Goal: Task Accomplishment & Management: Use online tool/utility

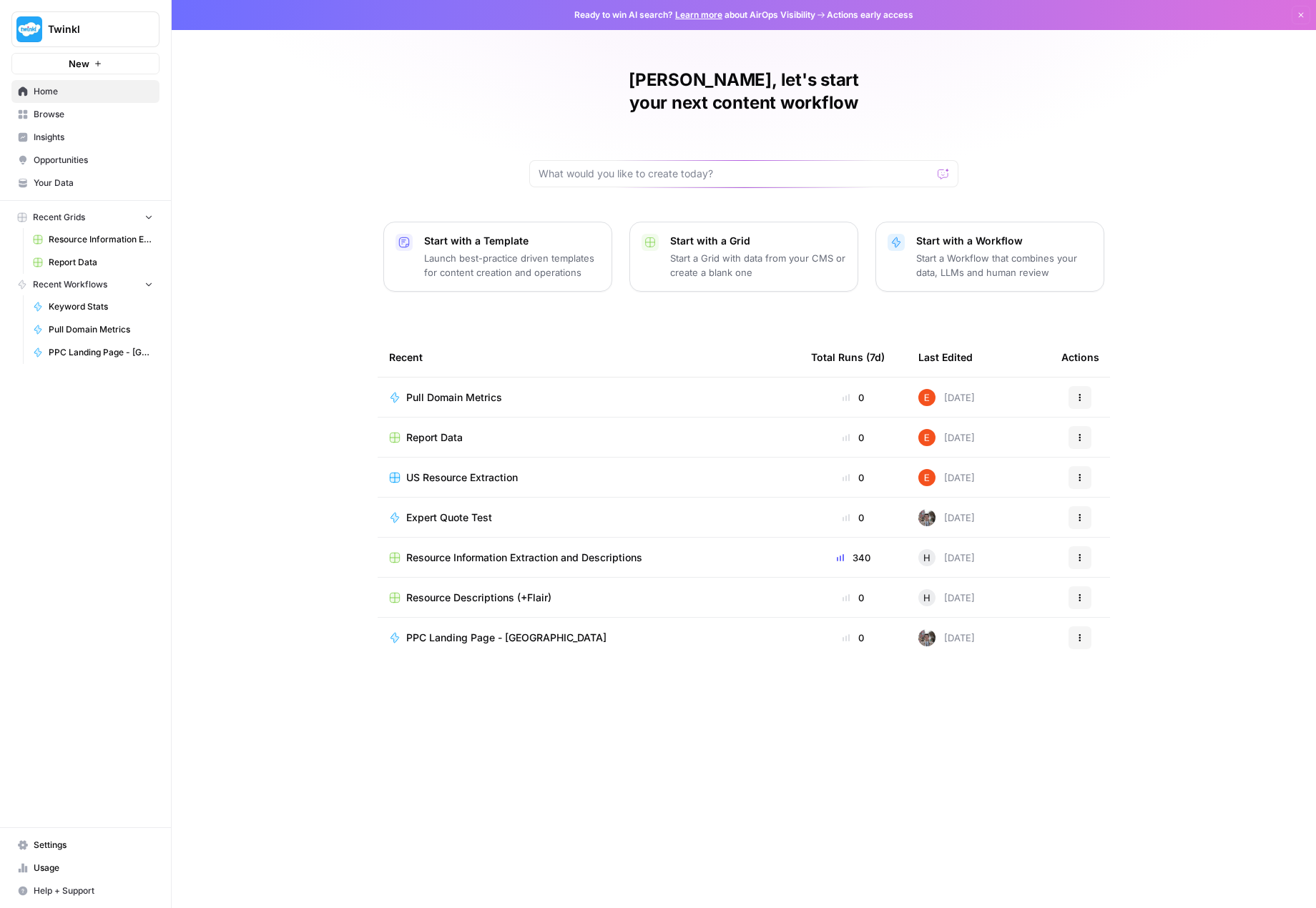
click at [452, 430] on span "Report Data" at bounding box center [435, 437] width 57 height 15
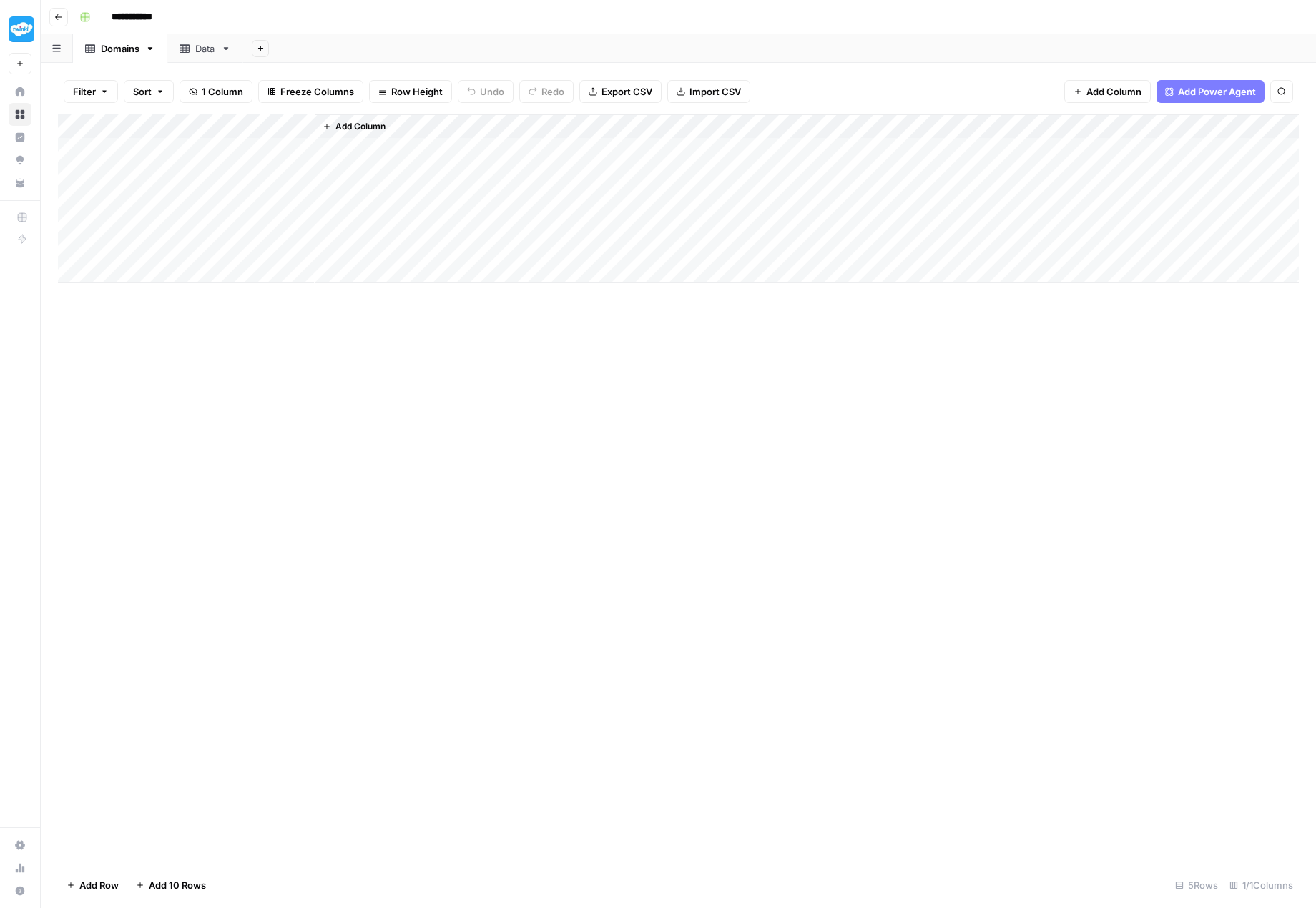
click at [203, 48] on div "Data" at bounding box center [205, 48] width 20 height 15
click at [257, 266] on div "Add Column" at bounding box center [678, 260] width 1241 height 290
click at [88, 253] on div "Add Column" at bounding box center [678, 260] width 1241 height 290
click at [96, 357] on div "Add Column" at bounding box center [678, 260] width 1241 height 290
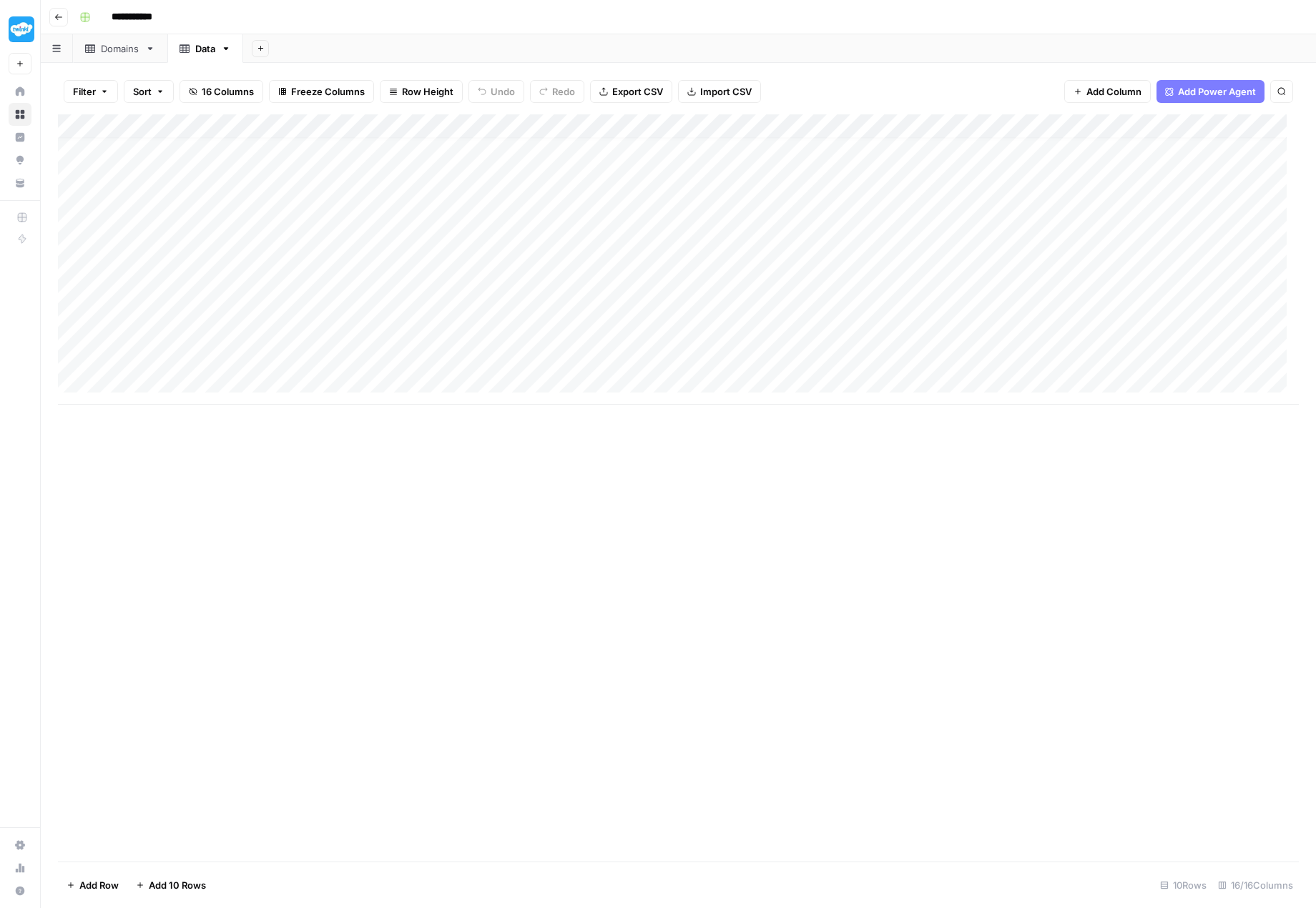
click at [73, 257] on div "Add Column" at bounding box center [678, 260] width 1241 height 290
click at [73, 282] on div "Add Column" at bounding box center [678, 260] width 1241 height 290
click at [75, 303] on div "Add Column" at bounding box center [678, 260] width 1241 height 290
drag, startPoint x: 73, startPoint y: 328, endPoint x: 73, endPoint y: 337, distance: 9.0
click at [73, 329] on div "Add Column" at bounding box center [678, 260] width 1241 height 290
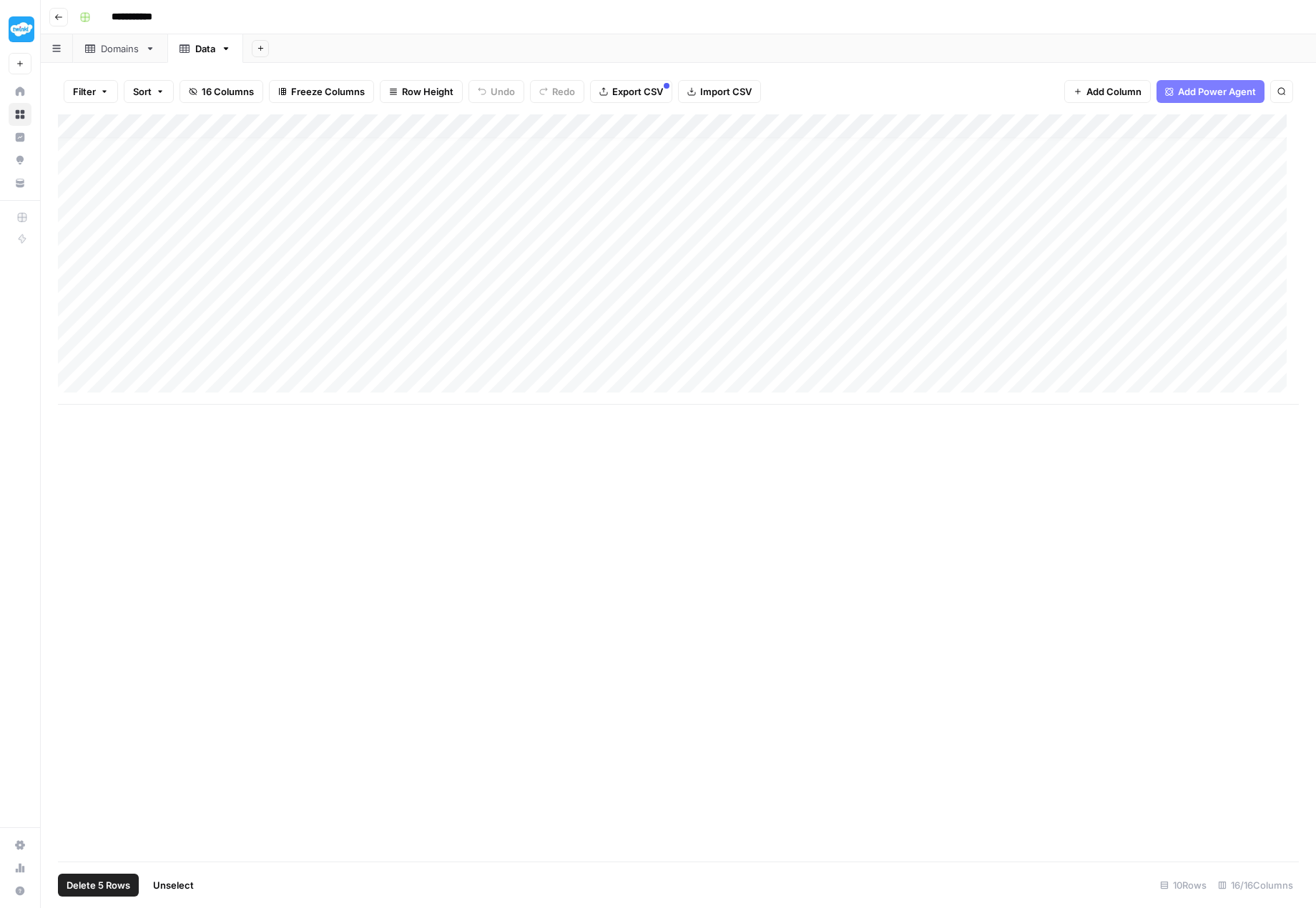
click at [75, 351] on div "Add Column" at bounding box center [678, 260] width 1241 height 290
click at [91, 885] on span "Delete 5 Rows" at bounding box center [98, 884] width 64 height 15
click at [600, 170] on span "Delete" at bounding box center [607, 165] width 30 height 15
click at [94, 46] on icon at bounding box center [90, 48] width 10 height 9
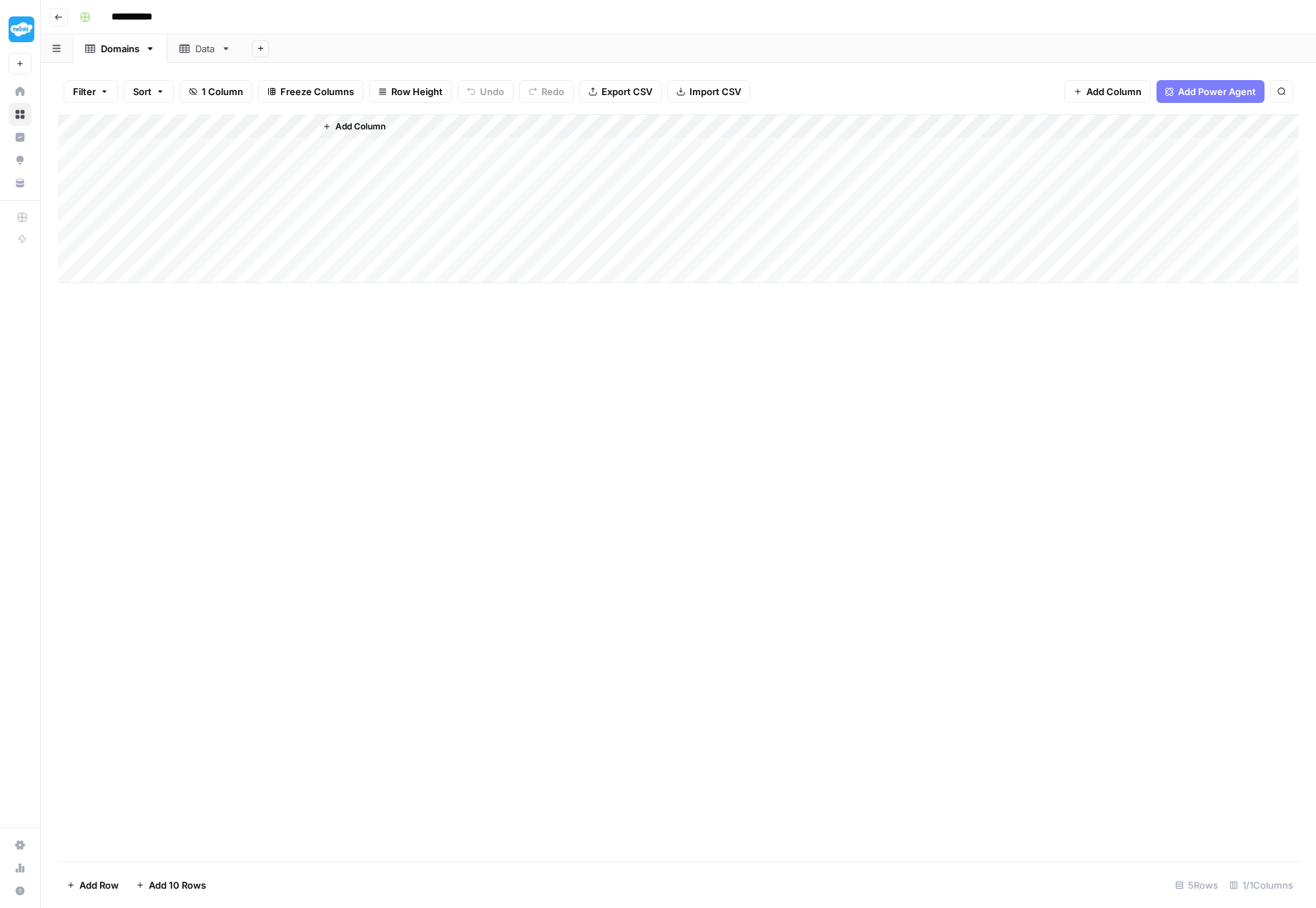
click at [206, 49] on div "Data" at bounding box center [205, 48] width 20 height 15
click at [58, 20] on icon "button" at bounding box center [58, 17] width 9 height 9
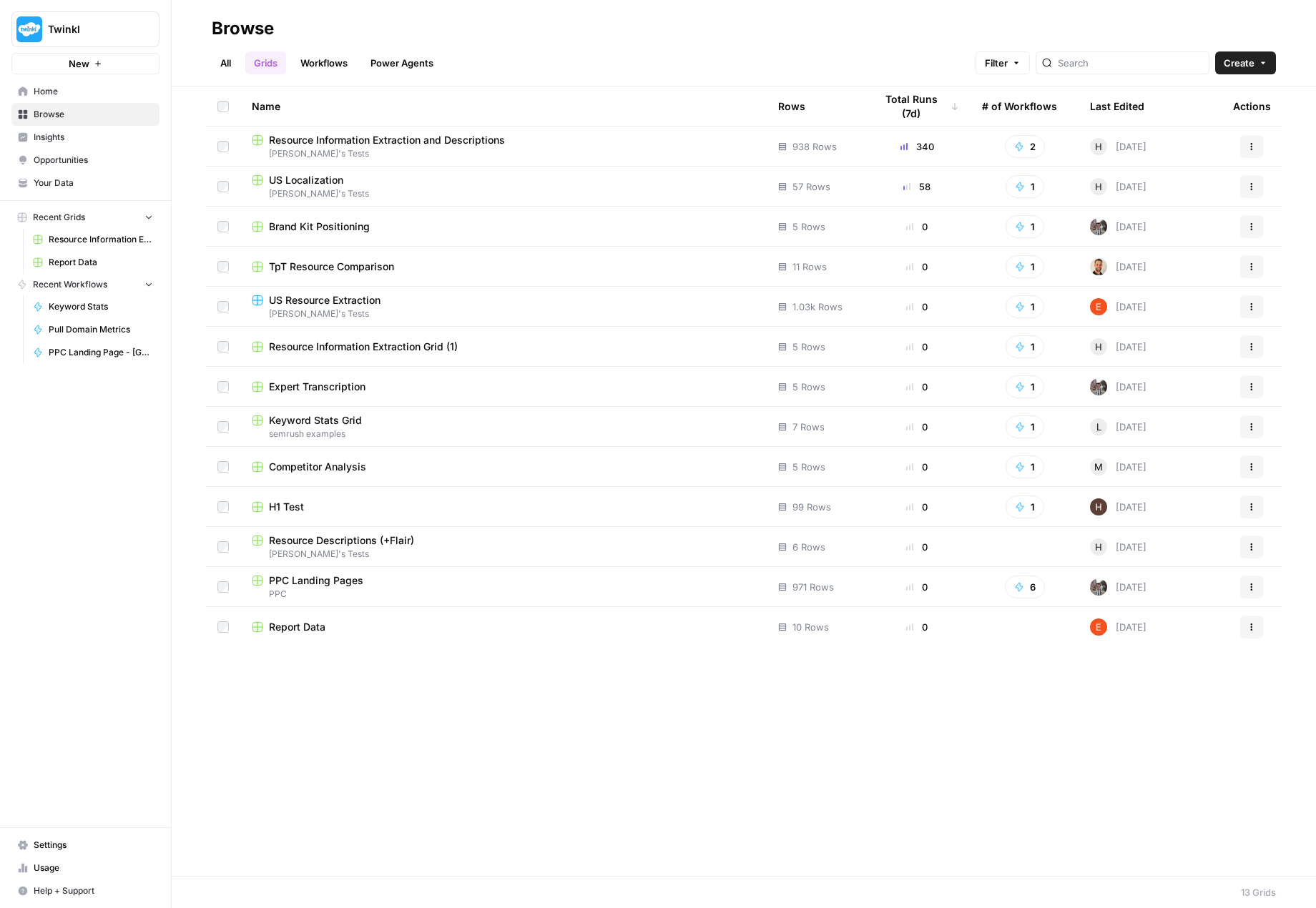
click at [404, 58] on link "Power Agents" at bounding box center [402, 63] width 80 height 23
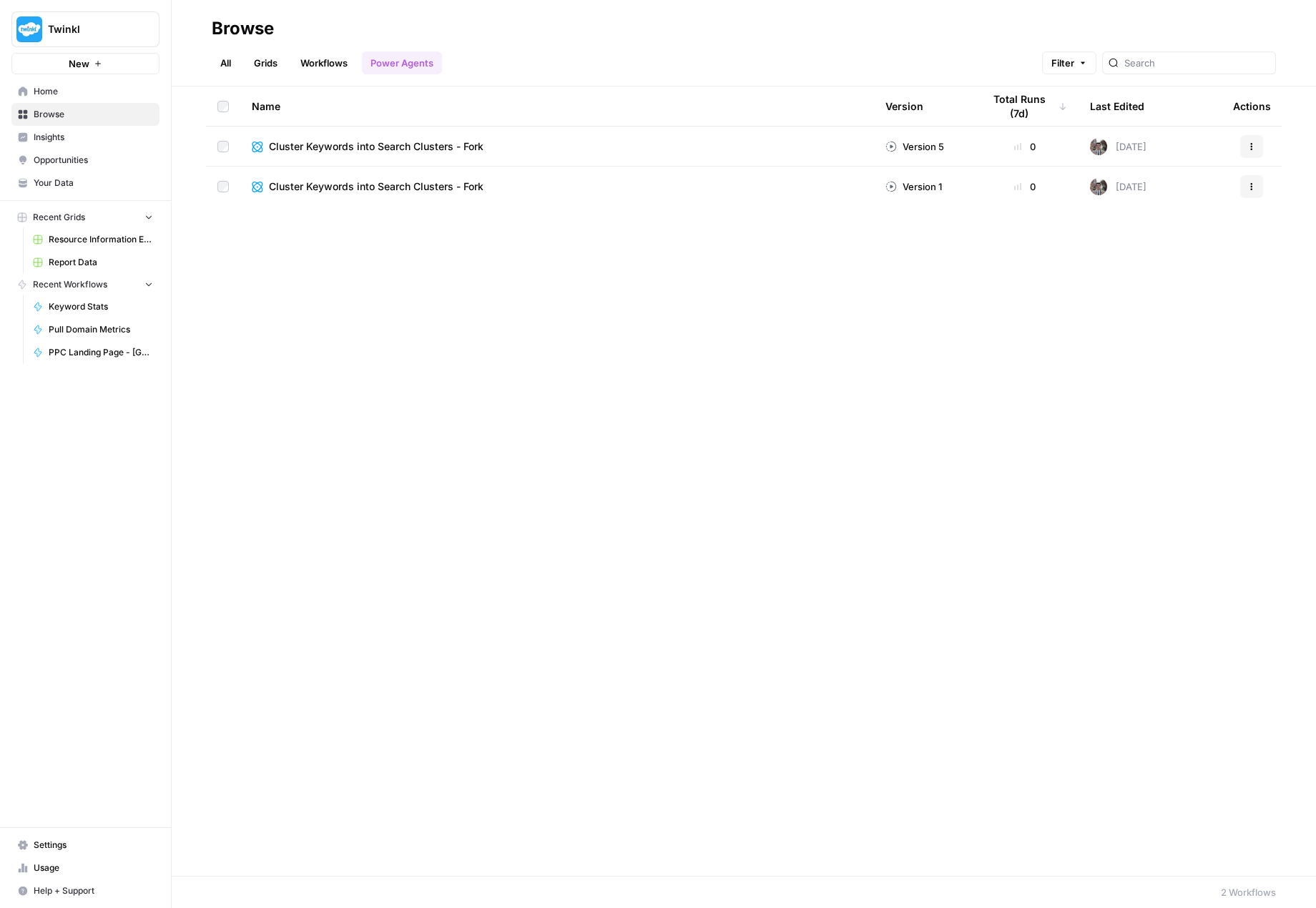
click at [335, 60] on link "Workflows" at bounding box center [324, 63] width 65 height 23
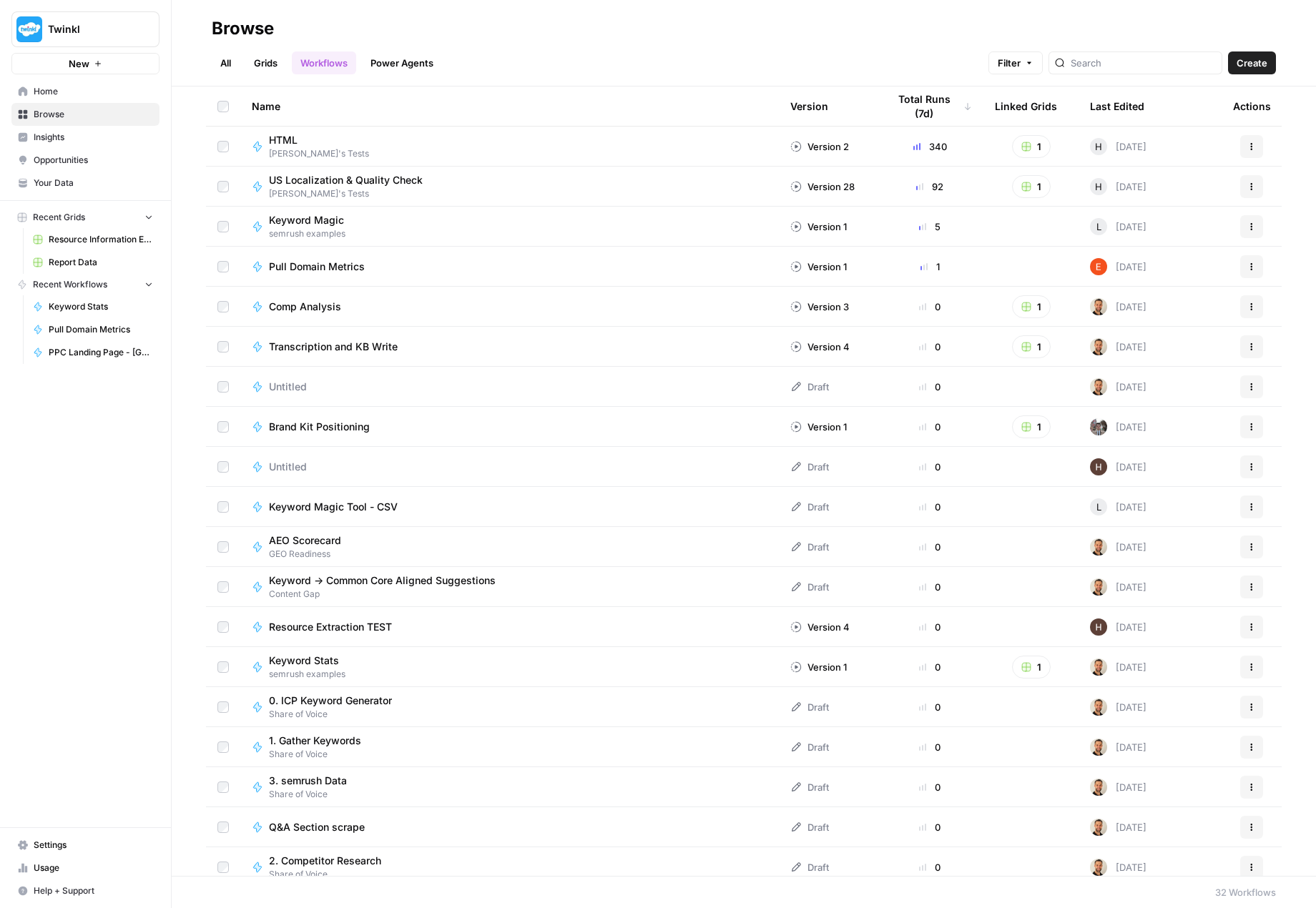
click at [273, 60] on link "Grids" at bounding box center [266, 63] width 41 height 23
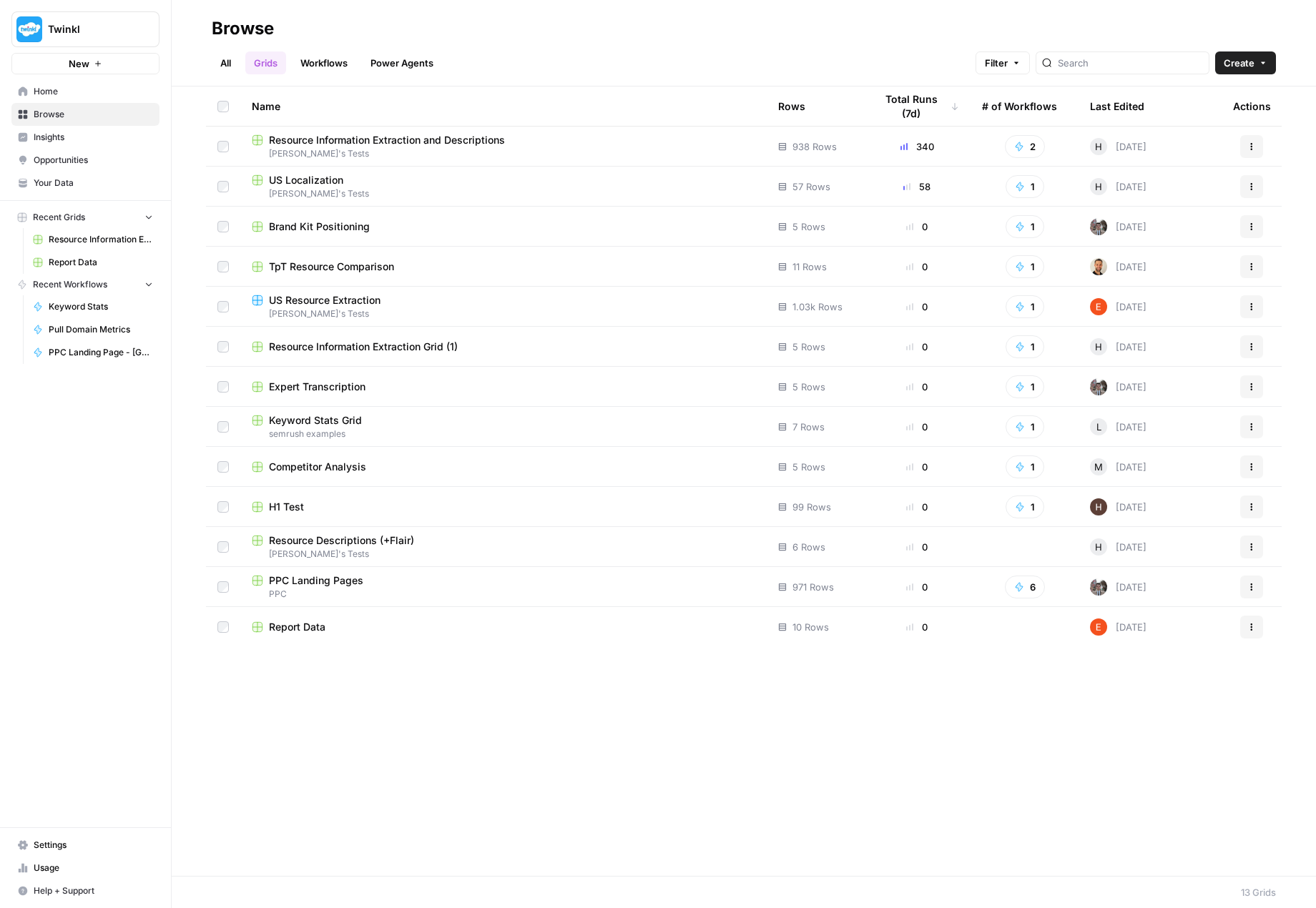
click at [323, 63] on link "Workflows" at bounding box center [324, 63] width 65 height 23
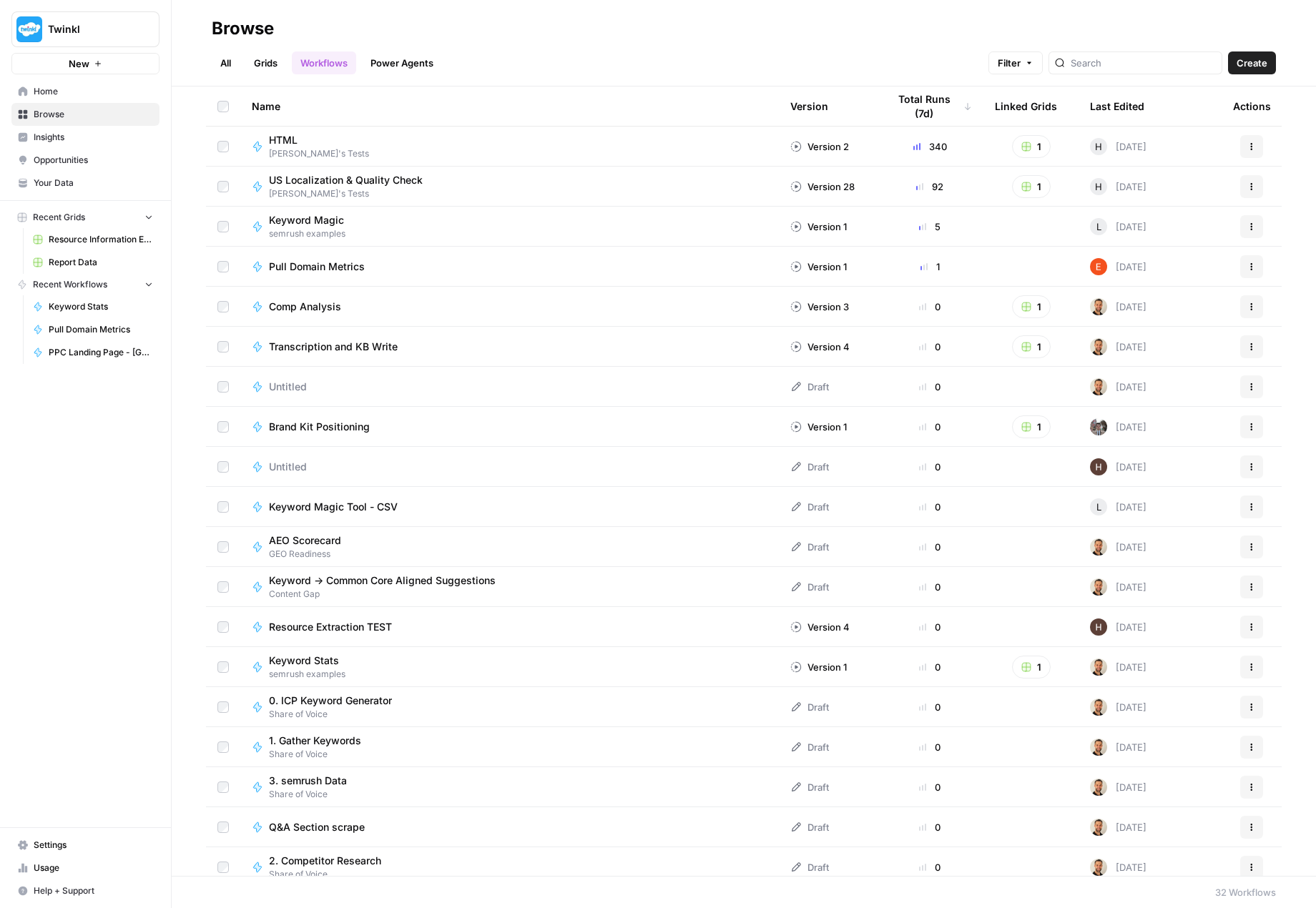
click at [535, 279] on td "Pull Domain Metrics" at bounding box center [510, 266] width 539 height 39
click at [317, 263] on span "Pull Domain Metrics" at bounding box center [317, 266] width 96 height 15
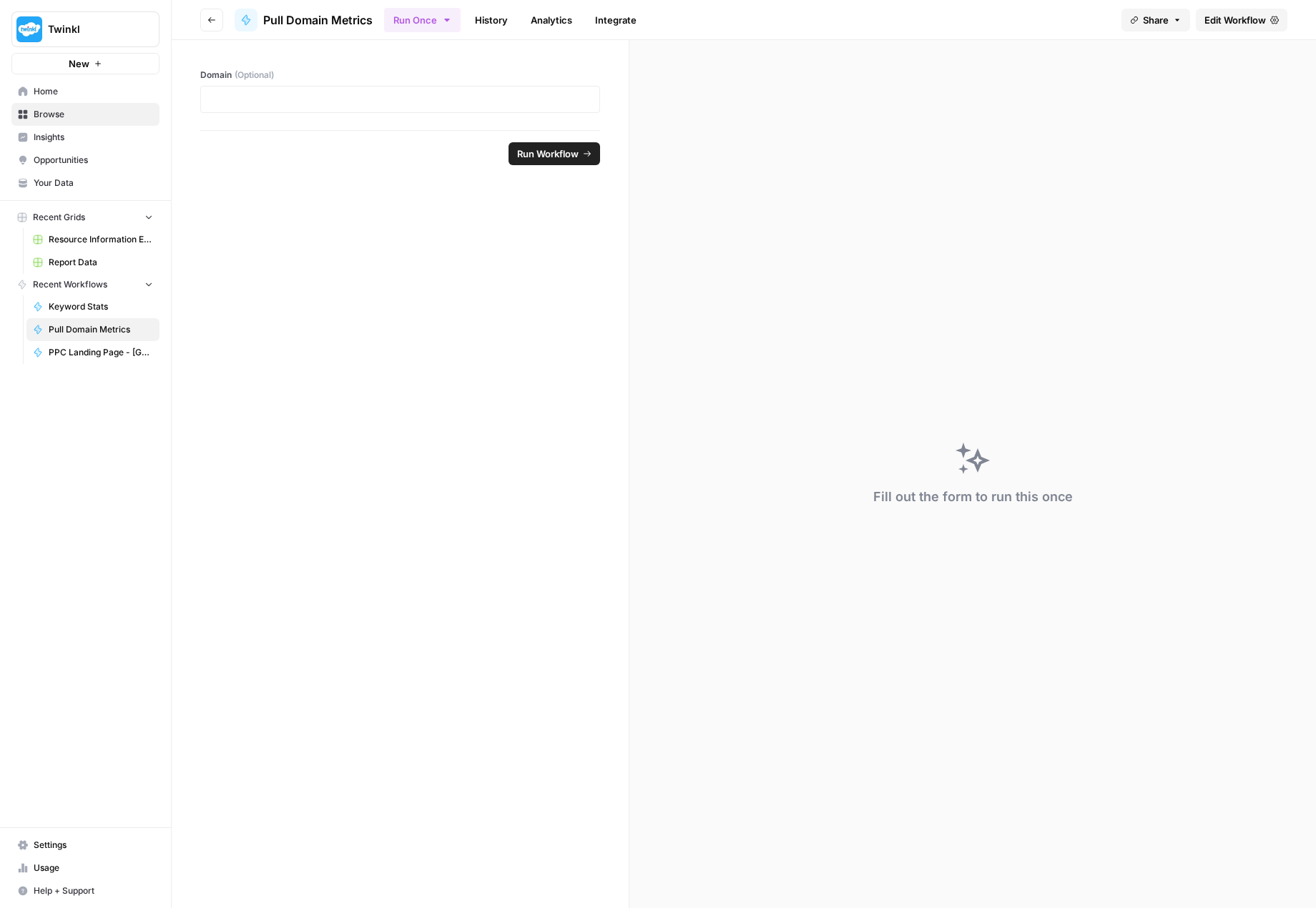
click at [1228, 19] on span "Edit Workflow" at bounding box center [1235, 20] width 62 height 15
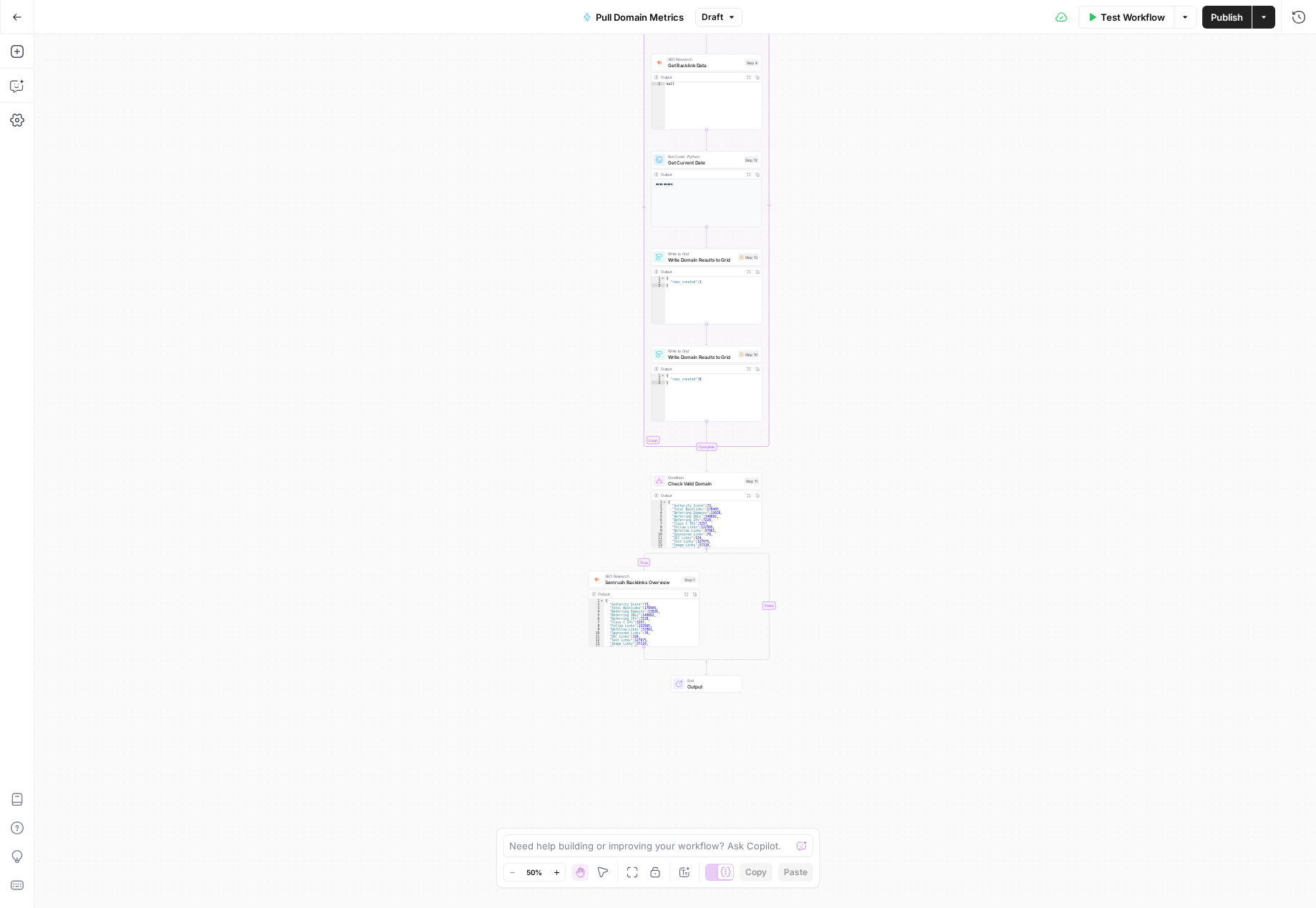
type textarea "**********"
click at [671, 607] on div "{ "Authority Score" : 73 , "Total Backlinks" : 179405 , "Referring Domains" : 1…" at bounding box center [649, 627] width 89 height 55
click at [656, 564] on icon "button" at bounding box center [655, 565] width 5 height 5
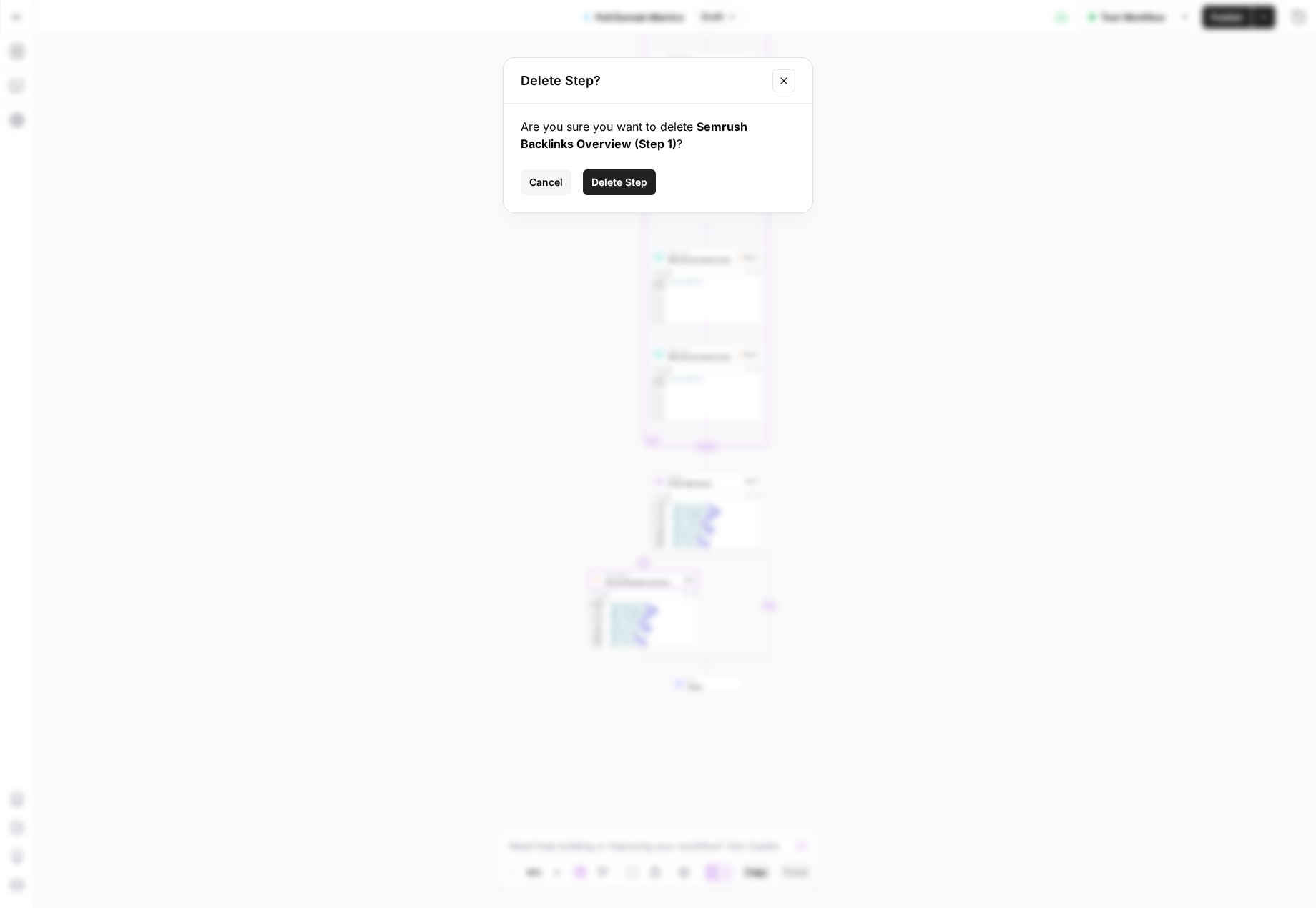
click at [553, 179] on span "Cancel" at bounding box center [546, 182] width 33 height 15
click at [4, 12] on button "Go Back" at bounding box center [17, 17] width 25 height 25
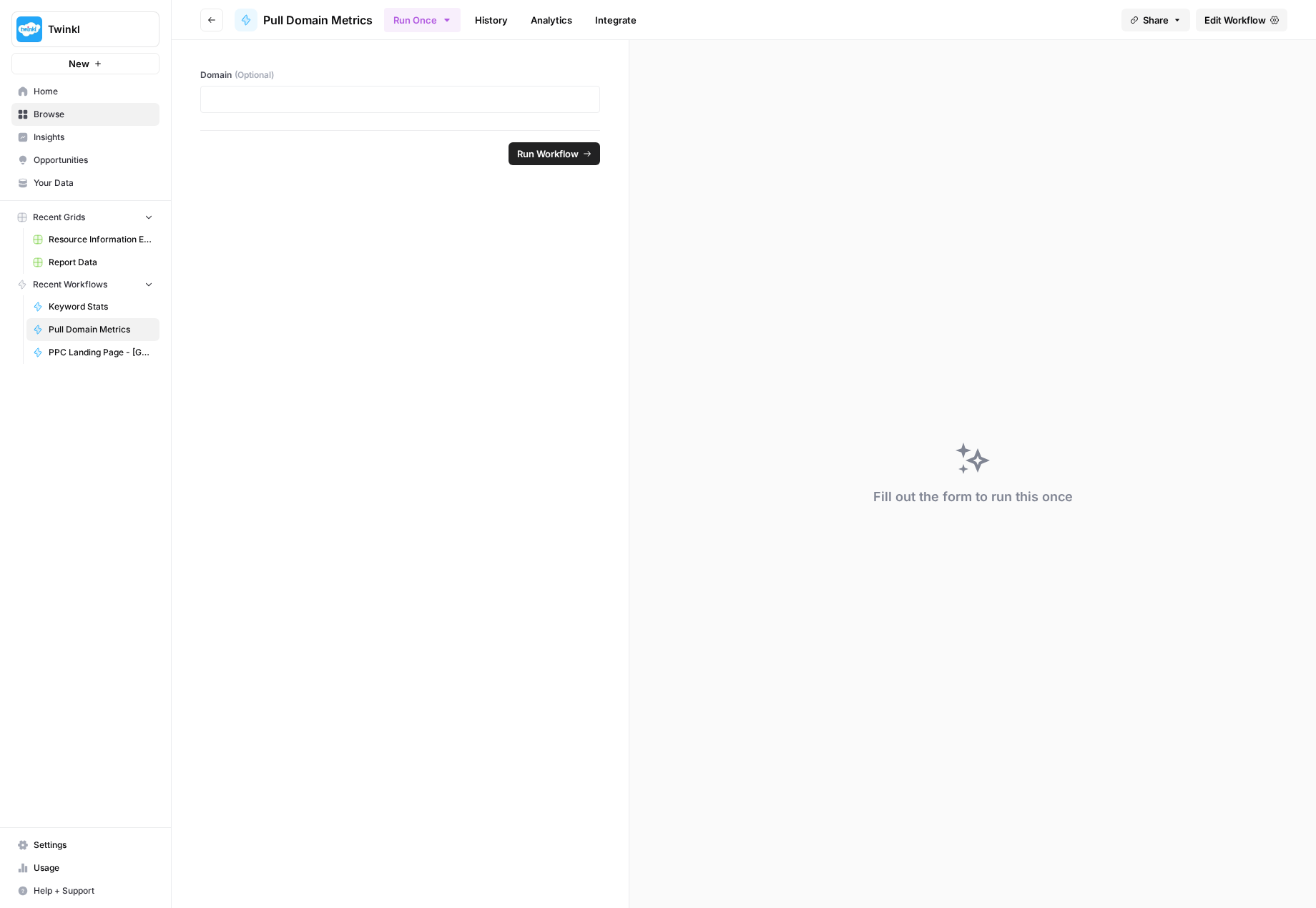
click at [1258, 16] on span "Edit Workflow" at bounding box center [1235, 20] width 62 height 15
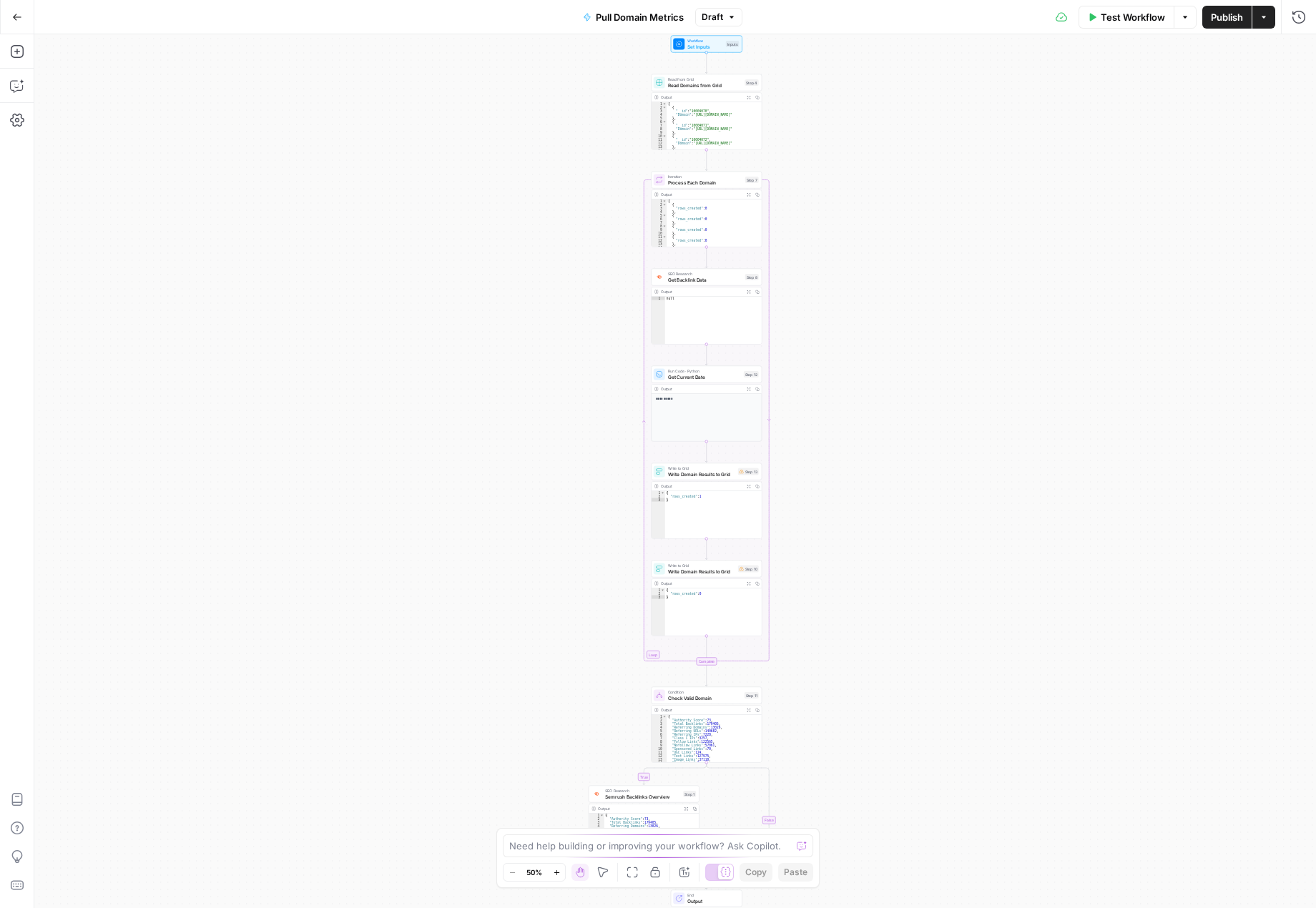
click at [1262, 18] on icon "button" at bounding box center [1263, 17] width 9 height 9
click at [733, 18] on icon "button" at bounding box center [731, 17] width 9 height 9
click at [478, 109] on div "true false Workflow Set Inputs Inputs Read from Grid Read Domains from Grid Ste…" at bounding box center [675, 471] width 1282 height 874
click at [24, 123] on icon "button" at bounding box center [17, 119] width 15 height 15
click at [544, 83] on div "true false Workflow Set Inputs Inputs Read from Grid Read Domains from Grid Ste…" at bounding box center [675, 471] width 1282 height 874
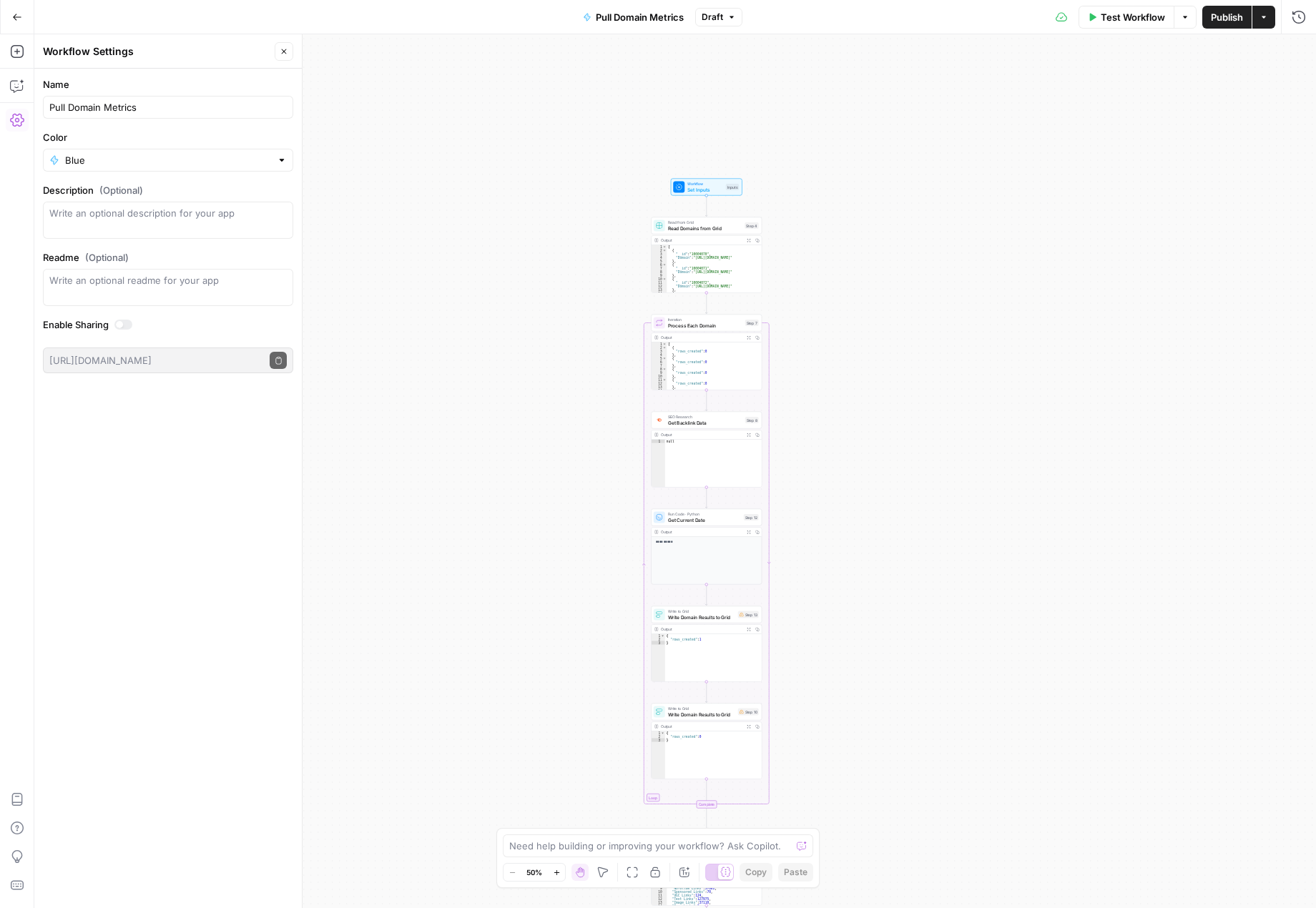
click at [1185, 20] on icon "button" at bounding box center [1185, 17] width 9 height 9
click at [1263, 20] on icon "button" at bounding box center [1263, 17] width 9 height 9
click at [17, 21] on icon "button" at bounding box center [17, 17] width 10 height 10
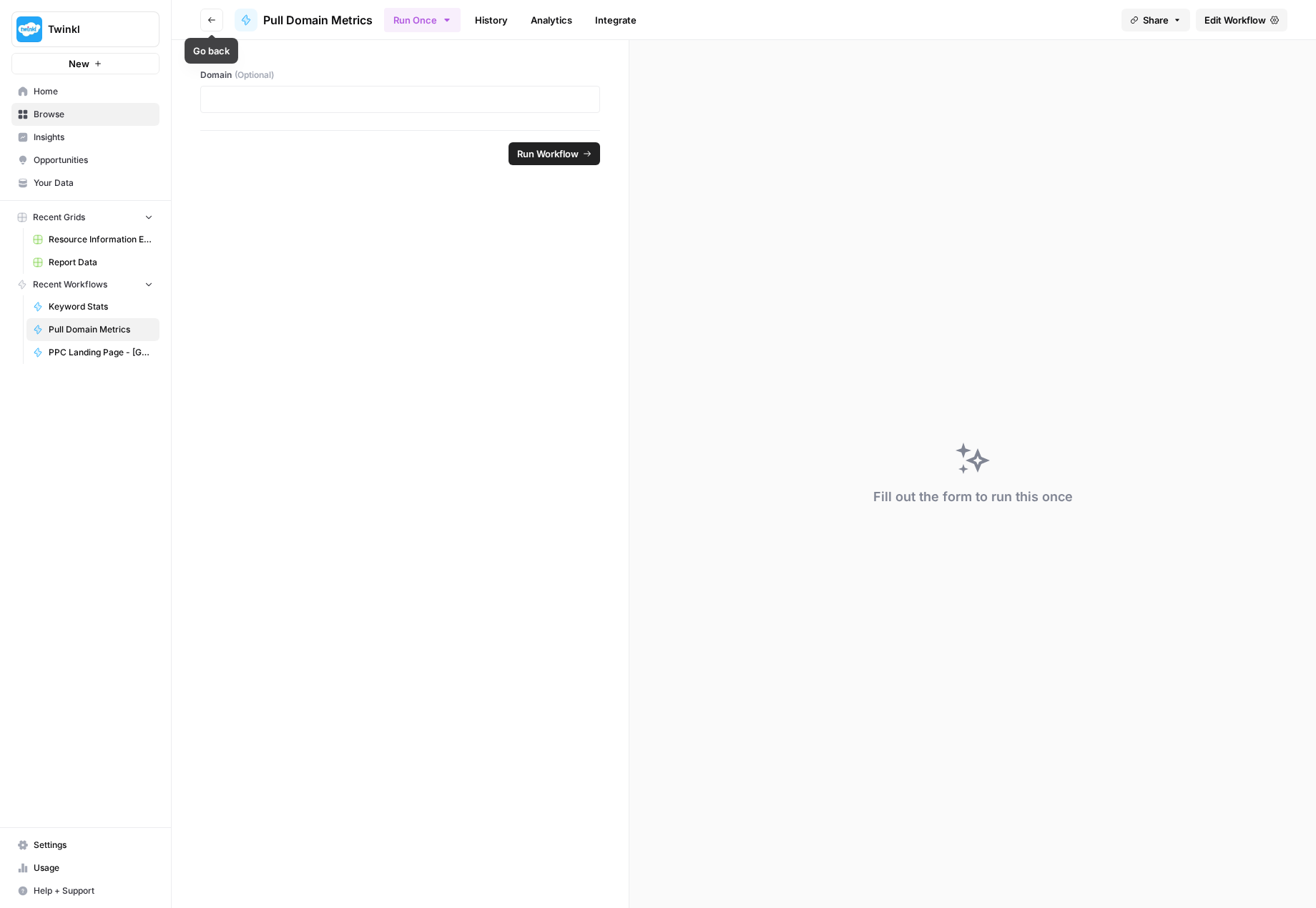
click at [204, 23] on button "Go back" at bounding box center [211, 20] width 23 height 23
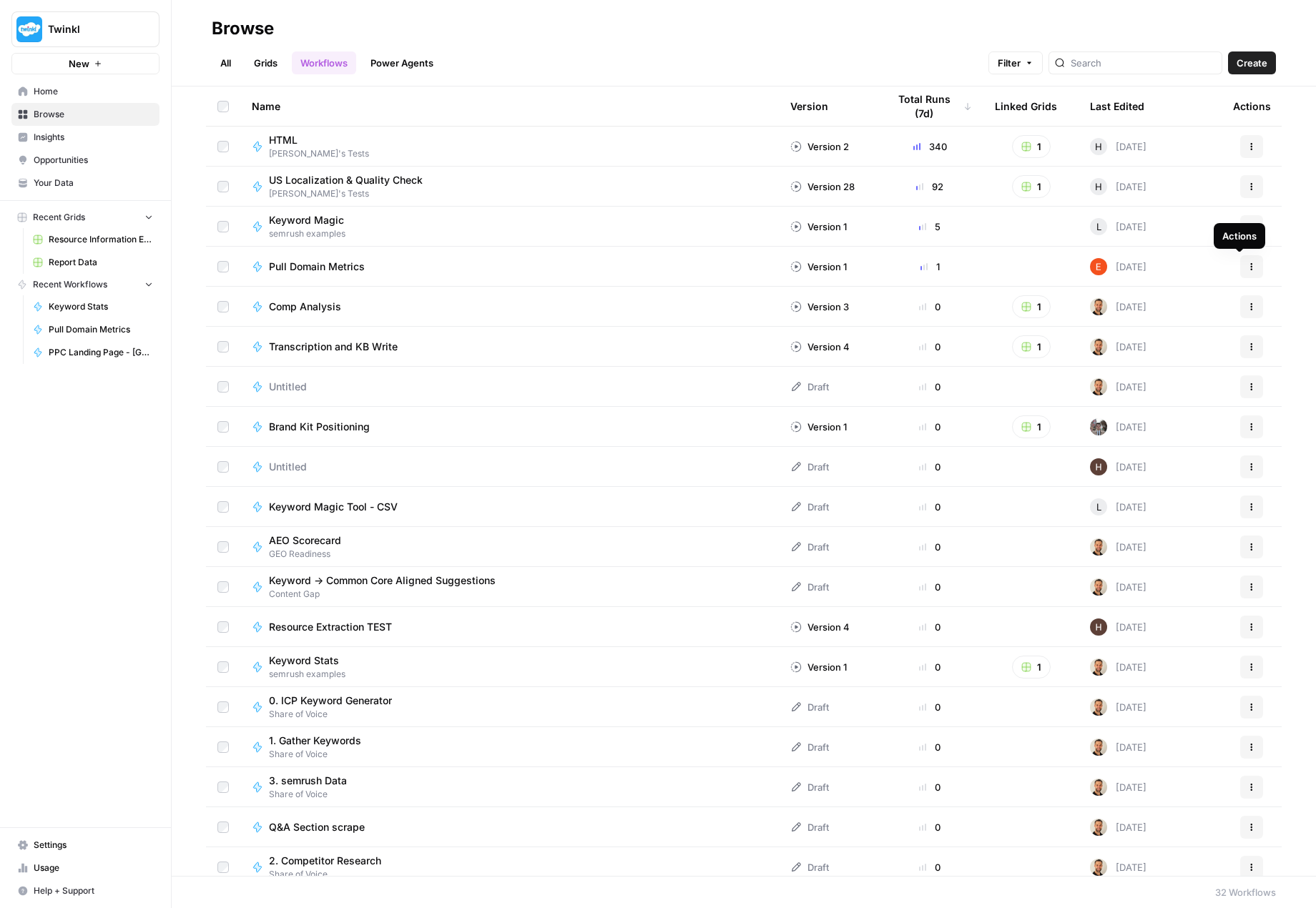
click at [1241, 259] on button "Actions" at bounding box center [1251, 266] width 23 height 23
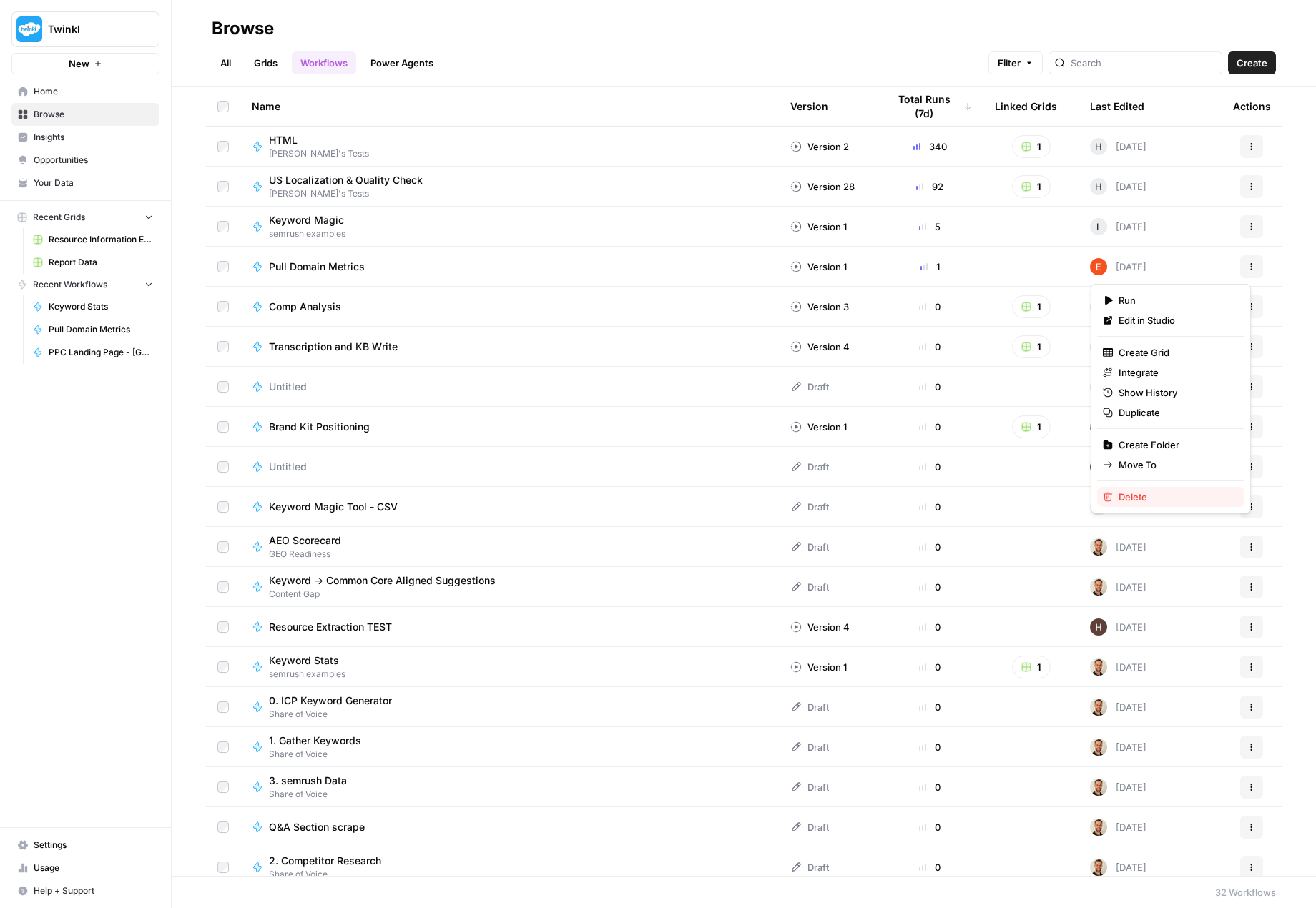
click at [1124, 494] on span "Delete" at bounding box center [1176, 497] width 115 height 15
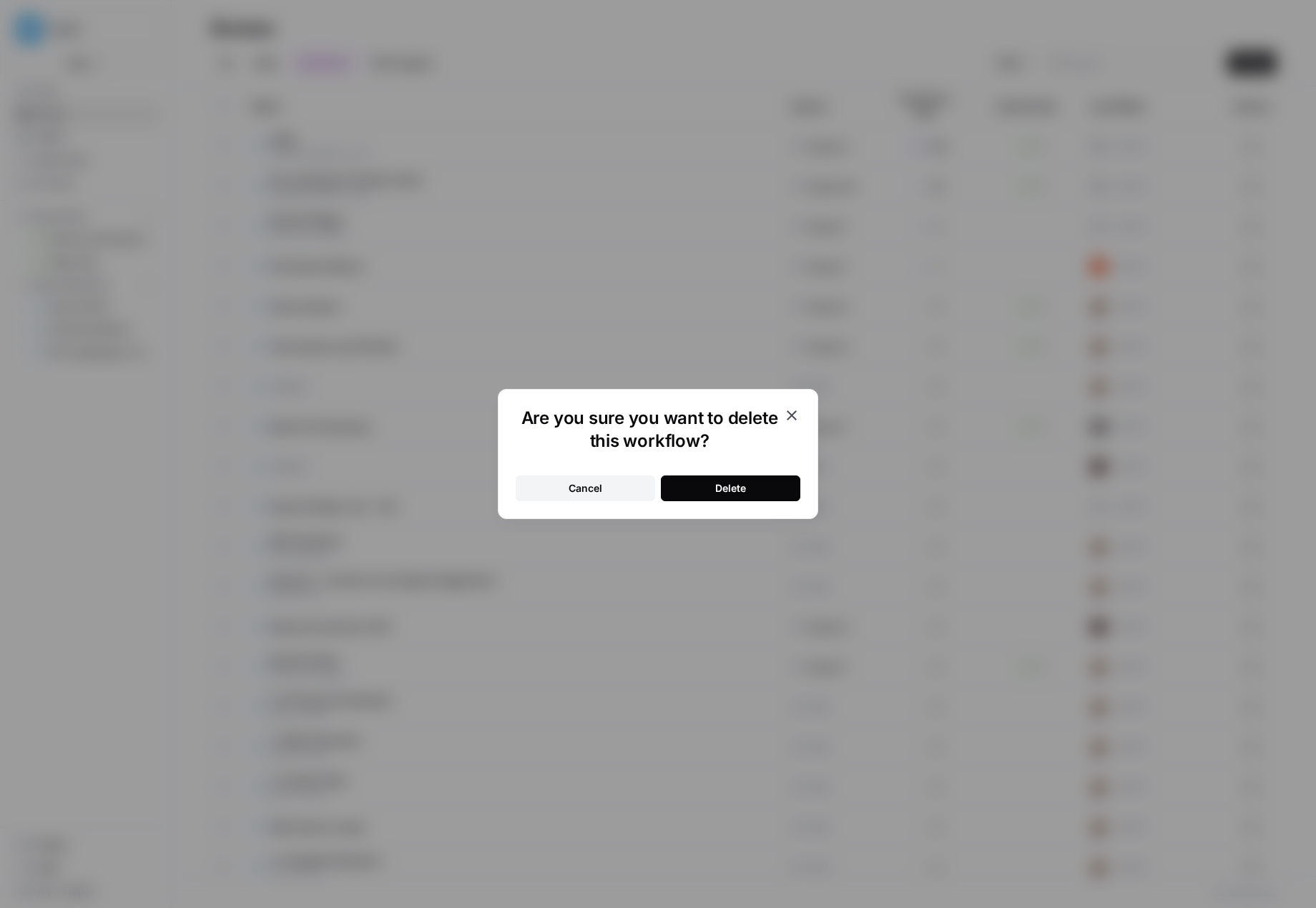
click at [711, 489] on button "Delete" at bounding box center [730, 488] width 139 height 25
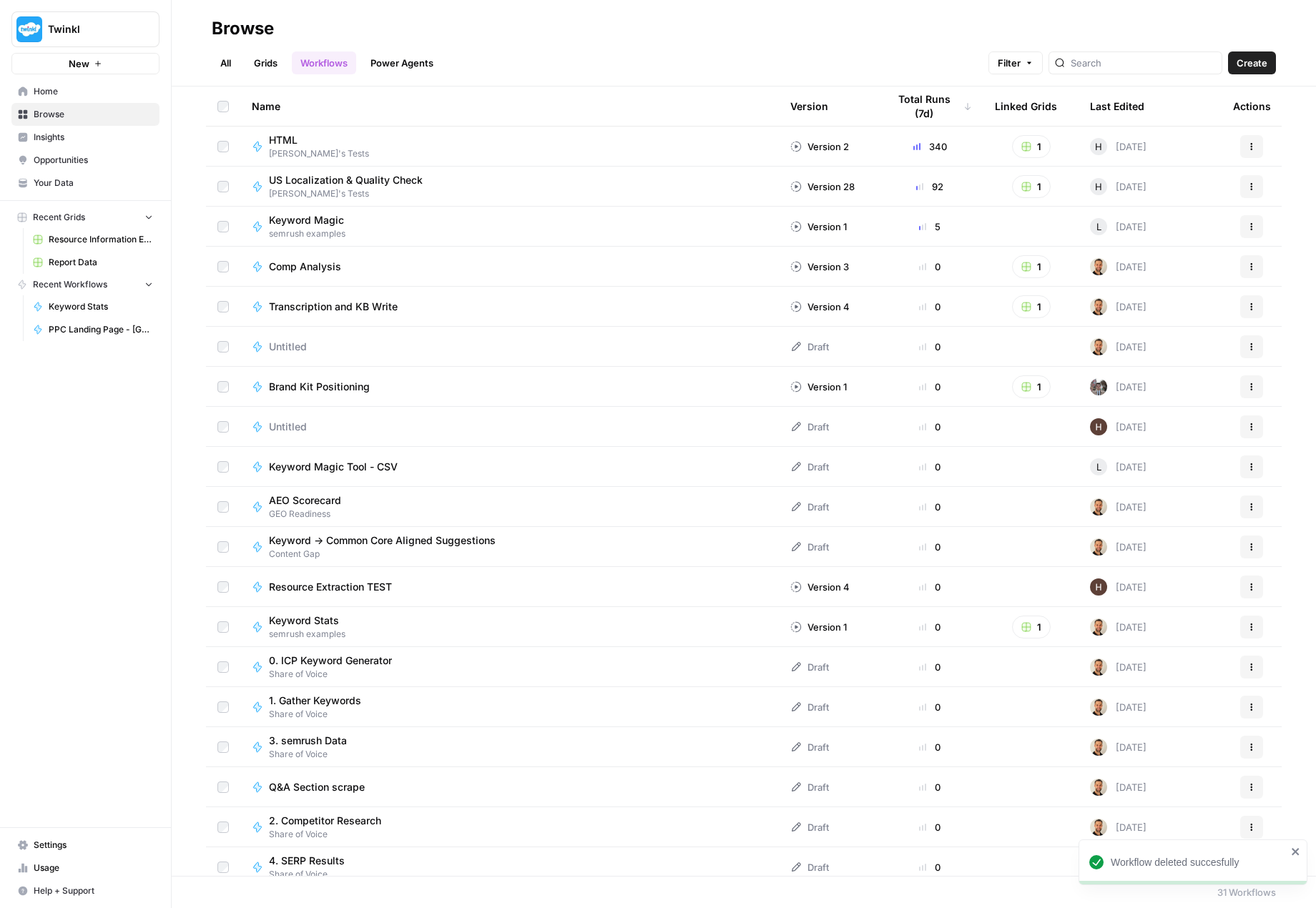
click at [1246, 64] on span "Create" at bounding box center [1251, 63] width 30 height 15
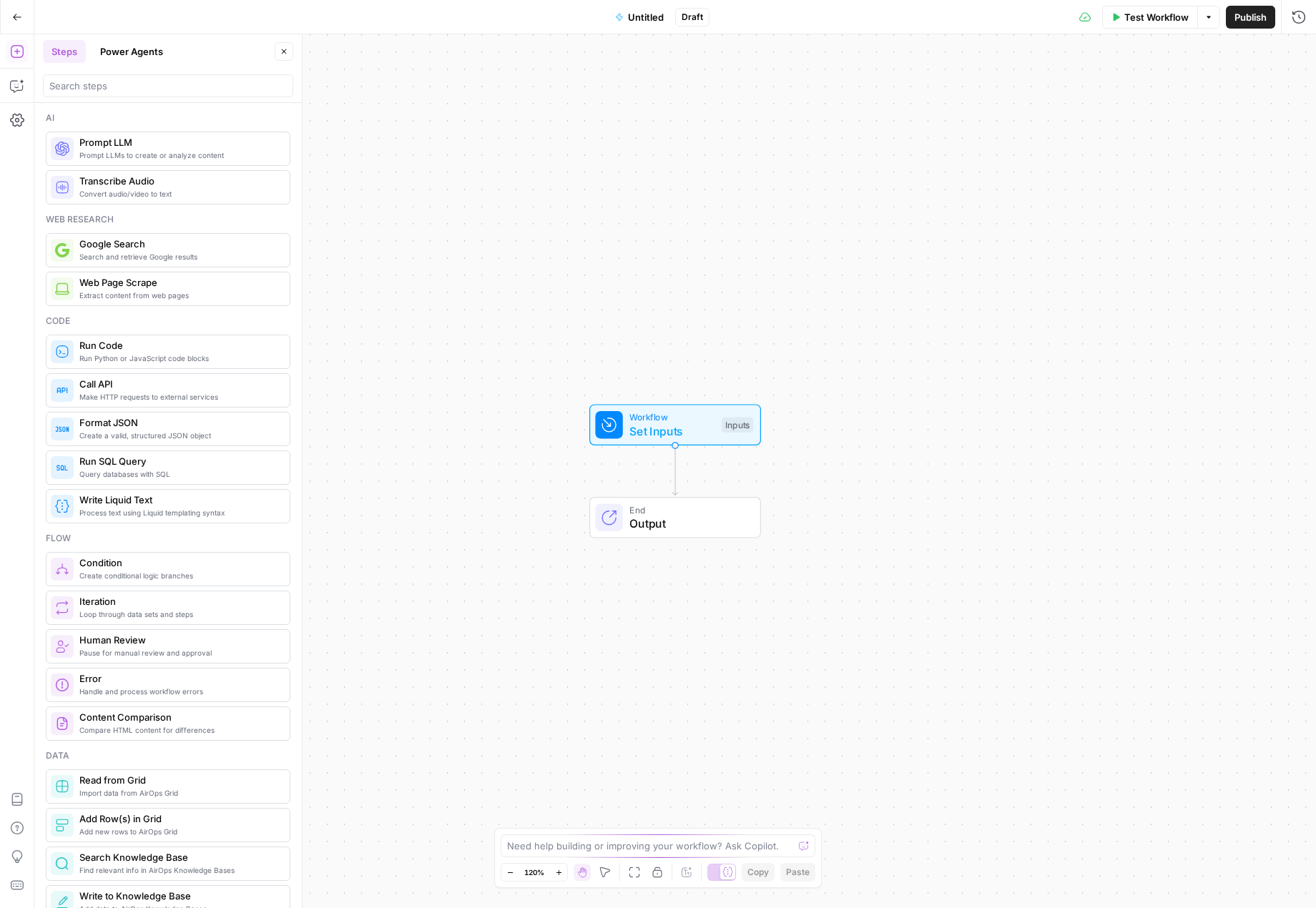
click at [15, 15] on icon "button" at bounding box center [17, 17] width 10 height 10
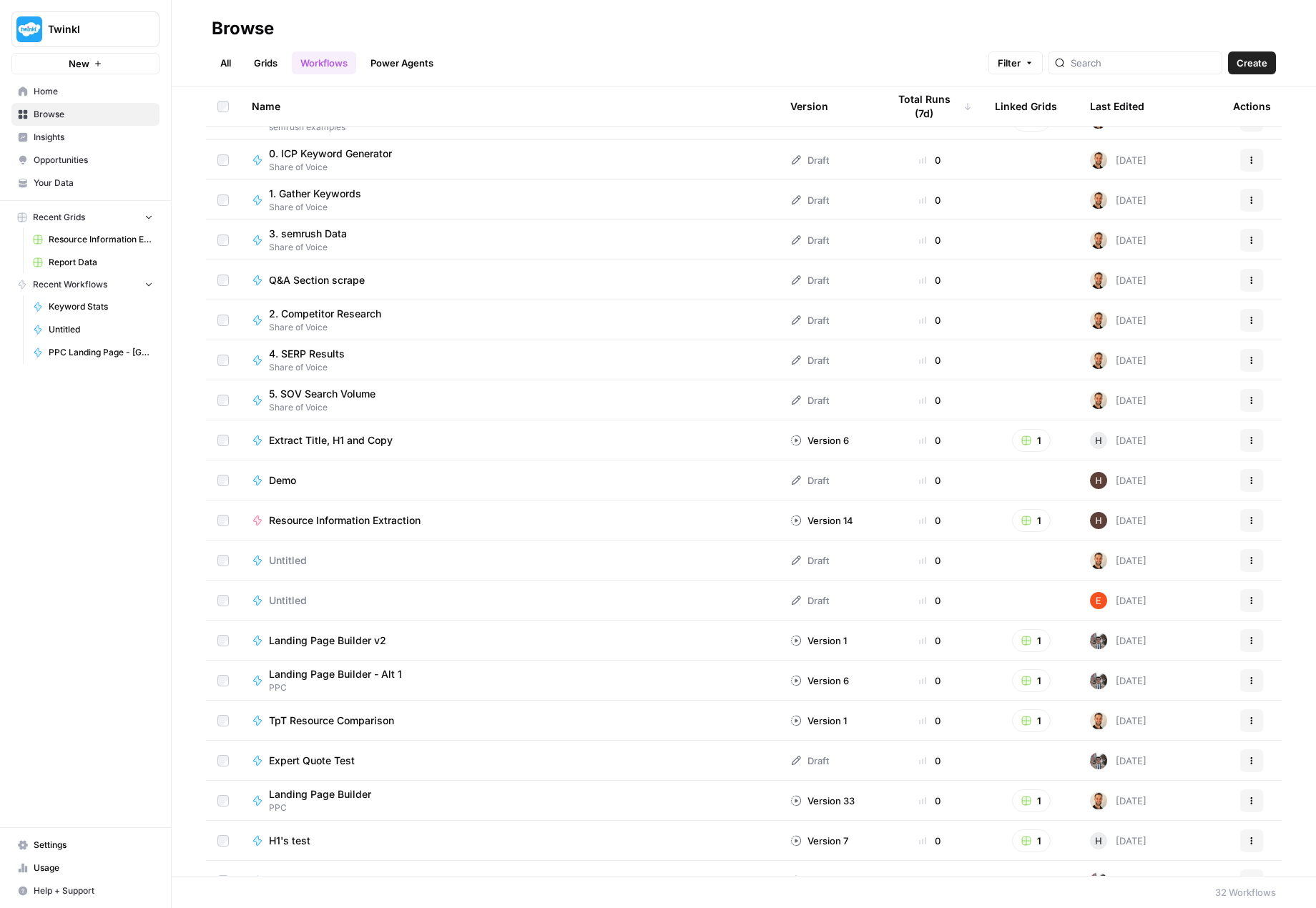
scroll to position [532, 0]
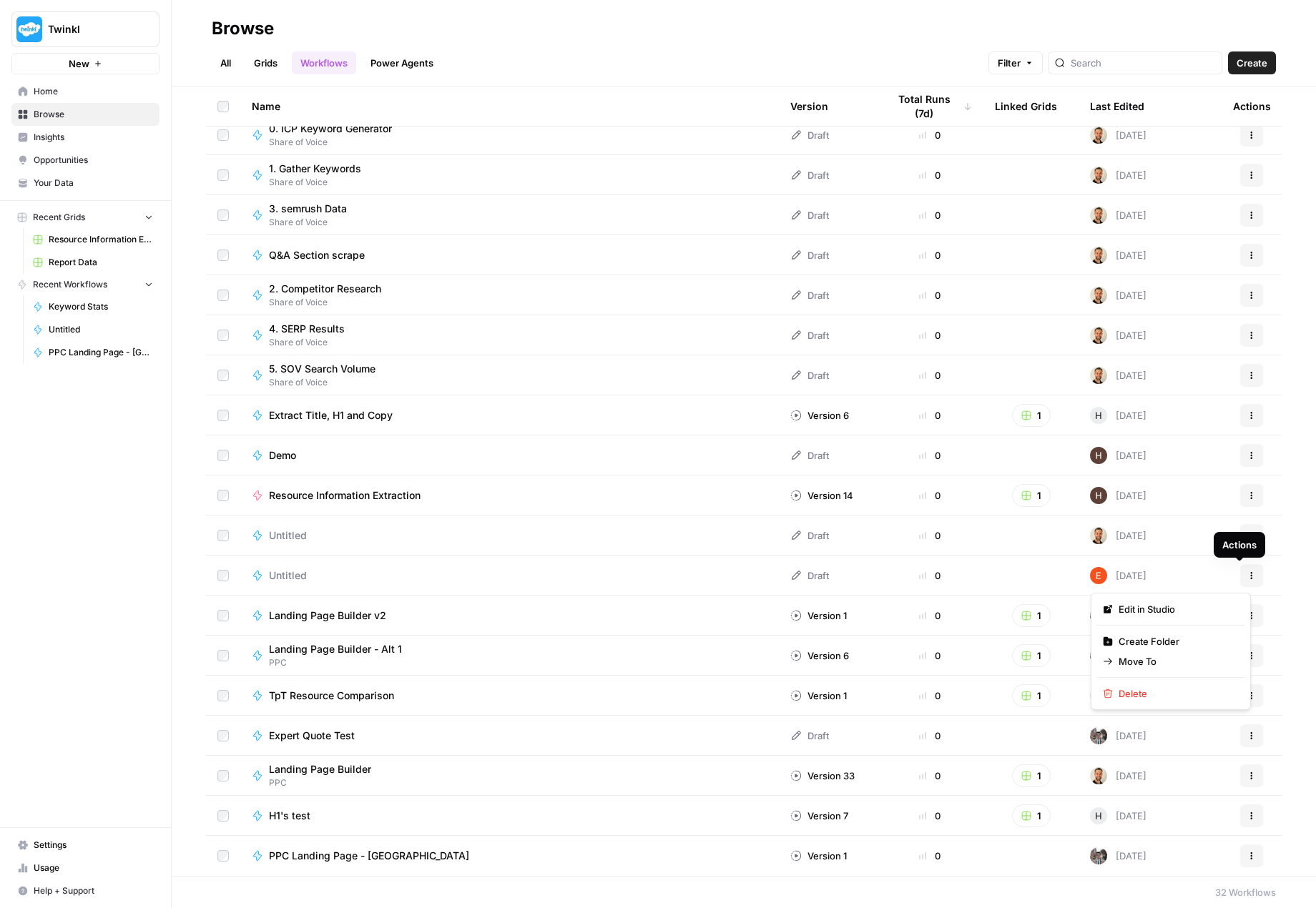
click at [1247, 571] on icon "button" at bounding box center [1251, 575] width 9 height 9
click at [1145, 693] on span "Delete" at bounding box center [1176, 693] width 115 height 15
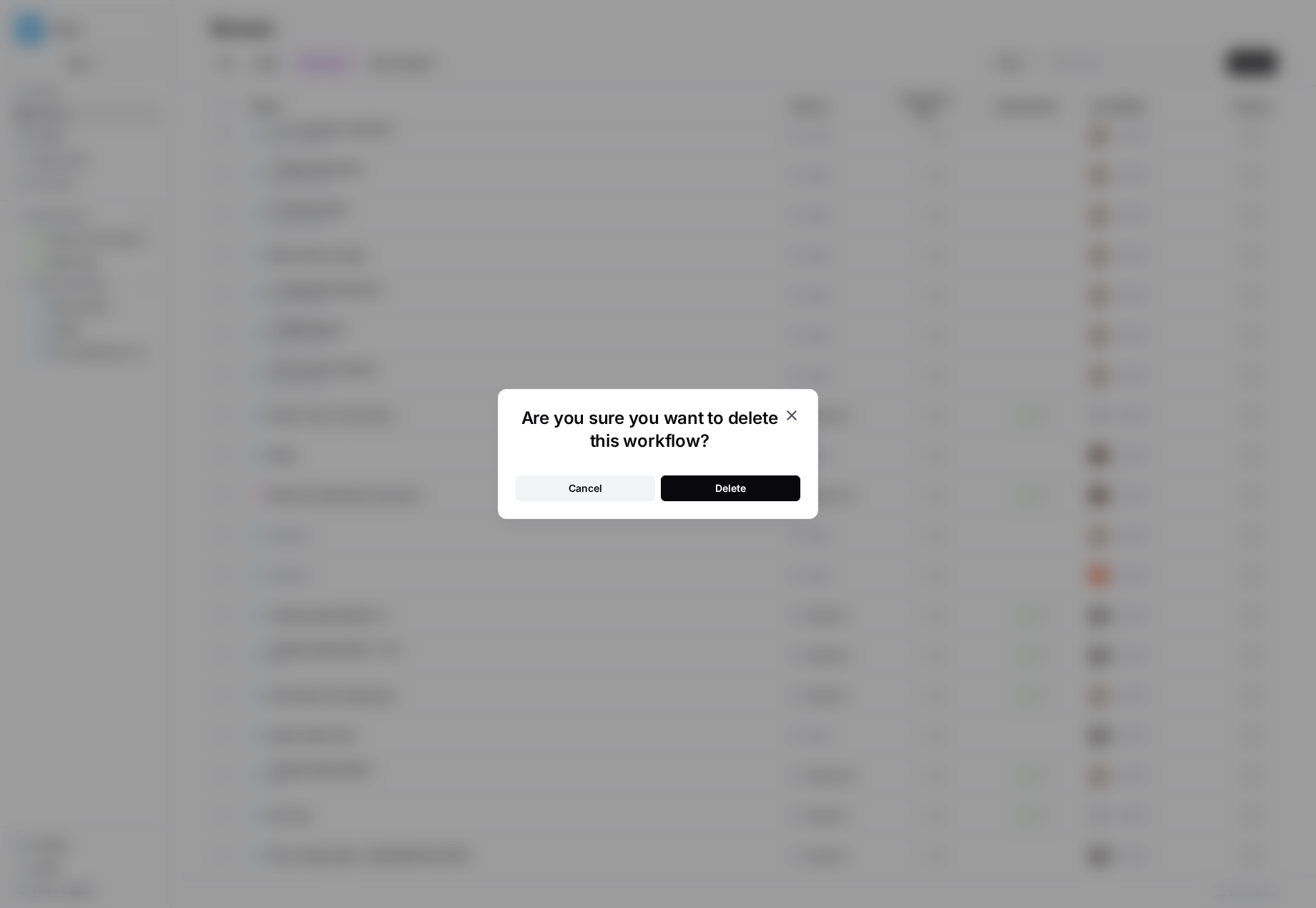
click at [722, 487] on div "Delete" at bounding box center [730, 488] width 30 height 15
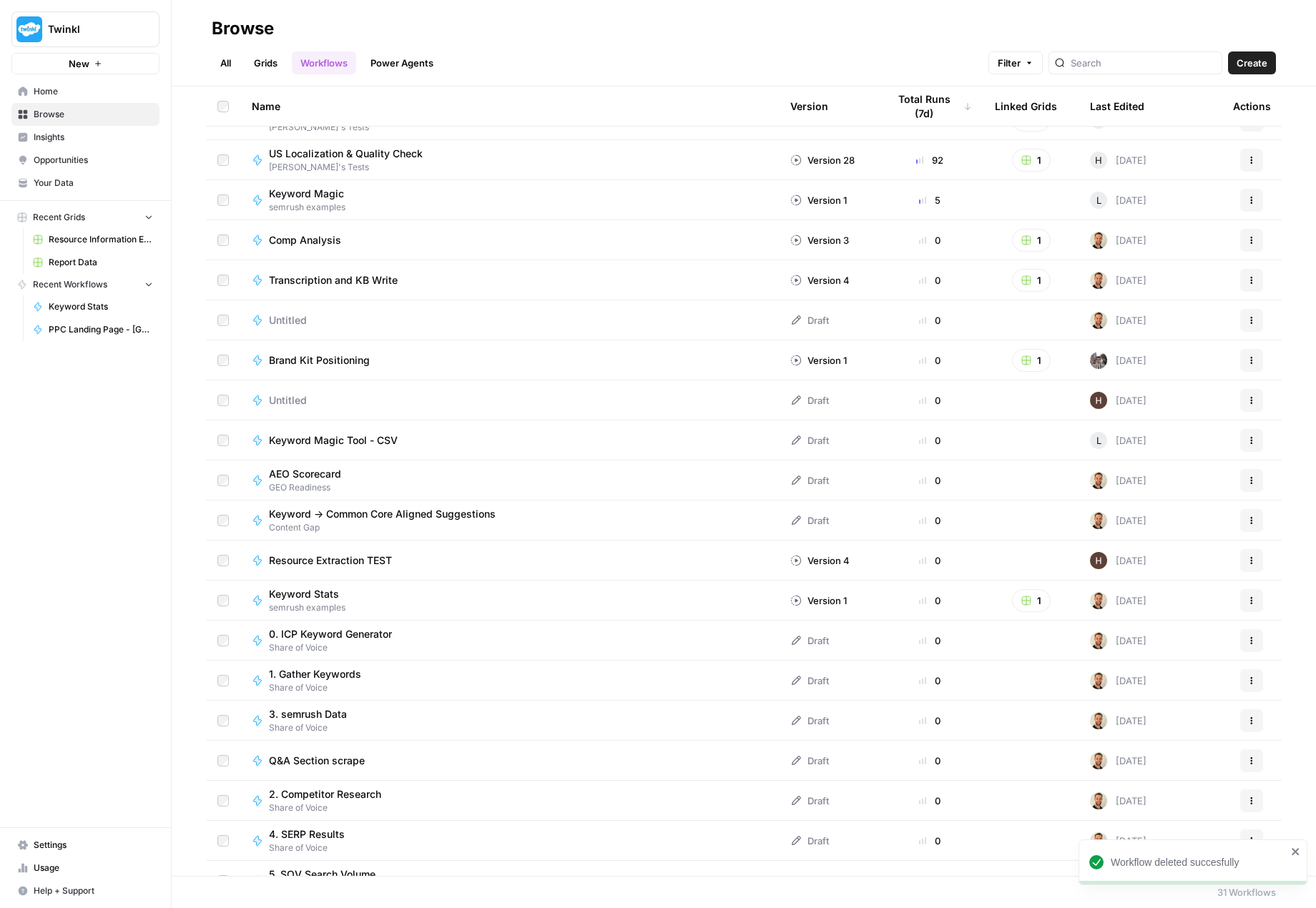
scroll to position [0, 0]
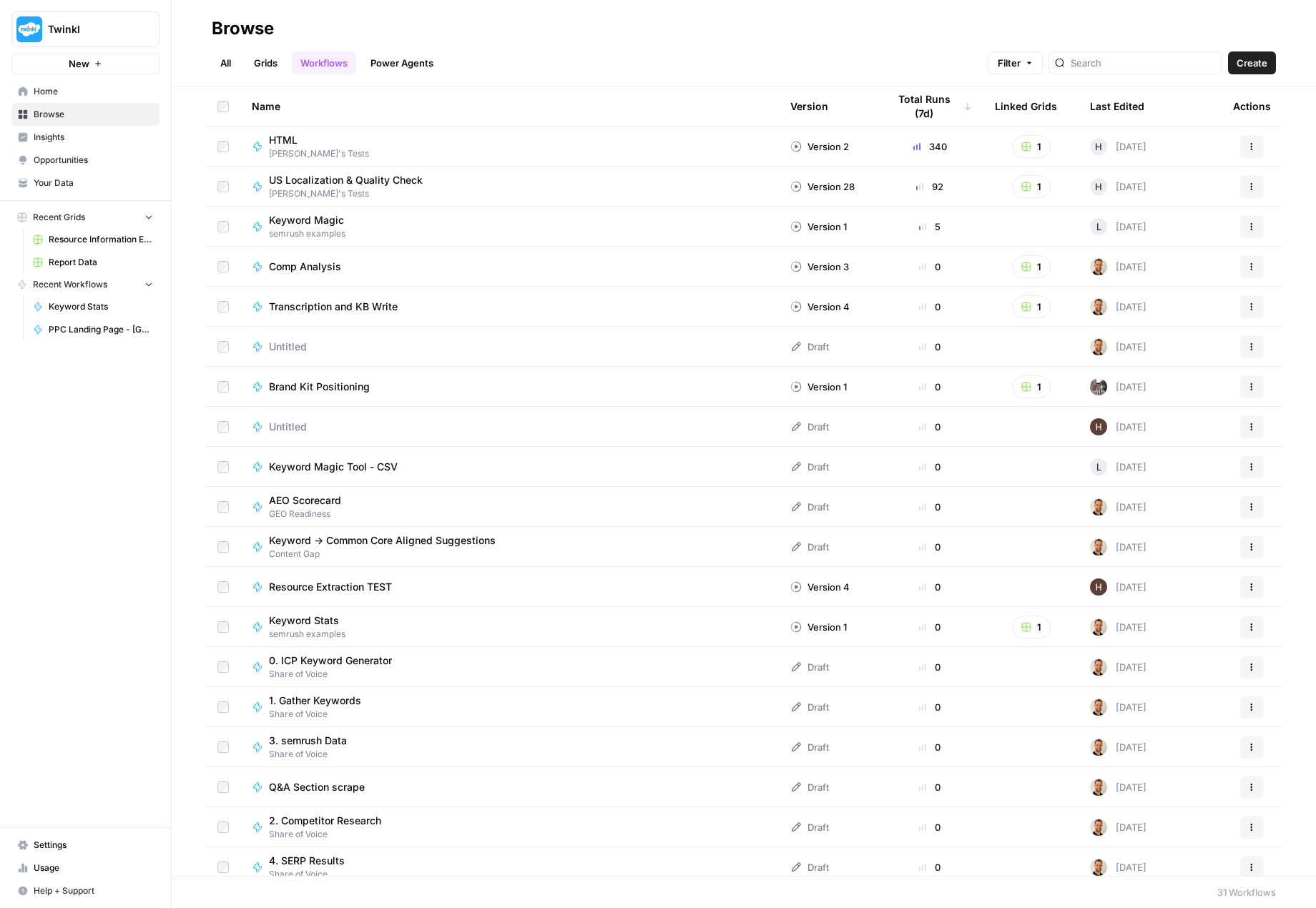
drag, startPoint x: 542, startPoint y: 99, endPoint x: 107, endPoint y: 466, distance: 569.1
click at [107, 466] on div "Twinkl New Home Browse Insights Opportunities Your Data Recent Grids Resource I…" at bounding box center [85, 454] width 171 height 908
click at [1034, 60] on icon "button" at bounding box center [1029, 63] width 9 height 9
click at [846, 58] on div "All Grids Workflows Power Agents Filter Create" at bounding box center [744, 57] width 1064 height 34
click at [264, 69] on link "Grids" at bounding box center [266, 63] width 41 height 23
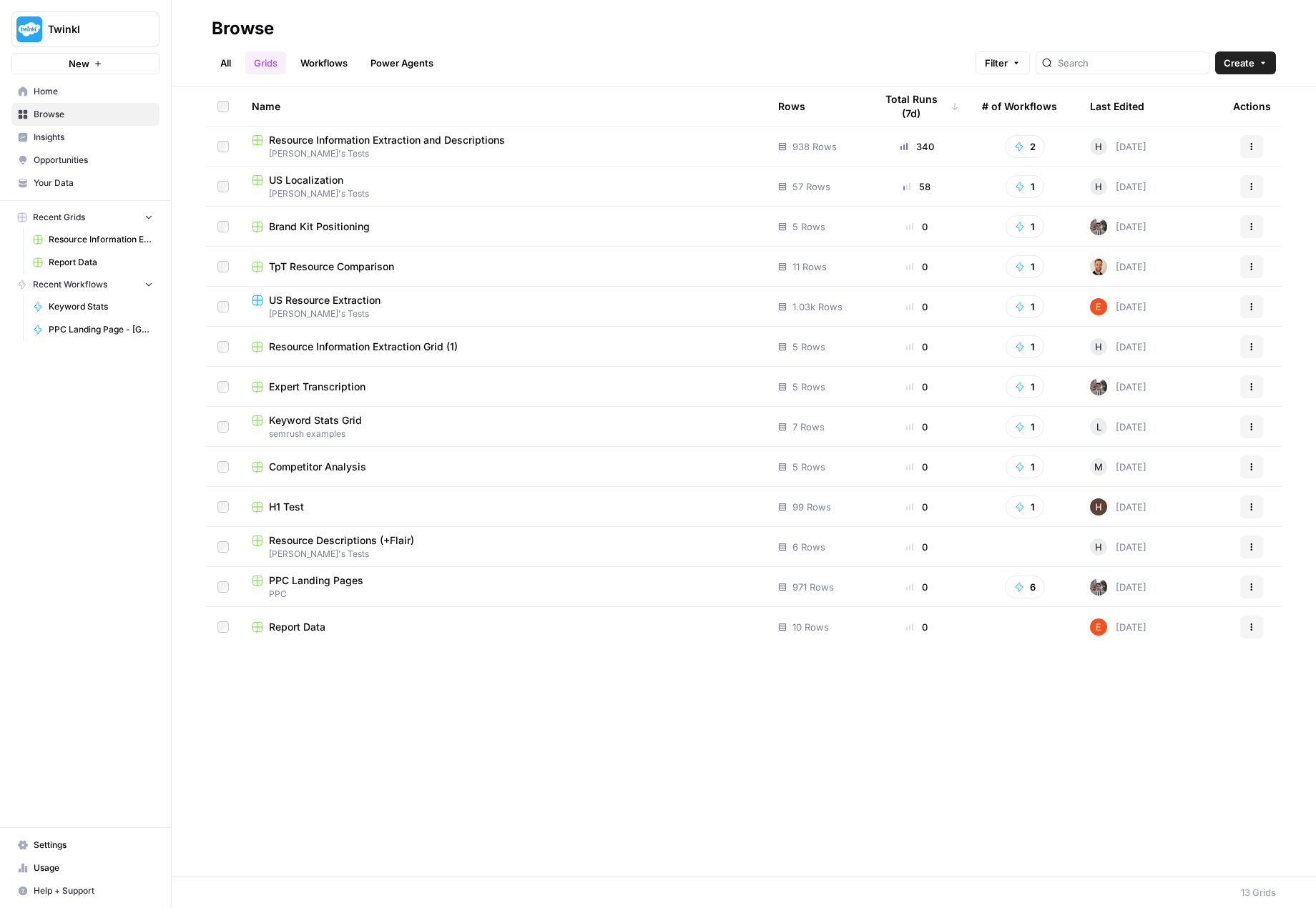
drag, startPoint x: 528, startPoint y: 724, endPoint x: 449, endPoint y: 731, distance: 79.3
click at [449, 731] on div "Name Rows Total Runs (7d) # of Workflows Last Edited Actions Resource Informati…" at bounding box center [744, 481] width 1145 height 789
click at [1256, 637] on button "Actions" at bounding box center [1251, 626] width 23 height 23
click at [1185, 690] on span "Create Folder" at bounding box center [1188, 693] width 115 height 15
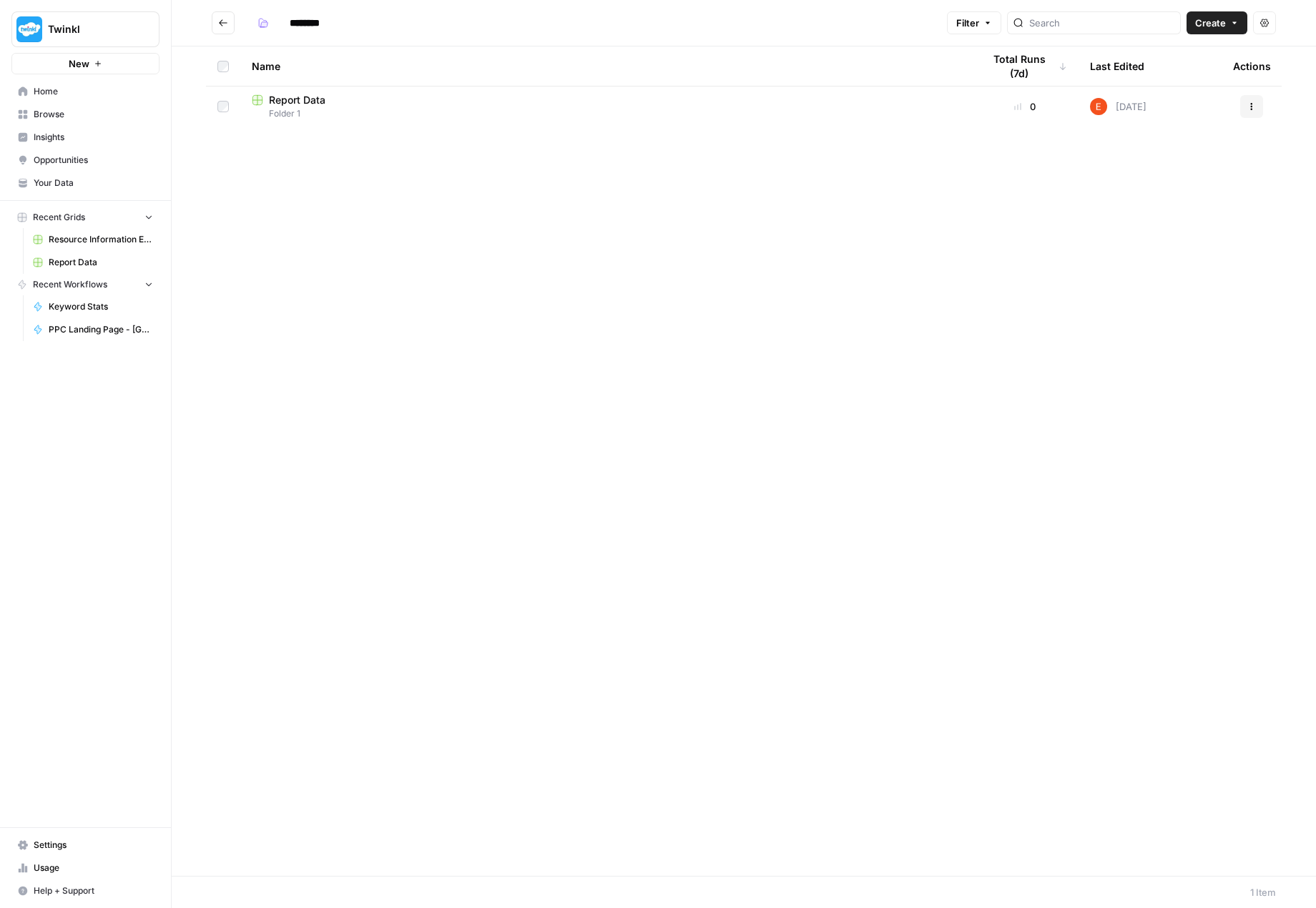
click at [321, 22] on input "********" at bounding box center [323, 23] width 80 height 23
drag, startPoint x: 335, startPoint y: 21, endPoint x: 285, endPoint y: 18, distance: 50.1
click at [285, 18] on input "********" at bounding box center [323, 23] width 80 height 23
type input "*********"
click at [486, 306] on div "Name Total Runs (7d) Last Edited Actions Report Data Folder 1 0 3 days ago Acti…" at bounding box center [744, 460] width 1145 height 830
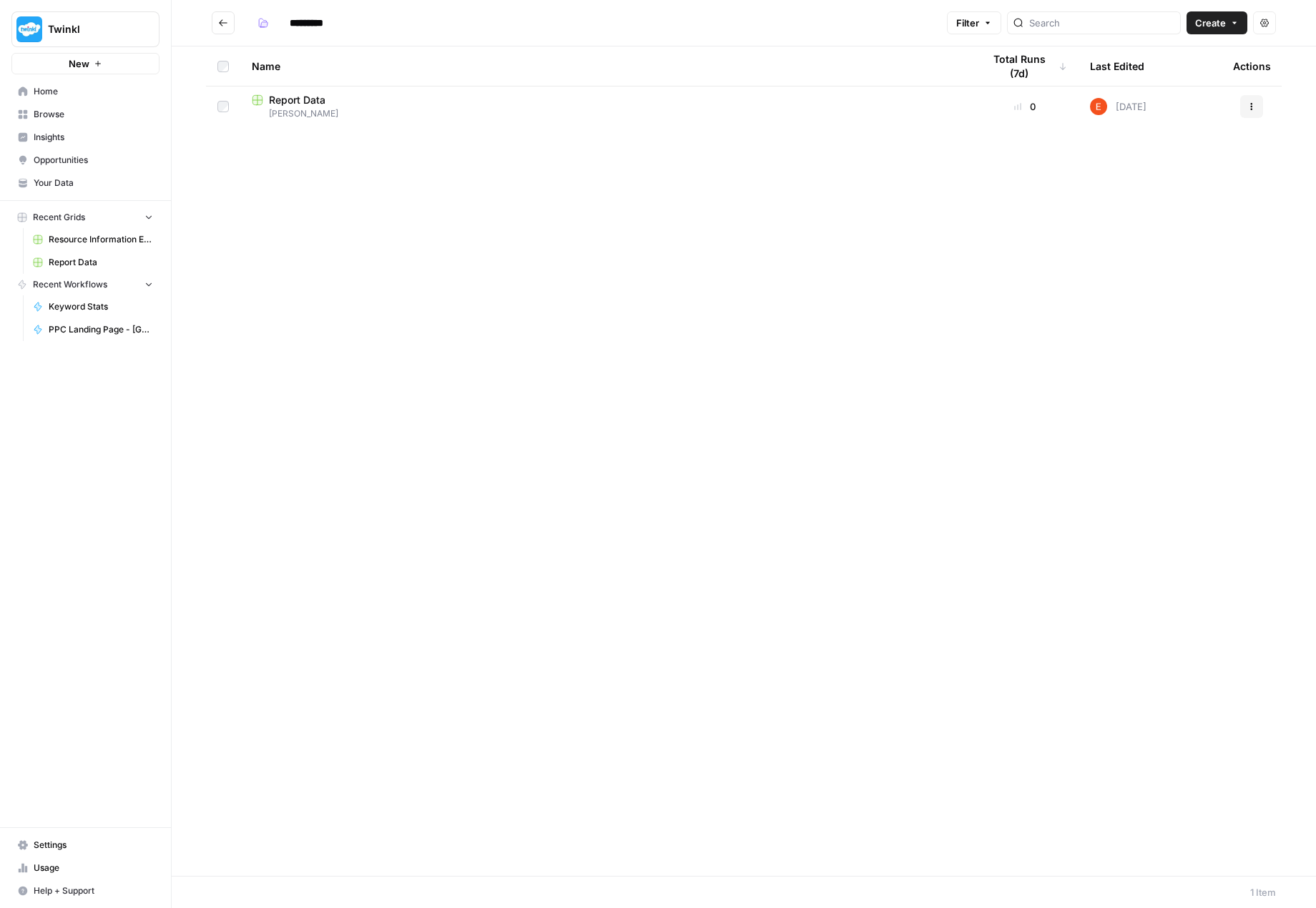
click at [229, 15] on button "Go back" at bounding box center [222, 23] width 23 height 23
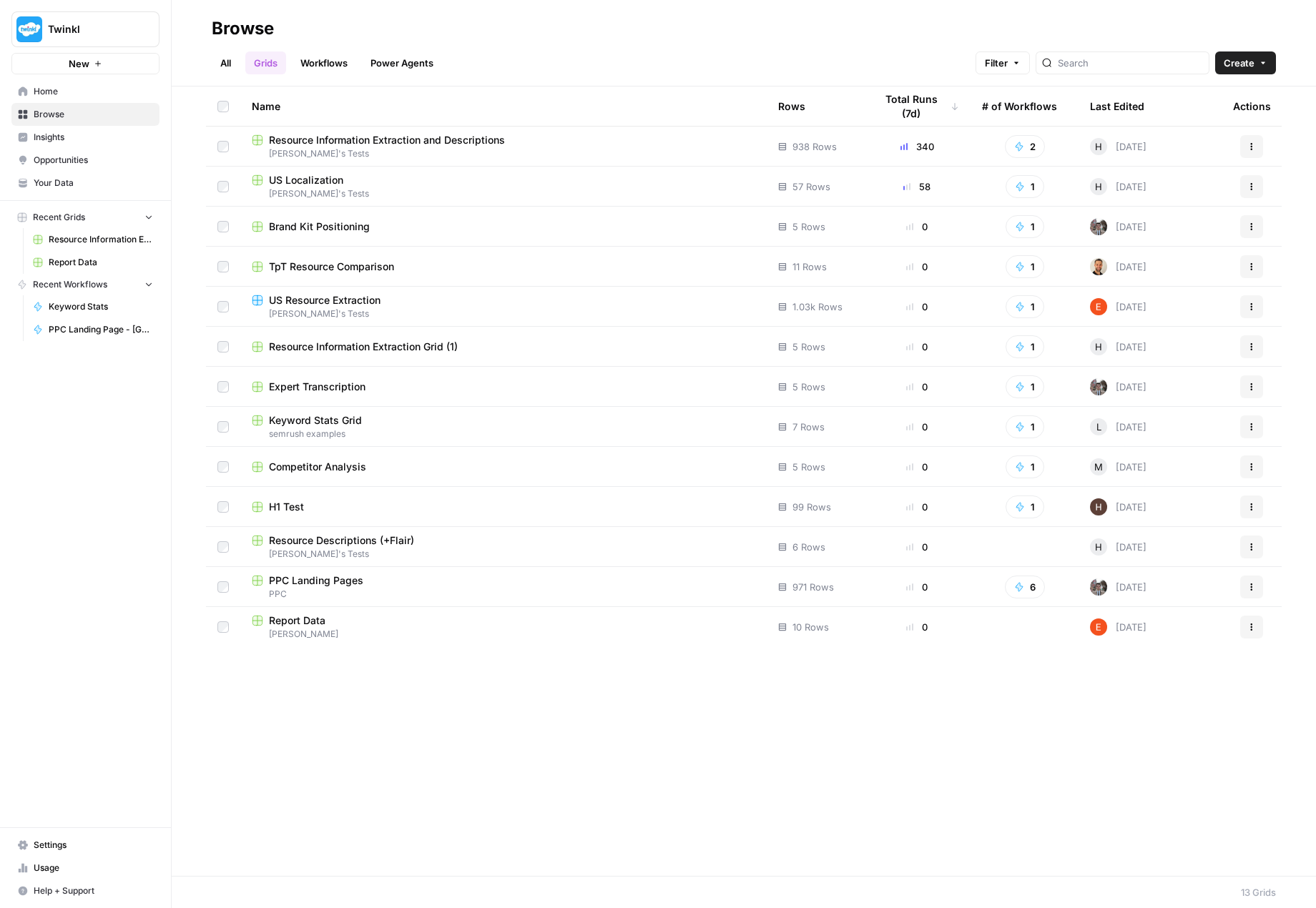
click at [1254, 625] on icon "button" at bounding box center [1251, 627] width 9 height 9
click at [293, 630] on span "Ed Folder" at bounding box center [504, 634] width 504 height 13
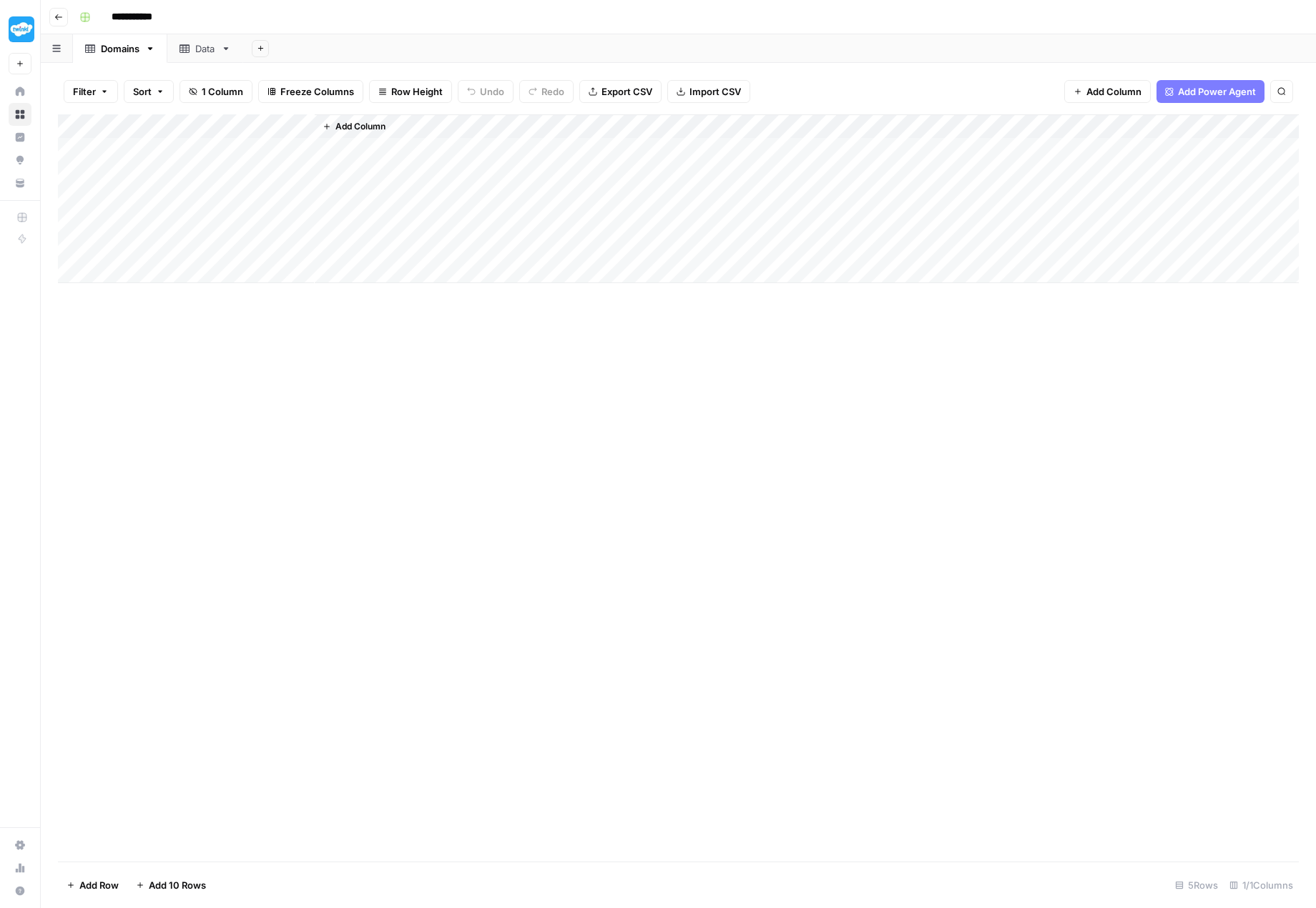
click at [49, 17] on header "**********" at bounding box center [678, 17] width 1275 height 34
click at [55, 17] on icon "button" at bounding box center [58, 17] width 9 height 9
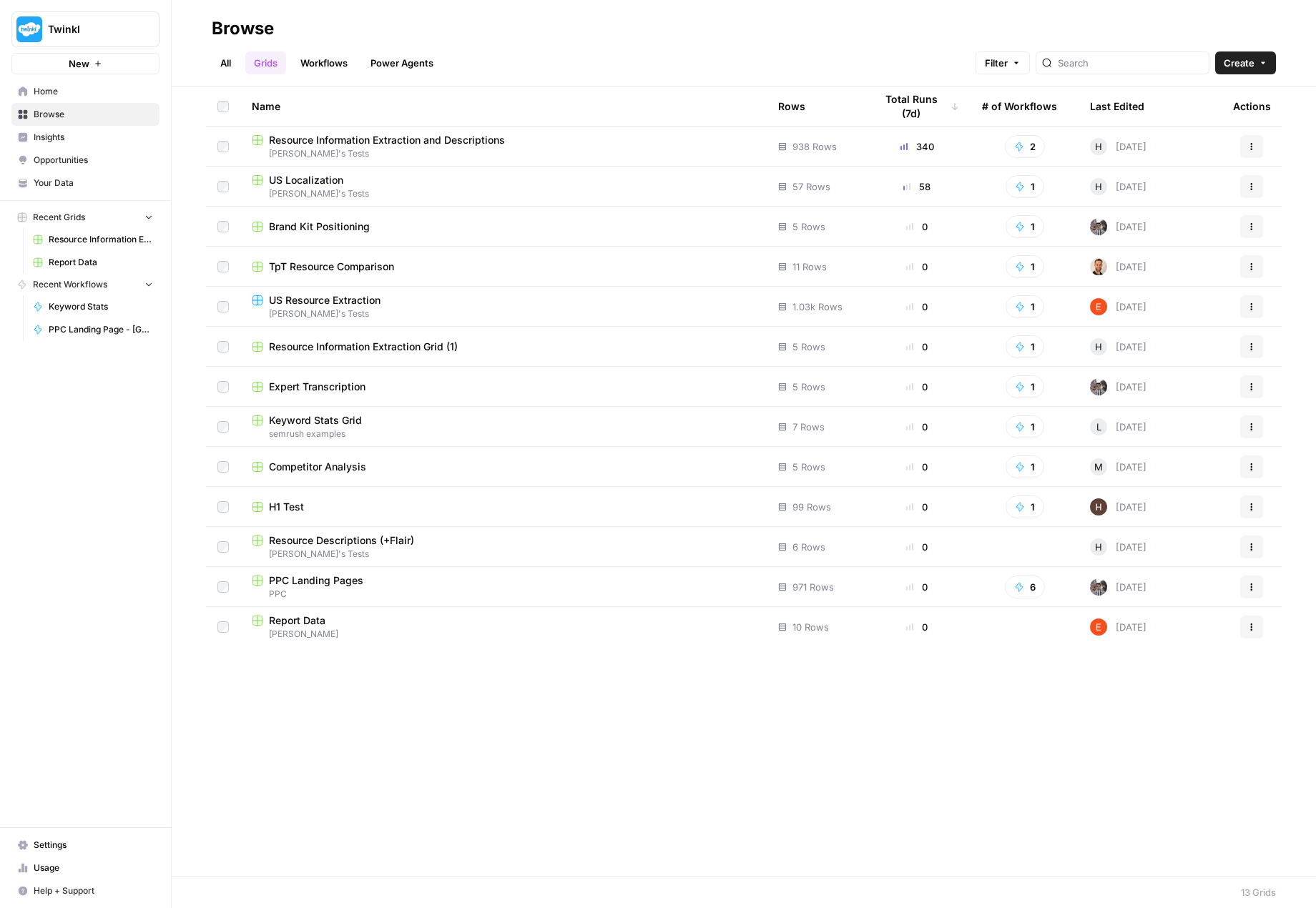
click at [1256, 625] on button "Actions" at bounding box center [1251, 626] width 23 height 23
click at [751, 693] on div "Name Rows Total Runs (7d) # of Workflows Last Edited Actions Resource Informati…" at bounding box center [744, 481] width 1145 height 789
click at [220, 63] on link "All" at bounding box center [225, 63] width 27 height 23
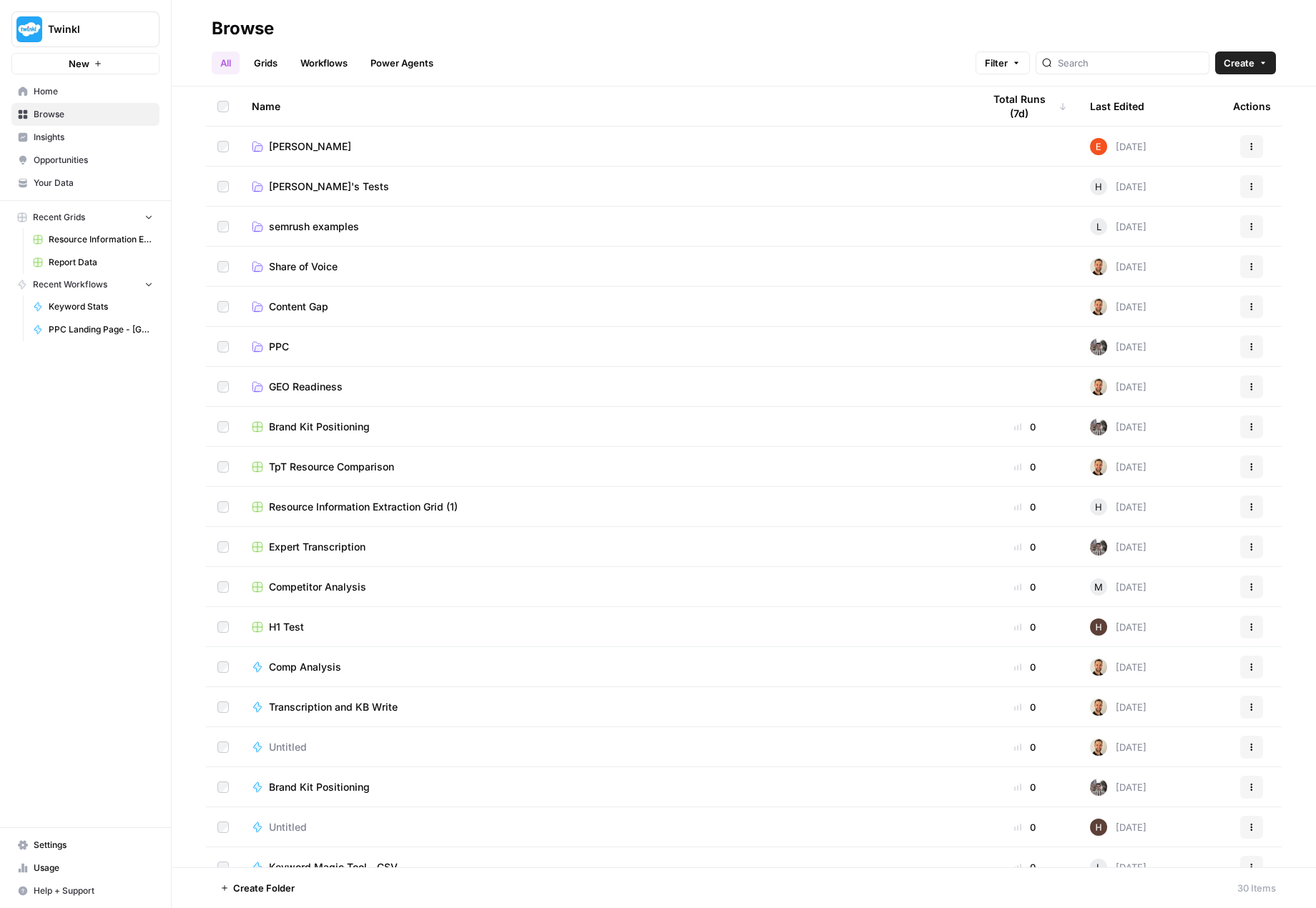
click at [1241, 142] on button "Actions" at bounding box center [1251, 146] width 23 height 23
click at [1196, 175] on span "Rename Folder" at bounding box center [1176, 180] width 115 height 15
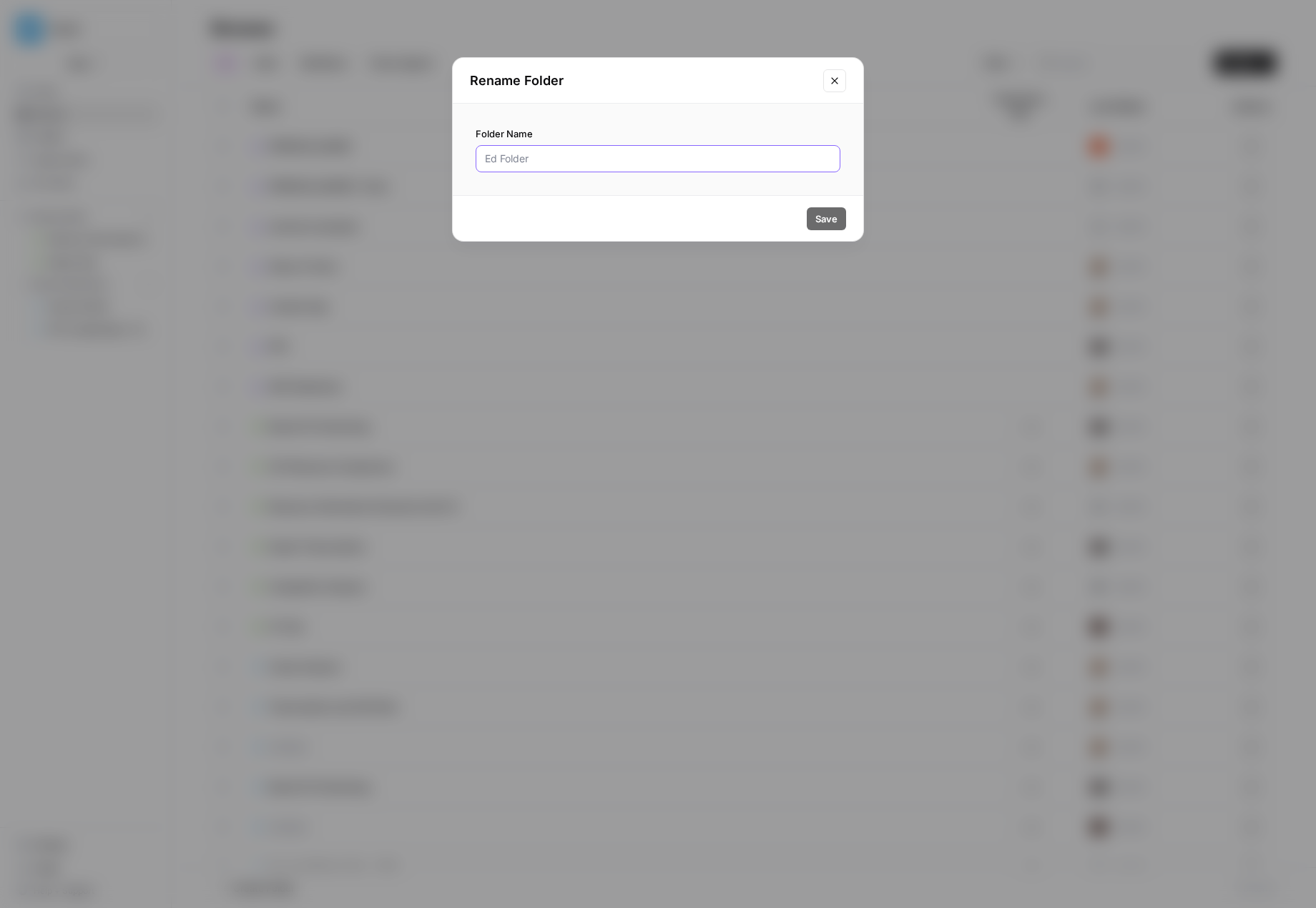
drag, startPoint x: 536, startPoint y: 158, endPoint x: 478, endPoint y: 155, distance: 58.1
click at [478, 155] on div at bounding box center [658, 159] width 365 height 27
type input "Data Analysis & Reporting"
click at [832, 210] on button "Save" at bounding box center [826, 218] width 39 height 23
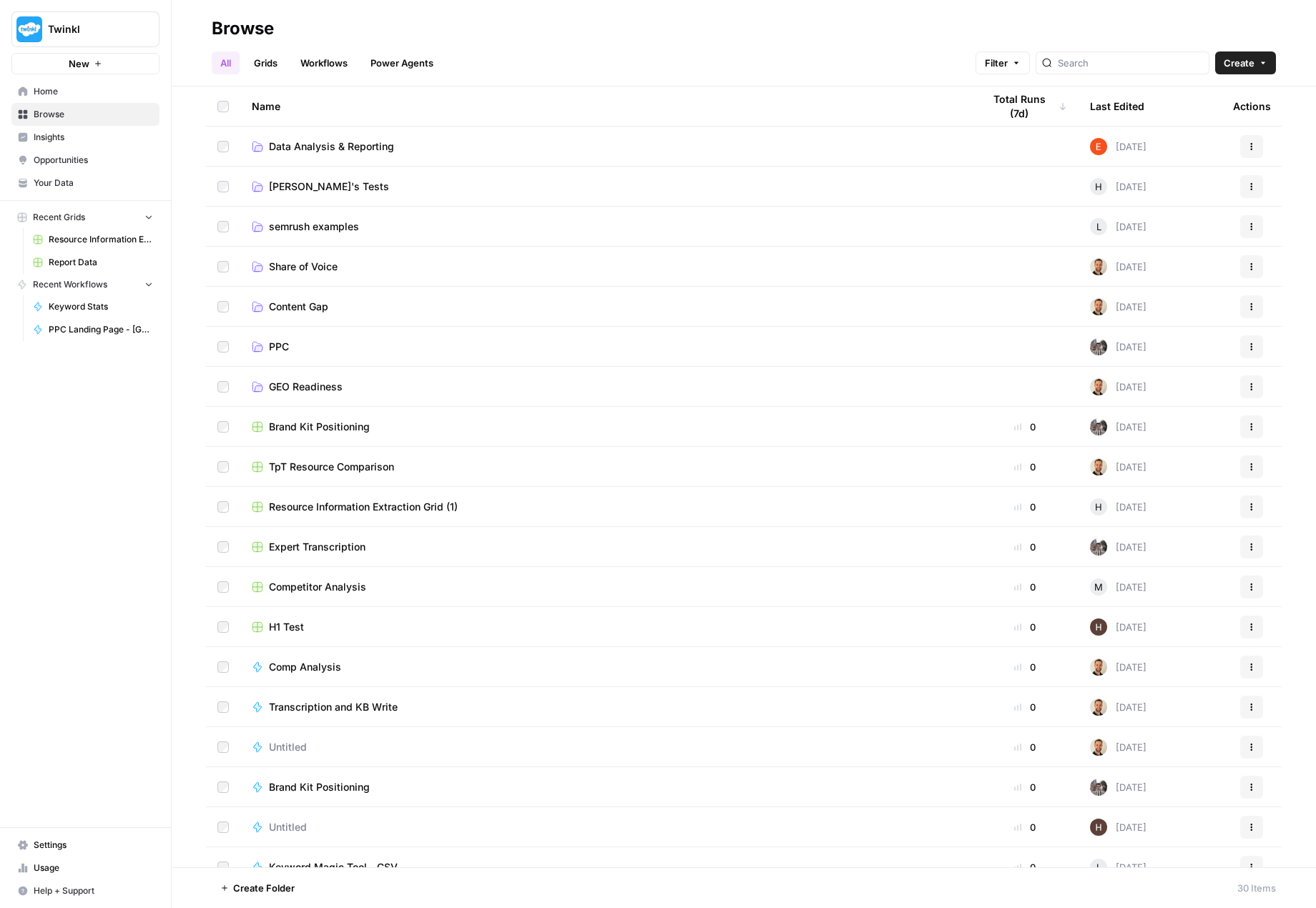
click at [1021, 63] on icon "button" at bounding box center [1016, 63] width 9 height 9
click at [780, 126] on button "Add Filter" at bounding box center [796, 127] width 479 height 19
click at [632, 131] on input "text" at bounding box center [622, 130] width 121 height 15
click at [790, 57] on div "All Grids Workflows Power Agents Filter Create" at bounding box center [744, 57] width 1064 height 34
click at [337, 63] on link "Workflows" at bounding box center [324, 63] width 65 height 23
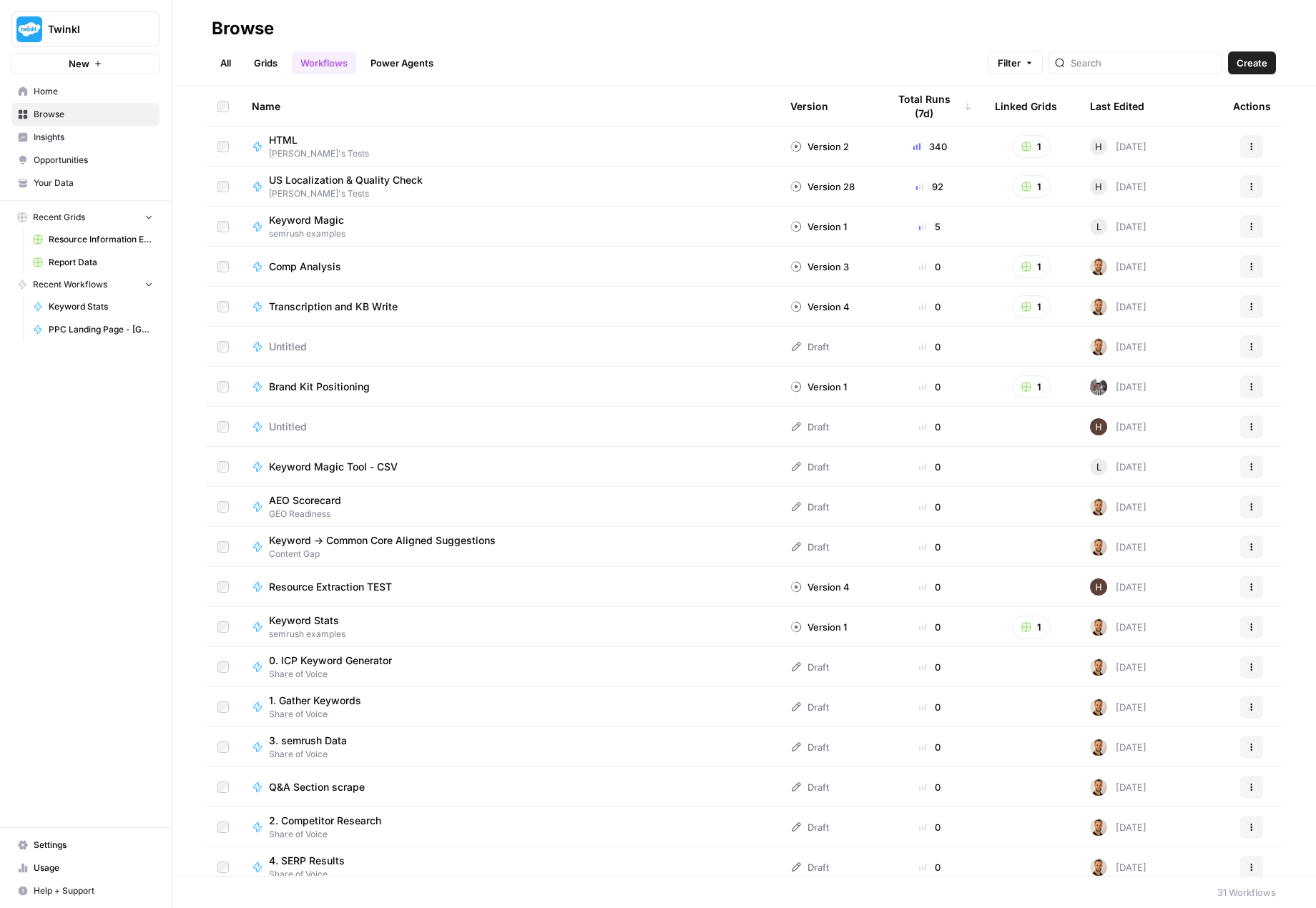
click at [229, 63] on link "All" at bounding box center [225, 63] width 27 height 23
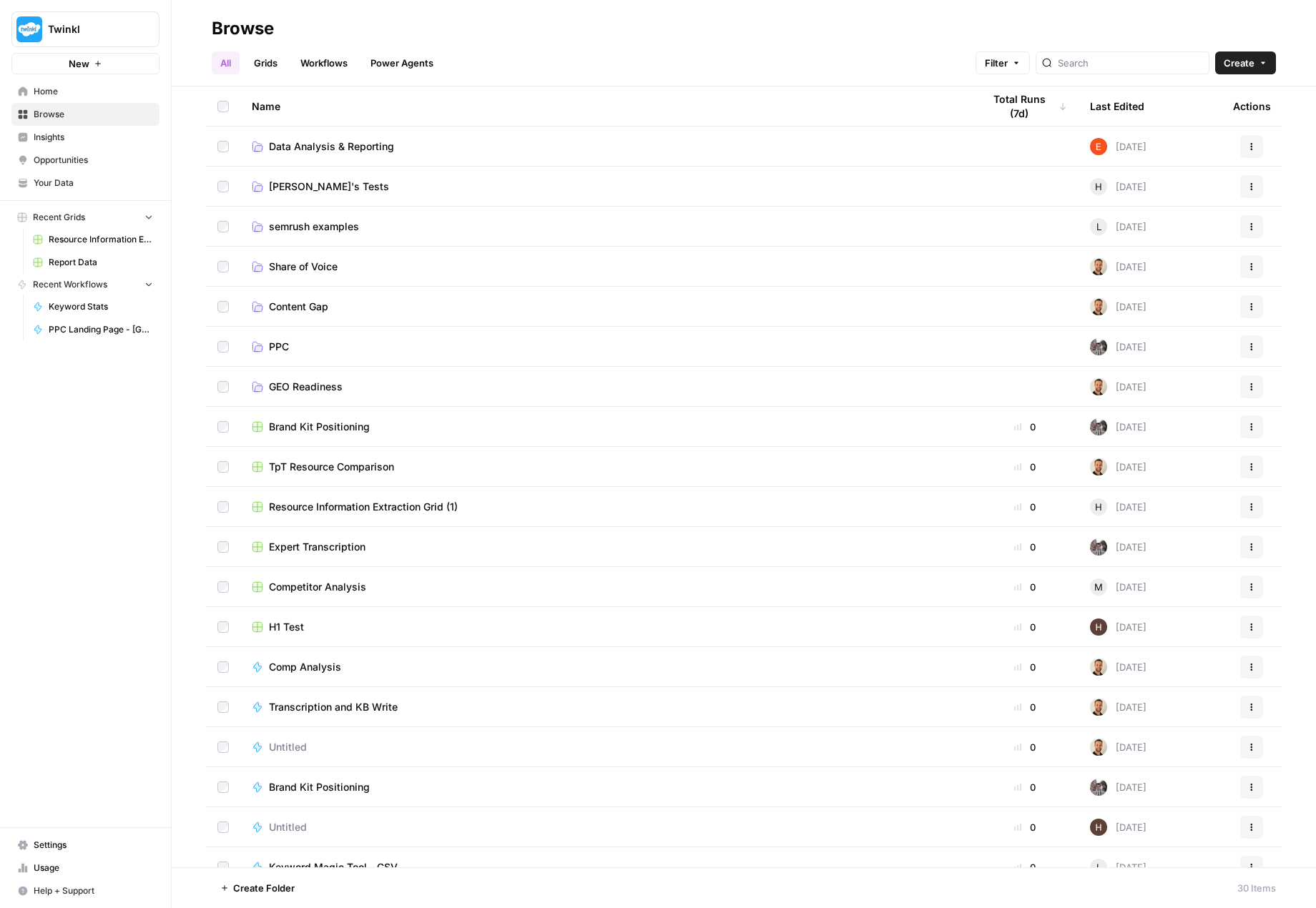
click at [417, 154] on td "Data Analysis & Reporting" at bounding box center [606, 146] width 731 height 39
click at [363, 145] on span "Data Analysis & Reporting" at bounding box center [331, 146] width 125 height 15
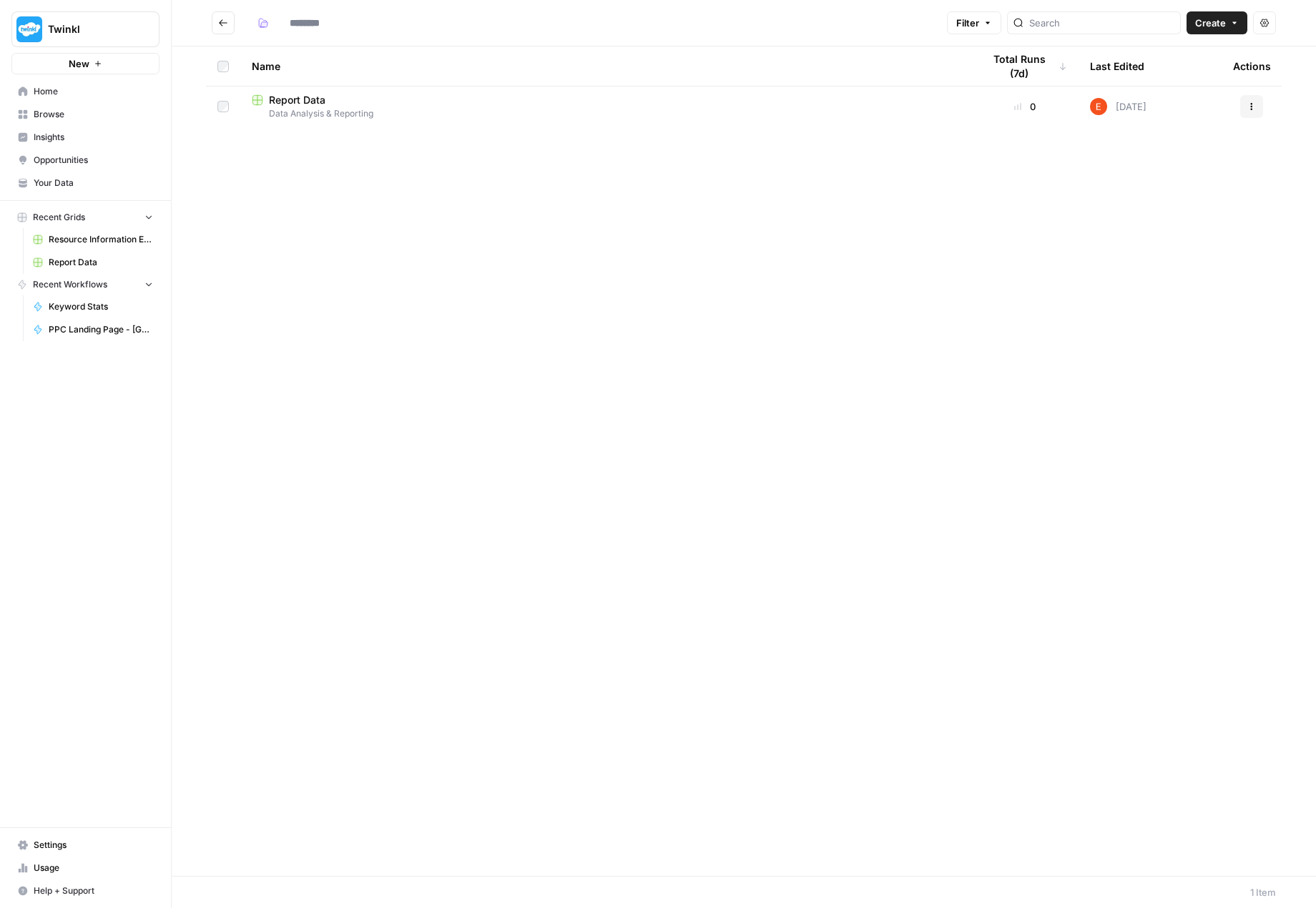
type input "**********"
click at [297, 101] on span "Report Data" at bounding box center [297, 100] width 57 height 15
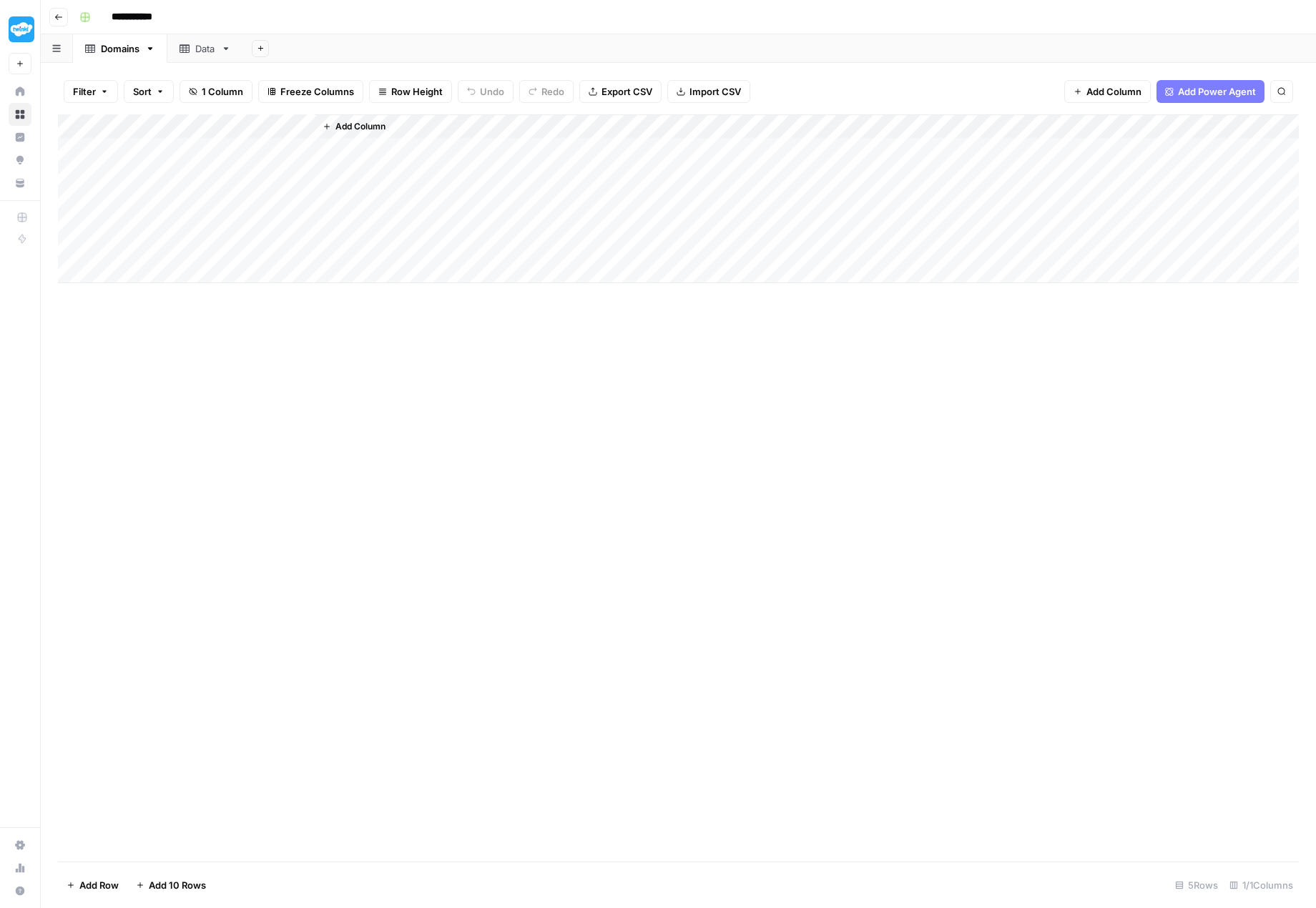
click at [200, 48] on div "Data" at bounding box center [205, 48] width 20 height 15
click at [121, 54] on div "Domains" at bounding box center [120, 48] width 38 height 15
click at [61, 21] on icon "button" at bounding box center [58, 17] width 9 height 9
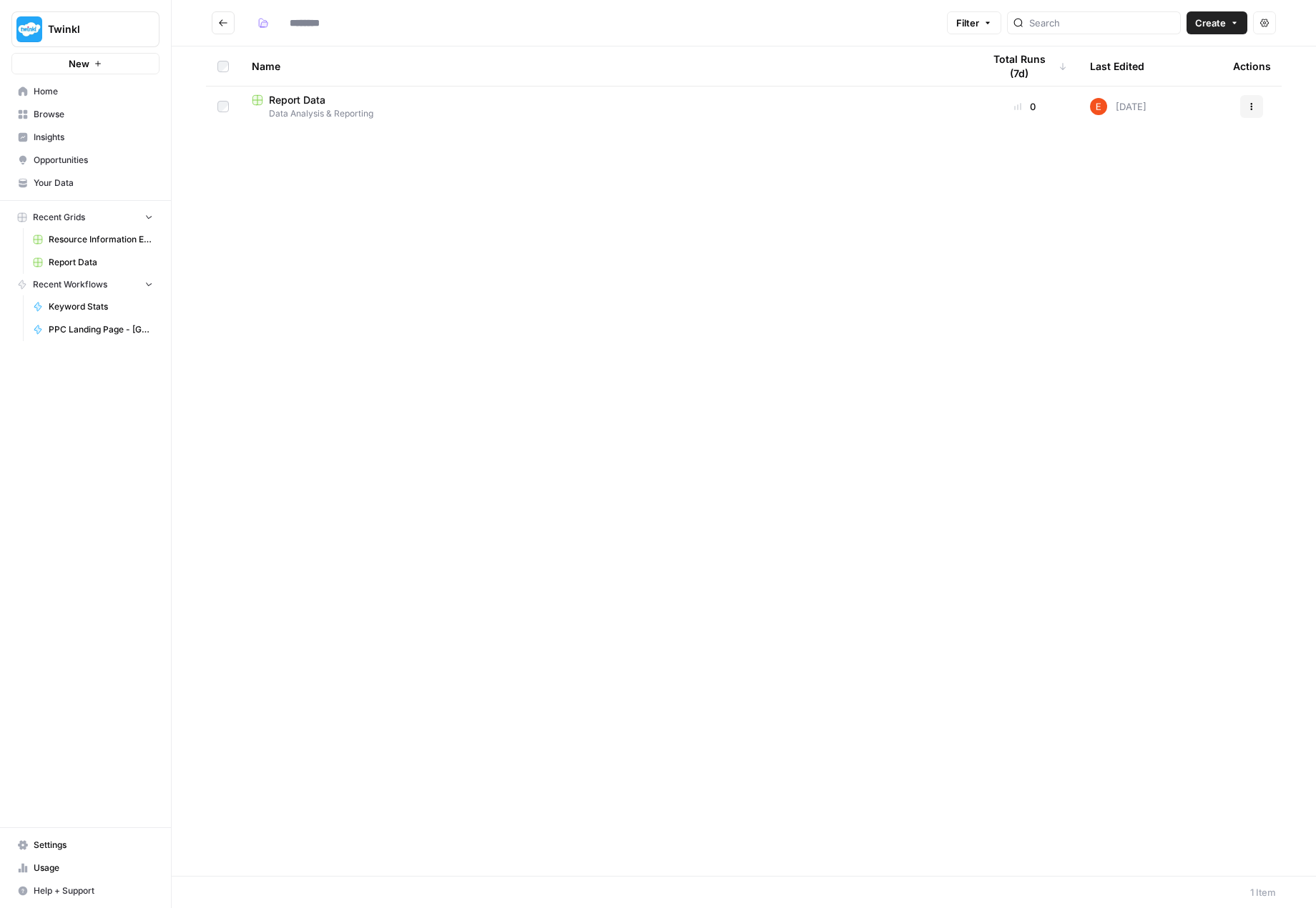
type input "**********"
click at [1225, 22] on span "Create" at bounding box center [1210, 23] width 30 height 15
click at [1184, 75] on span "Workflow" at bounding box center [1190, 76] width 80 height 15
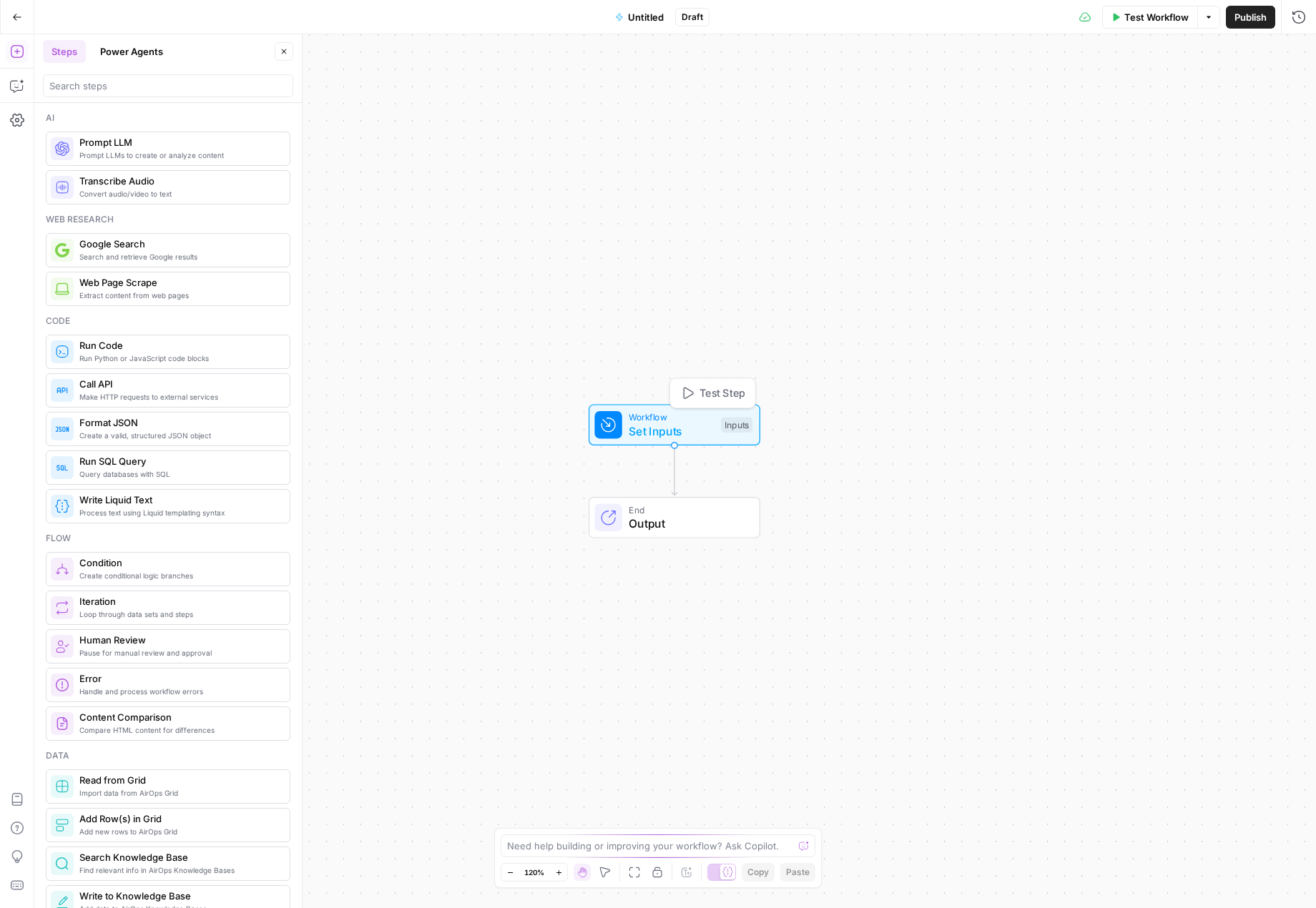
click at [673, 426] on span "Set Inputs" at bounding box center [671, 431] width 85 height 18
click at [740, 425] on div "Inputs" at bounding box center [737, 425] width 31 height 16
click at [675, 428] on span "Set Inputs" at bounding box center [671, 431] width 85 height 18
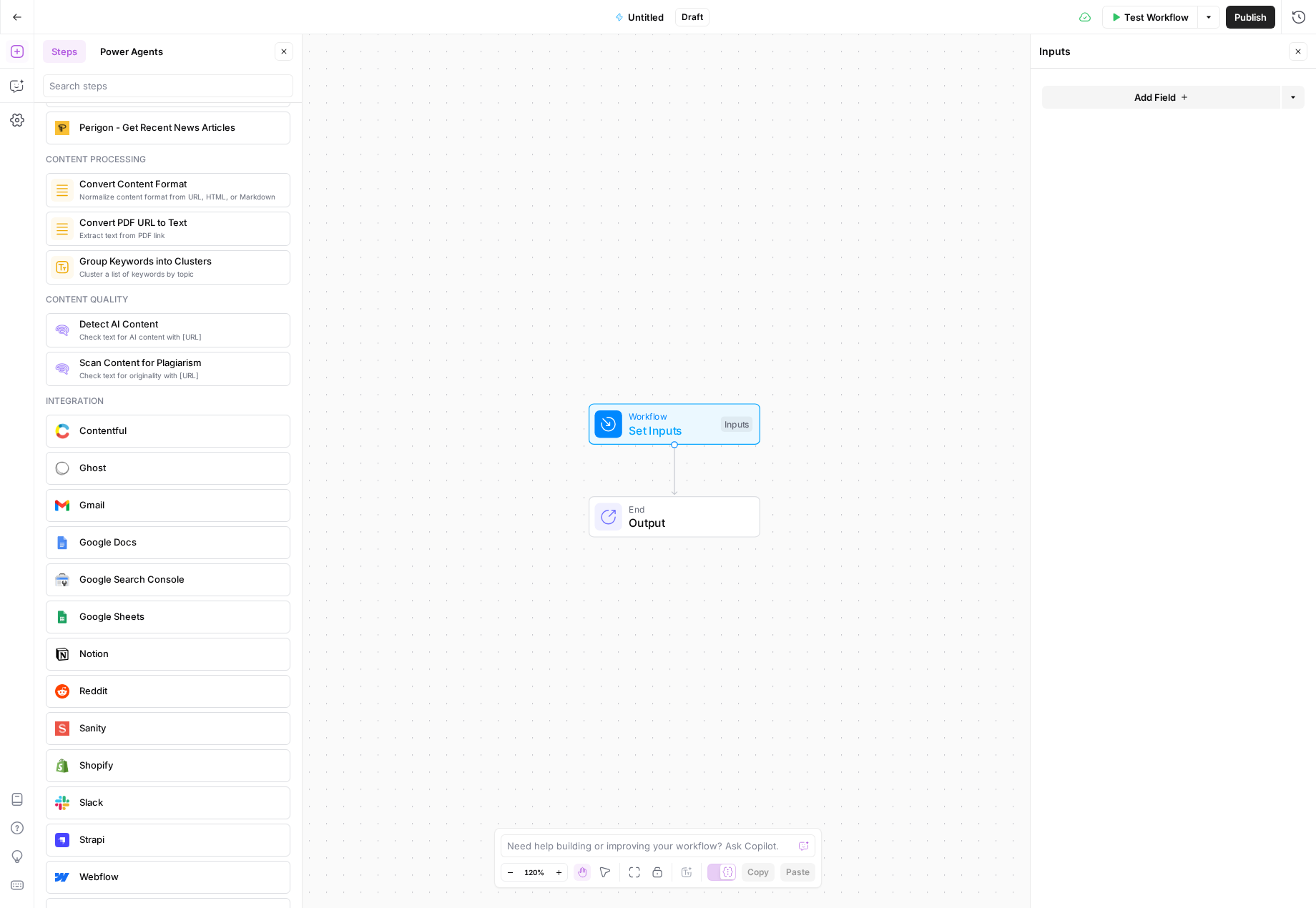
scroll to position [2272, 0]
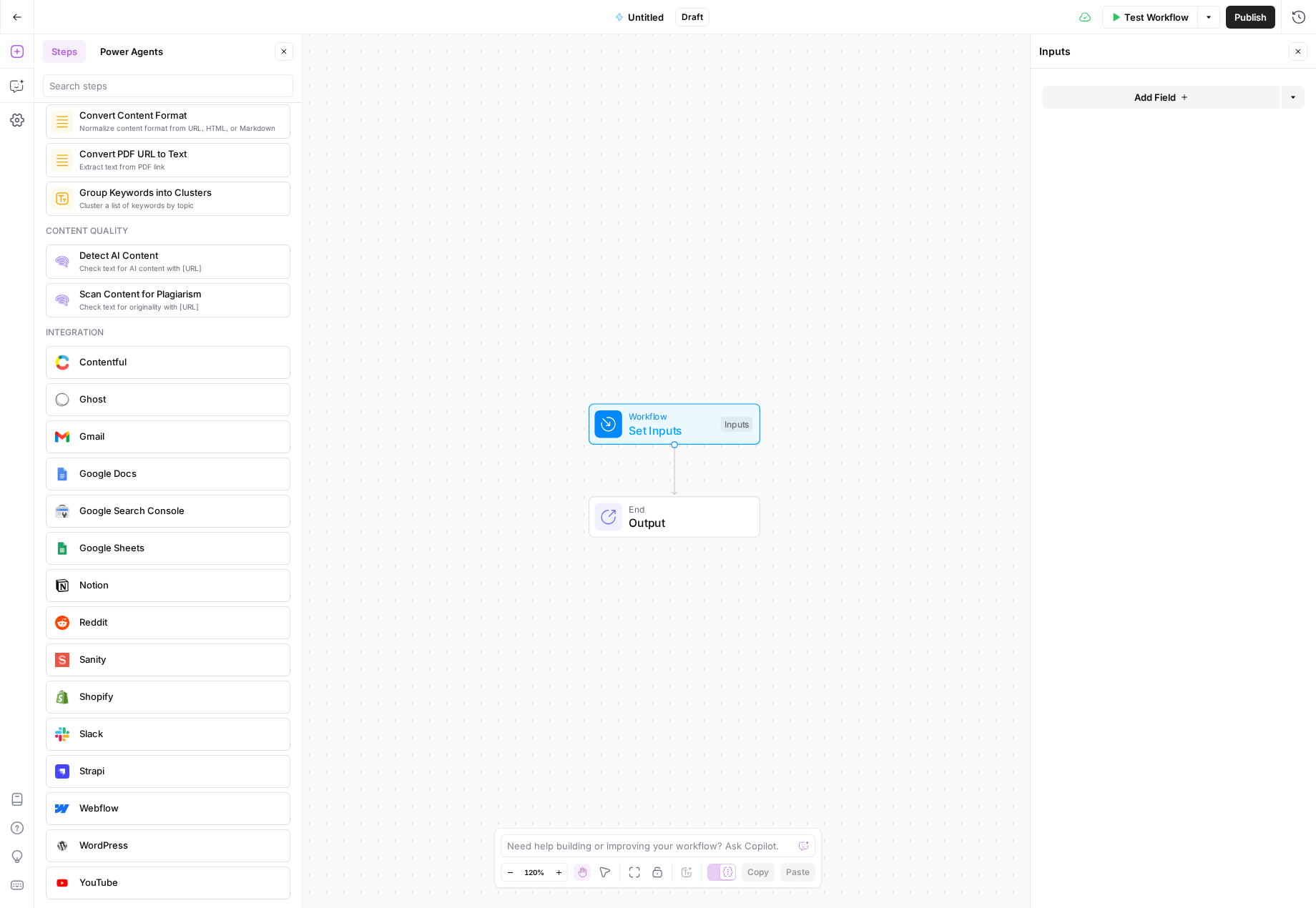
click at [165, 516] on span "Google Search Console" at bounding box center [178, 510] width 199 height 15
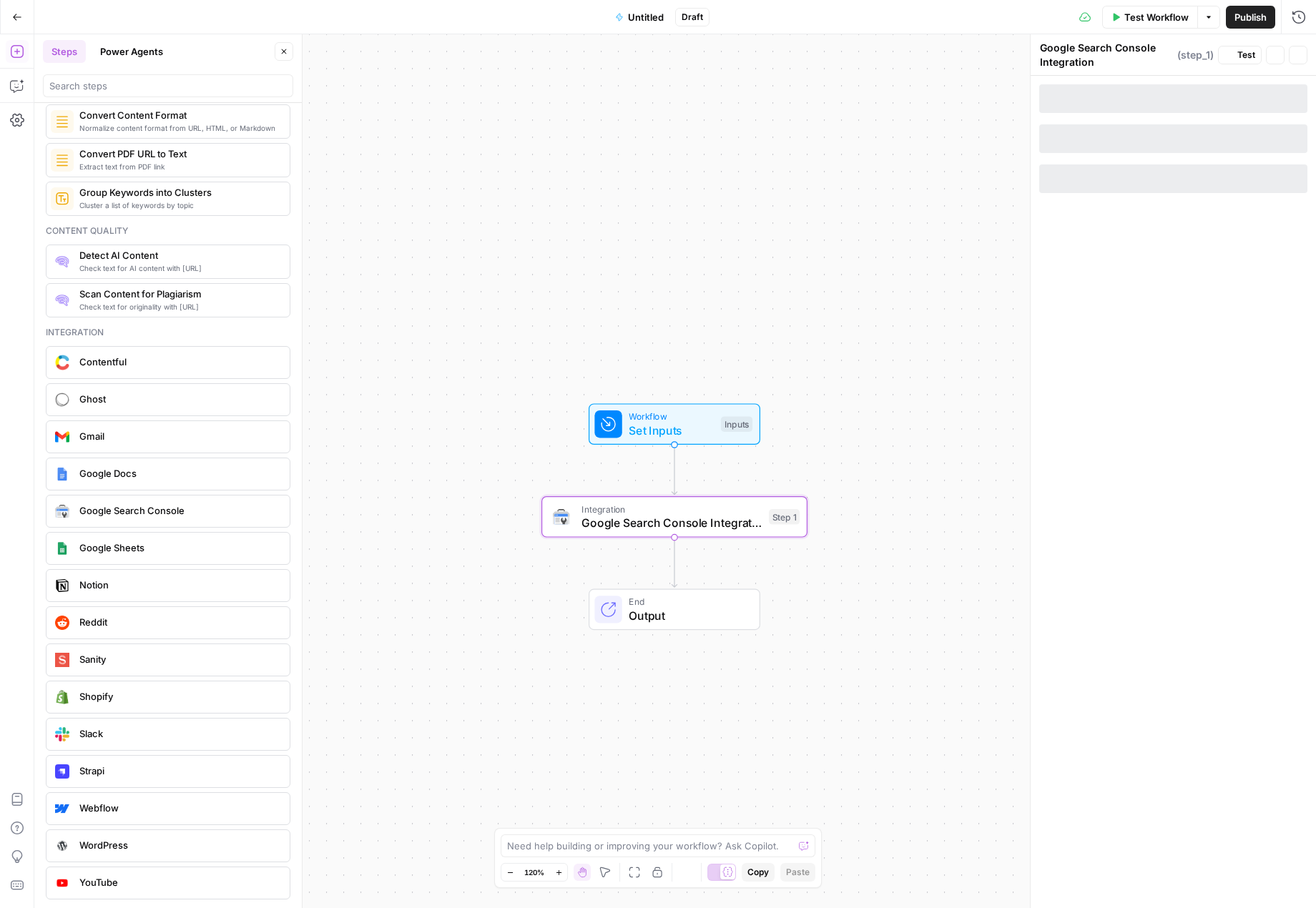
type textarea "Google Search Console Integration"
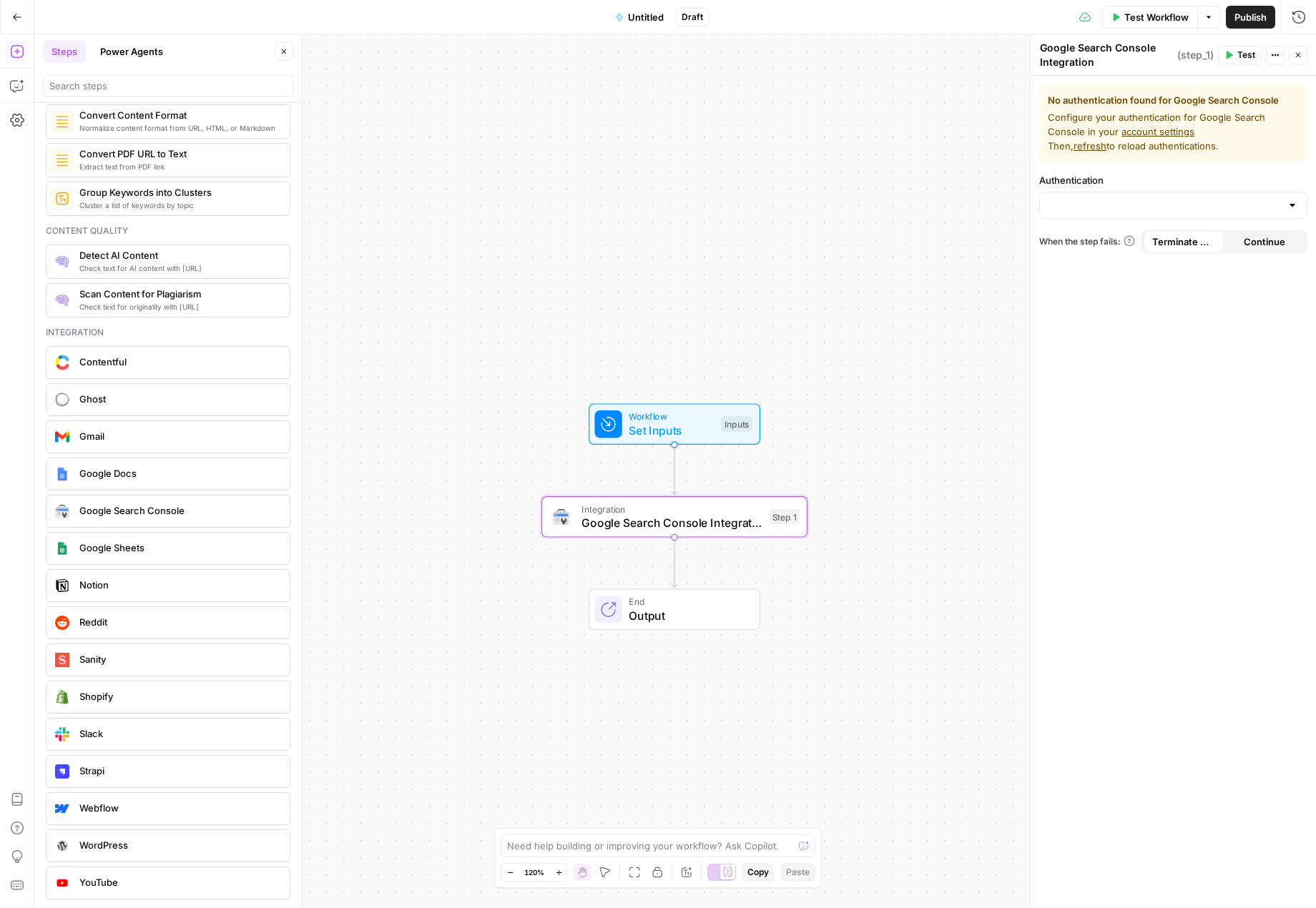
click at [1291, 203] on div at bounding box center [1292, 205] width 12 height 15
click at [705, 489] on icon "button" at bounding box center [701, 485] width 12 height 12
click at [633, 183] on span "Delete Step" at bounding box center [619, 182] width 56 height 15
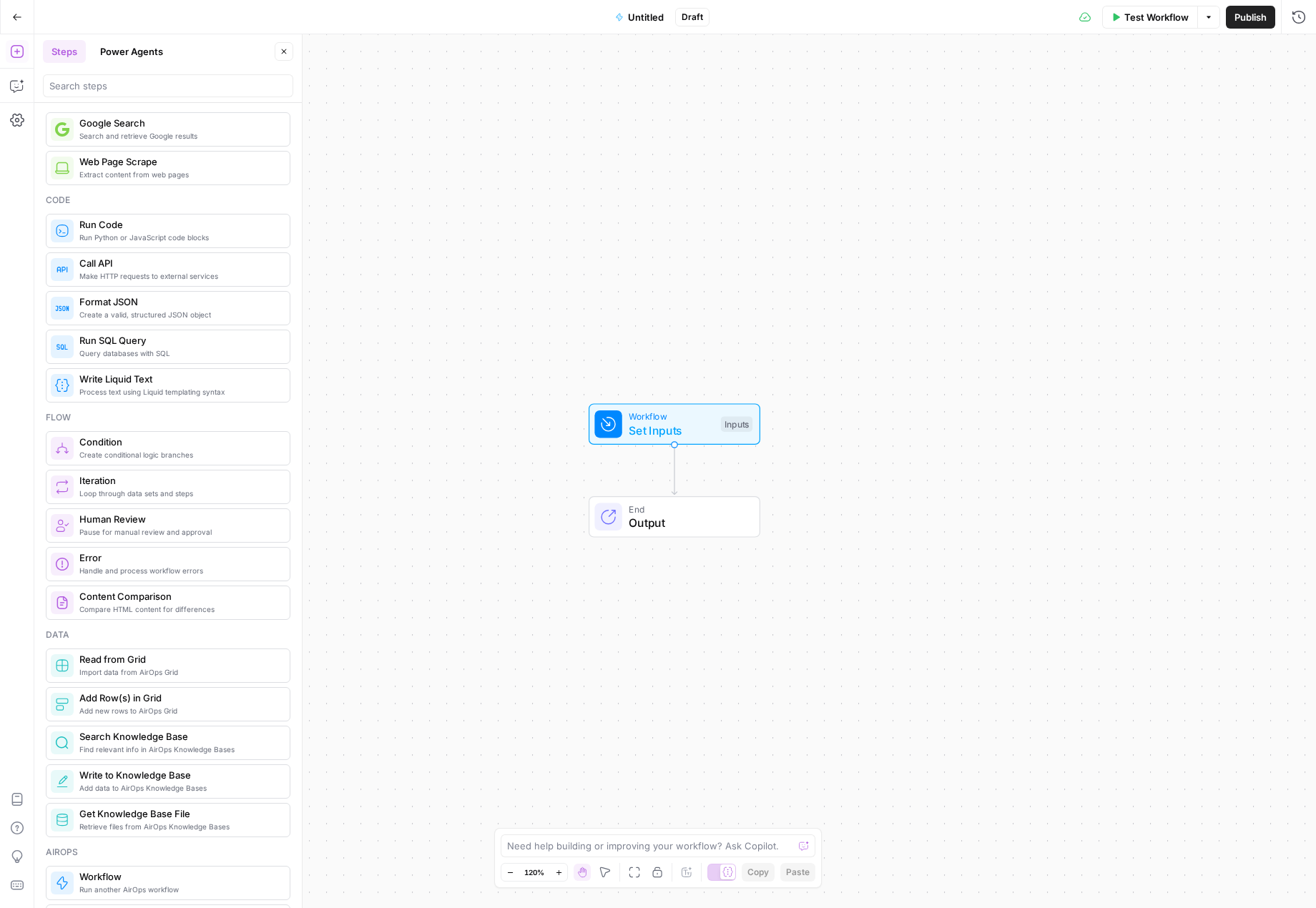
scroll to position [215, 0]
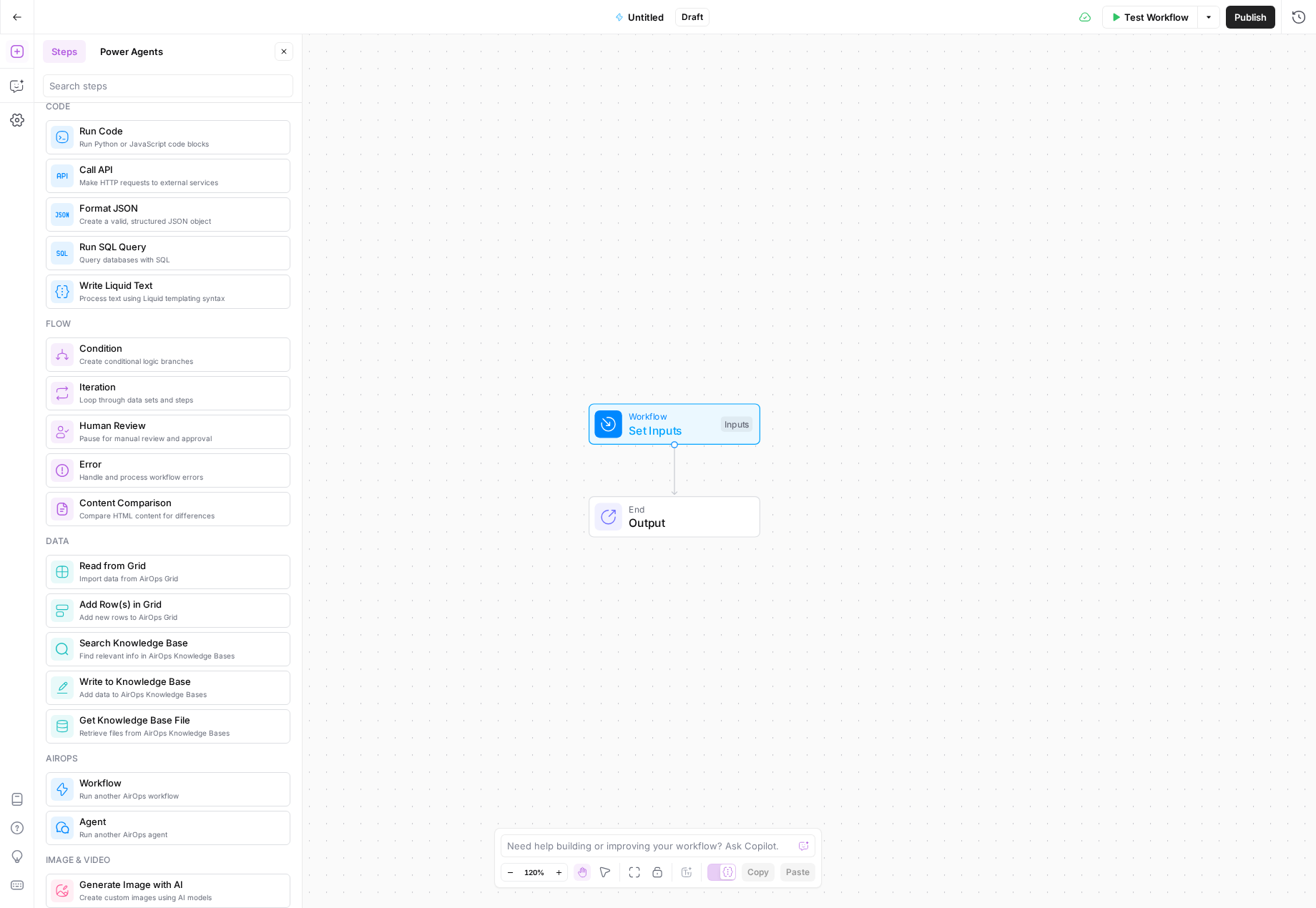
click at [178, 574] on span "Import data from AirOps Grid" at bounding box center [178, 579] width 199 height 12
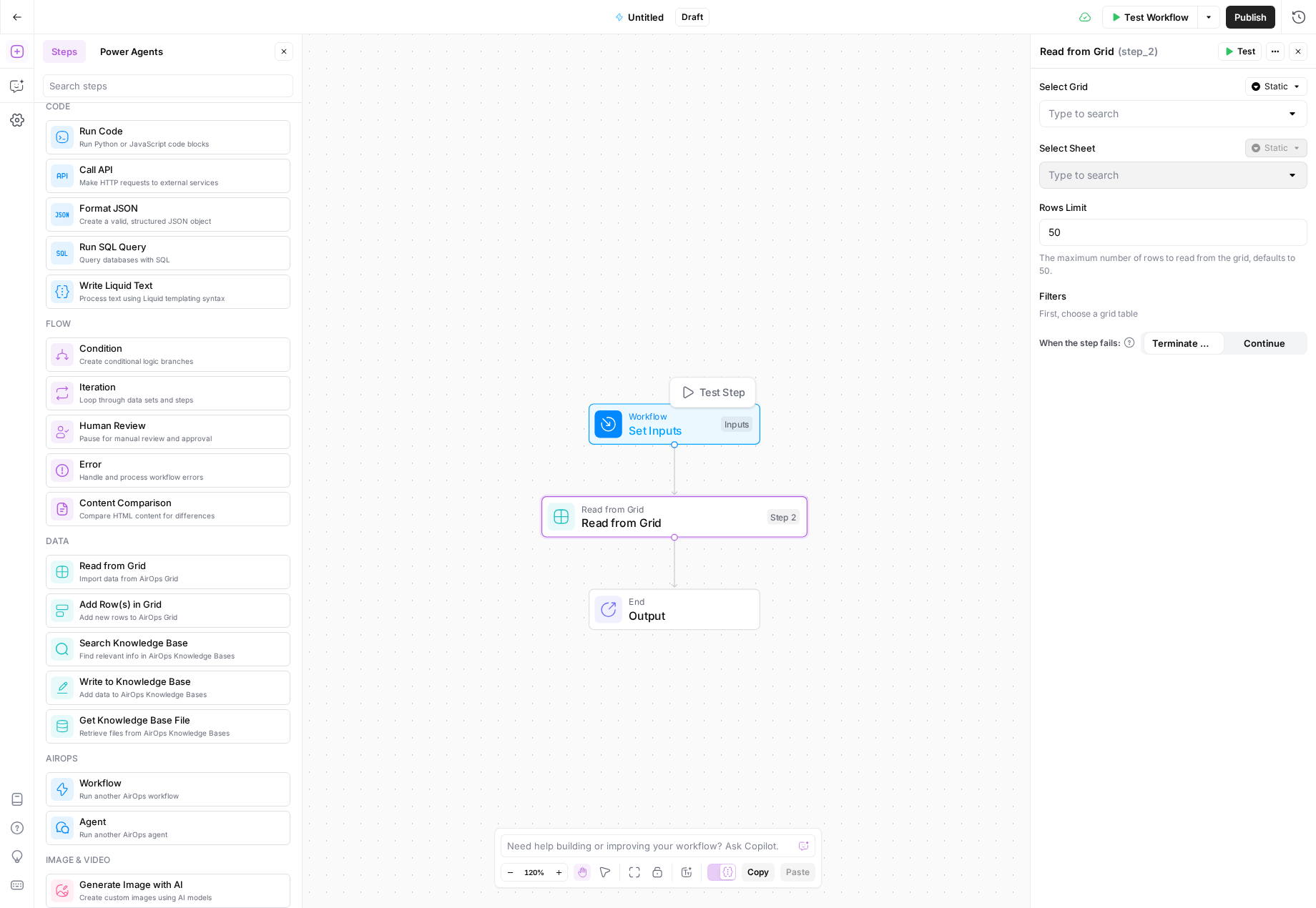
click at [626, 418] on div "Workflow Set Inputs Inputs Test Step" at bounding box center [673, 424] width 158 height 29
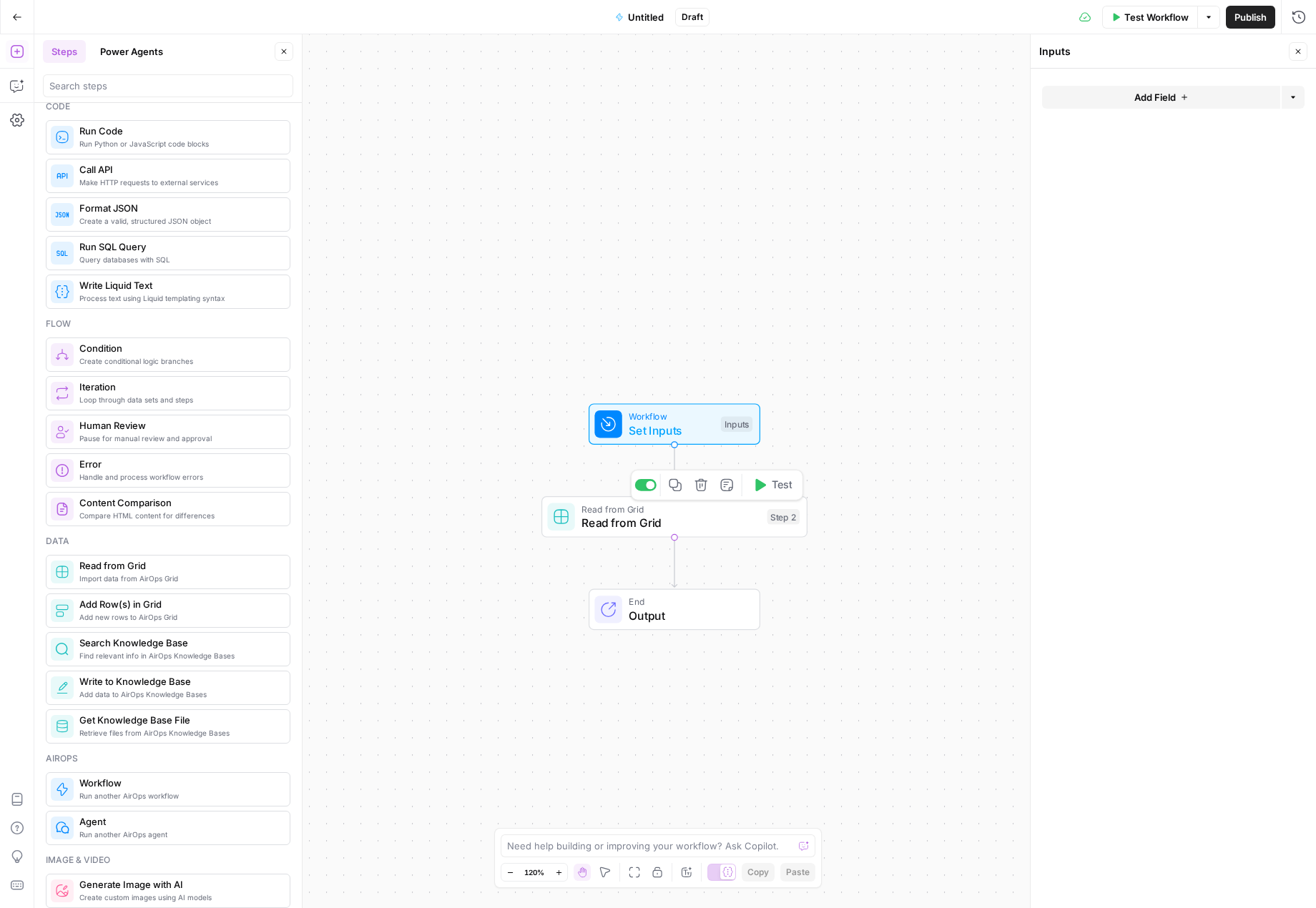
click at [701, 486] on icon "button" at bounding box center [702, 485] width 14 height 14
click at [622, 194] on button "Delete Step" at bounding box center [619, 182] width 73 height 25
click at [674, 426] on span "Set Inputs" at bounding box center [671, 431] width 85 height 18
click at [740, 427] on div "Inputs" at bounding box center [738, 424] width 31 height 16
click at [1132, 91] on button "Add Field" at bounding box center [1161, 97] width 238 height 23
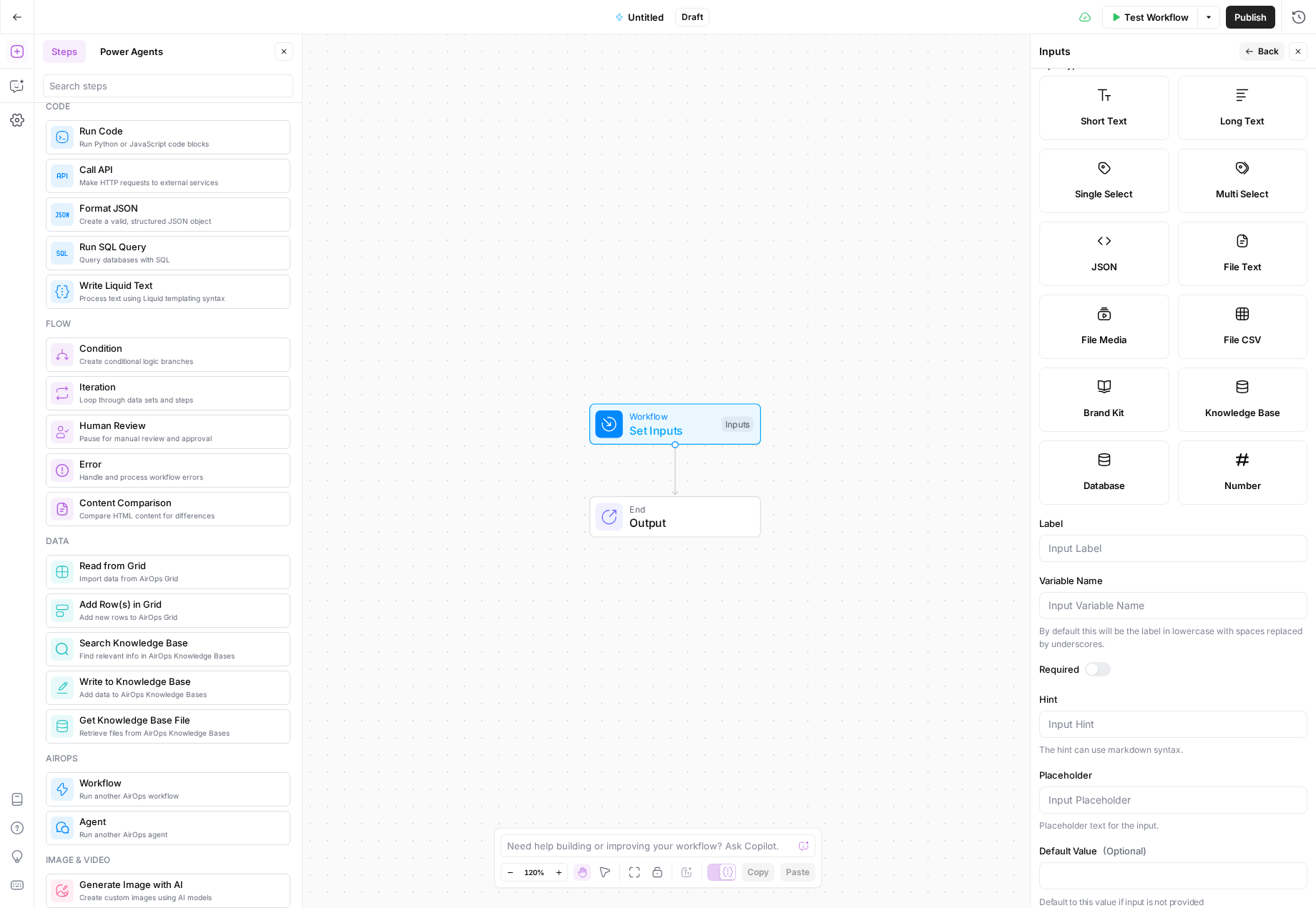
scroll to position [30, 0]
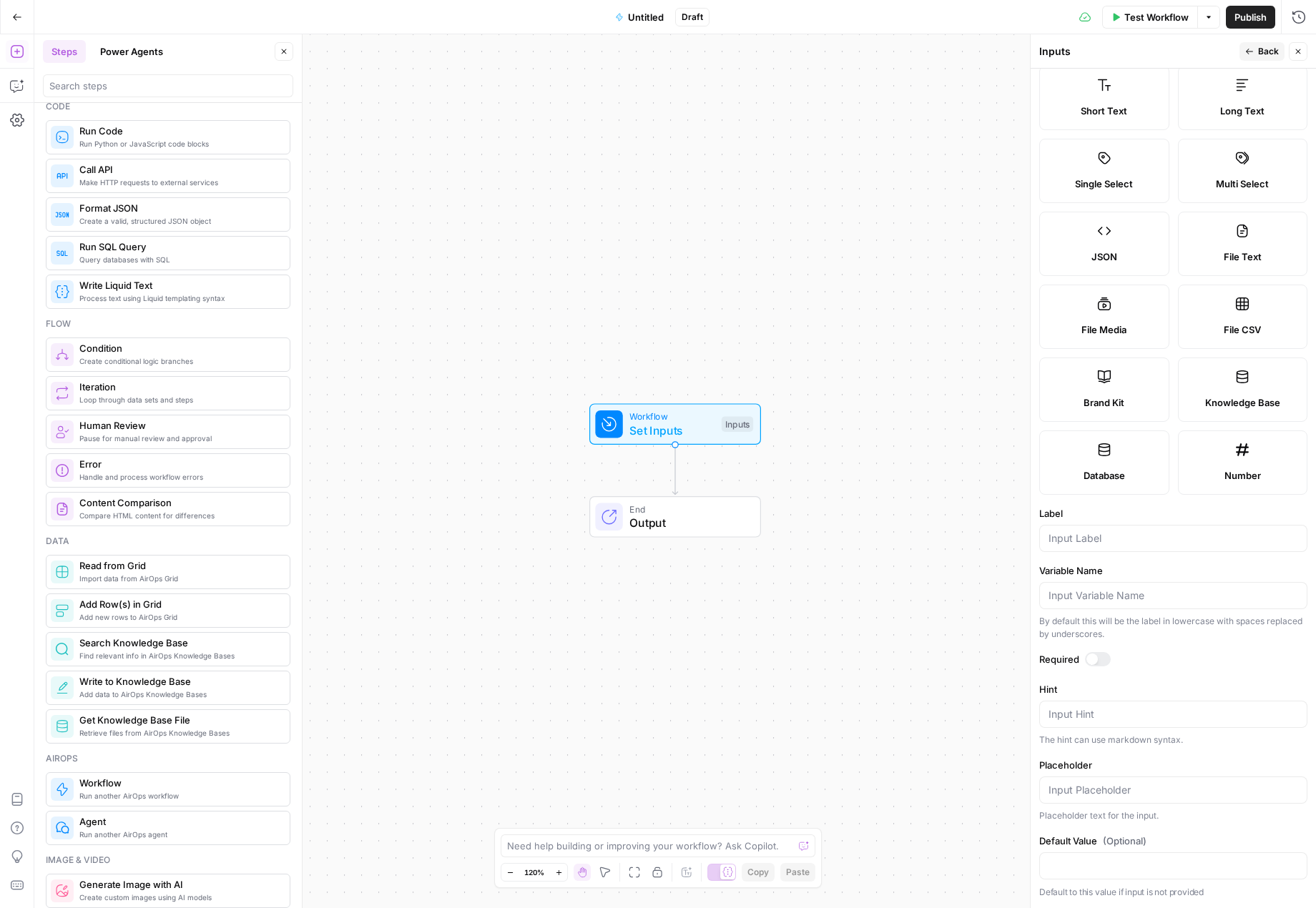
click at [1127, 472] on div "Database" at bounding box center [1104, 475] width 106 height 15
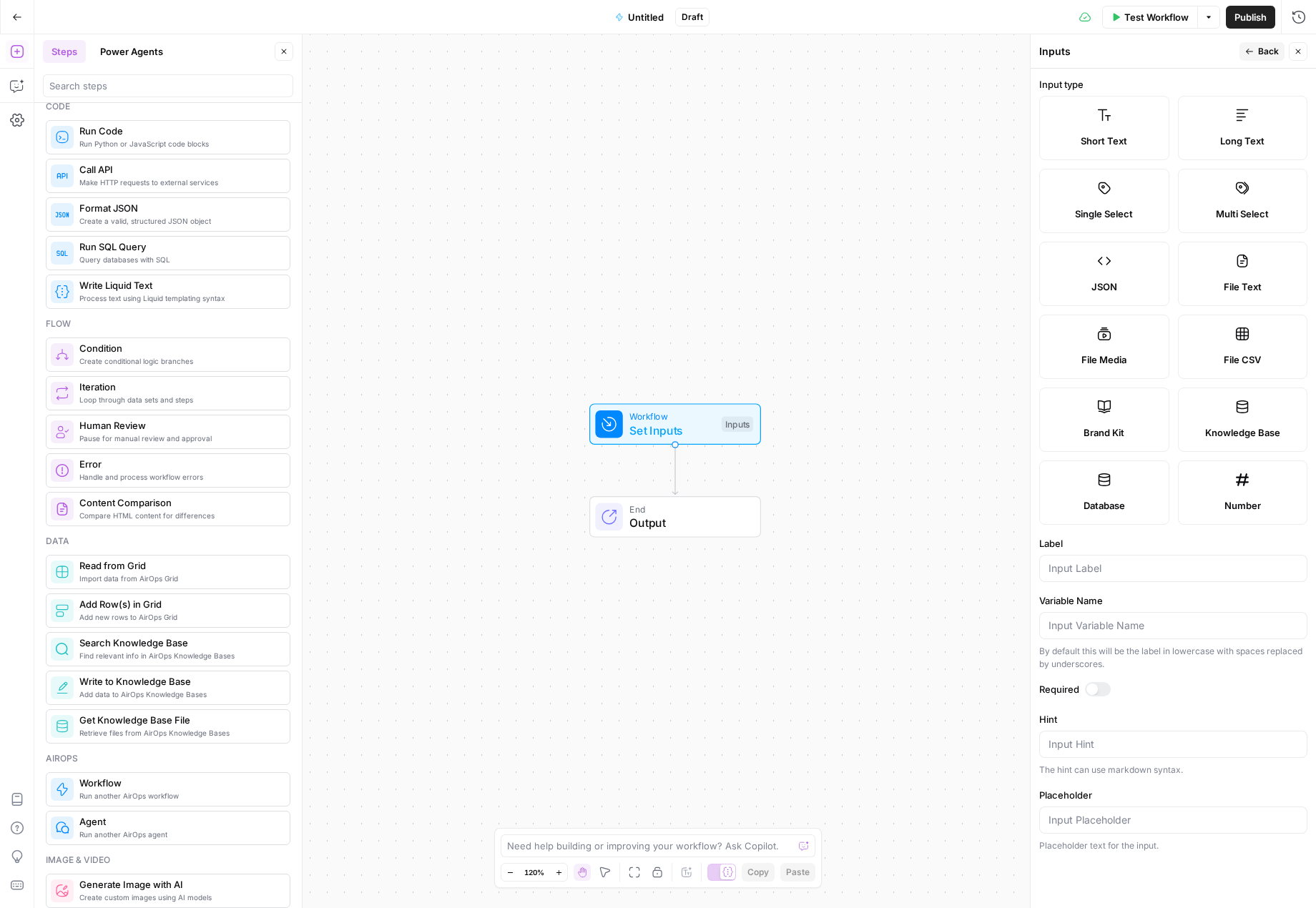
scroll to position [0, 0]
click at [1129, 125] on label "Short Text" at bounding box center [1104, 128] width 130 height 65
click at [1079, 566] on input "Label" at bounding box center [1173, 568] width 250 height 15
type input "Domain"
click at [1097, 687] on div at bounding box center [1097, 689] width 25 height 15
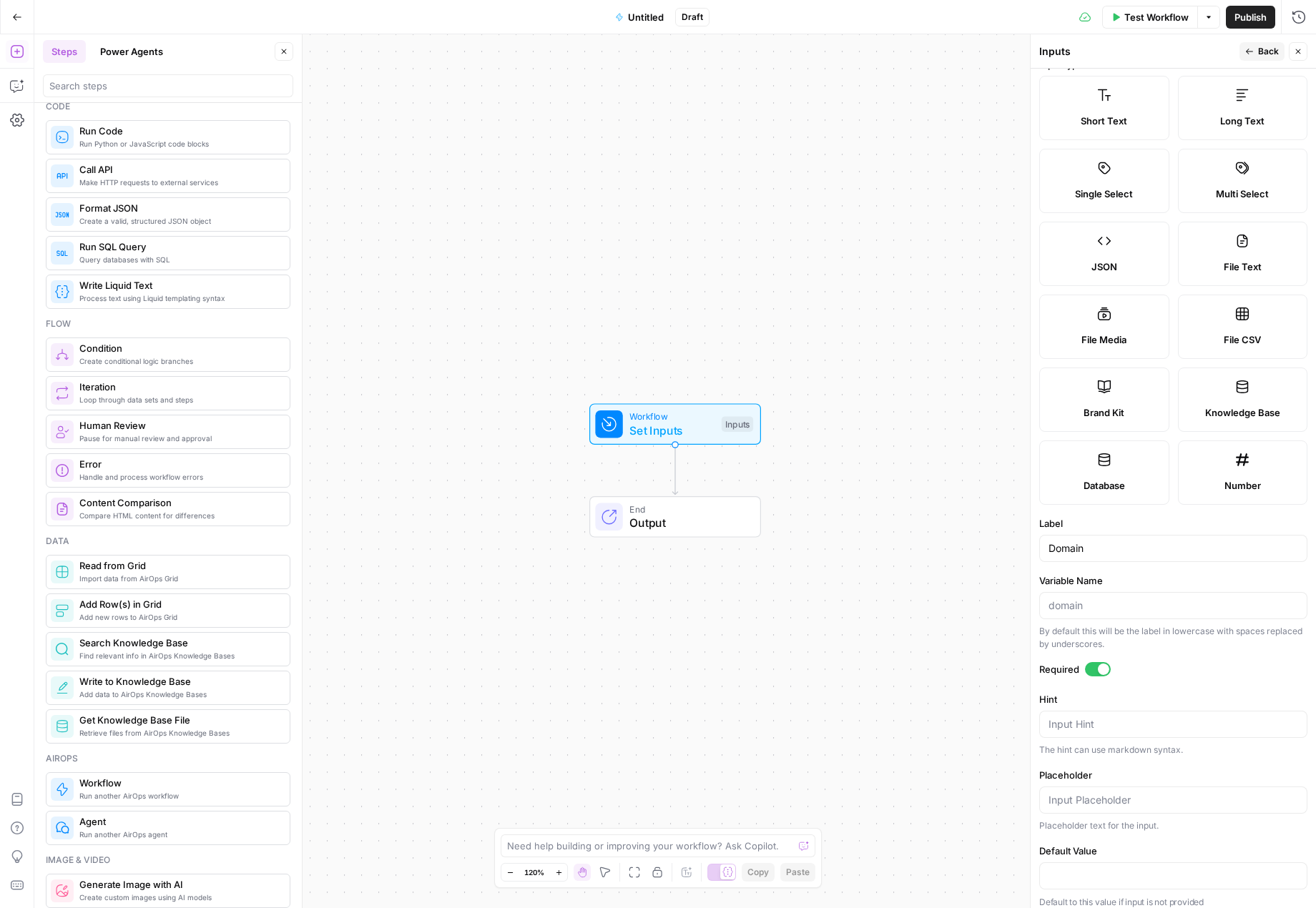
scroll to position [30, 0]
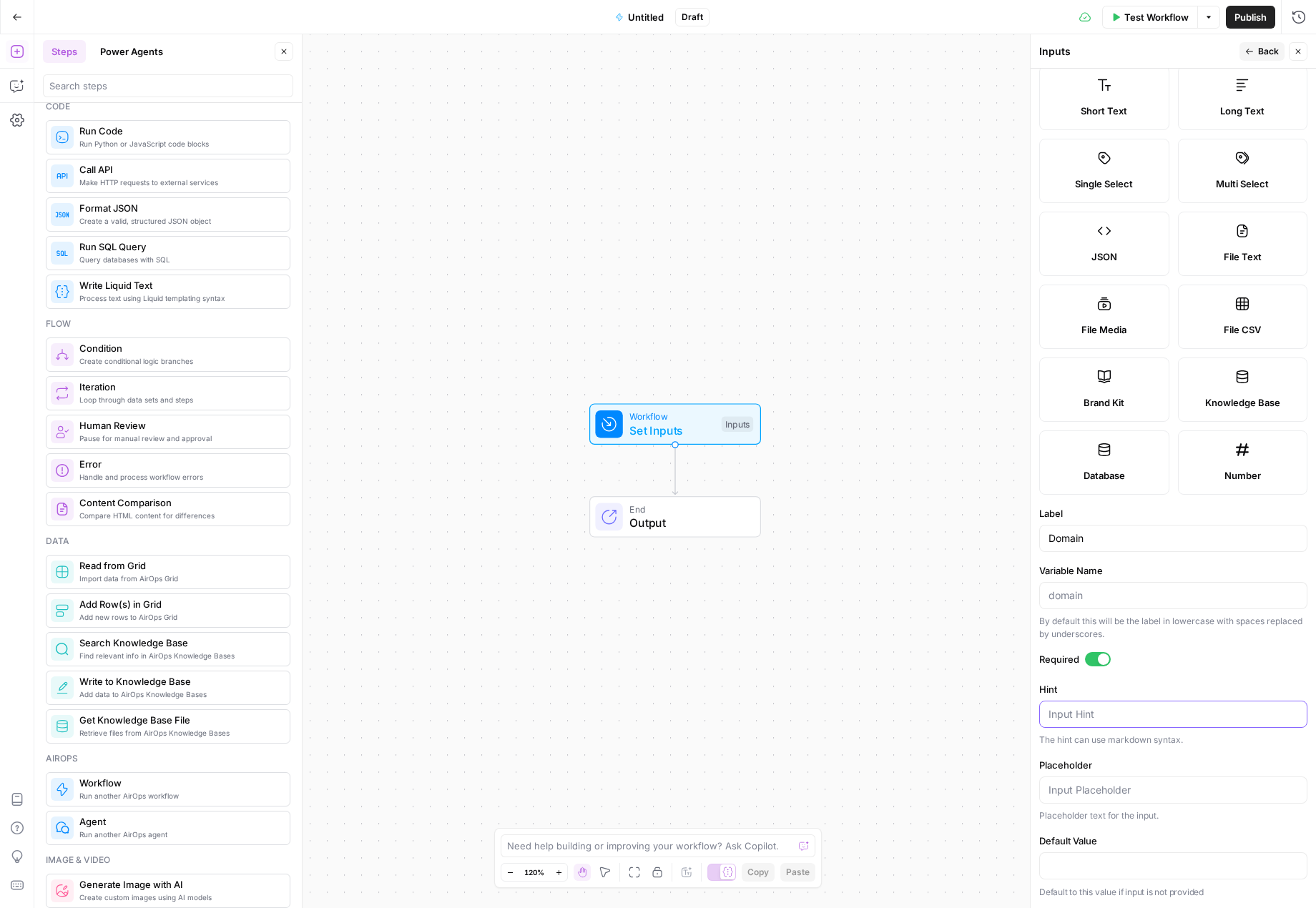
click at [1086, 714] on textarea "Hint" at bounding box center [1173, 714] width 250 height 15
click at [1119, 793] on input "Placeholder" at bounding box center [1173, 789] width 250 height 15
click at [1138, 861] on input "Default Value" at bounding box center [1173, 866] width 250 height 15
type input "https://www.twinkl.com"
click at [1135, 760] on label "Placeholder" at bounding box center [1174, 765] width 268 height 15
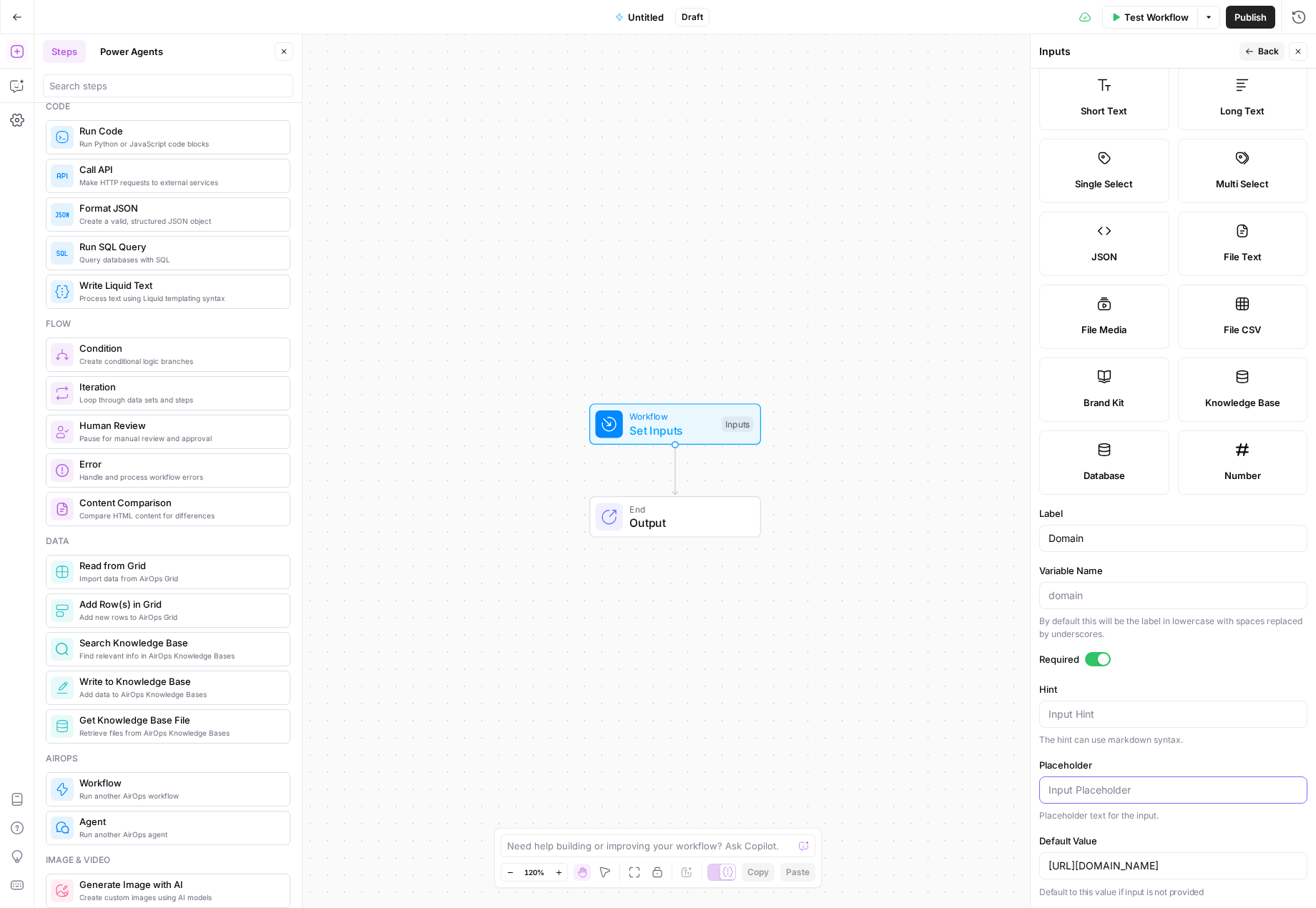
click at [1135, 783] on input "Placeholder" at bounding box center [1173, 789] width 250 height 15
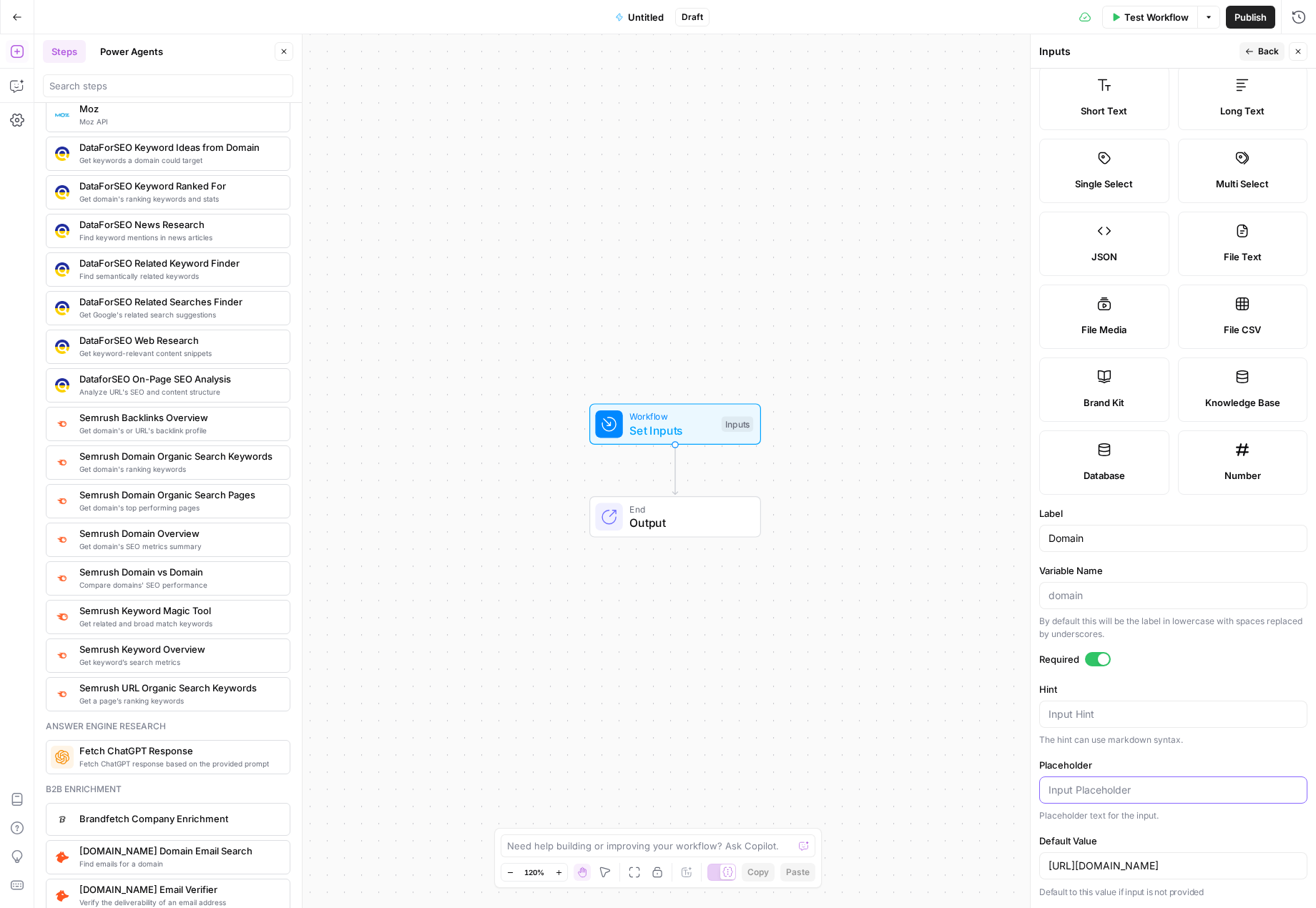
scroll to position [1287, 0]
click at [181, 419] on span "Semrush Backlinks Overview" at bounding box center [178, 415] width 199 height 15
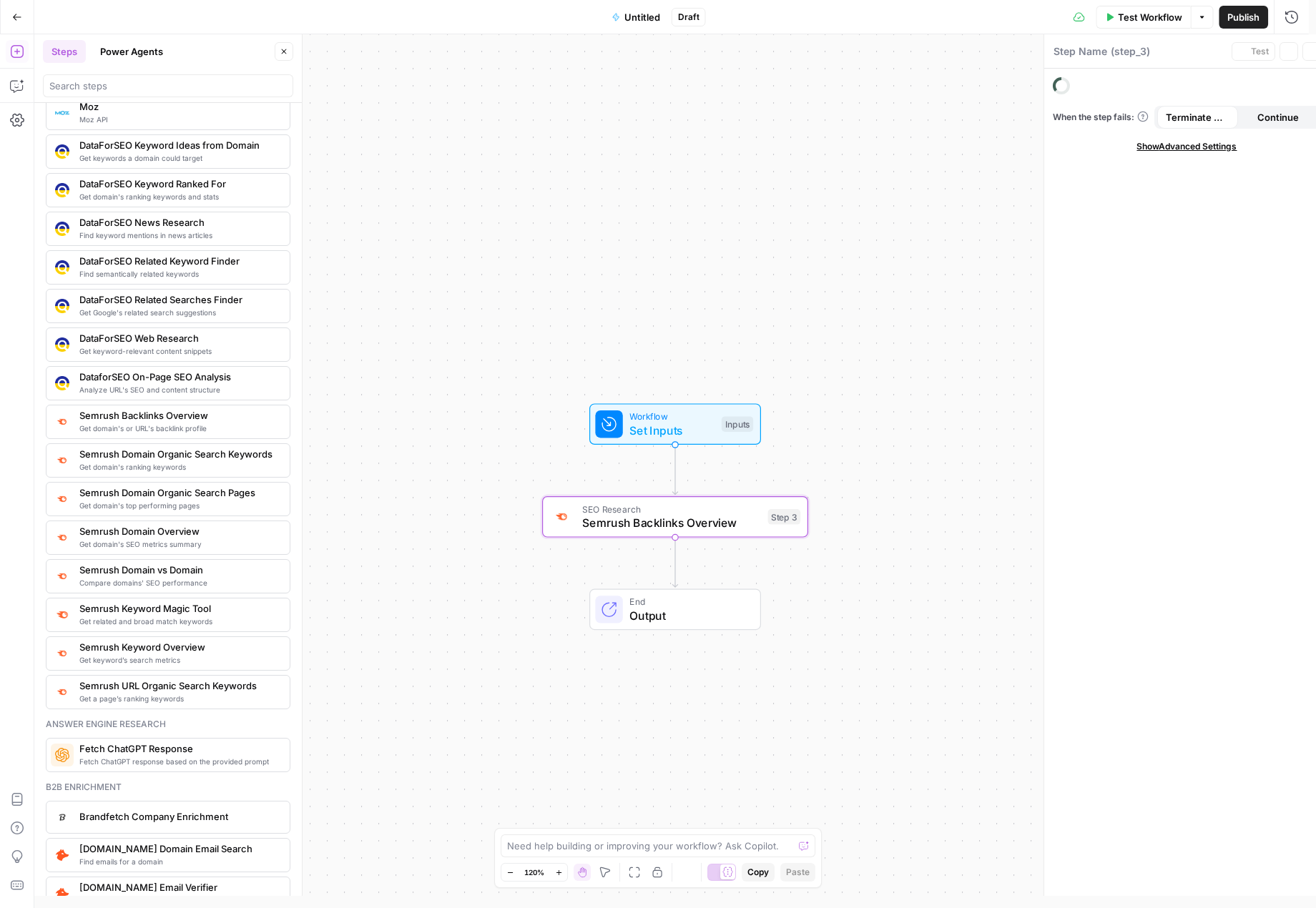
type textarea "Semrush Backlinks Overview"
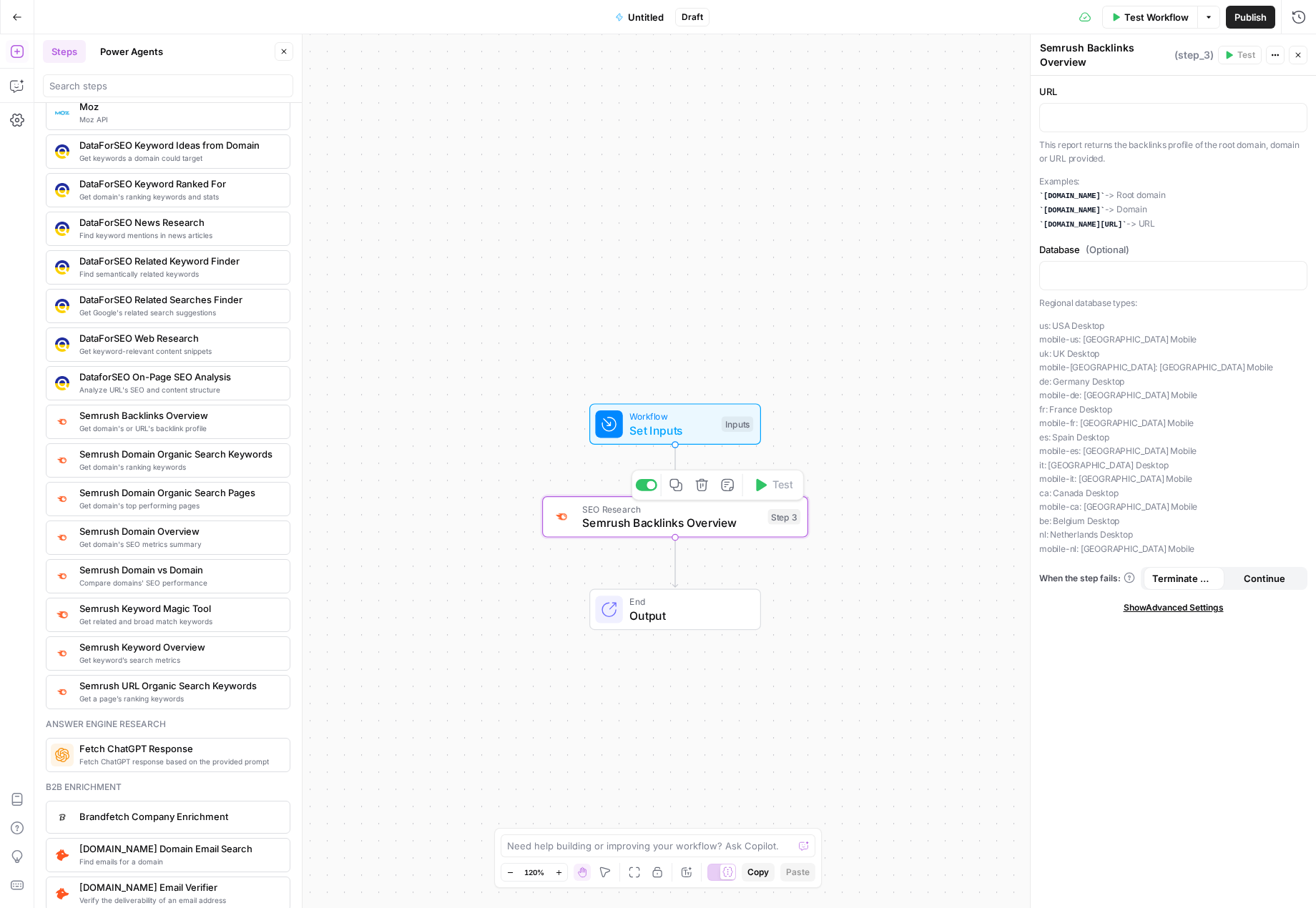
click at [694, 520] on span "Semrush Backlinks Overview" at bounding box center [671, 523] width 178 height 18
click at [1093, 114] on p at bounding box center [1173, 117] width 250 height 15
click at [1295, 118] on icon "button" at bounding box center [1293, 116] width 7 height 7
click at [600, 176] on button "Select variable Domain" at bounding box center [624, 170] width 178 height 23
click at [706, 422] on span "Set Inputs" at bounding box center [671, 431] width 85 height 18
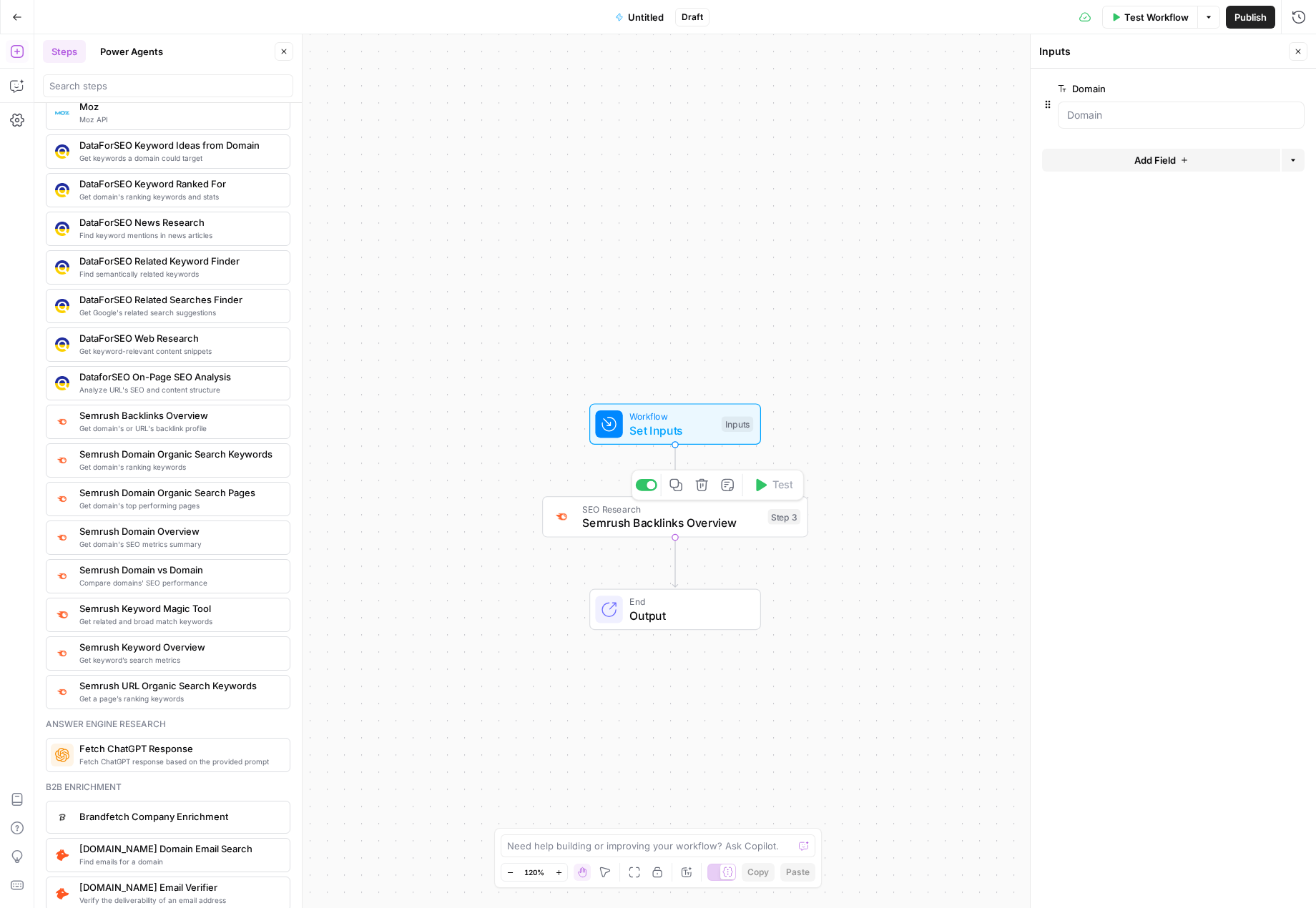
click at [684, 531] on span "Semrush Backlinks Overview" at bounding box center [671, 523] width 178 height 18
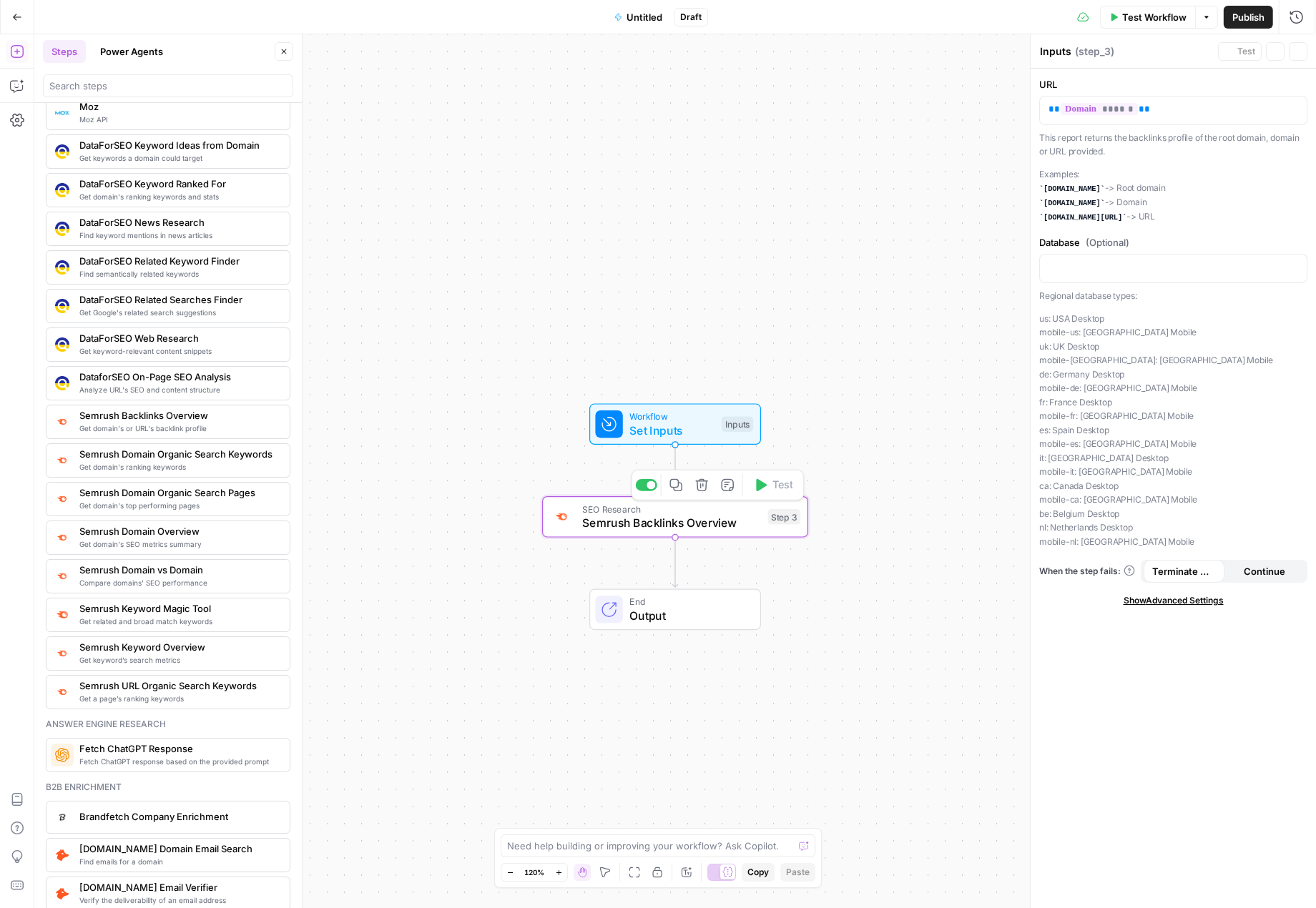
type textarea "Semrush Backlinks Overview"
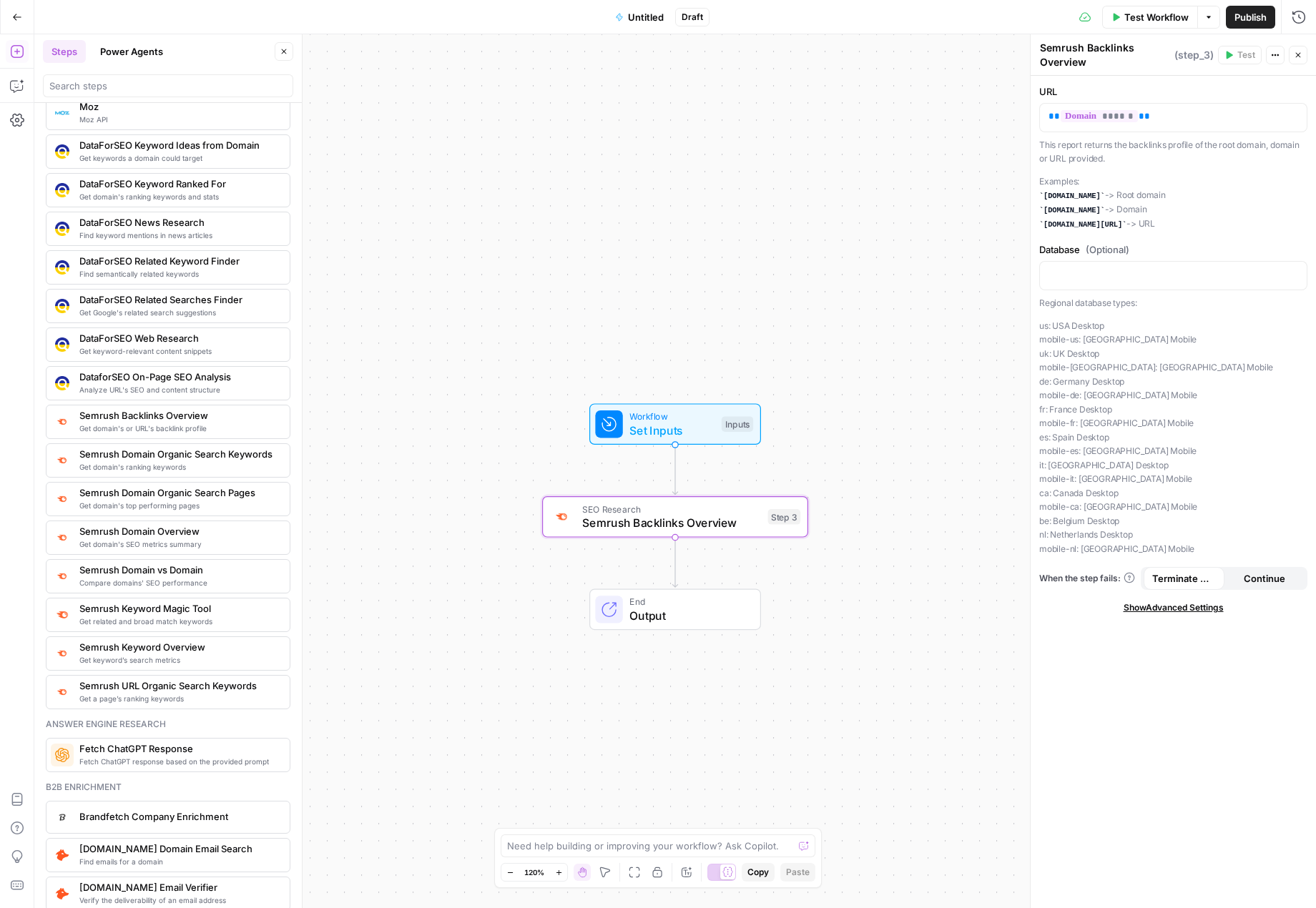
click at [678, 427] on span "Set Inputs" at bounding box center [671, 431] width 85 height 18
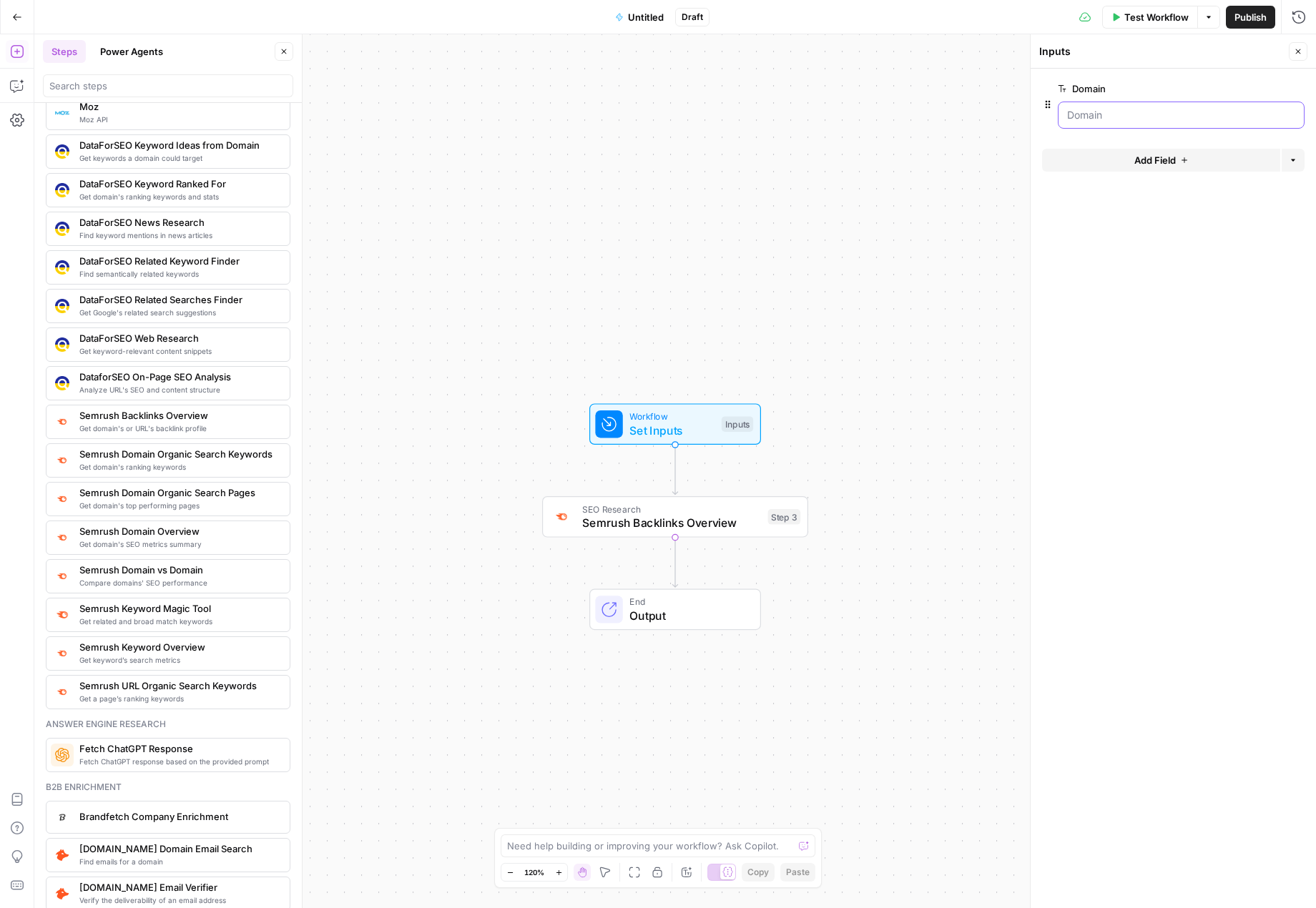
click at [1121, 117] on input "Domain" at bounding box center [1181, 115] width 228 height 15
click at [1247, 84] on span "edit field" at bounding box center [1251, 89] width 31 height 12
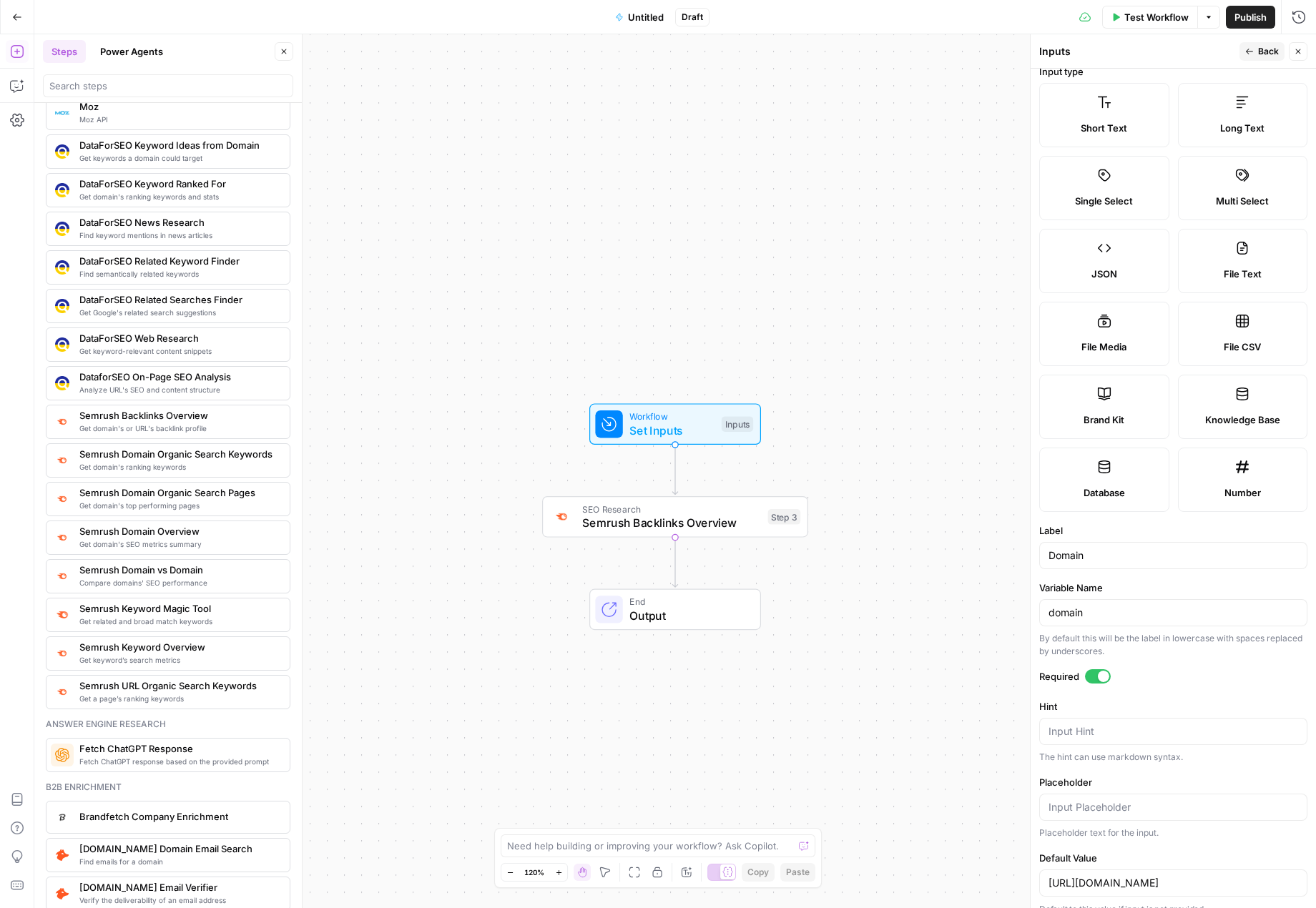
scroll to position [30, 0]
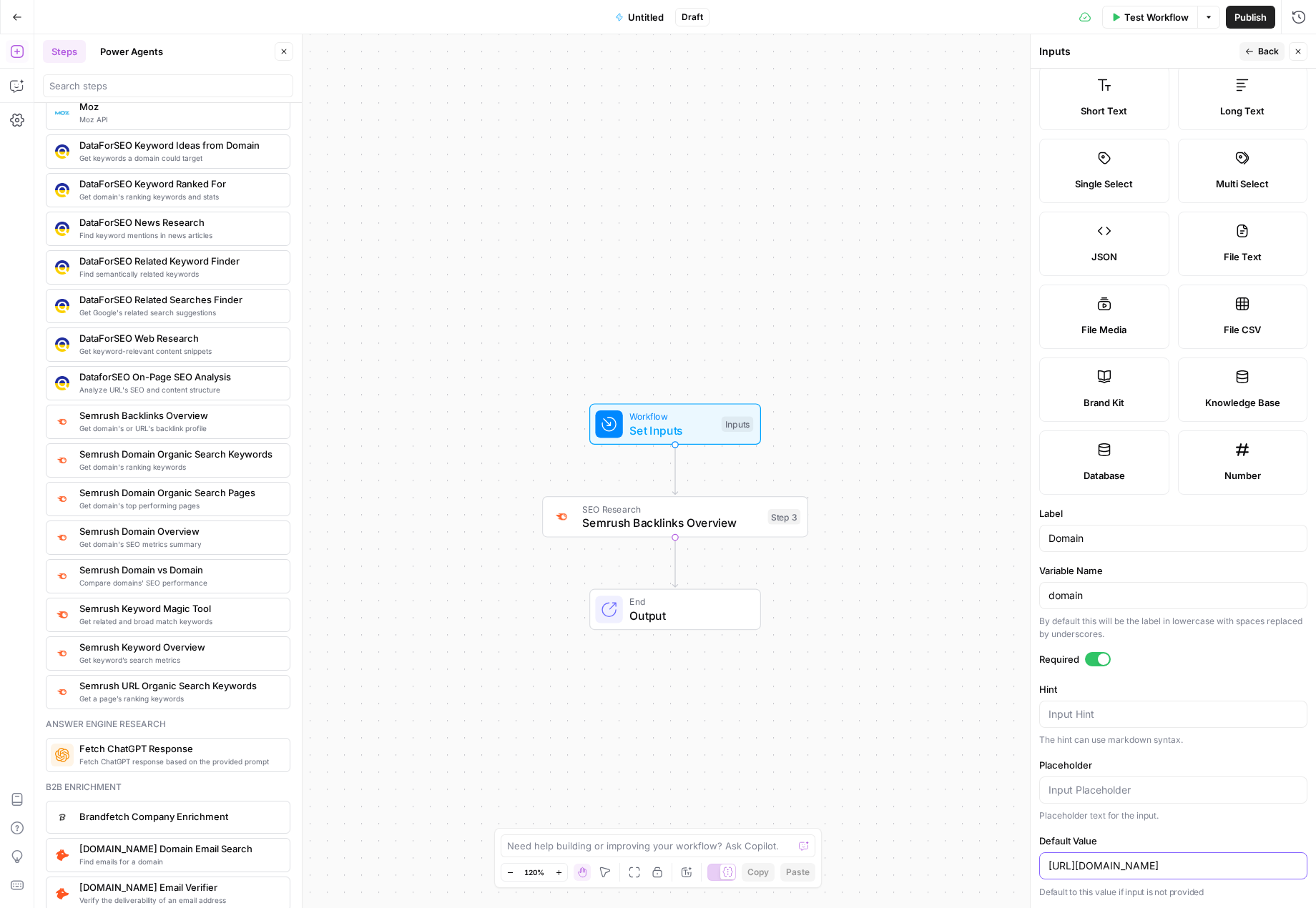
drag, startPoint x: 1082, startPoint y: 867, endPoint x: 984, endPoint y: 855, distance: 98.7
click at [984, 855] on body "Twinkl New Home Browse Insights Opportunities Your Data Recent Grids Resource I…" at bounding box center [658, 454] width 1316 height 908
click at [1083, 862] on input "https://www.twinkl.com" at bounding box center [1173, 866] width 250 height 15
drag, startPoint x: 1082, startPoint y: 863, endPoint x: 1037, endPoint y: 856, distance: 45.5
click at [1037, 856] on div "Inputs Back Close Input type Short Text Long Text Single Select Multi Select JS…" at bounding box center [1173, 471] width 286 height 874
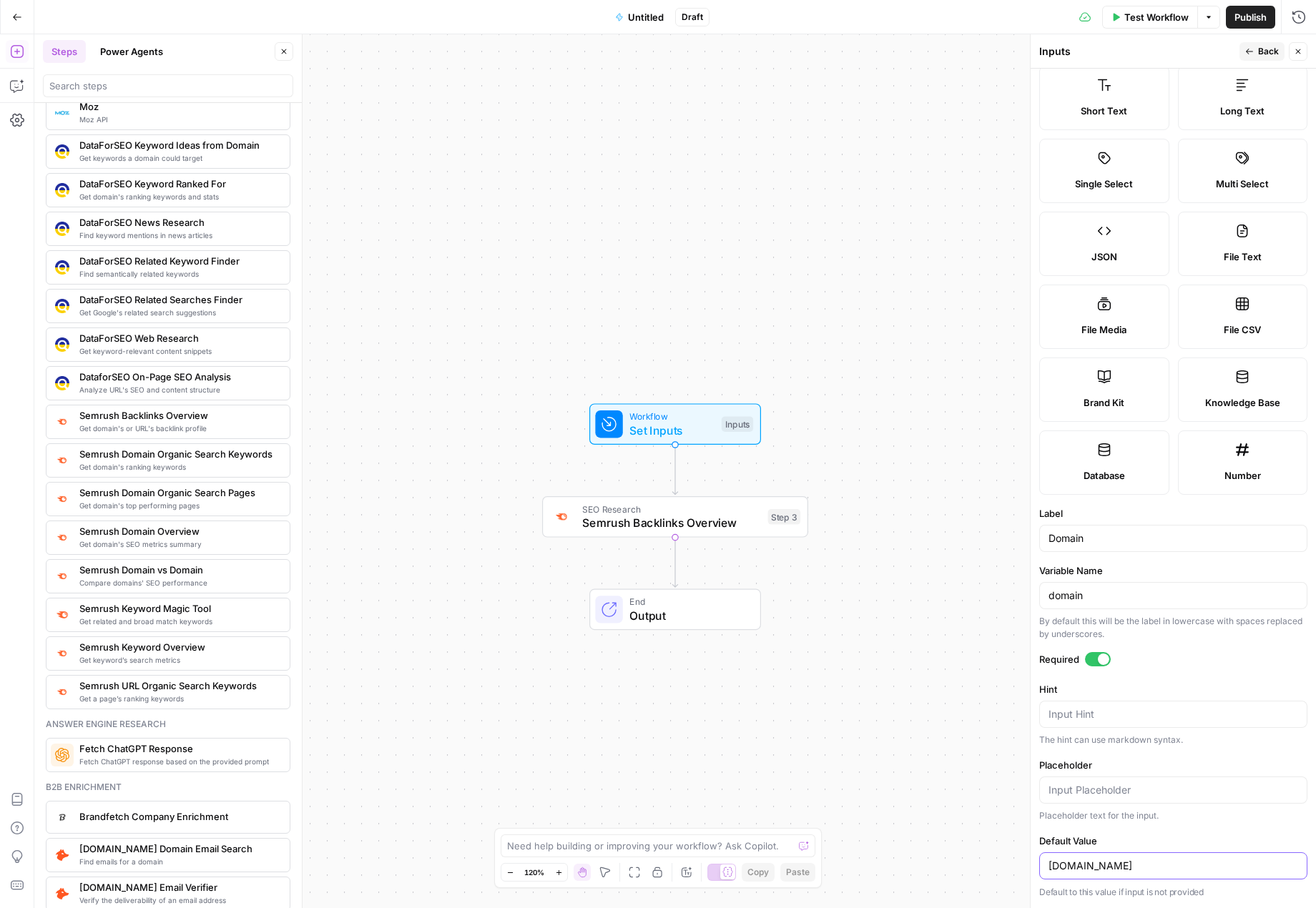
type input "[DOMAIN_NAME]"
click at [1147, 47] on div "Inputs" at bounding box center [1138, 51] width 196 height 15
click at [701, 394] on span "Test Step" at bounding box center [723, 393] width 46 height 16
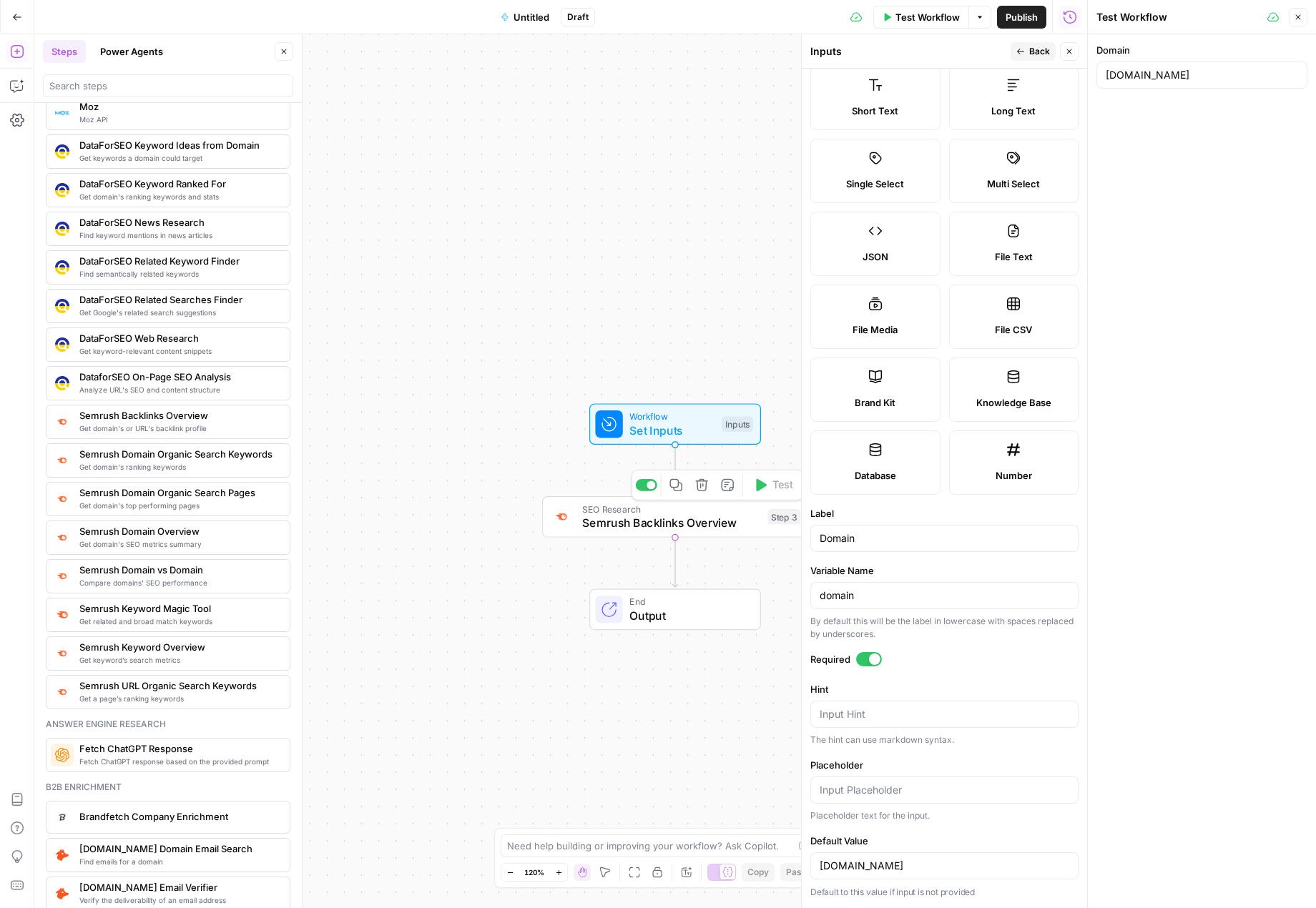
click at [743, 529] on span "Semrush Backlinks Overview" at bounding box center [671, 523] width 178 height 18
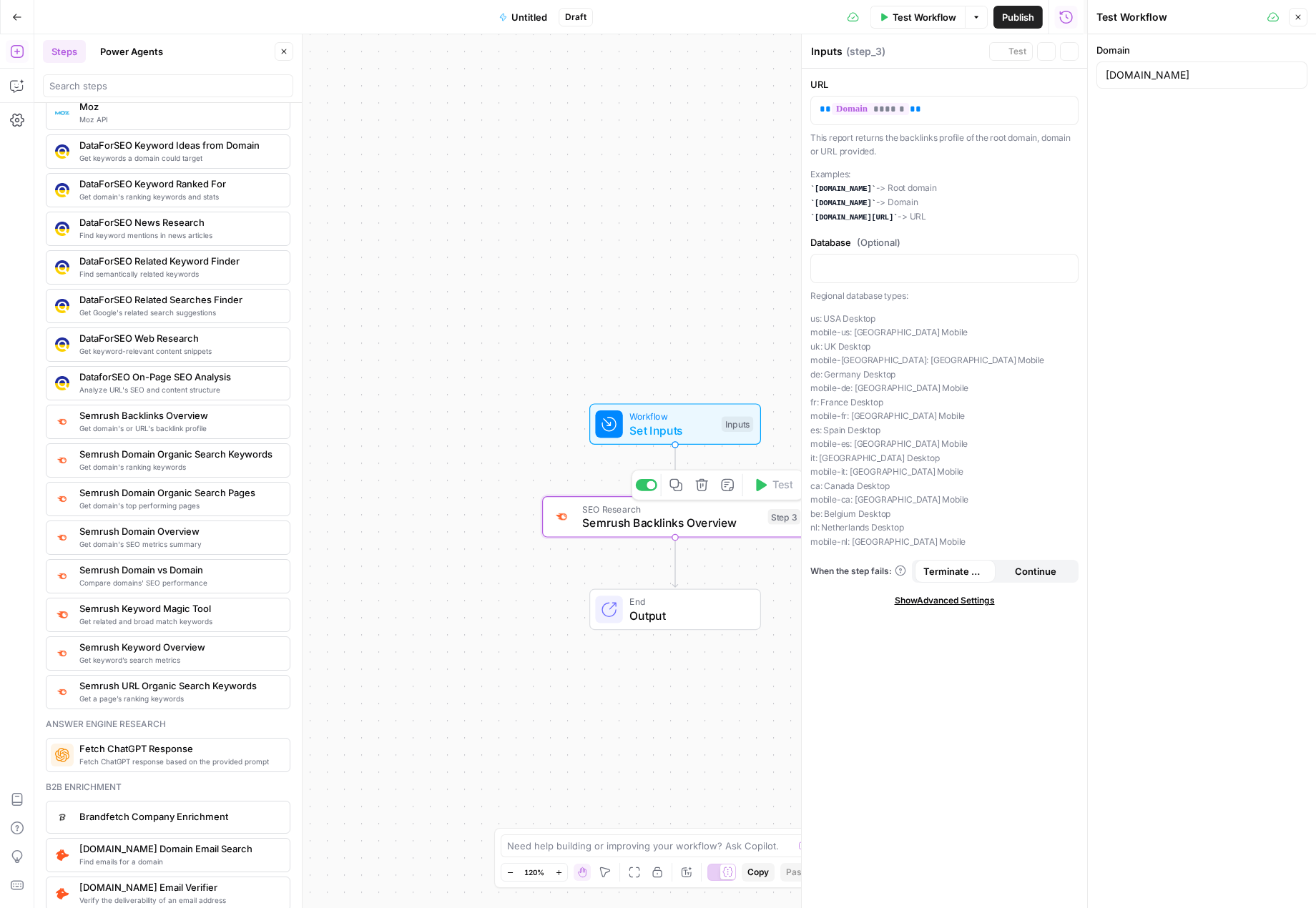
type textarea "Semrush Backlinks Overview"
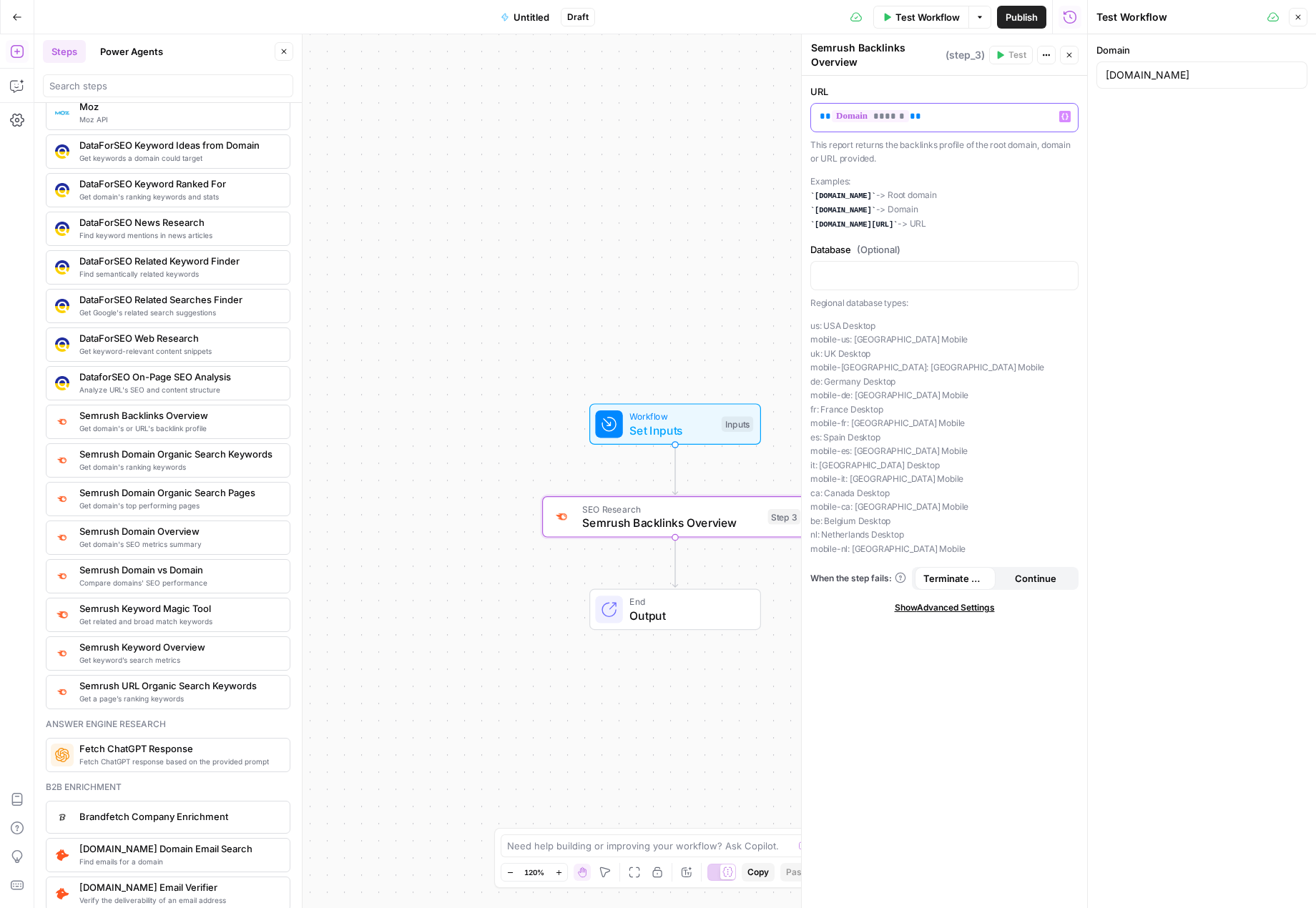
click at [967, 109] on div "** ****** **" at bounding box center [945, 118] width 267 height 27
click at [695, 417] on span "Workflow" at bounding box center [671, 416] width 85 height 14
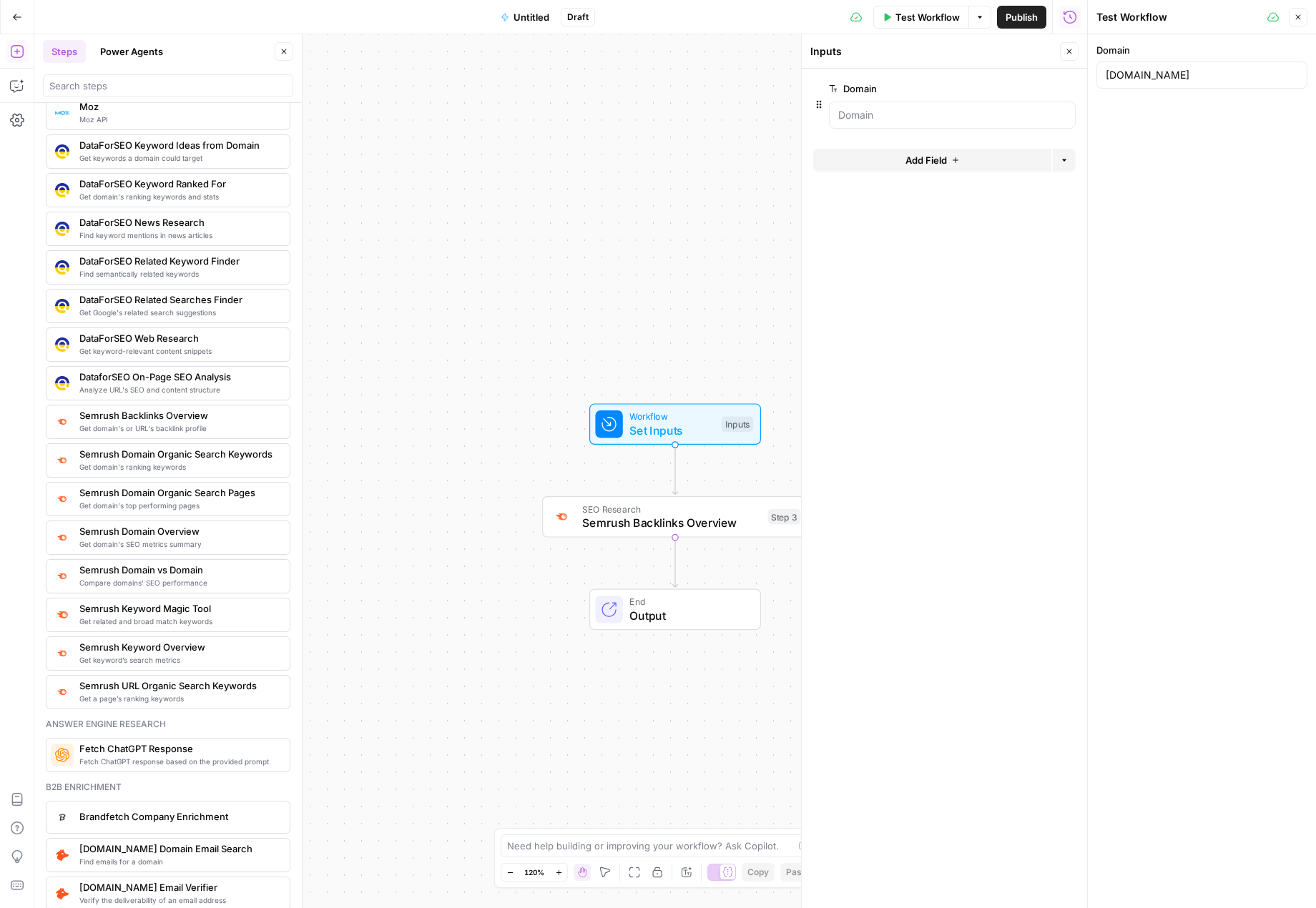
click at [914, 18] on span "Test Workflow" at bounding box center [928, 17] width 65 height 15
click at [1154, 119] on button "Test Workflow" at bounding box center [1201, 122] width 211 height 23
click at [708, 523] on span "Semrush Backlinks Overview" at bounding box center [671, 523] width 178 height 18
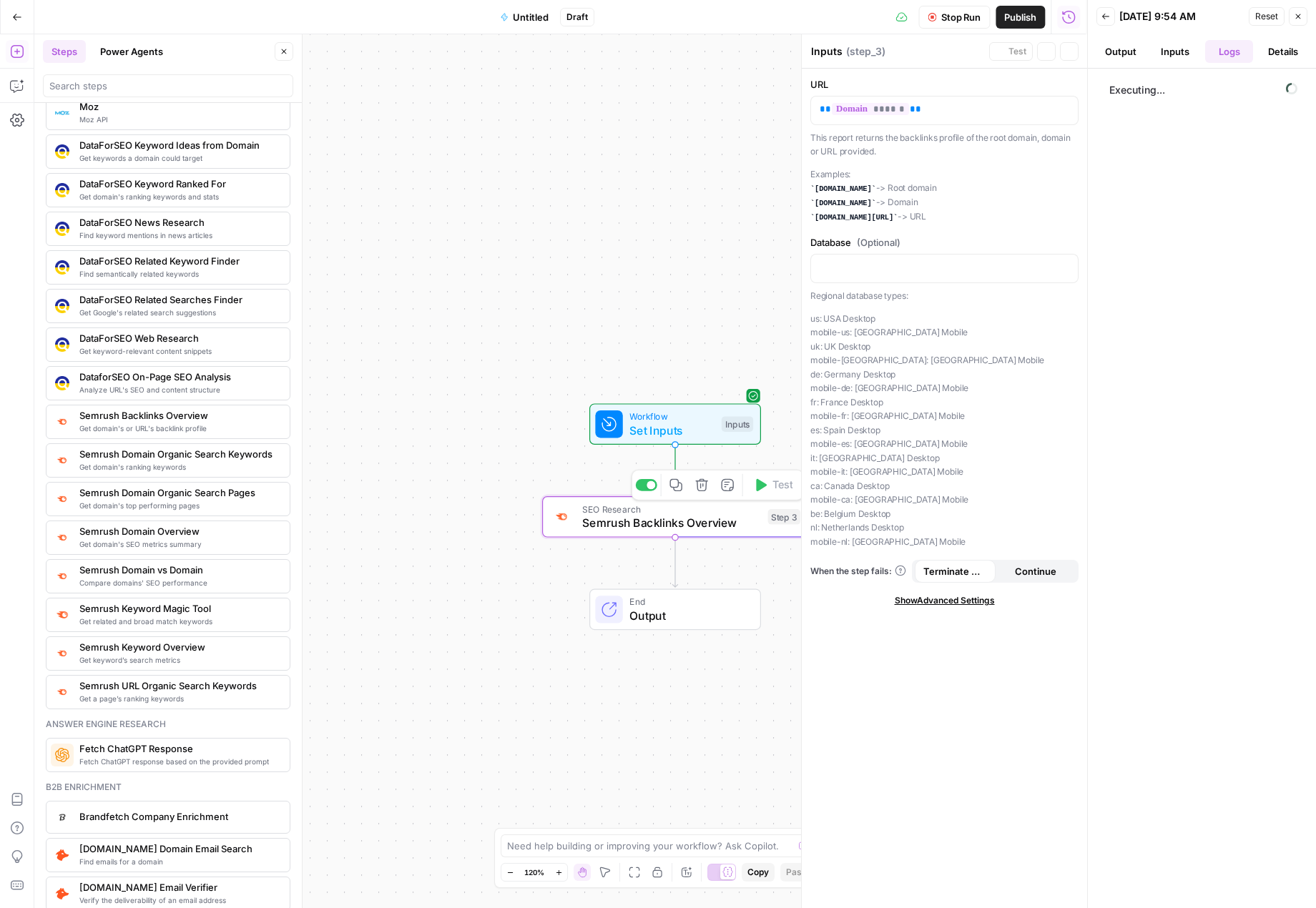
type textarea "Semrush Backlinks Overview"
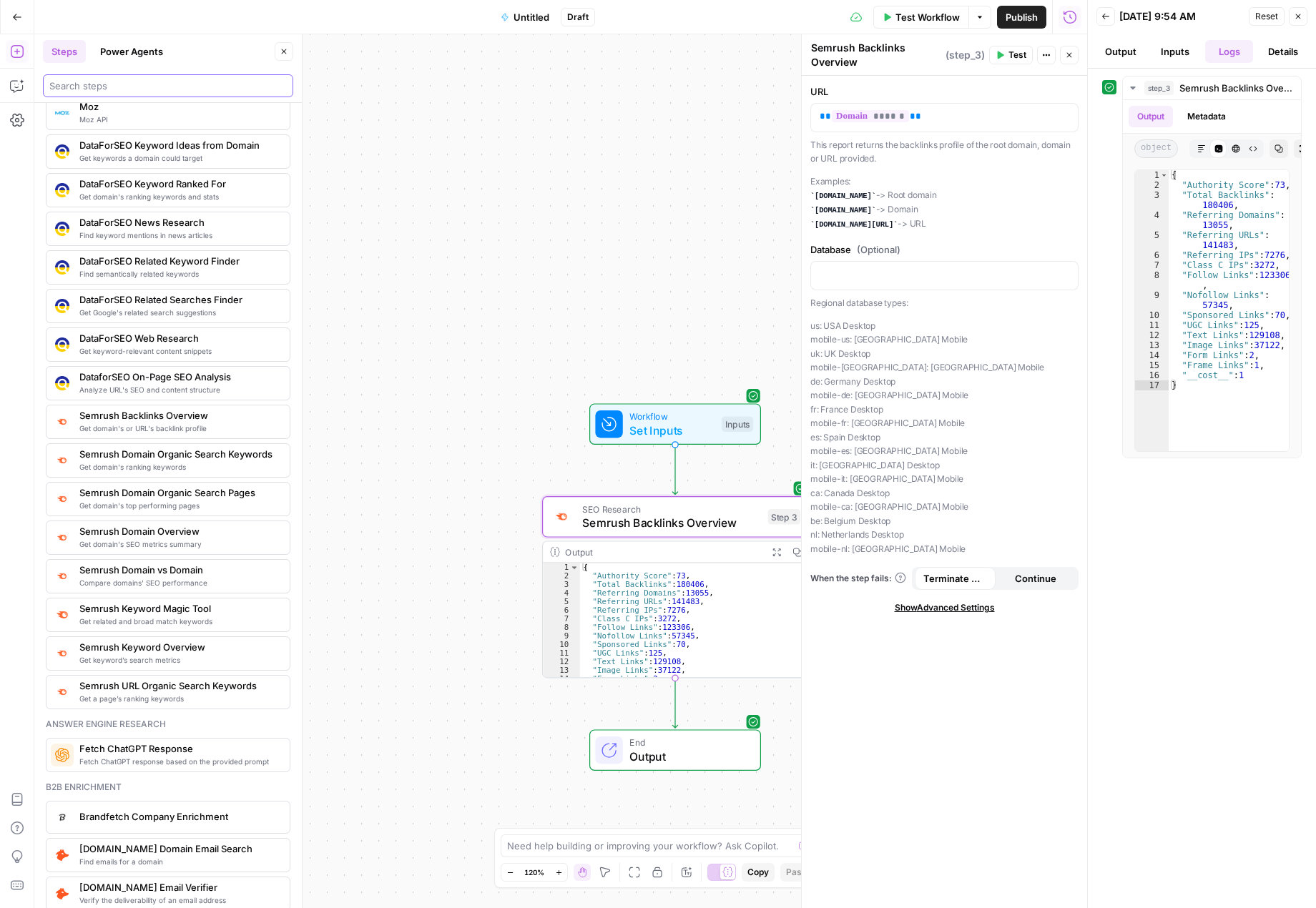
click at [130, 86] on input "search" at bounding box center [168, 85] width 237 height 15
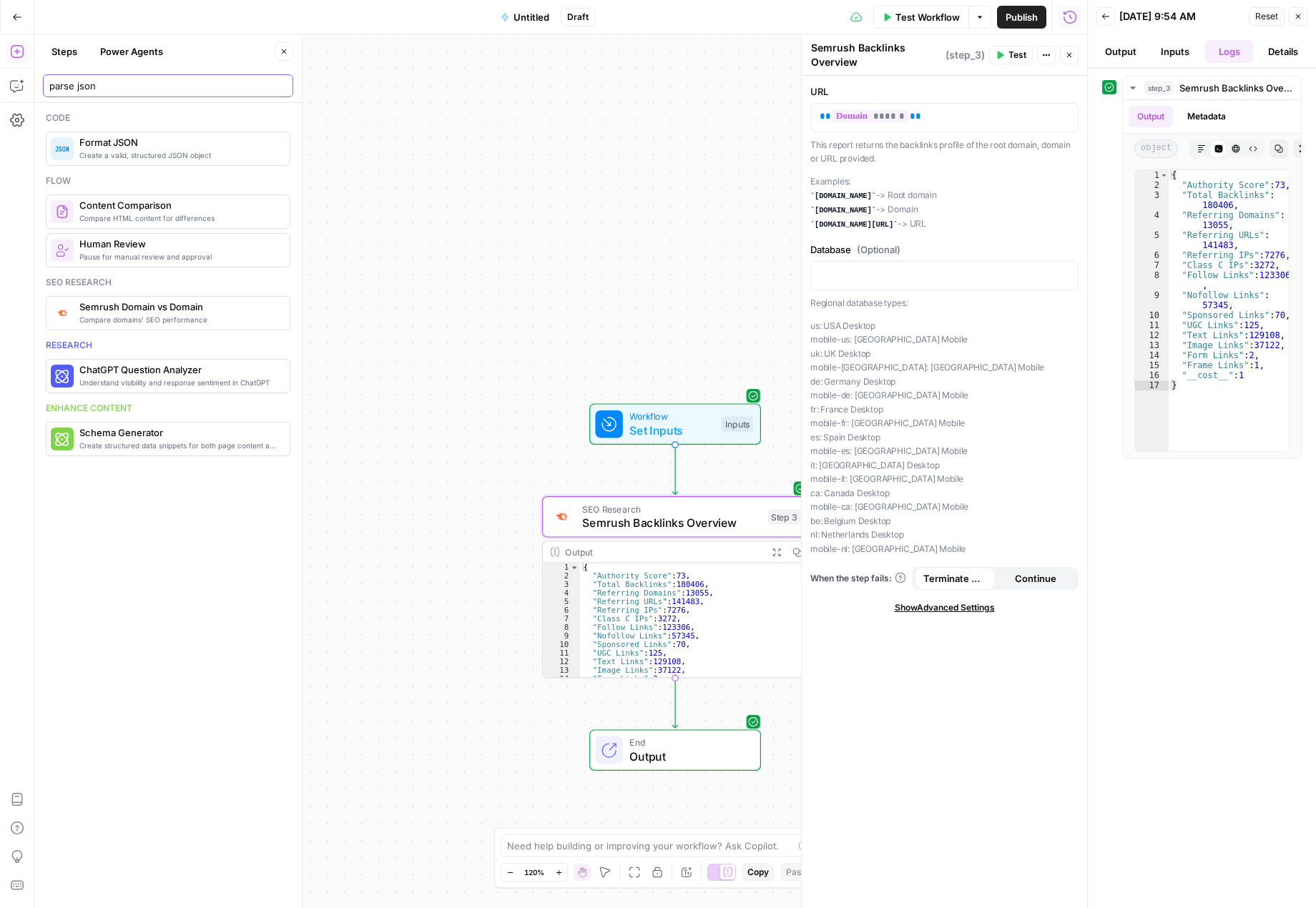
type input "parse json"
click at [177, 150] on span "Create a valid, structured JSON object" at bounding box center [178, 156] width 199 height 12
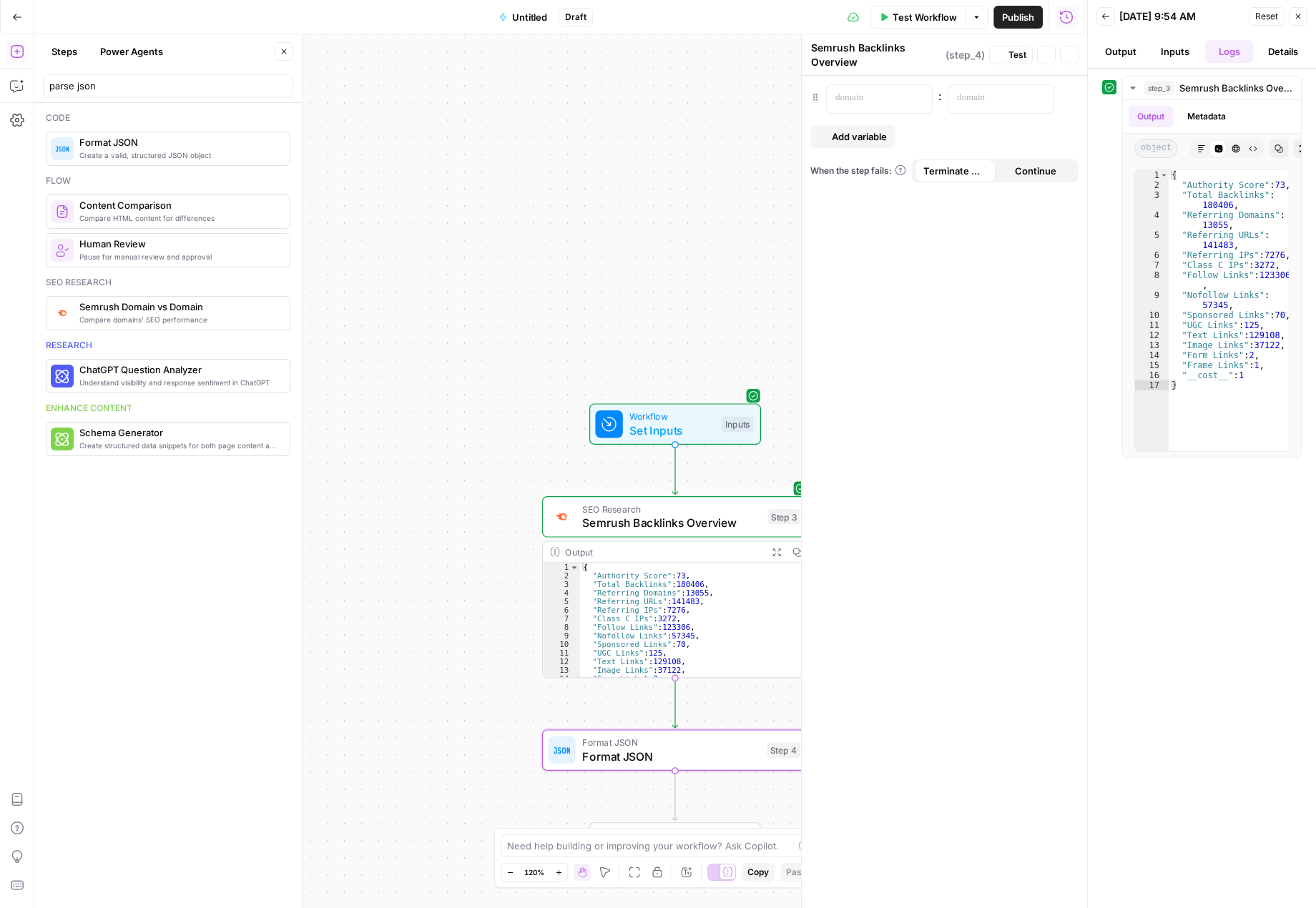
type textarea "Format JSON"
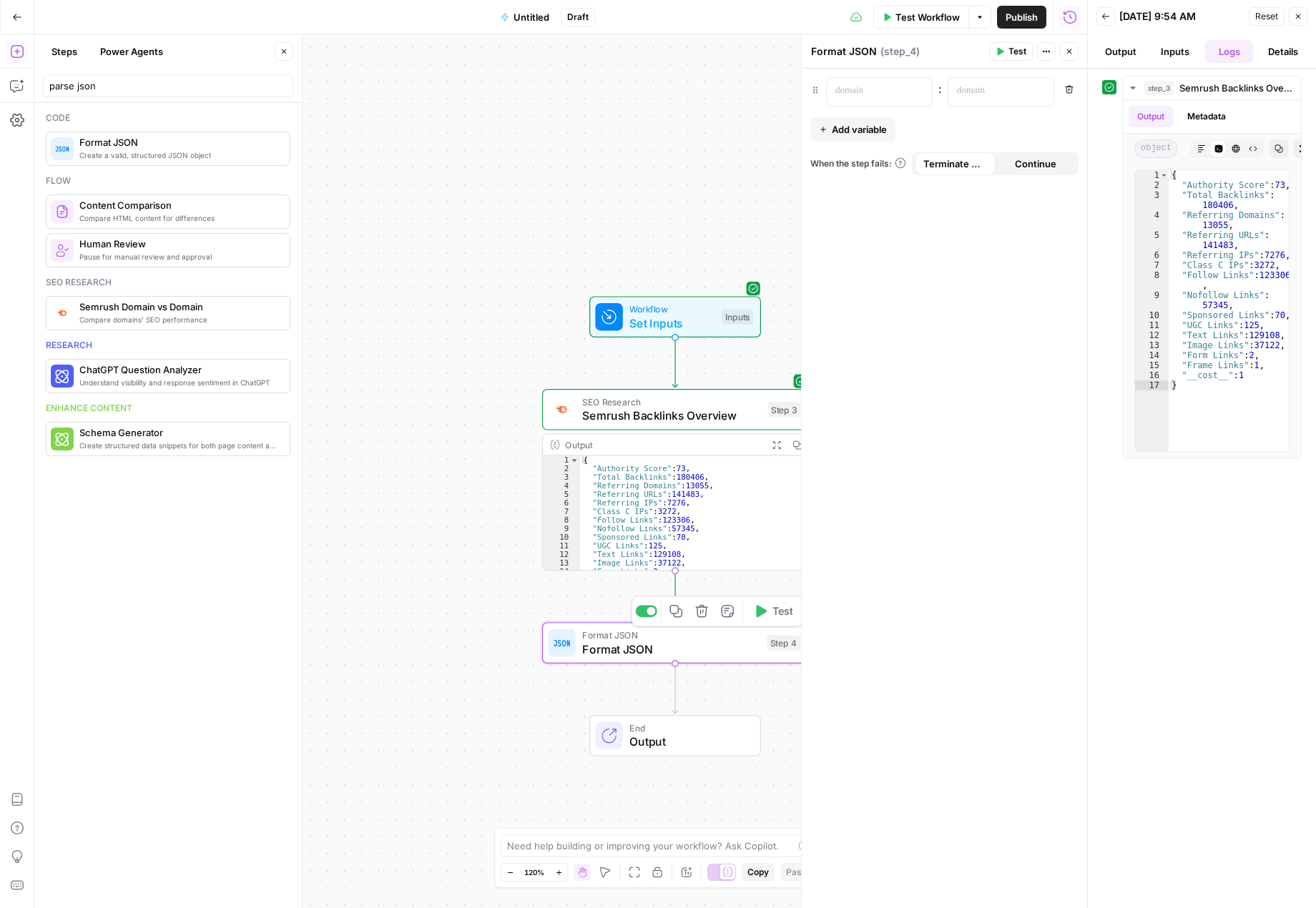
click at [682, 645] on span "Format JSON" at bounding box center [670, 649] width 177 height 18
click at [1201, 117] on button "Metadata" at bounding box center [1206, 117] width 56 height 22
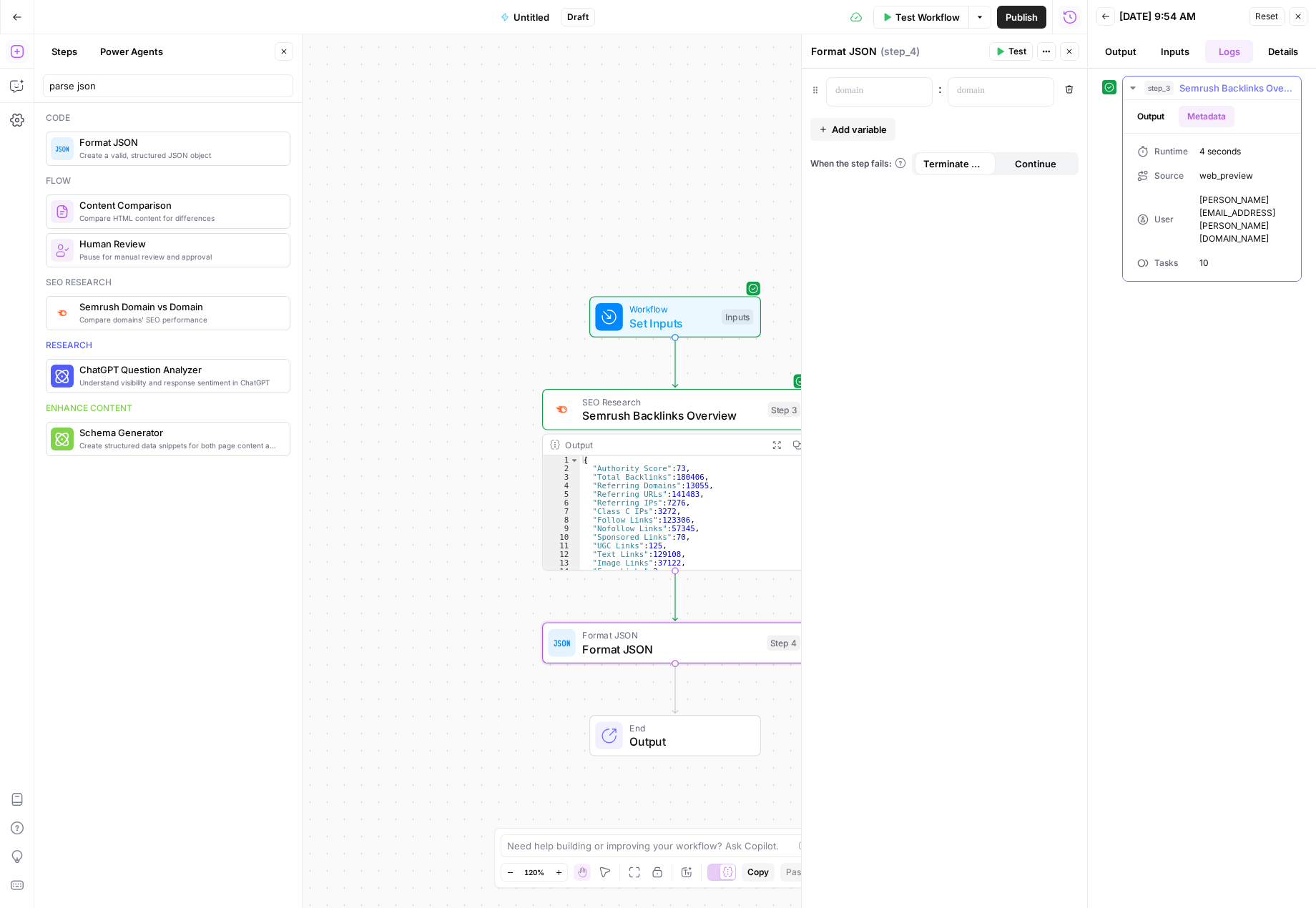
click at [1165, 117] on button "Output" at bounding box center [1150, 117] width 44 height 22
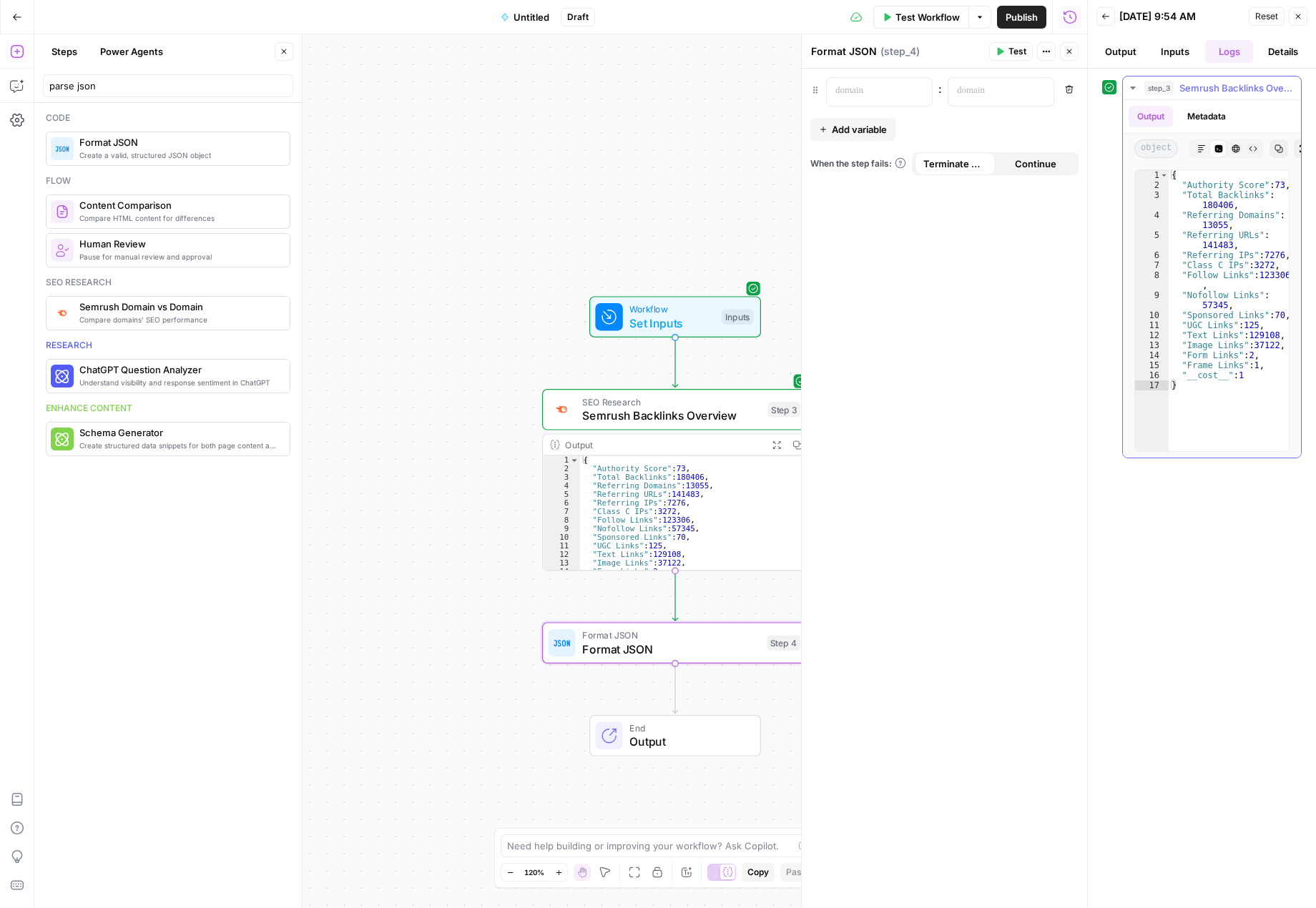
click at [1197, 147] on icon "button" at bounding box center [1201, 148] width 9 height 9
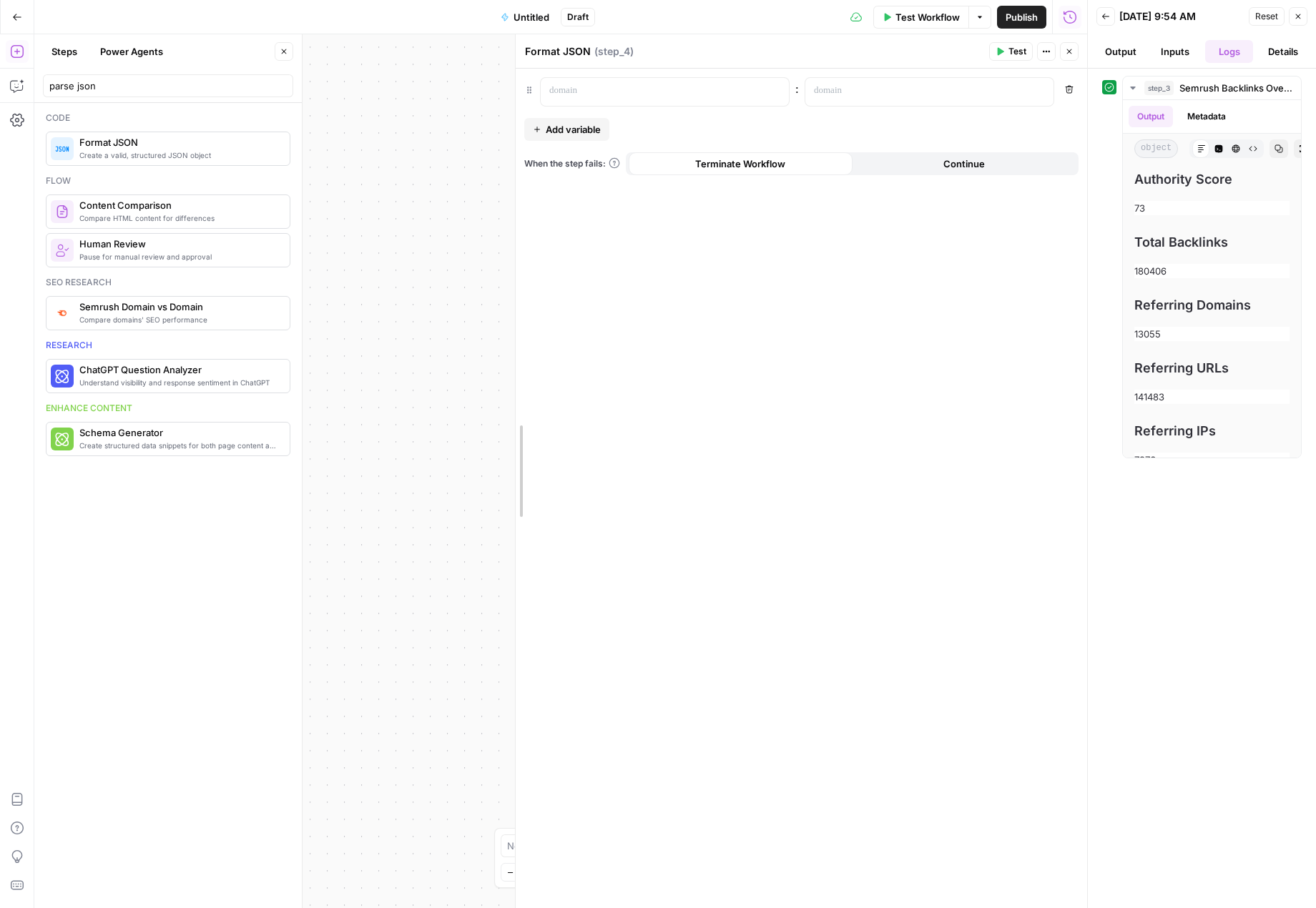
drag, startPoint x: 808, startPoint y: 358, endPoint x: 404, endPoint y: 319, distance: 405.9
click at [404, 319] on body "Twinkl New Home Browse Insights Opportunities Your Data Recent Grids Resource I…" at bounding box center [658, 454] width 1316 height 908
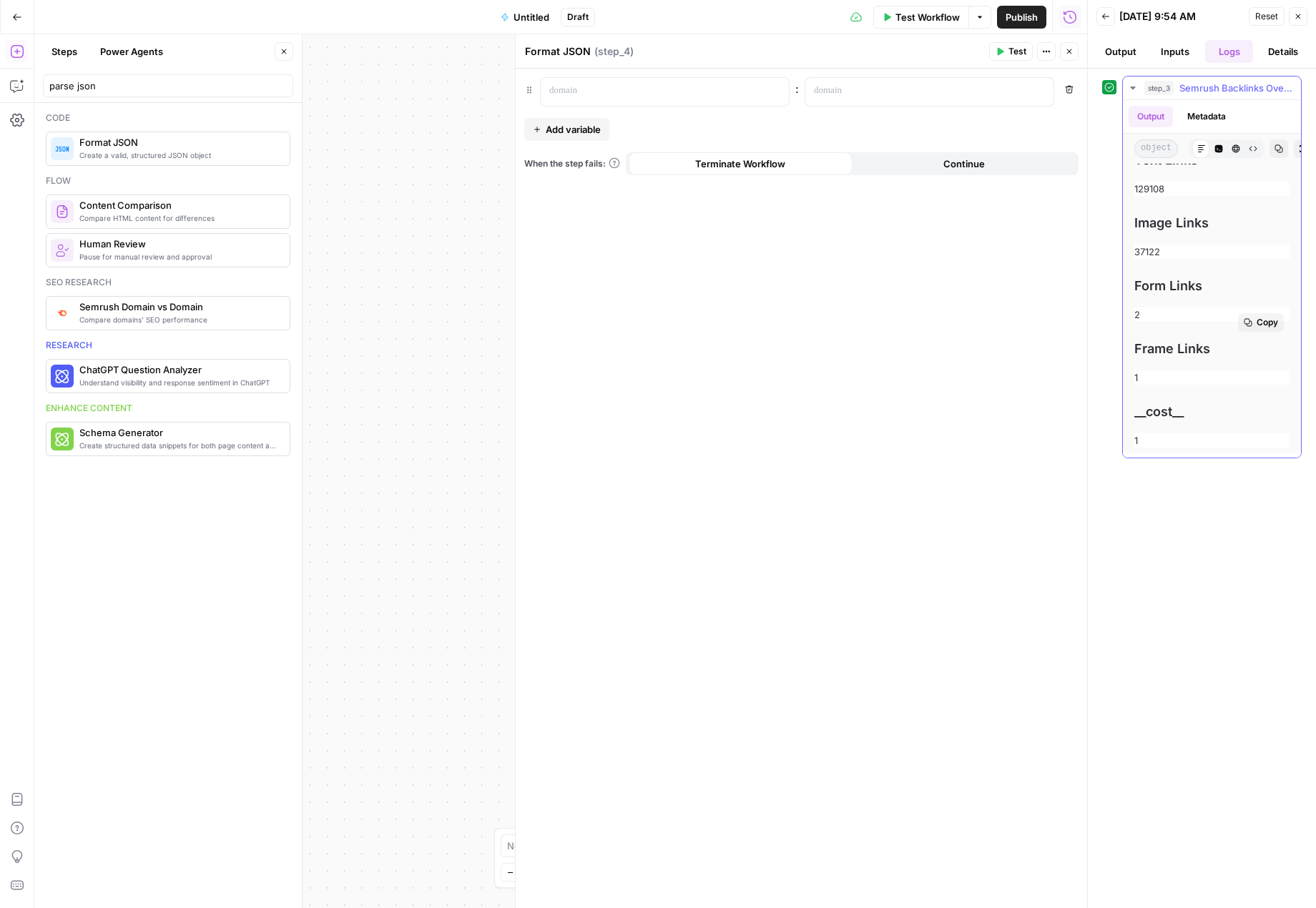
scroll to position [660, 0]
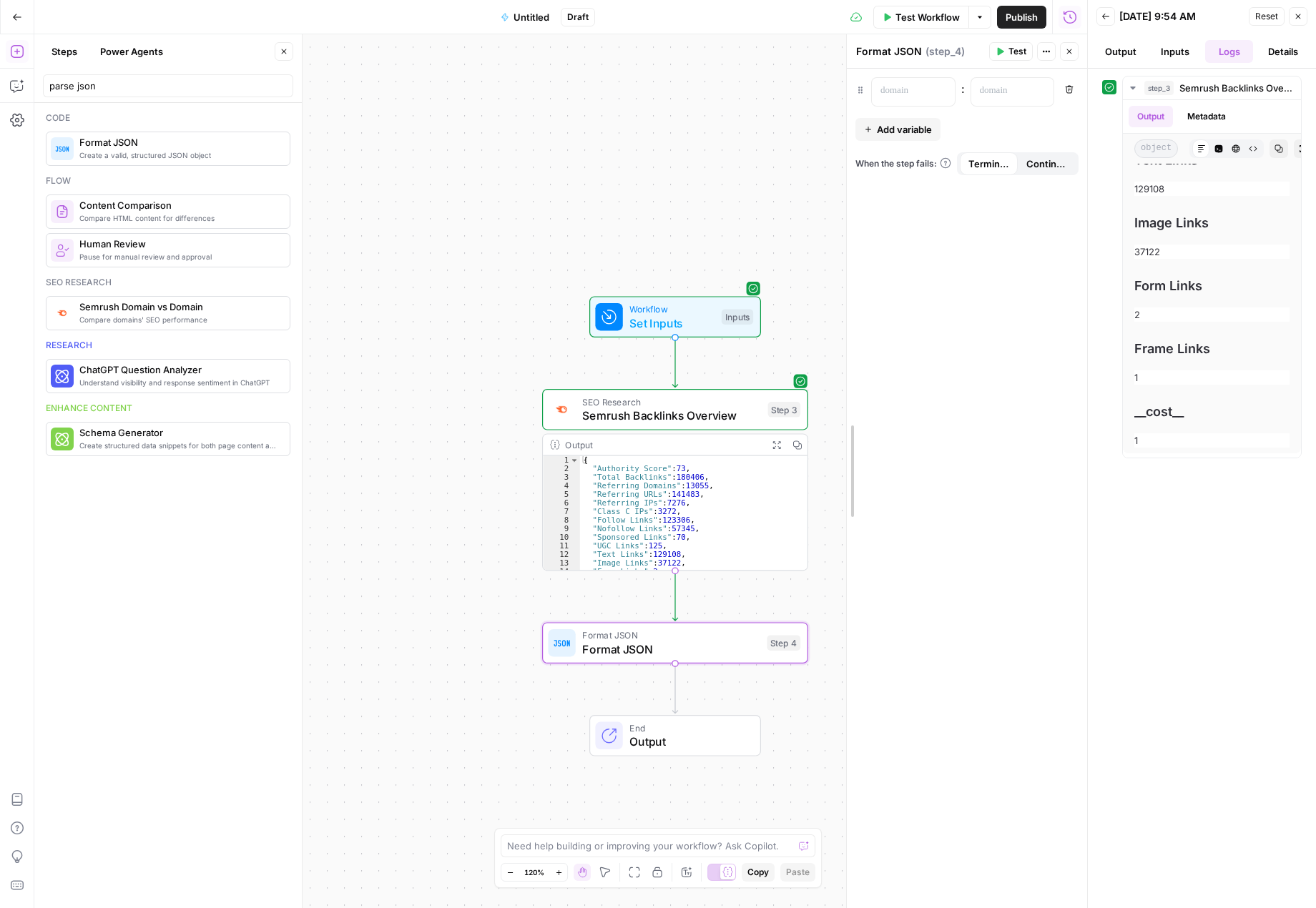
drag, startPoint x: 512, startPoint y: 289, endPoint x: 844, endPoint y: 300, distance: 332.2
click at [844, 300] on div at bounding box center [847, 471] width 15 height 874
click at [705, 615] on icon "button" at bounding box center [702, 611] width 14 height 14
click at [621, 181] on span "Delete Step" at bounding box center [619, 182] width 56 height 15
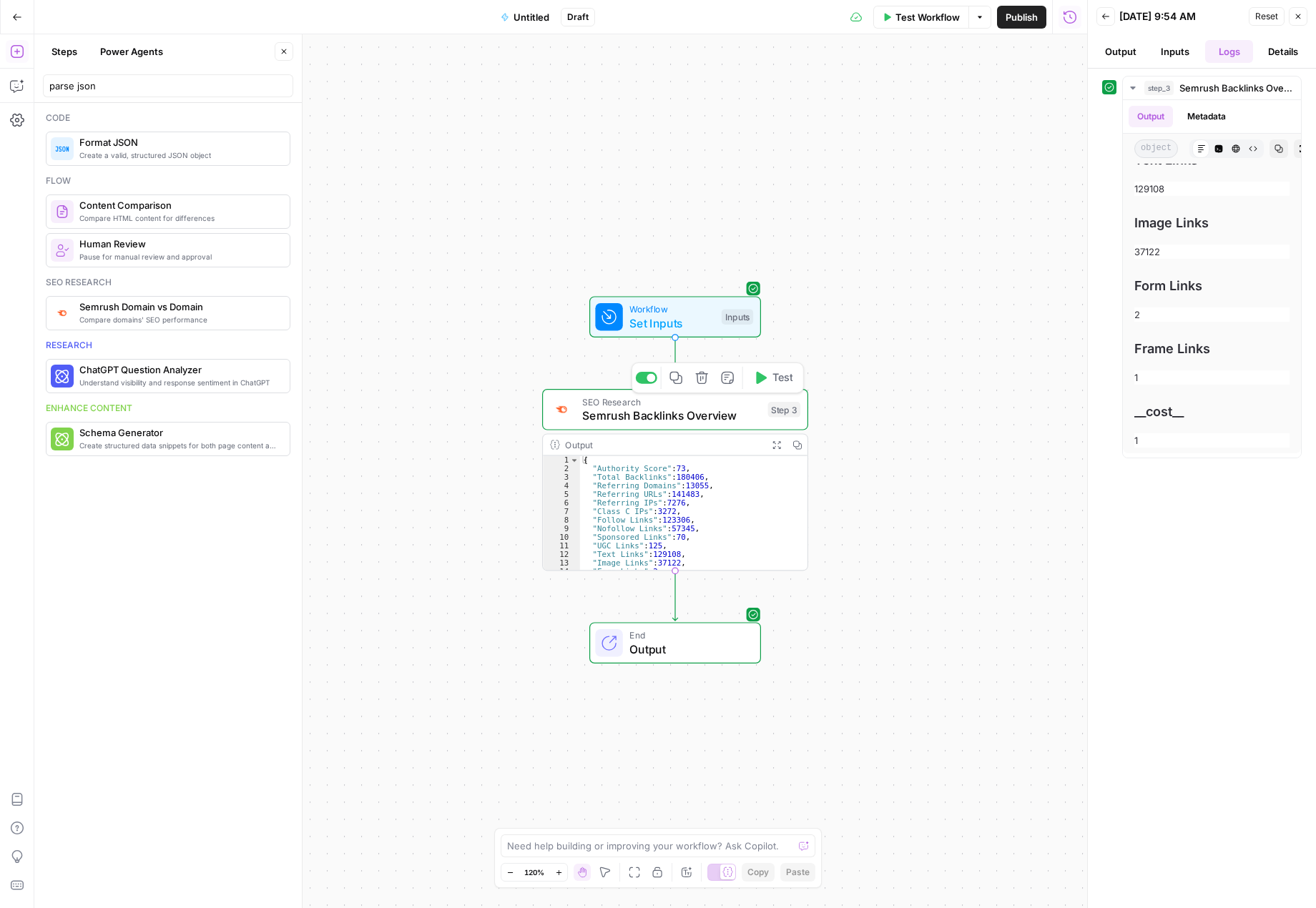
click at [716, 406] on span "SEO Research" at bounding box center [671, 402] width 178 height 14
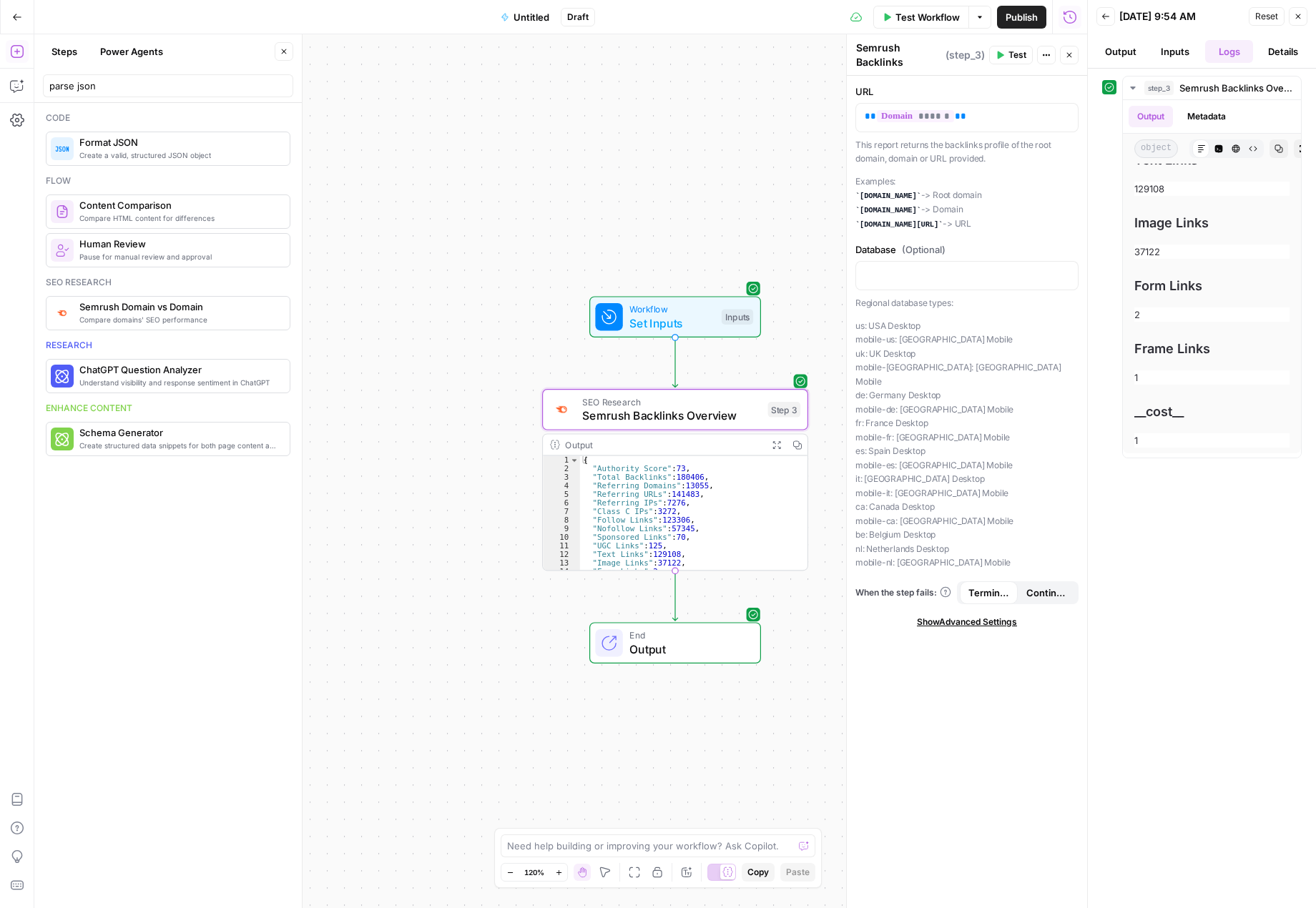
scroll to position [26, 0]
drag, startPoint x: 115, startPoint y: 82, endPoint x: 39, endPoint y: 85, distance: 76.1
click at [39, 85] on header "Steps Power Agents Close parse json" at bounding box center [168, 69] width 268 height 69
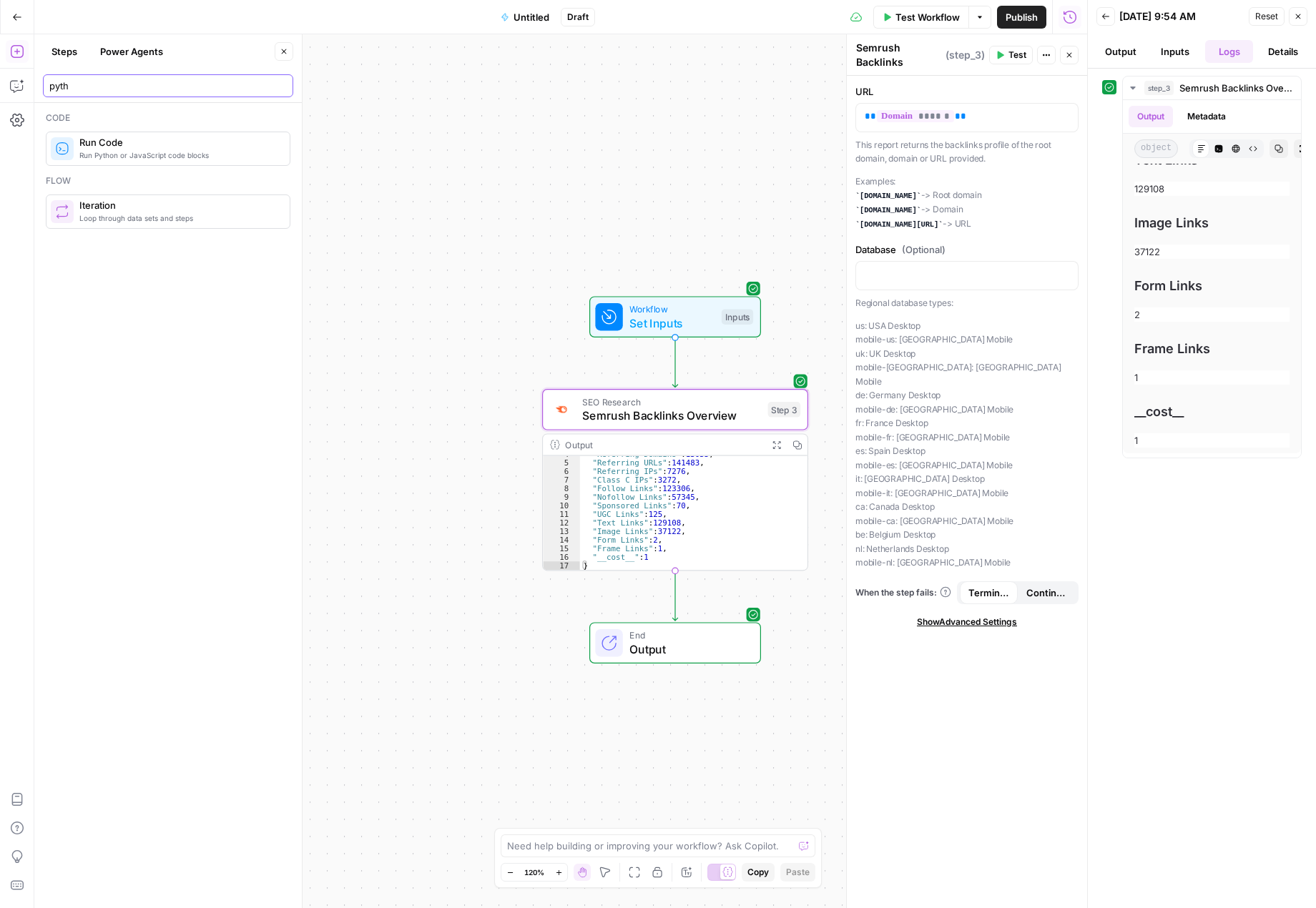
type input "pyth"
click at [180, 147] on span "Run Code" at bounding box center [178, 142] width 199 height 15
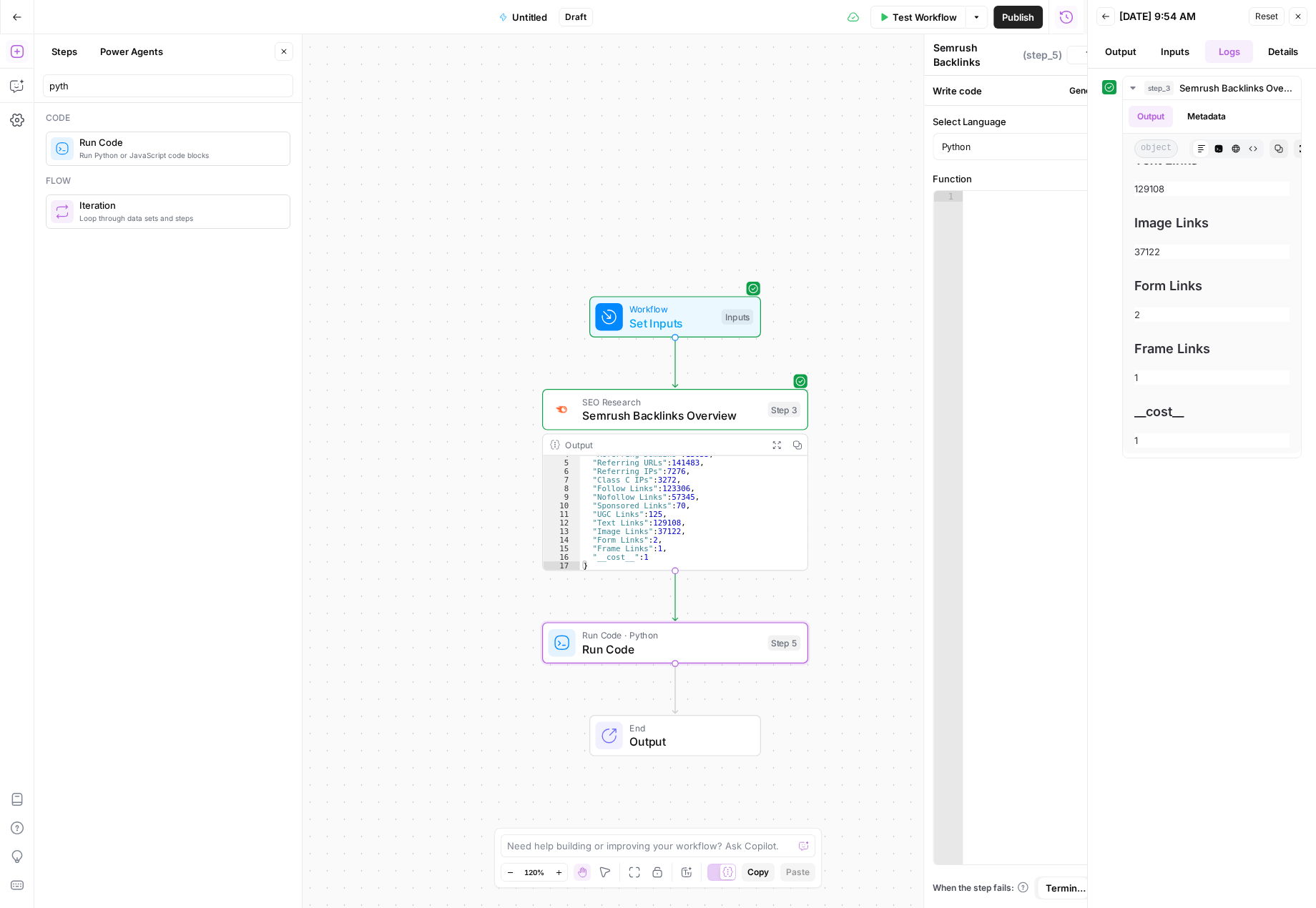
type textarea "Run Code"
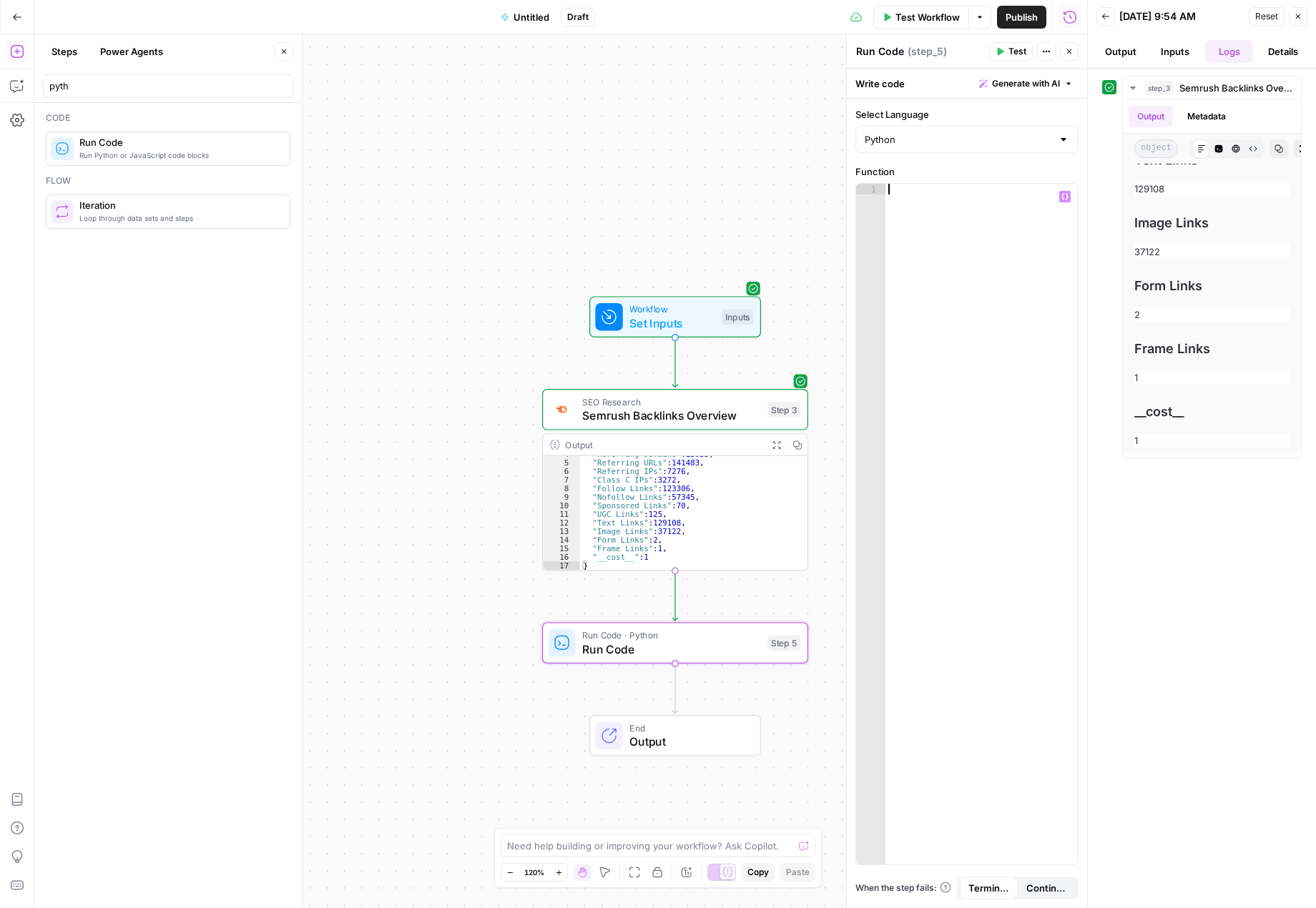
click at [912, 204] on div at bounding box center [982, 535] width 192 height 702
click at [1043, 46] on button "Actions" at bounding box center [1046, 51] width 19 height 19
click at [954, 280] on div at bounding box center [982, 535] width 192 height 702
click at [1137, 56] on button "Output" at bounding box center [1121, 51] width 49 height 23
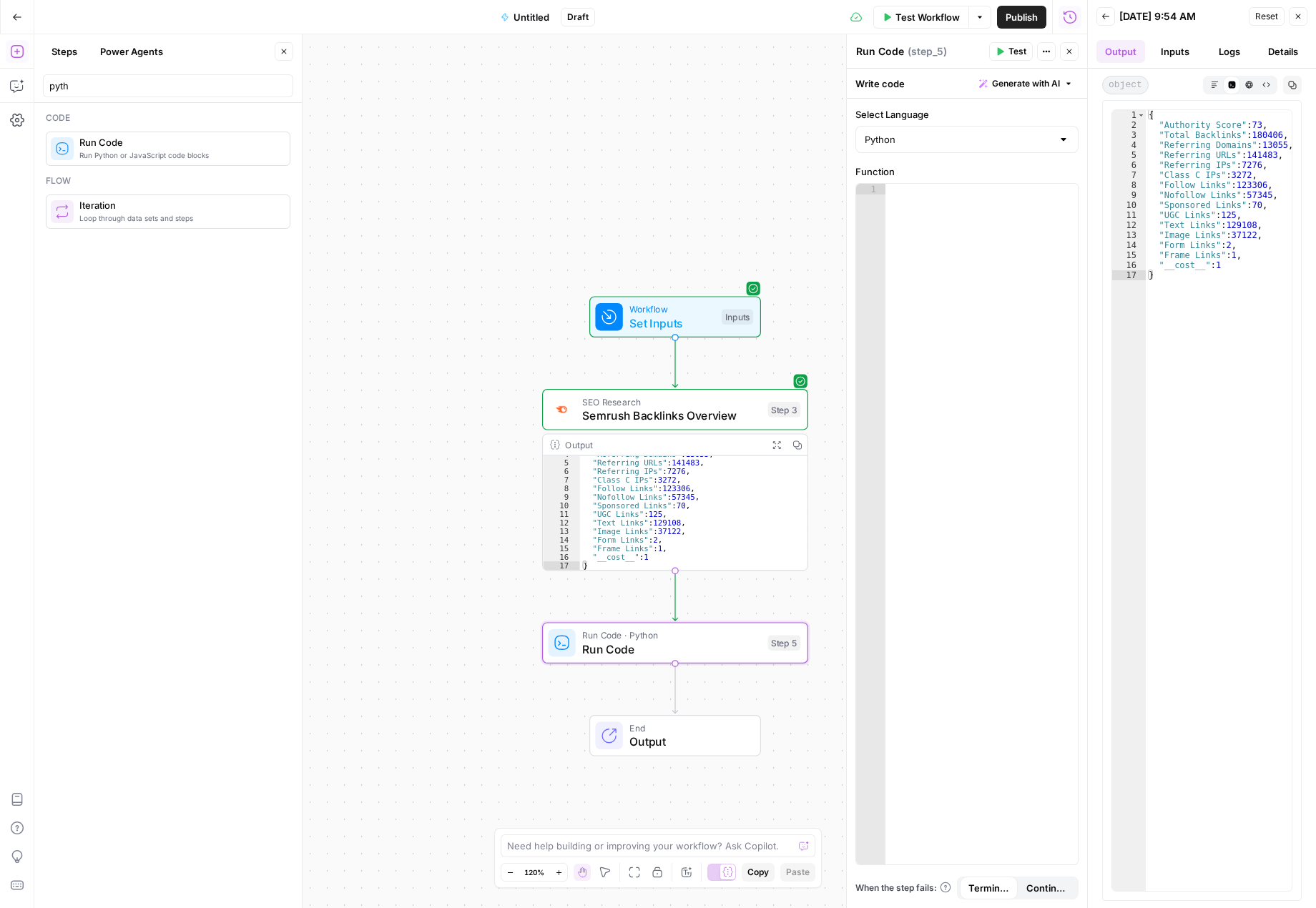
click at [1180, 41] on button "Inputs" at bounding box center [1175, 51] width 49 height 23
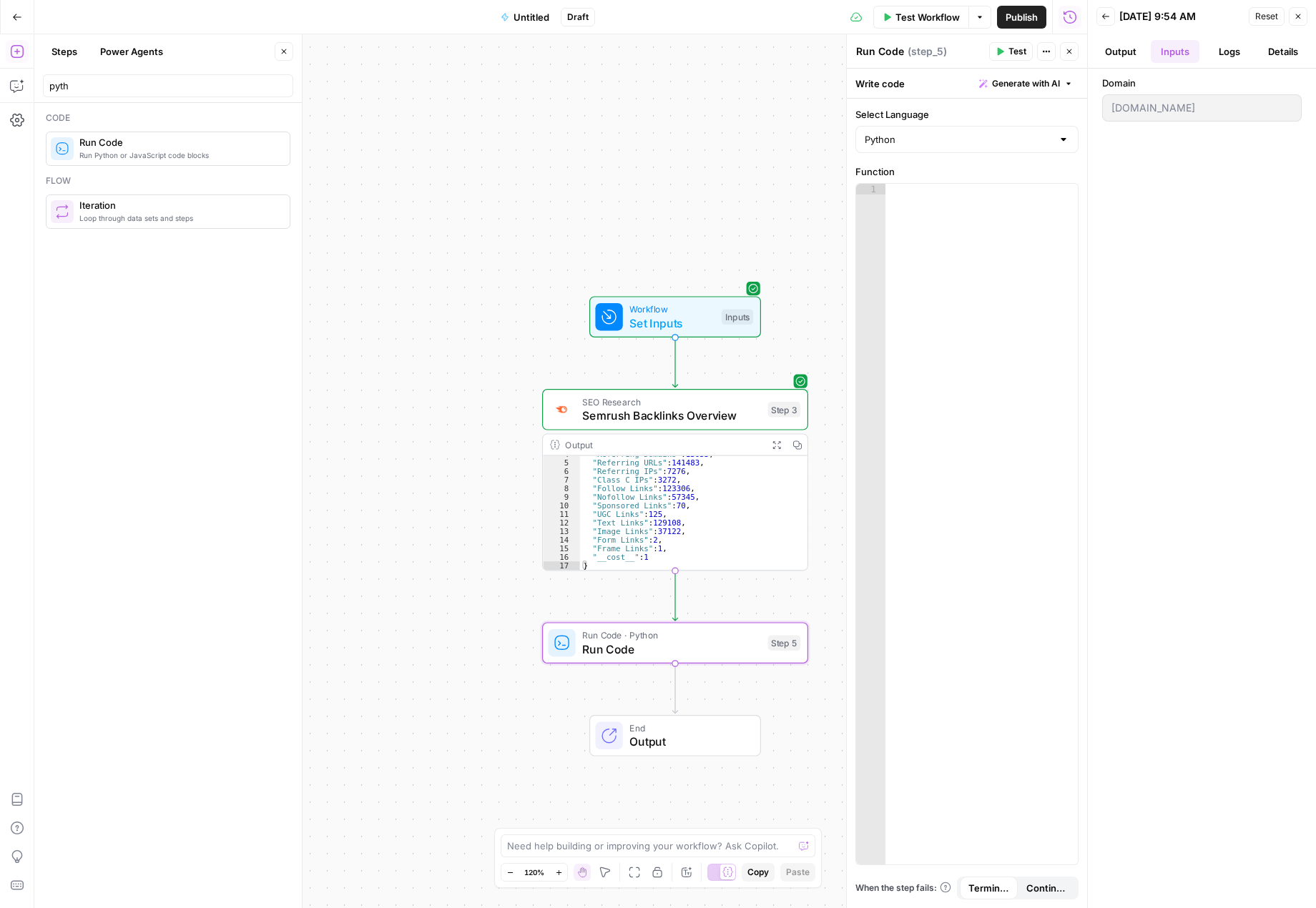
click at [1122, 49] on button "Output" at bounding box center [1121, 51] width 49 height 23
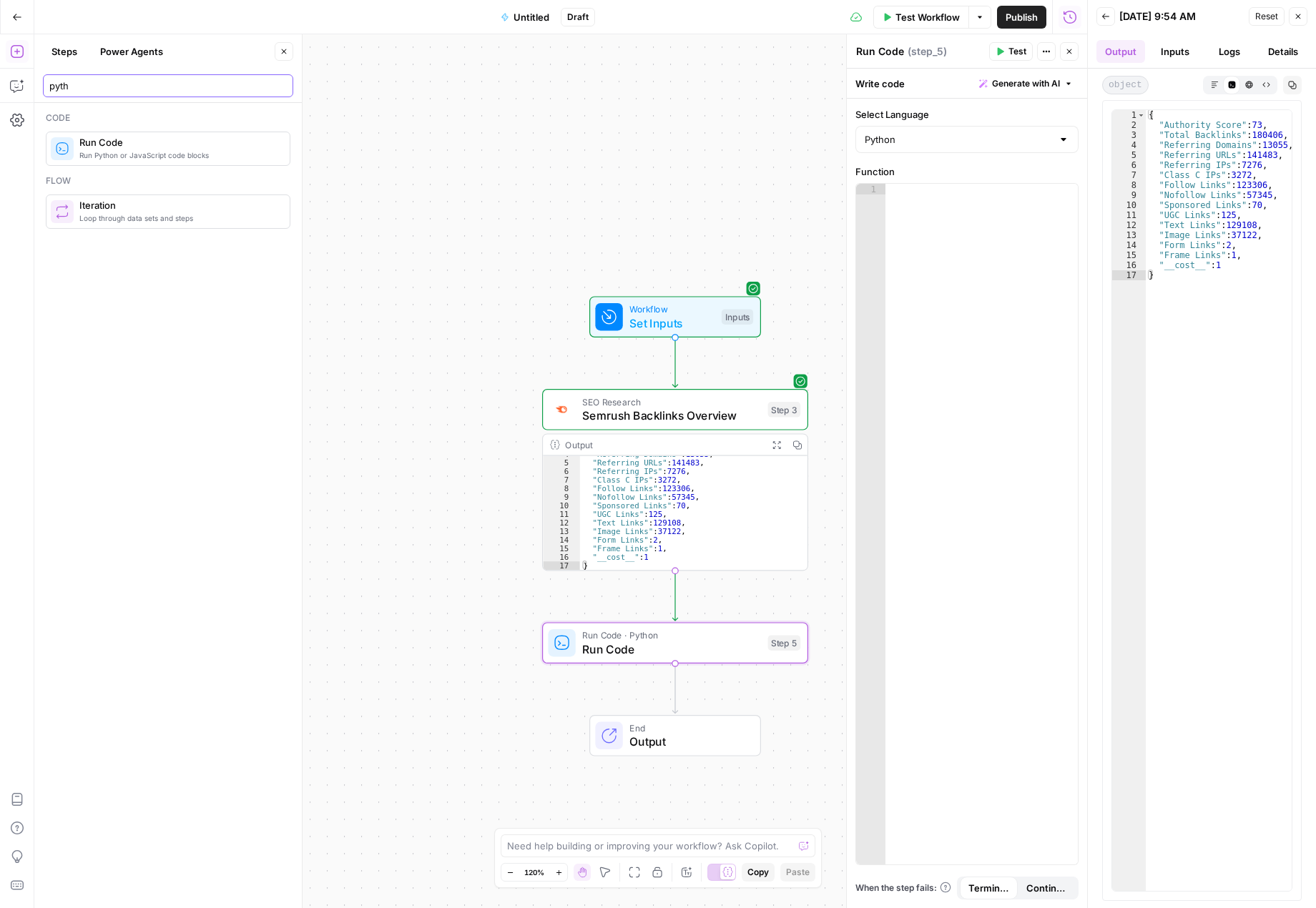
drag, startPoint x: 102, startPoint y: 81, endPoint x: 43, endPoint y: 80, distance: 59.0
click at [43, 80] on div "pyth" at bounding box center [168, 85] width 250 height 23
click at [905, 205] on div at bounding box center [982, 535] width 192 height 702
click at [702, 612] on icon "button" at bounding box center [702, 611] width 14 height 14
click at [642, 194] on button "Delete Step" at bounding box center [619, 182] width 73 height 25
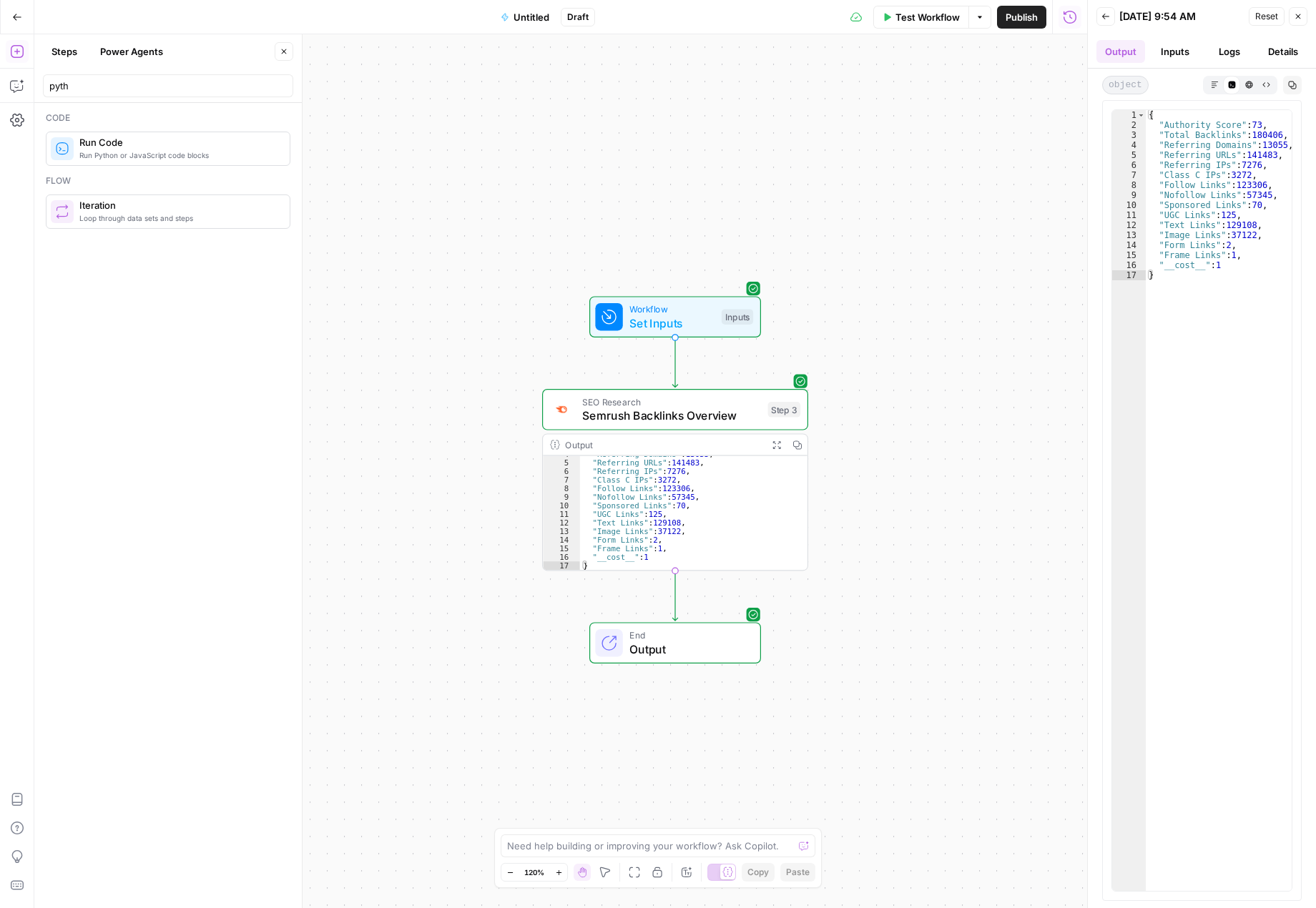
click at [709, 640] on span "End" at bounding box center [687, 636] width 117 height 14
click at [923, 158] on span "Markdown" at bounding box center [980, 164] width 173 height 15
click at [958, 211] on span "Code" at bounding box center [980, 211] width 173 height 15
click at [1248, 86] on icon "button" at bounding box center [1248, 83] width 7 height 7
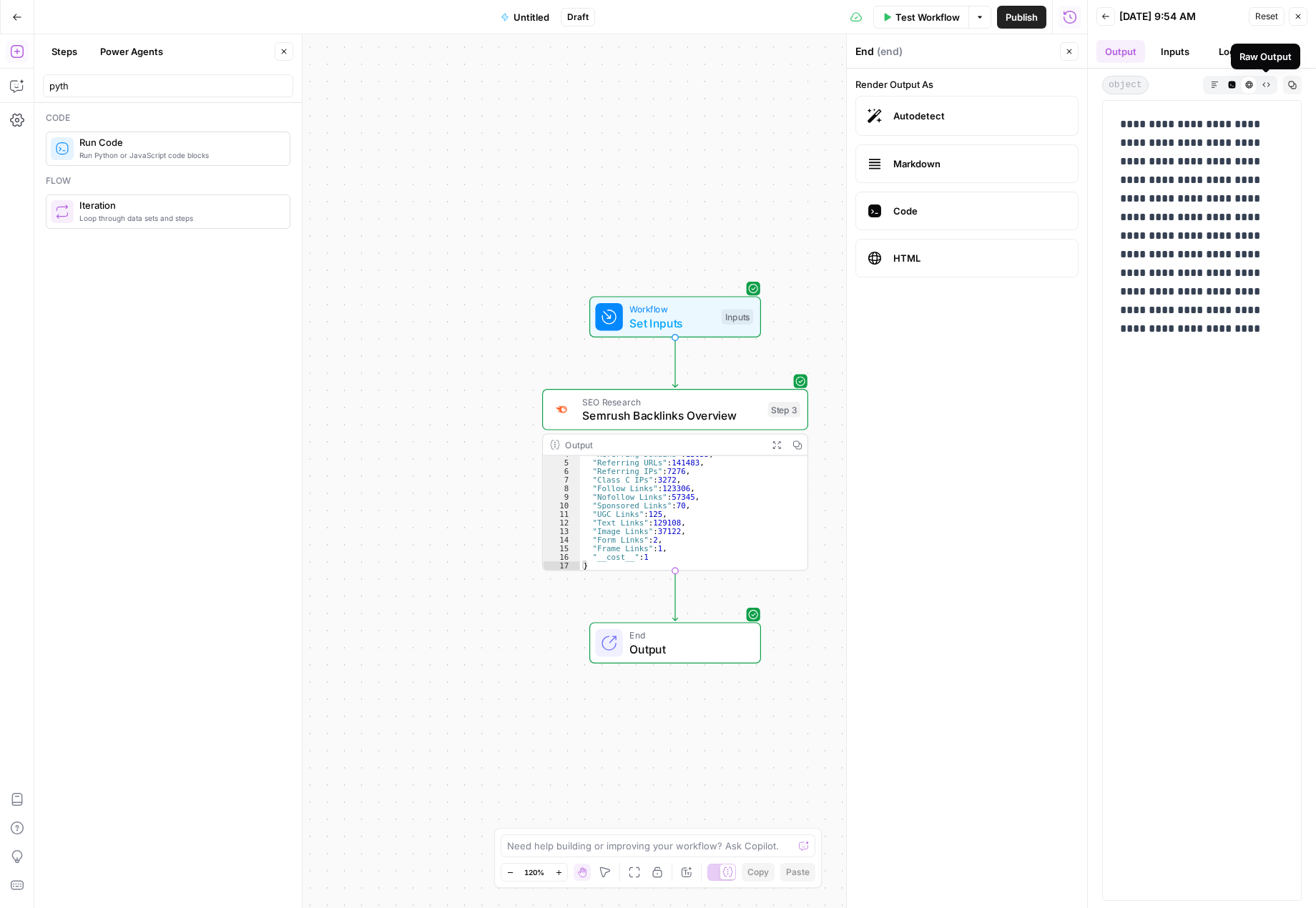
click at [1268, 86] on icon "button" at bounding box center [1266, 84] width 8 height 8
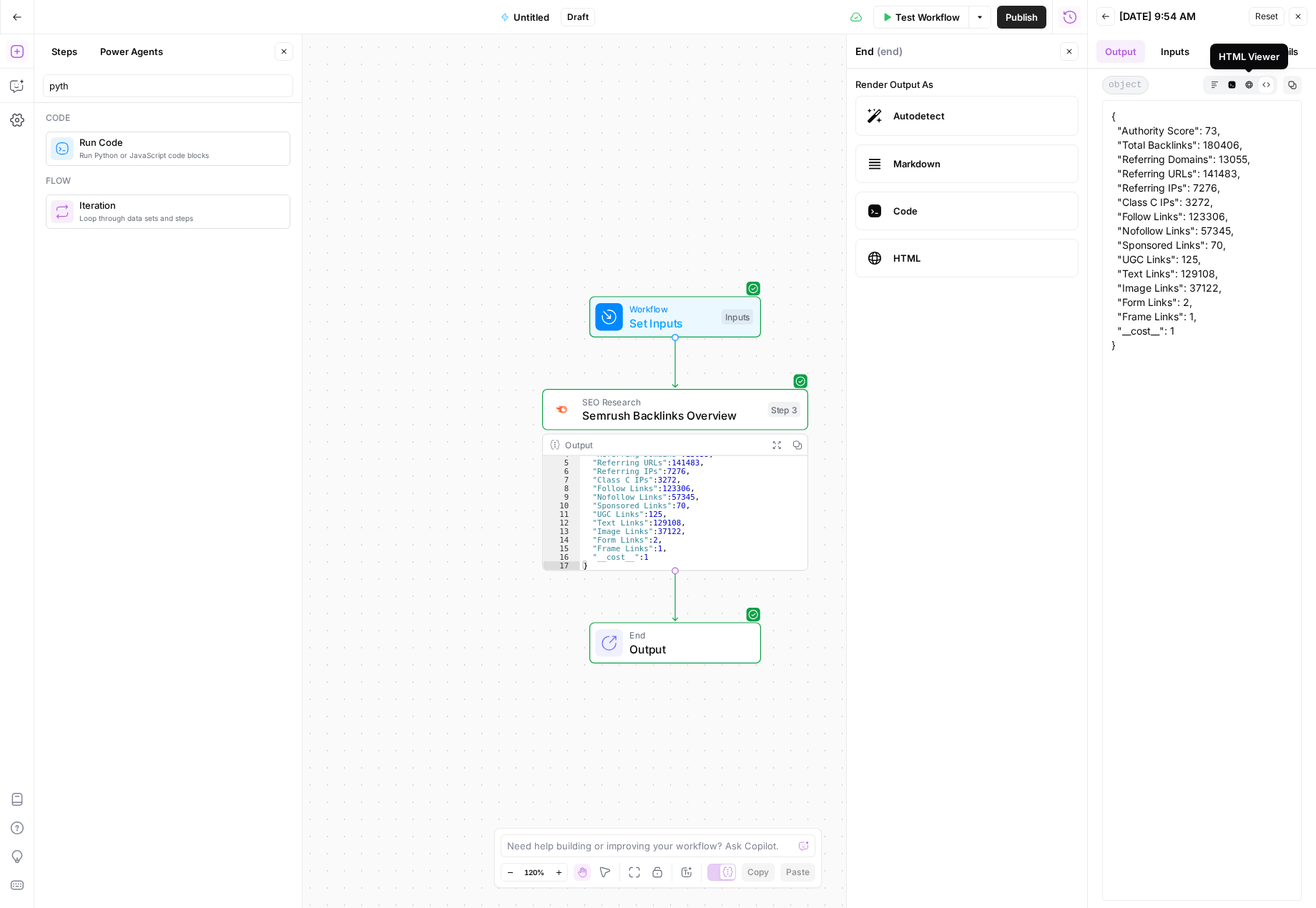
click at [1254, 88] on button "HTML Viewer" at bounding box center [1249, 84] width 18 height 18
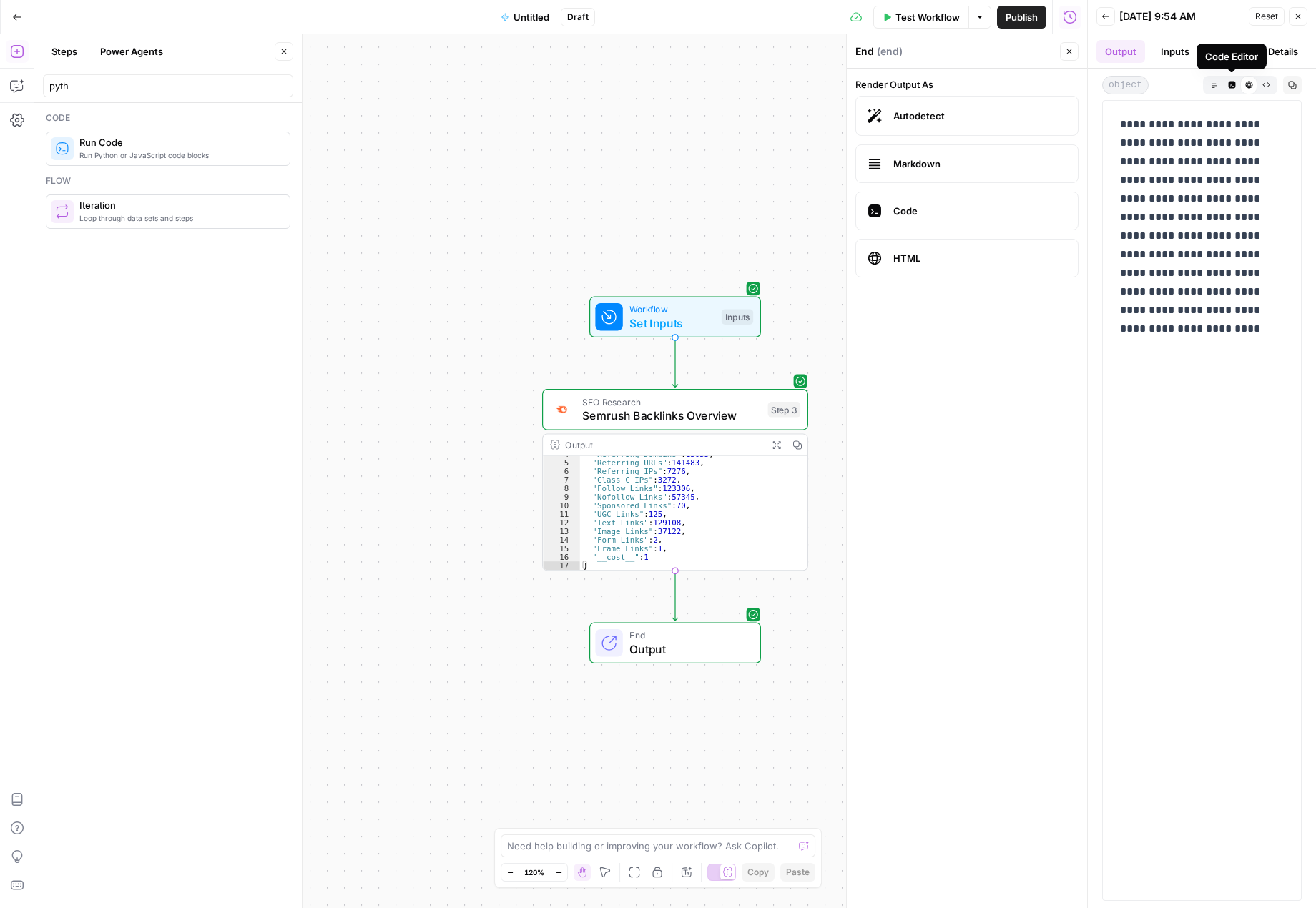
click at [1234, 87] on icon "button" at bounding box center [1231, 83] width 7 height 7
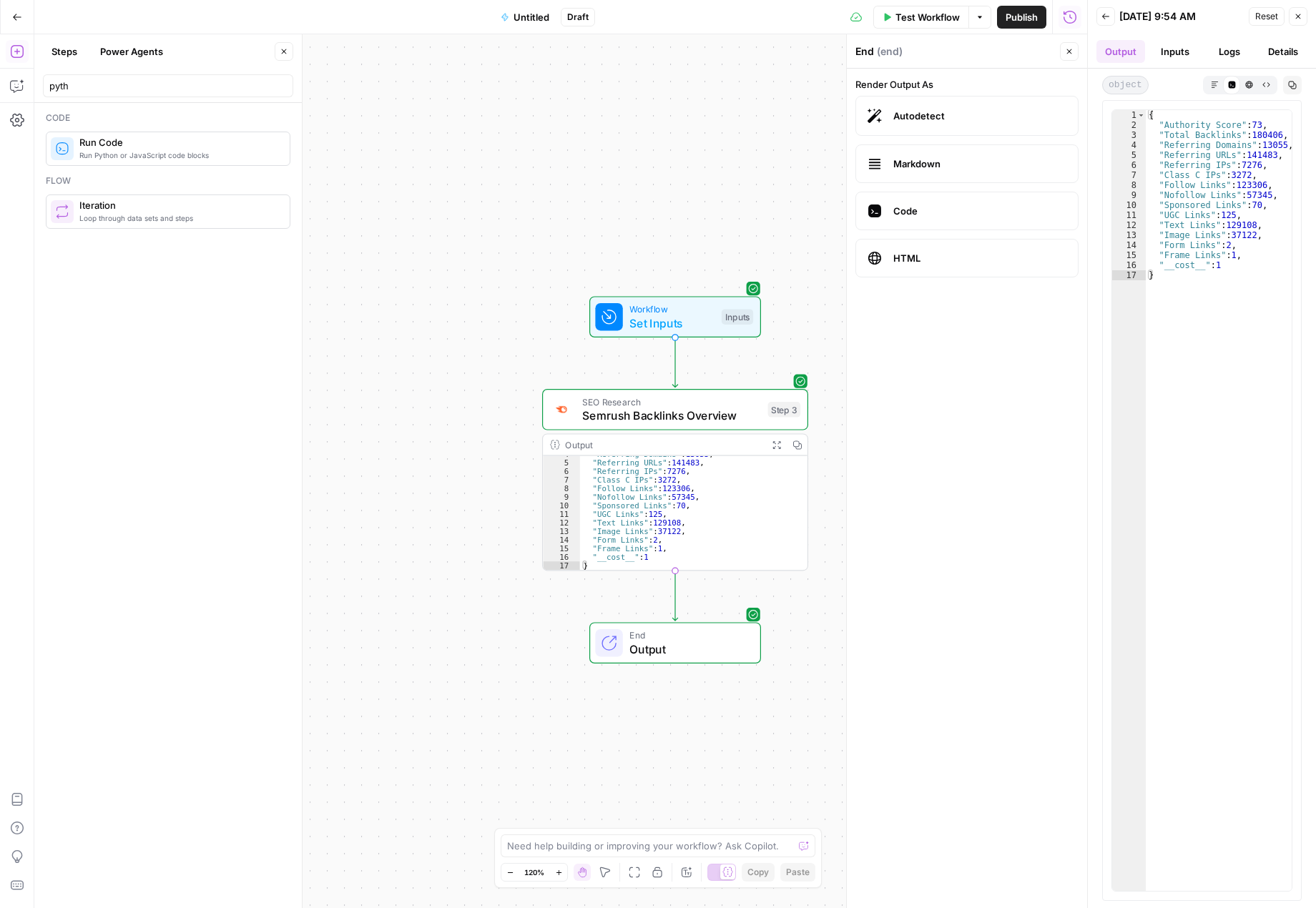
click at [1212, 87] on icon "button" at bounding box center [1214, 83] width 7 height 7
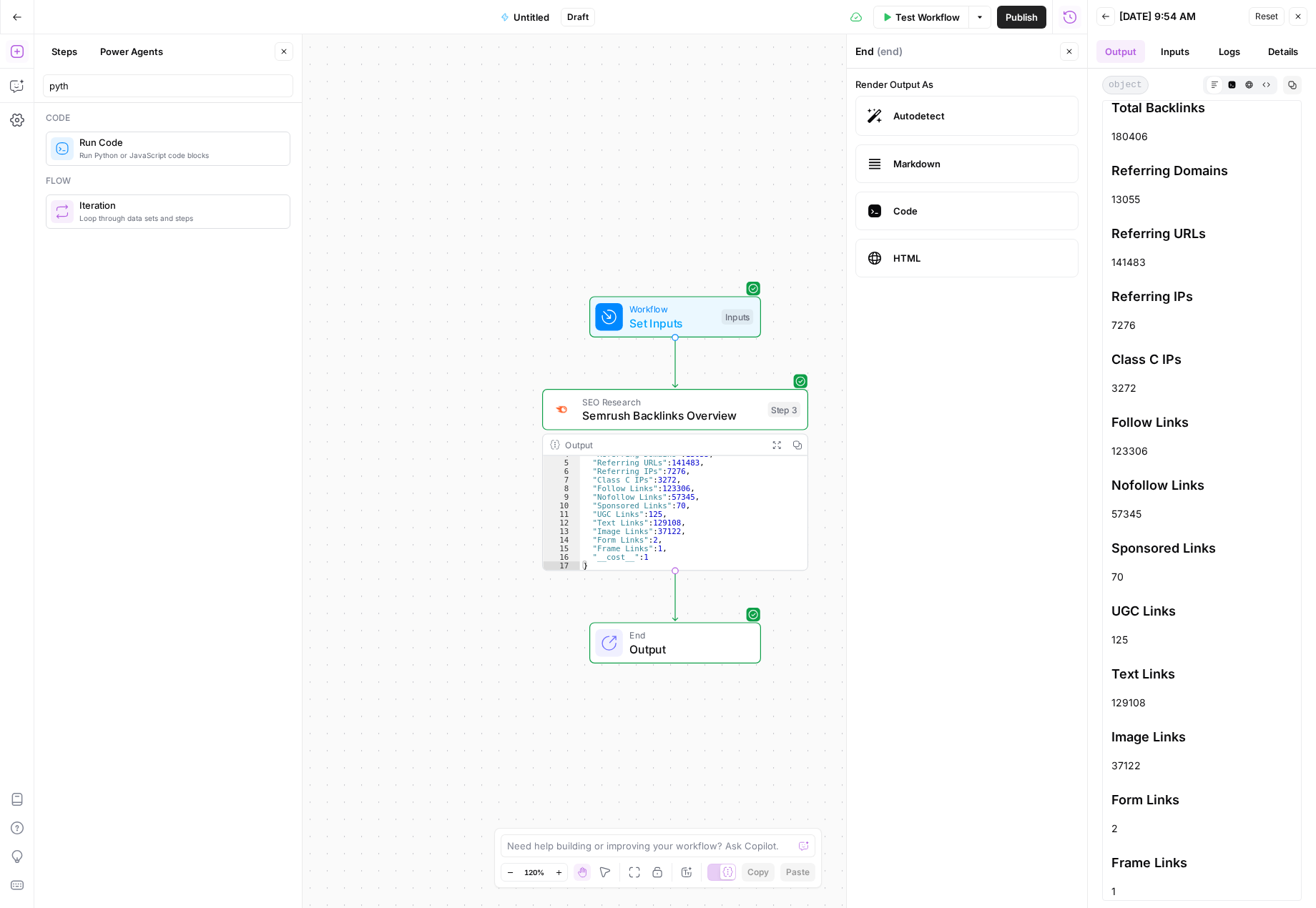
scroll to position [146, 0]
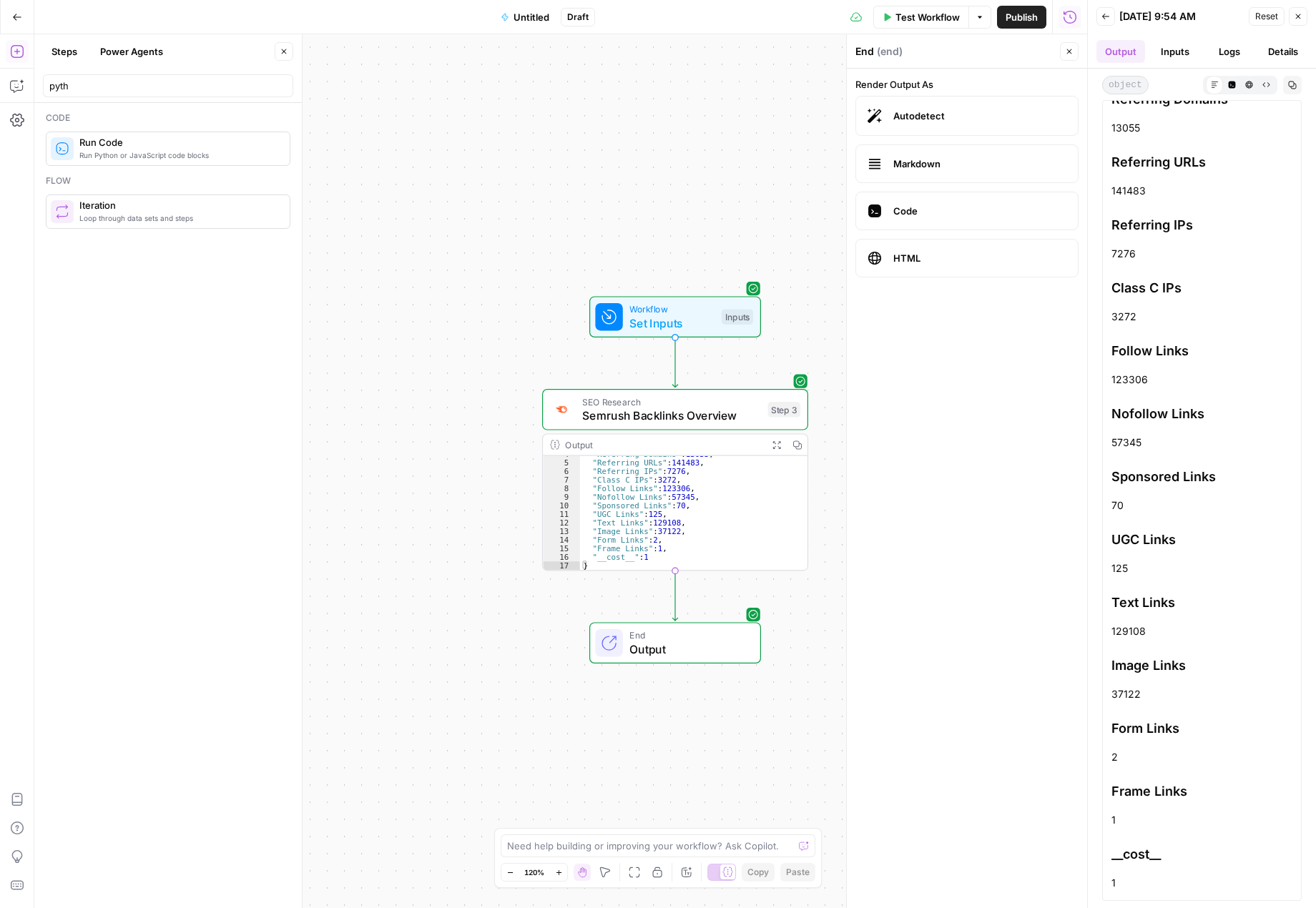
click at [928, 161] on span "Markdown" at bounding box center [980, 164] width 173 height 15
drag, startPoint x: 105, startPoint y: 83, endPoint x: 33, endPoint y: 81, distance: 72.0
click at [33, 81] on body "Twinkl New Home Browse Insights Opportunities Your Data Recent Grids Resource I…" at bounding box center [658, 454] width 1316 height 908
click at [544, 15] on span "Untitled" at bounding box center [531, 17] width 35 height 15
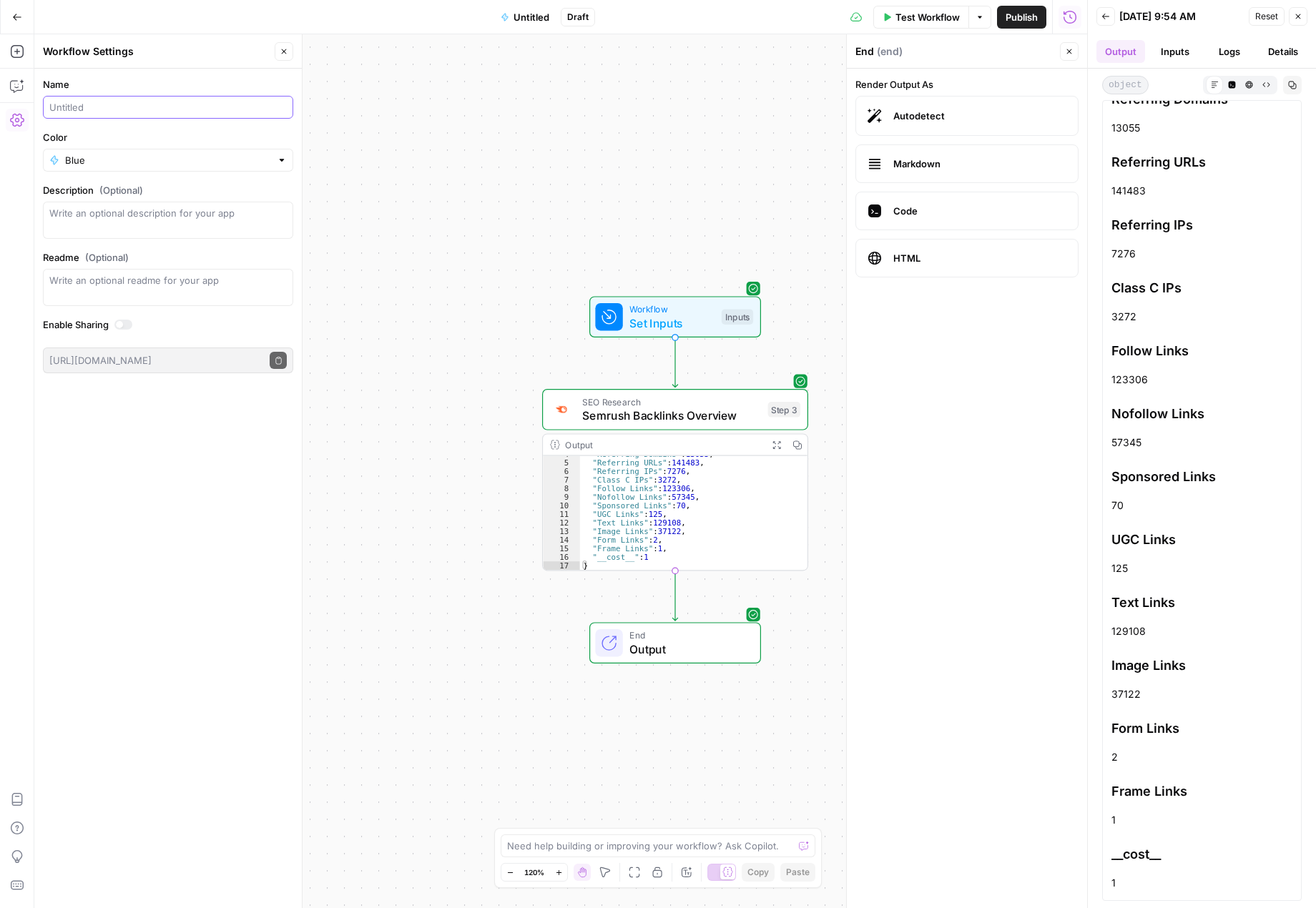
drag, startPoint x: 118, startPoint y: 105, endPoint x: 65, endPoint y: 102, distance: 53.1
click at [65, 102] on input "Name" at bounding box center [168, 107] width 237 height 15
type input "B"
type input "Fetch Backlink Data"
click at [414, 228] on div "Workflow Set Inputs Inputs SEO Research Semrush Backlinks Overview Step 3 Outpu…" at bounding box center [561, 471] width 1052 height 874
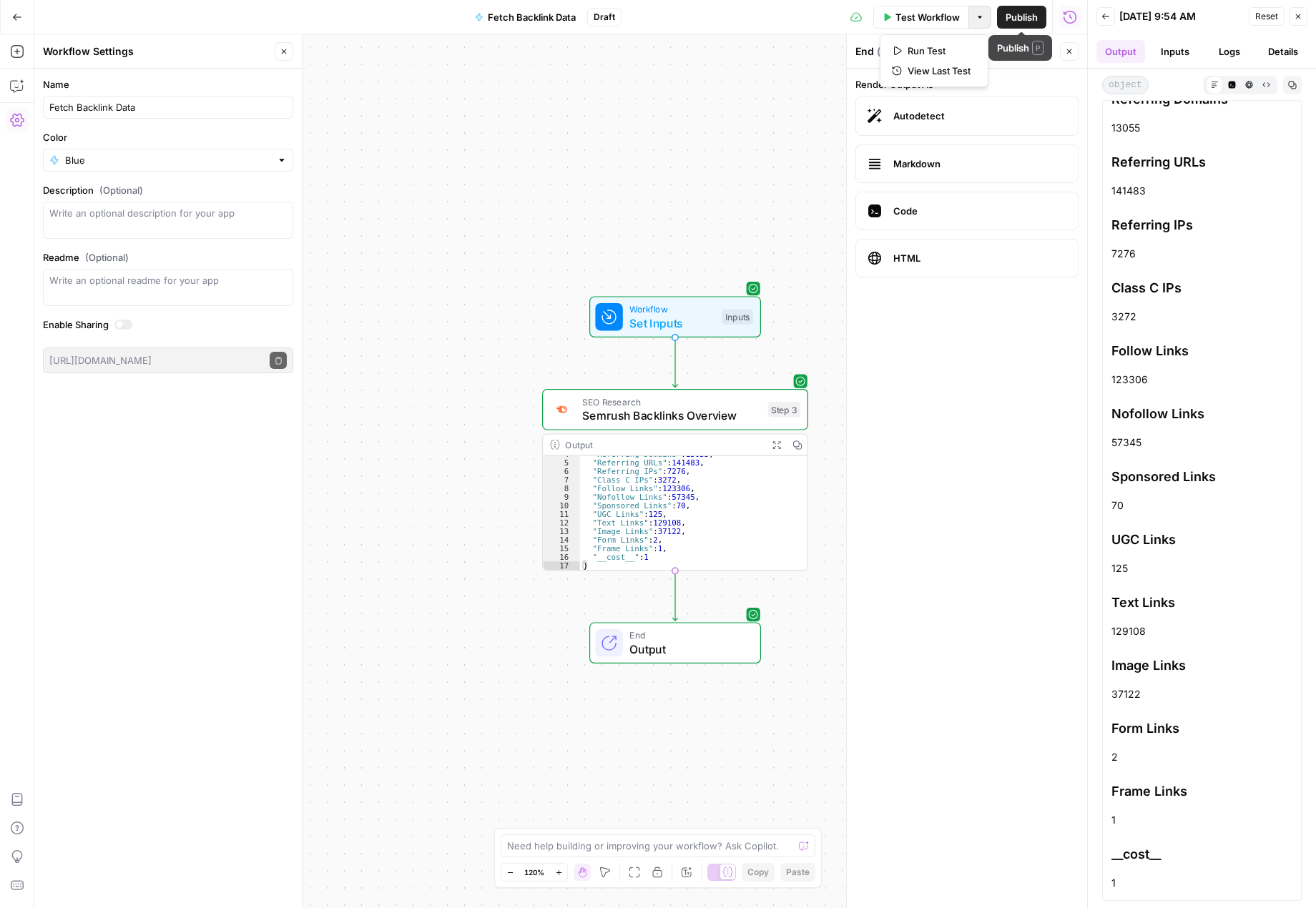
click at [973, 13] on button "Options" at bounding box center [979, 17] width 23 height 23
click at [984, 333] on form "Render Output As Autodetect Markdown Code HTML" at bounding box center [966, 488] width 240 height 839
click at [927, 111] on span "Autodetect" at bounding box center [980, 116] width 173 height 15
click at [945, 162] on span "Markdown" at bounding box center [980, 164] width 173 height 15
click at [979, 20] on icon "button" at bounding box center [980, 17] width 9 height 9
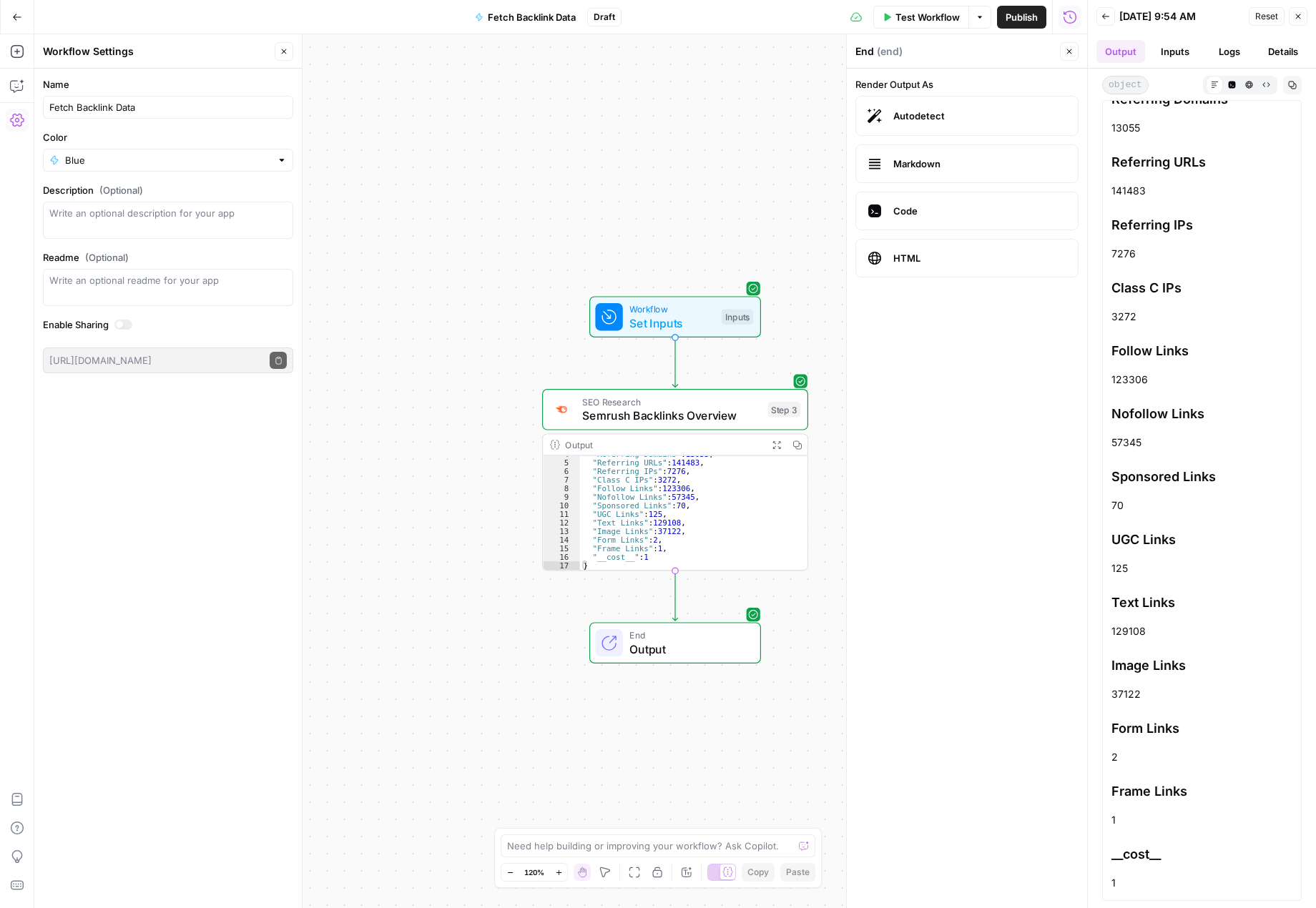
click at [809, 86] on div "Workflow Set Inputs Inputs SEO Research Semrush Backlinks Overview Step 3 Outpu…" at bounding box center [561, 471] width 1052 height 874
click at [1011, 16] on span "Publish" at bounding box center [1021, 17] width 32 height 15
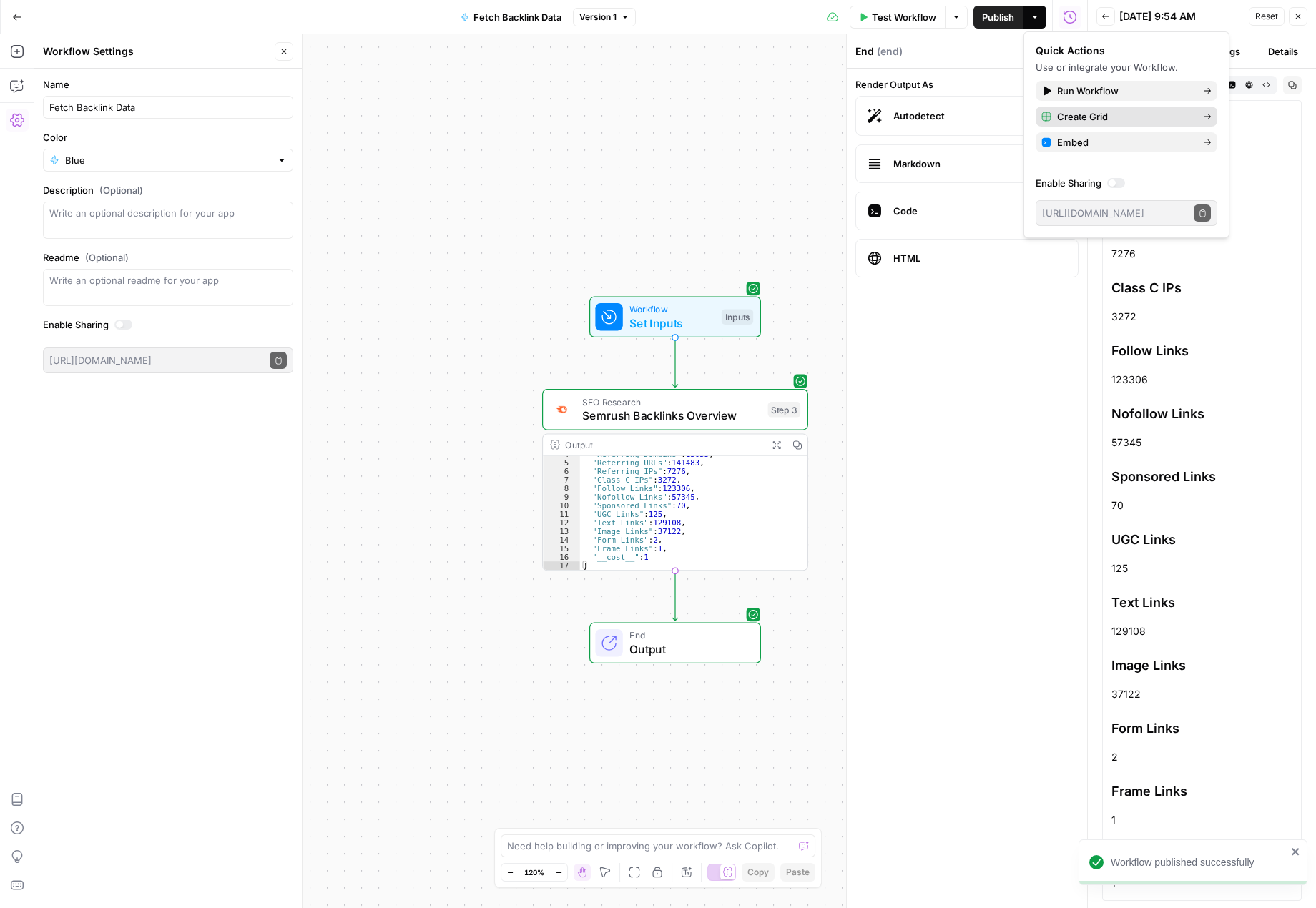
click at [1090, 117] on span "Create Grid" at bounding box center [1124, 117] width 134 height 15
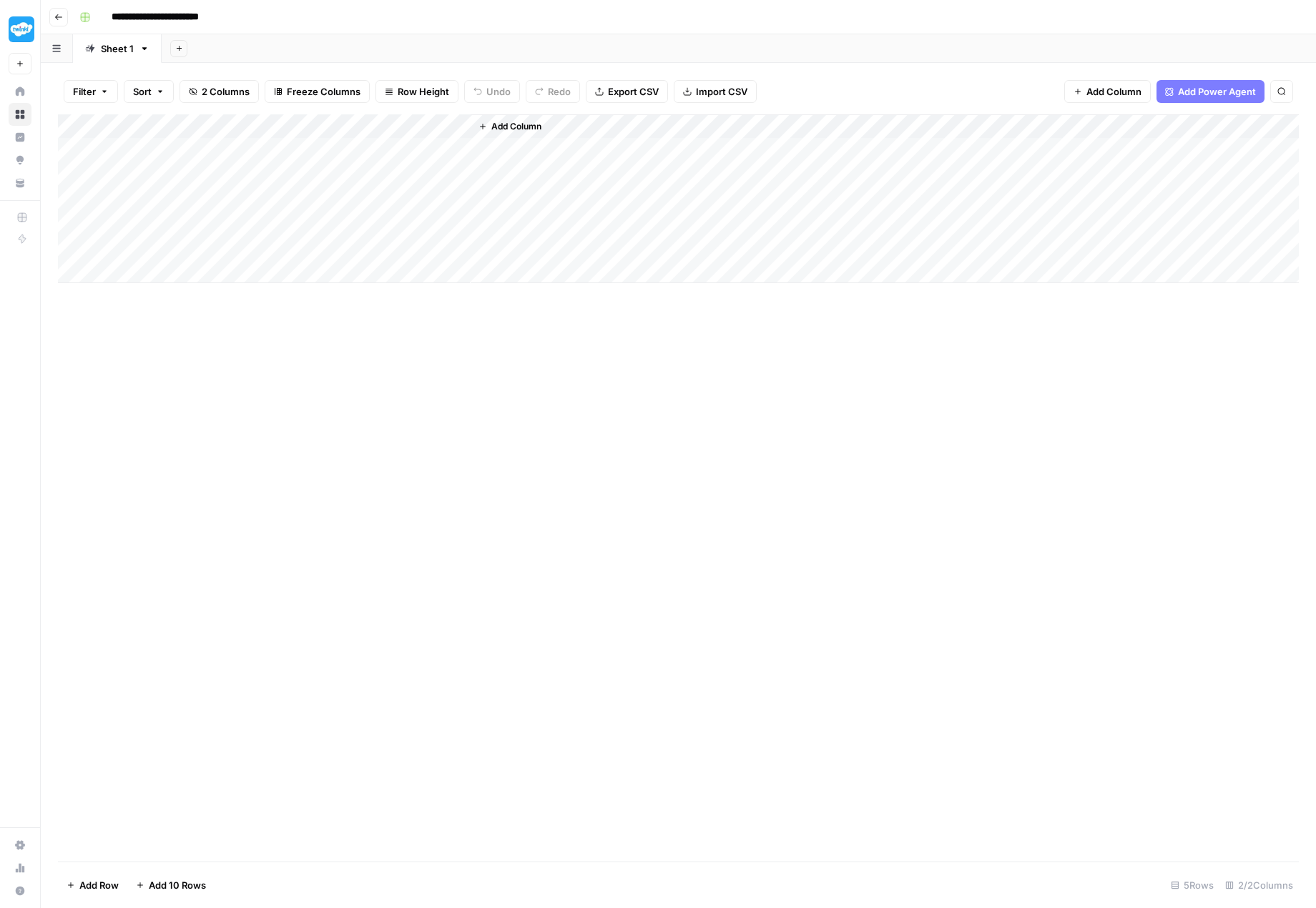
click at [164, 145] on div "Add Column" at bounding box center [678, 199] width 1241 height 168
click at [147, 52] on icon "button" at bounding box center [144, 49] width 10 height 10
click at [120, 142] on div "Add Column" at bounding box center [678, 199] width 1241 height 168
type textarea "**********"
click at [189, 170] on div "Add Column" at bounding box center [678, 199] width 1241 height 168
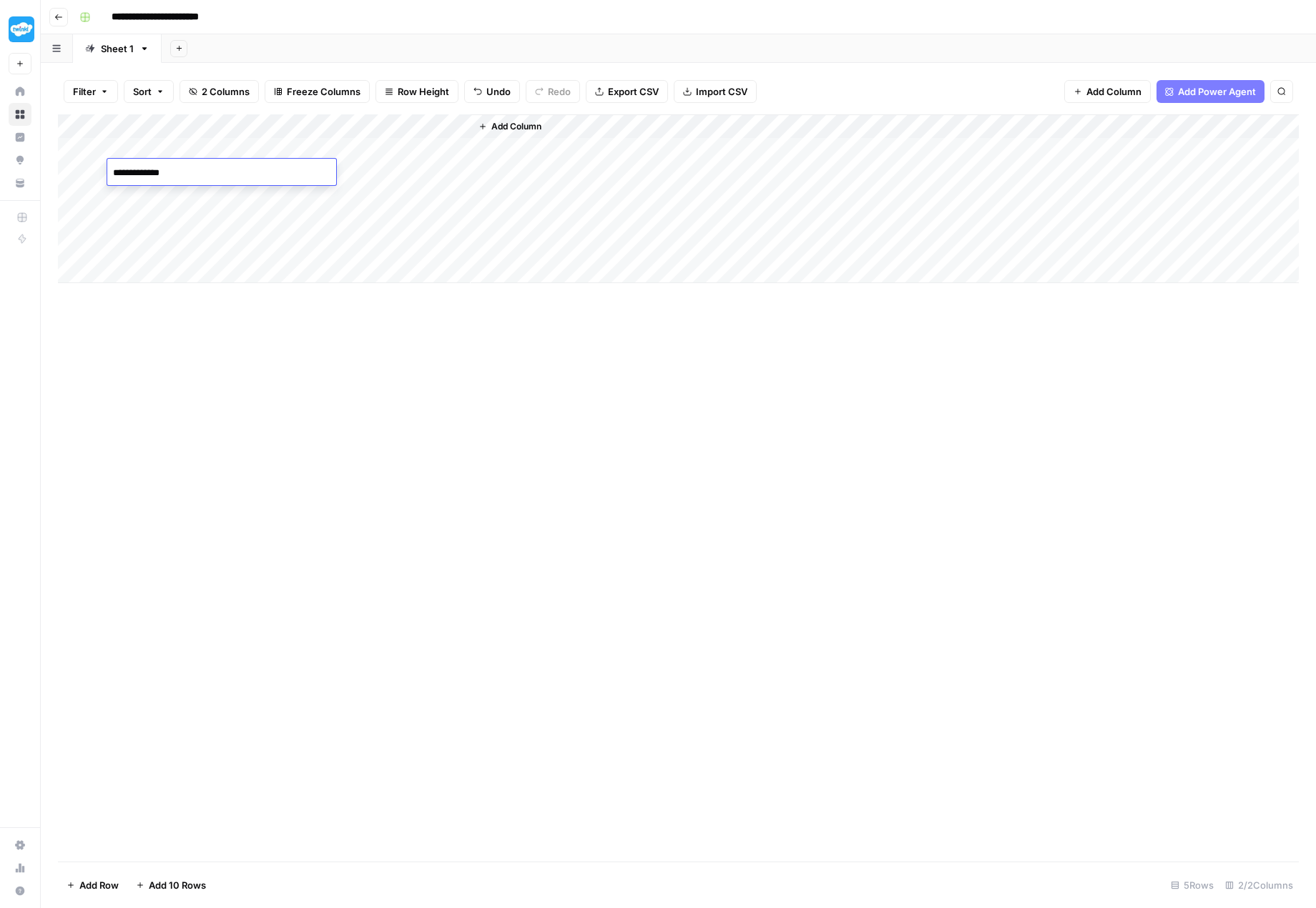
type textarea "**********"
click at [186, 197] on div "Add Column" at bounding box center [678, 199] width 1241 height 168
click at [186, 197] on textarea at bounding box center [221, 197] width 229 height 20
type textarea "**********"
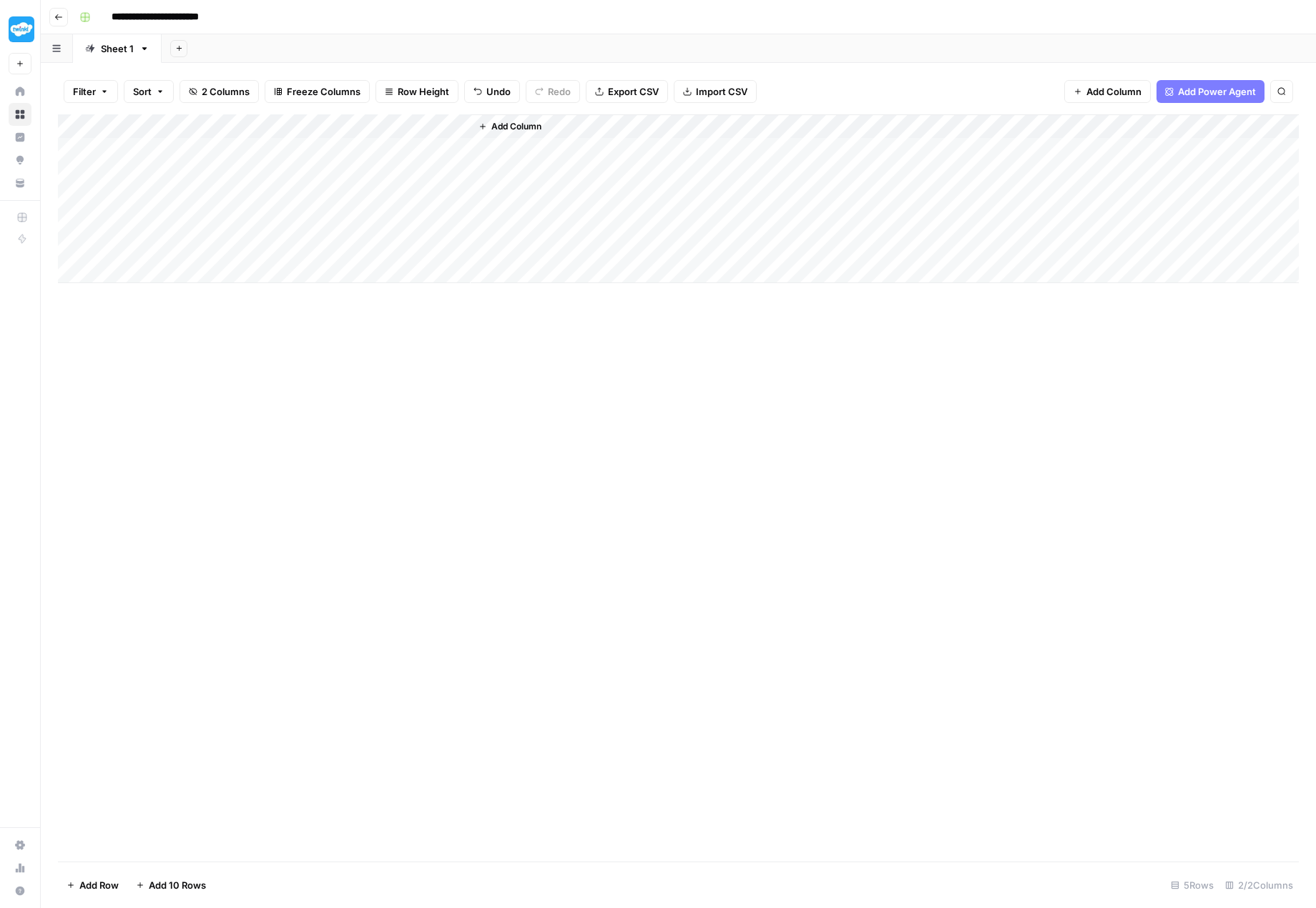
click at [155, 217] on div "Add Column" at bounding box center [678, 199] width 1241 height 168
click at [155, 217] on textarea at bounding box center [221, 221] width 229 height 20
type textarea "**********"
click at [250, 374] on div "Add Column" at bounding box center [678, 488] width 1241 height 747
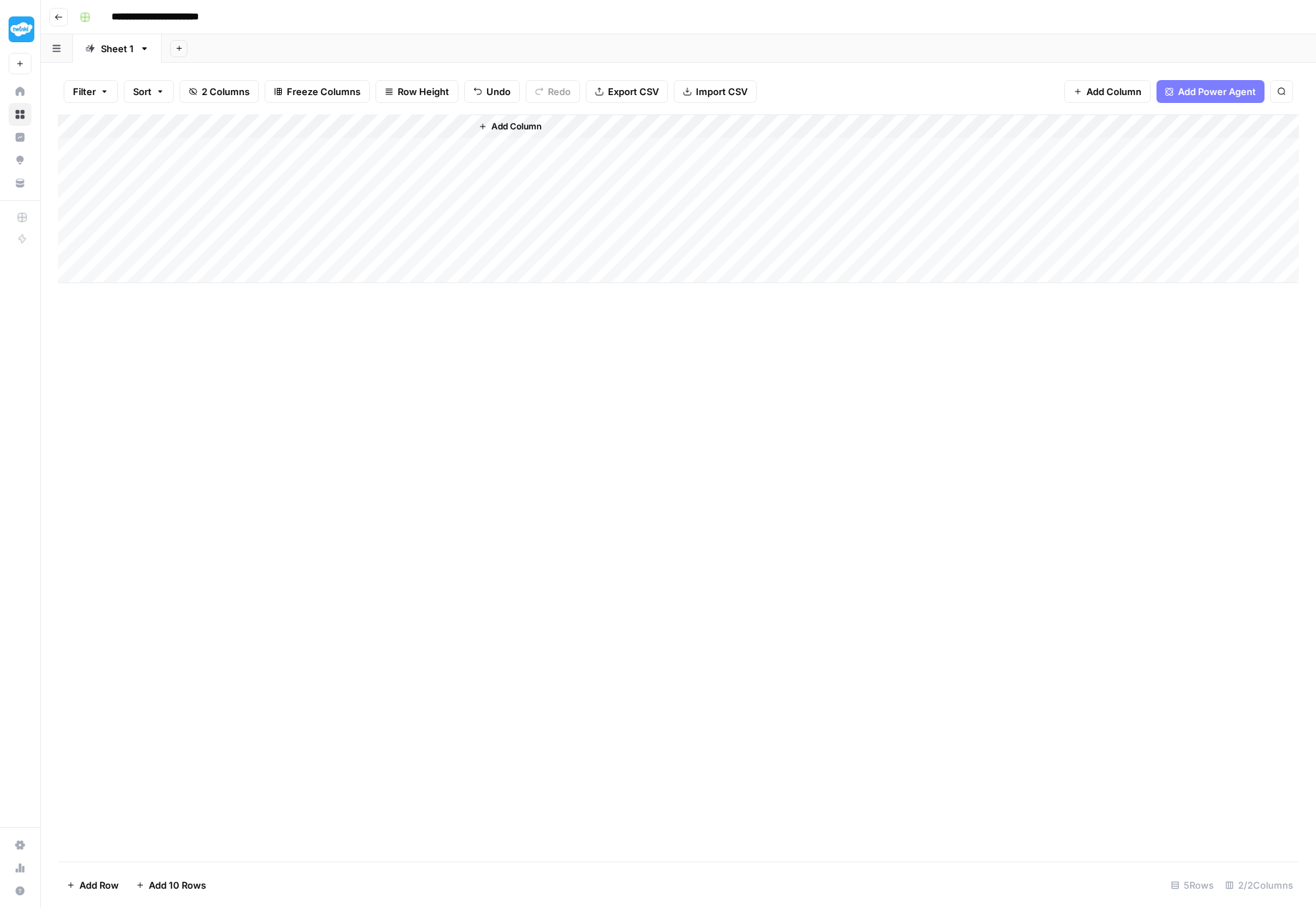
click at [173, 243] on div "Add Column" at bounding box center [678, 199] width 1241 height 168
type textarea "**********"
click at [251, 358] on div "Add Column" at bounding box center [678, 488] width 1241 height 747
click at [386, 150] on div "Add Column" at bounding box center [678, 199] width 1241 height 168
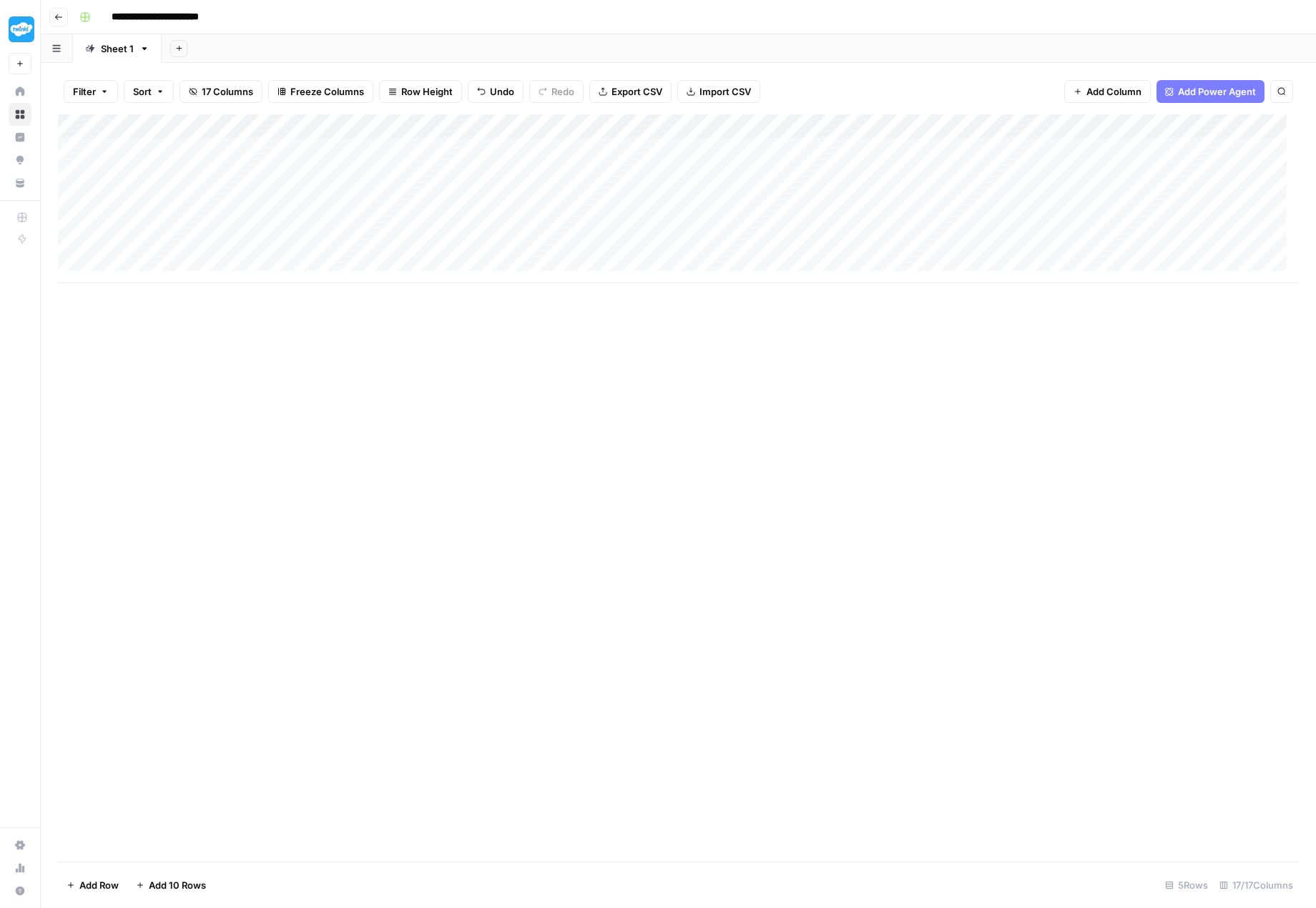
click at [390, 197] on div "Add Column" at bounding box center [678, 199] width 1241 height 168
click at [436, 121] on div "Add Column" at bounding box center [678, 199] width 1241 height 168
click at [396, 265] on span "Edit Workflow" at bounding box center [405, 264] width 125 height 15
click at [437, 118] on div "Add Column" at bounding box center [678, 199] width 1241 height 168
click at [403, 260] on span "Edit Workflow" at bounding box center [405, 264] width 125 height 15
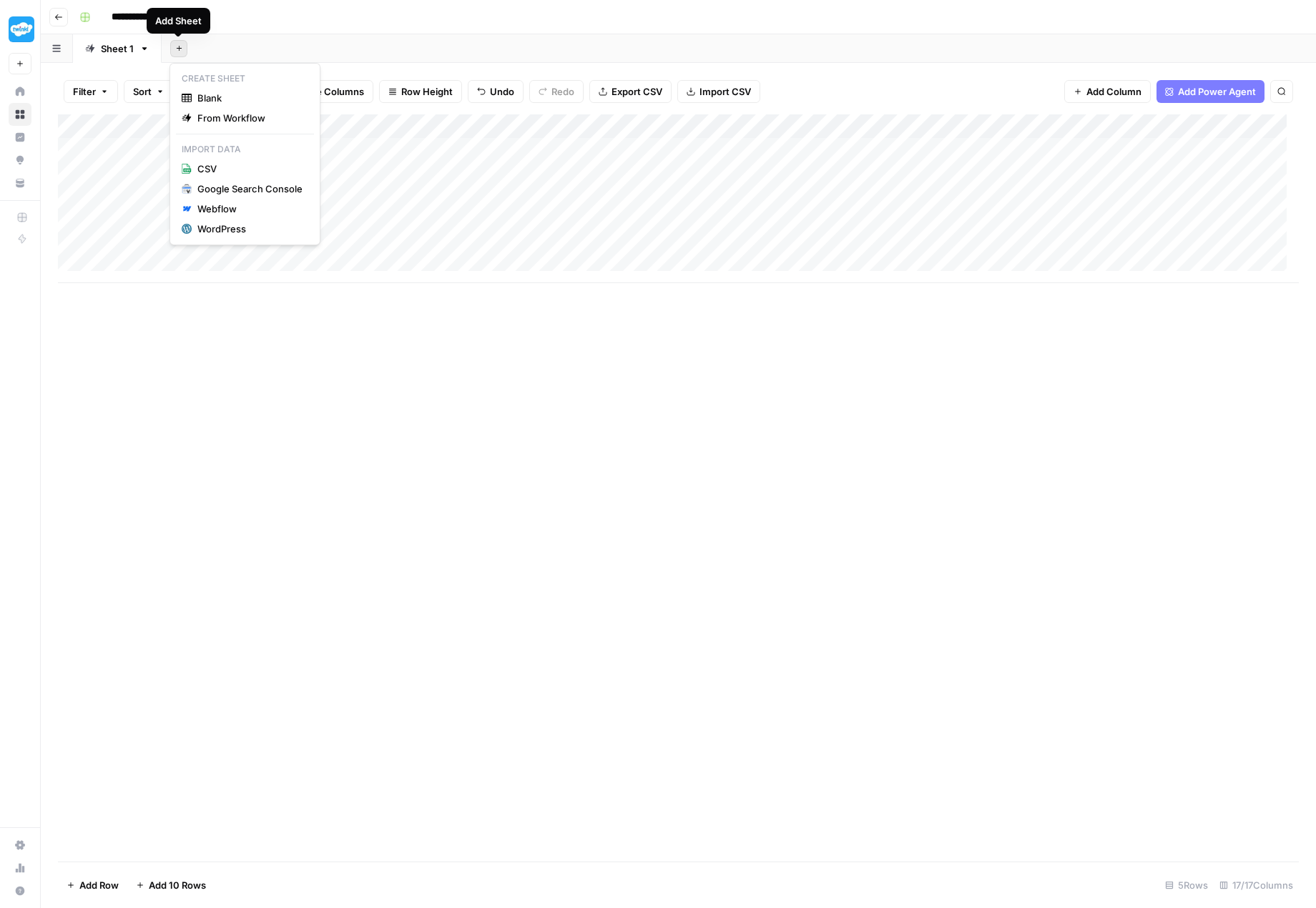
click at [180, 44] on icon "button" at bounding box center [179, 48] width 8 height 8
drag, startPoint x: 492, startPoint y: 377, endPoint x: 467, endPoint y: 342, distance: 43.0
click at [492, 376] on div "Add Column" at bounding box center [678, 488] width 1241 height 747
click at [458, 144] on div "Add Column" at bounding box center [678, 199] width 1241 height 168
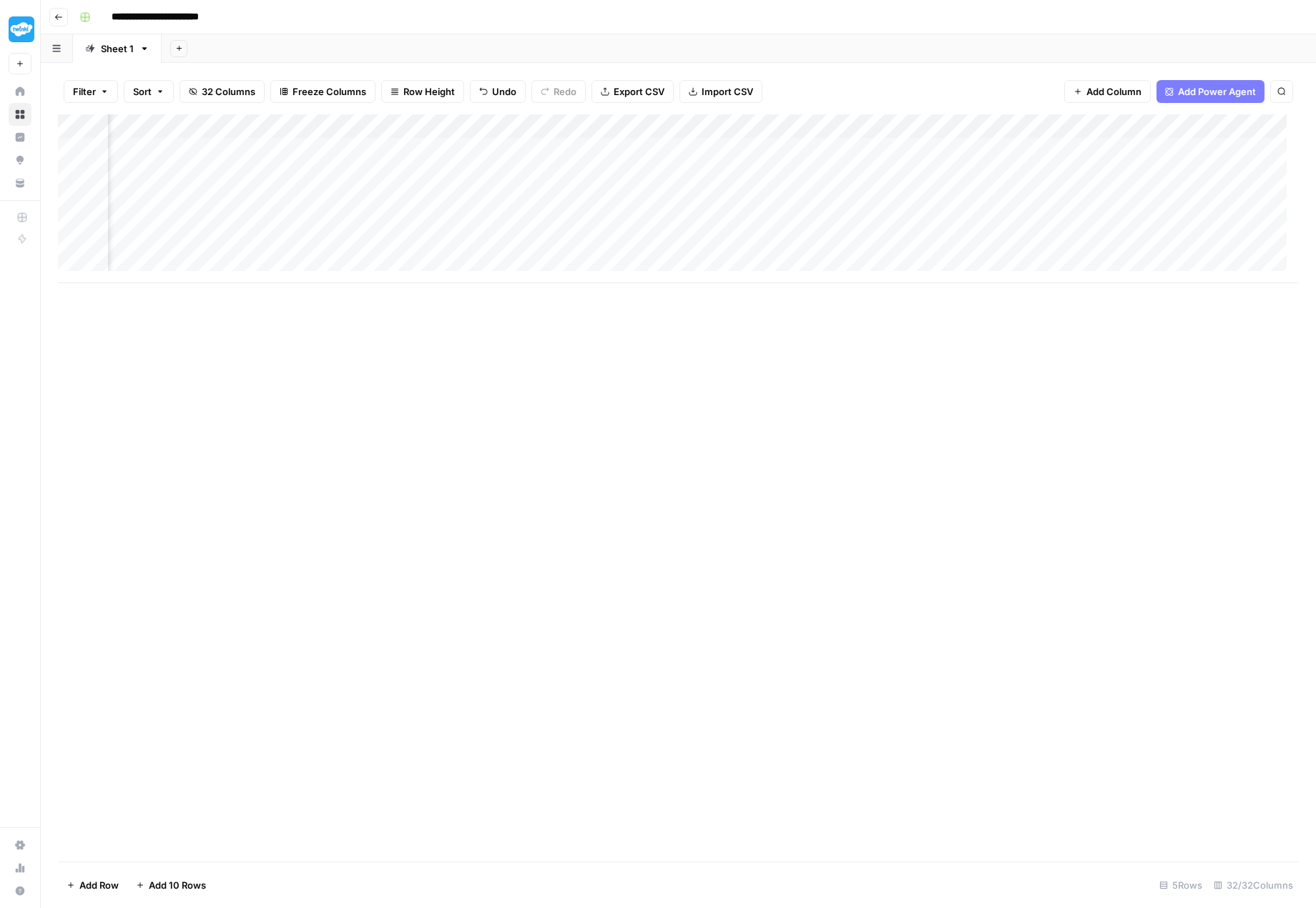
click at [978, 121] on div "Add Column" at bounding box center [678, 199] width 1241 height 168
click at [822, 299] on div "Add Column" at bounding box center [678, 488] width 1241 height 747
click at [1143, 118] on div "Add Column" at bounding box center [678, 199] width 1241 height 168
click at [1150, 263] on span "Remove Column" at bounding box center [1168, 264] width 125 height 15
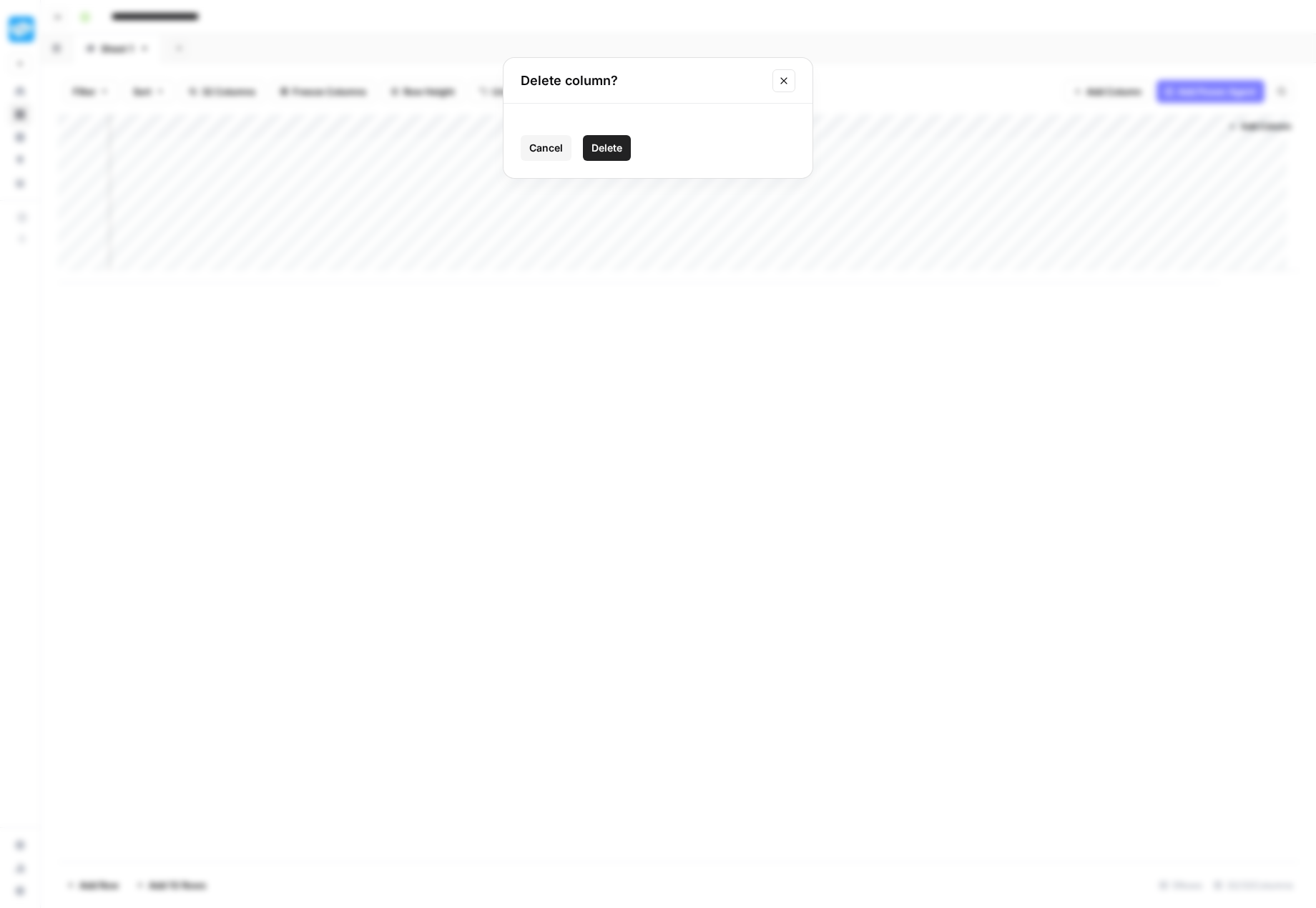
click at [600, 145] on span "Delete" at bounding box center [607, 148] width 30 height 15
click at [1153, 124] on div "Add Column" at bounding box center [678, 199] width 1241 height 168
click at [1132, 266] on span "Remove Column" at bounding box center [1168, 264] width 125 height 15
click at [615, 137] on button "Delete" at bounding box center [607, 148] width 48 height 25
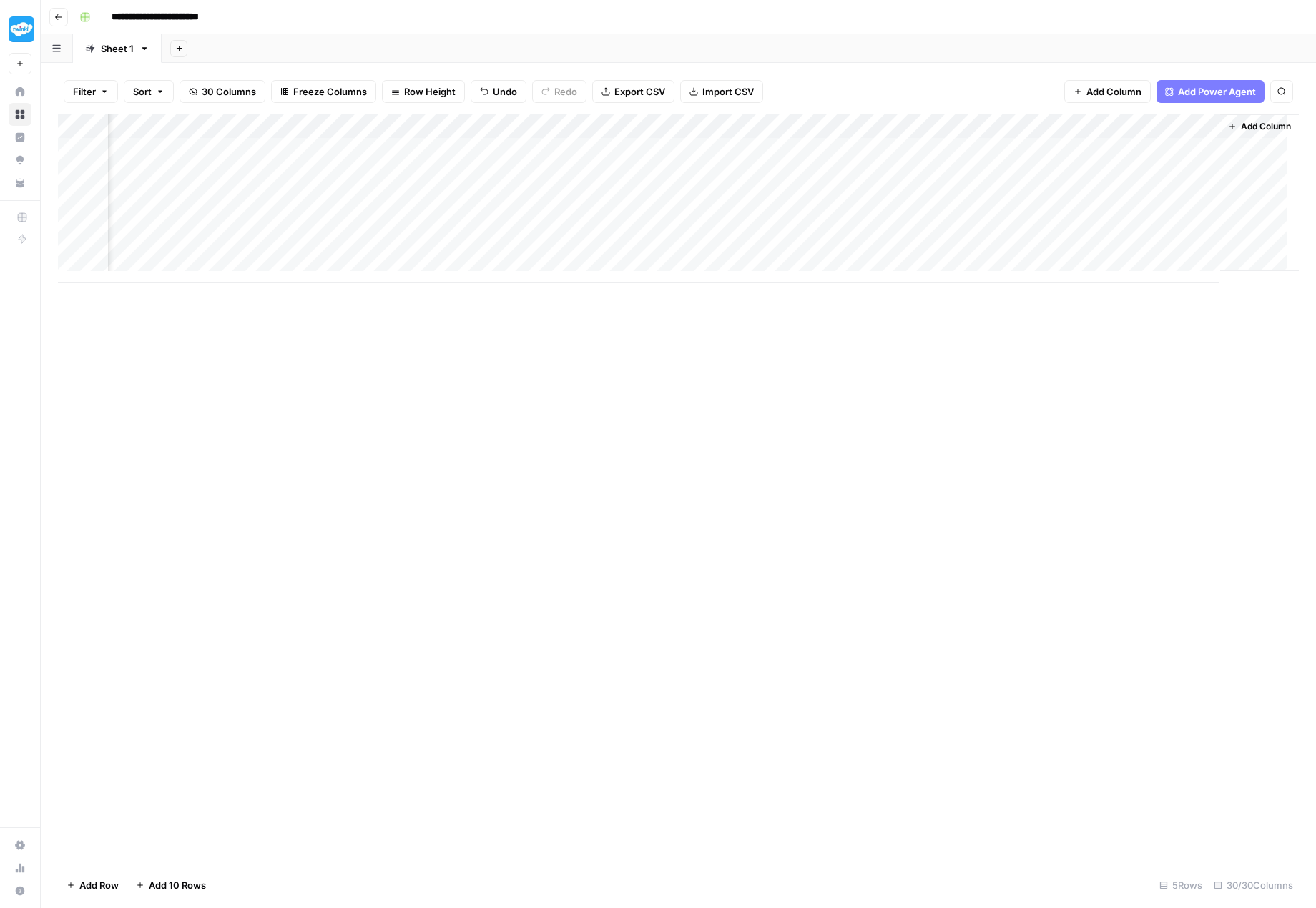
scroll to position [0, 2868]
click at [1194, 125] on div "Add Column" at bounding box center [678, 199] width 1241 height 168
click at [627, 120] on div "Add Column" at bounding box center [678, 199] width 1241 height 168
click at [584, 263] on span "Remove Column" at bounding box center [599, 264] width 125 height 15
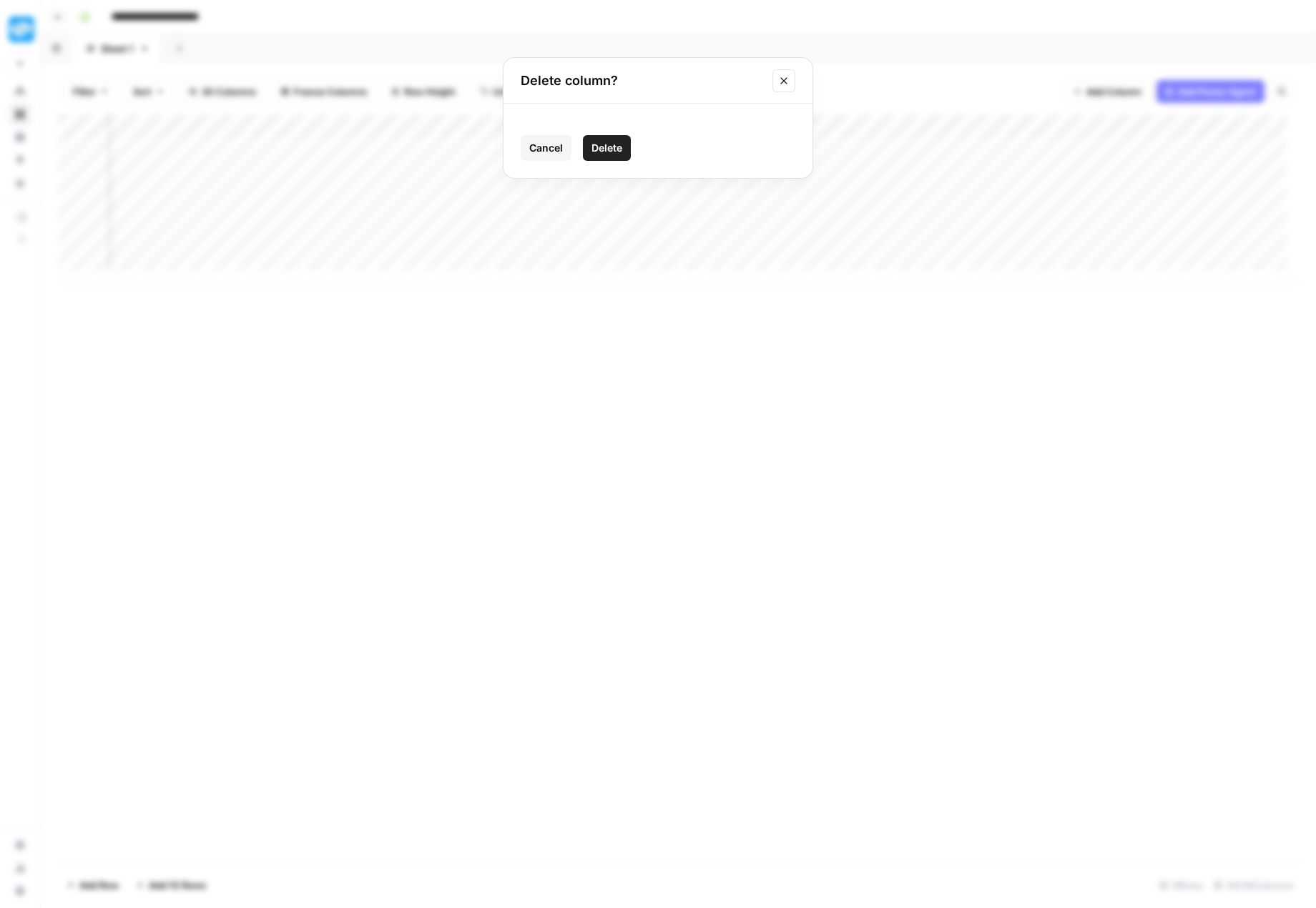
click at [606, 141] on span "Delete" at bounding box center [607, 148] width 30 height 15
click at [619, 123] on div "Add Column" at bounding box center [678, 199] width 1241 height 168
click at [595, 267] on span "Remove Column" at bounding box center [599, 264] width 125 height 15
click at [622, 139] on button "Delete" at bounding box center [607, 148] width 48 height 25
click at [626, 127] on div "Add Column" at bounding box center [678, 199] width 1241 height 168
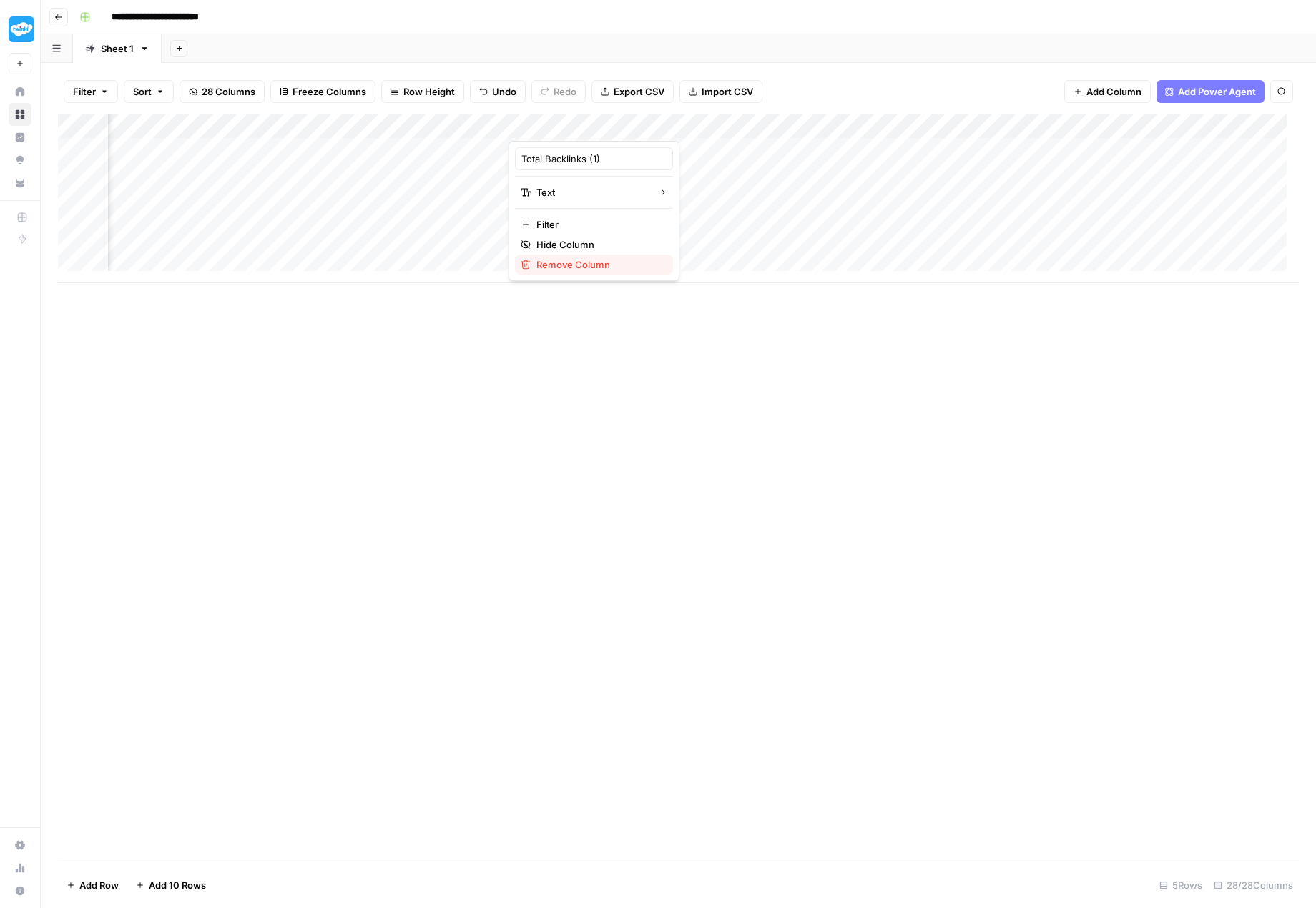
click at [615, 264] on span "Remove Column" at bounding box center [599, 264] width 125 height 15
click at [598, 147] on span "Delete" at bounding box center [607, 148] width 30 height 15
click at [178, 50] on icon "button" at bounding box center [179, 48] width 8 height 8
click at [401, 46] on div "Add Sheet" at bounding box center [739, 48] width 1154 height 28
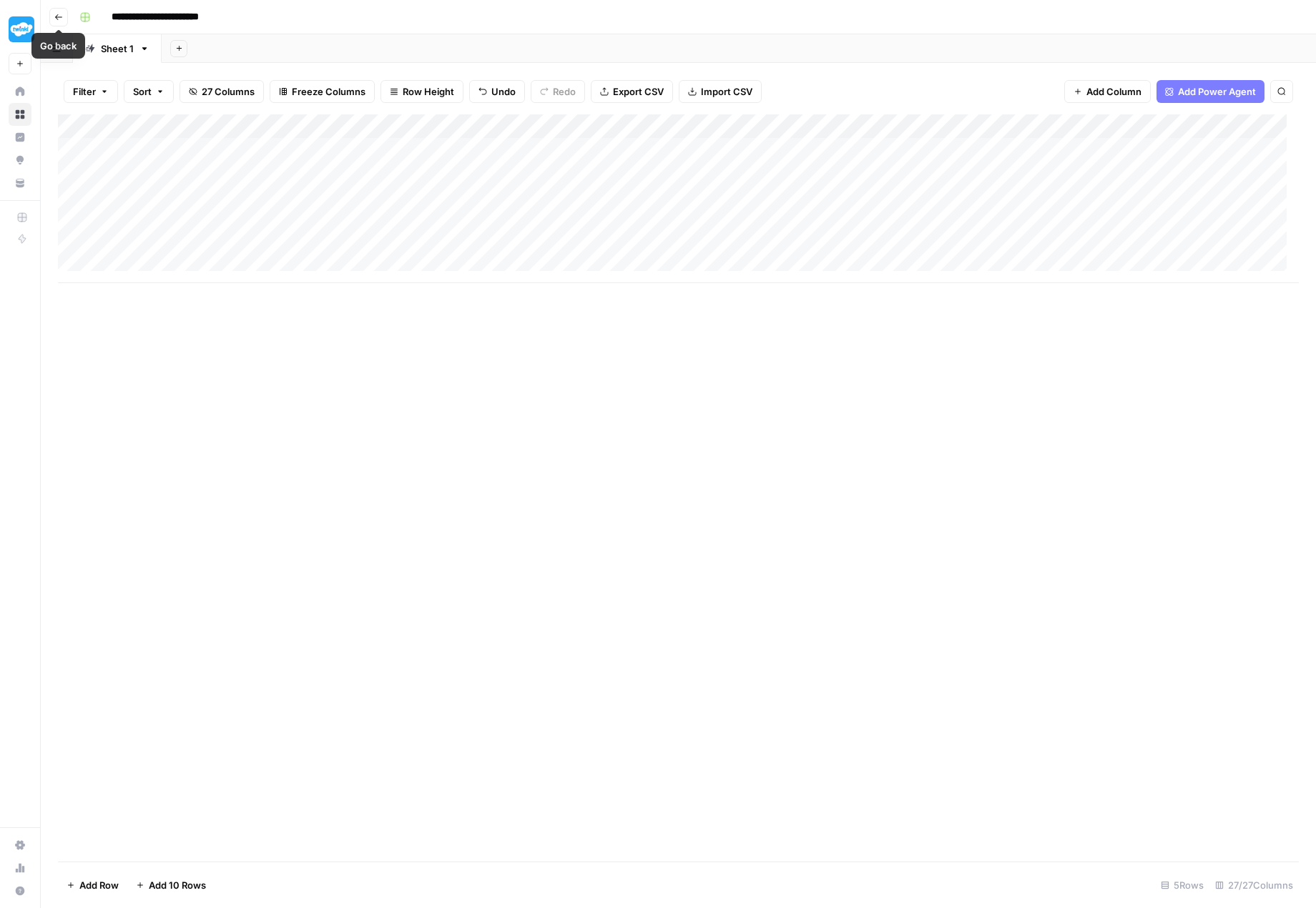
click at [63, 20] on icon "button" at bounding box center [58, 17] width 9 height 9
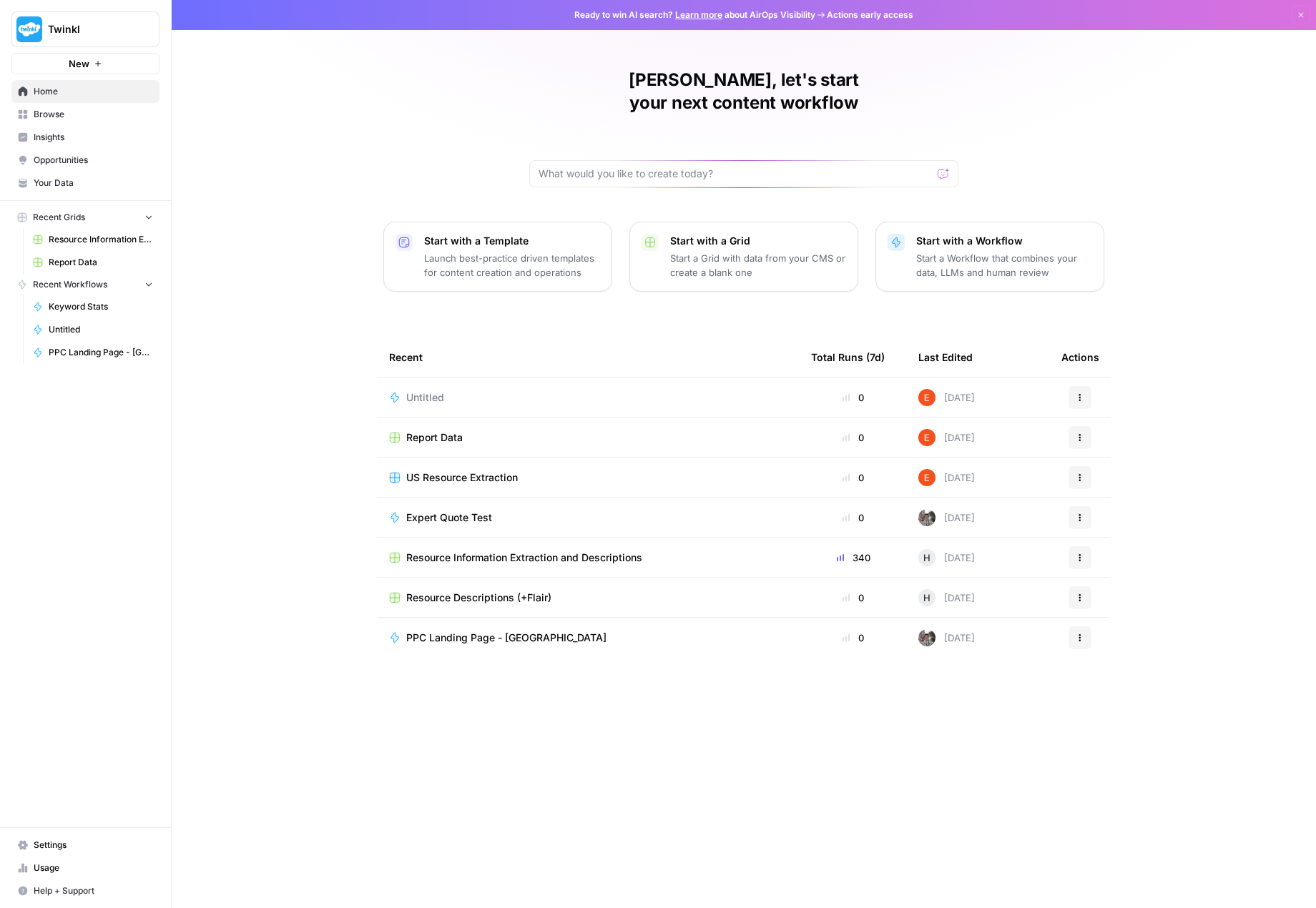
click at [93, 137] on span "Insights" at bounding box center [93, 137] width 120 height 13
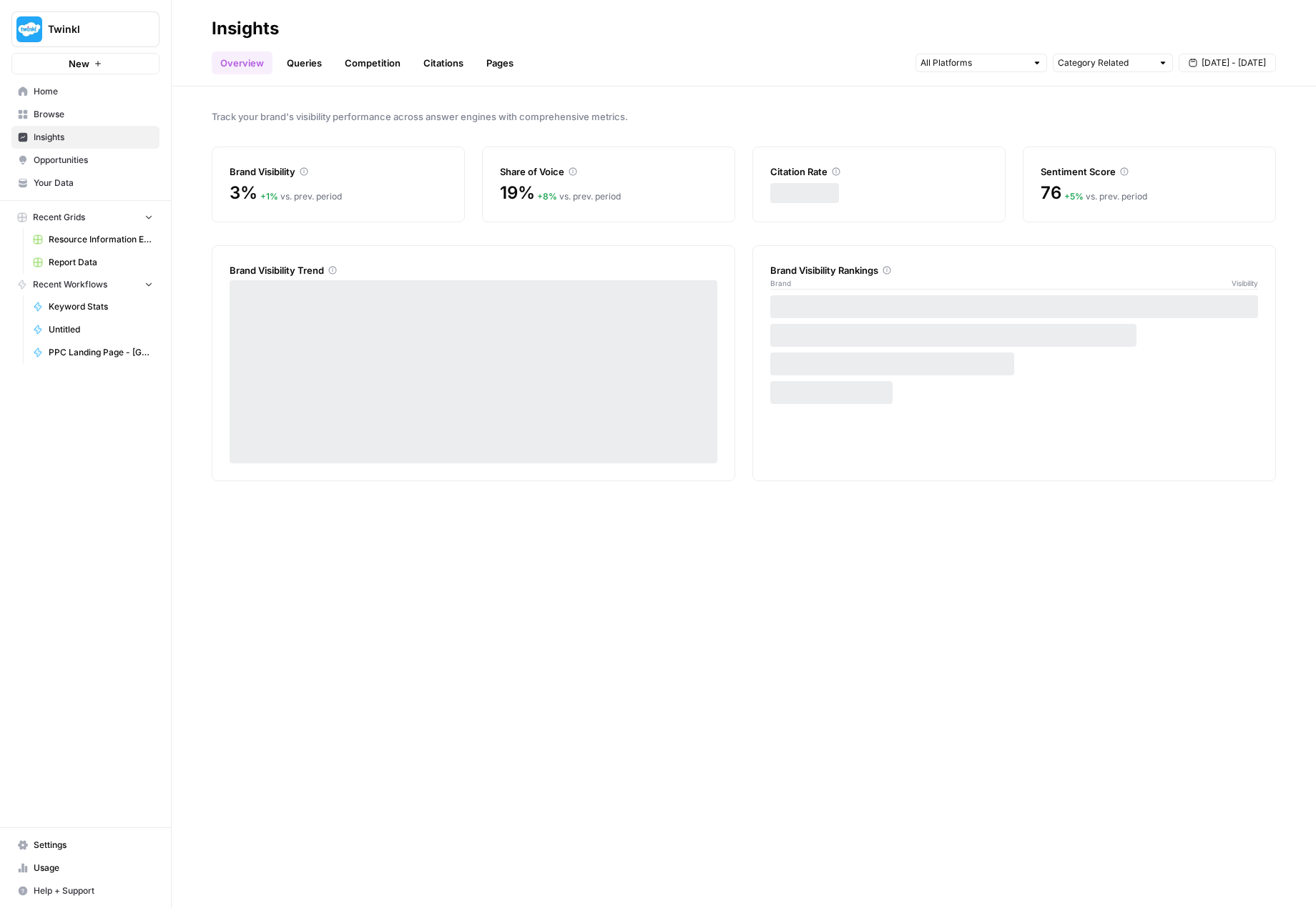
click at [75, 118] on span "Browse" at bounding box center [93, 114] width 120 height 13
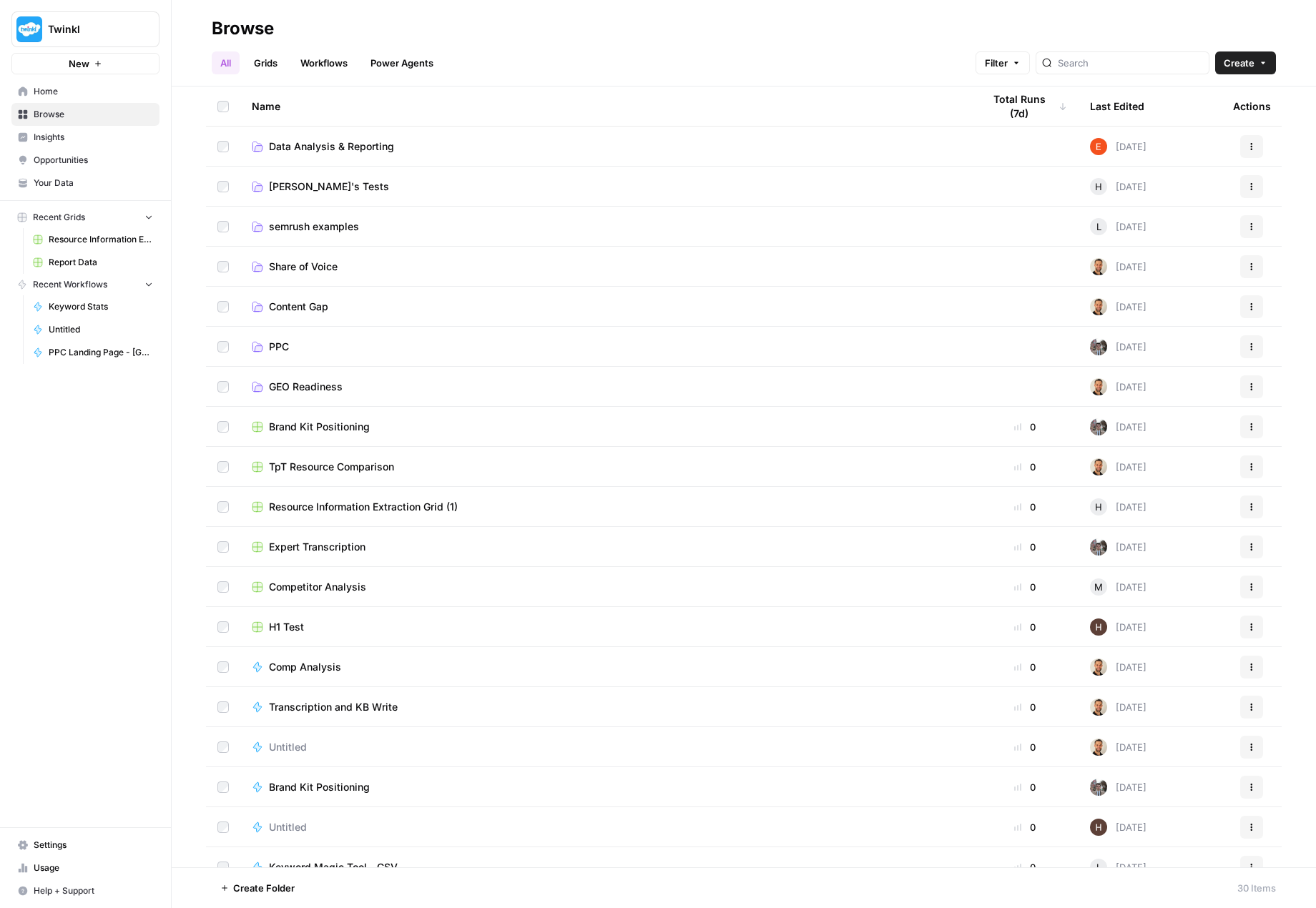
click at [54, 24] on span "Twinkl" at bounding box center [91, 29] width 86 height 15
click at [513, 46] on div "All Grids Workflows Power Agents Filter Create" at bounding box center [744, 57] width 1064 height 34
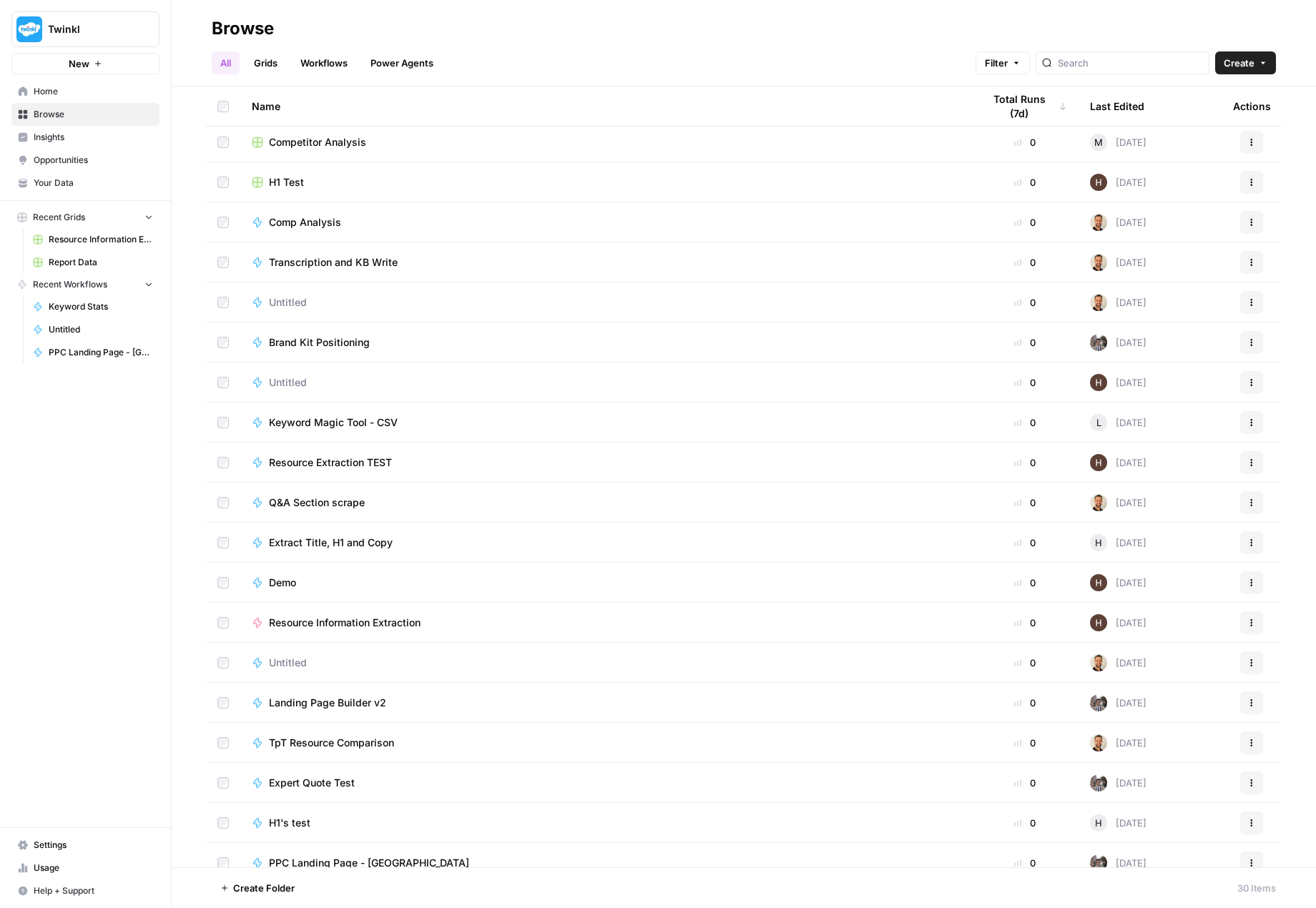
scroll to position [460, 0]
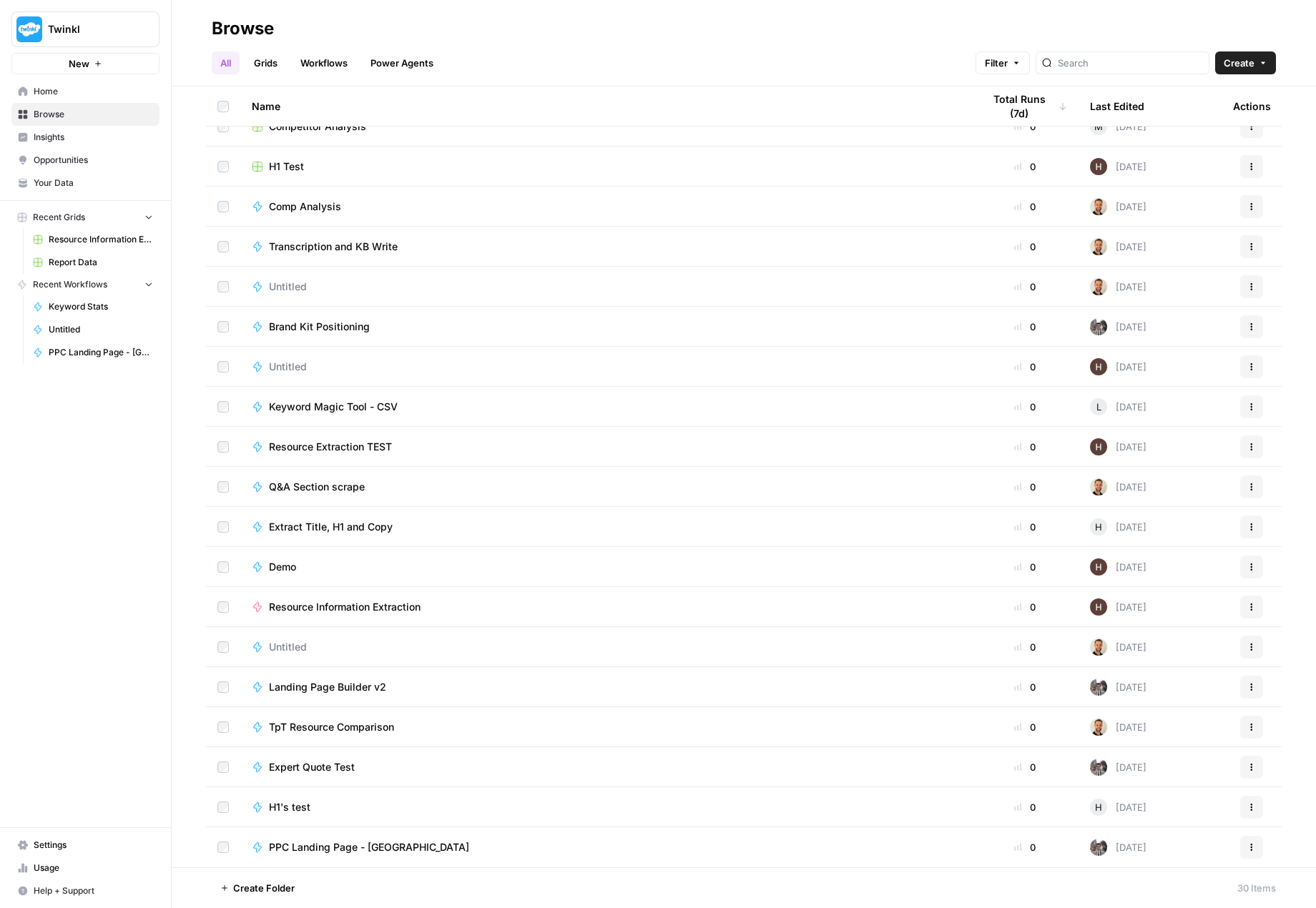
click at [116, 891] on span "Help + Support" at bounding box center [93, 890] width 120 height 13
click at [259, 854] on link "Docs" at bounding box center [230, 861] width 124 height 23
click at [339, 60] on link "Workflows" at bounding box center [324, 63] width 65 height 23
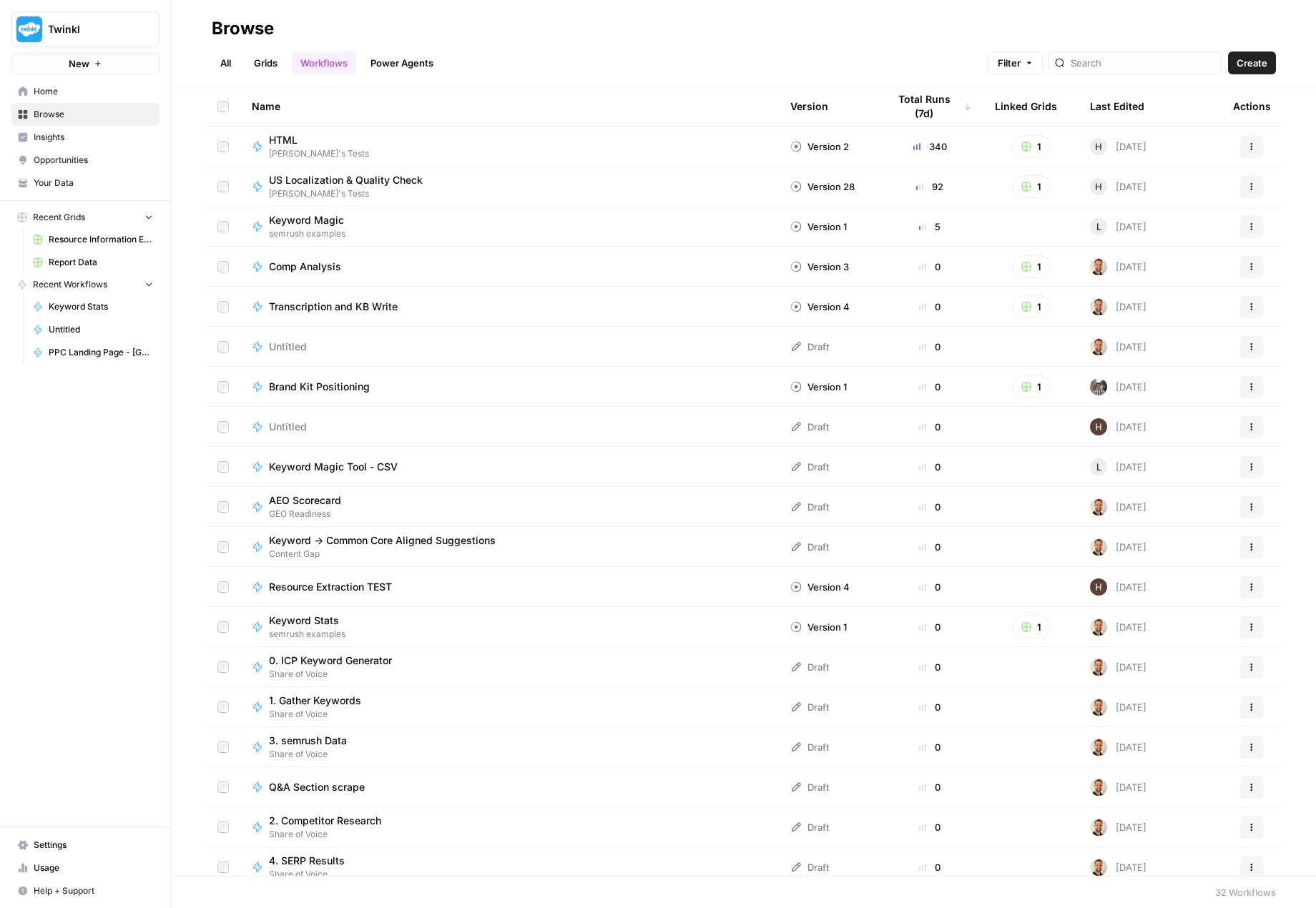
click at [342, 463] on span "Keyword Magic Tool - CSV" at bounding box center [332, 466] width 128 height 15
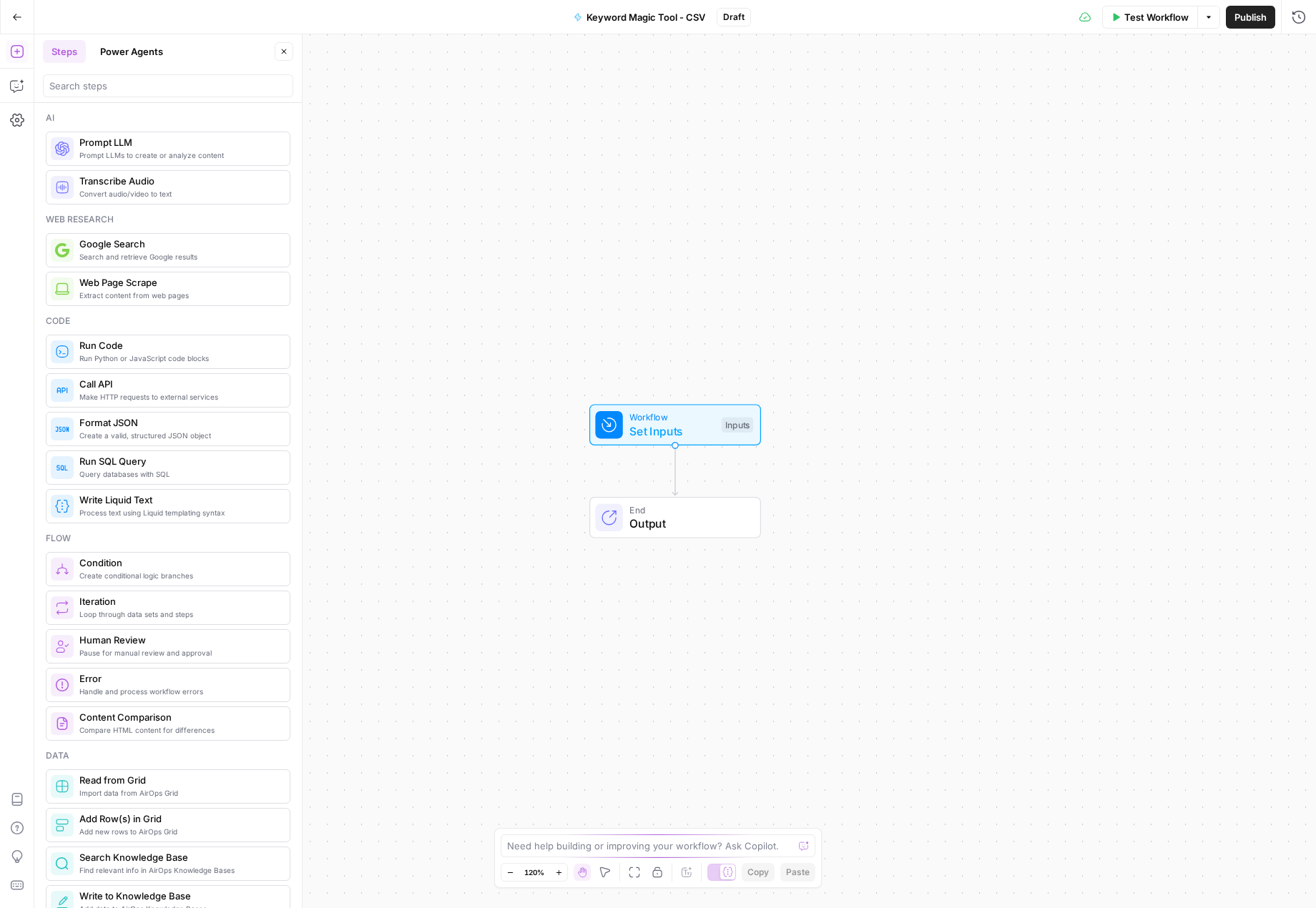
click at [15, 14] on icon "button" at bounding box center [17, 17] width 10 height 10
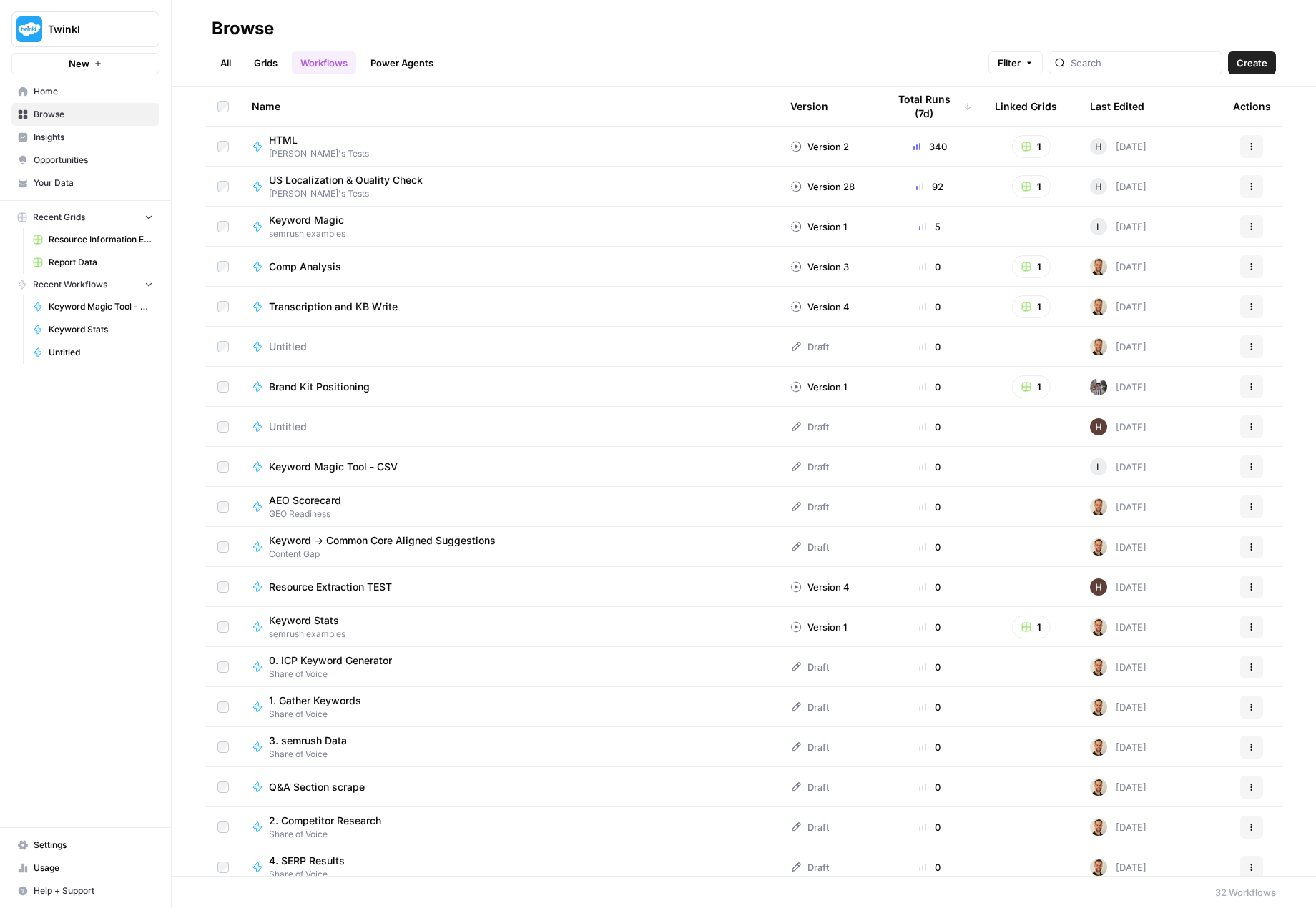
click at [78, 155] on span "Opportunities" at bounding box center [93, 160] width 120 height 13
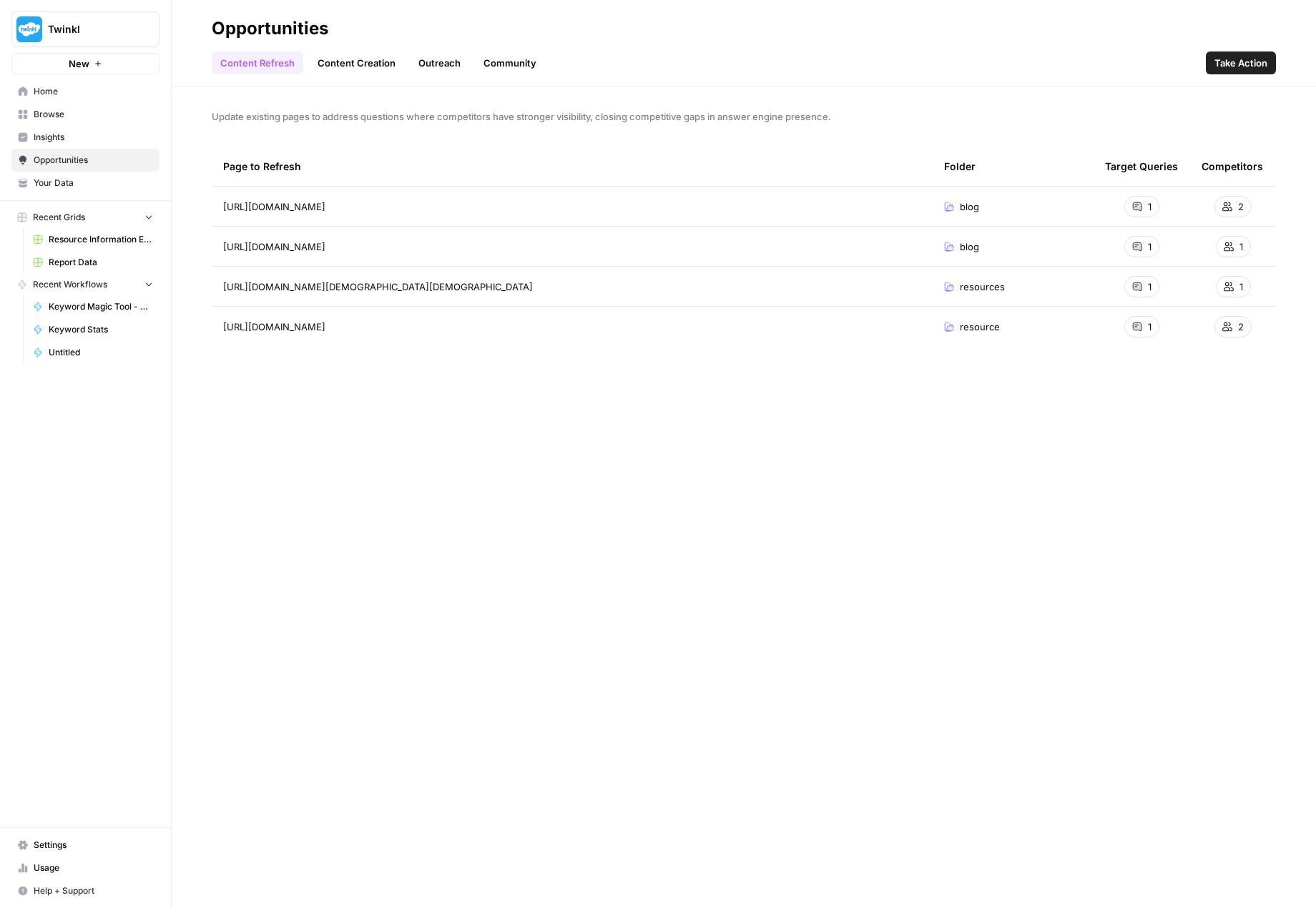
drag, startPoint x: 77, startPoint y: 107, endPoint x: 96, endPoint y: 116, distance: 21.0
click at [76, 107] on link "Browse" at bounding box center [85, 114] width 148 height 23
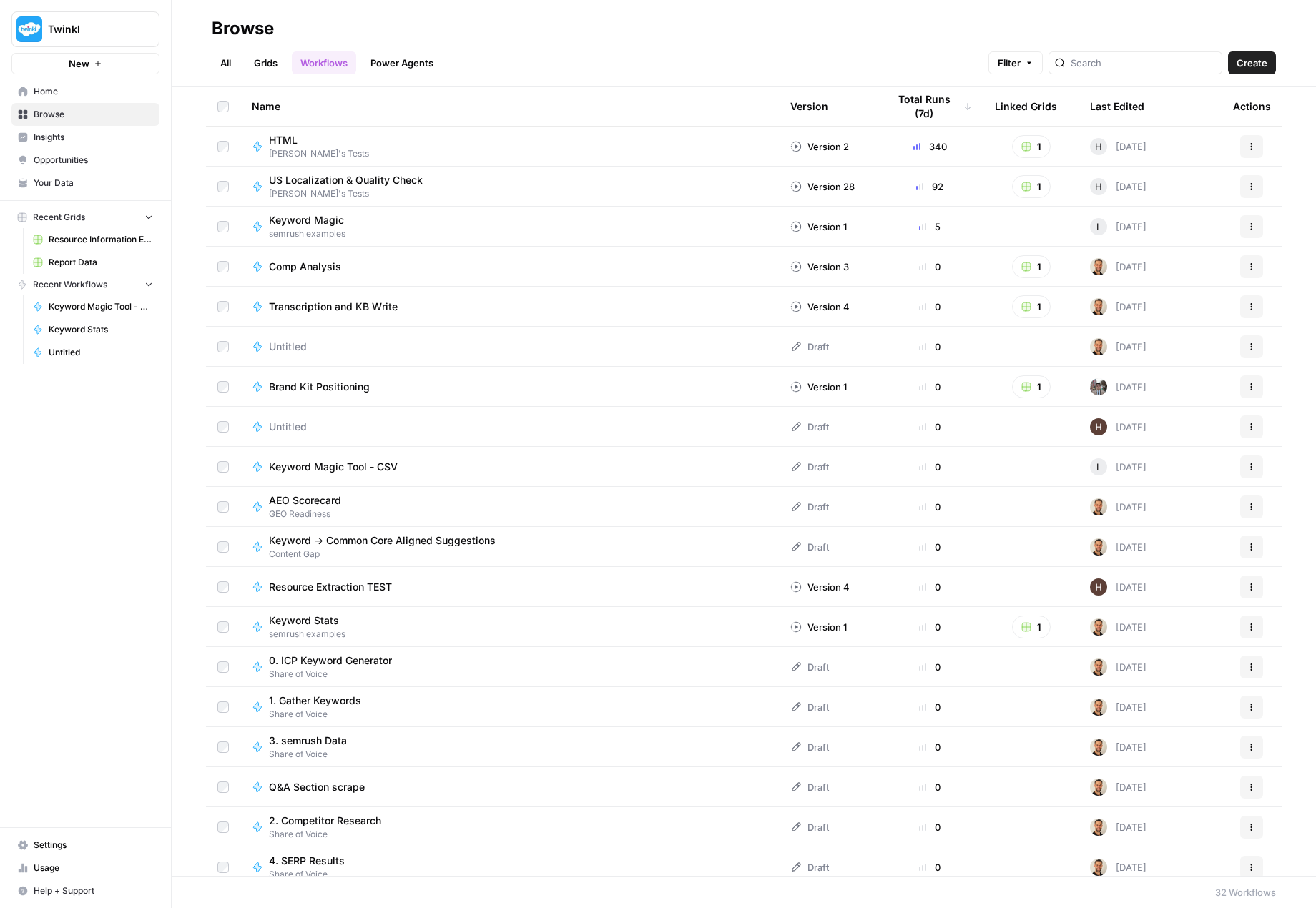
click at [231, 65] on link "All" at bounding box center [225, 63] width 27 height 23
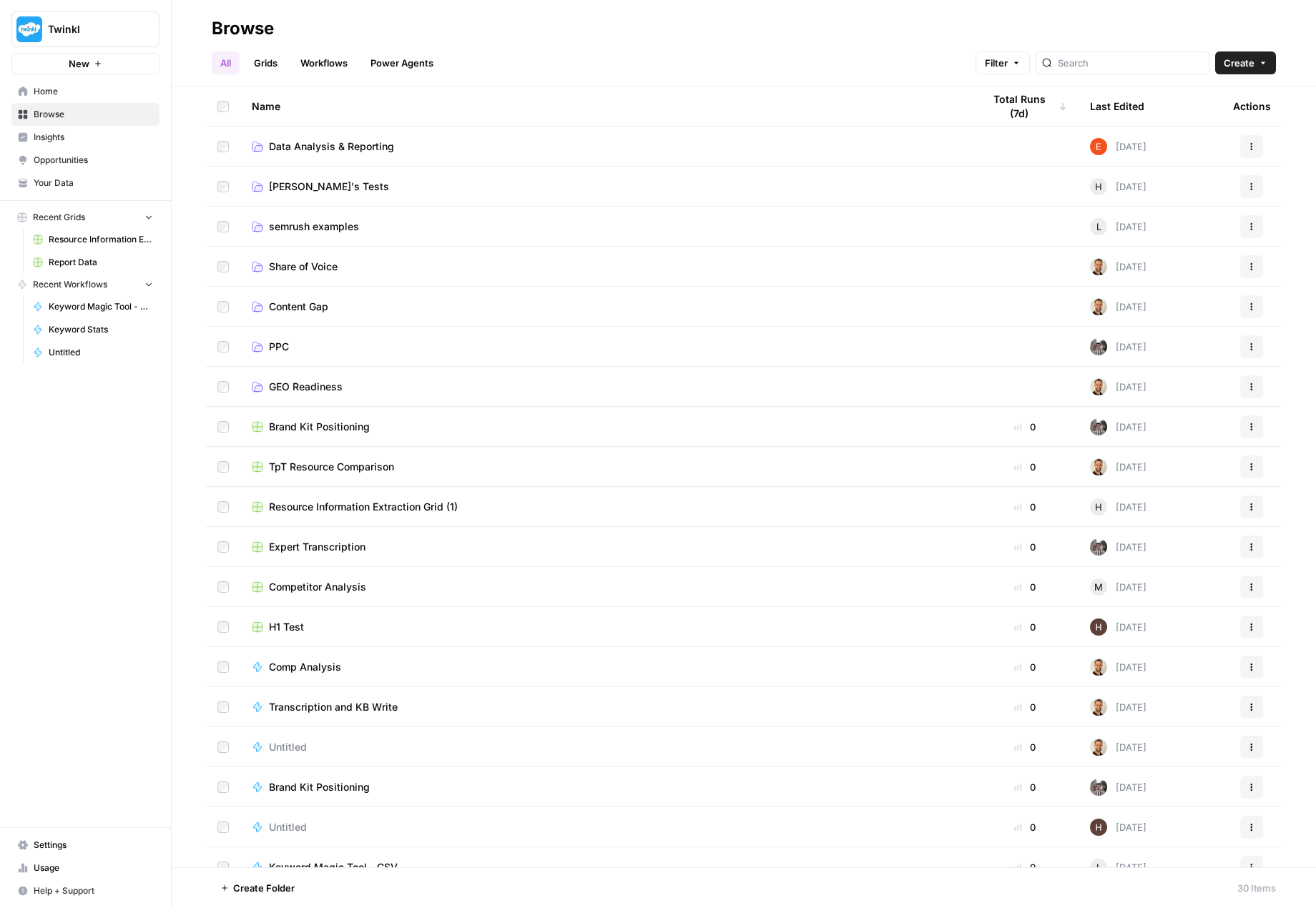
click at [404, 65] on link "Power Agents" at bounding box center [402, 63] width 80 height 23
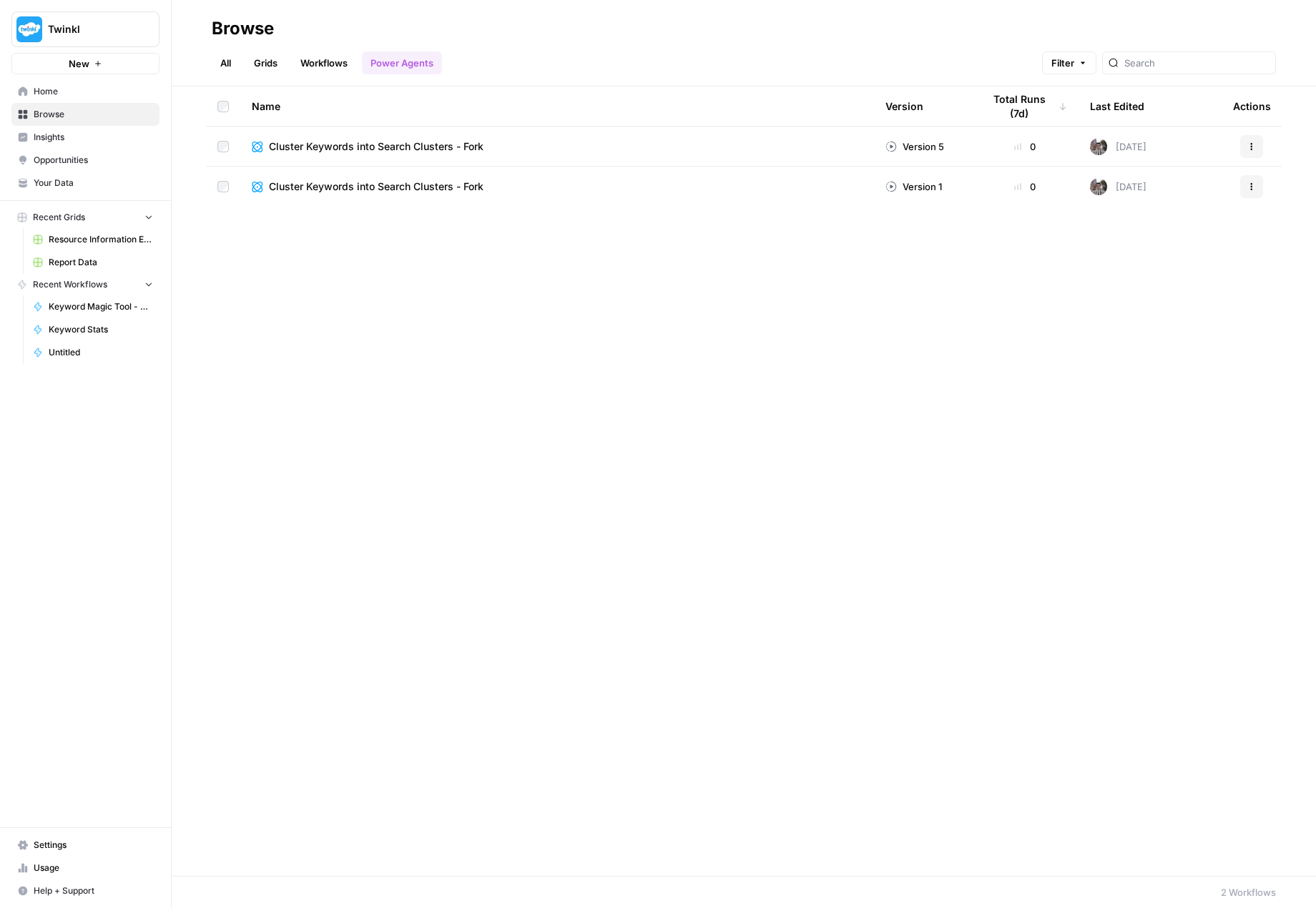
click at [432, 189] on span "Cluster Keywords into Search Clusters - Fork" at bounding box center [375, 186] width 215 height 15
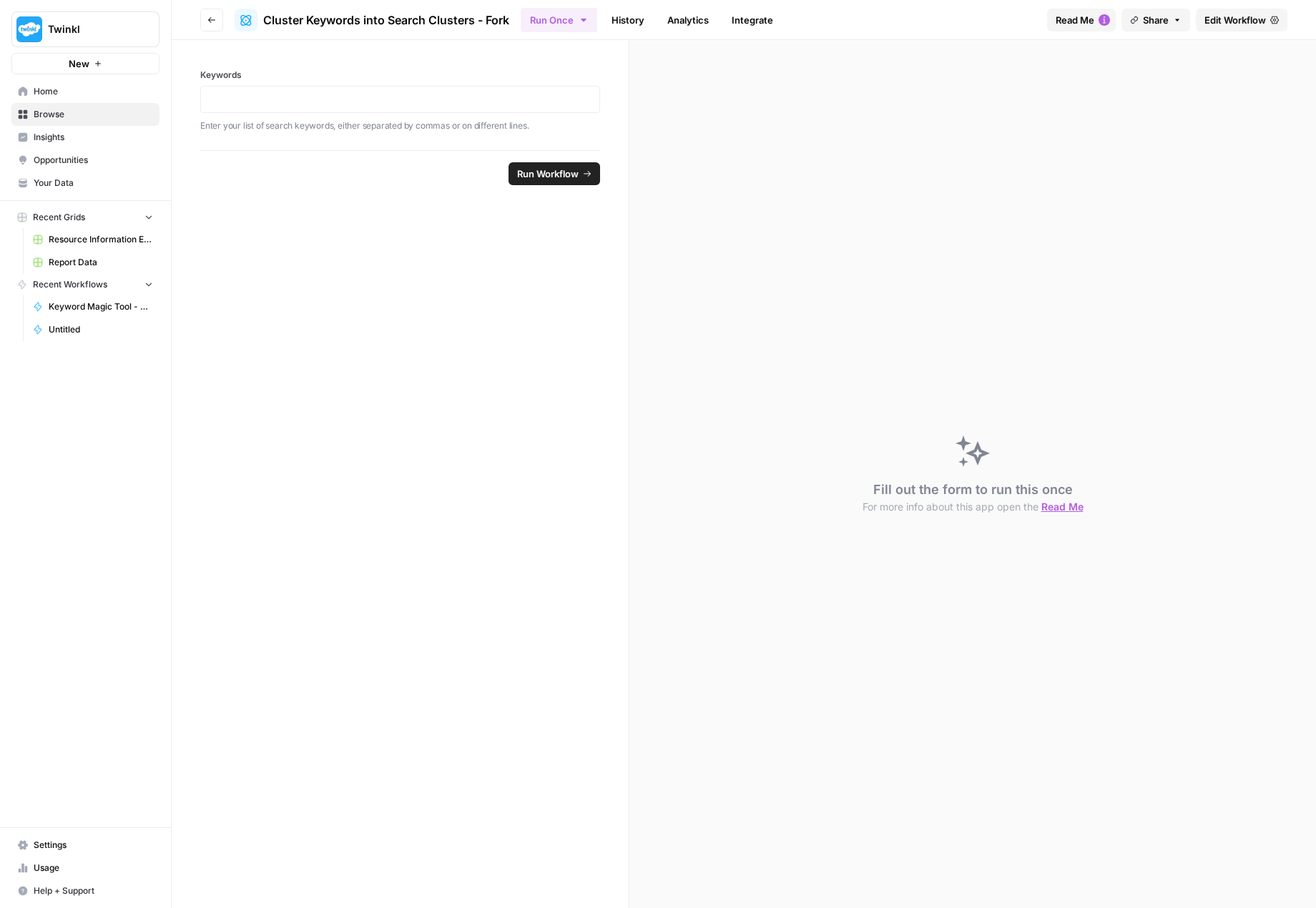
click at [1102, 23] on icon "button" at bounding box center [1104, 21] width 12 height 12
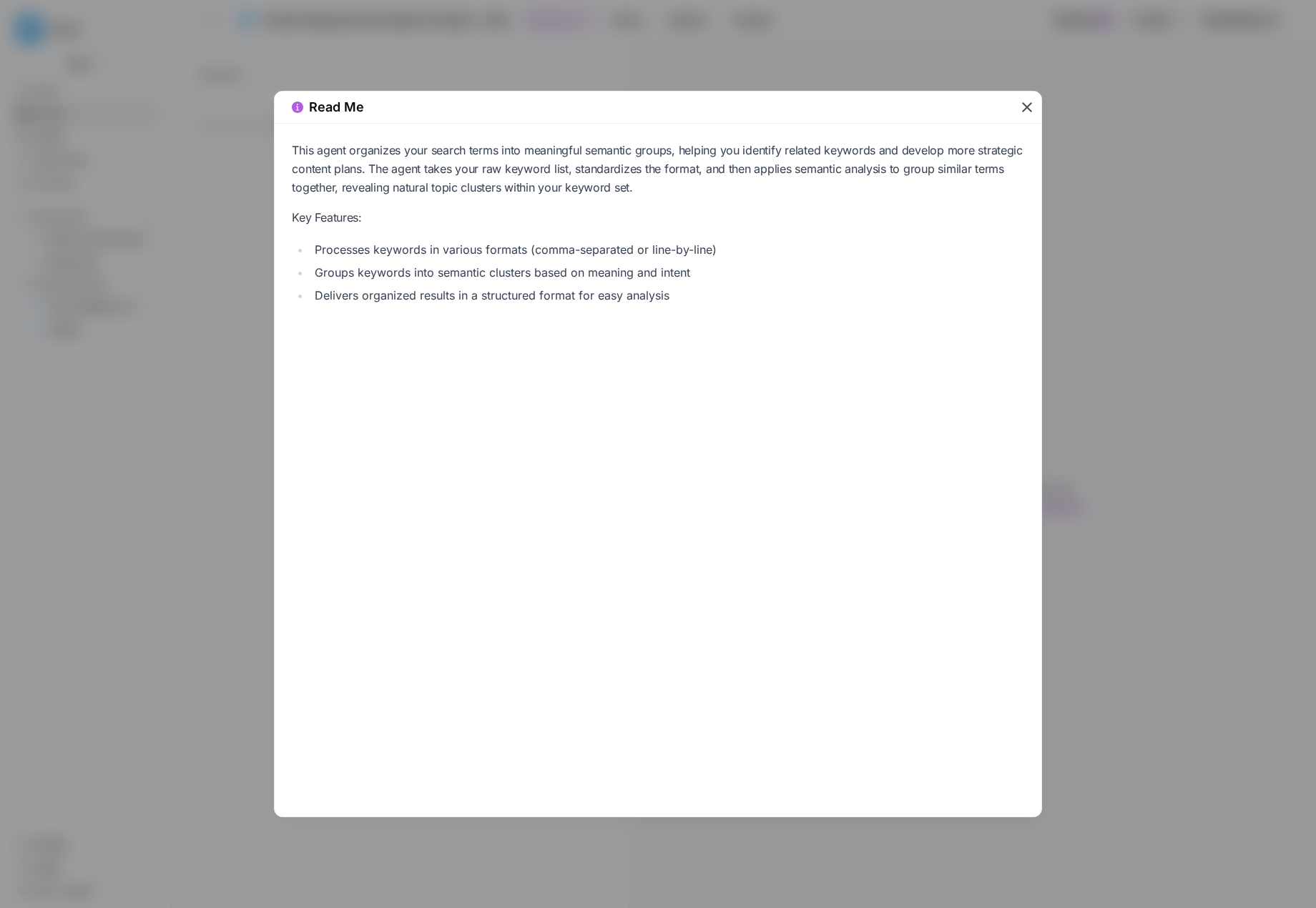
click at [1032, 103] on icon "button" at bounding box center [1027, 107] width 10 height 10
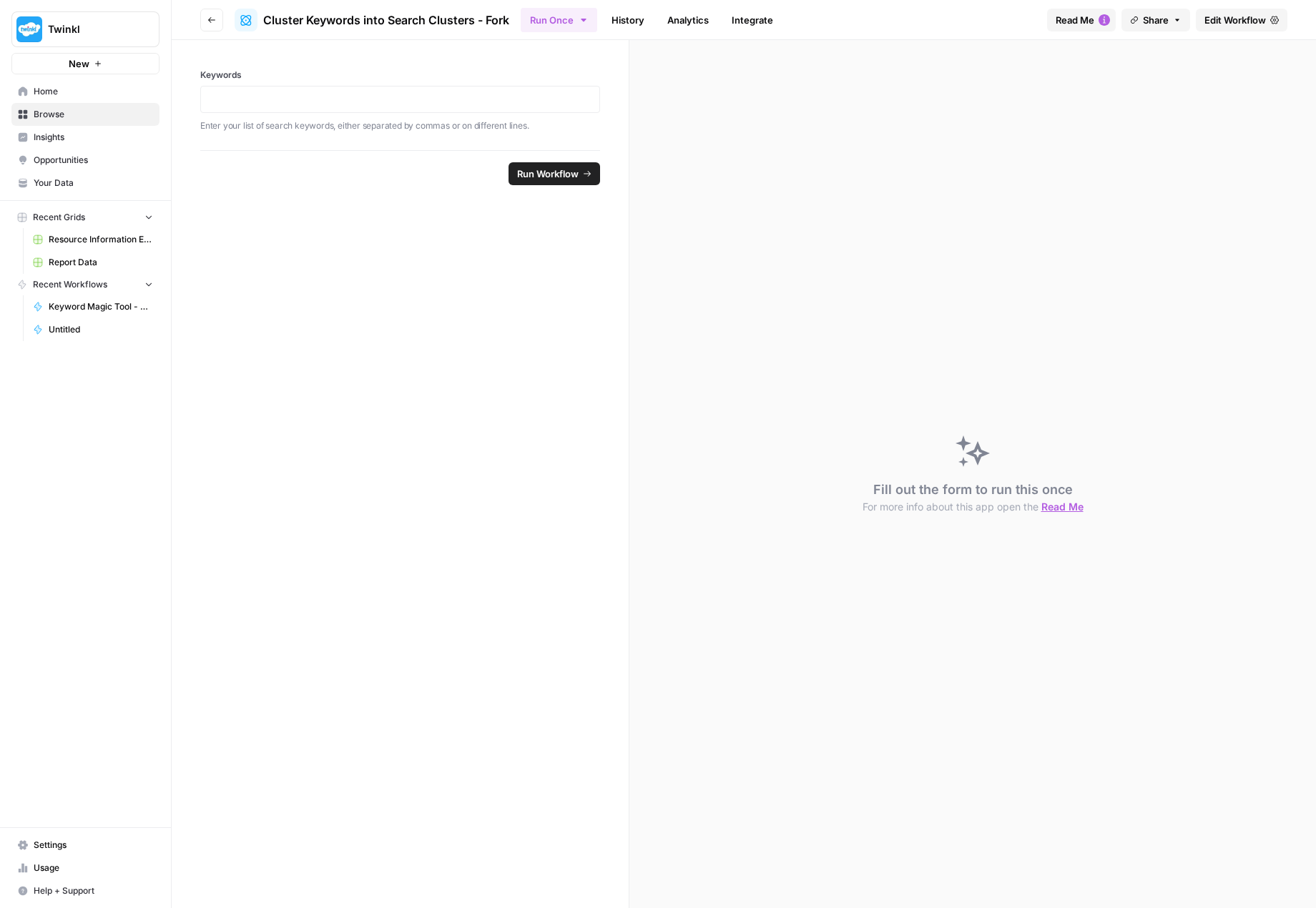
click at [624, 12] on link "History" at bounding box center [627, 20] width 50 height 23
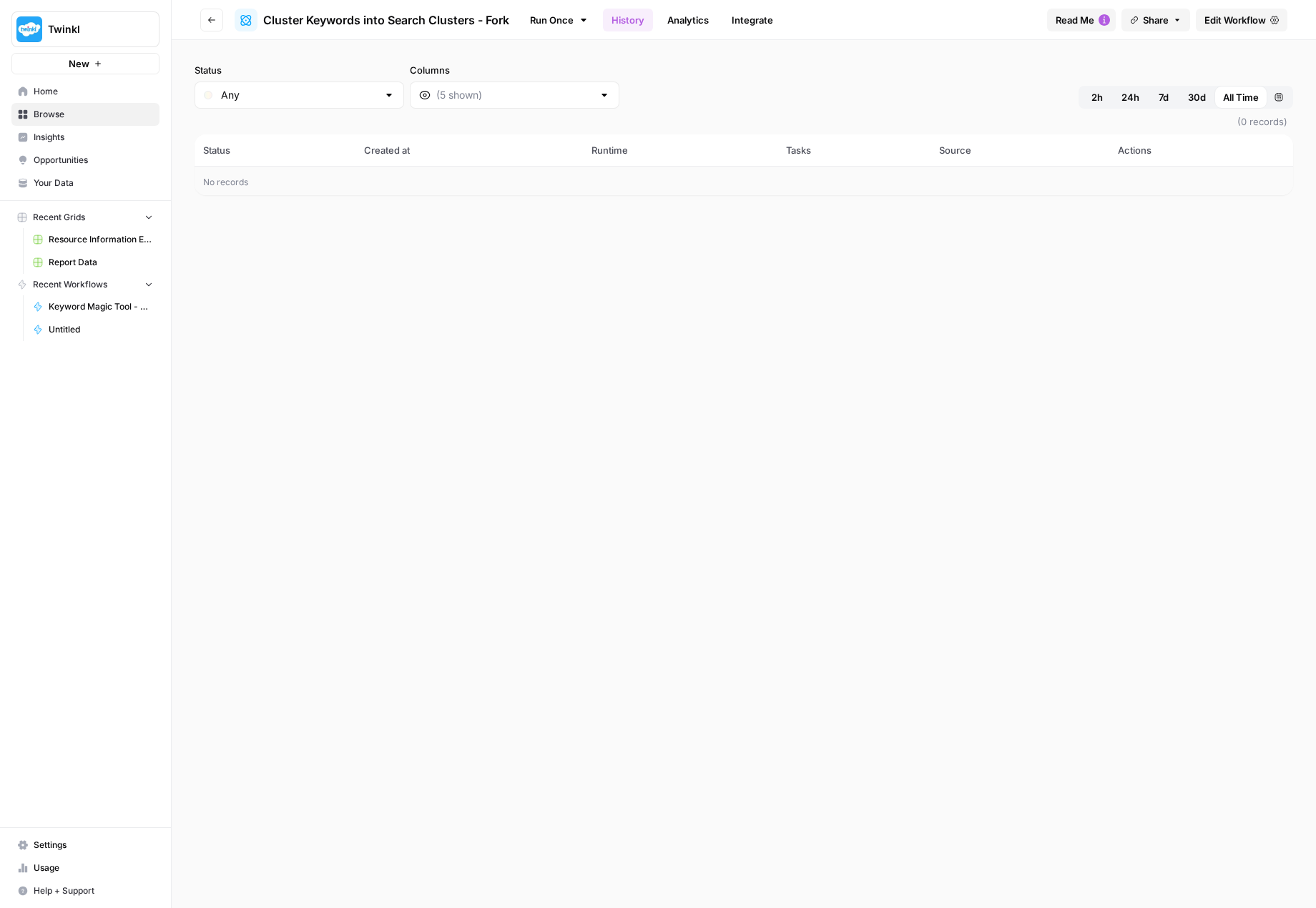
click at [675, 19] on link "Analytics" at bounding box center [688, 20] width 59 height 23
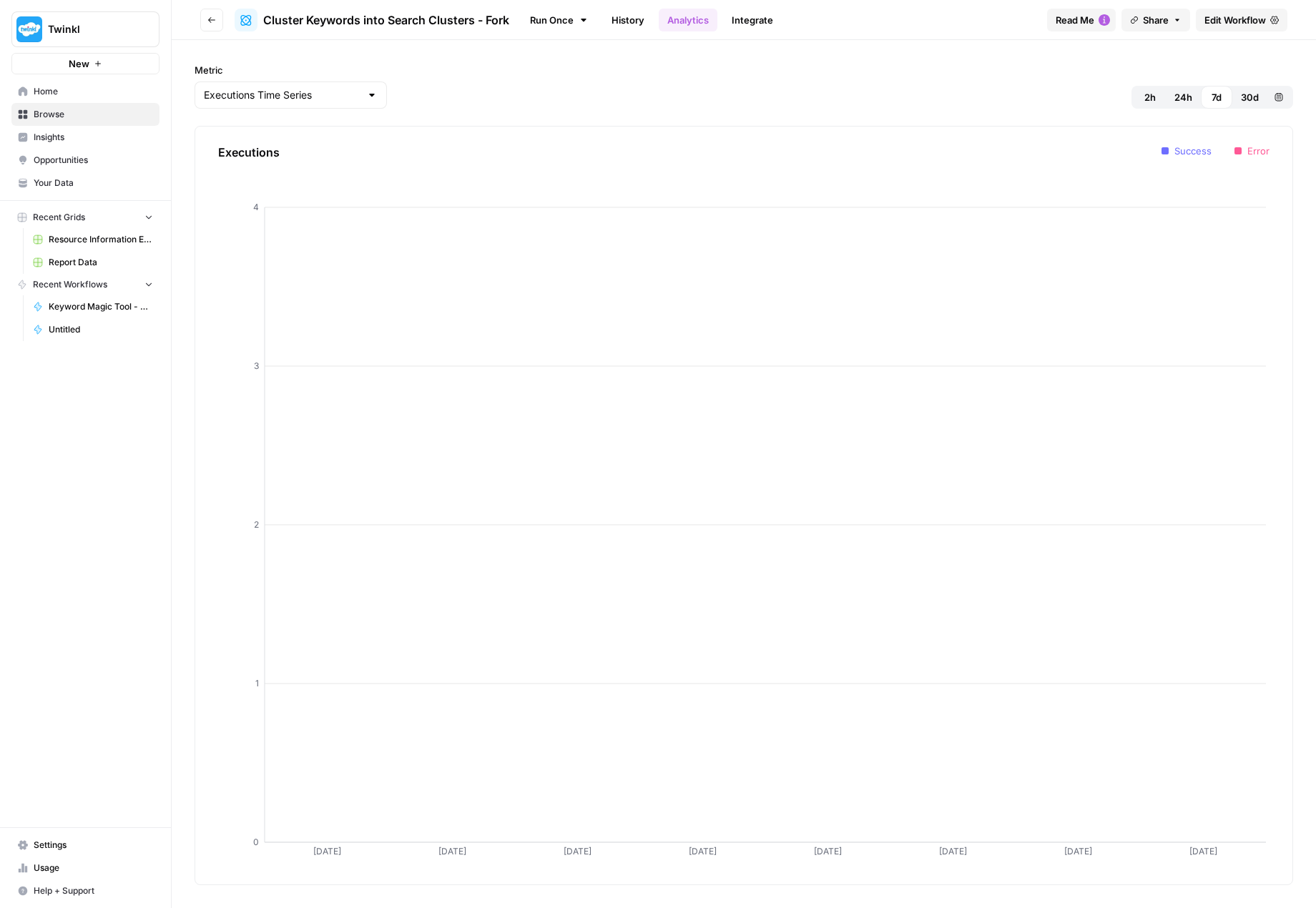
click at [751, 22] on link "Integrate" at bounding box center [753, 20] width 59 height 23
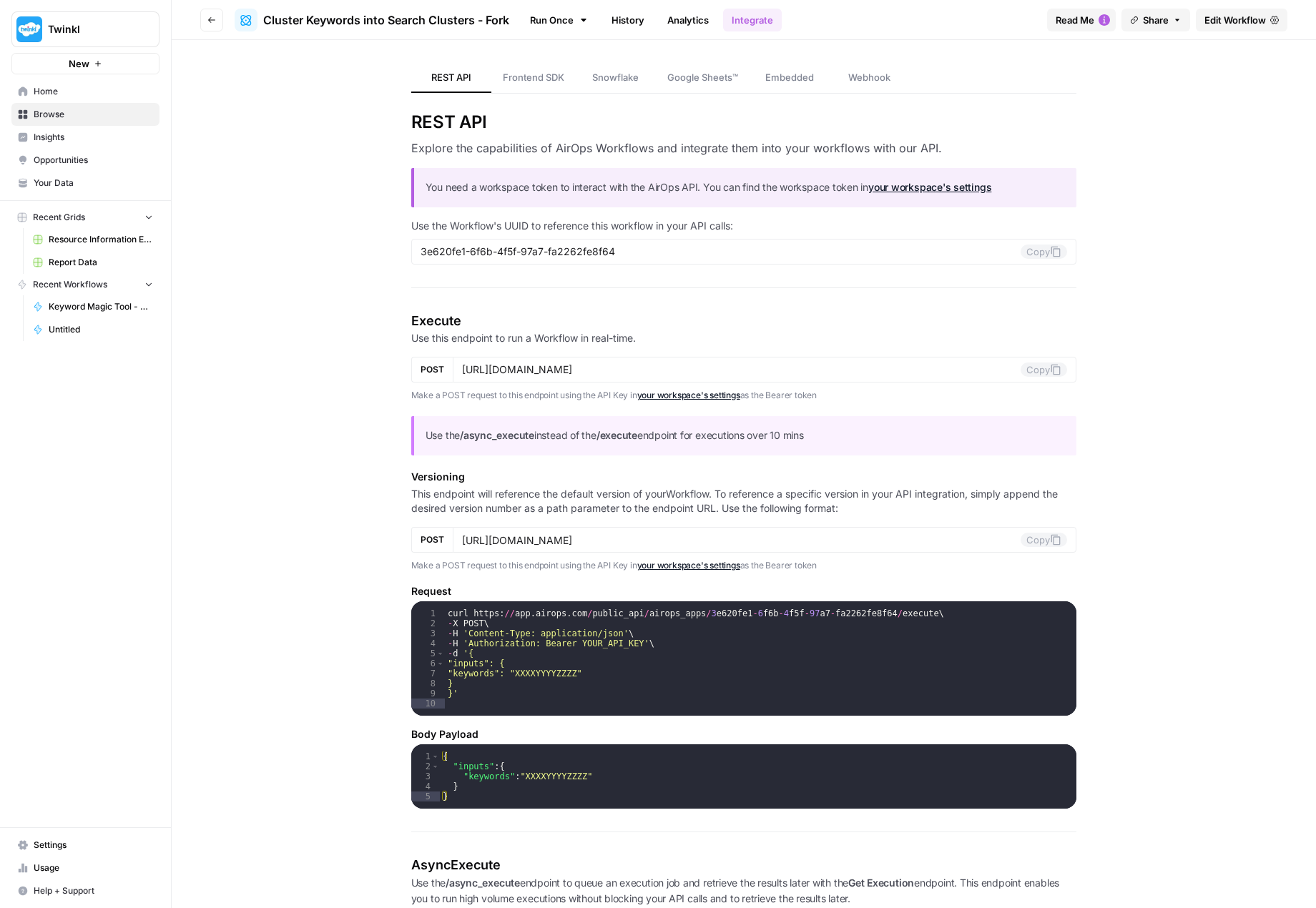
click at [206, 20] on button "Go back" at bounding box center [211, 20] width 23 height 23
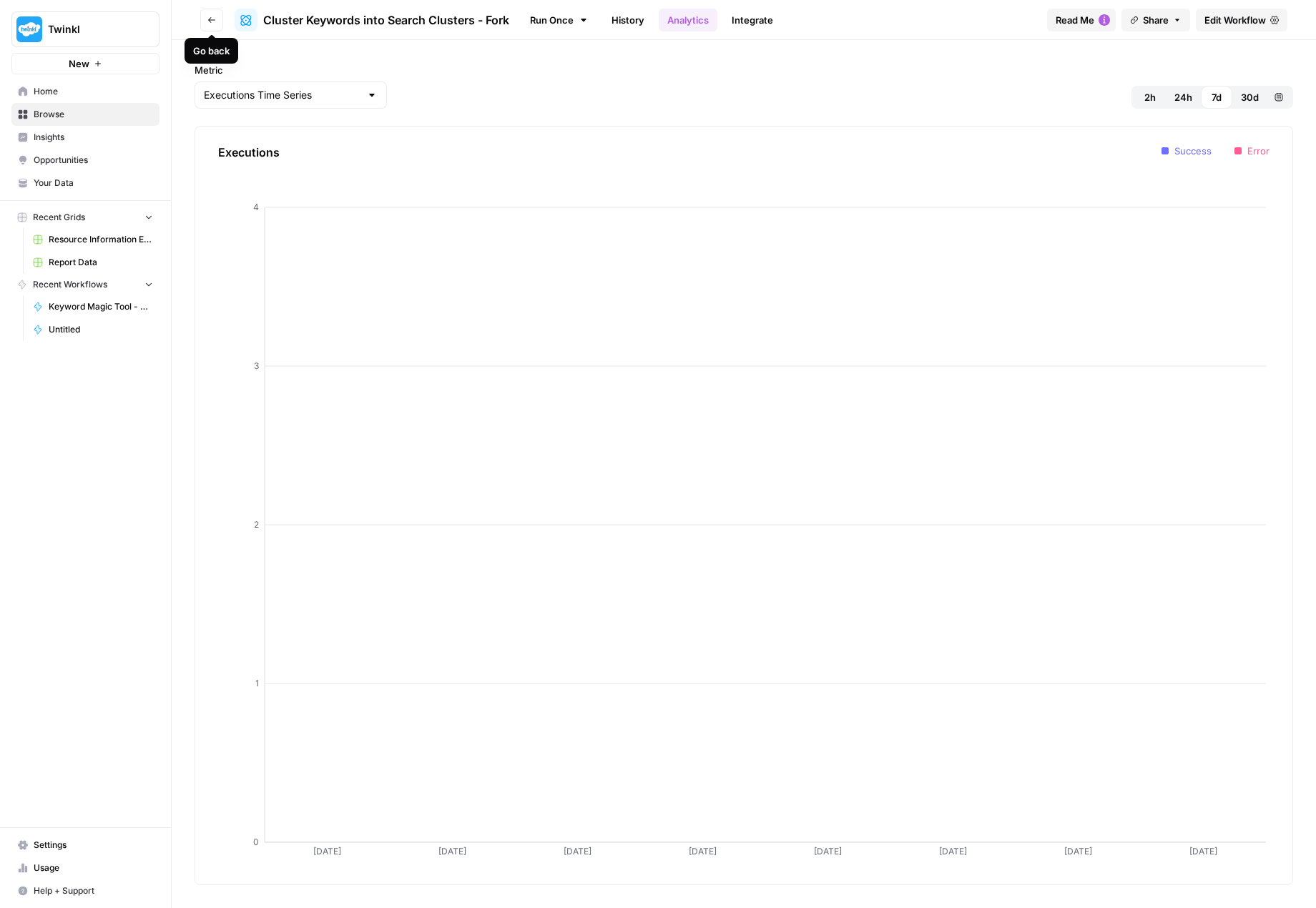
click at [210, 23] on icon "button" at bounding box center [212, 20] width 9 height 9
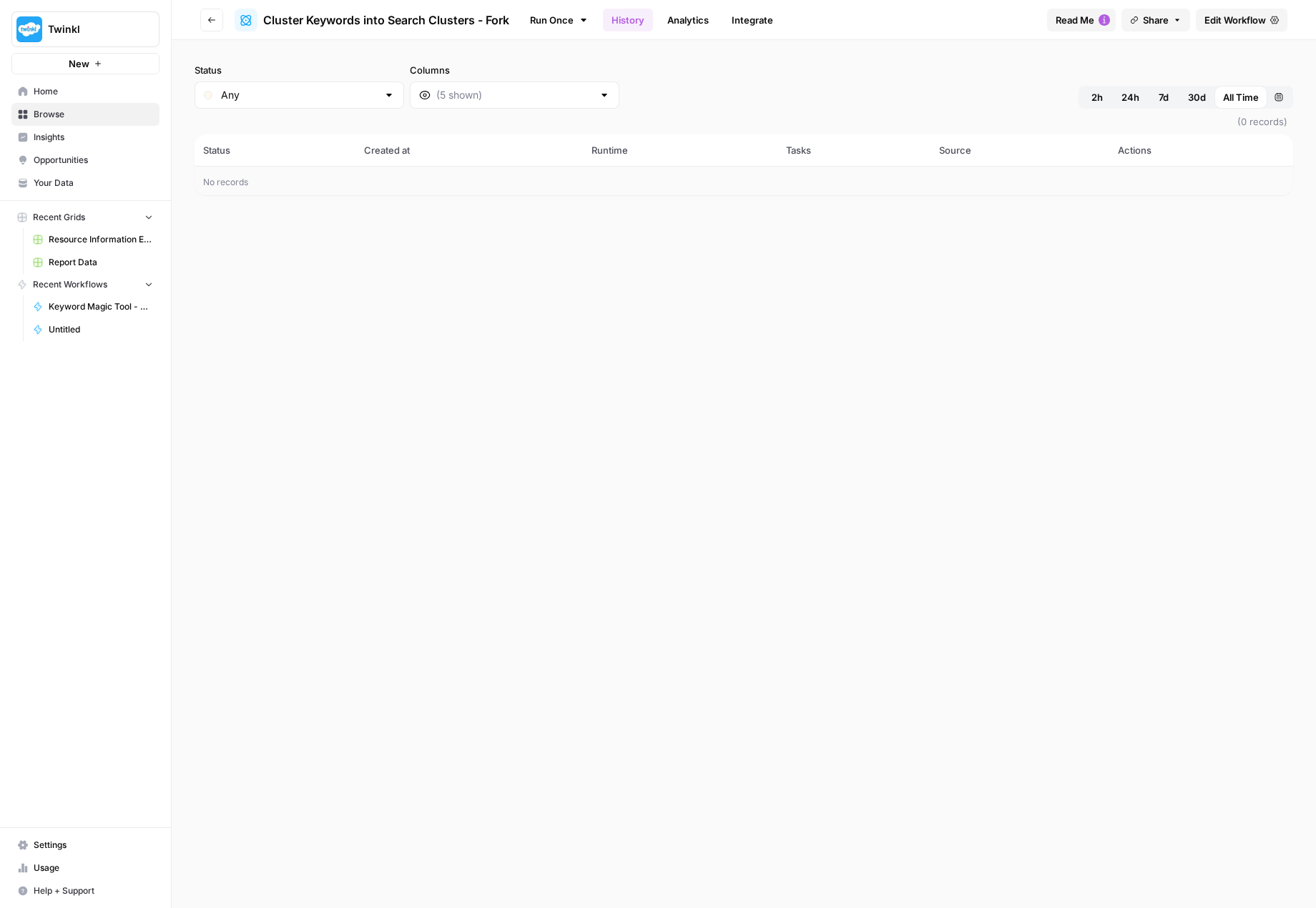
click at [210, 23] on icon "button" at bounding box center [212, 20] width 9 height 9
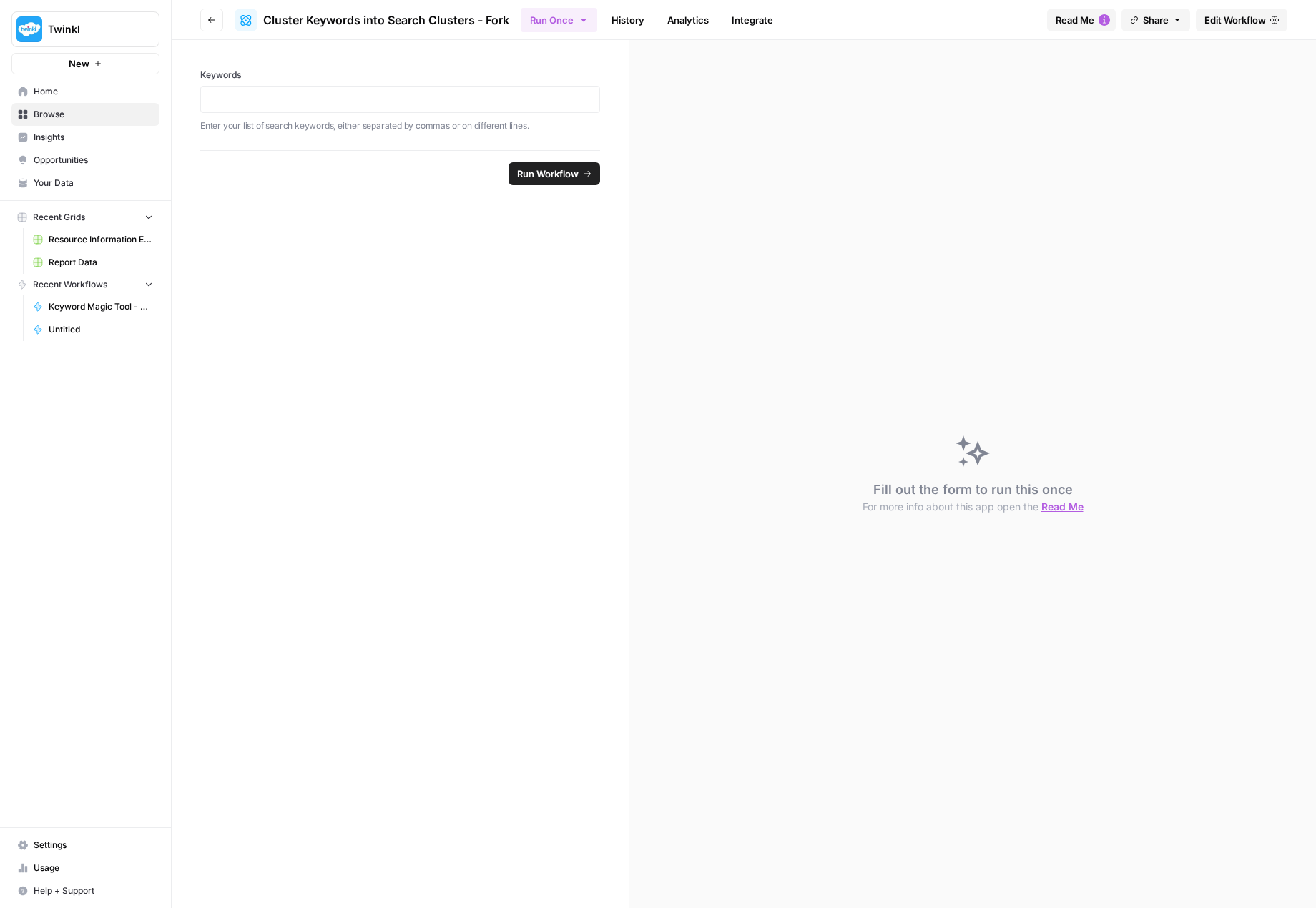
click at [210, 23] on icon "button" at bounding box center [212, 20] width 9 height 9
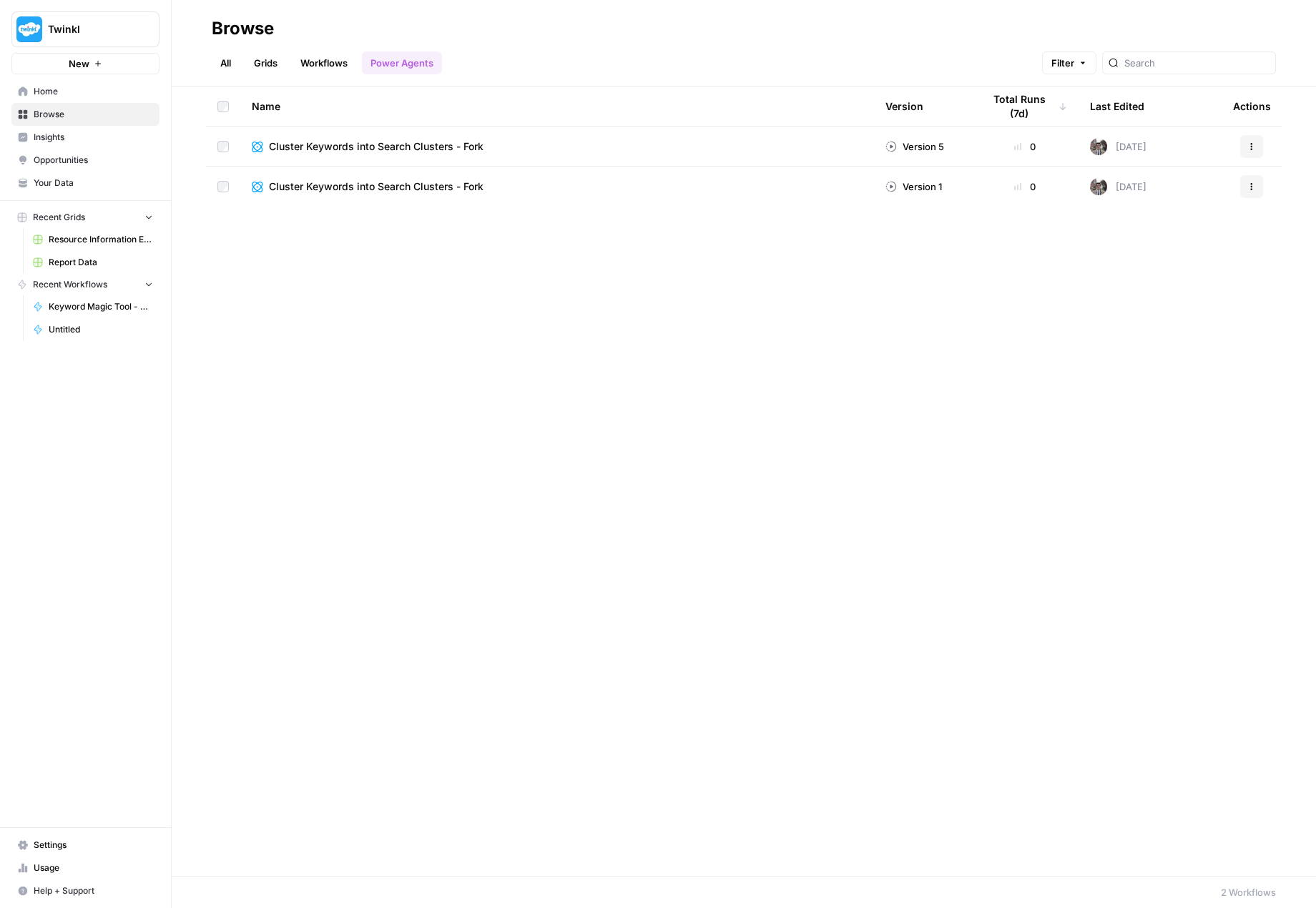
click at [216, 64] on link "All" at bounding box center [225, 63] width 27 height 23
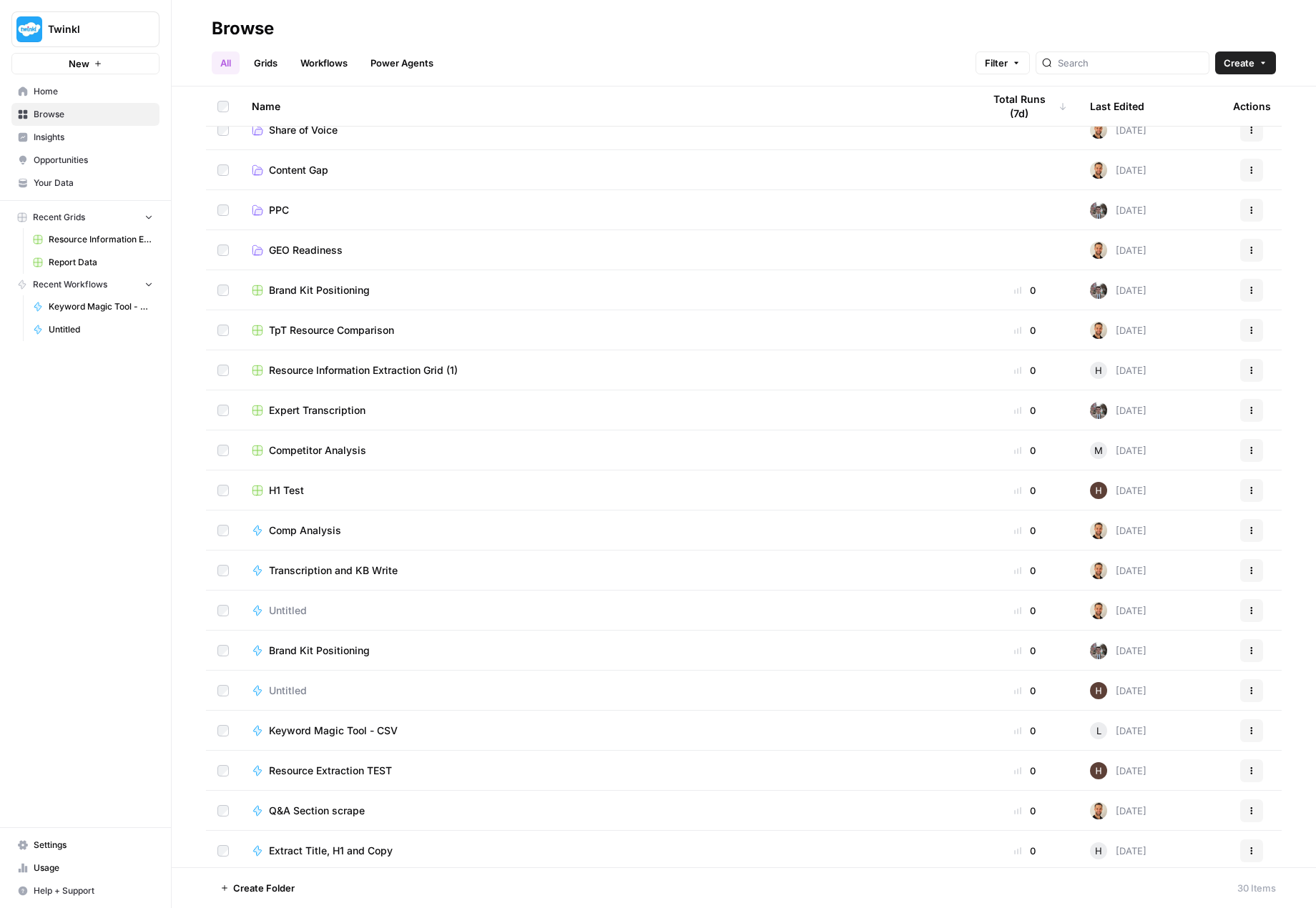
scroll to position [143, 0]
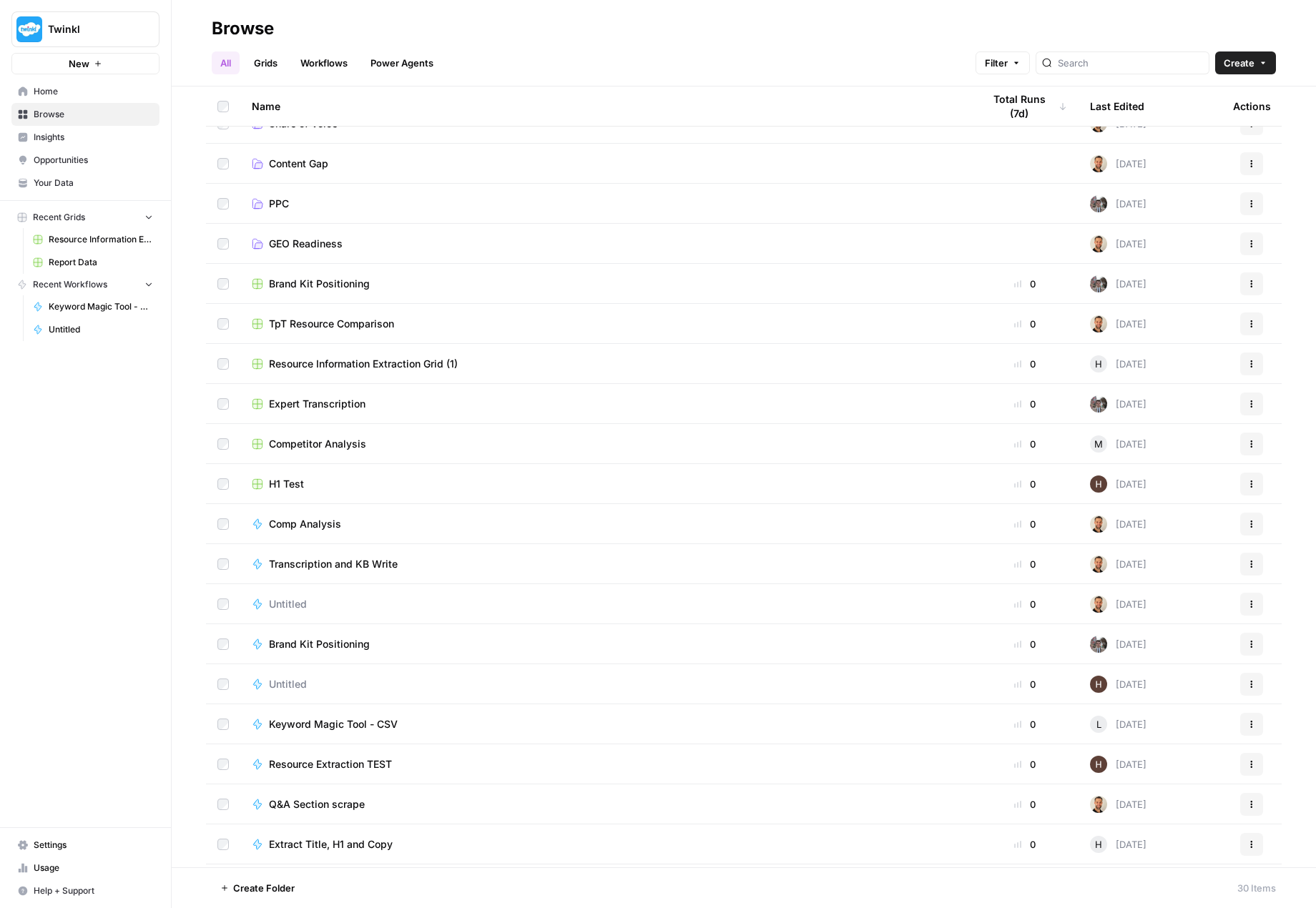
click at [368, 324] on span "TpT Resource Comparison" at bounding box center [331, 323] width 125 height 15
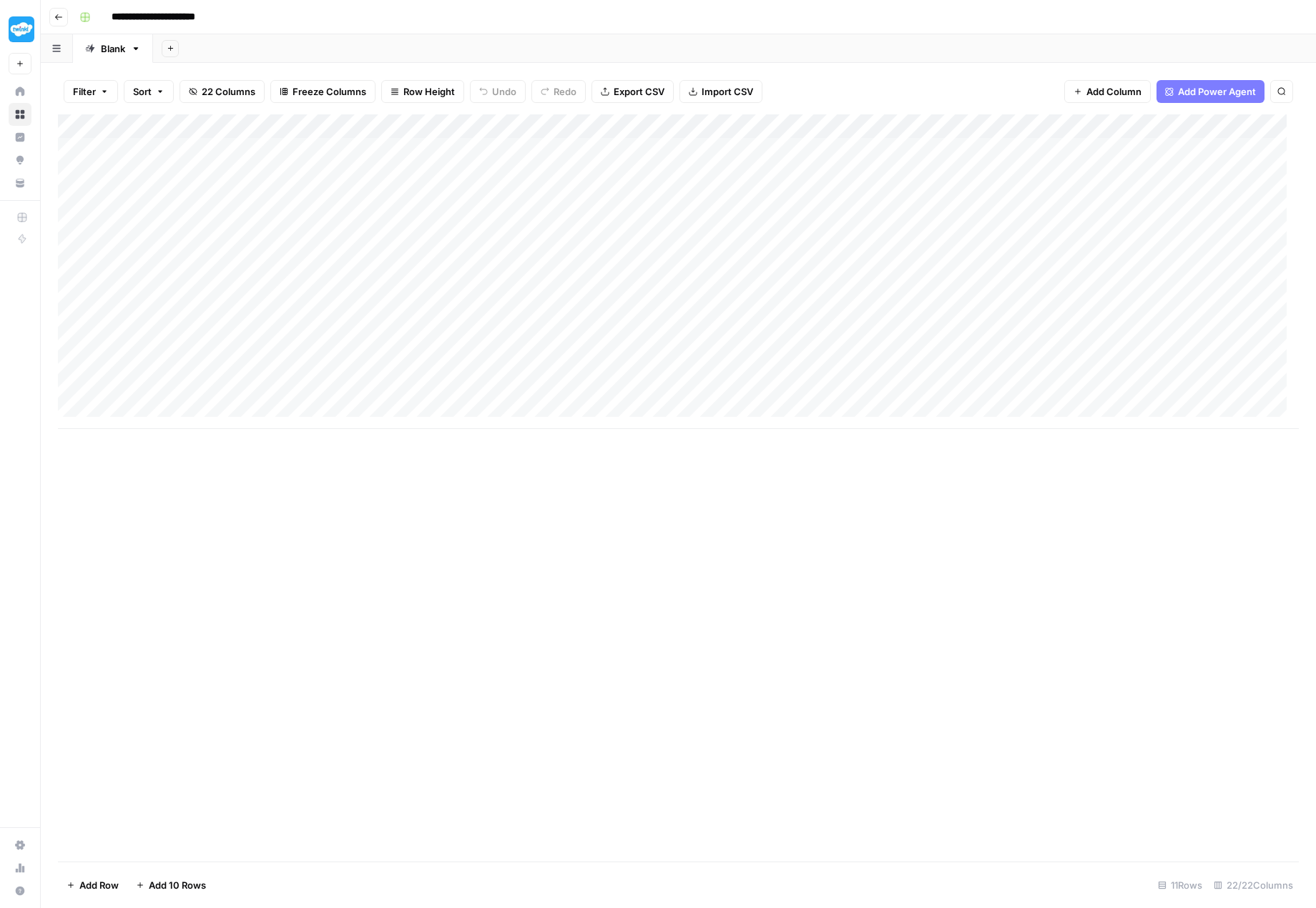
click at [274, 125] on div "Add Column" at bounding box center [678, 271] width 1241 height 314
click at [406, 487] on div "Add Column" at bounding box center [678, 488] width 1241 height 747
click at [54, 9] on button "Go back" at bounding box center [58, 17] width 19 height 19
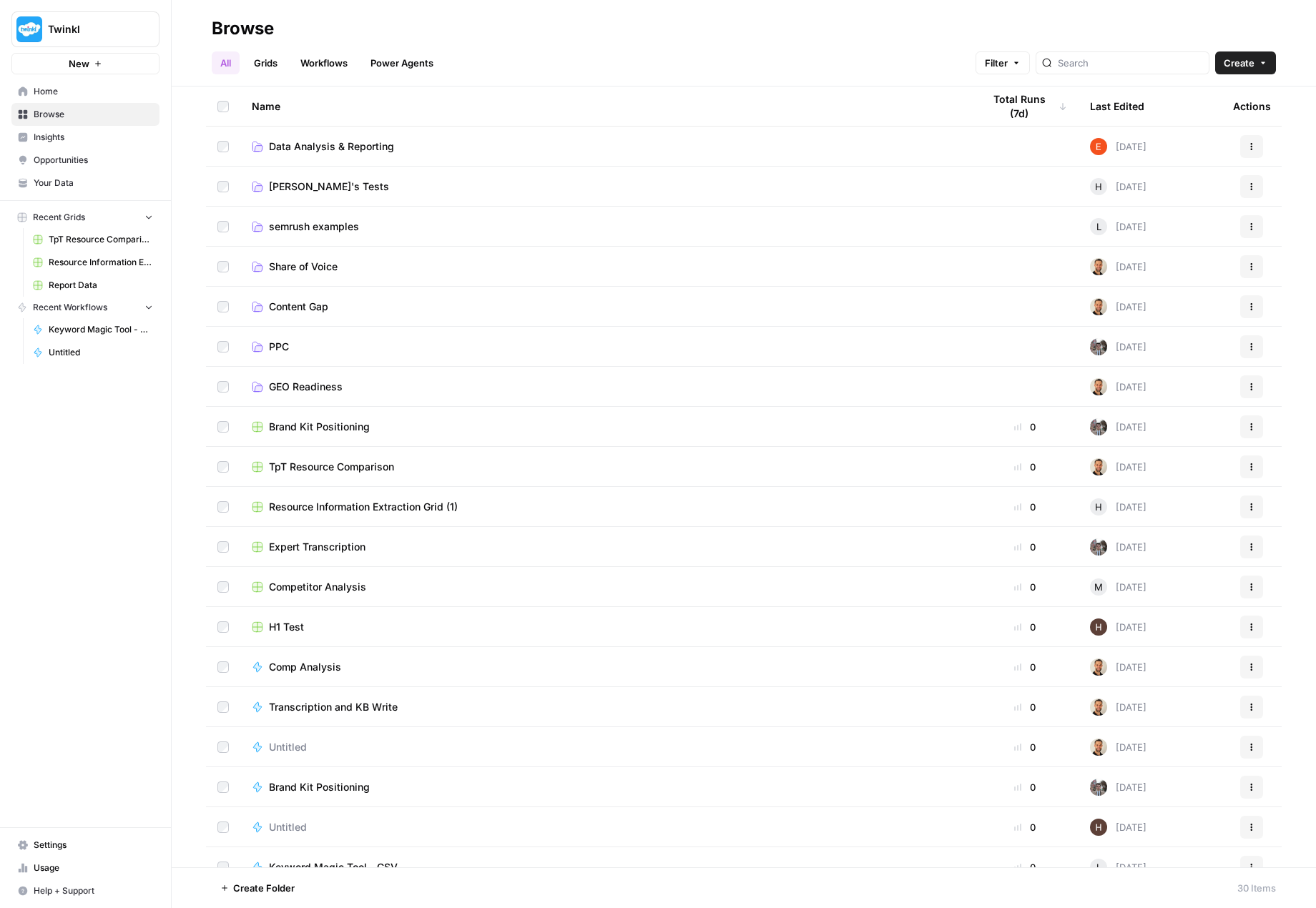
scroll to position [286, 0]
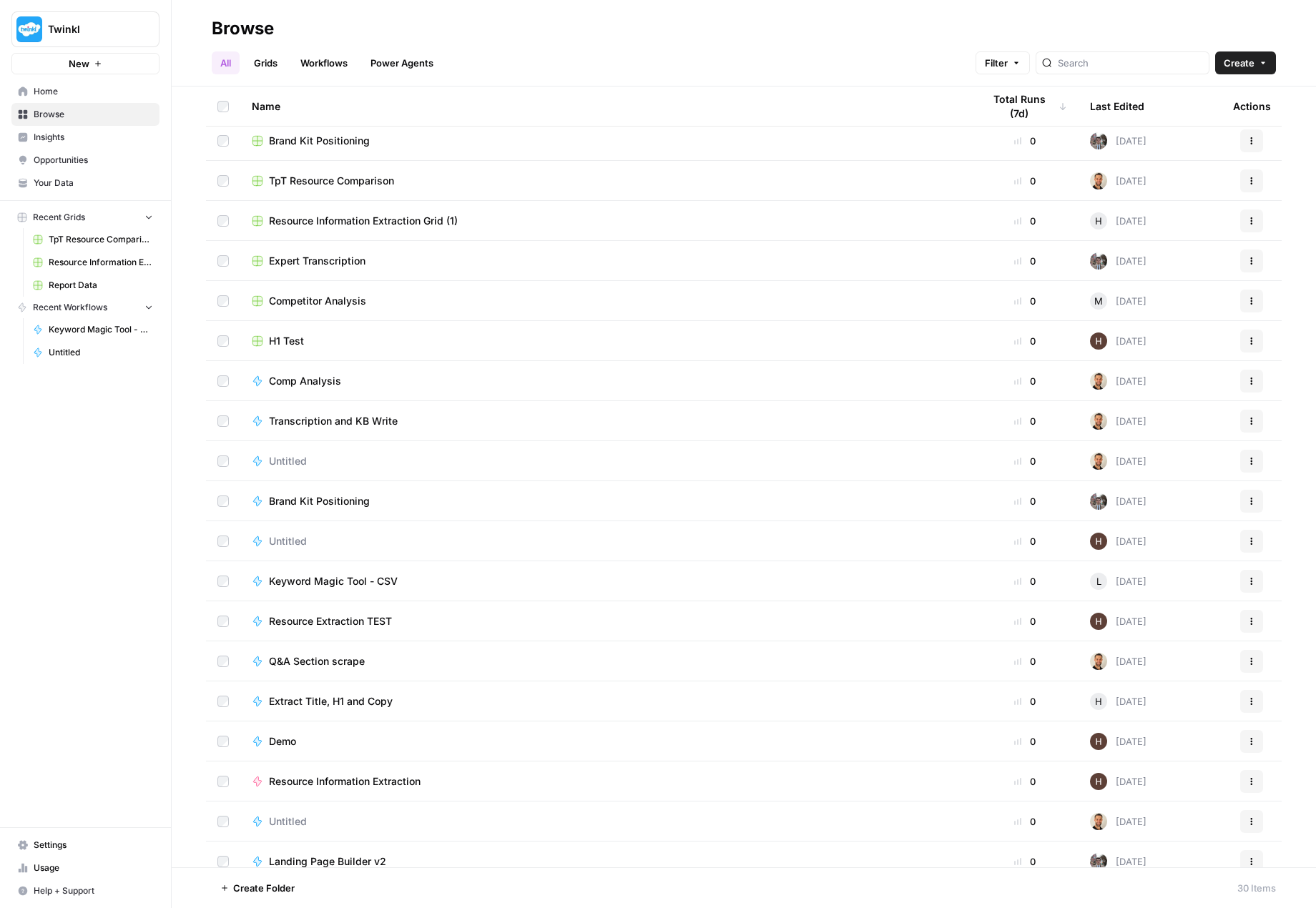
click at [369, 419] on span "Transcription and KB Write" at bounding box center [332, 421] width 128 height 15
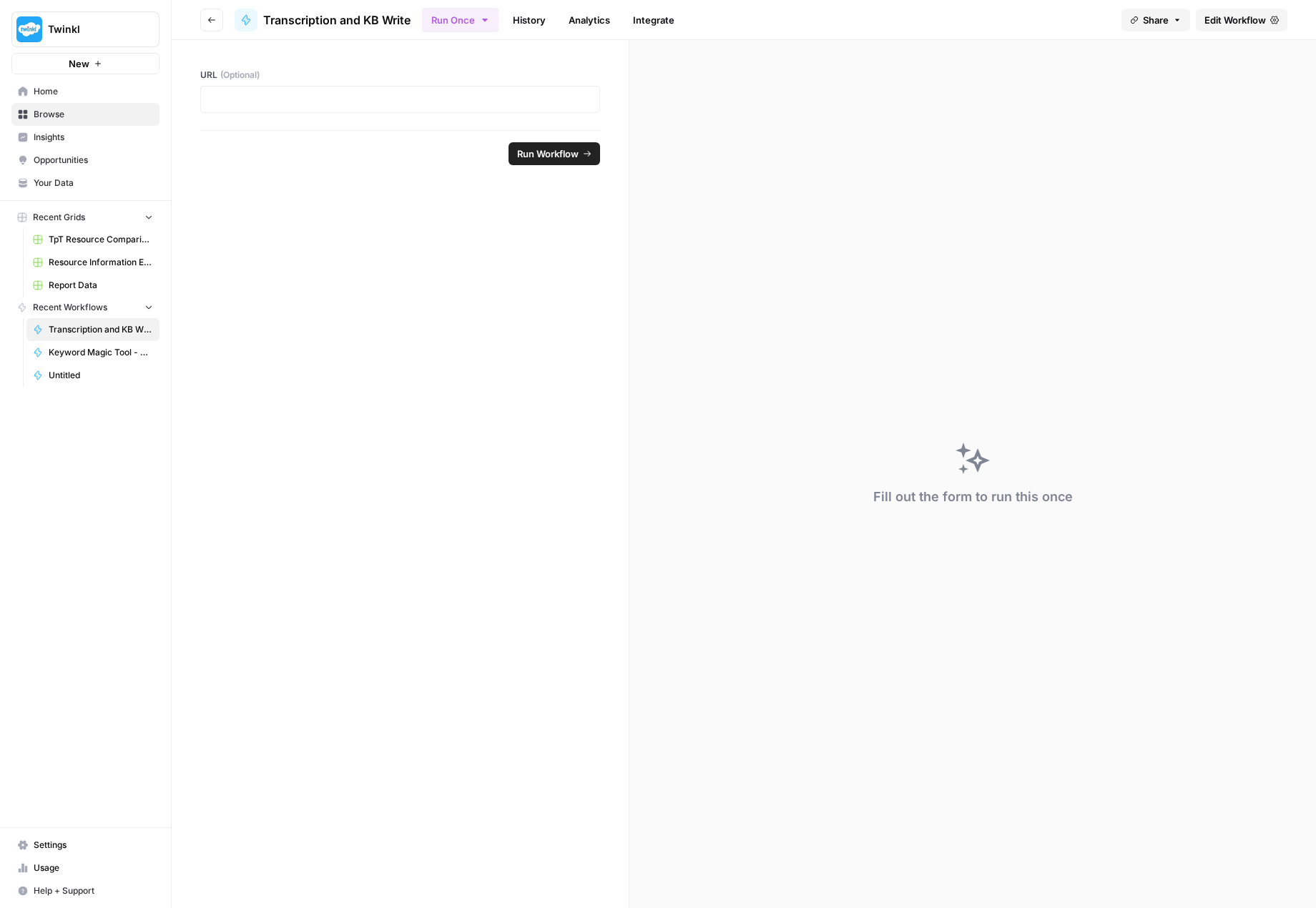
click at [77, 94] on span "Home" at bounding box center [93, 91] width 120 height 13
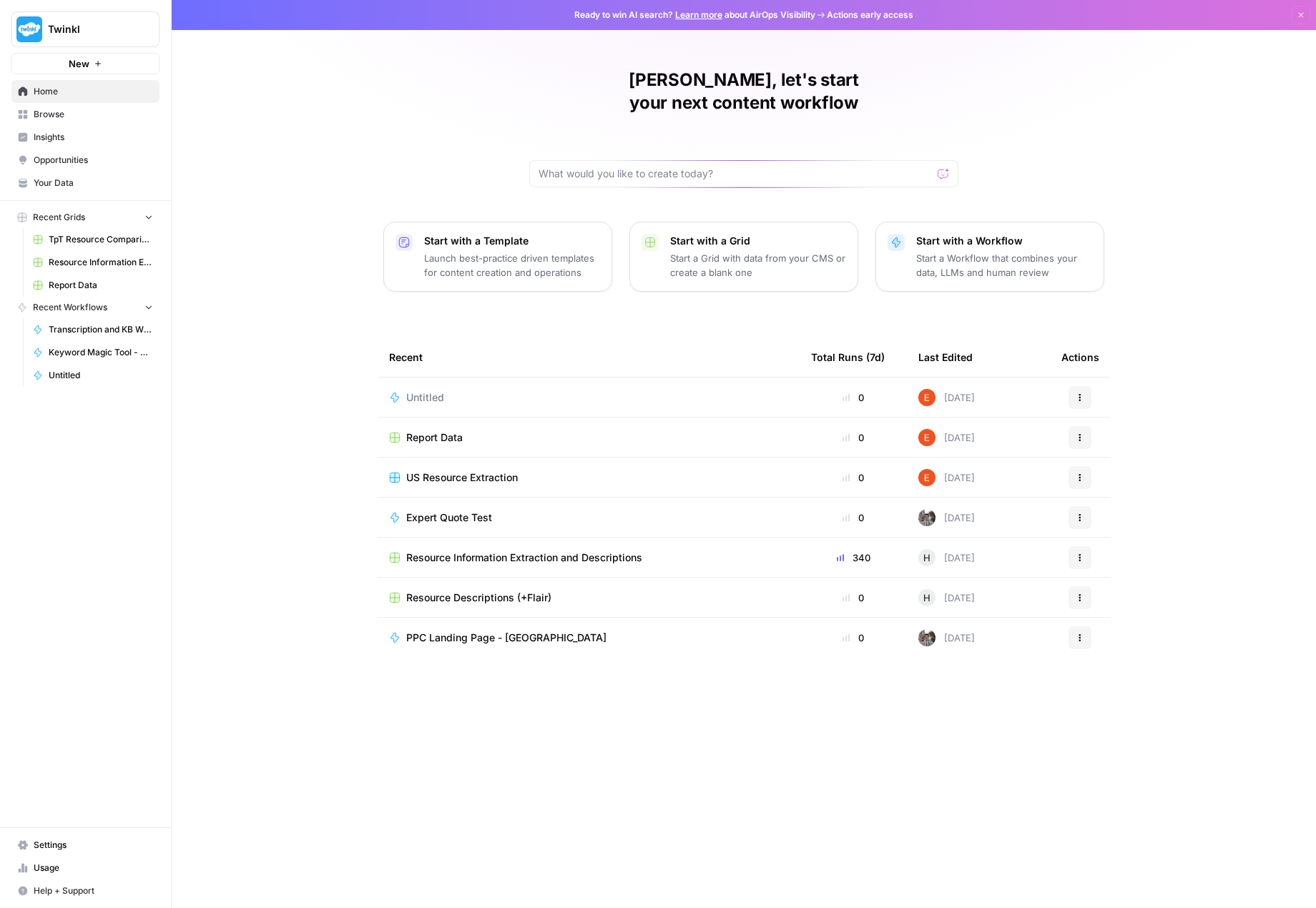
click at [55, 113] on span "Browse" at bounding box center [93, 114] width 120 height 13
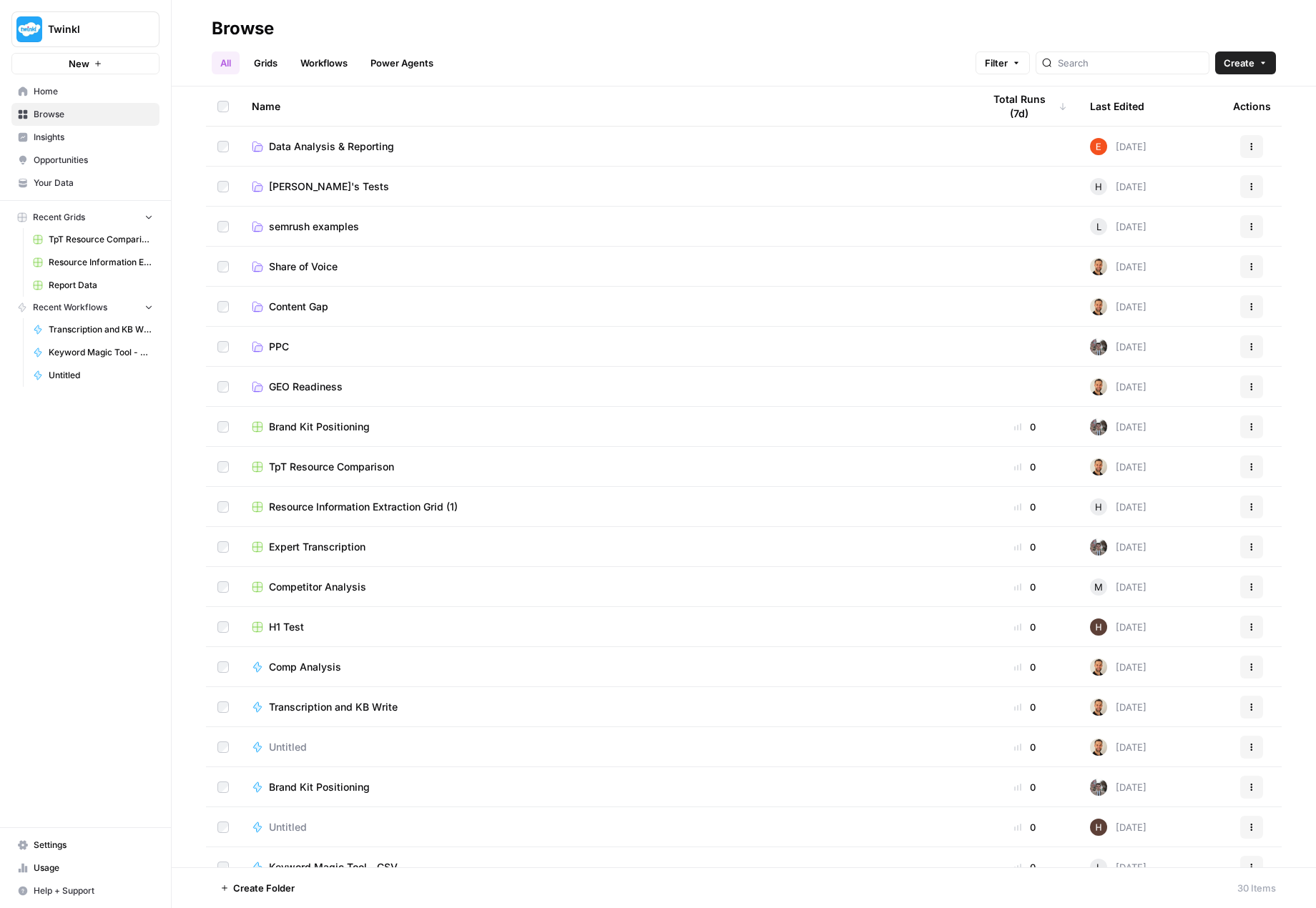
click at [317, 61] on link "Workflows" at bounding box center [324, 63] width 65 height 23
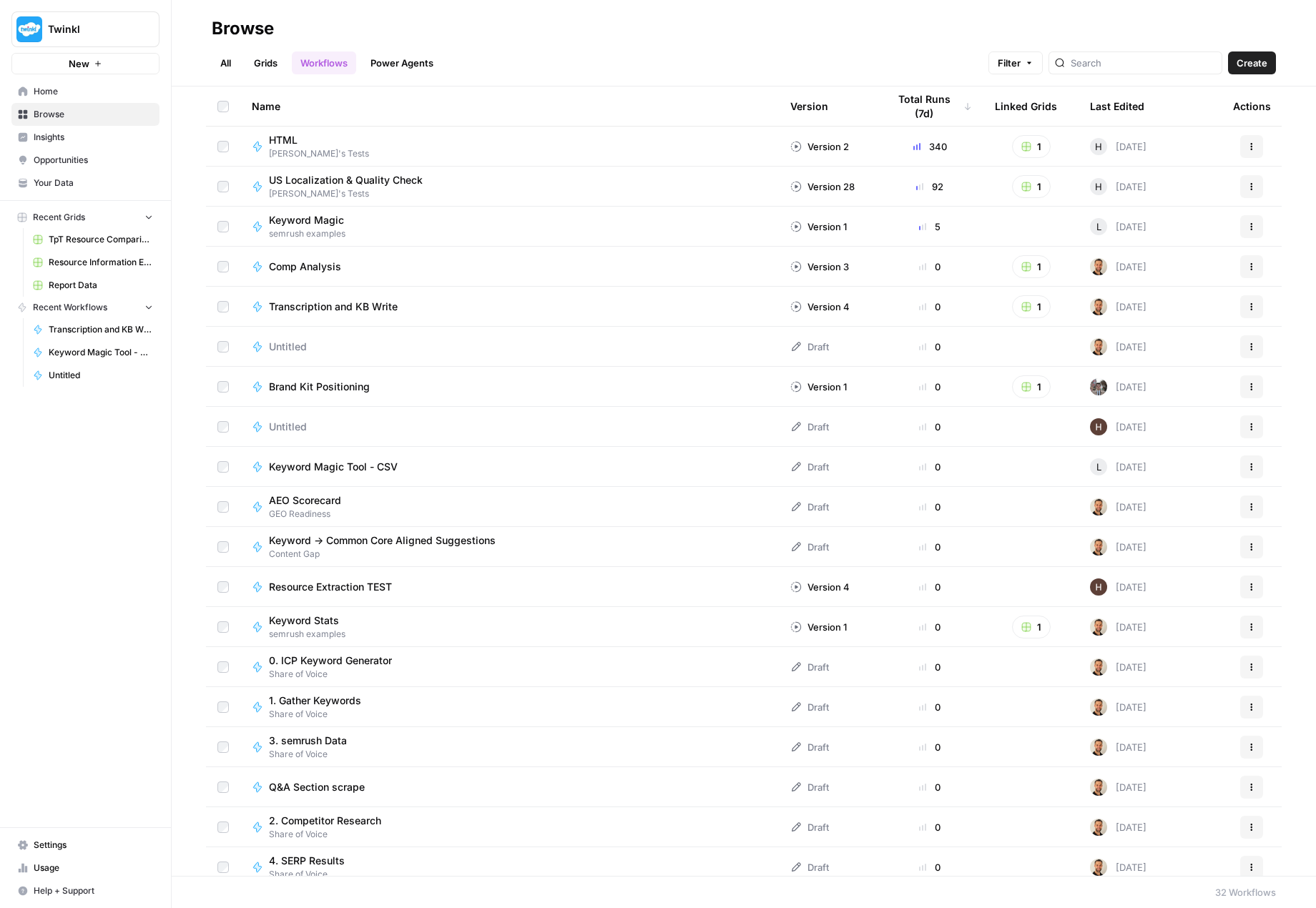
click at [1043, 58] on button "Filter" at bounding box center [1015, 63] width 54 height 23
click at [740, 127] on button "Add Filter" at bounding box center [808, 127] width 479 height 19
click at [691, 133] on input "text" at bounding box center [636, 130] width 121 height 15
click at [793, 40] on div "All Grids Workflows Power Agents Filter Create" at bounding box center [744, 57] width 1064 height 34
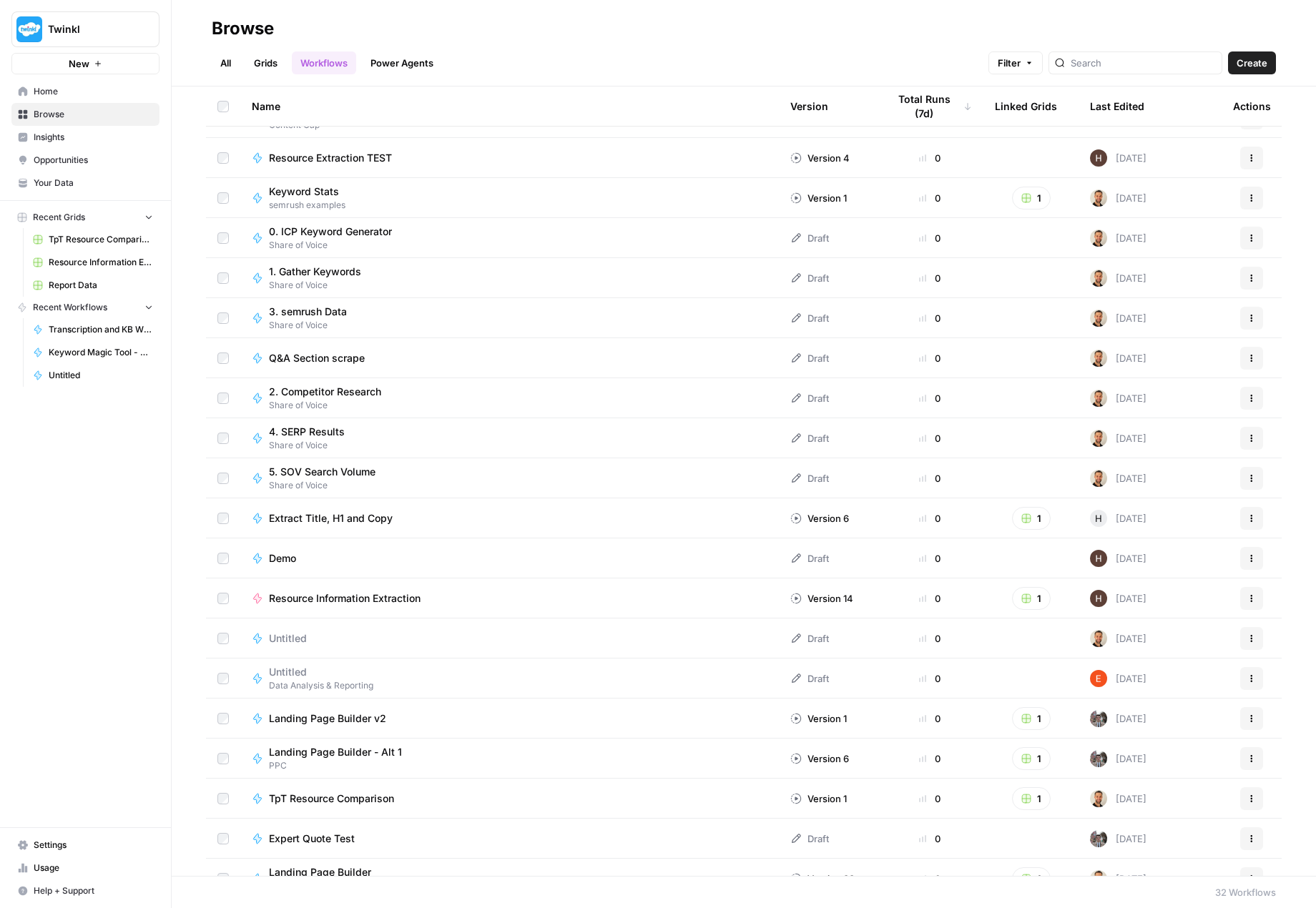
scroll to position [532, 0]
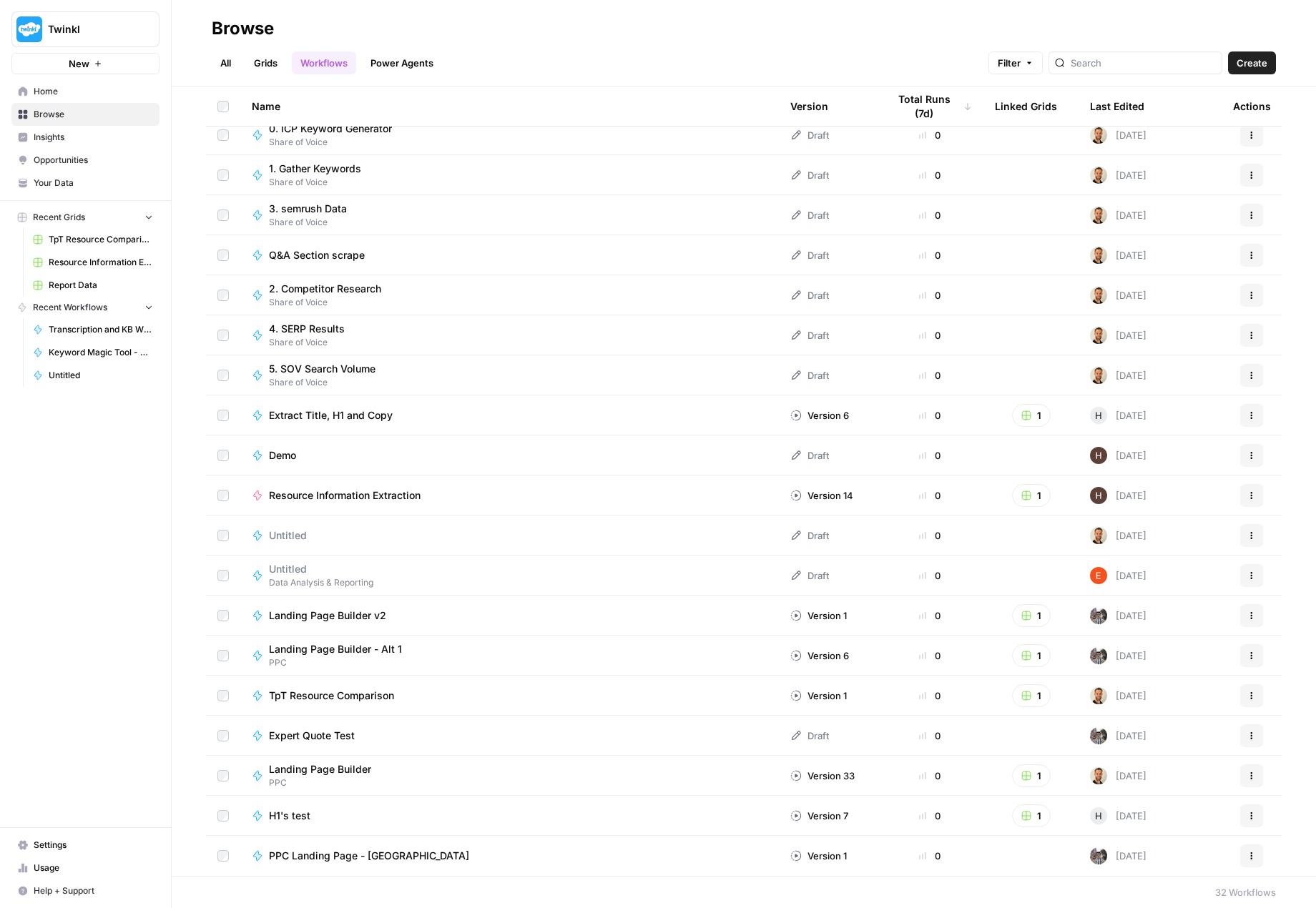
click at [359, 649] on span "Landing Page Builder - Alt 1" at bounding box center [335, 648] width 133 height 15
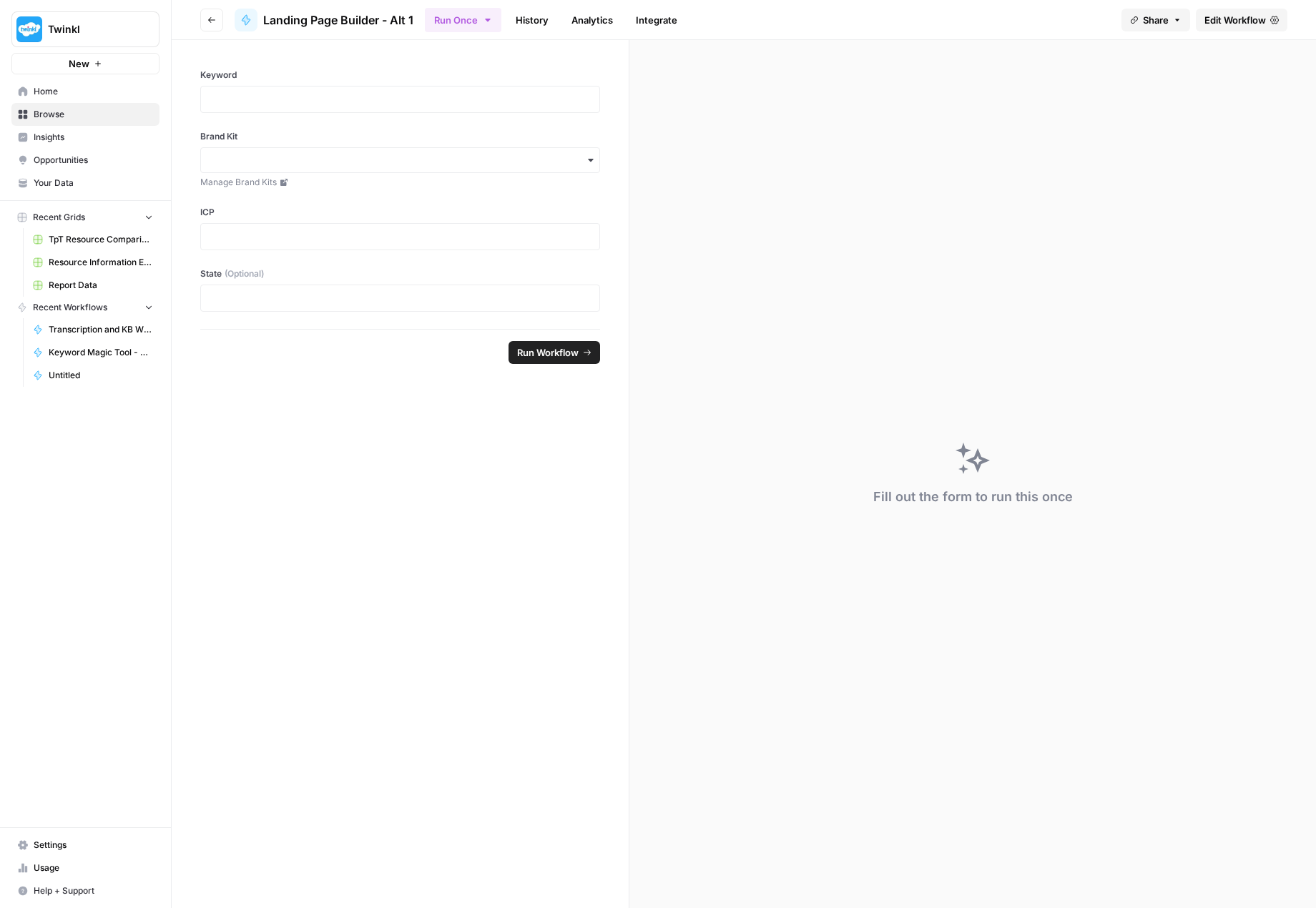
click at [528, 18] on link "History" at bounding box center [532, 20] width 50 height 23
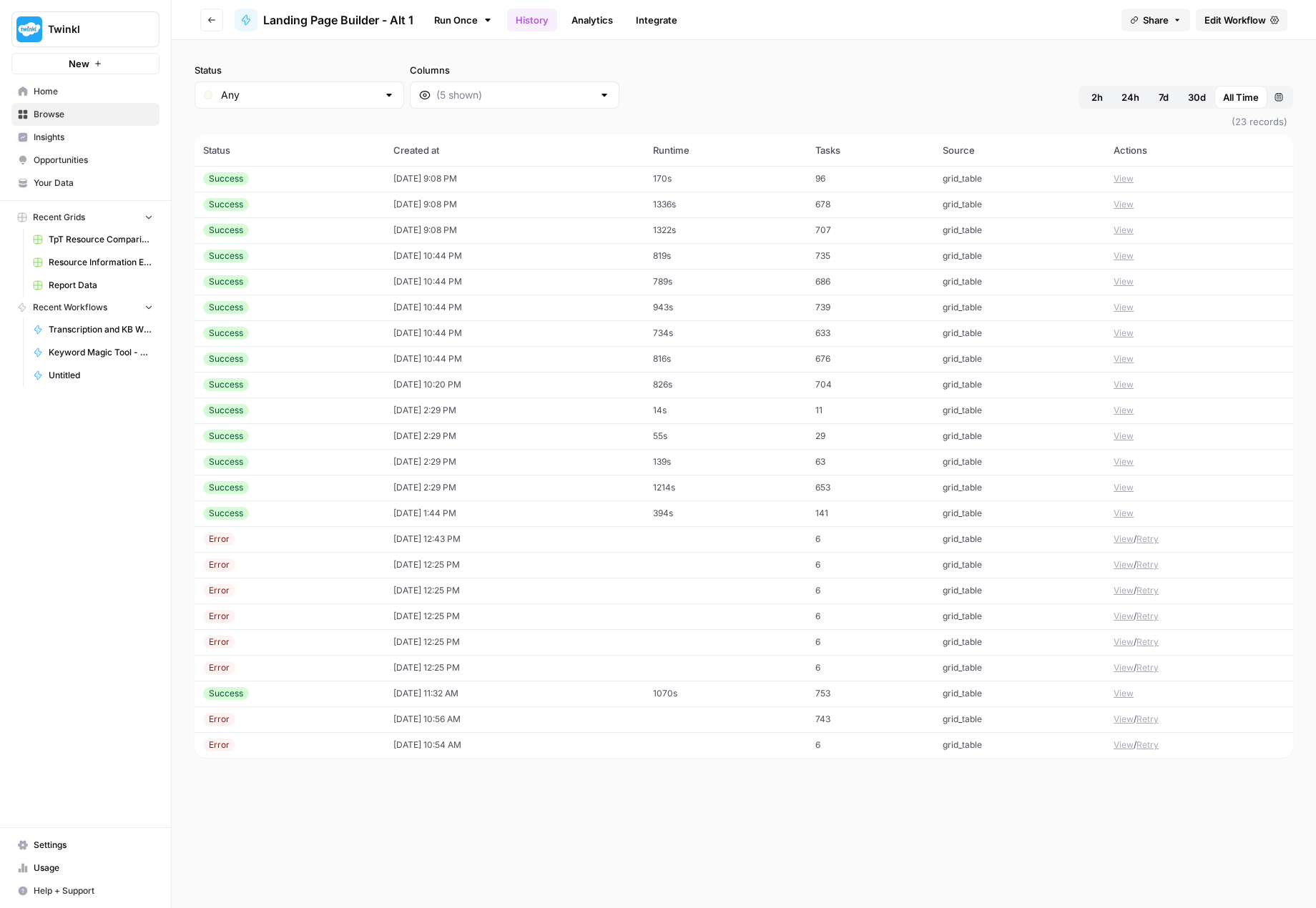
click at [585, 21] on link "Analytics" at bounding box center [592, 20] width 59 height 23
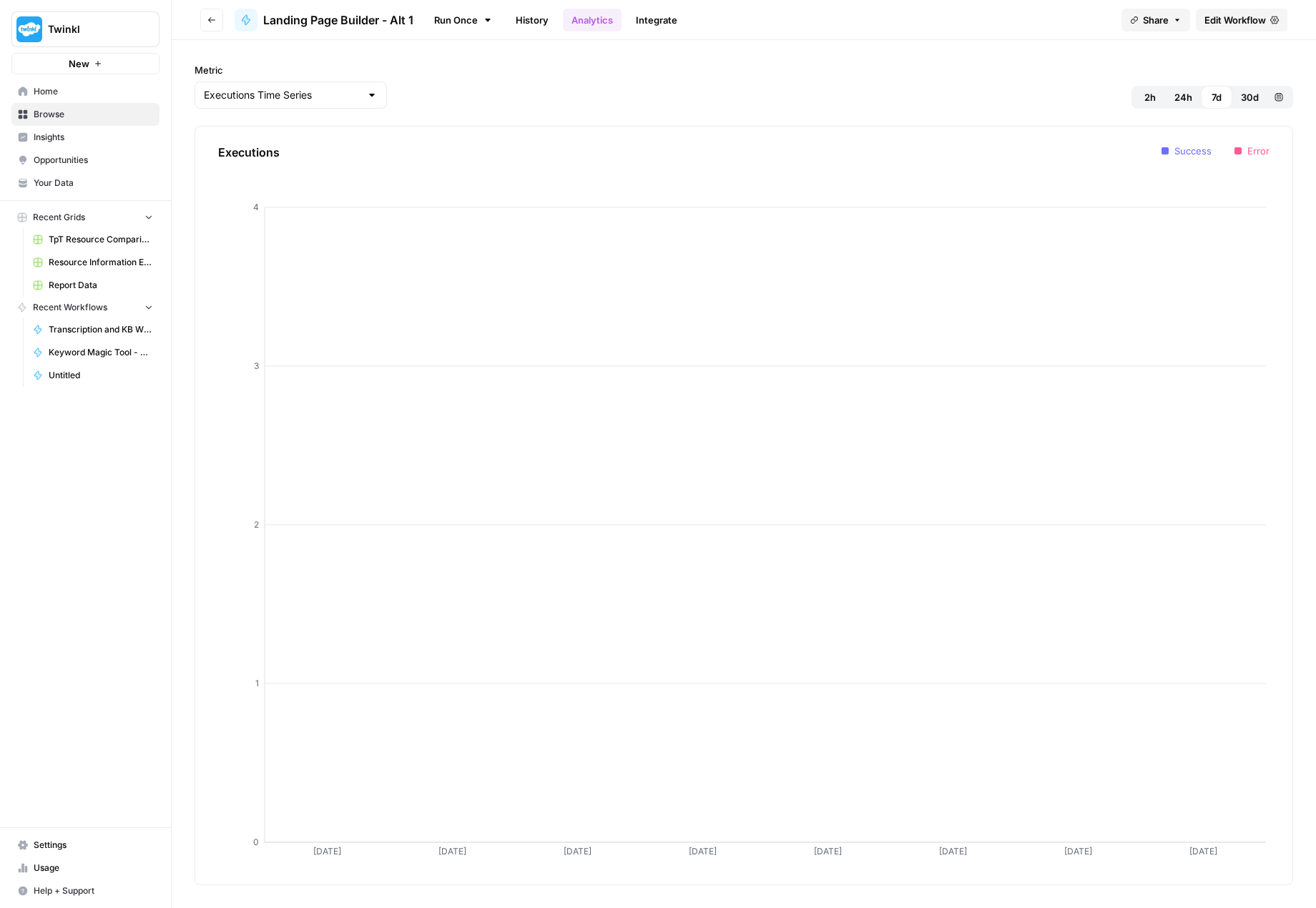
click at [78, 91] on span "Home" at bounding box center [93, 91] width 120 height 13
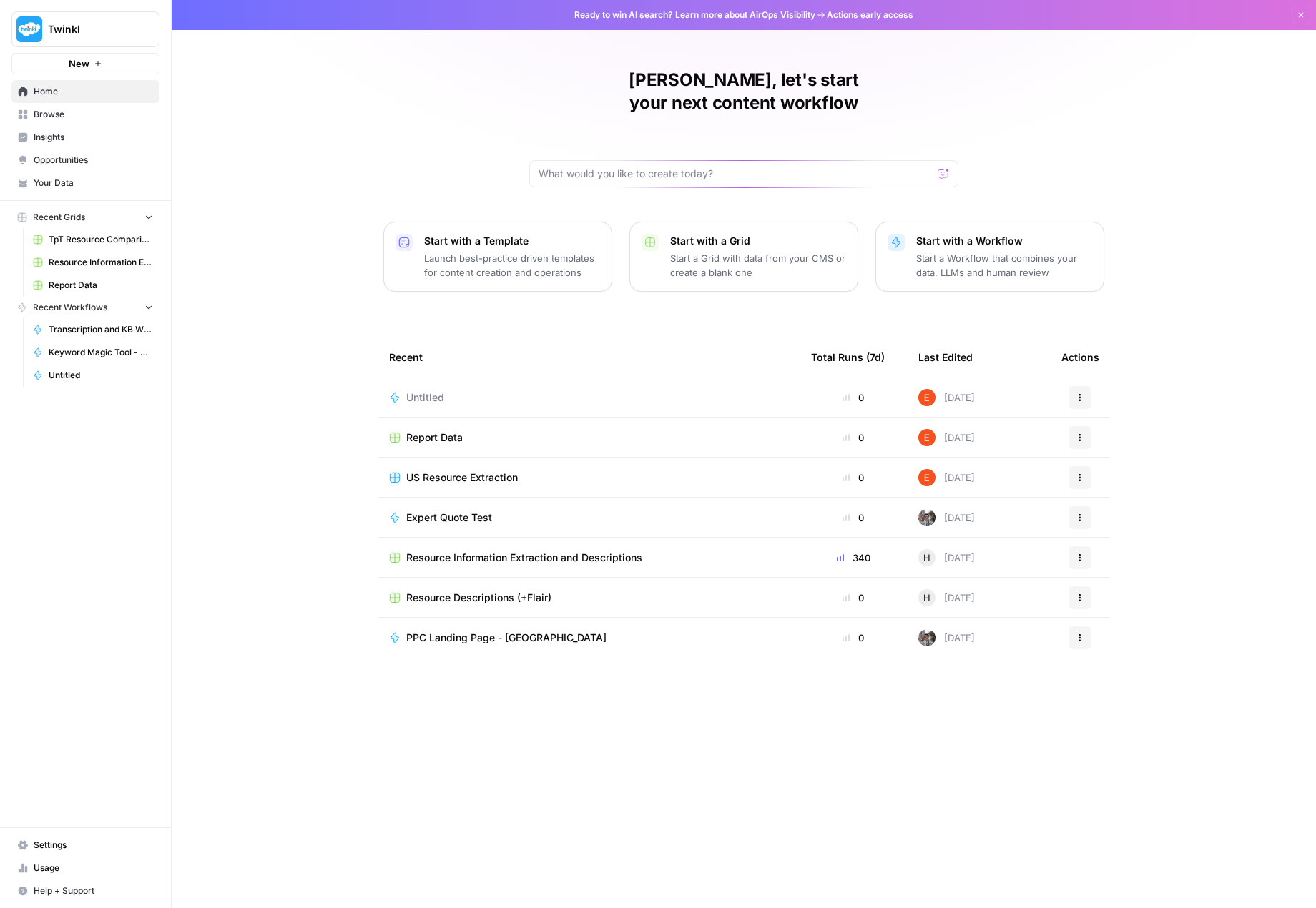
click at [509, 251] on p "Launch best-practice driven templates for content creation and operations" at bounding box center [512, 264] width 176 height 28
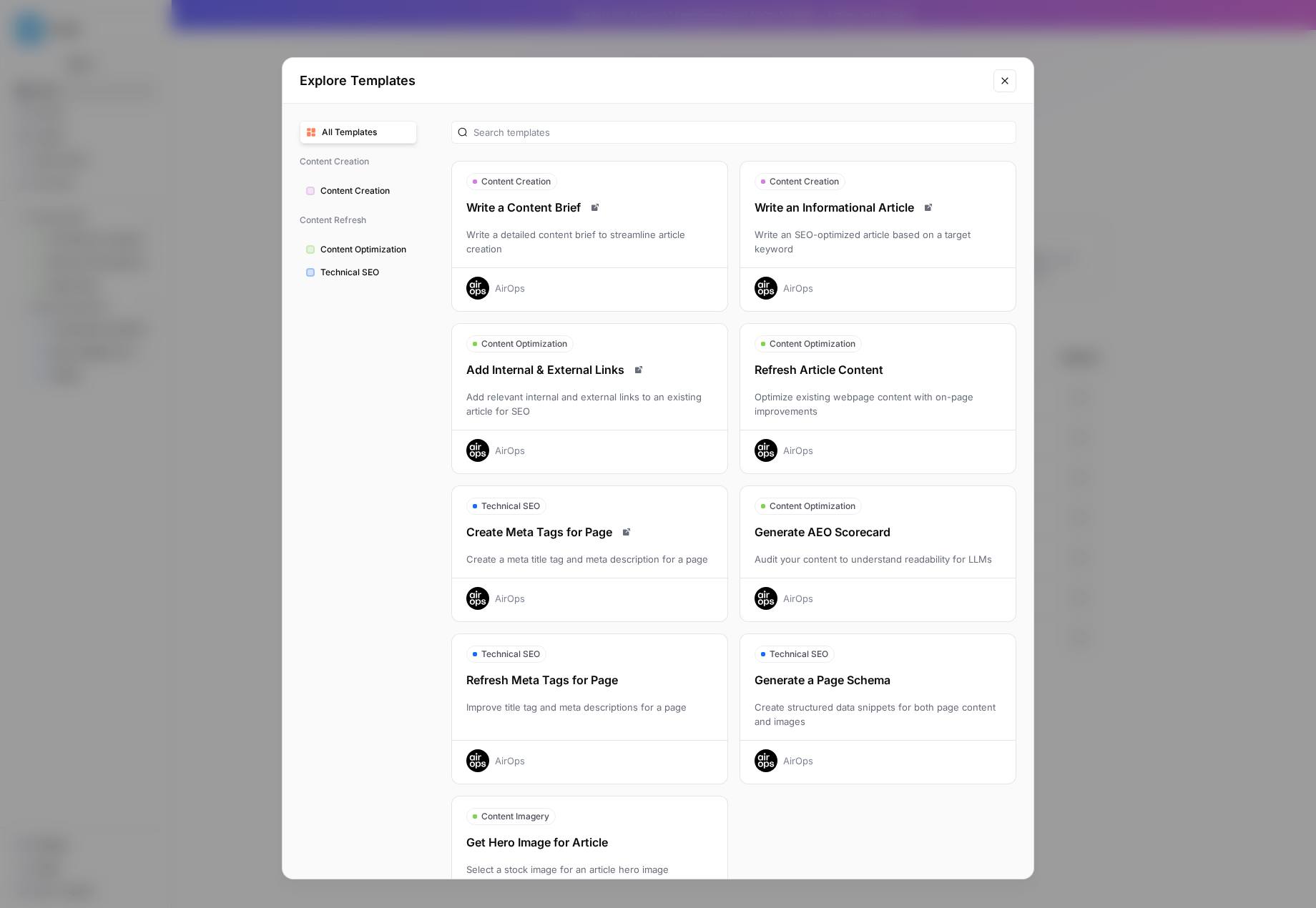
click at [367, 248] on span "Content Optimization" at bounding box center [366, 249] width 90 height 13
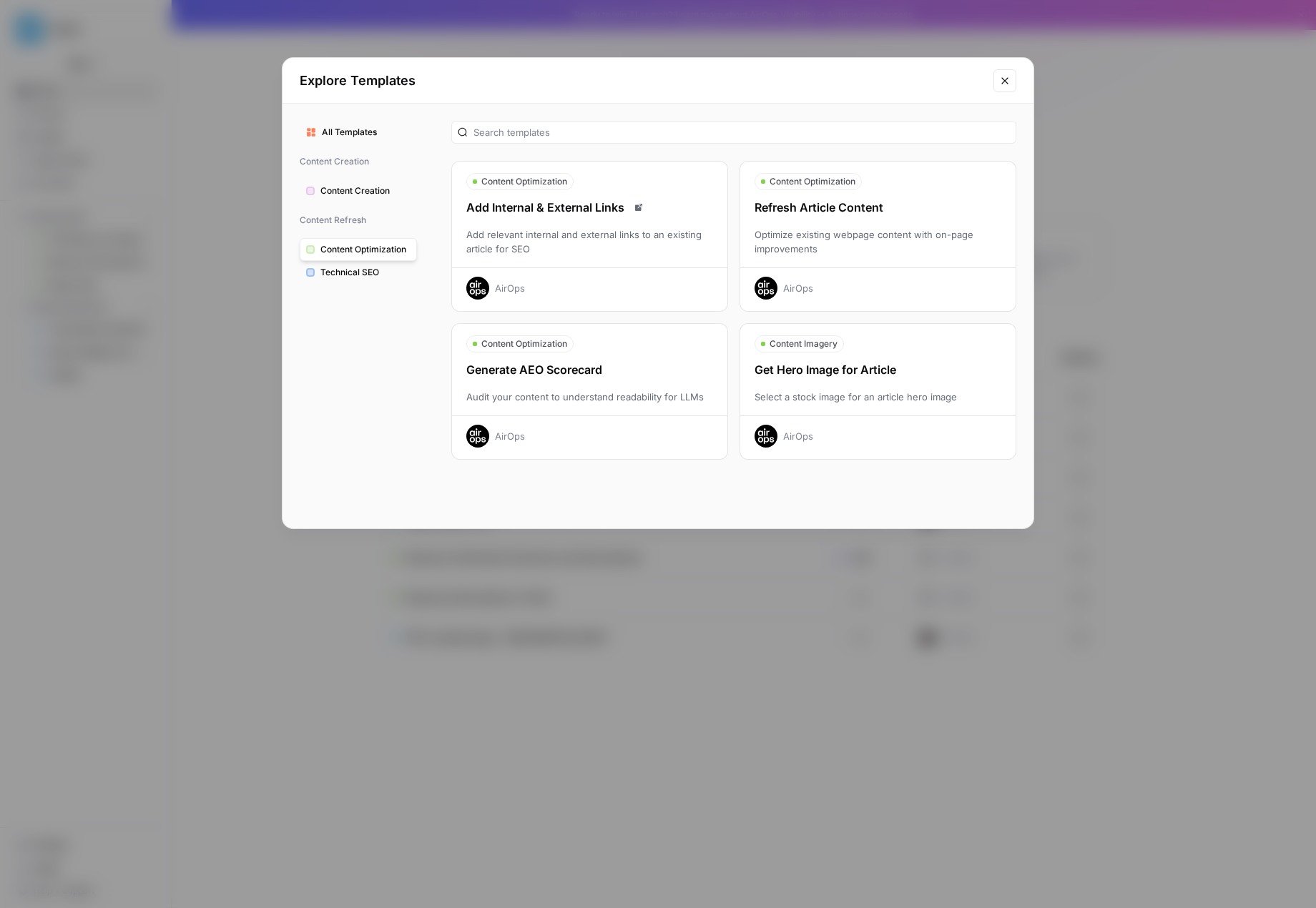
click at [369, 278] on span "Technical SEO" at bounding box center [366, 272] width 90 height 13
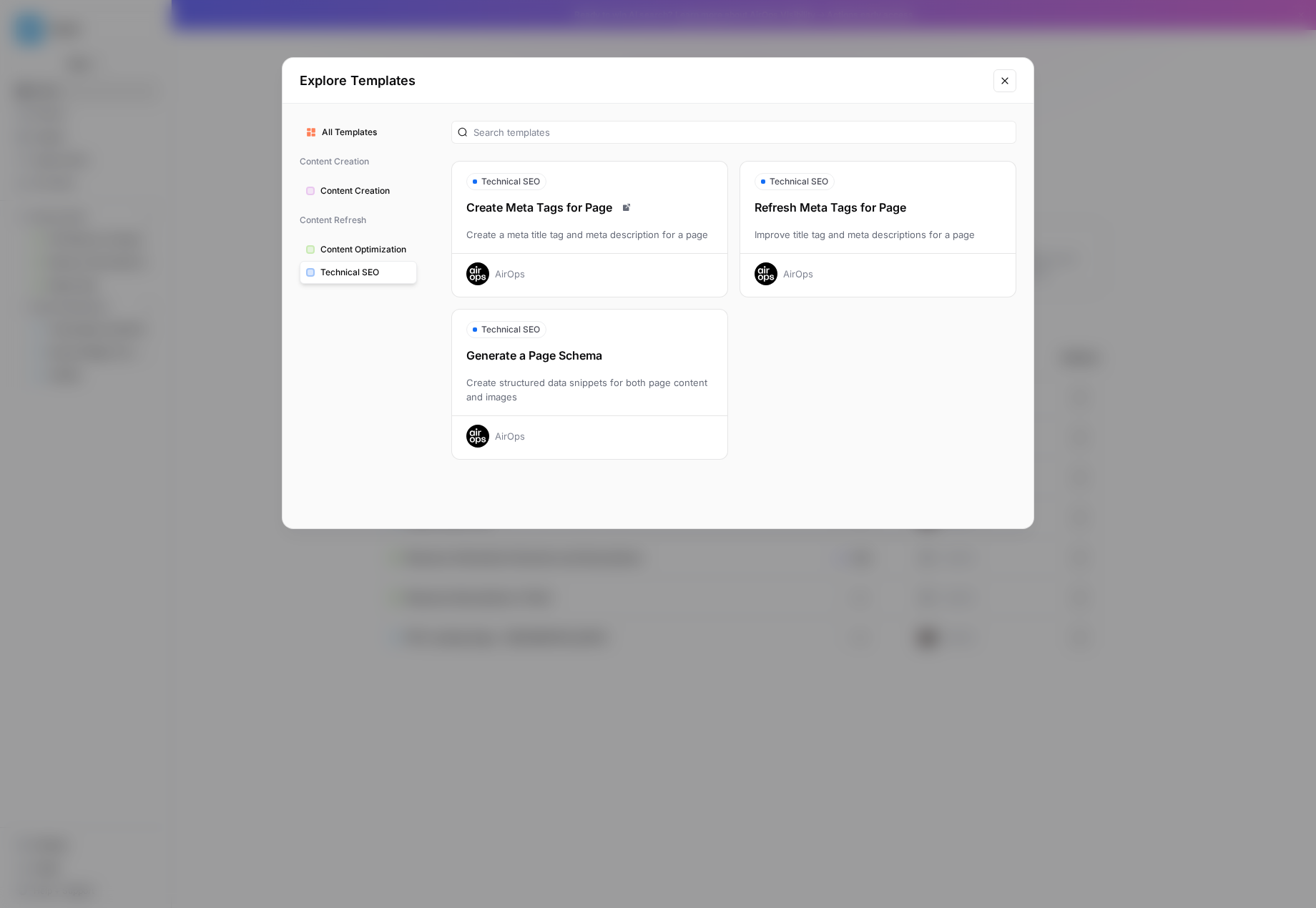
click at [345, 248] on span "Content Optimization" at bounding box center [366, 249] width 90 height 13
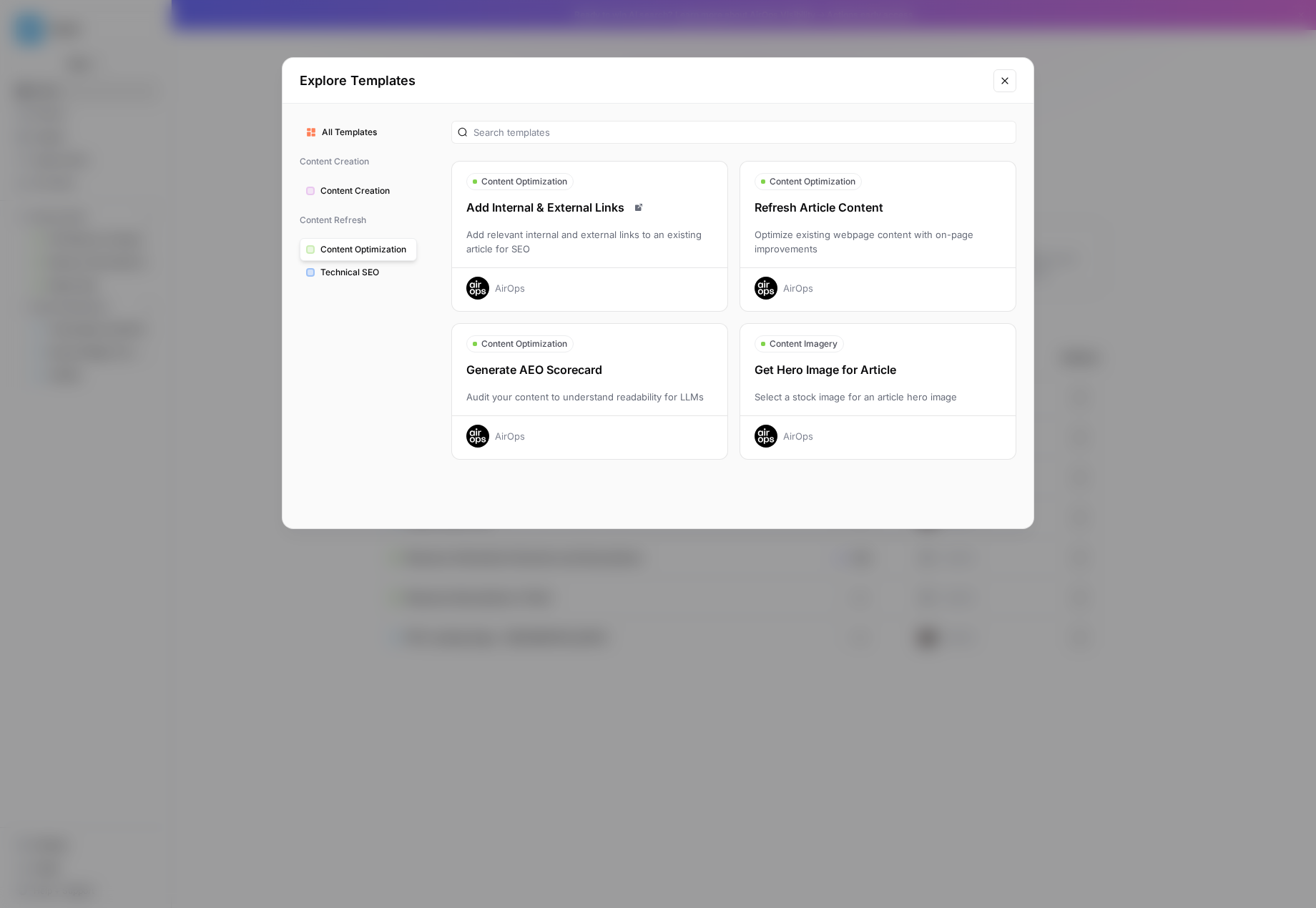
click at [332, 180] on button "Content Creation" at bounding box center [359, 190] width 118 height 23
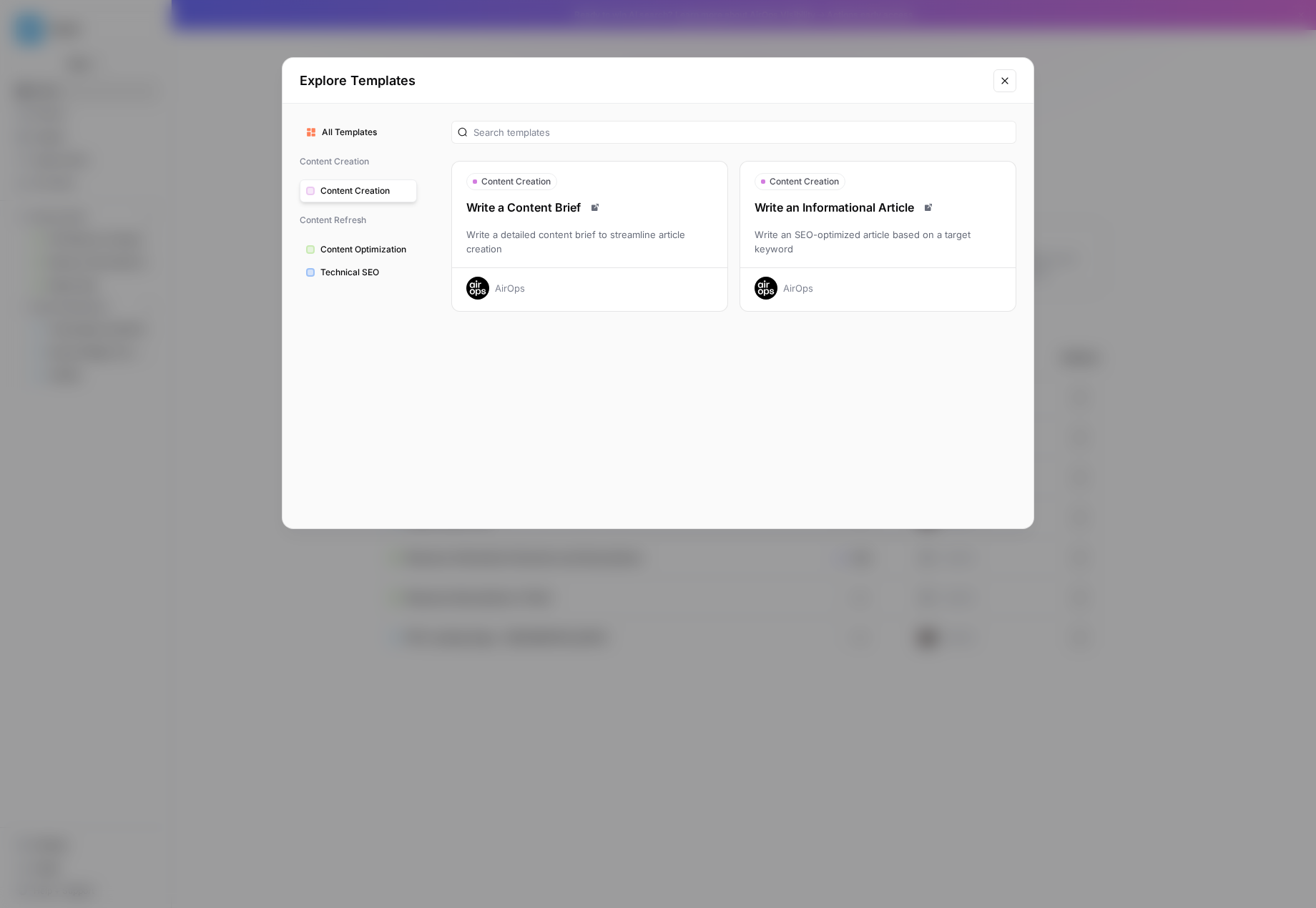
click at [334, 133] on span "All Templates" at bounding box center [366, 131] width 89 height 13
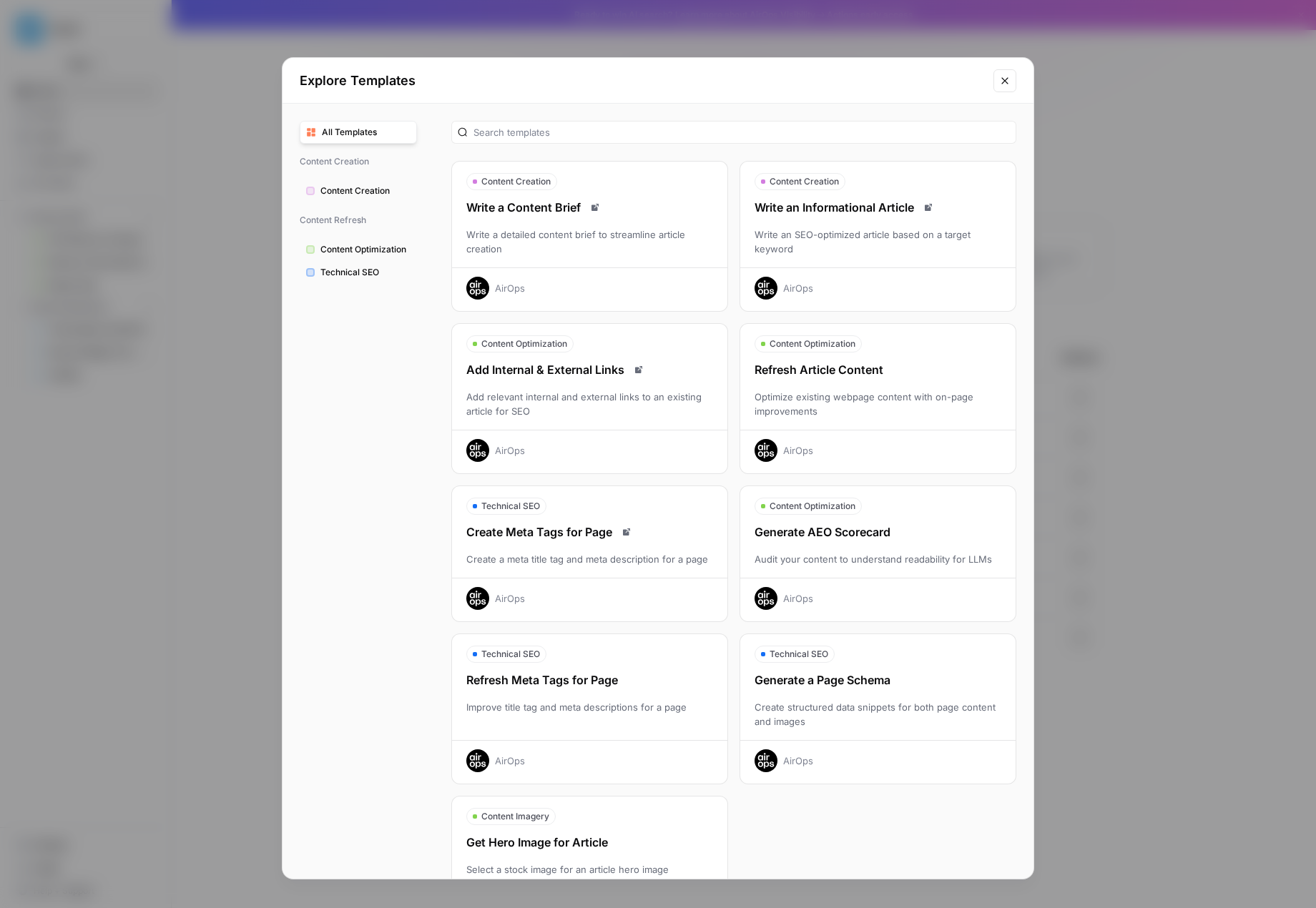
click at [1007, 86] on icon "Close modal" at bounding box center [1005, 81] width 12 height 12
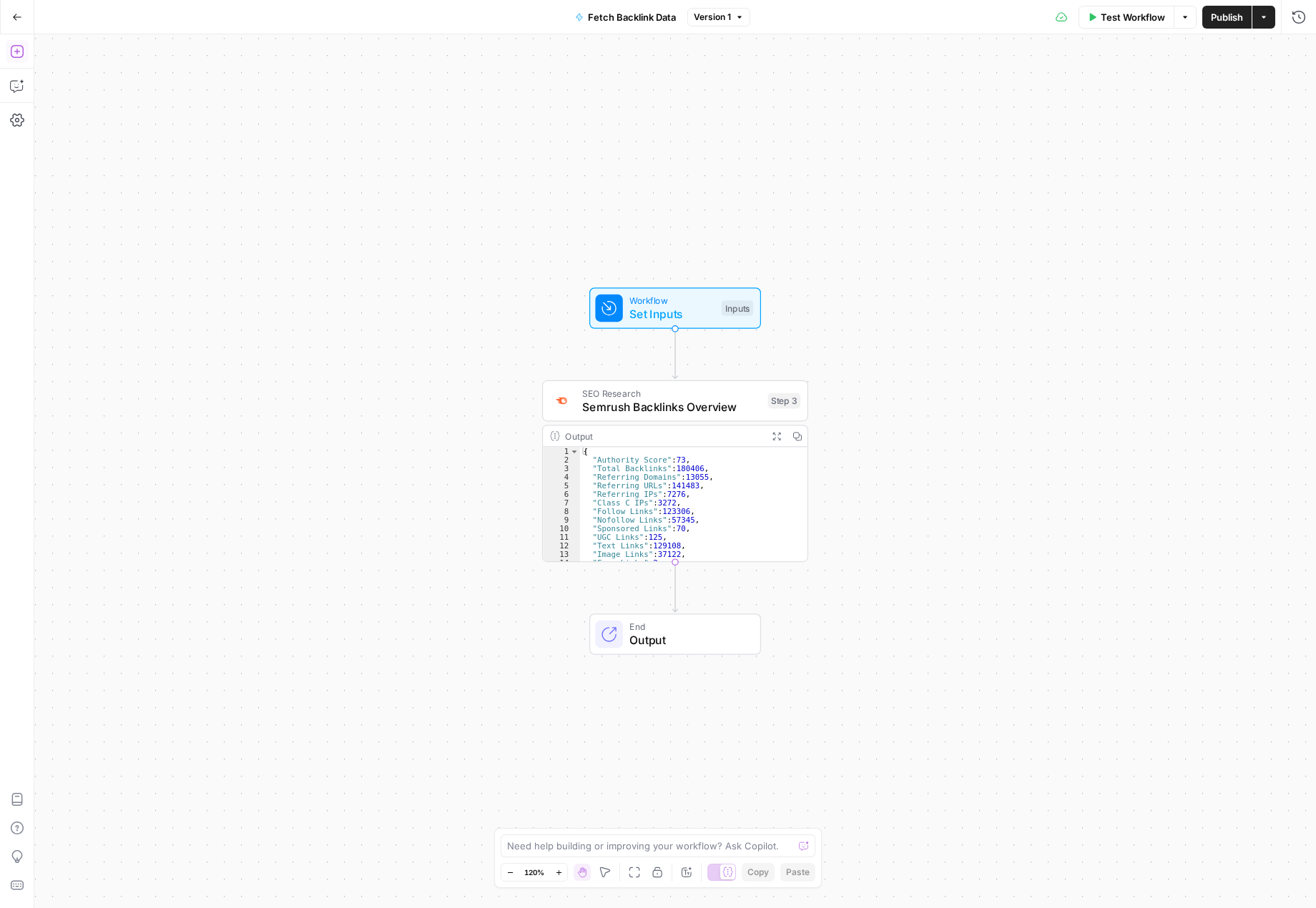
click at [22, 48] on icon "button" at bounding box center [17, 51] width 15 height 15
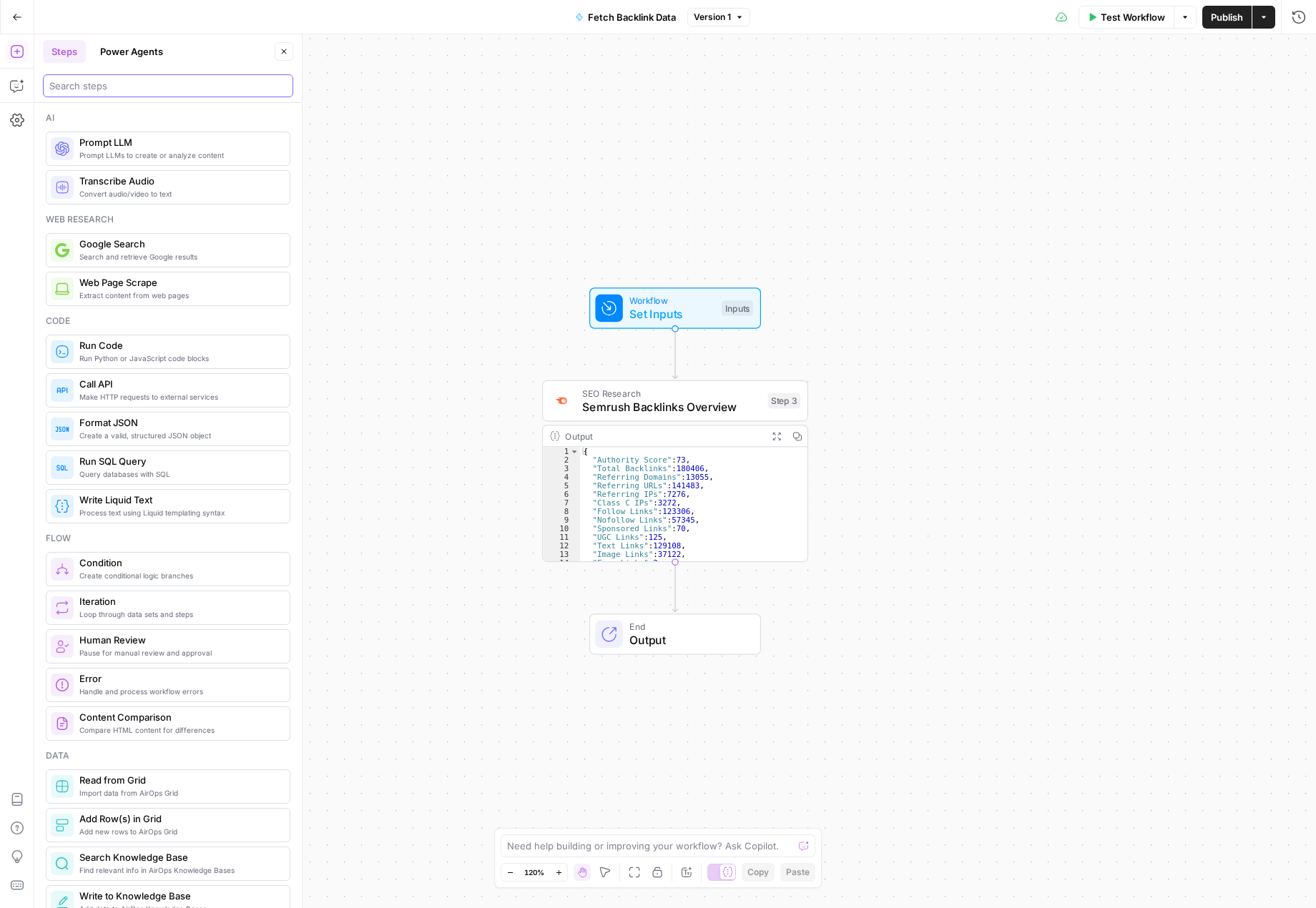
click at [130, 89] on input "search" at bounding box center [168, 85] width 237 height 15
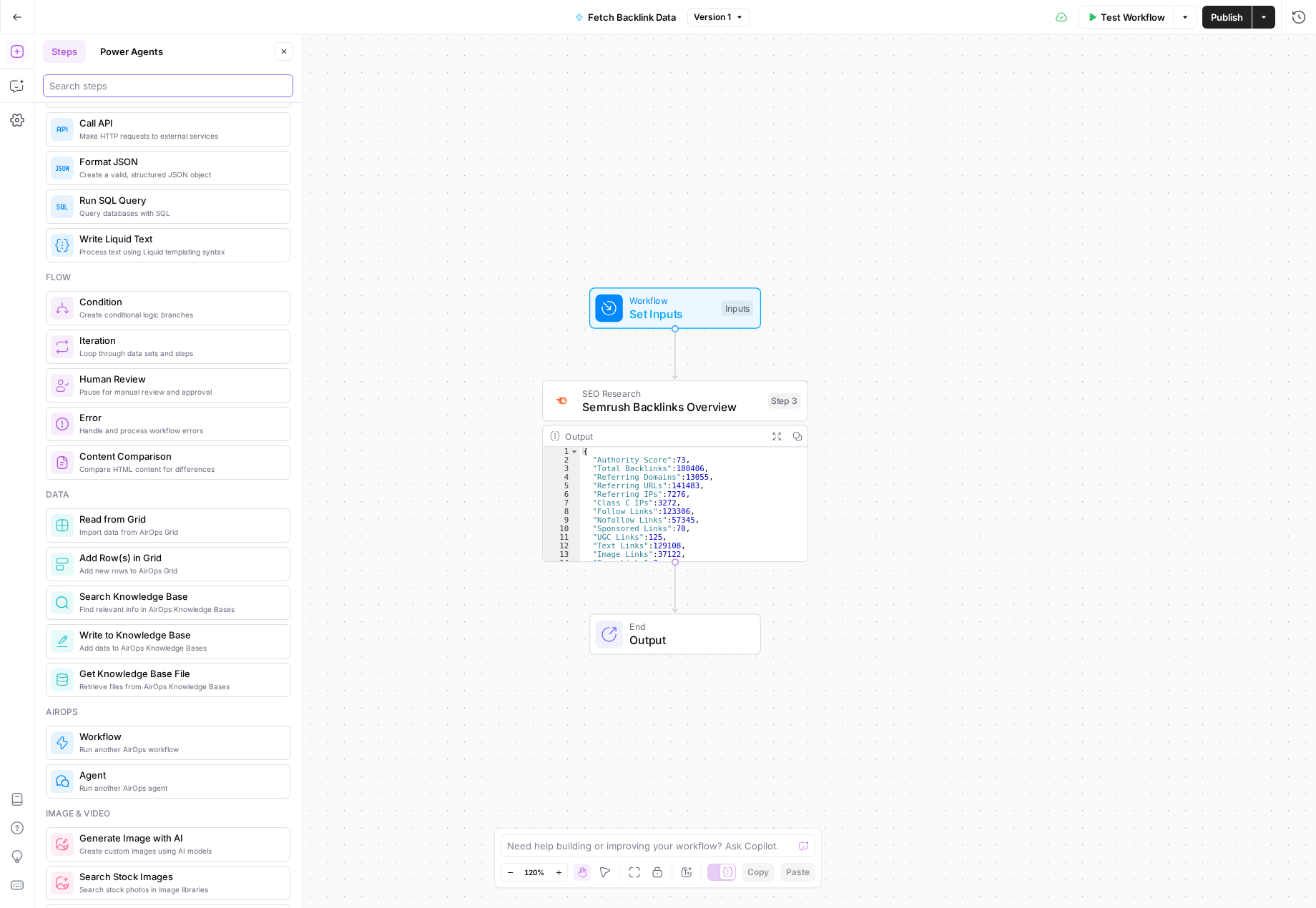
scroll to position [286, 0]
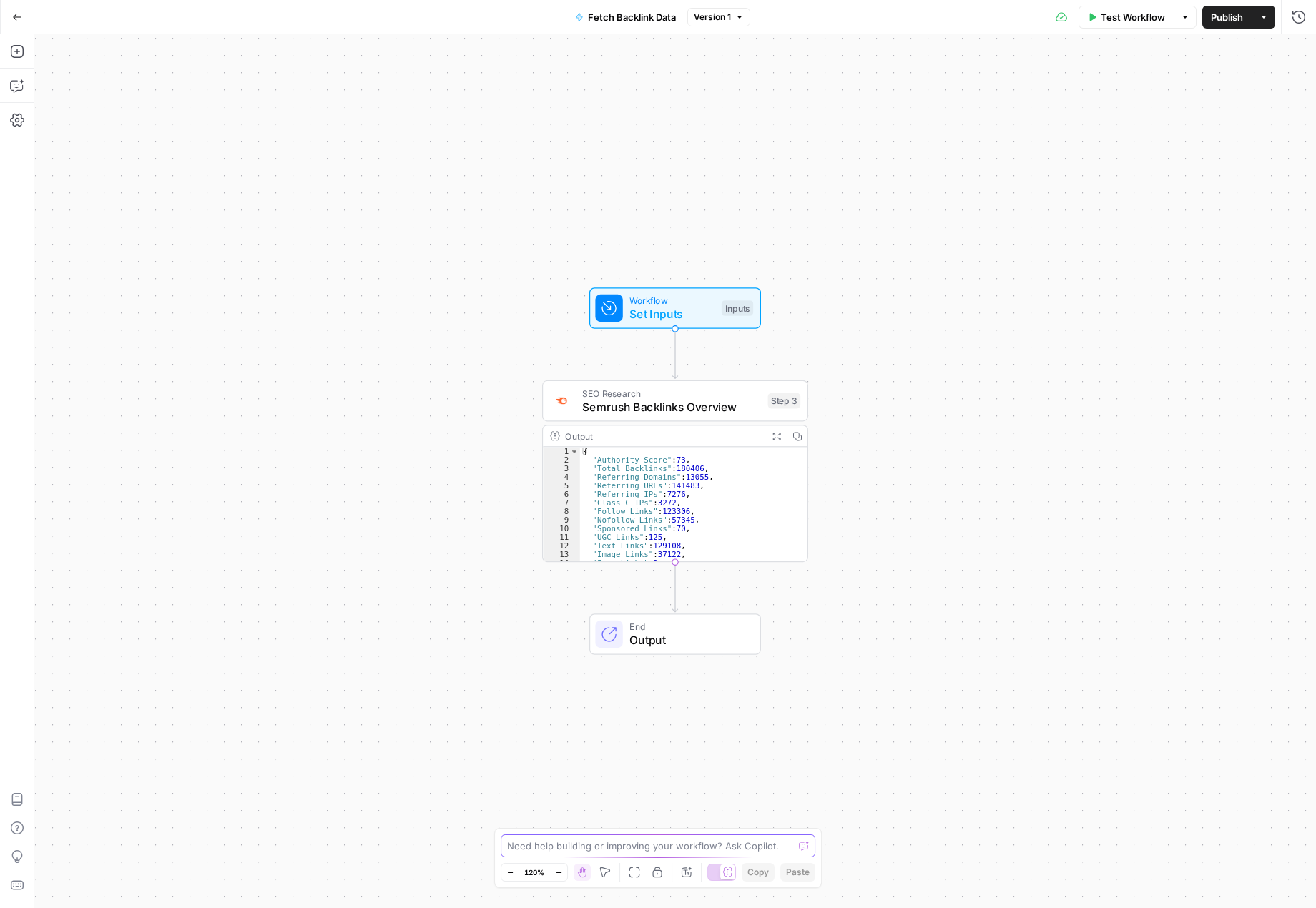
click at [617, 846] on textarea at bounding box center [651, 845] width 286 height 15
click at [18, 53] on icon "button" at bounding box center [17, 51] width 15 height 15
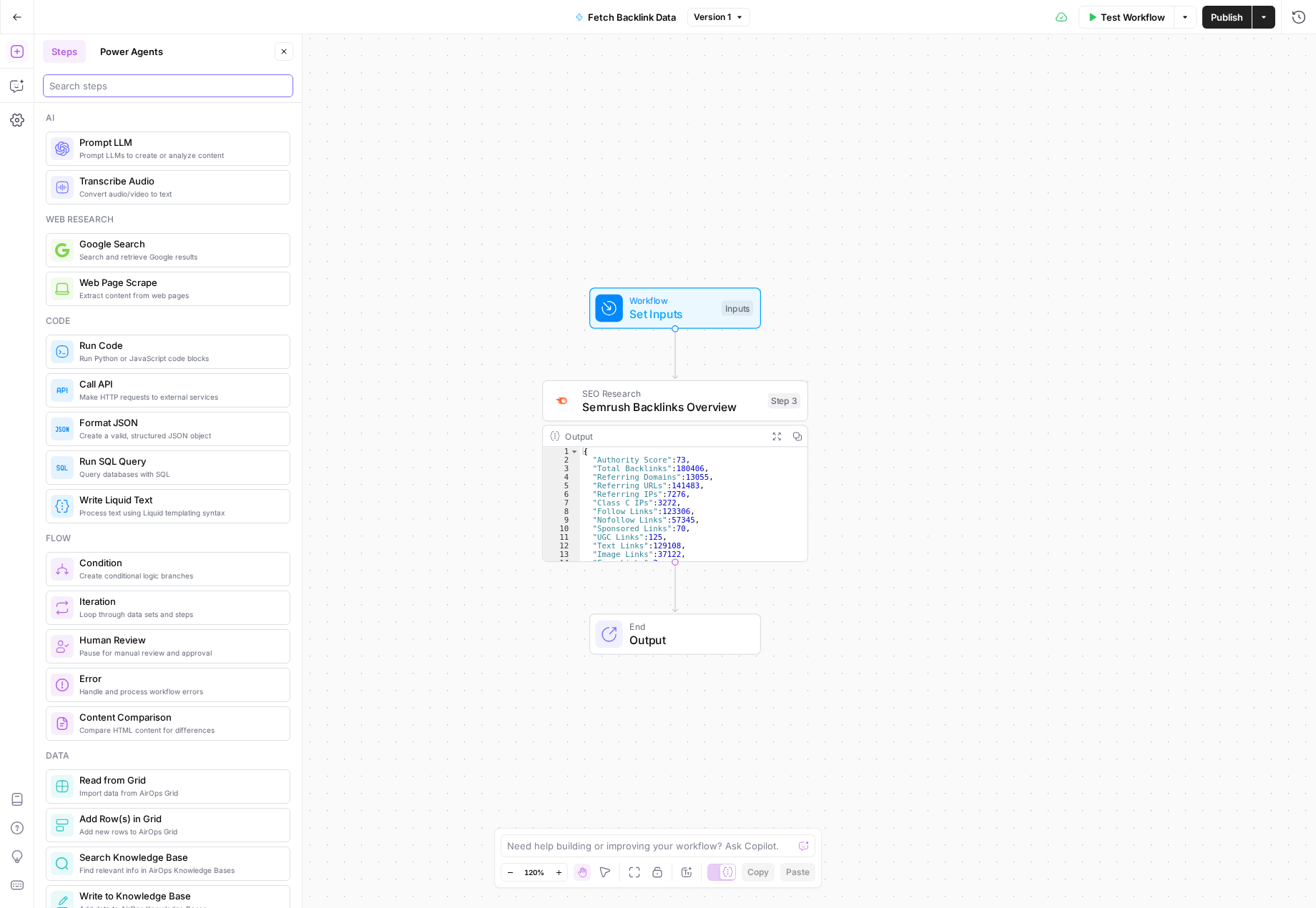
click at [179, 83] on input "search" at bounding box center [168, 85] width 237 height 15
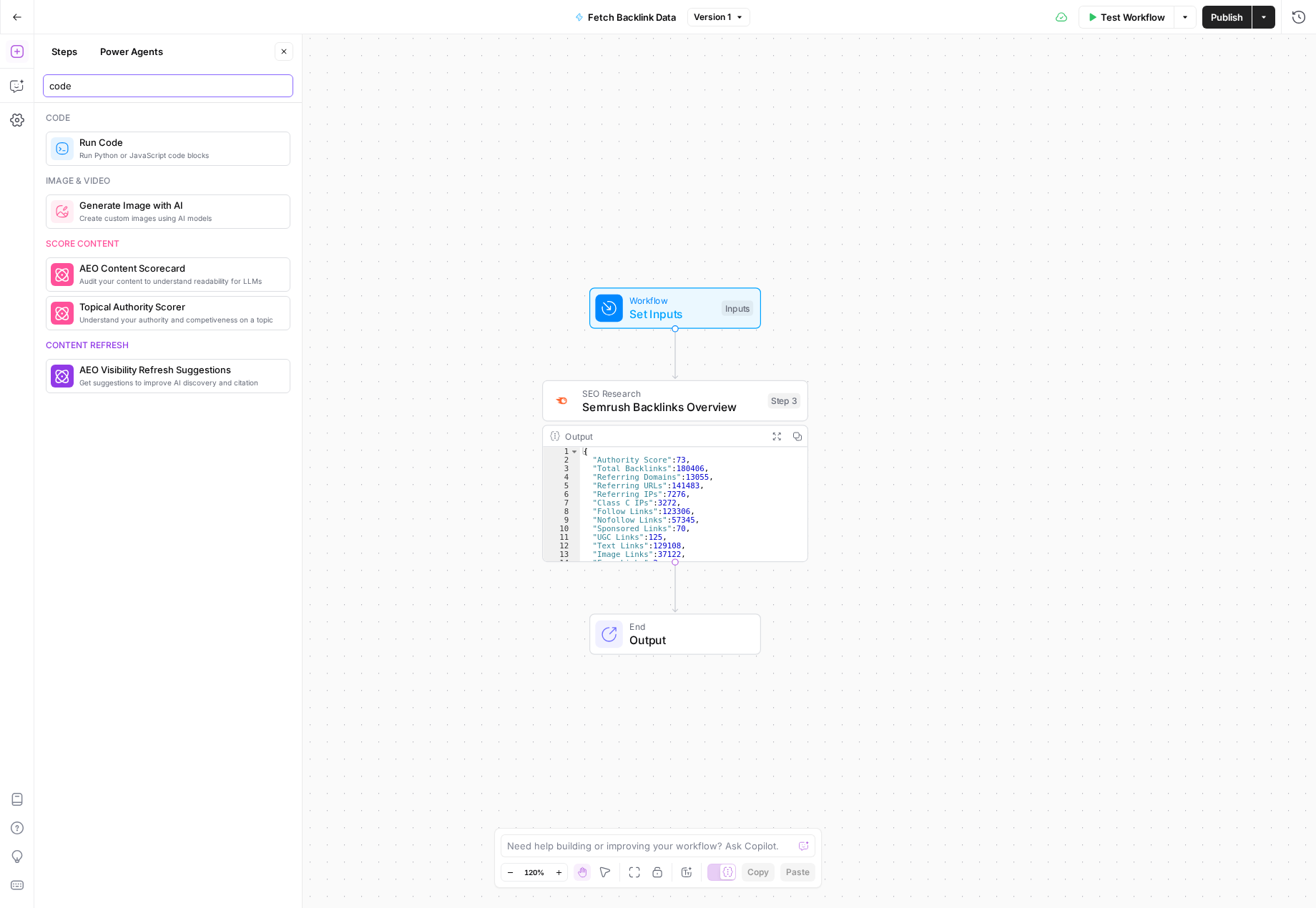
type input "code"
click at [179, 163] on div "Run Python or JavaScript code blocks Run Code" at bounding box center [169, 148] width 245 height 34
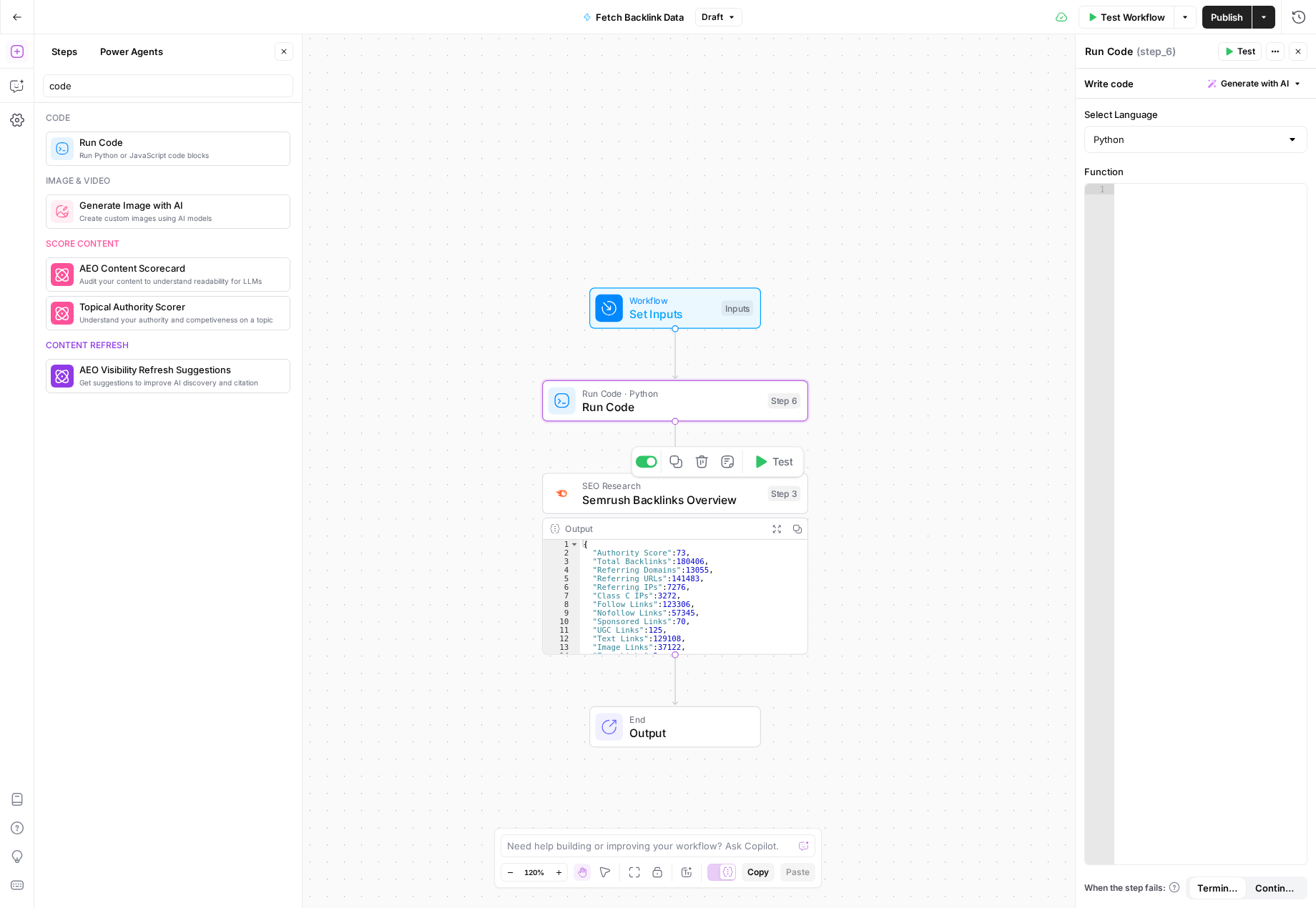
click at [780, 499] on div "Step 3" at bounding box center [785, 494] width 33 height 16
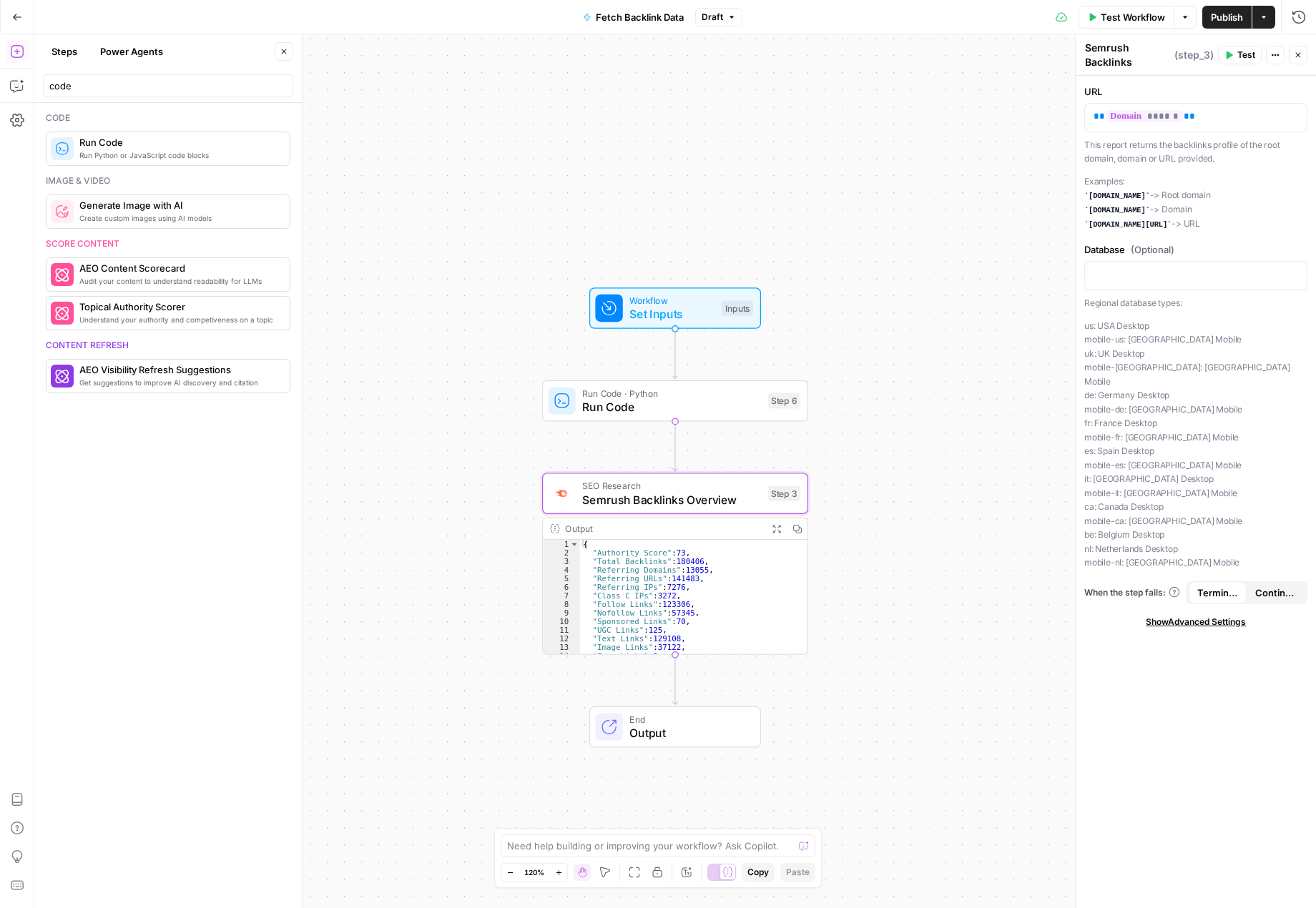
click at [1198, 55] on span "( step_3 )" at bounding box center [1194, 55] width 39 height 15
click at [1270, 54] on button "Actions" at bounding box center [1275, 55] width 19 height 19
click at [1134, 78] on div "URL ** ****** ** This report returns the backlinks profile of the root domain, …" at bounding box center [1195, 492] width 240 height 833
click at [1189, 52] on span "( step_3 )" at bounding box center [1194, 55] width 39 height 15
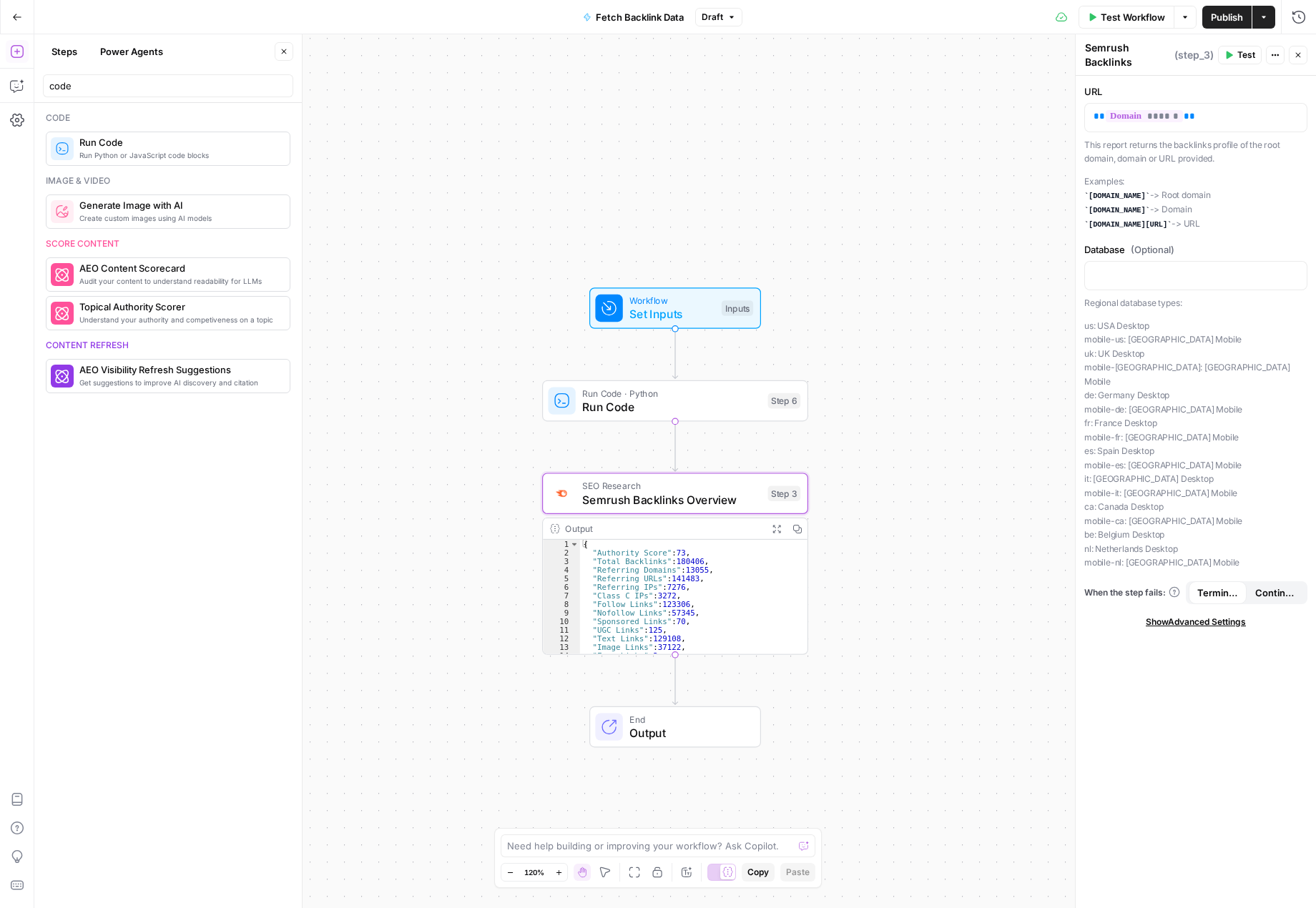
click at [1189, 52] on span "( step_3 )" at bounding box center [1194, 55] width 39 height 15
click at [677, 307] on span "Set Inputs" at bounding box center [671, 314] width 85 height 18
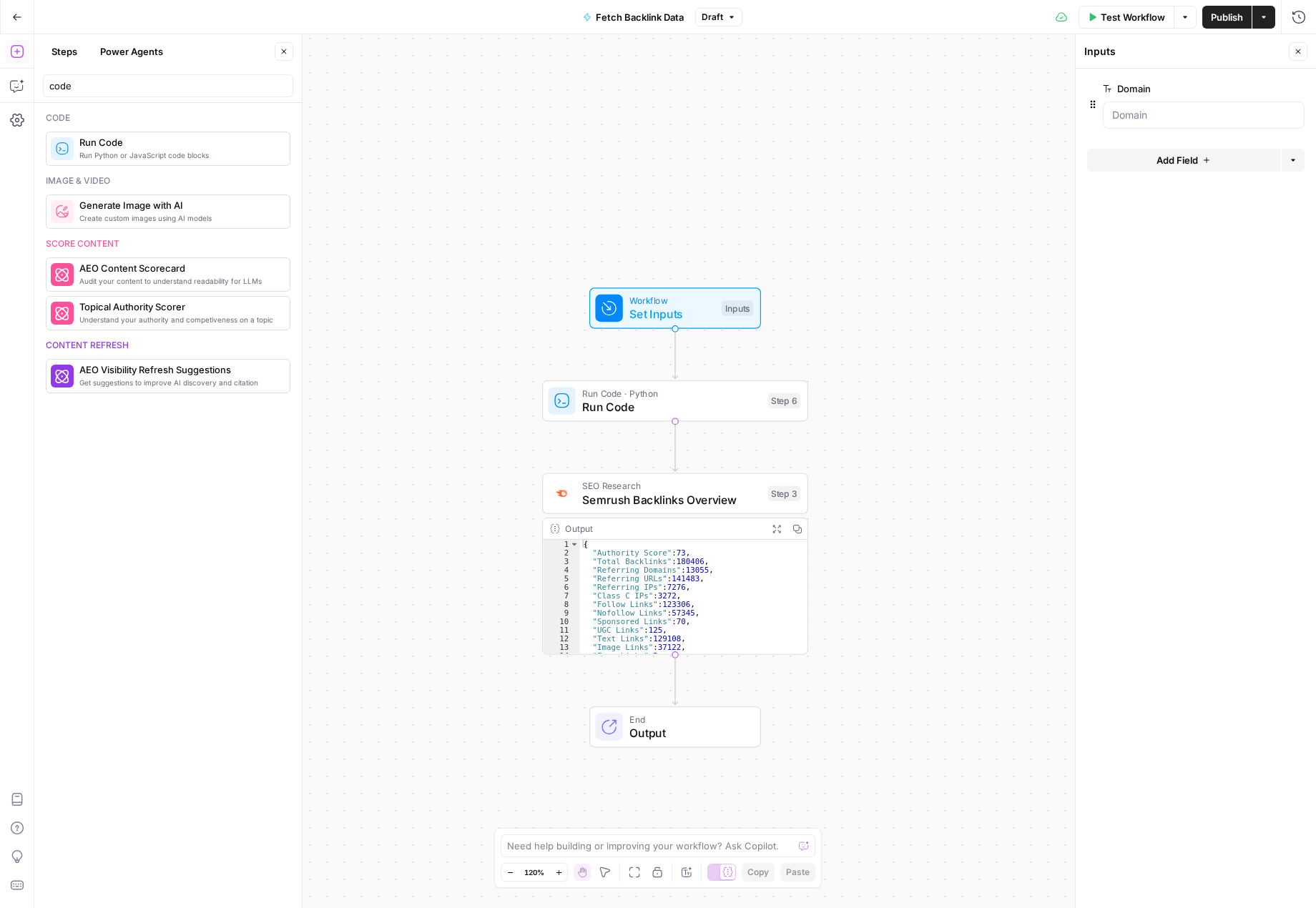
click at [722, 414] on span "Run Code" at bounding box center [671, 407] width 178 height 18
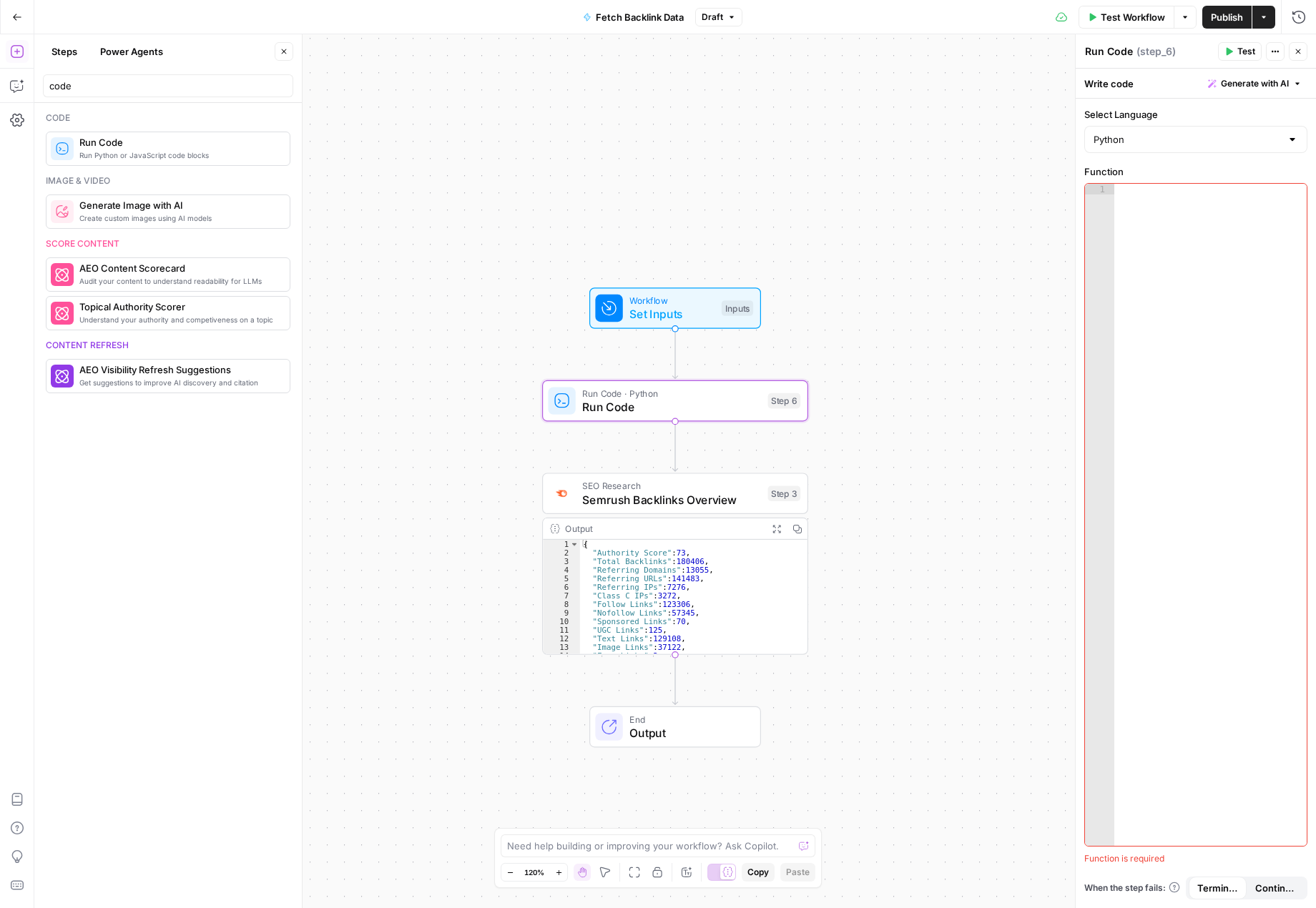
click at [1134, 197] on div at bounding box center [1210, 526] width 192 height 684
type textarea "*"
paste textarea "**********"
type textarea "**********"
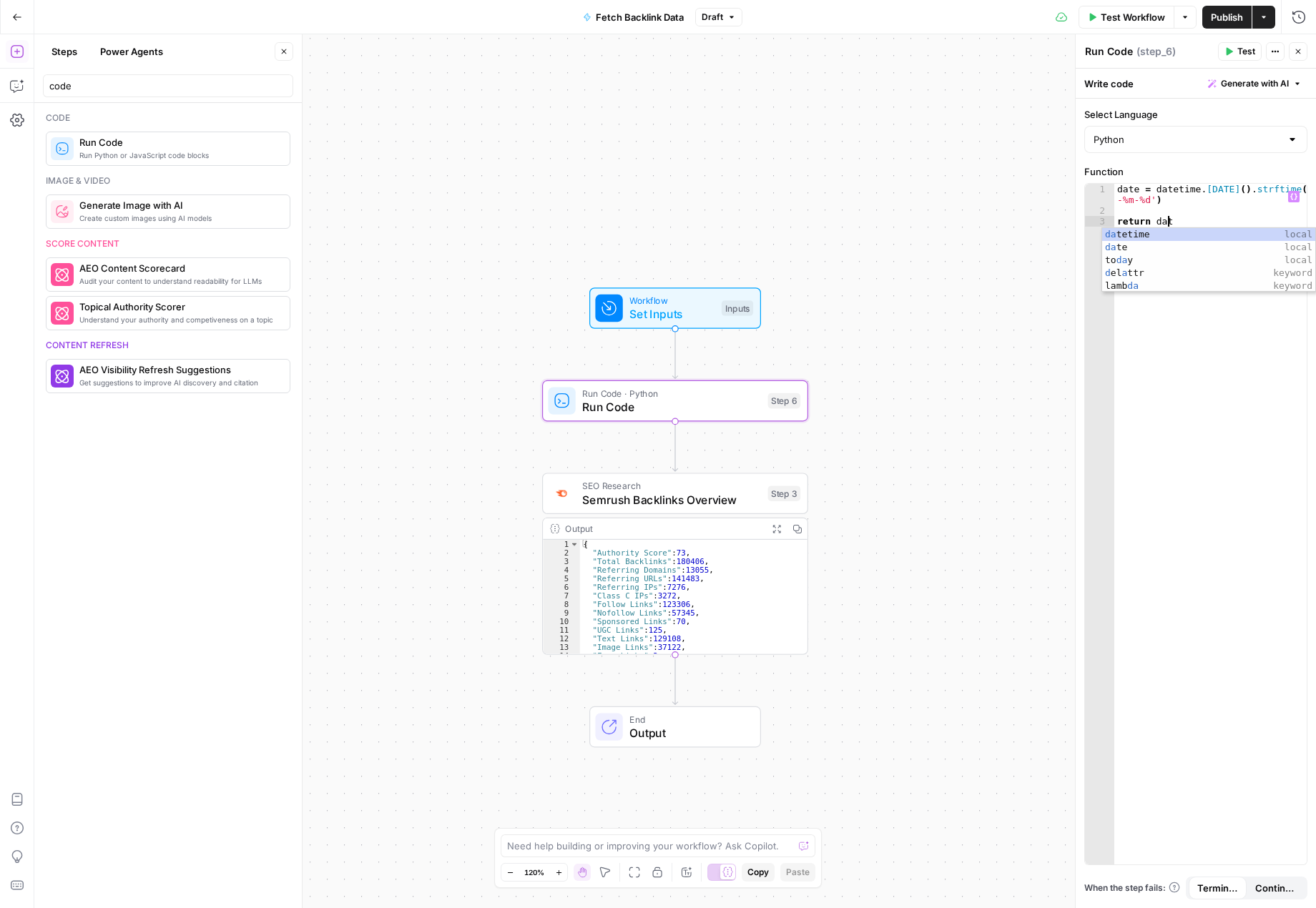
scroll to position [0, 4]
click at [1145, 249] on div "date time local date local" at bounding box center [1209, 254] width 214 height 52
click at [1239, 47] on span "Test" at bounding box center [1246, 51] width 18 height 13
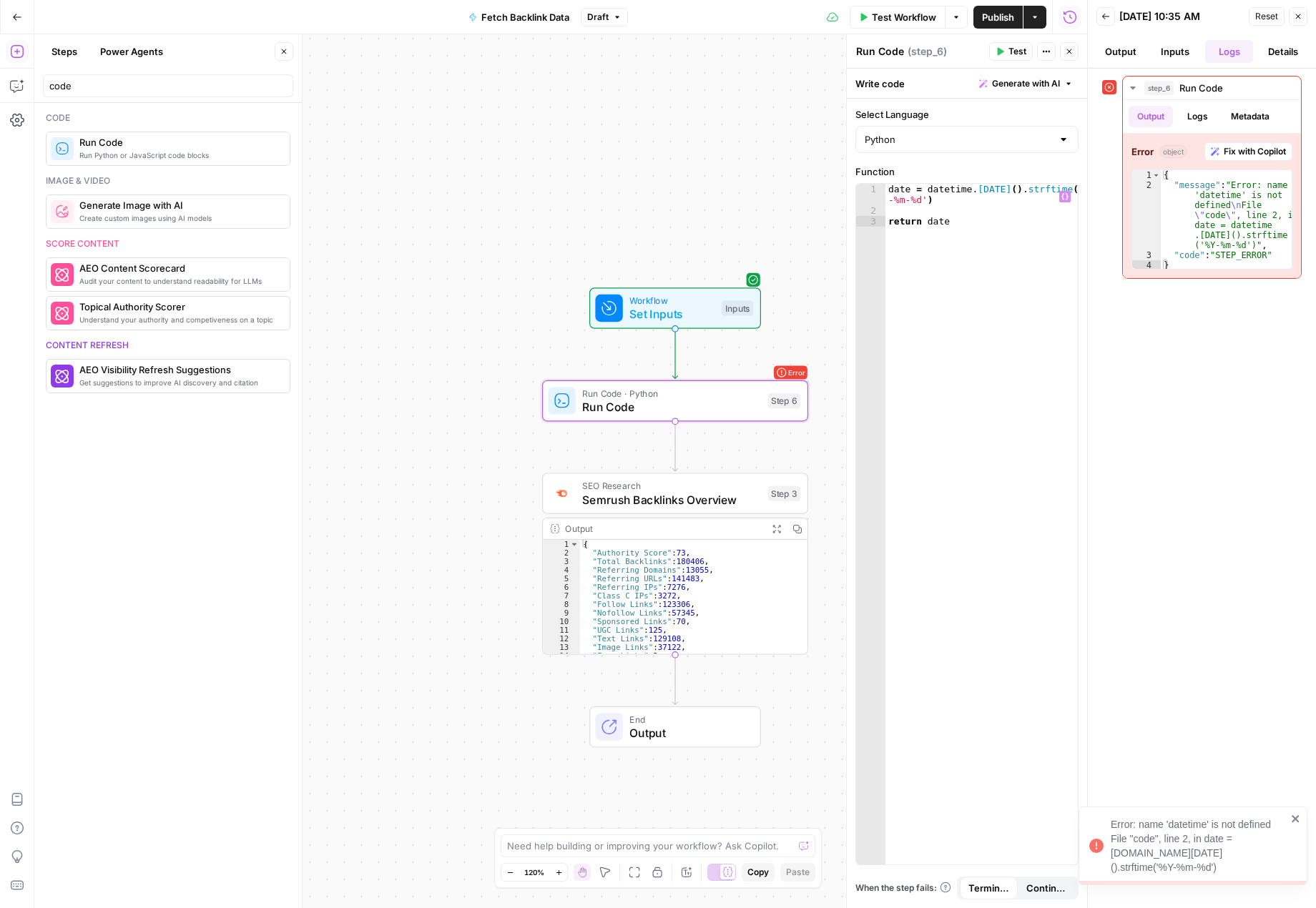
click at [888, 192] on div "date = datetime . today ( ) . strftime ( '%Y -%m-%d' ) return date" at bounding box center [982, 541] width 192 height 713
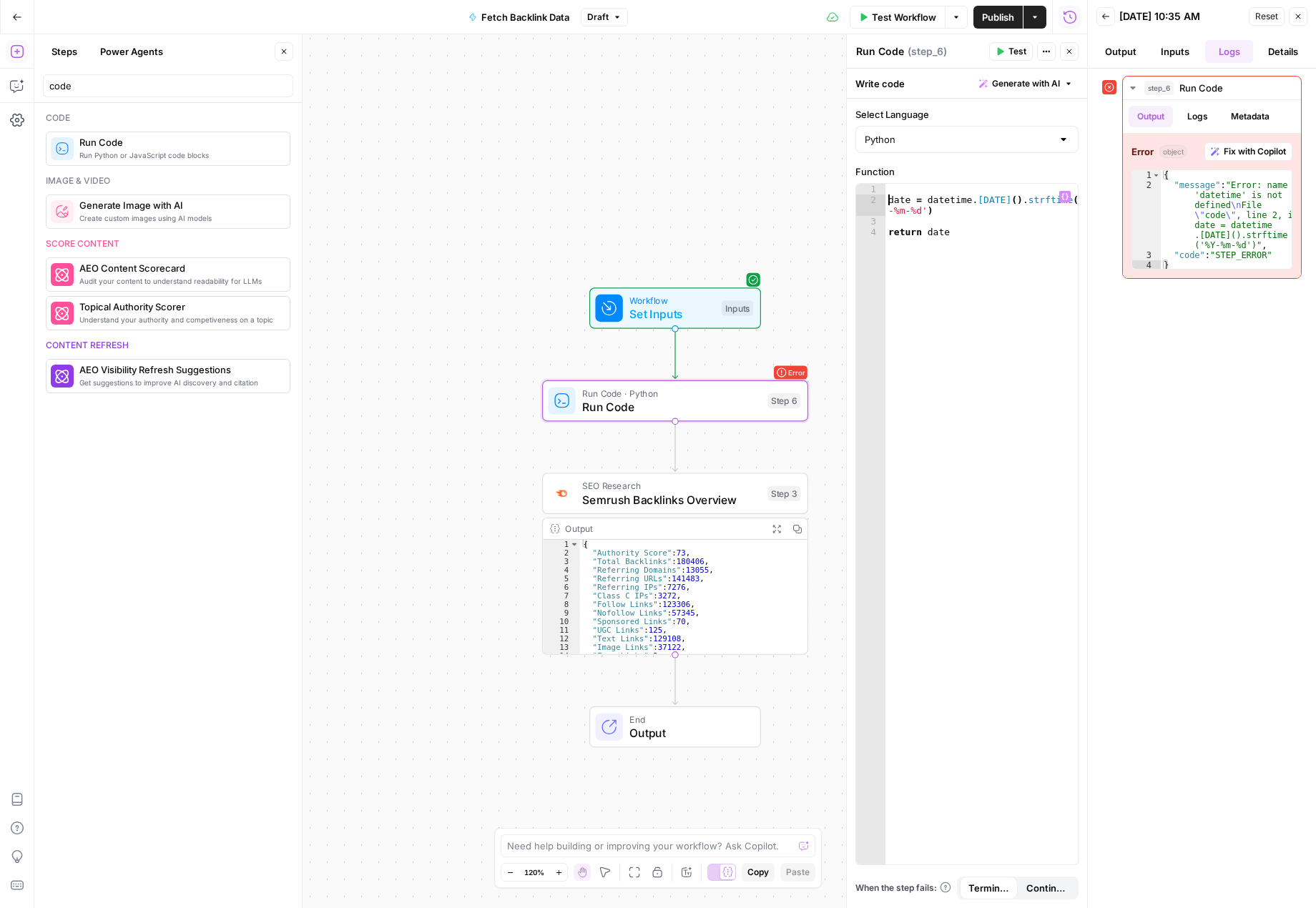
scroll to position [0, 1]
type textarea "**********"
drag, startPoint x: 908, startPoint y: 218, endPoint x: 881, endPoint y: 211, distance: 27.9
click at [882, 213] on div "1 2 3 4 5 6 date = datetime . today ( ) . strftime ( '%Y -%m-%d' ) return date …" at bounding box center [967, 524] width 221 height 681
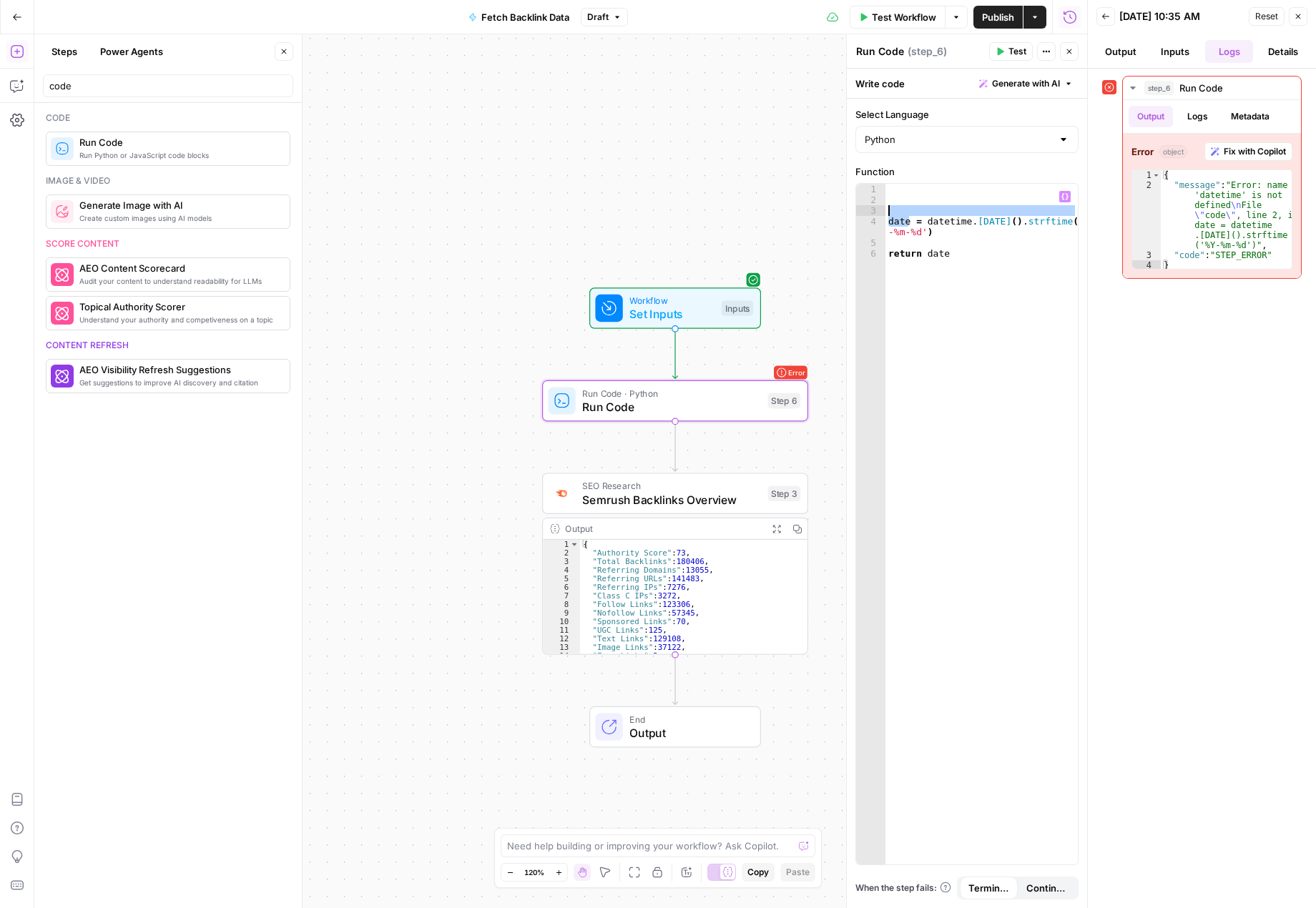
click at [900, 216] on div "date = datetime . today ( ) . strftime ( '%Y -%m-%d' ) return date" at bounding box center [982, 524] width 192 height 681
drag, startPoint x: 908, startPoint y: 217, endPoint x: 889, endPoint y: 216, distance: 19.0
click at [889, 216] on div "date = datetime . today ( ) . strftime ( '%Y -%m-%d' ) return date" at bounding box center [982, 535] width 192 height 702
drag, startPoint x: 953, startPoint y: 253, endPoint x: 926, endPoint y: 252, distance: 27.0
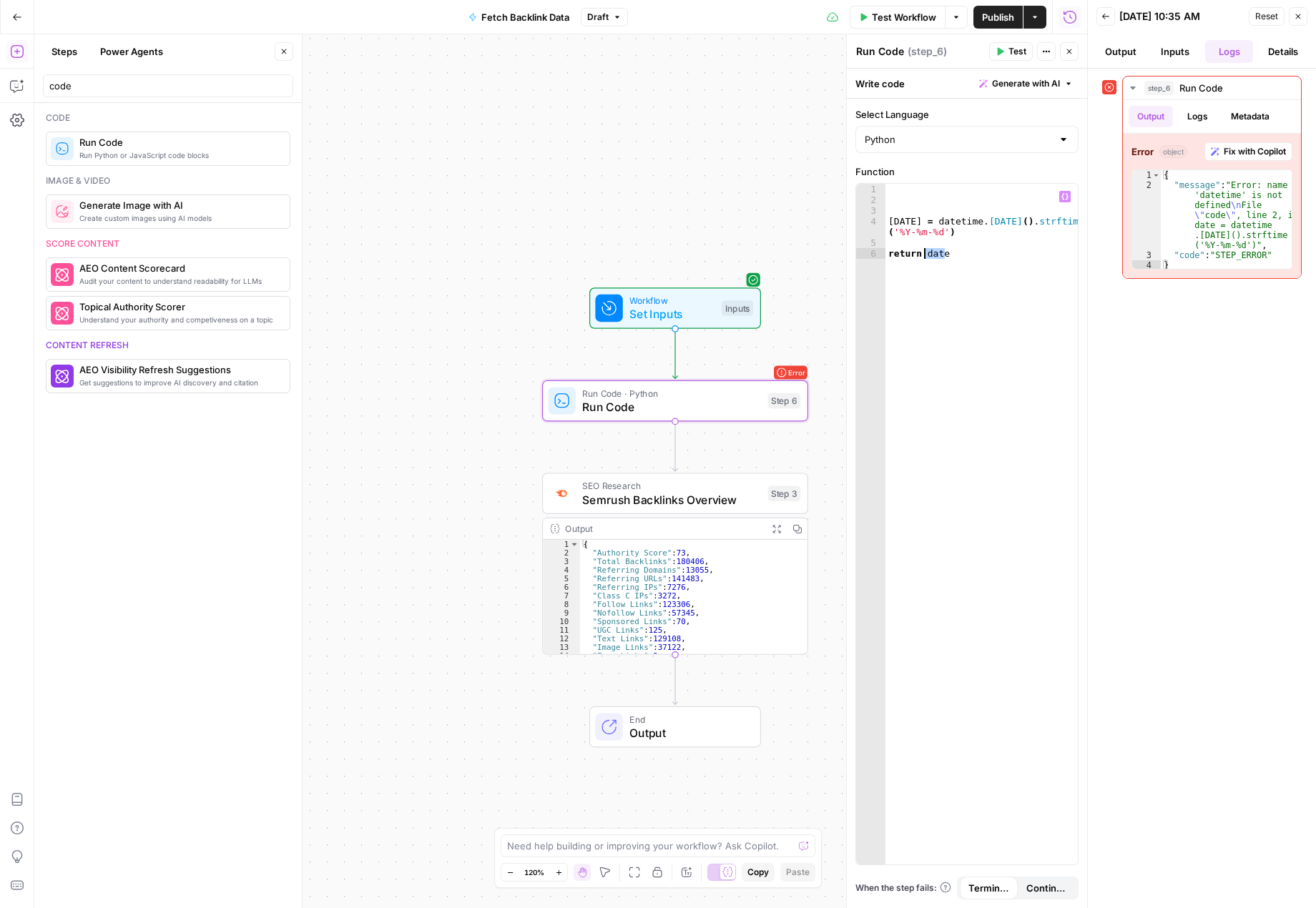
click at [926, 252] on div "today = datetime . today ( ) . strftime ( '%Y-%m-%d' ) return date" at bounding box center [982, 535] width 192 height 702
type textarea "**********"
click at [950, 200] on div "today = datetime . today ( ) . strftime ( '%Y-%m-%d' ) return today" at bounding box center [982, 535] width 192 height 702
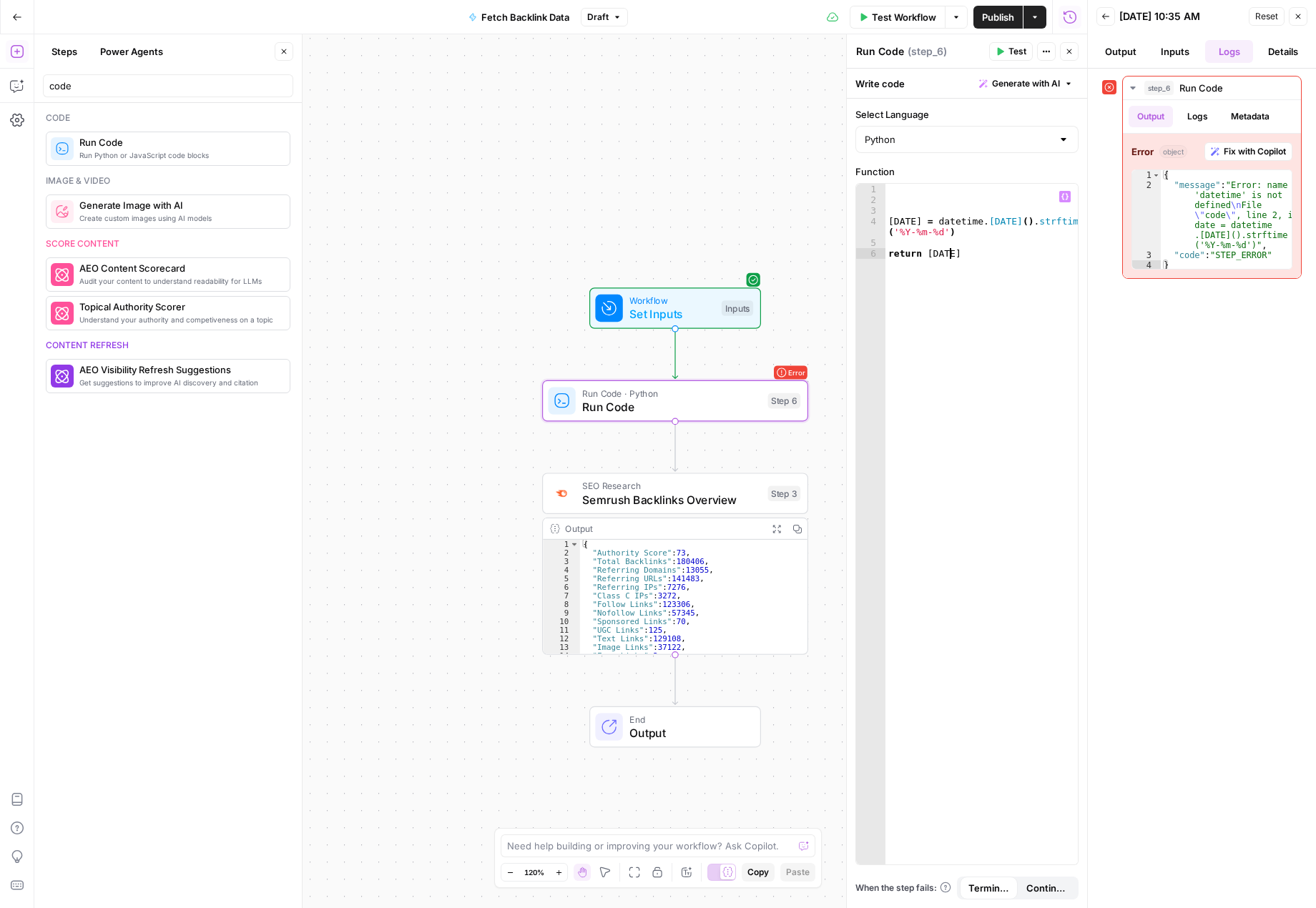
click at [985, 263] on div "today = datetime . today ( ) . strftime ( '%Y-%m-%d' ) return today" at bounding box center [982, 535] width 192 height 702
type textarea "**********"
click at [928, 294] on div "today = datetime . today ( ) . strftime ( '%Y-%m-%d' ) return today" at bounding box center [982, 535] width 192 height 702
paste textarea "**********"
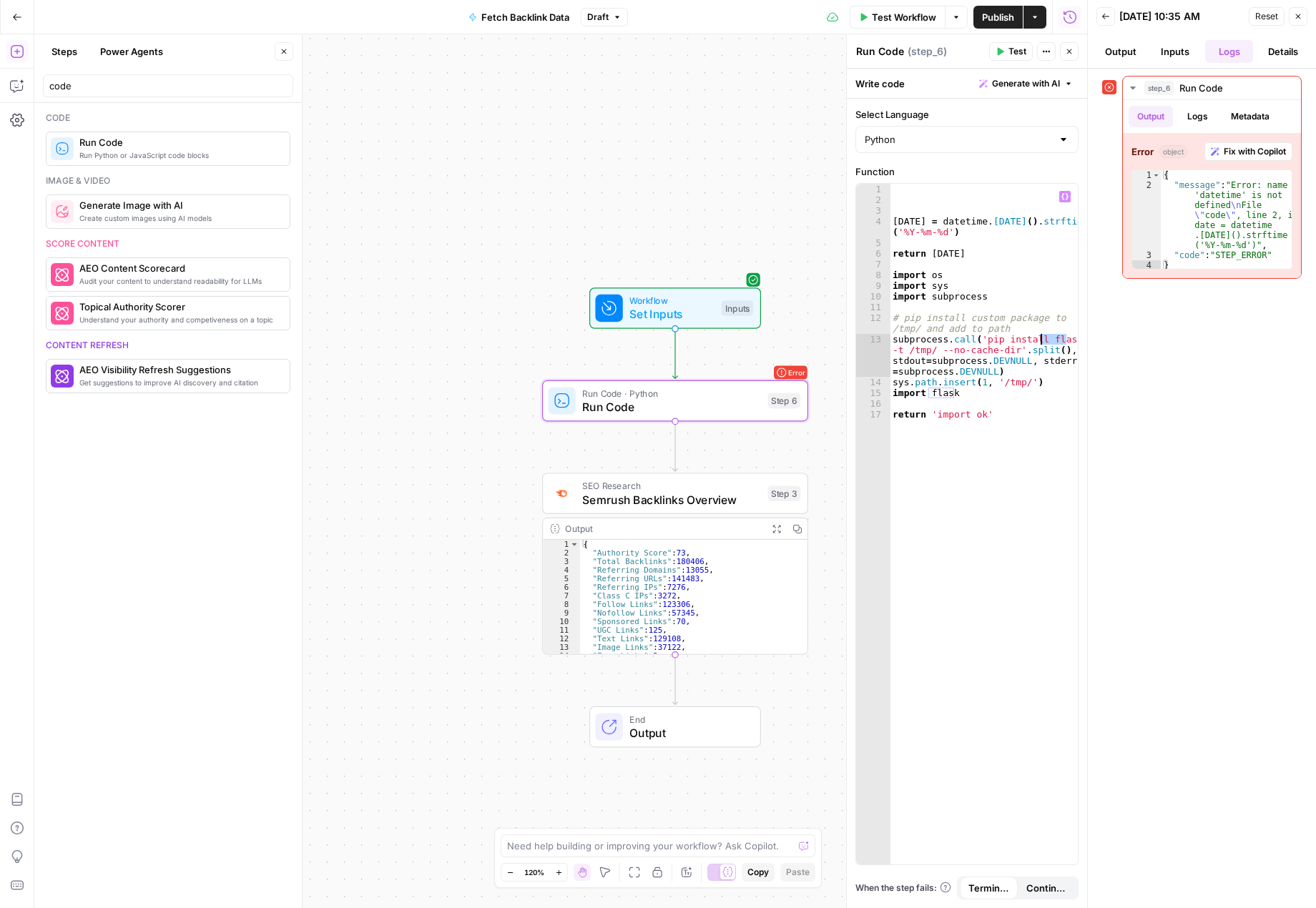
drag, startPoint x: 1066, startPoint y: 339, endPoint x: 1040, endPoint y: 338, distance: 26.0
click at [1040, 338] on div "today = datetime . today ( ) . strftime ( '%Y-%m-%d' ) return today import os i…" at bounding box center [984, 535] width 188 height 702
click at [1073, 351] on div "date time local" at bounding box center [1145, 364] width 214 height 38
drag, startPoint x: 954, startPoint y: 395, endPoint x: 930, endPoint y: 391, distance: 24.3
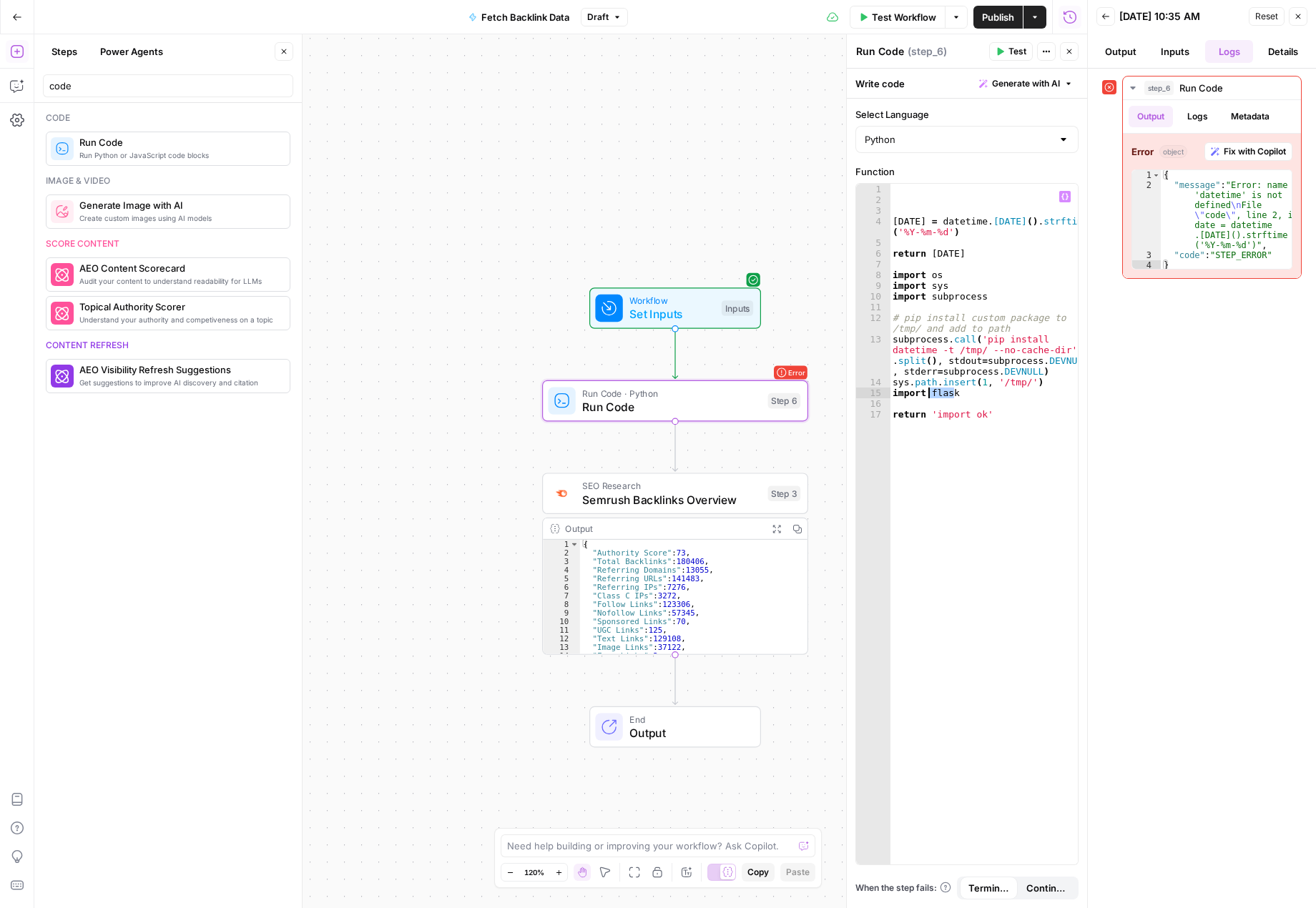
click at [930, 391] on div "today = datetime . today ( ) . strftime ( '%Y-%m-%d' ) return today import os i…" at bounding box center [984, 535] width 188 height 702
click at [991, 407] on div "datet ime local" at bounding box center [1033, 418] width 214 height 38
click at [1006, 444] on div "today = datetime . today ( ) . strftime ( '%Y-%m-%d' ) return today import os i…" at bounding box center [984, 535] width 188 height 702
click at [1013, 50] on span "Test" at bounding box center [1017, 51] width 18 height 13
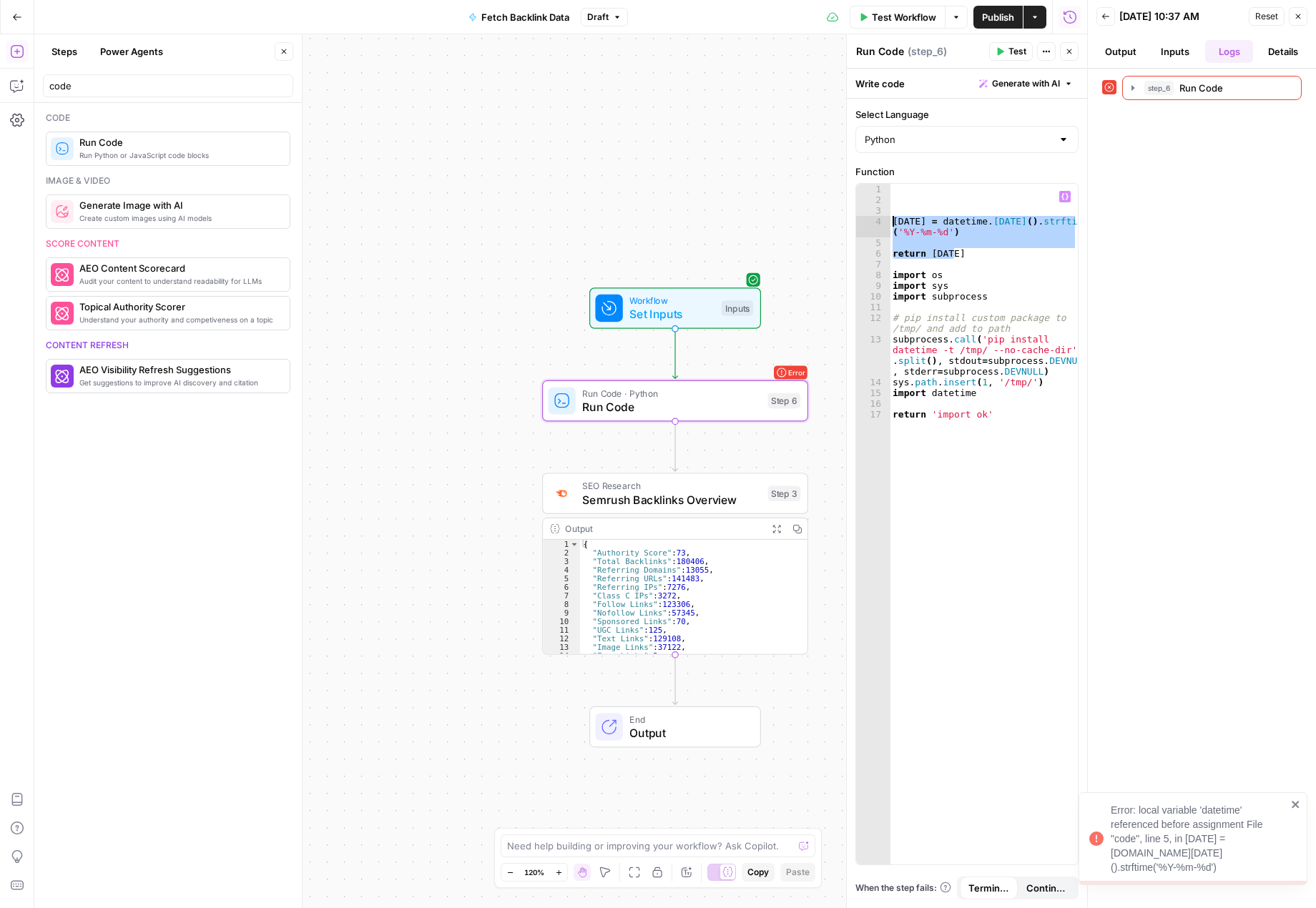
drag, startPoint x: 976, startPoint y: 256, endPoint x: 882, endPoint y: 223, distance: 99.6
click at [882, 223] on div "**********" at bounding box center [967, 524] width 221 height 681
type textarea "**********"
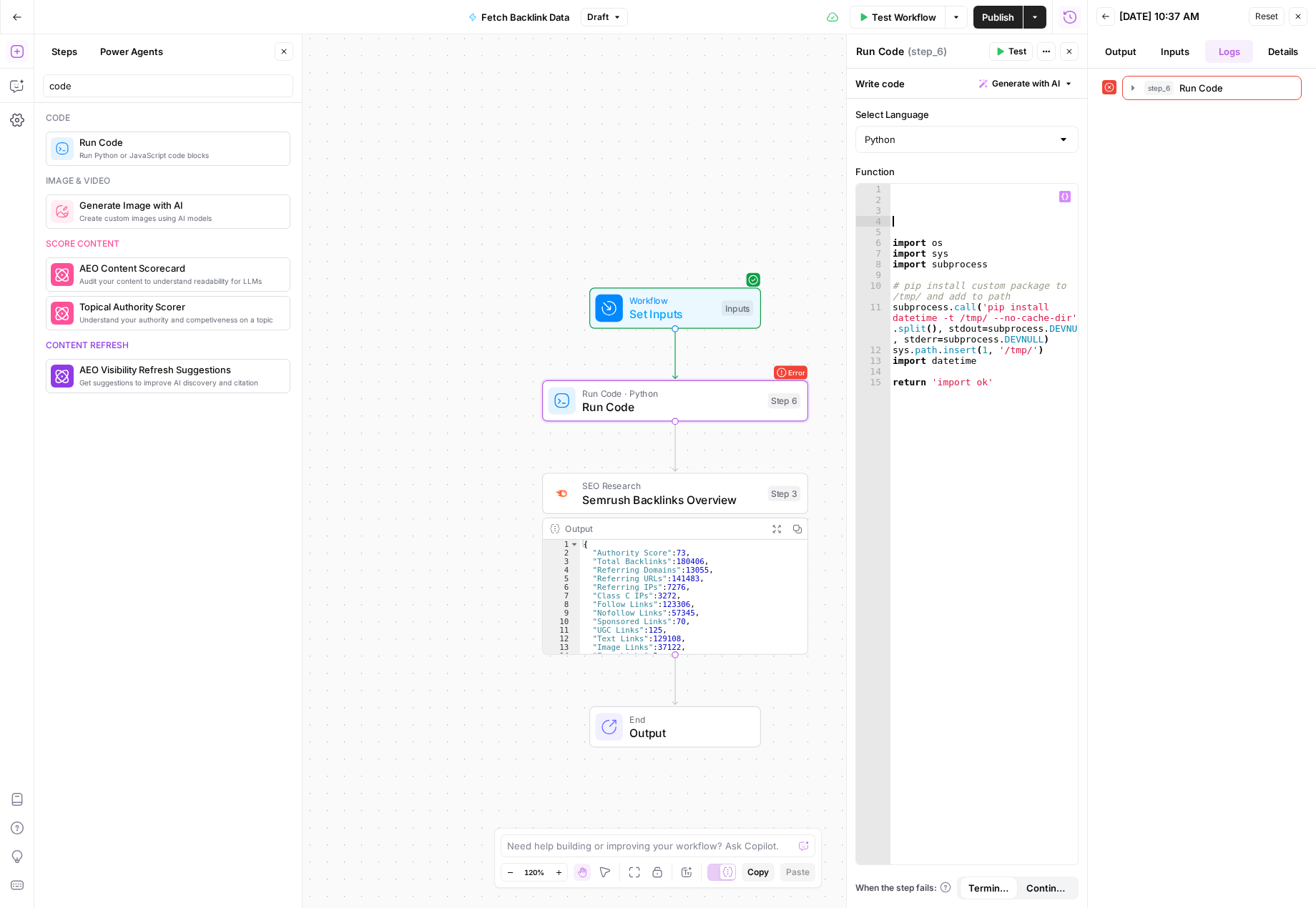
scroll to position [0, 0]
click at [893, 242] on div "import os import sys import subprocess # pip install custom package to /tmp/ an…" at bounding box center [984, 535] width 188 height 702
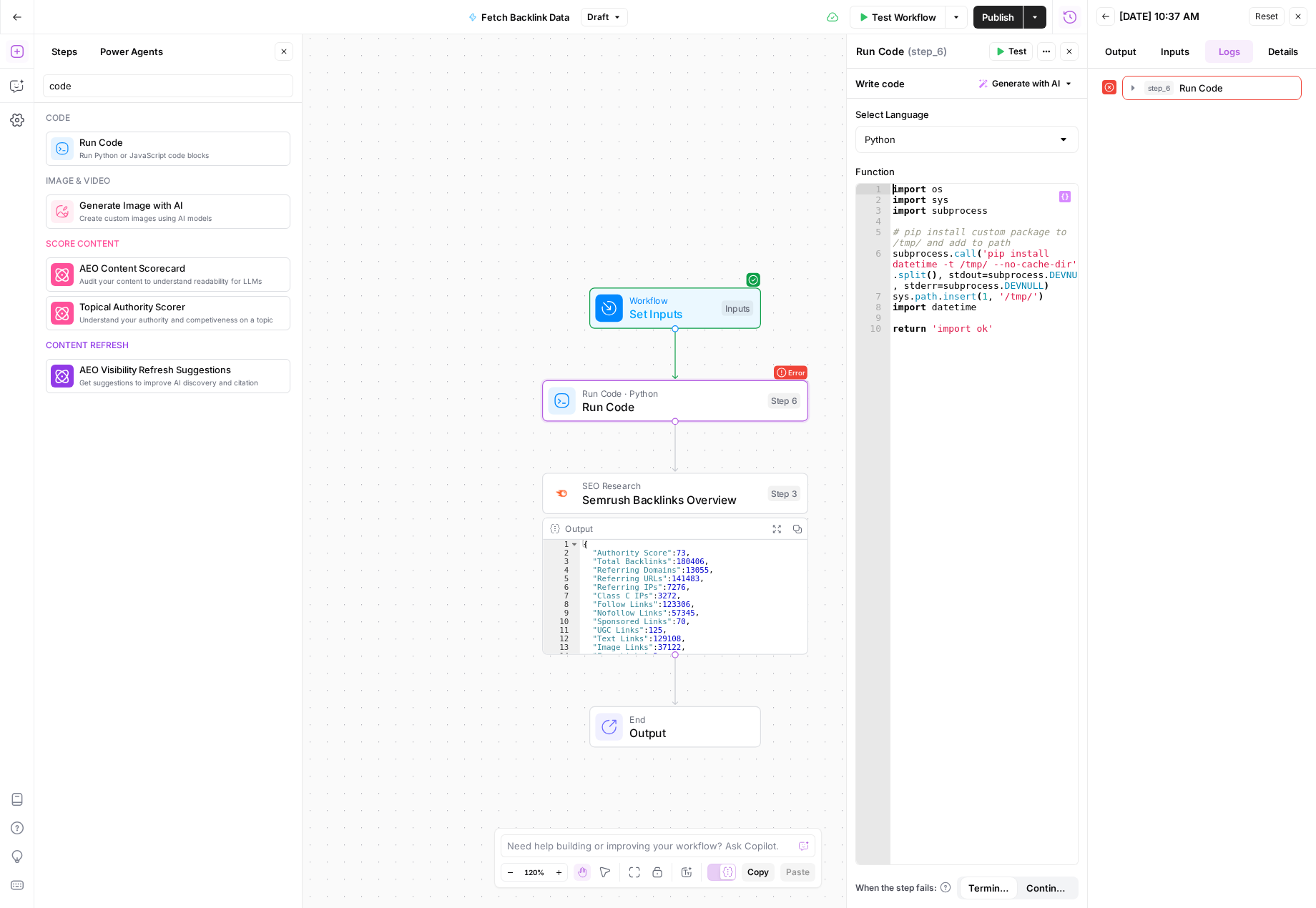
click at [1017, 361] on div "import os import sys import subprocess # pip install custom package to /tmp/ an…" at bounding box center [984, 535] width 188 height 702
type textarea "**********"
paste textarea "**********"
click at [1001, 49] on icon "button" at bounding box center [999, 51] width 9 height 9
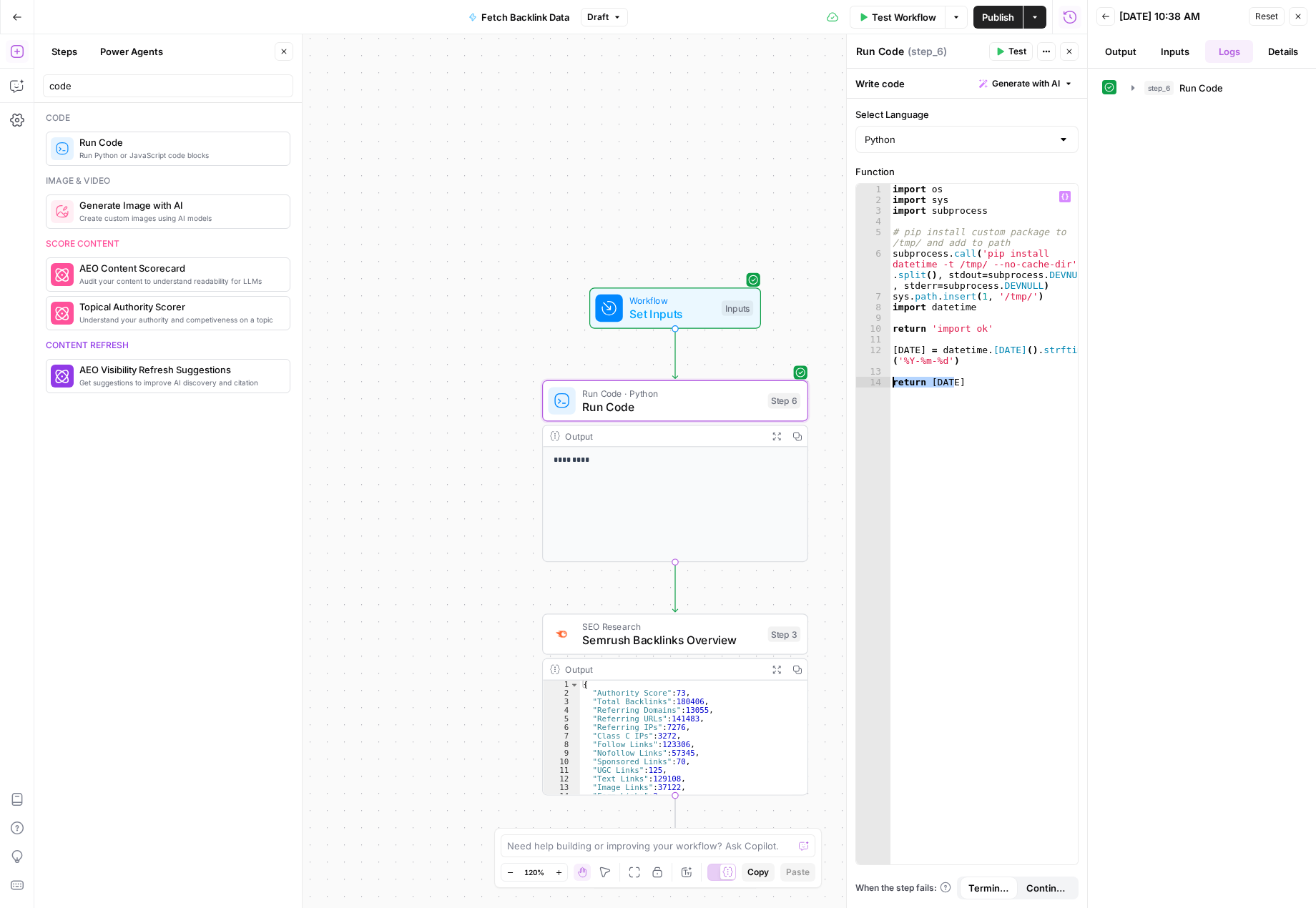
drag, startPoint x: 982, startPoint y: 386, endPoint x: 883, endPoint y: 384, distance: 99.0
click at [883, 384] on div "**********" at bounding box center [967, 524] width 221 height 681
drag, startPoint x: 993, startPoint y: 327, endPoint x: 881, endPoint y: 332, distance: 112.1
click at [881, 332] on div "**********" at bounding box center [967, 524] width 221 height 681
type textarea "**********"
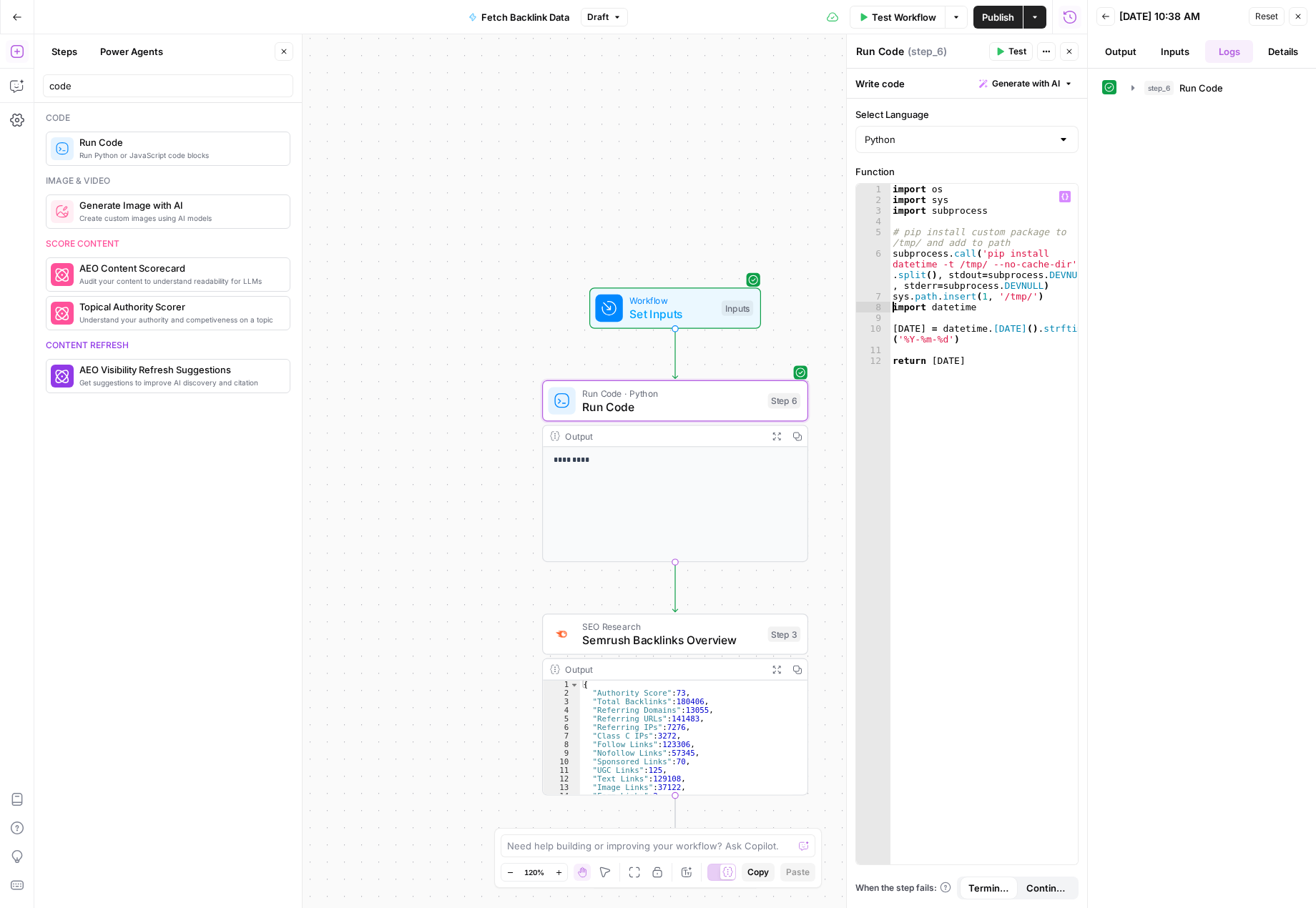
click at [895, 311] on div "import os import sys import subprocess # pip install custom package to /tmp/ an…" at bounding box center [984, 535] width 188 height 702
click at [1008, 50] on span "Test" at bounding box center [1017, 51] width 18 height 13
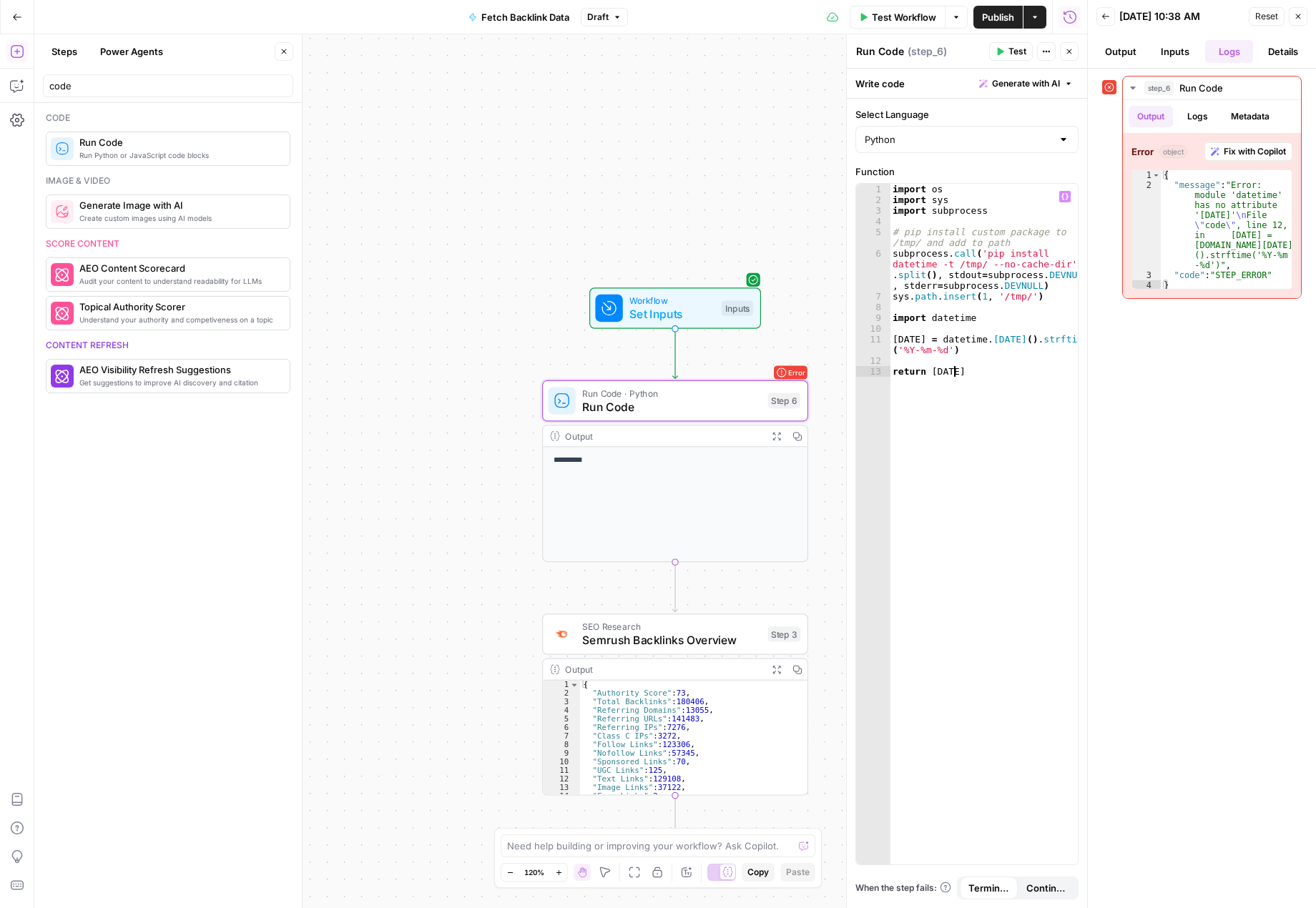
click at [964, 371] on div "import os import sys import subprocess # pip install custom package to /tmp/ an…" at bounding box center [984, 535] width 188 height 702
drag, startPoint x: 935, startPoint y: 340, endPoint x: 881, endPoint y: 335, distance: 54.2
click at [881, 335] on div "**********" at bounding box center [967, 524] width 221 height 681
drag, startPoint x: 965, startPoint y: 379, endPoint x: 872, endPoint y: 376, distance: 93.0
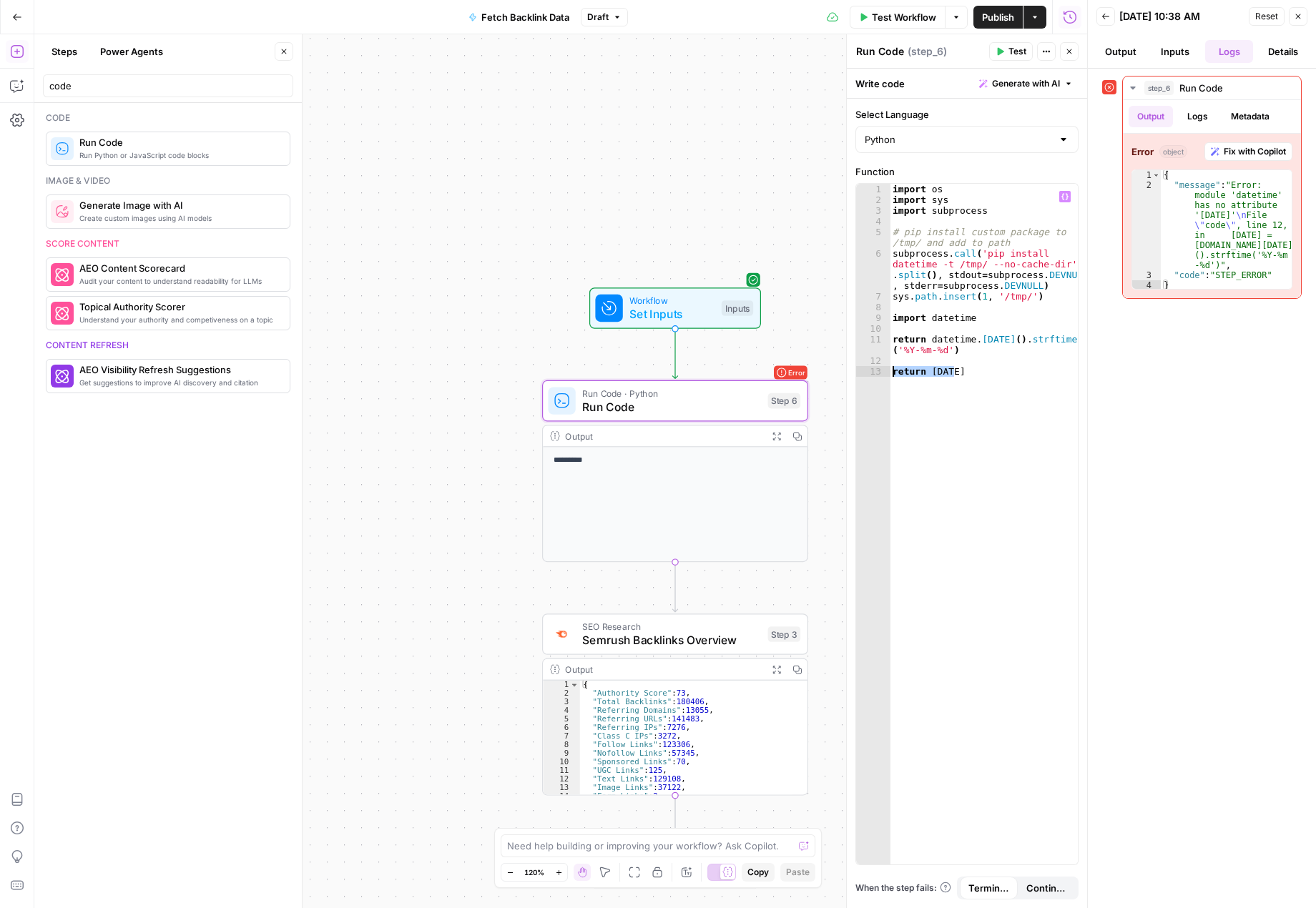
click at [872, 376] on div "**********" at bounding box center [967, 524] width 221 height 681
type textarea "**********"
click at [1017, 46] on span "Test" at bounding box center [1017, 51] width 18 height 13
drag, startPoint x: 977, startPoint y: 352, endPoint x: 886, endPoint y: 339, distance: 91.9
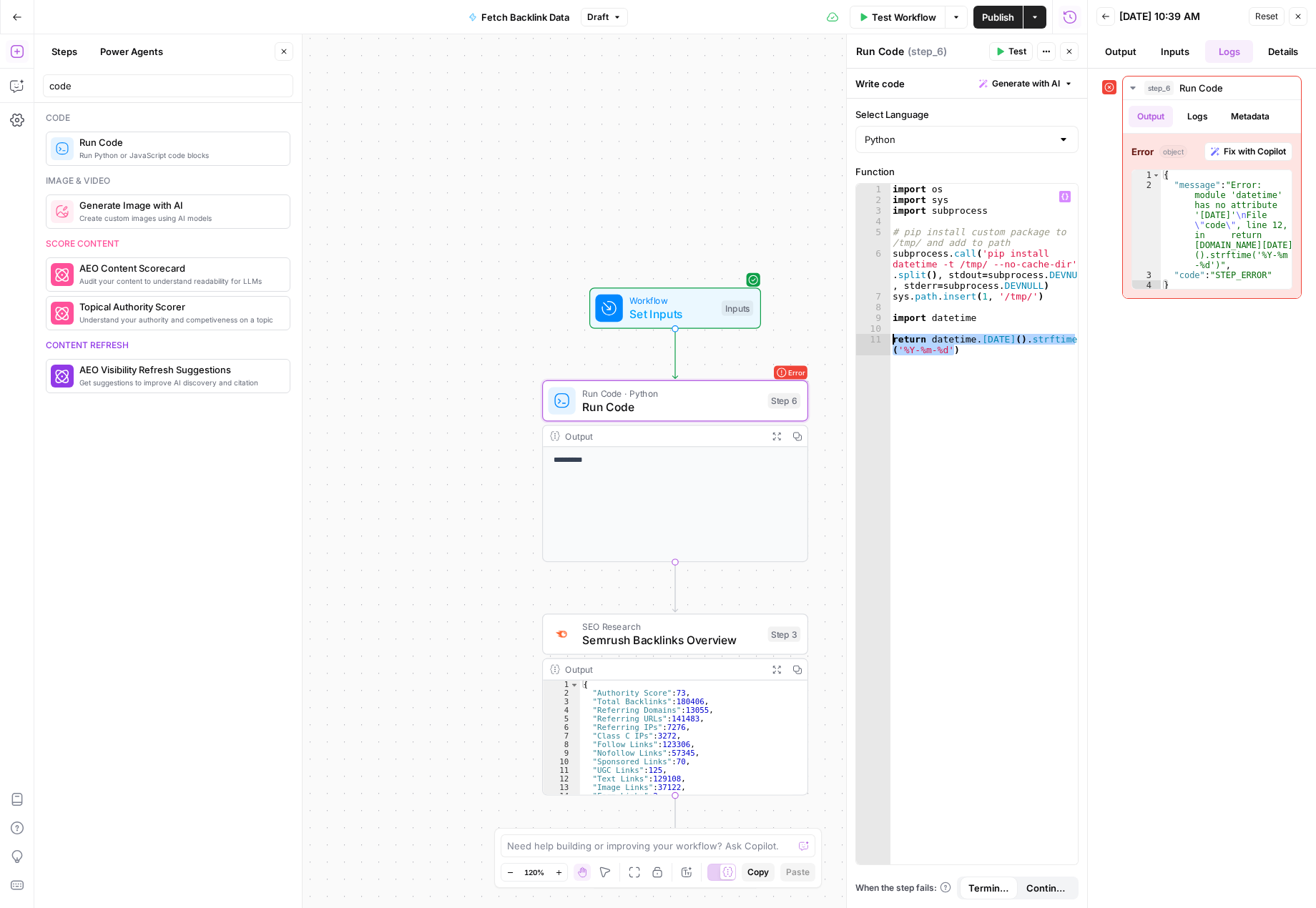
click at [886, 339] on div "**********" at bounding box center [967, 524] width 221 height 681
paste textarea
click at [893, 337] on div "import os import sys import subprocess # pip install custom package to /tmp/ an…" at bounding box center [984, 535] width 188 height 702
drag, startPoint x: 974, startPoint y: 318, endPoint x: 884, endPoint y: 313, distance: 90.1
click at [884, 313] on div "**********" at bounding box center [967, 524] width 221 height 681
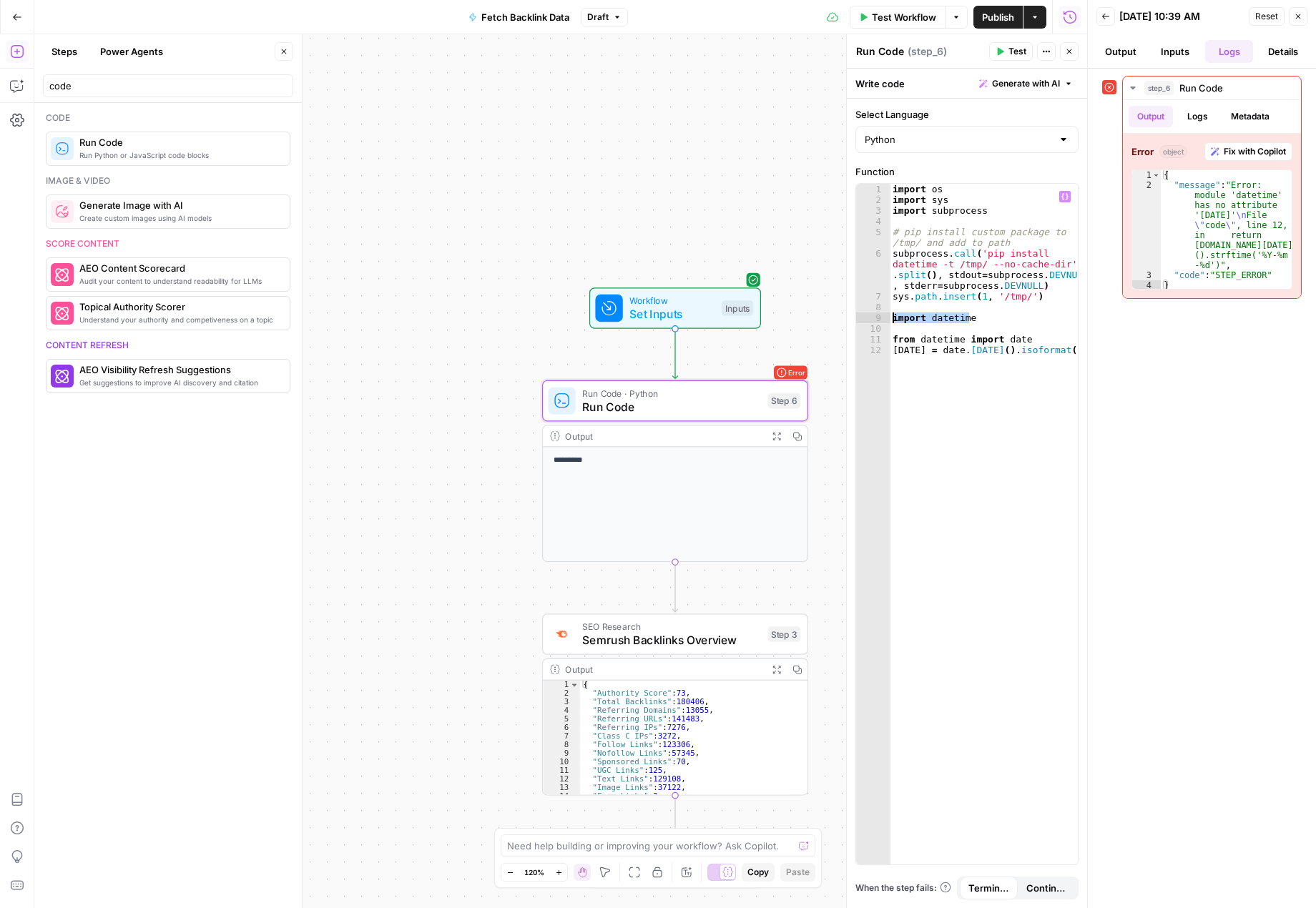
type textarea "**********"
click at [998, 366] on div "import os import sys import subprocess # pip install custom package to /tmp/ an…" at bounding box center [984, 535] width 188 height 702
type textarea "**********"
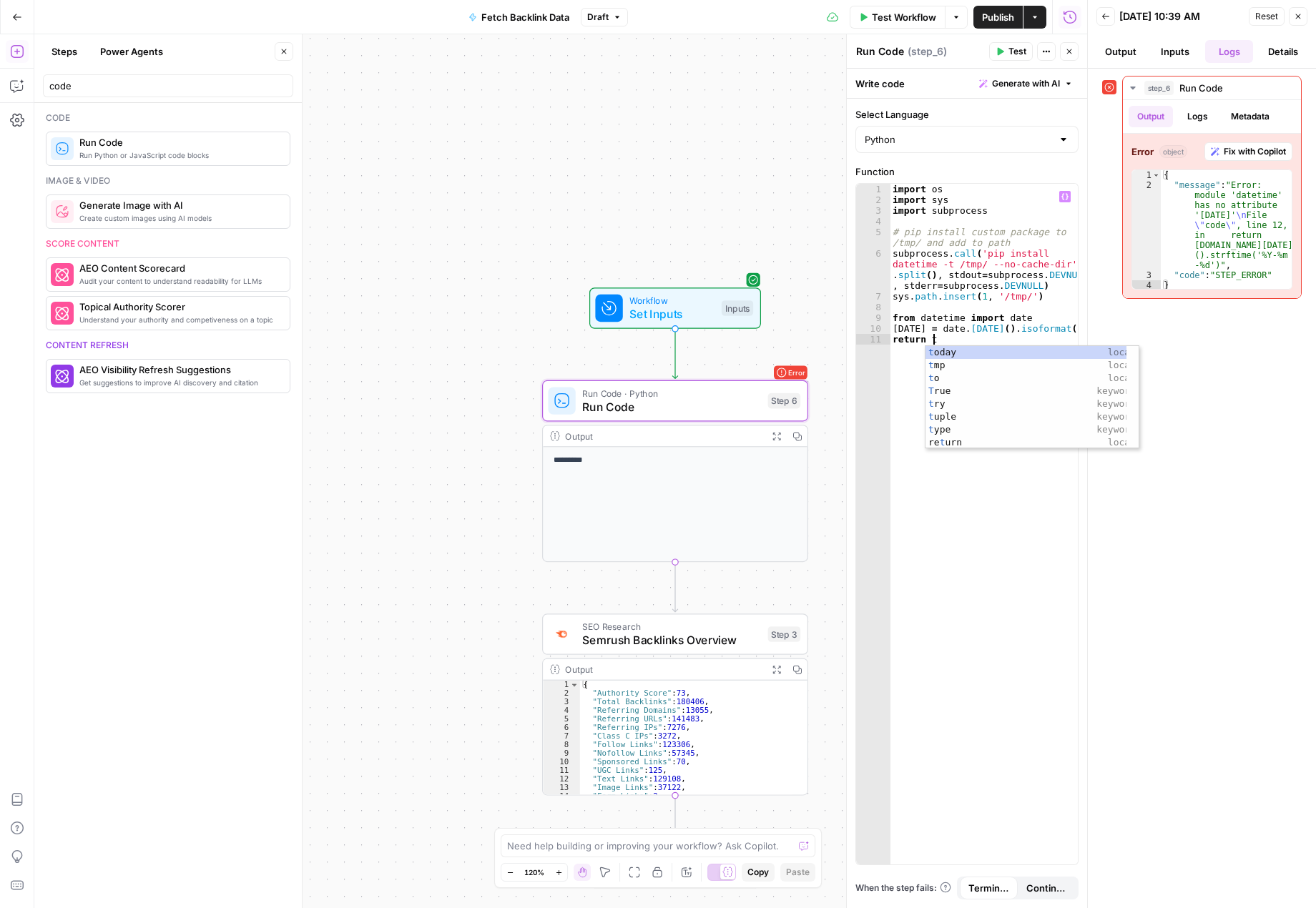
scroll to position [0, 2]
click at [956, 351] on div "to day local to local s t d o ut local cus to m local classme t h o d keyword s…" at bounding box center [1033, 397] width 214 height 103
type textarea "**********"
click at [1004, 46] on button "Test" at bounding box center [1010, 51] width 44 height 19
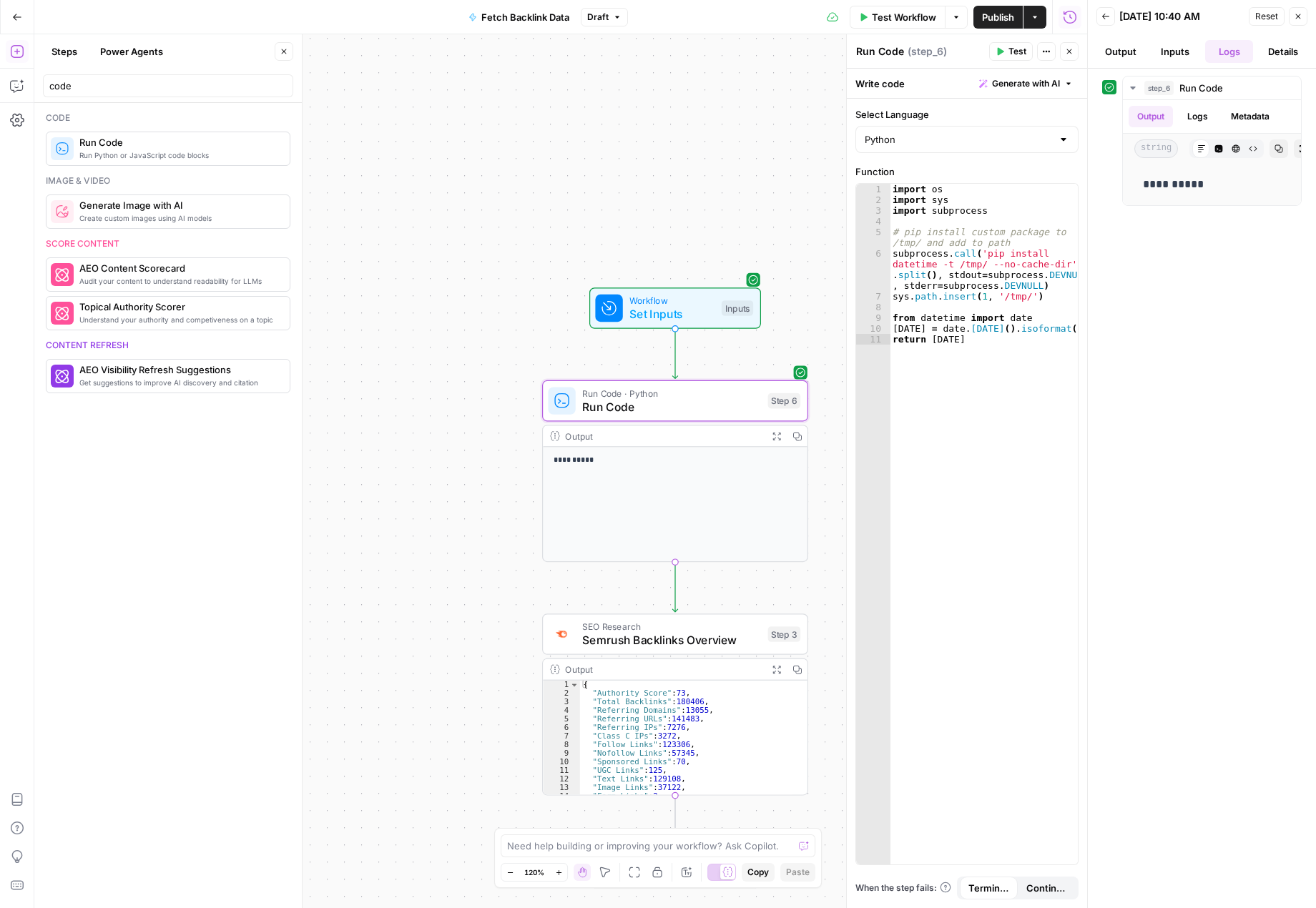
click at [985, 14] on span "Publish" at bounding box center [998, 17] width 32 height 15
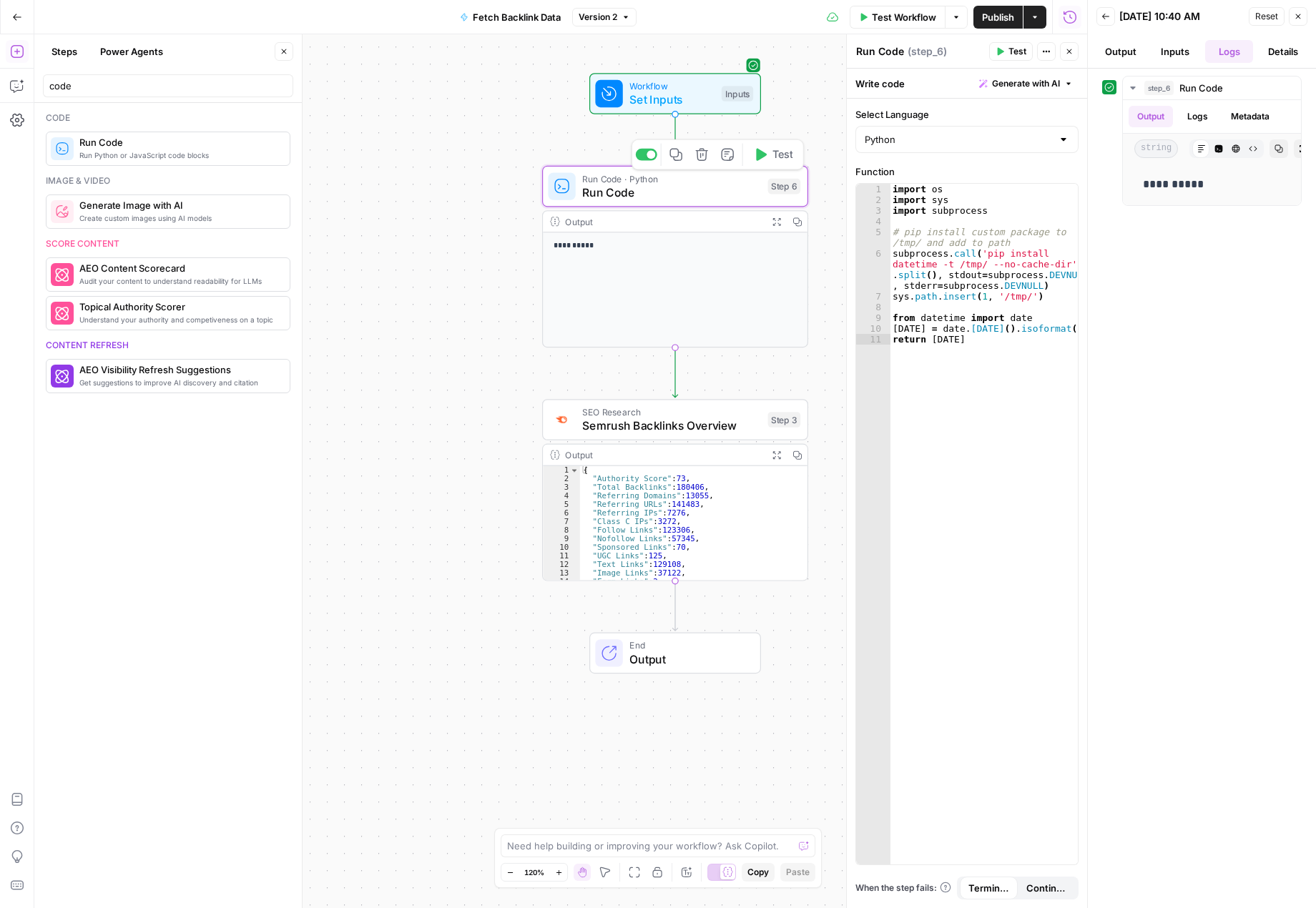
click at [682, 197] on span "Run Code" at bounding box center [671, 193] width 178 height 18
click at [716, 432] on span "Semrush Backlinks Overview" at bounding box center [671, 426] width 178 height 18
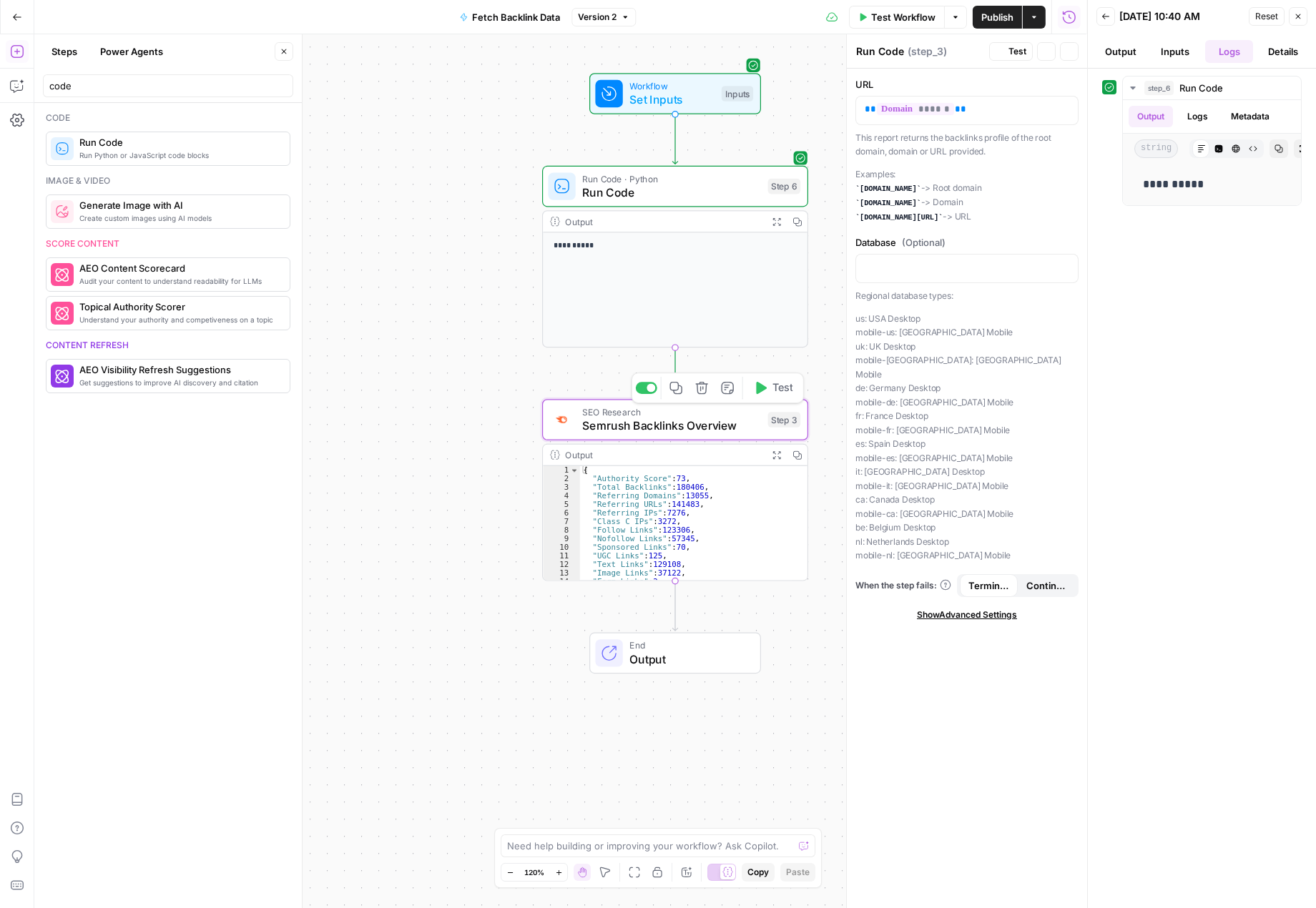
type textarea "Semrush Backlinks Overview"
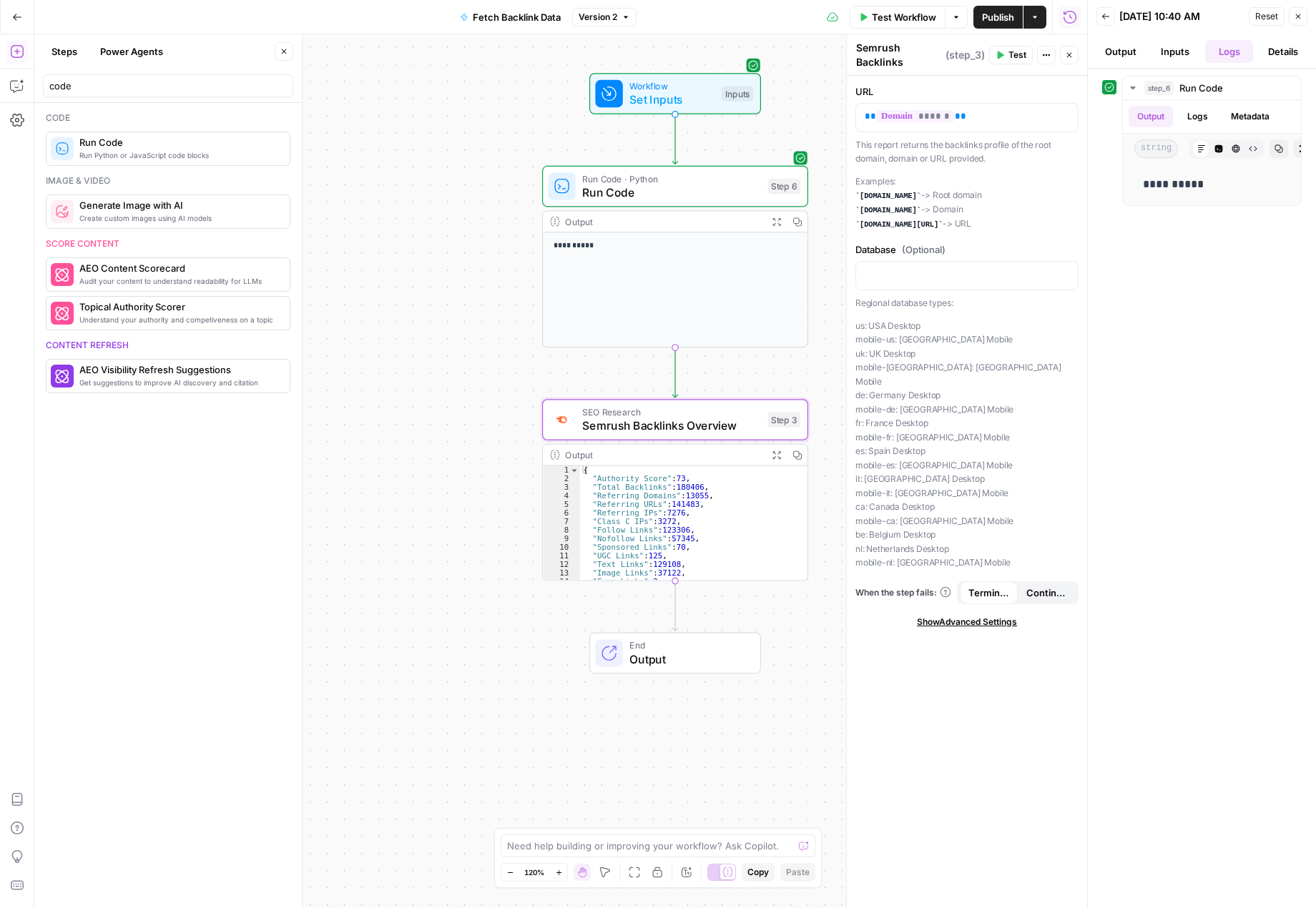
click at [658, 660] on span "Output" at bounding box center [687, 659] width 117 height 18
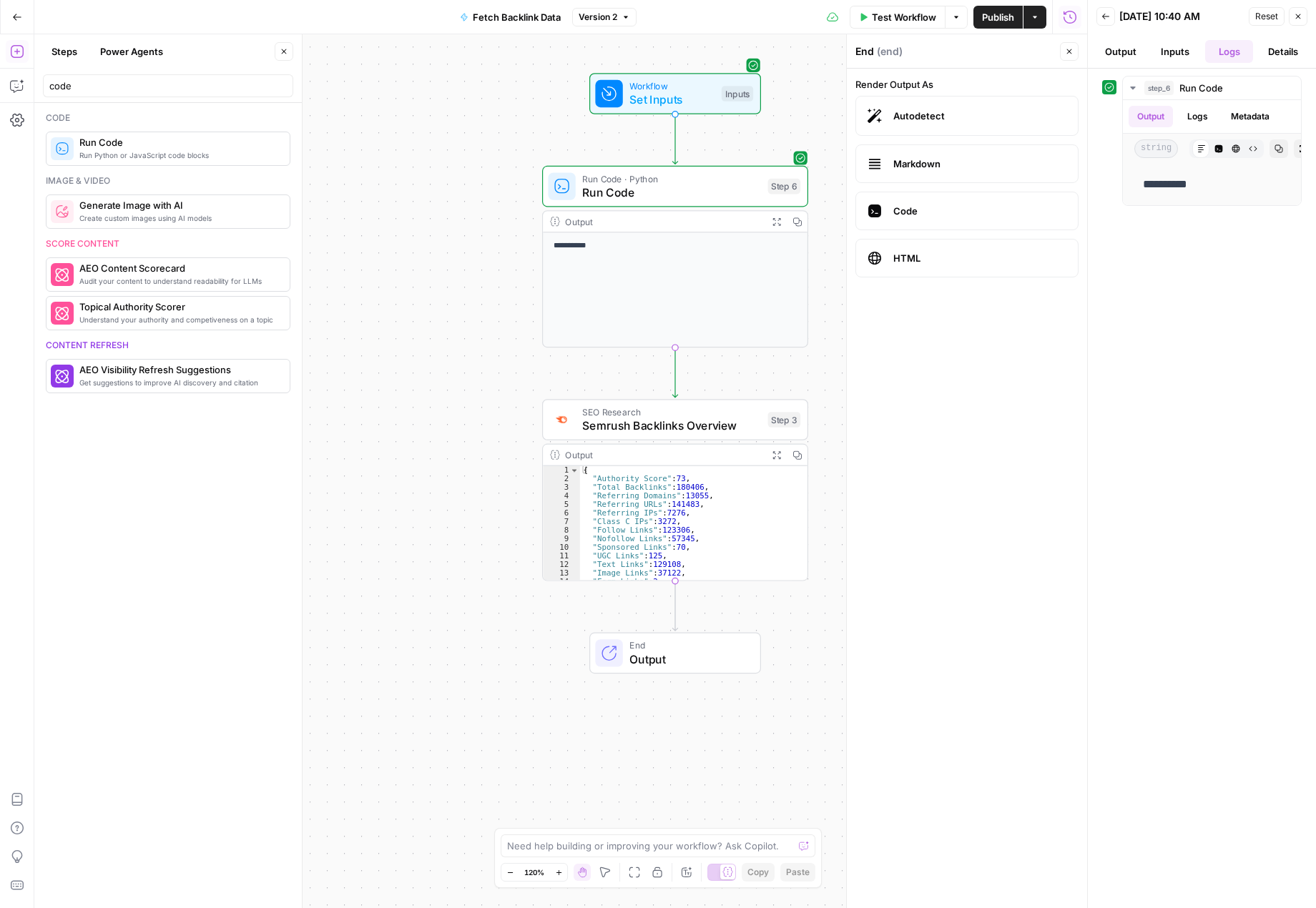
click at [1130, 48] on button "Output" at bounding box center [1121, 51] width 49 height 23
click at [1165, 125] on p "**********" at bounding box center [1201, 124] width 164 height 19
click at [1231, 44] on button "Logs" at bounding box center [1230, 51] width 49 height 23
click at [621, 847] on textarea at bounding box center [651, 845] width 286 height 15
type textarea "I want to output the date and the json object"
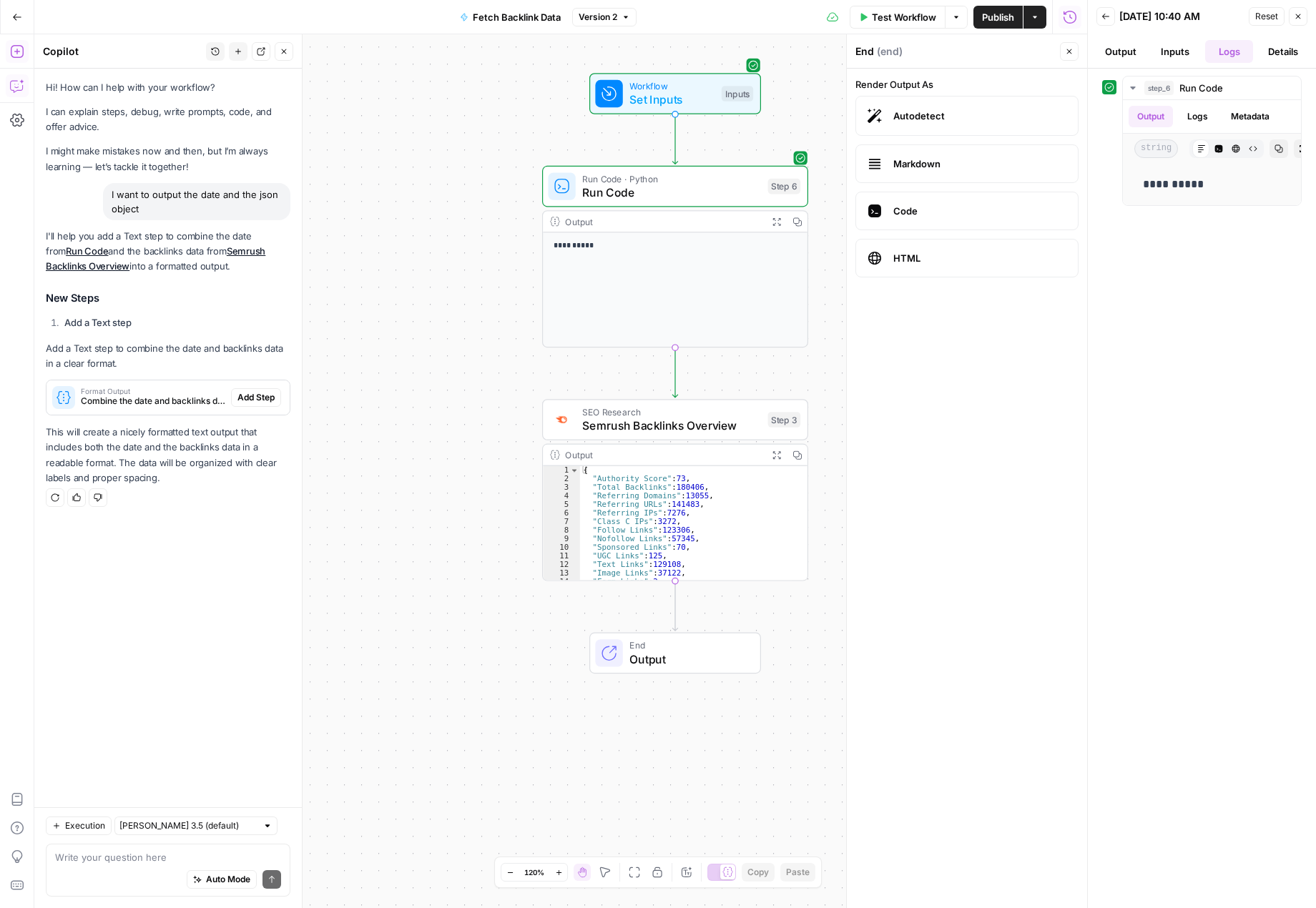
click at [113, 866] on div "Auto Mode Send" at bounding box center [168, 880] width 226 height 31
click at [146, 845] on textarea "The workflow output the json object when run in grid" at bounding box center [168, 849] width 226 height 28
click at [102, 857] on textarea "The workflow outputs the json object when run in grid" at bounding box center [168, 849] width 226 height 28
type textarea "The workflow outputs the json object when run in grid with each"
drag, startPoint x: 849, startPoint y: 389, endPoint x: 1071, endPoint y: 389, distance: 222.0
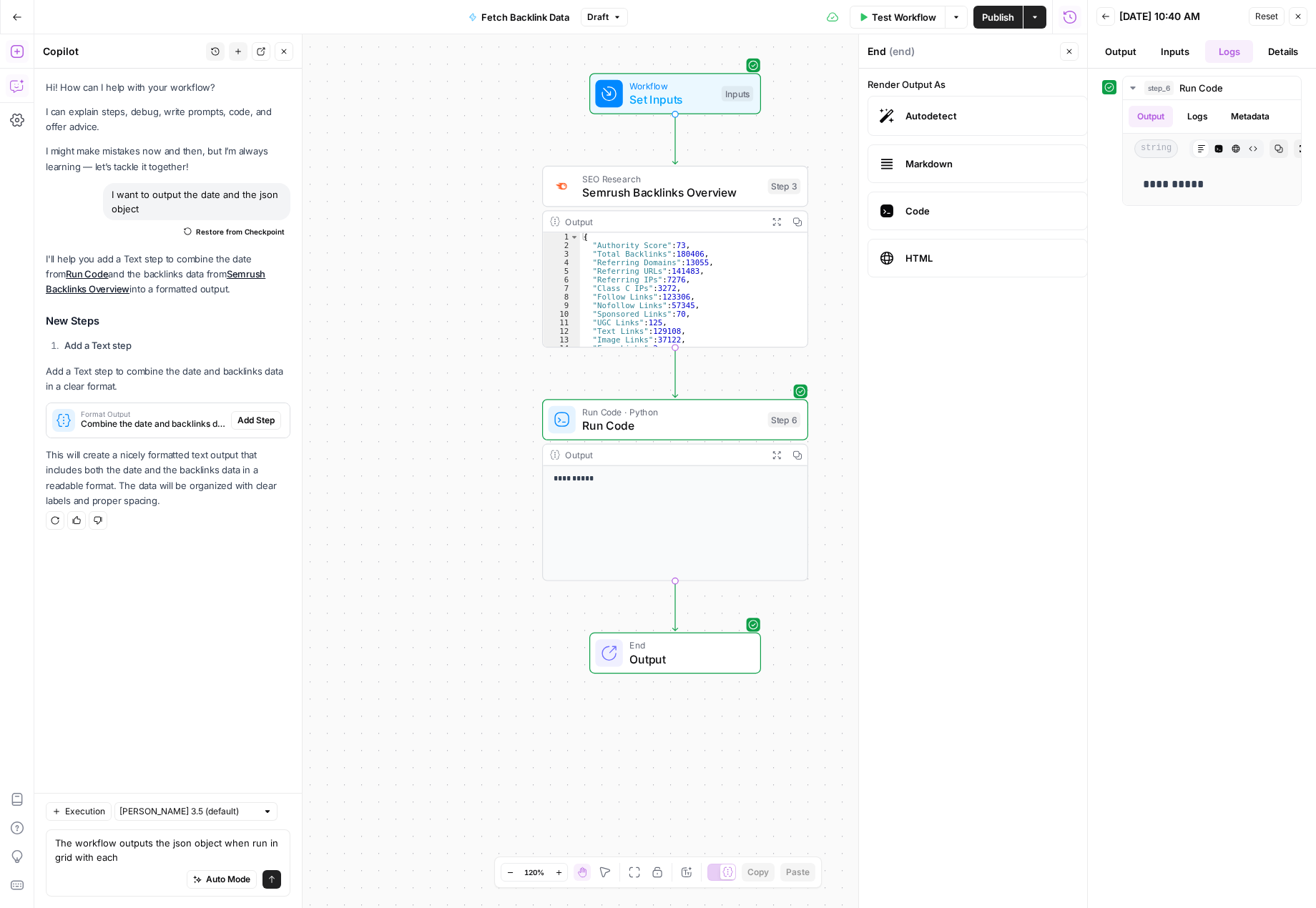
click at [691, 652] on span "Output" at bounding box center [687, 659] width 117 height 18
click at [713, 193] on span "Semrush Backlinks Overview" at bounding box center [671, 194] width 178 height 18
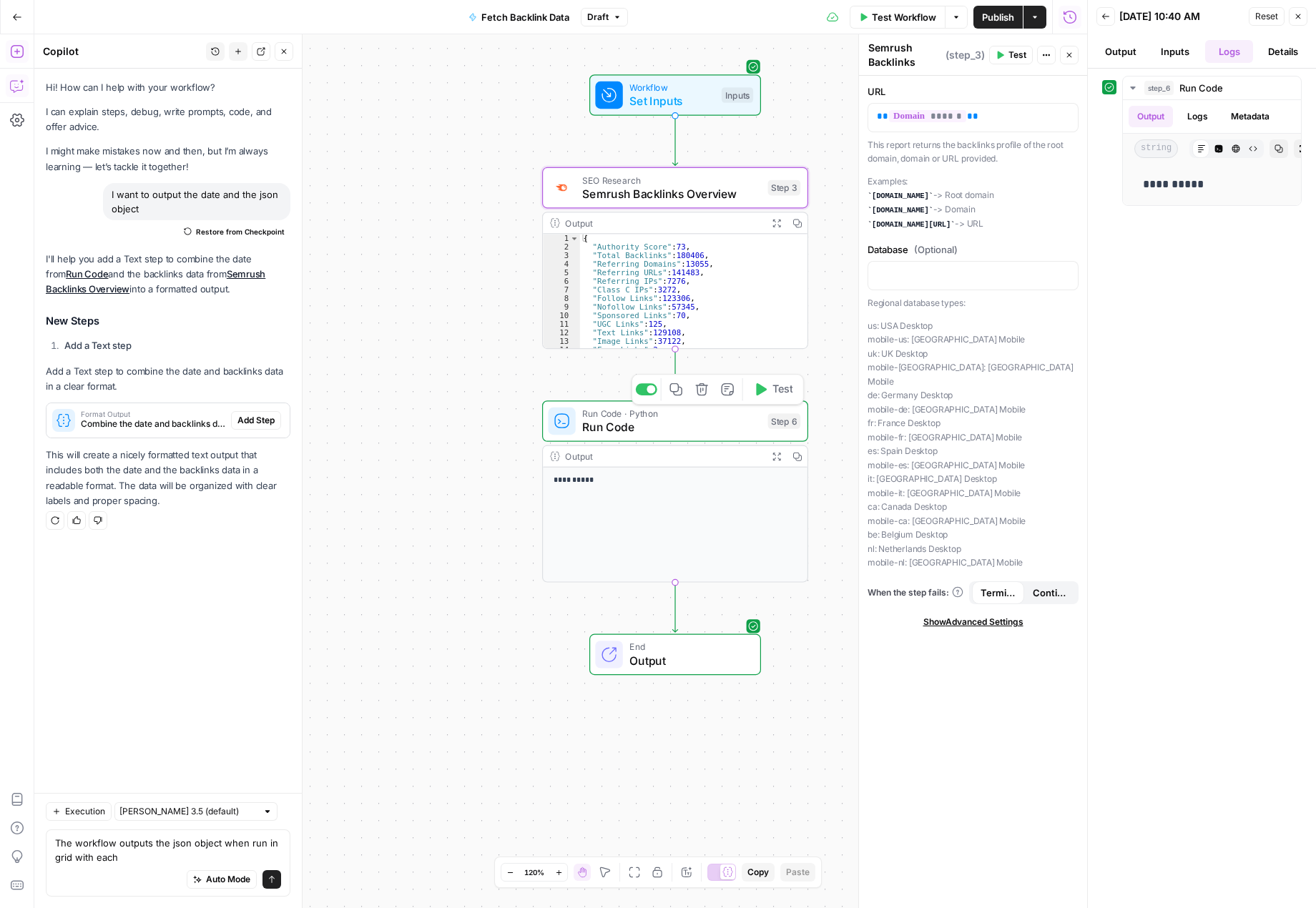
click at [708, 433] on span "Run Code" at bounding box center [671, 427] width 178 height 18
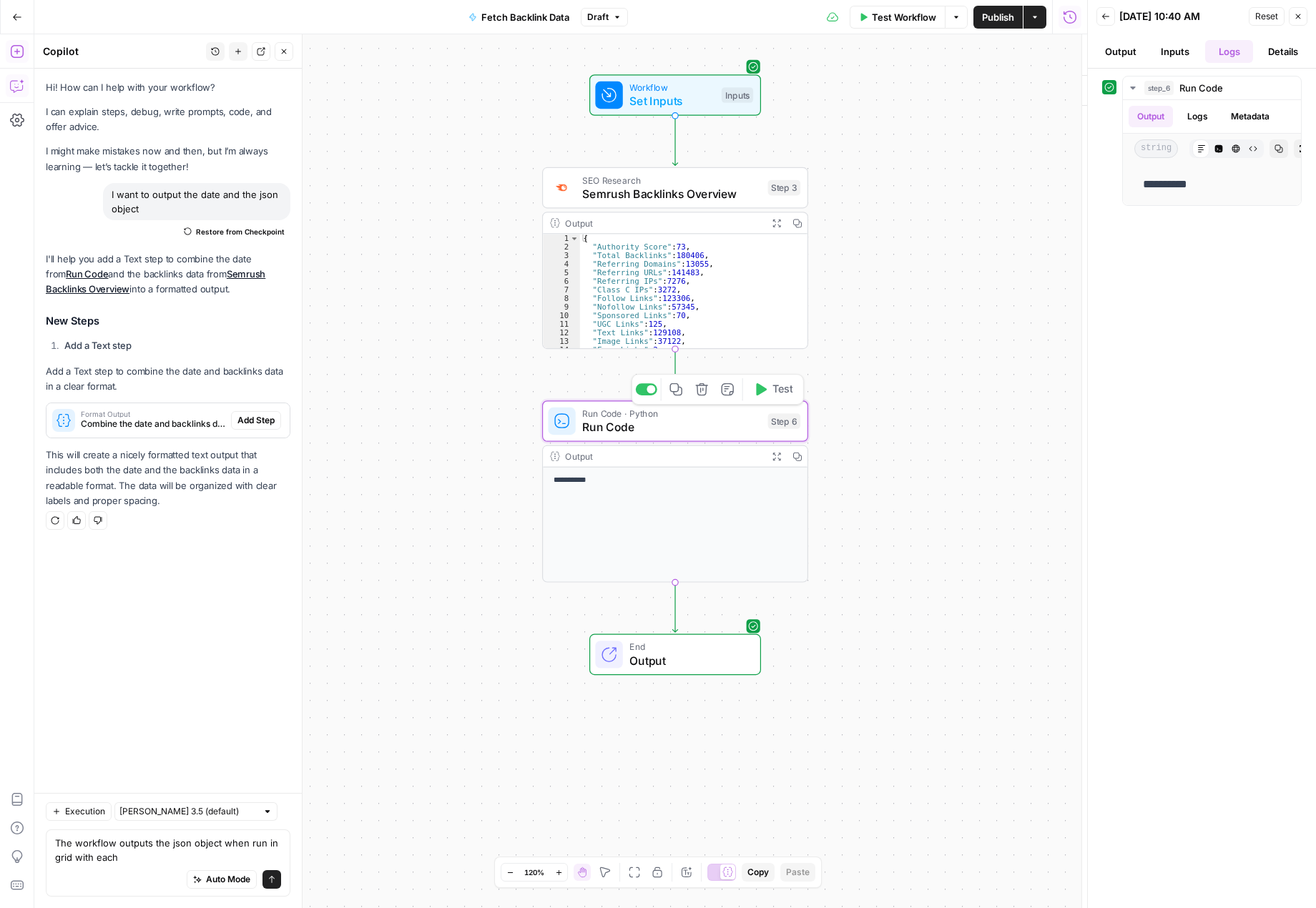
type textarea "Run Code"
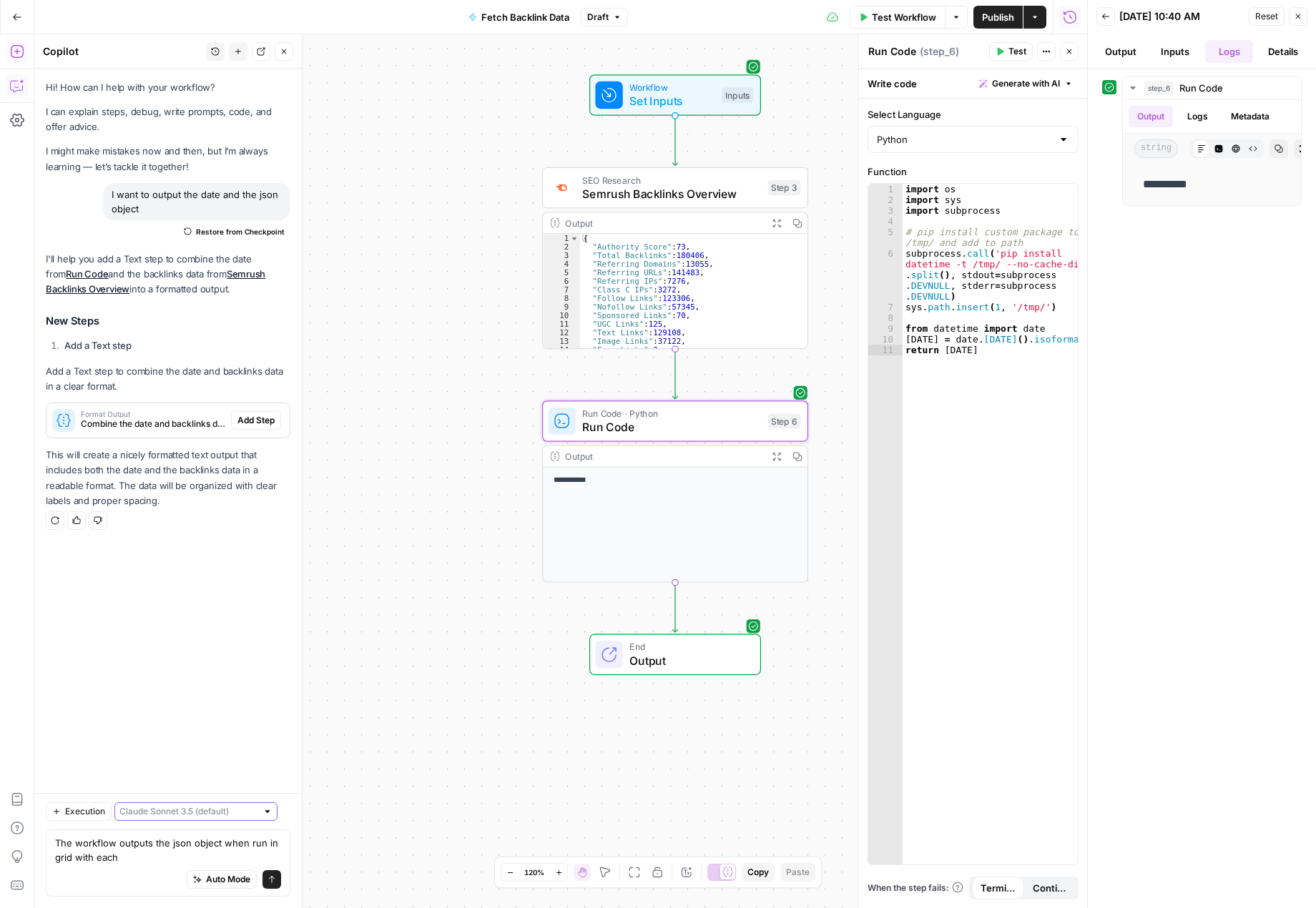
click at [168, 814] on input "text" at bounding box center [188, 811] width 137 height 15
type input "[PERSON_NAME] 3.5 (default)"
click at [66, 880] on div "Auto Mode Send" at bounding box center [168, 880] width 226 height 31
click at [187, 816] on input "text" at bounding box center [188, 811] width 137 height 15
drag, startPoint x: 181, startPoint y: 862, endPoint x: 167, endPoint y: 861, distance: 14.0
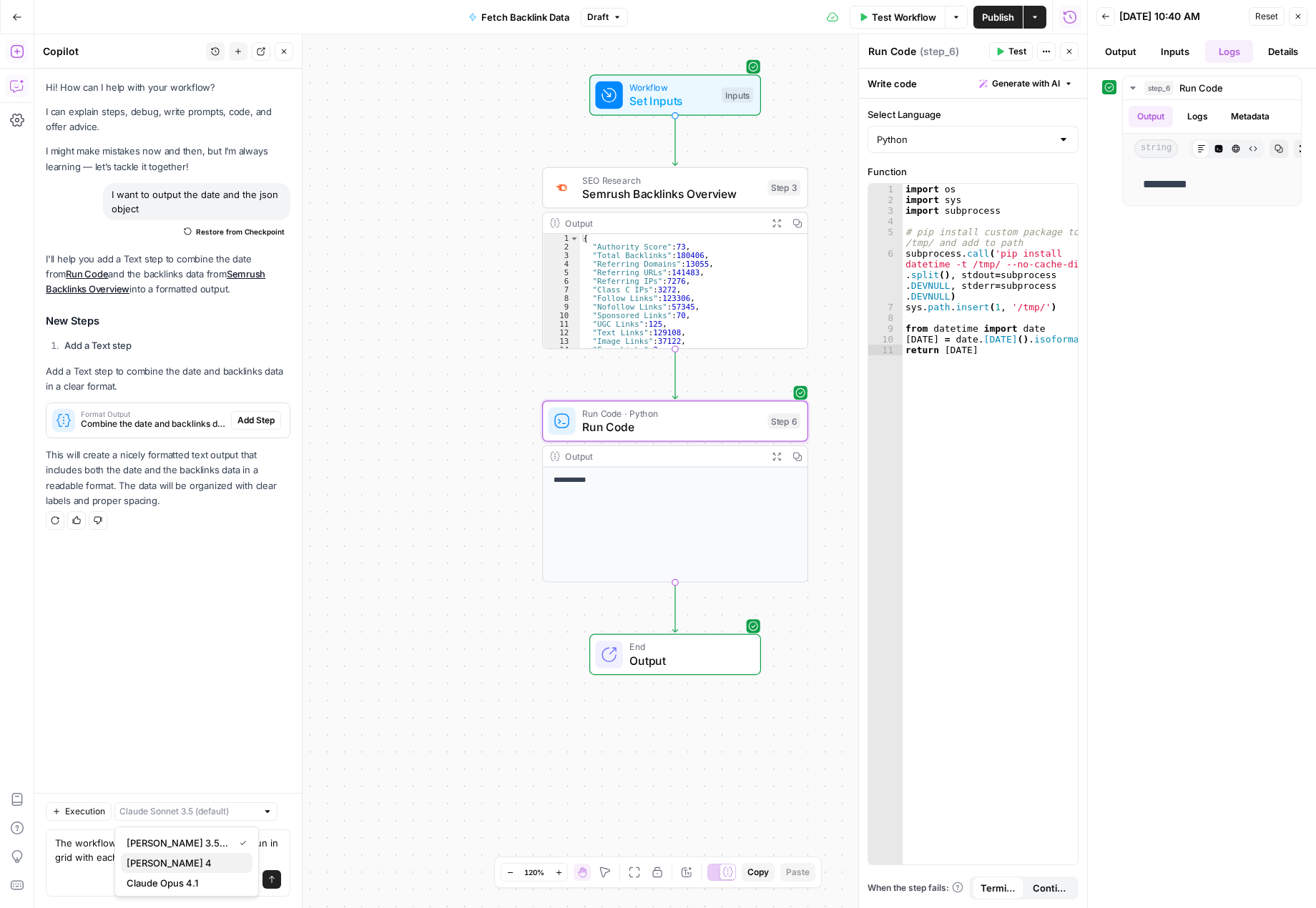
click at [178, 862] on span "Claude Sonnet 4" at bounding box center [183, 863] width 115 height 15
type input "Claude Sonnet 4"
click at [125, 855] on textarea "The workflow outputs the json object when run in grid with each" at bounding box center [168, 849] width 226 height 28
click at [73, 843] on textarea "The workflow outputs the json object when run in grid with each" at bounding box center [168, 849] width 226 height 28
click at [118, 843] on textarea "The workflow outputs the json object when run in grid with each" at bounding box center [168, 849] width 226 height 28
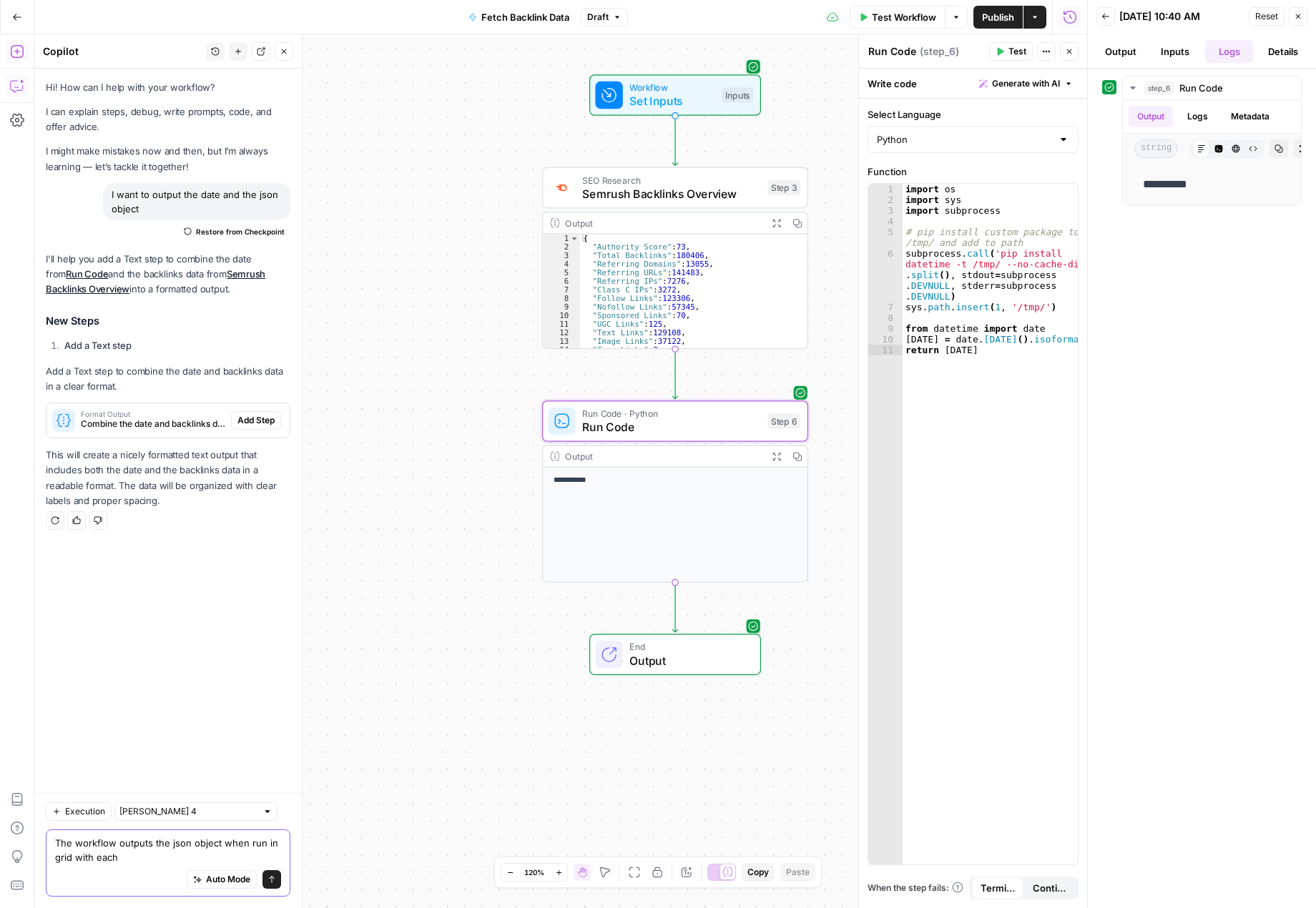
drag, startPoint x: 115, startPoint y: 848, endPoint x: 144, endPoint y: 870, distance: 36.4
click at [144, 870] on div "The workflow outputs the json object when run in grid with each The workflow ou…" at bounding box center [169, 863] width 245 height 68
click at [195, 839] on textarea "The workflow is running in a greid so the json object is output as it a column …" at bounding box center [168, 849] width 226 height 28
drag, startPoint x: 192, startPoint y: 858, endPoint x: 112, endPoint y: 856, distance: 80.0
click at [112, 856] on textarea "The workflow is running in a grid so the json object is output as it a column p…" at bounding box center [168, 849] width 226 height 28
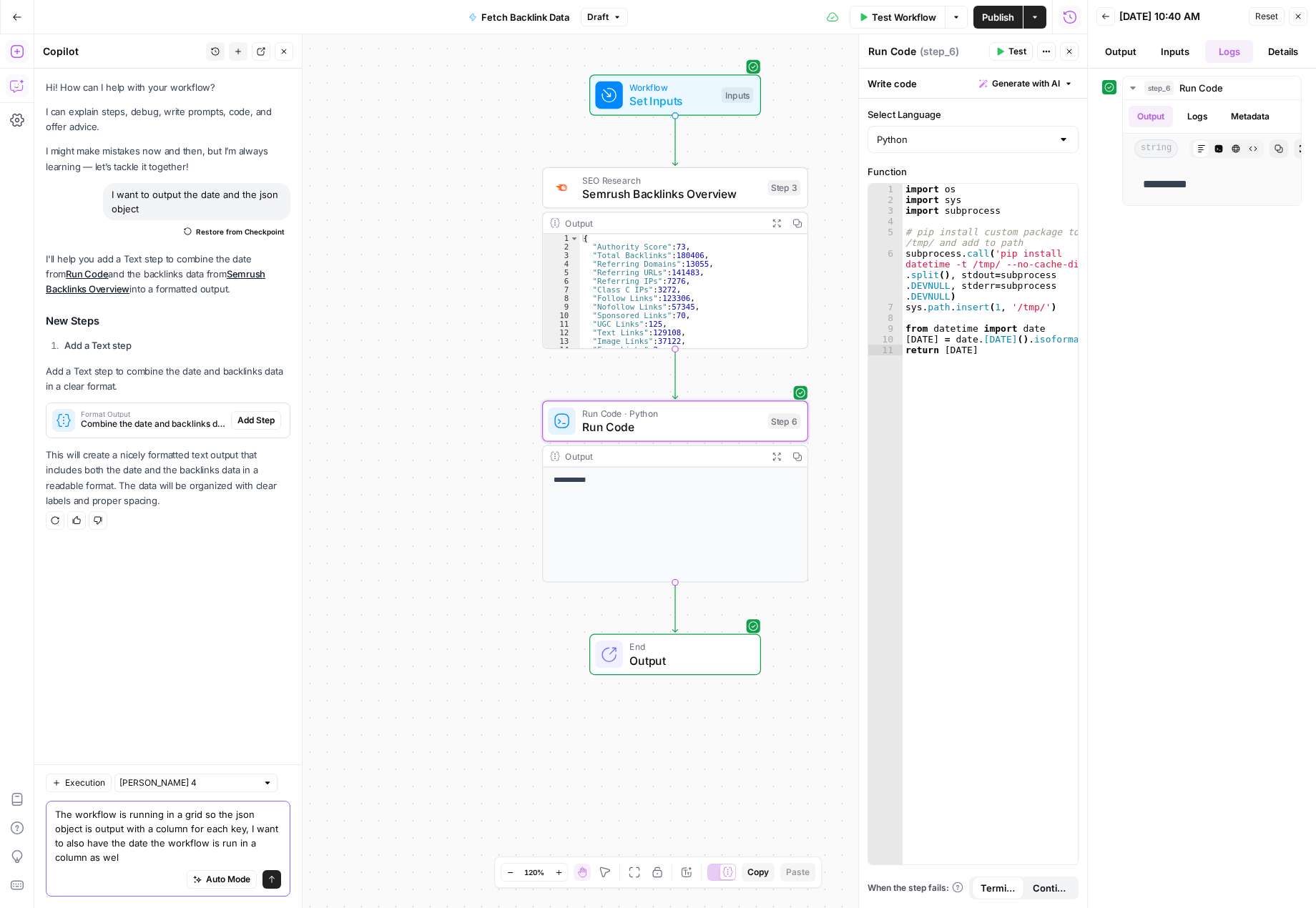
type textarea "The workflow is running in a grid so the json object is output with a column fo…"
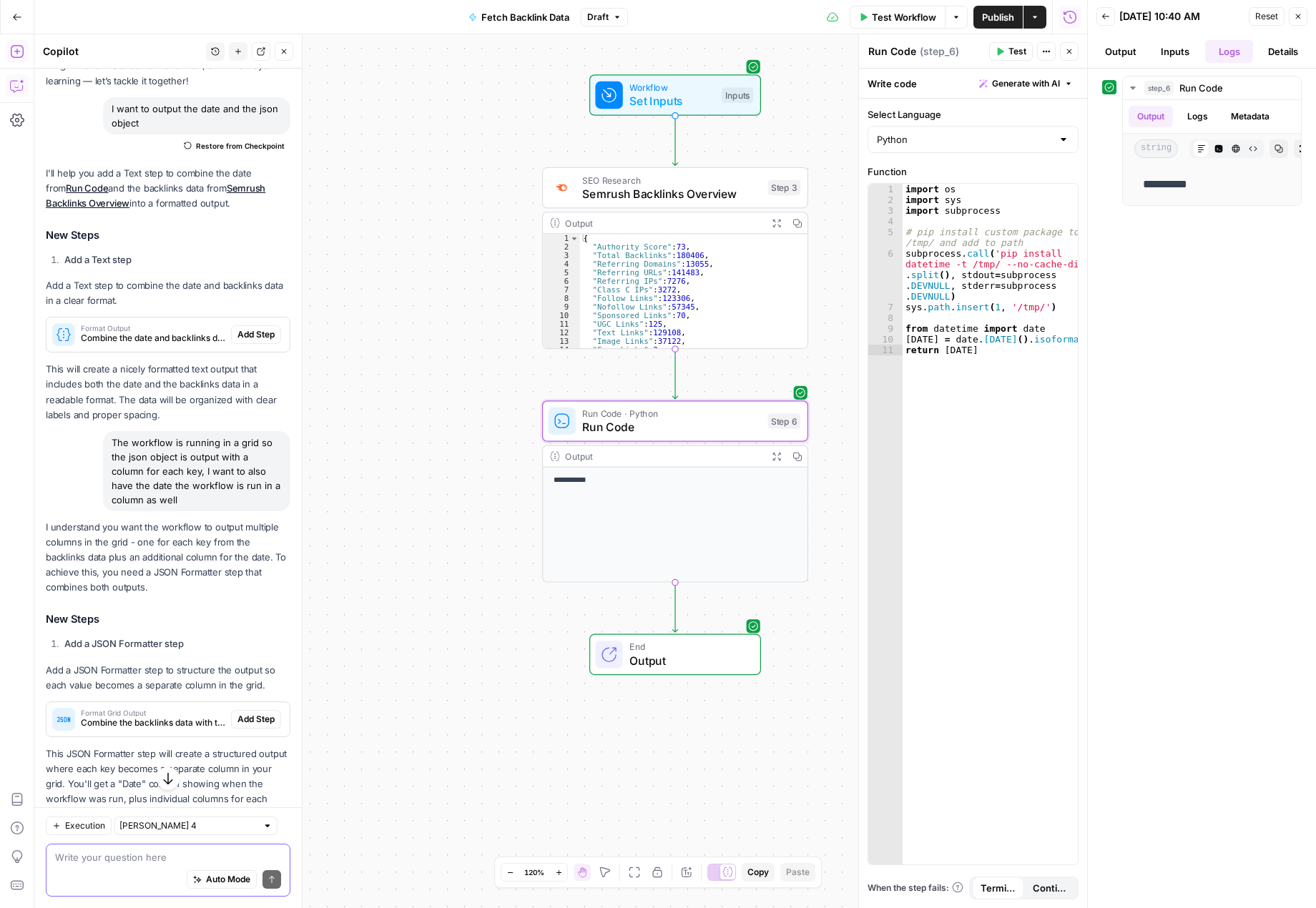
scroll to position [150, 0]
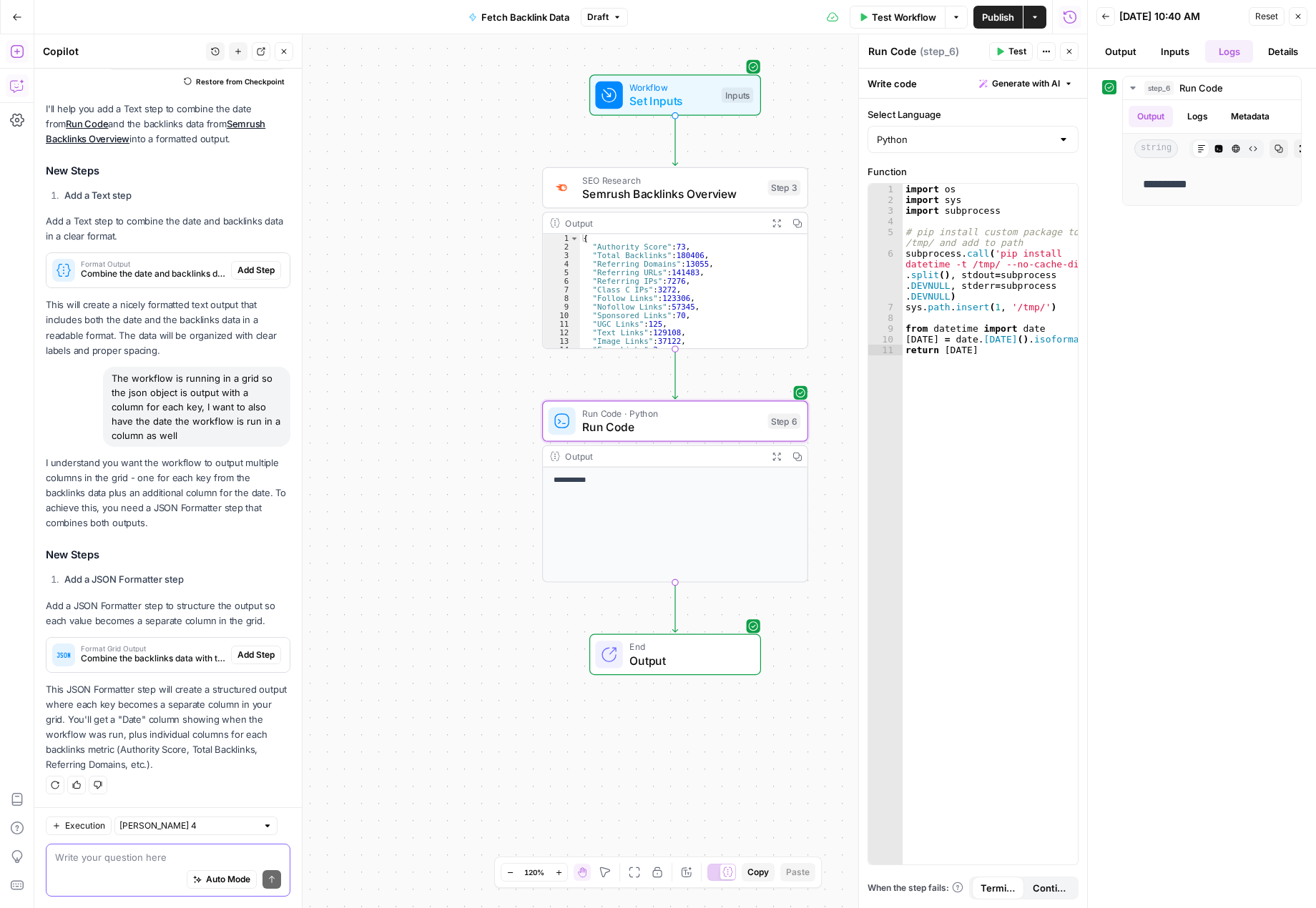
click at [161, 856] on textarea at bounding box center [168, 857] width 226 height 15
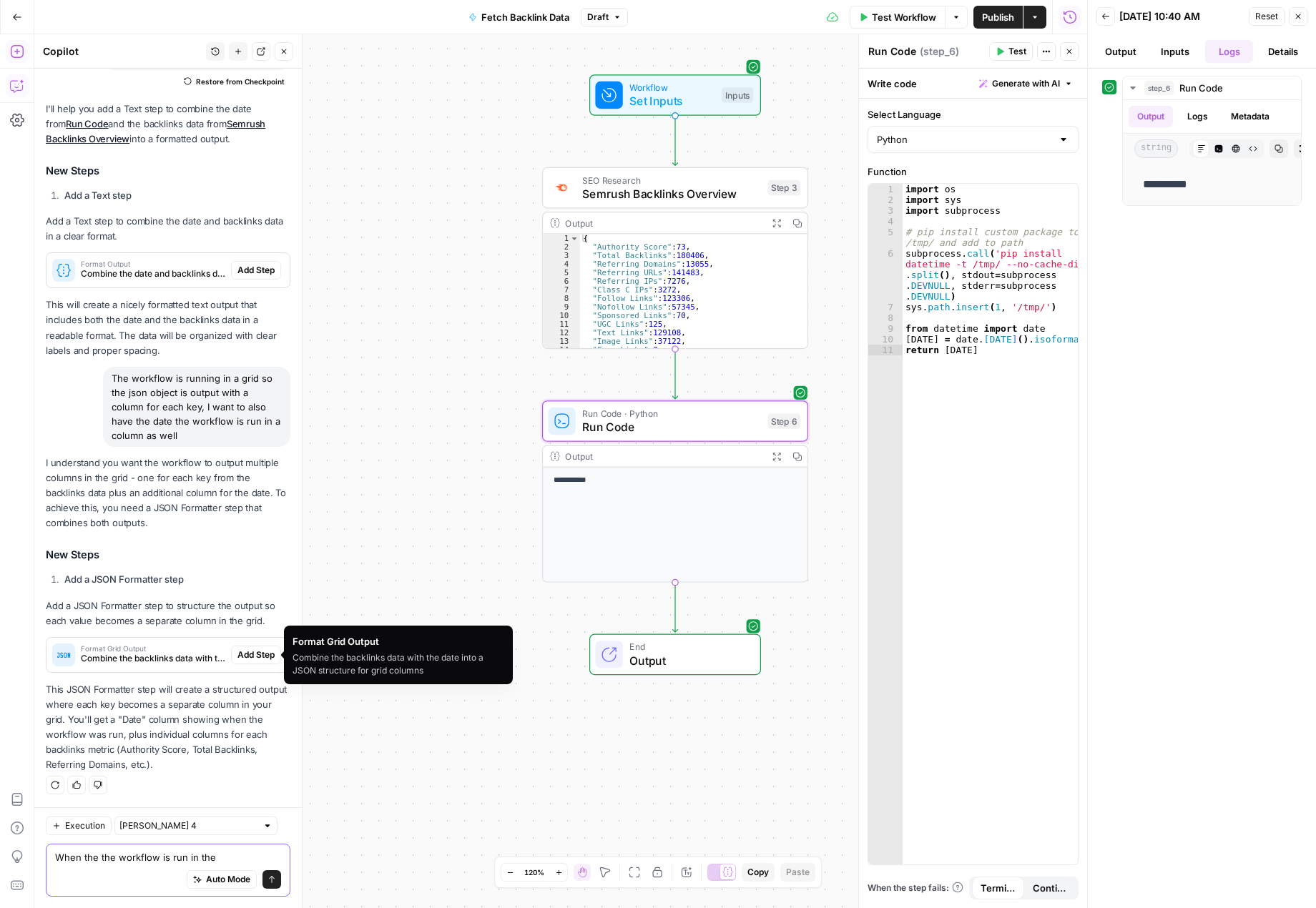
type textarea "When the the workflow is run in the"
click at [173, 643] on div "Format Grid Output Combine the backlinks data with the date into a JSON structu…" at bounding box center [138, 654] width 184 height 34
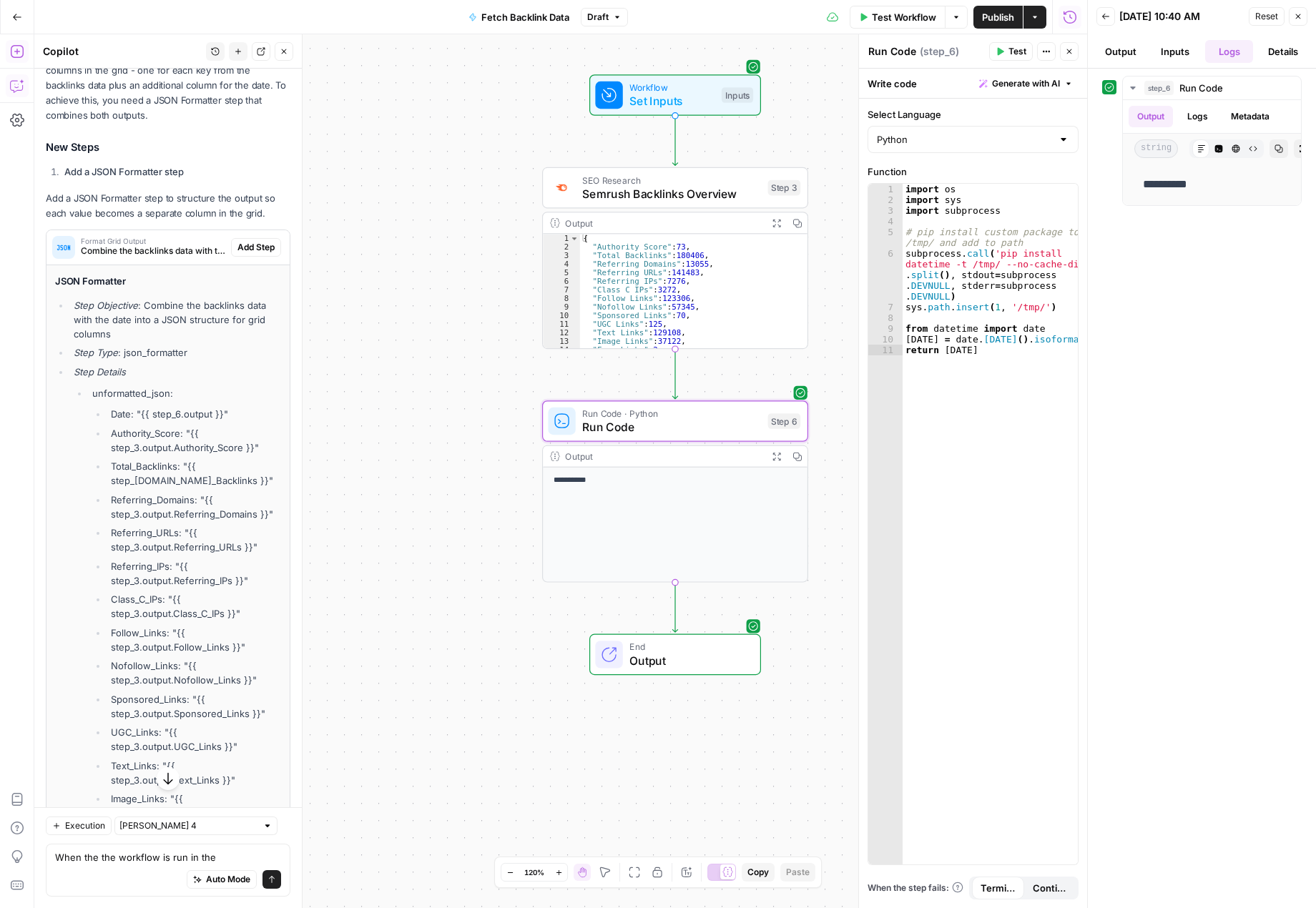
scroll to position [516, 0]
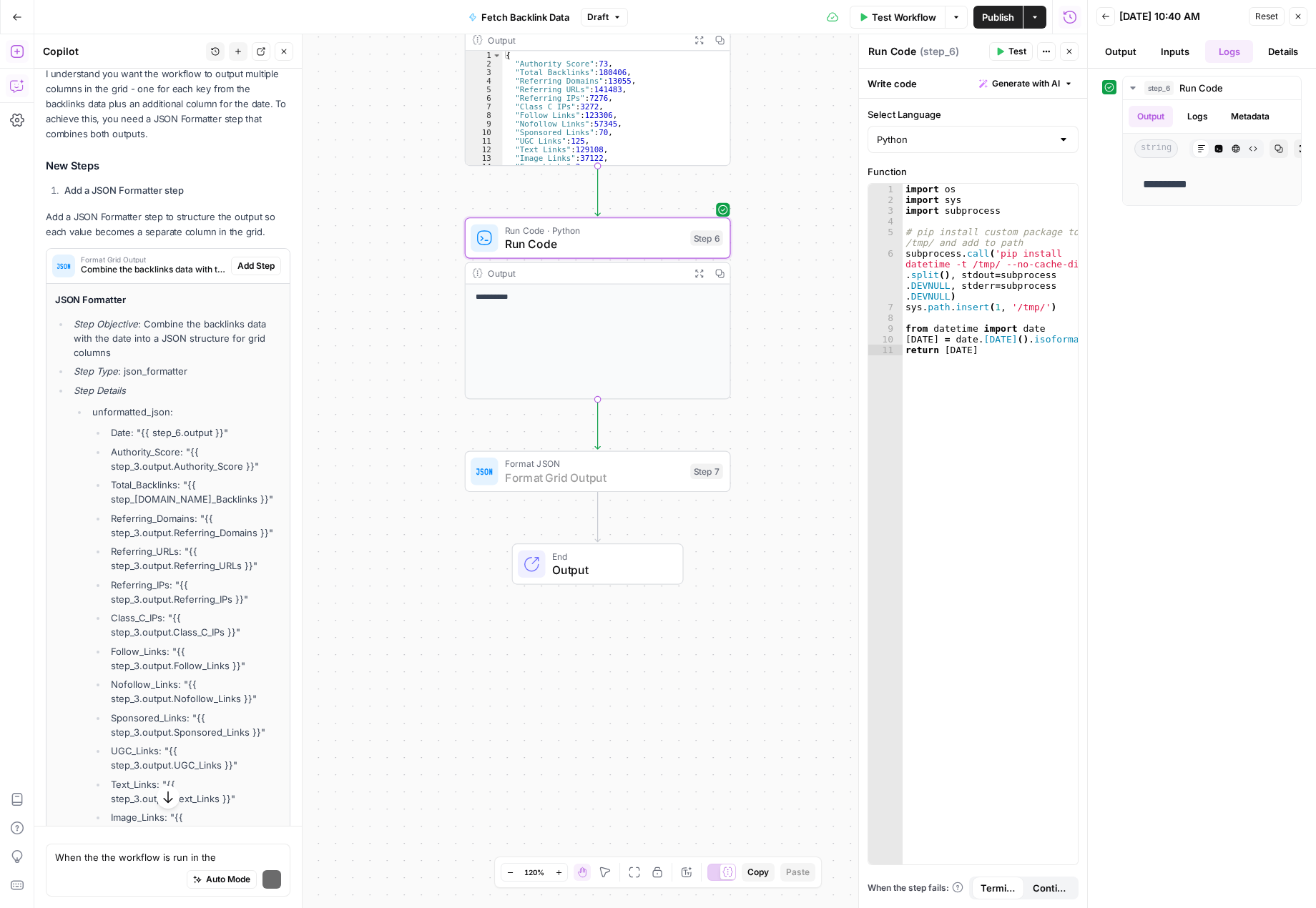
click at [247, 272] on span "Add Step" at bounding box center [256, 265] width 37 height 13
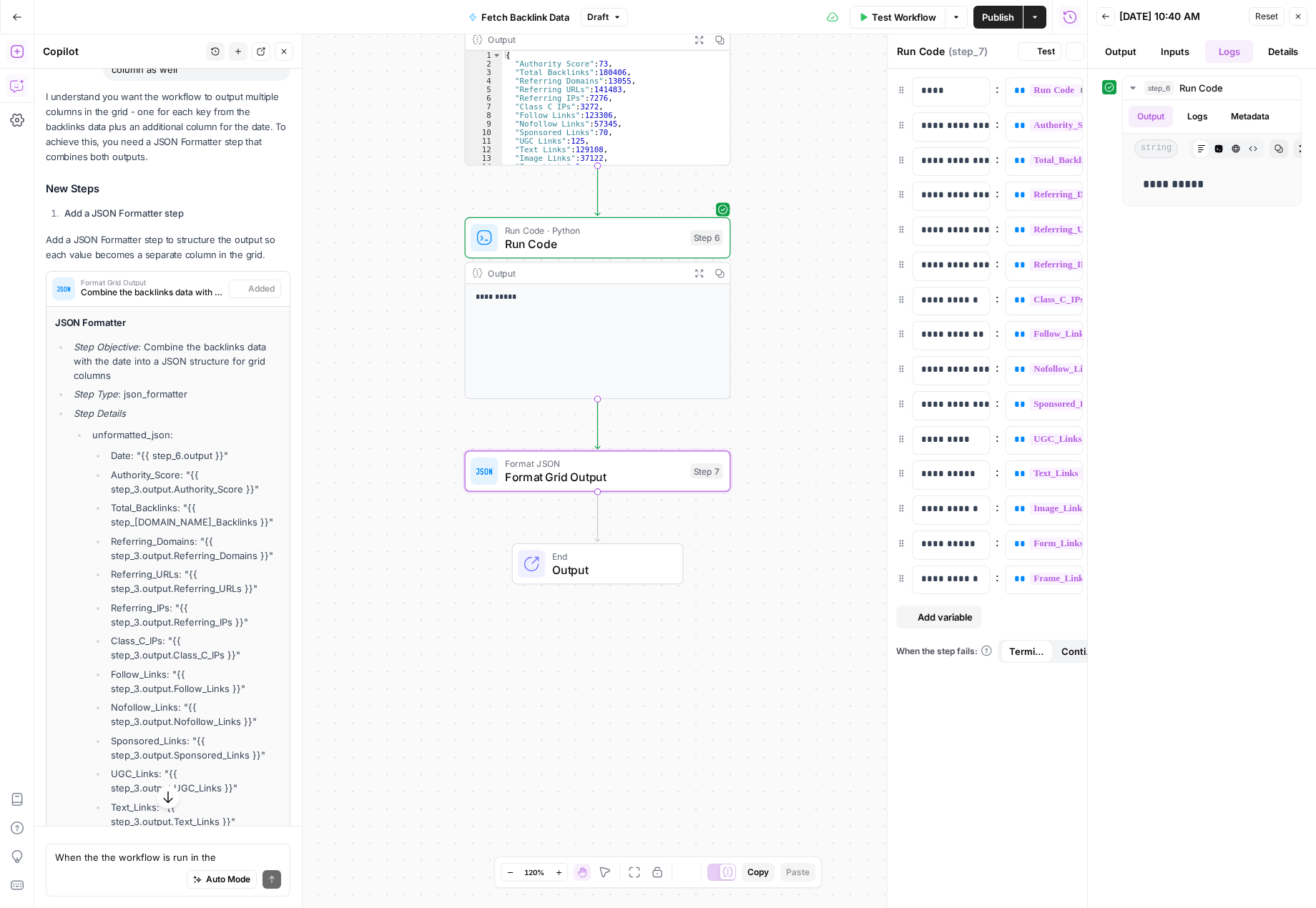
type textarea "Format Grid Output"
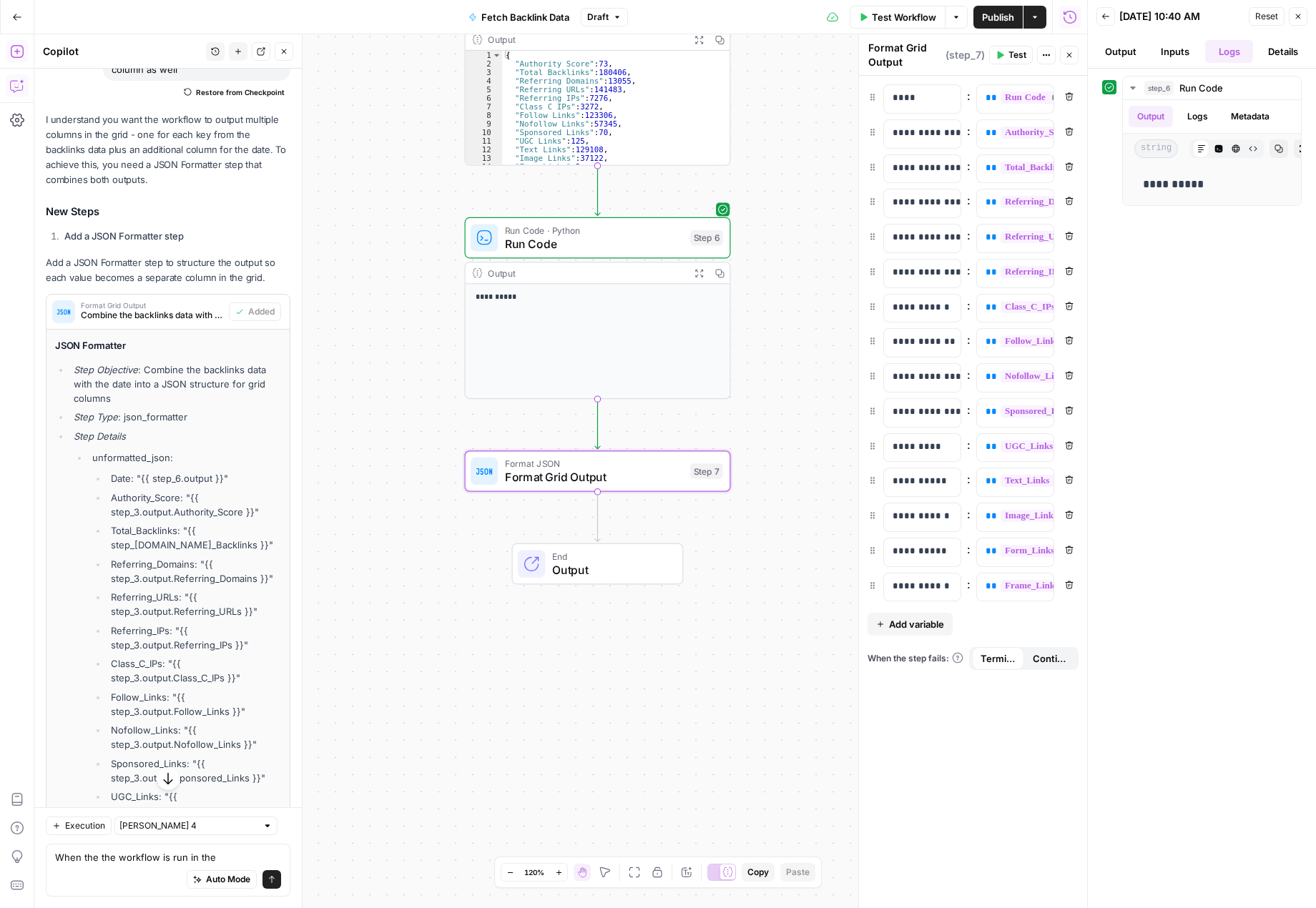
click at [989, 11] on span "Publish" at bounding box center [998, 17] width 32 height 15
click at [840, 97] on div "**********" at bounding box center [561, 471] width 1052 height 874
click at [624, 481] on span "Format Grid Output" at bounding box center [594, 477] width 178 height 18
click at [624, 438] on icon "button" at bounding box center [624, 439] width 12 height 12
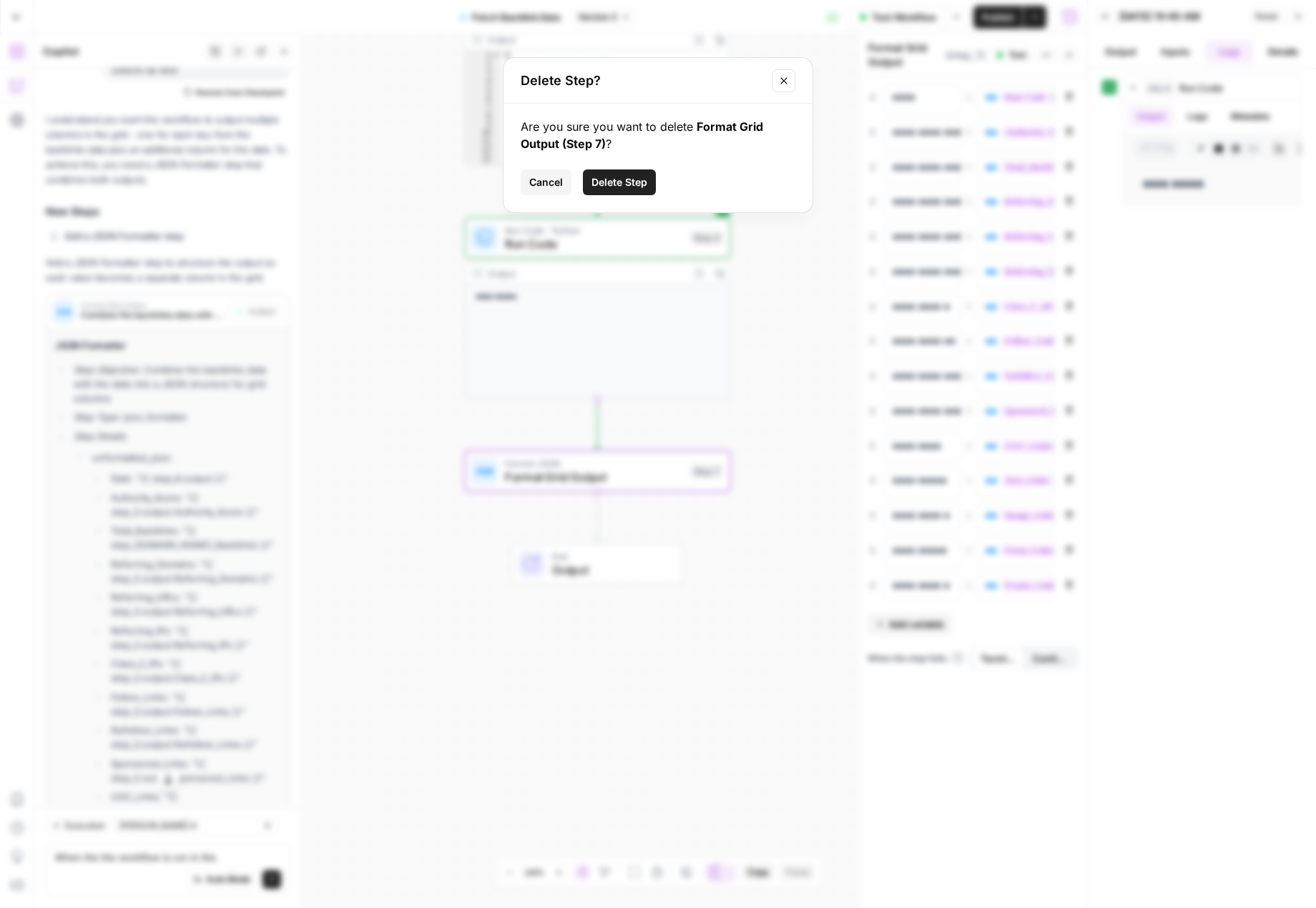
click at [617, 173] on button "Delete Step" at bounding box center [619, 182] width 73 height 25
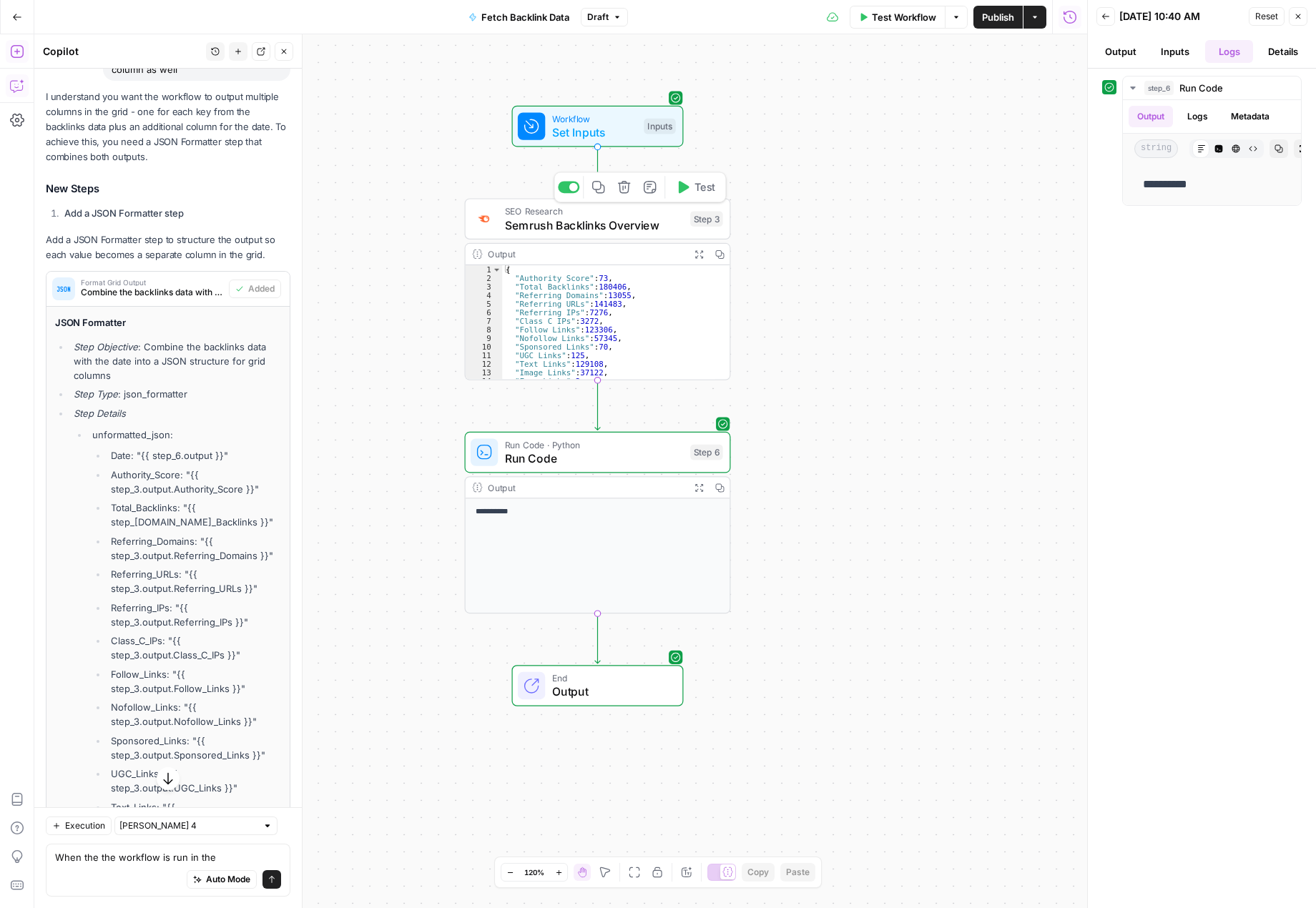
click at [614, 221] on span "Semrush Backlinks Overview" at bounding box center [594, 225] width 178 height 18
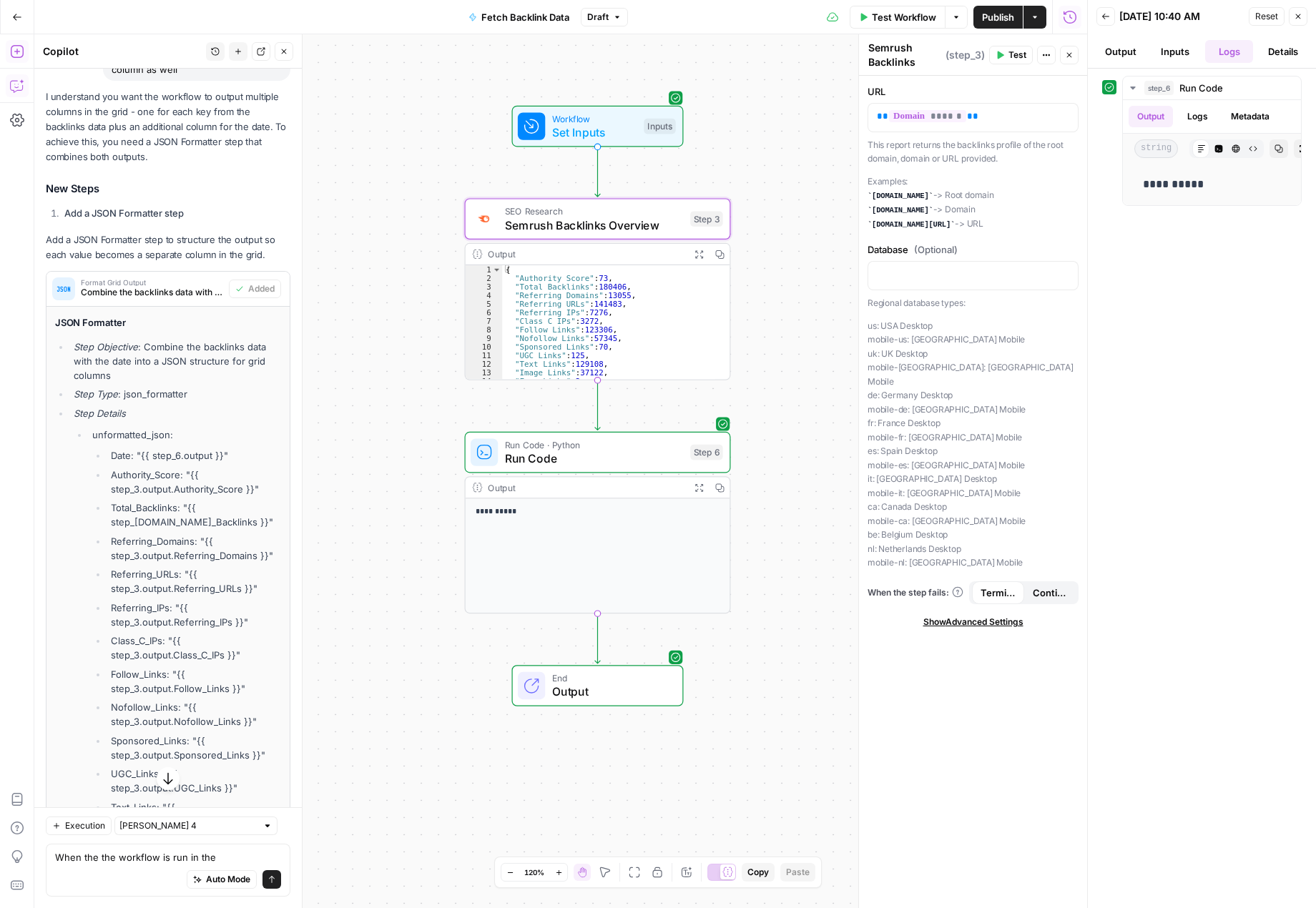
click at [1177, 53] on button "Inputs" at bounding box center [1175, 51] width 49 height 23
click at [1237, 49] on button "Logs" at bounding box center [1230, 51] width 49 height 23
click at [1128, 52] on button "Output" at bounding box center [1121, 51] width 49 height 23
click at [1230, 50] on button "Logs" at bounding box center [1230, 51] width 49 height 23
click at [1172, 54] on button "Inputs" at bounding box center [1175, 51] width 49 height 23
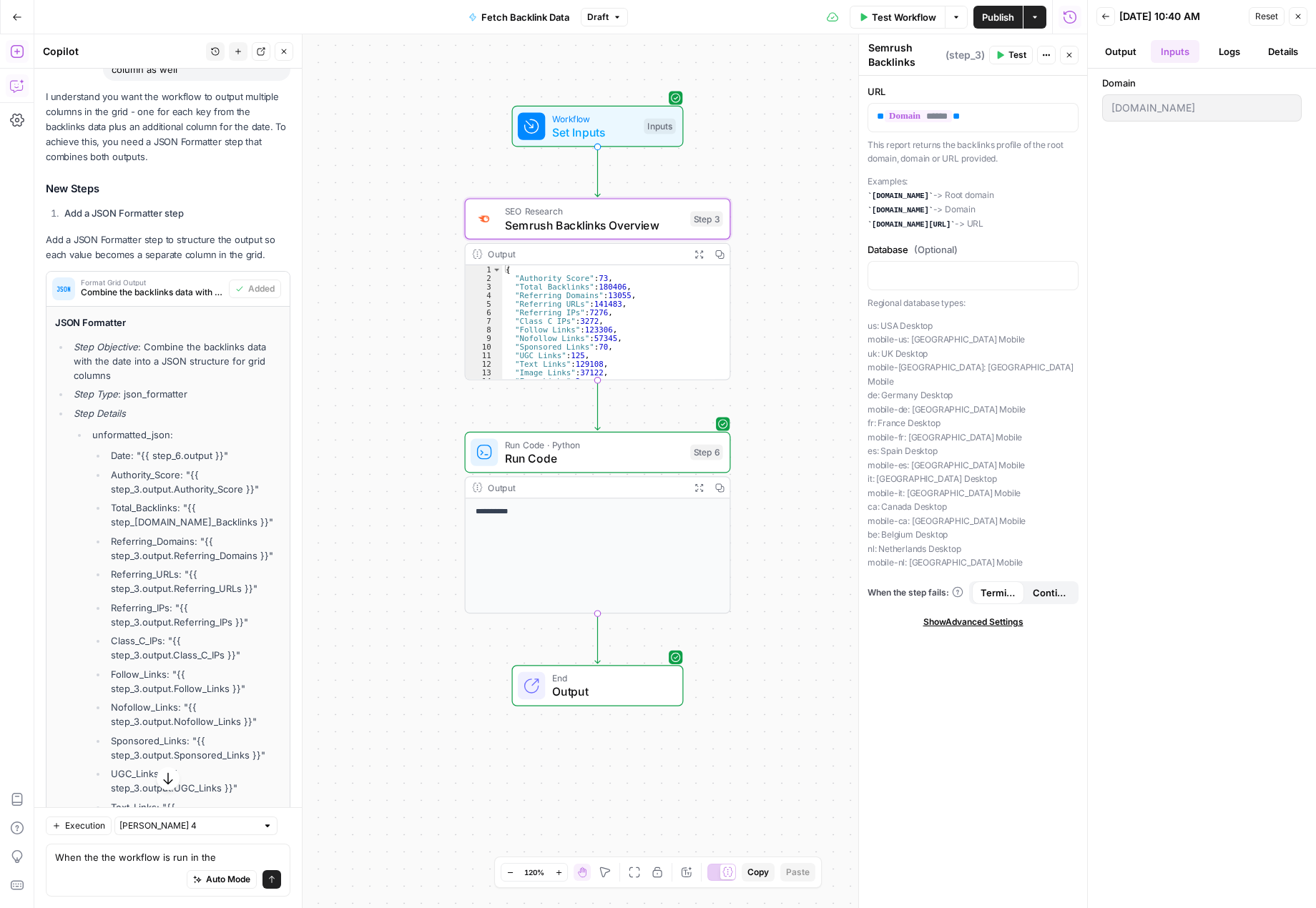
click at [1125, 52] on button "Output" at bounding box center [1121, 51] width 49 height 23
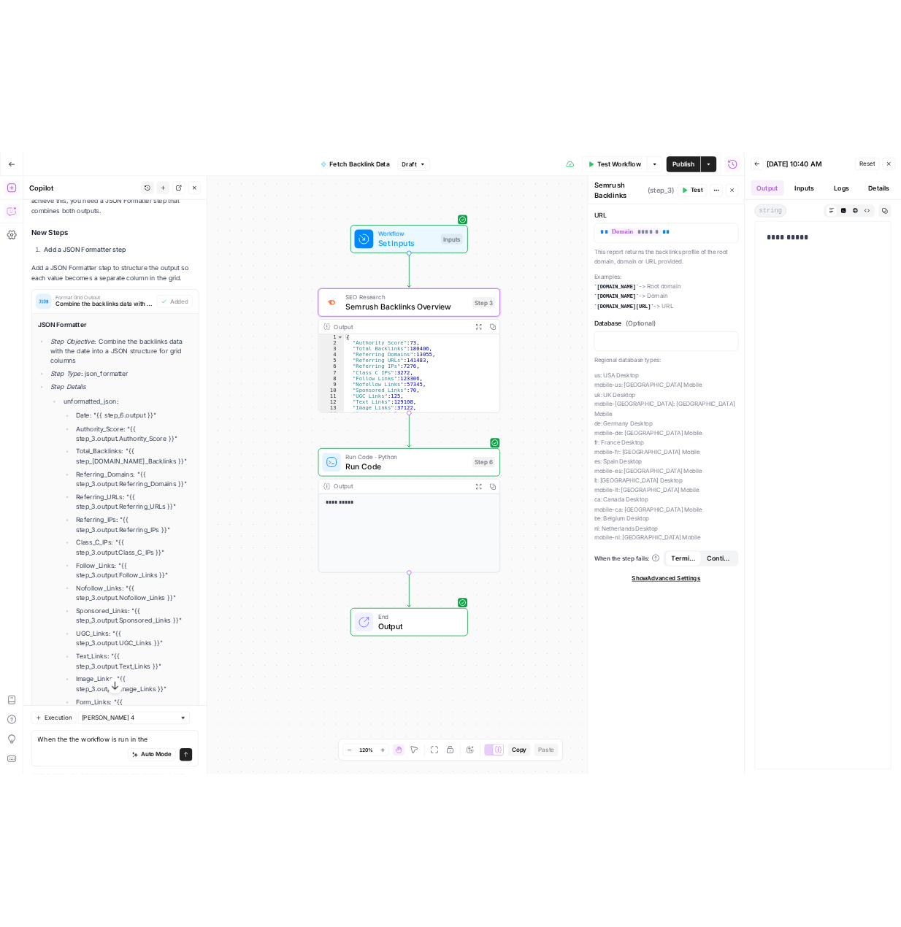
scroll to position [673, 0]
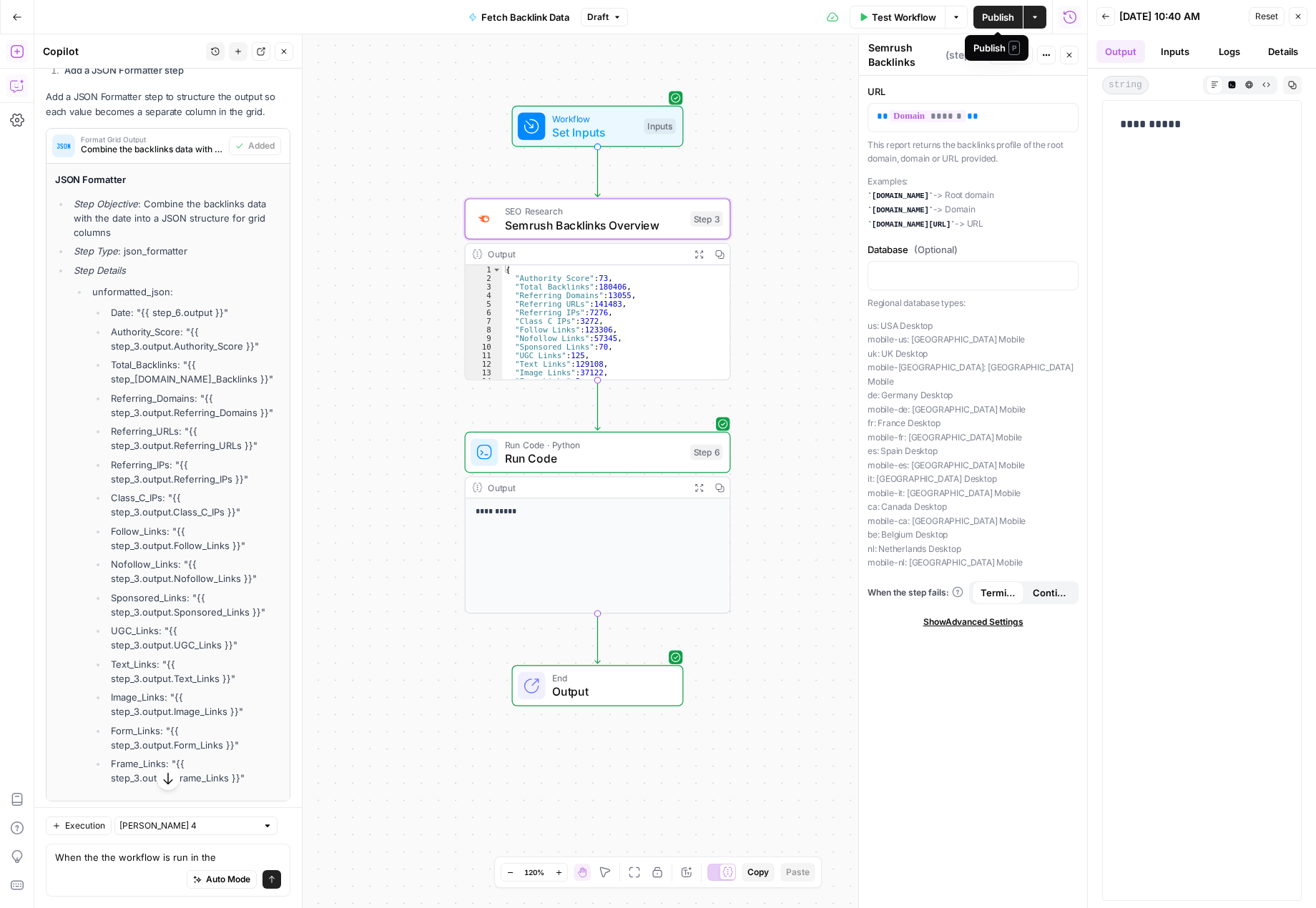
click at [1003, 14] on span "Publish" at bounding box center [998, 17] width 32 height 15
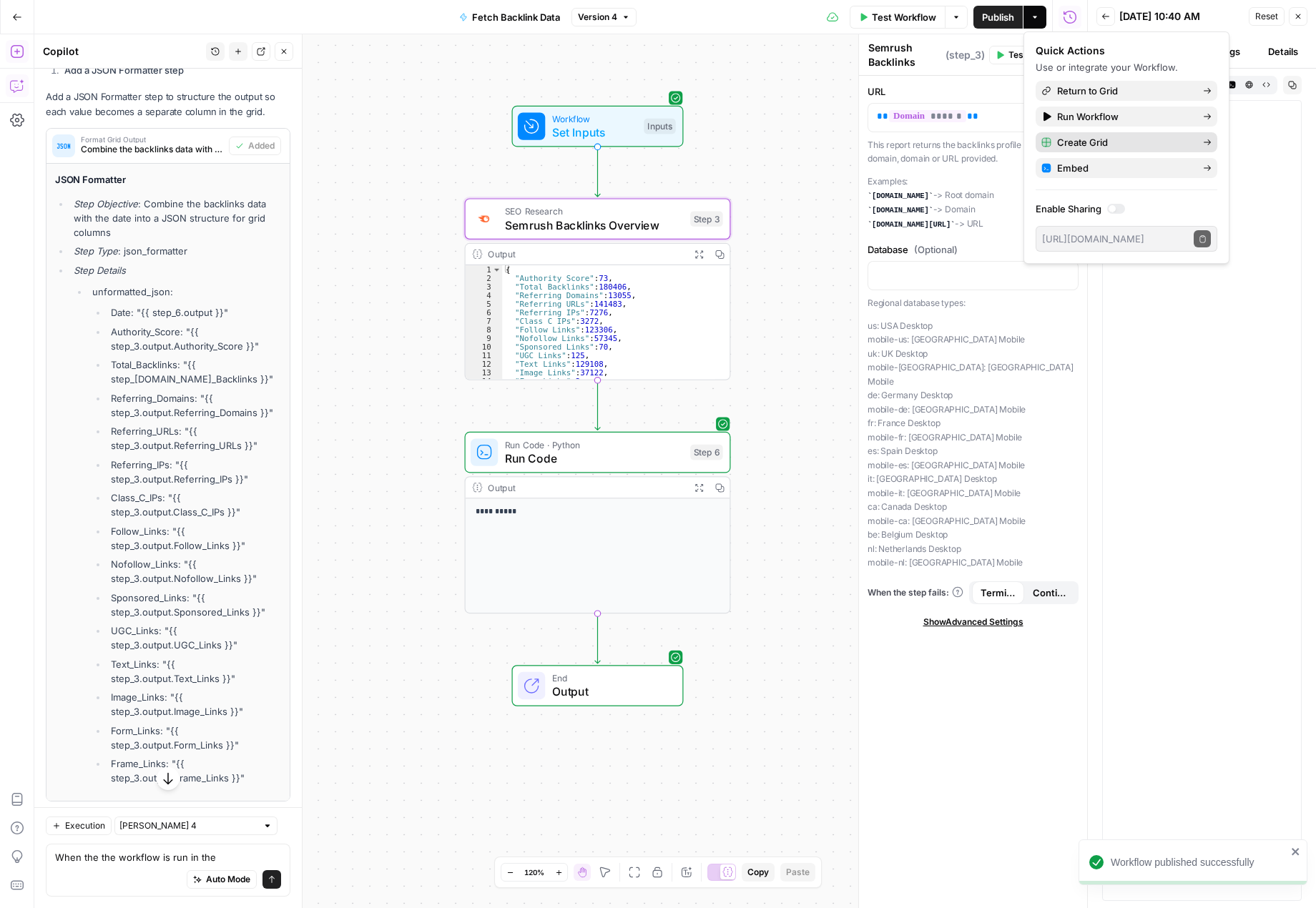
click at [1071, 142] on span "Create Grid" at bounding box center [1124, 142] width 134 height 15
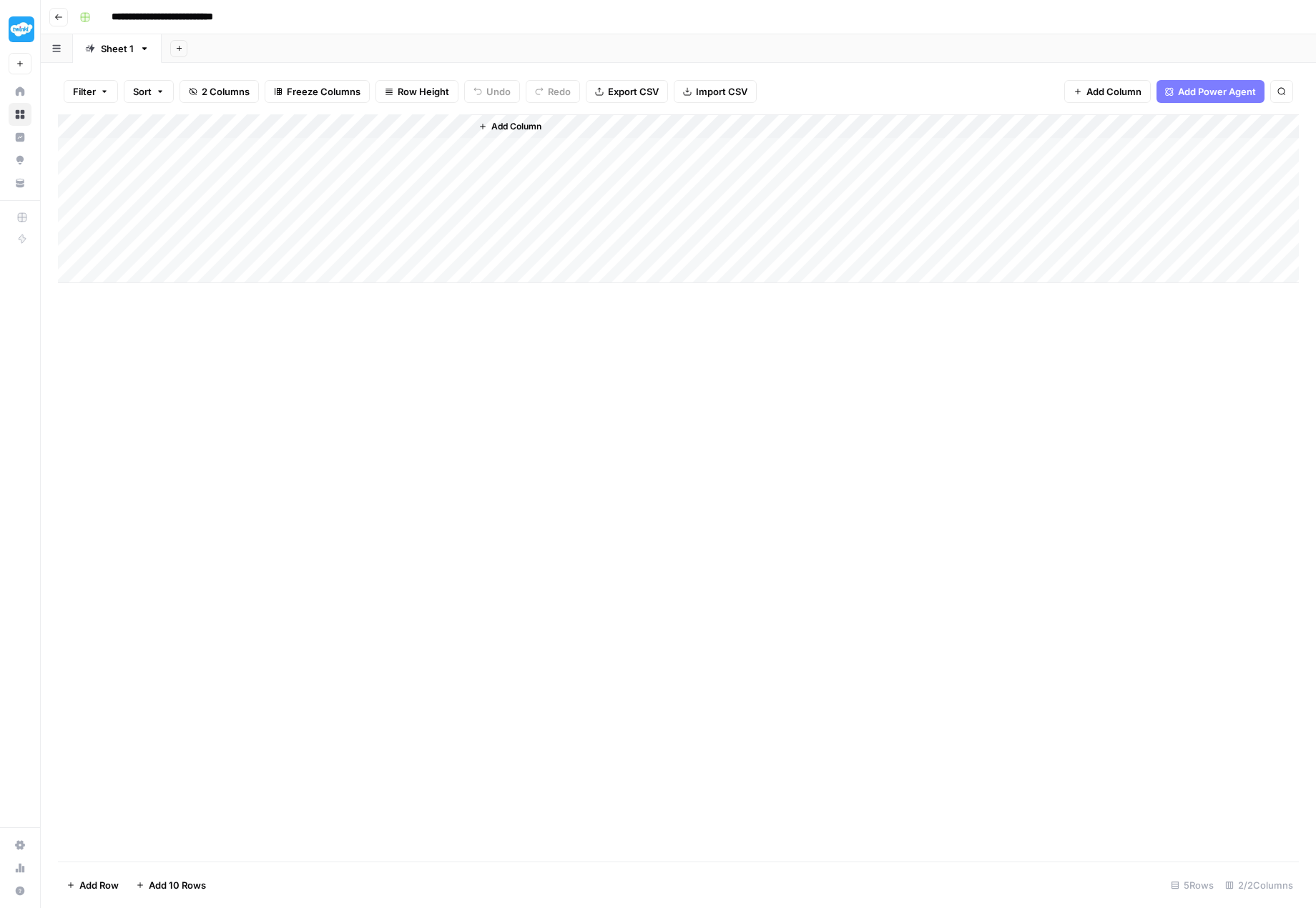
click at [221, 140] on div "Add Column" at bounding box center [678, 199] width 1241 height 168
click at [219, 144] on div "Add Column" at bounding box center [678, 199] width 1241 height 168
click at [205, 142] on textarea at bounding box center [221, 149] width 229 height 20
type textarea "**********"
click at [307, 427] on div "Add Column" at bounding box center [678, 488] width 1241 height 747
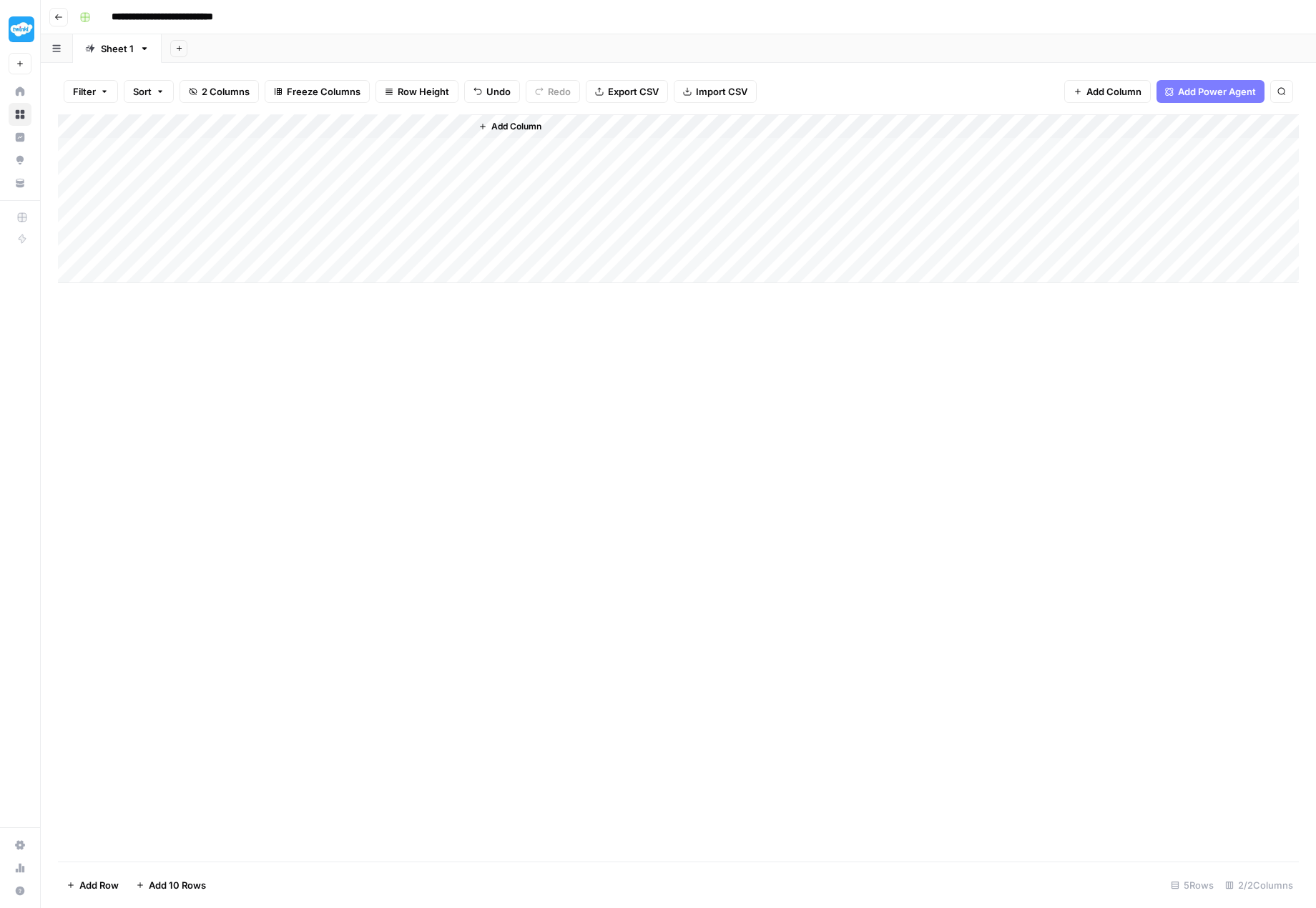
click at [392, 145] on div "Add Column" at bounding box center [678, 199] width 1241 height 168
click at [438, 123] on div "Add Column" at bounding box center [678, 199] width 1241 height 168
click at [393, 263] on span "Edit Workflow" at bounding box center [405, 264] width 125 height 15
click at [584, 121] on div "Add Column" at bounding box center [678, 199] width 1241 height 168
click at [823, 469] on div "Add Column" at bounding box center [678, 488] width 1241 height 747
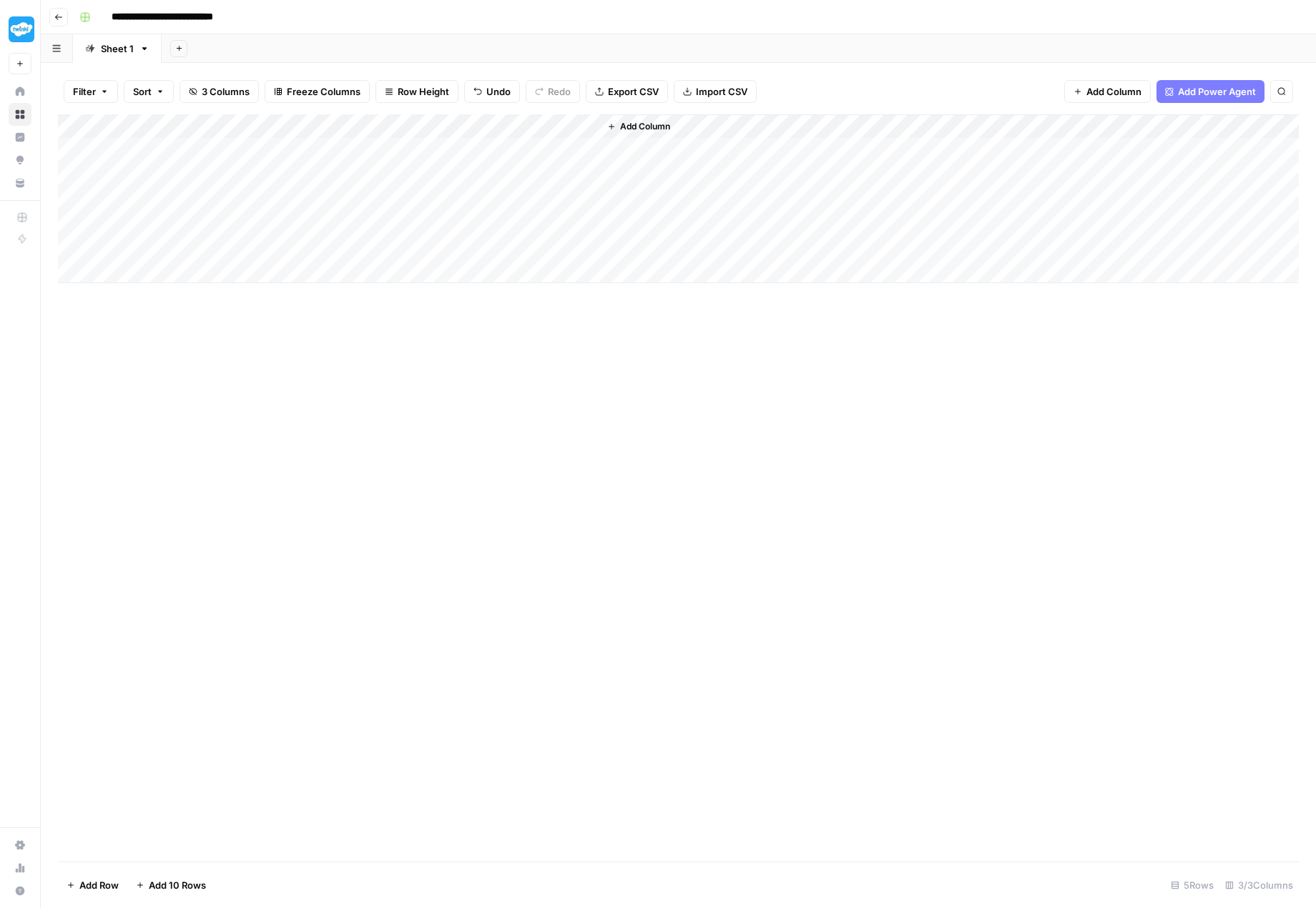
click at [61, 19] on icon "button" at bounding box center [58, 17] width 9 height 9
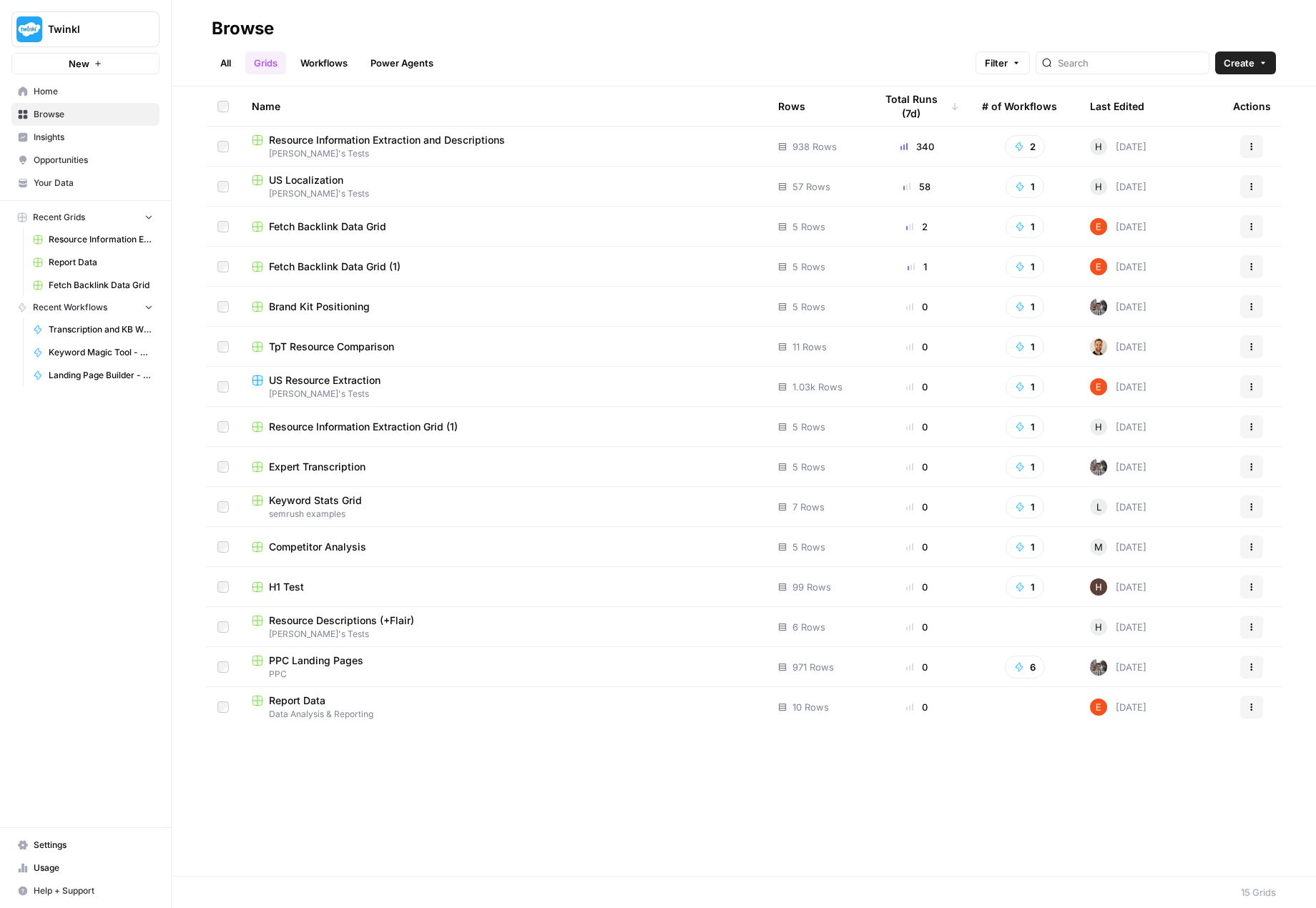
click at [221, 63] on link "All" at bounding box center [225, 63] width 27 height 23
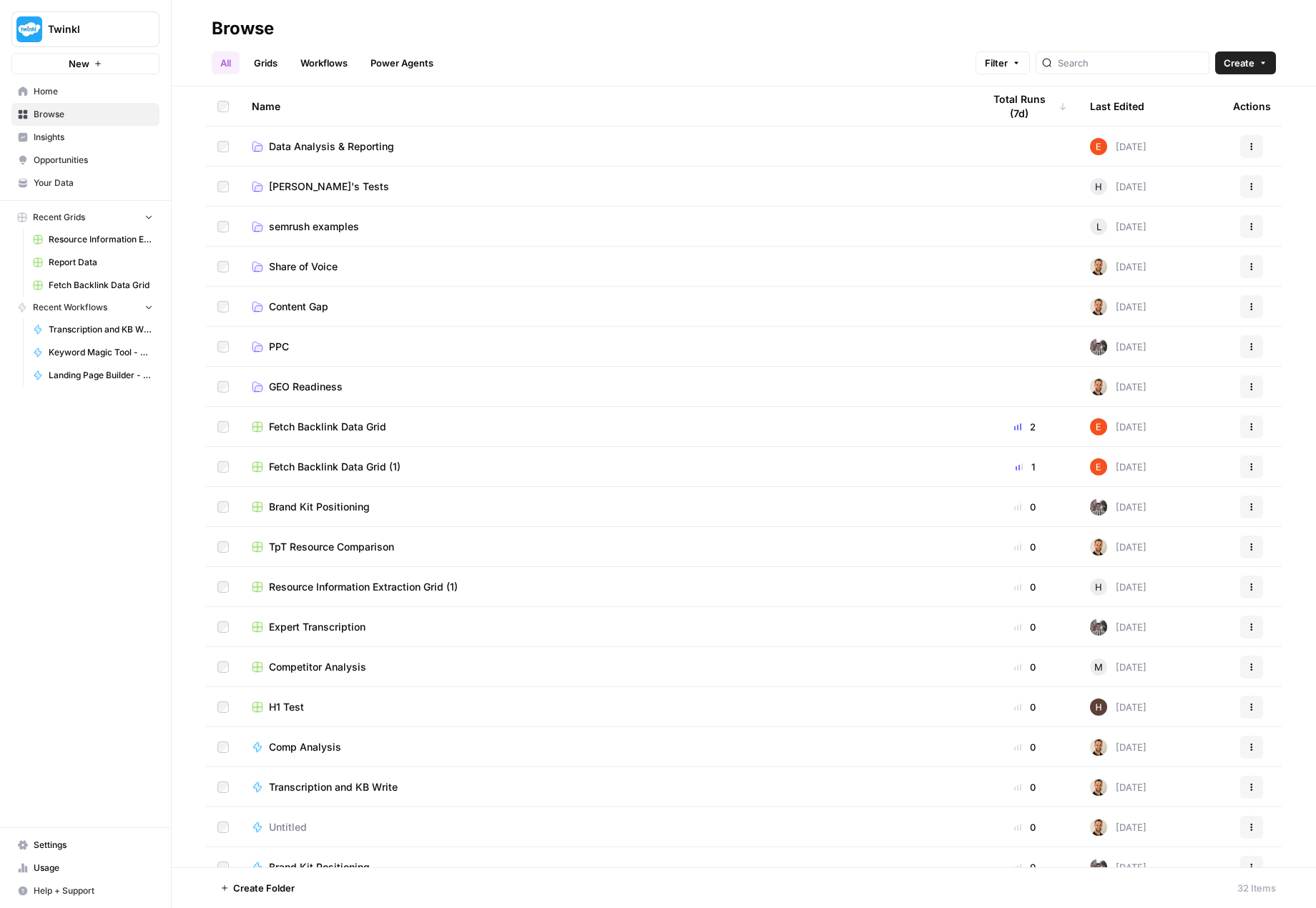
click at [338, 147] on span "Data Analysis & Reporting" at bounding box center [331, 146] width 125 height 15
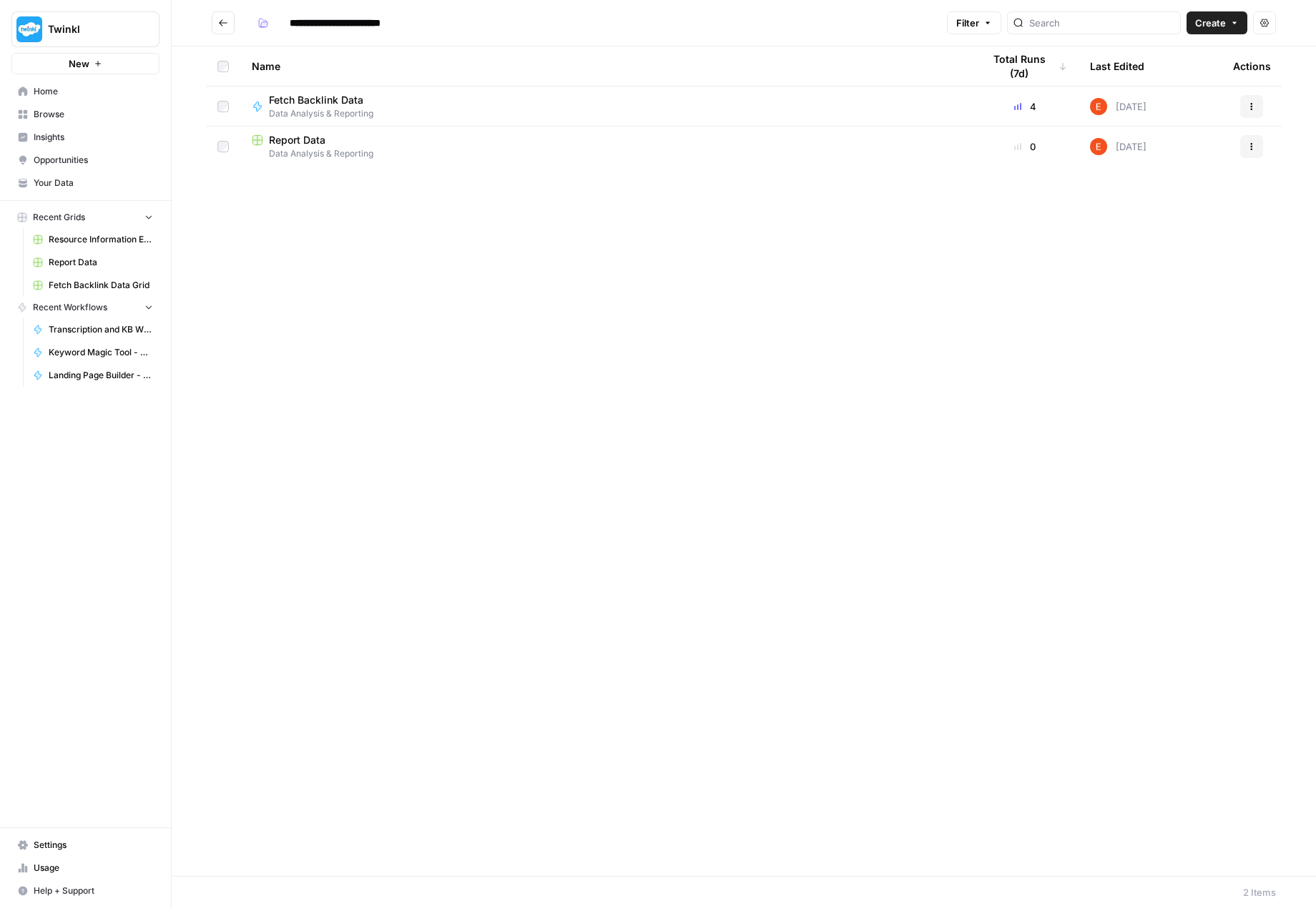
click at [218, 24] on button "Go back" at bounding box center [222, 23] width 23 height 23
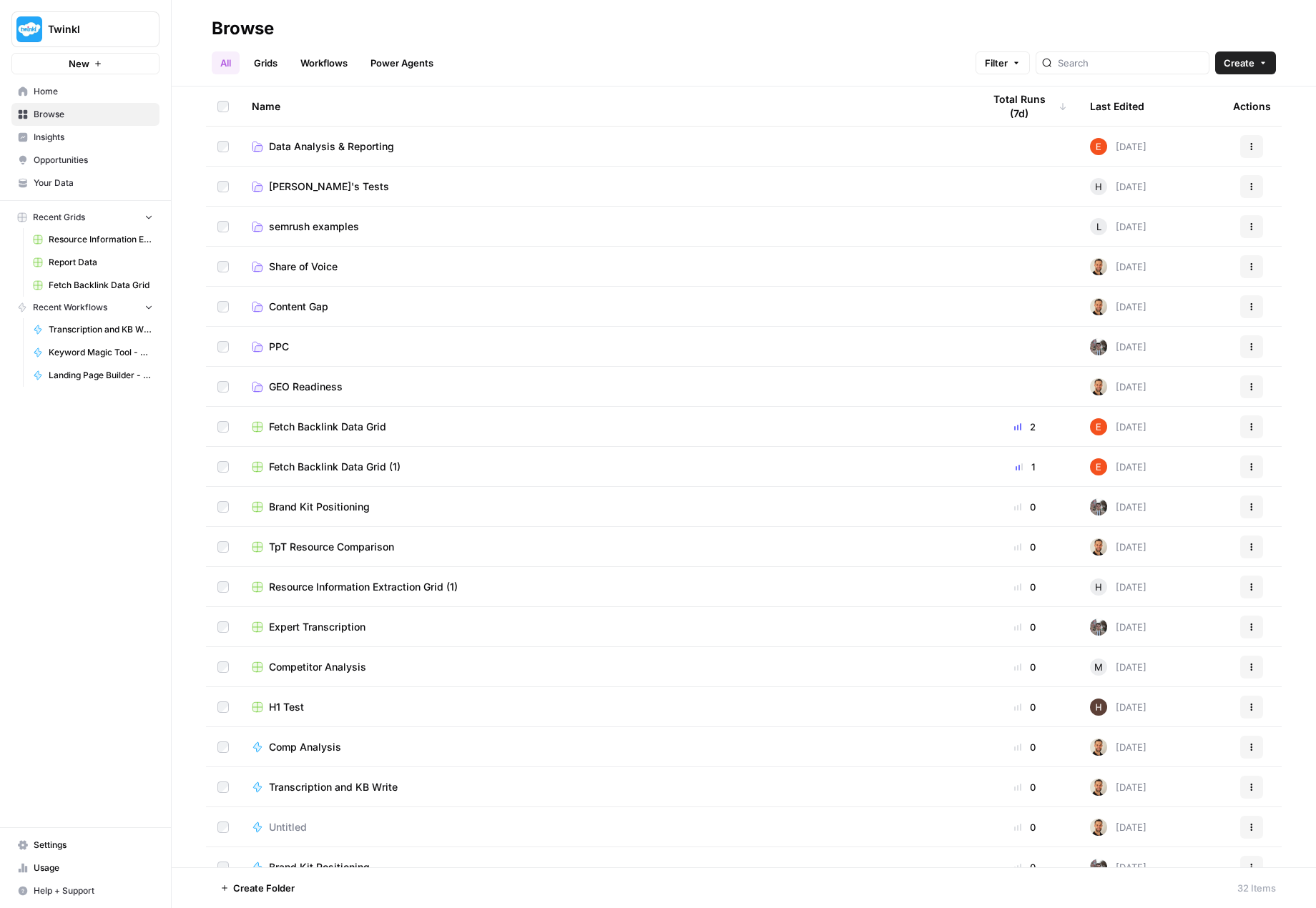
click at [1241, 428] on button "Actions" at bounding box center [1251, 426] width 23 height 23
click at [1157, 547] on span "Delete" at bounding box center [1176, 545] width 115 height 15
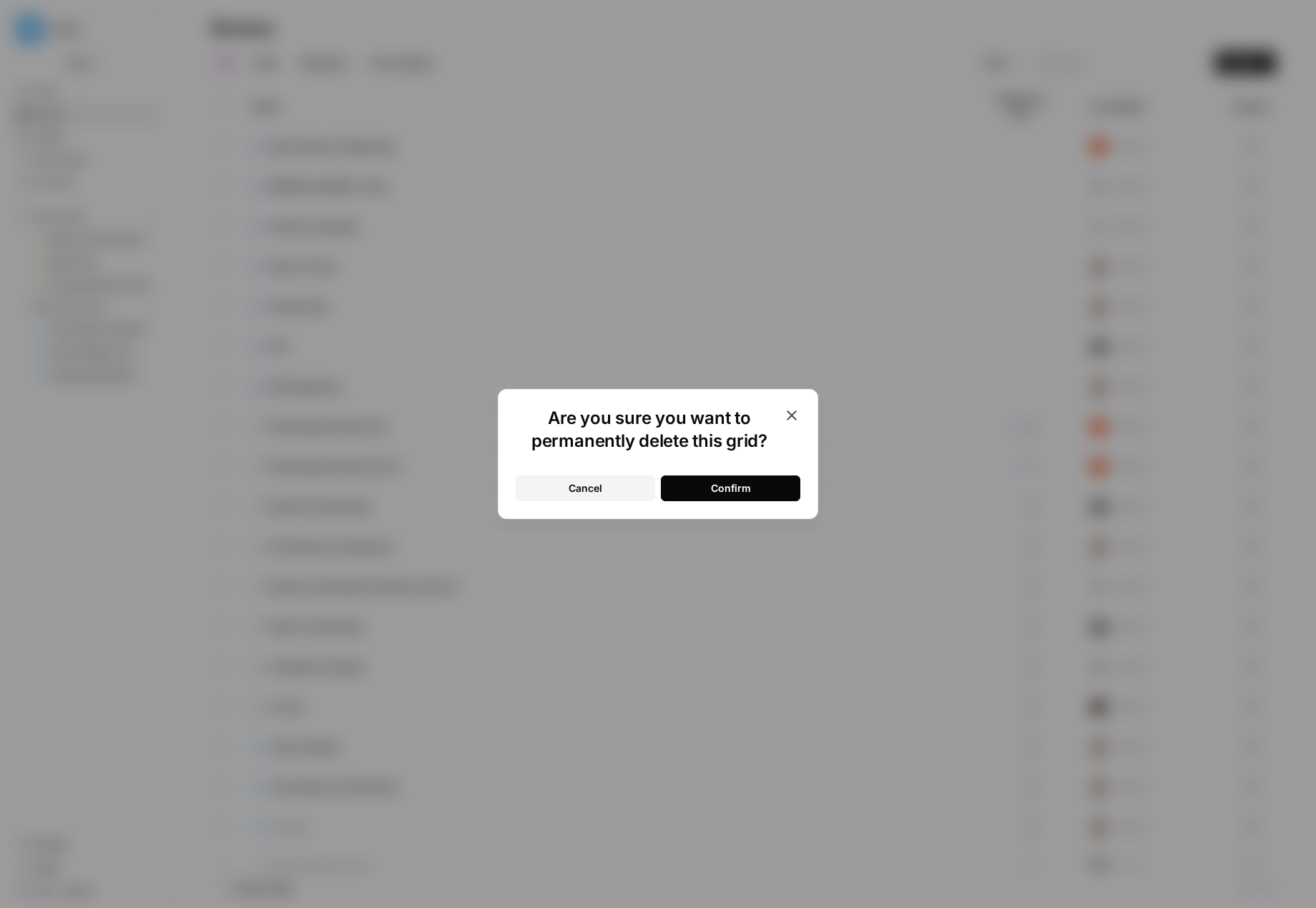
click at [759, 481] on button "Confirm" at bounding box center [730, 488] width 139 height 25
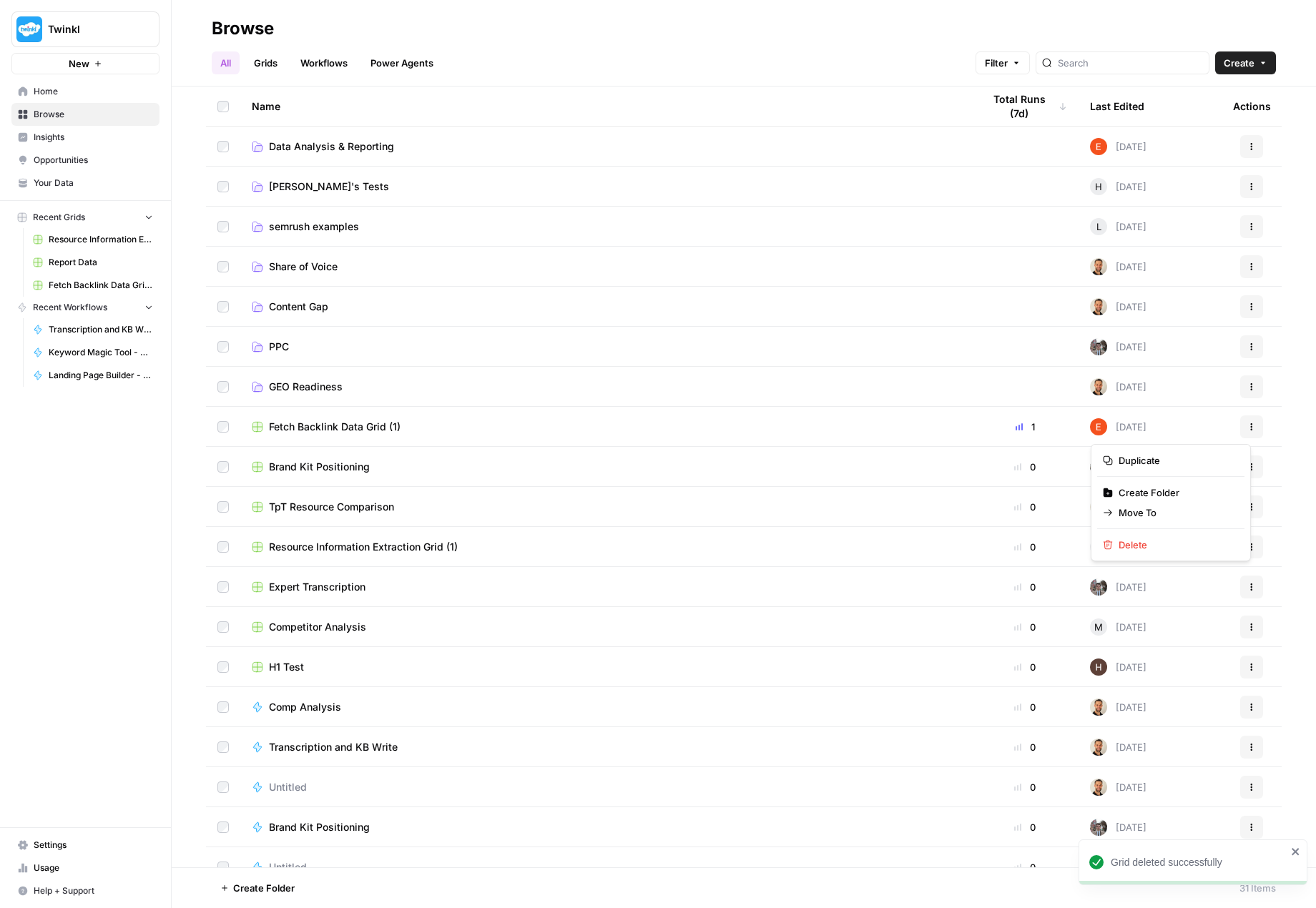
click at [1251, 429] on icon "button" at bounding box center [1252, 429] width 2 height 2
click at [1119, 544] on span "Delete" at bounding box center [1176, 545] width 115 height 15
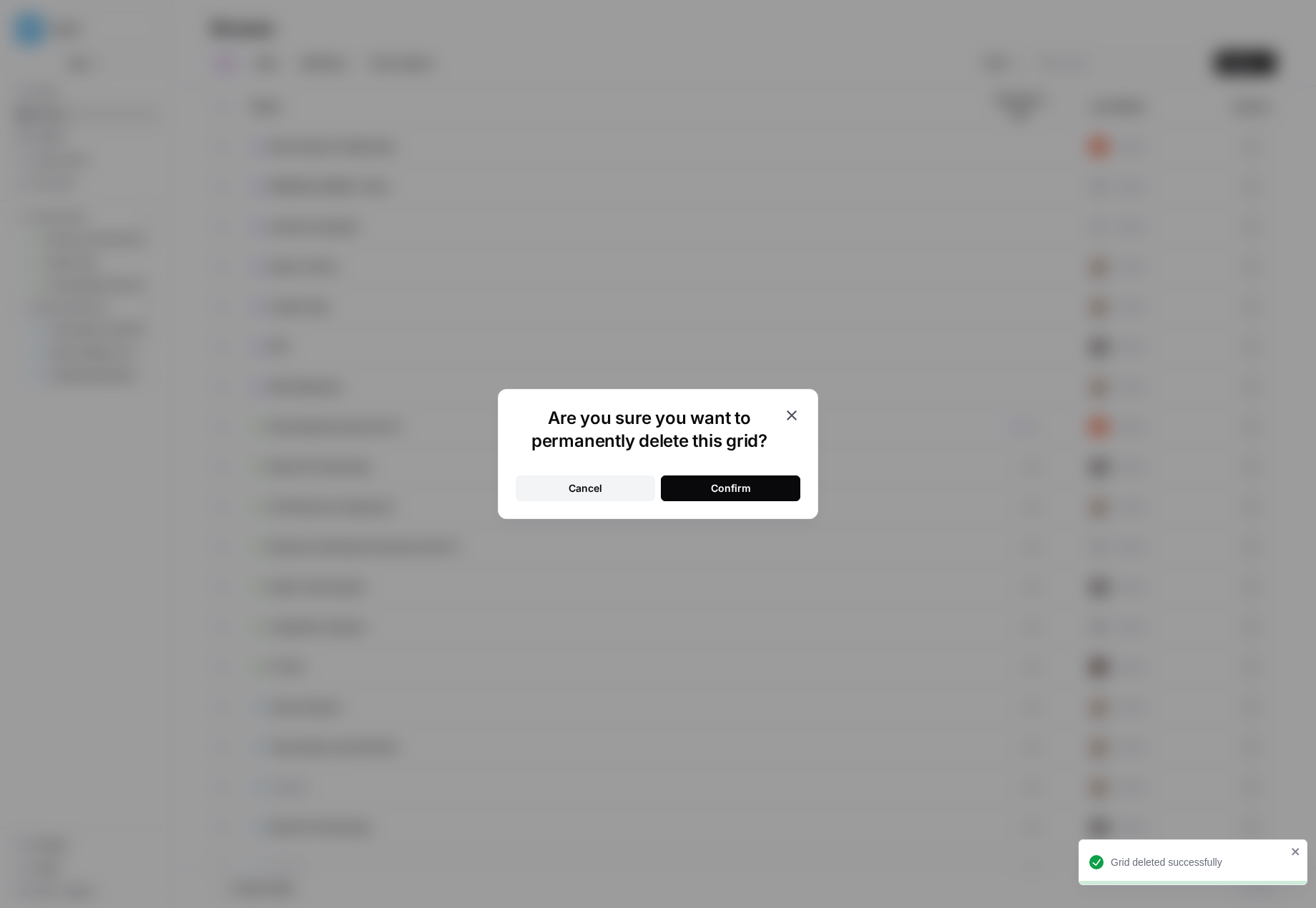
click at [727, 483] on div "Confirm" at bounding box center [731, 488] width 40 height 15
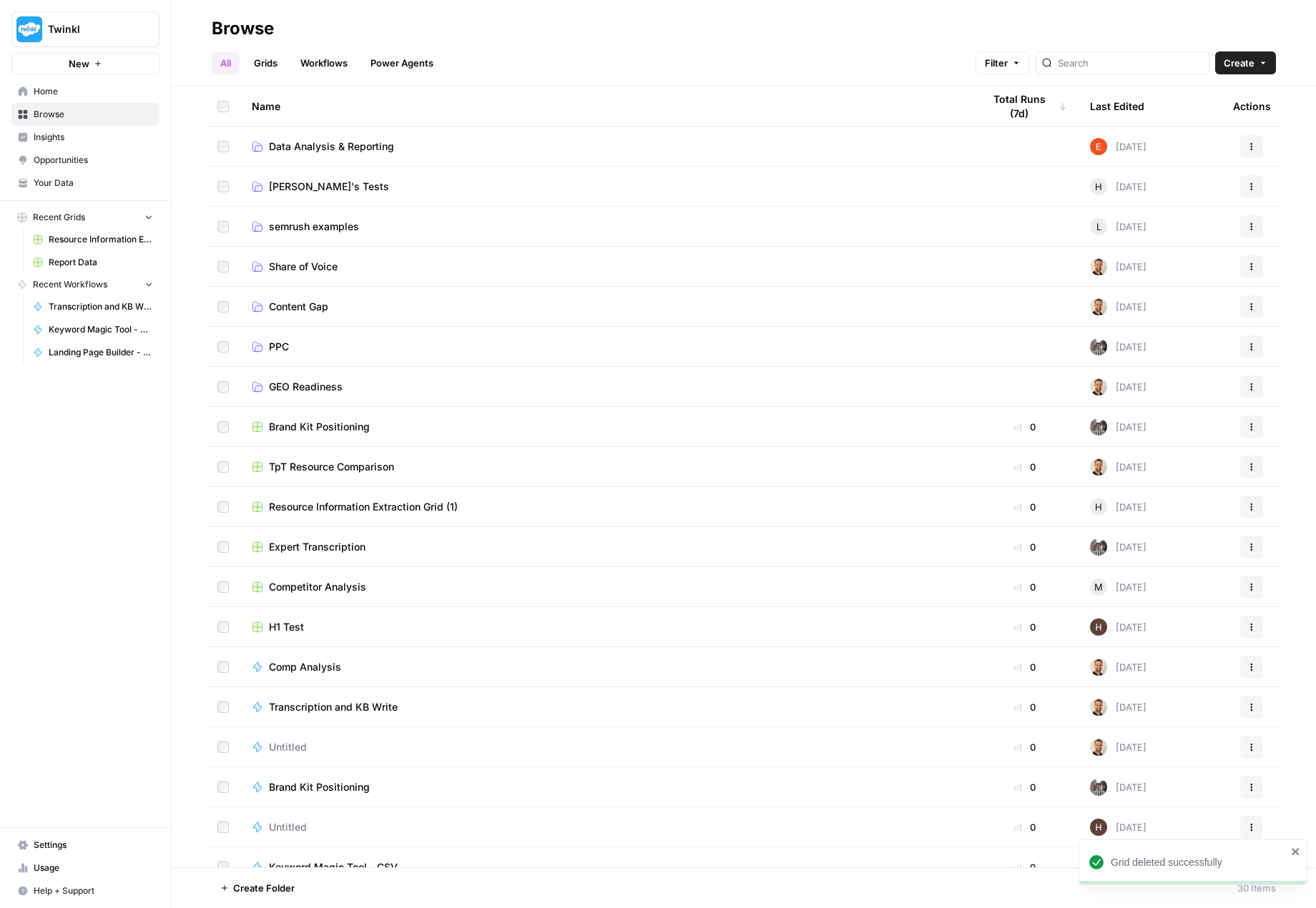
click at [320, 147] on span "Data Analysis & Reporting" at bounding box center [331, 146] width 125 height 15
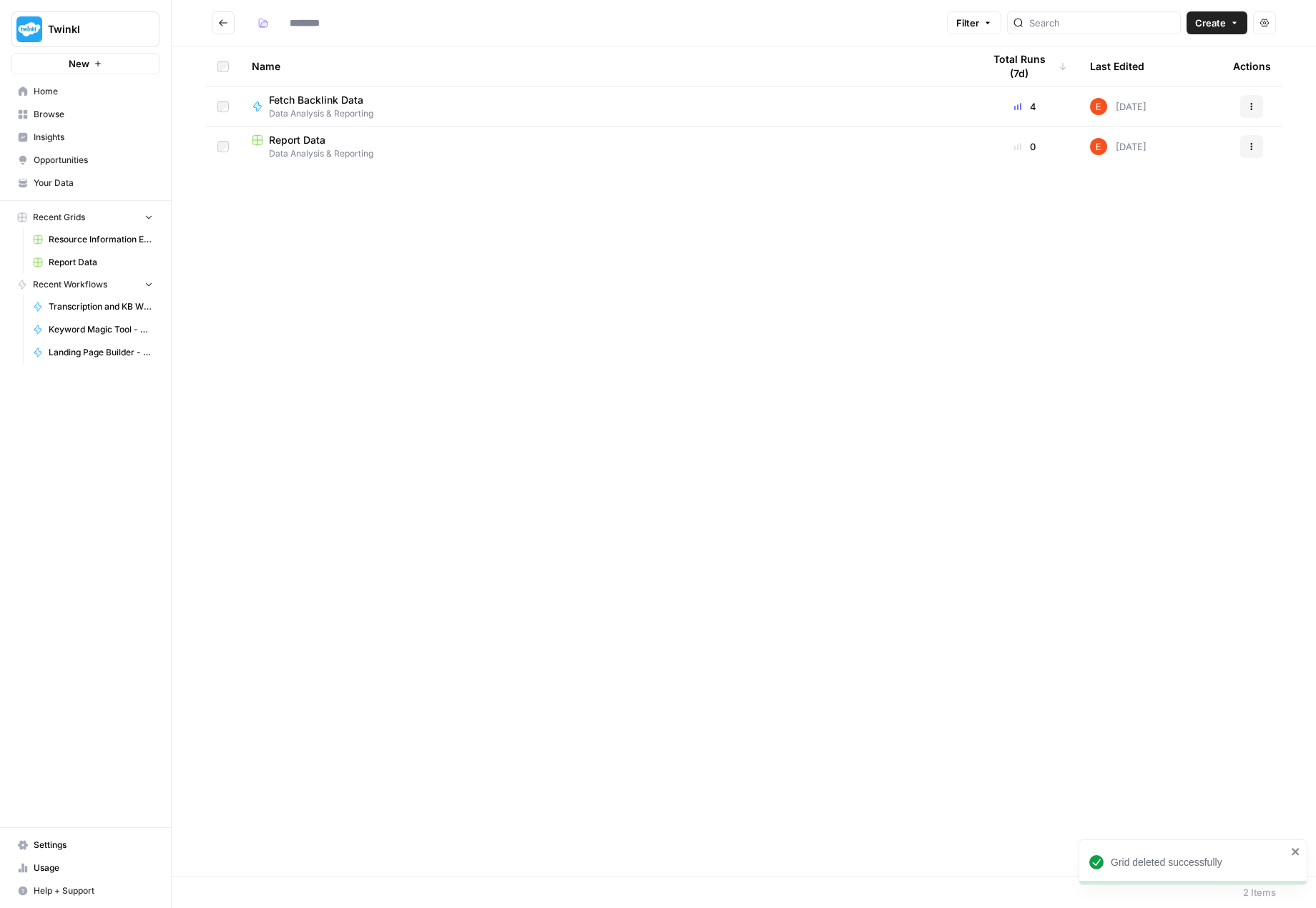
type input "**********"
drag, startPoint x: 334, startPoint y: 208, endPoint x: 279, endPoint y: 173, distance: 65.2
click at [279, 173] on div "Name Total Runs (7d) Last Edited Actions Fetch Backlink Data Data Analysis & Re…" at bounding box center [744, 460] width 1145 height 830
click at [1214, 23] on span "Create" at bounding box center [1210, 23] width 30 height 15
click at [1185, 52] on span "Grid" at bounding box center [1190, 56] width 80 height 15
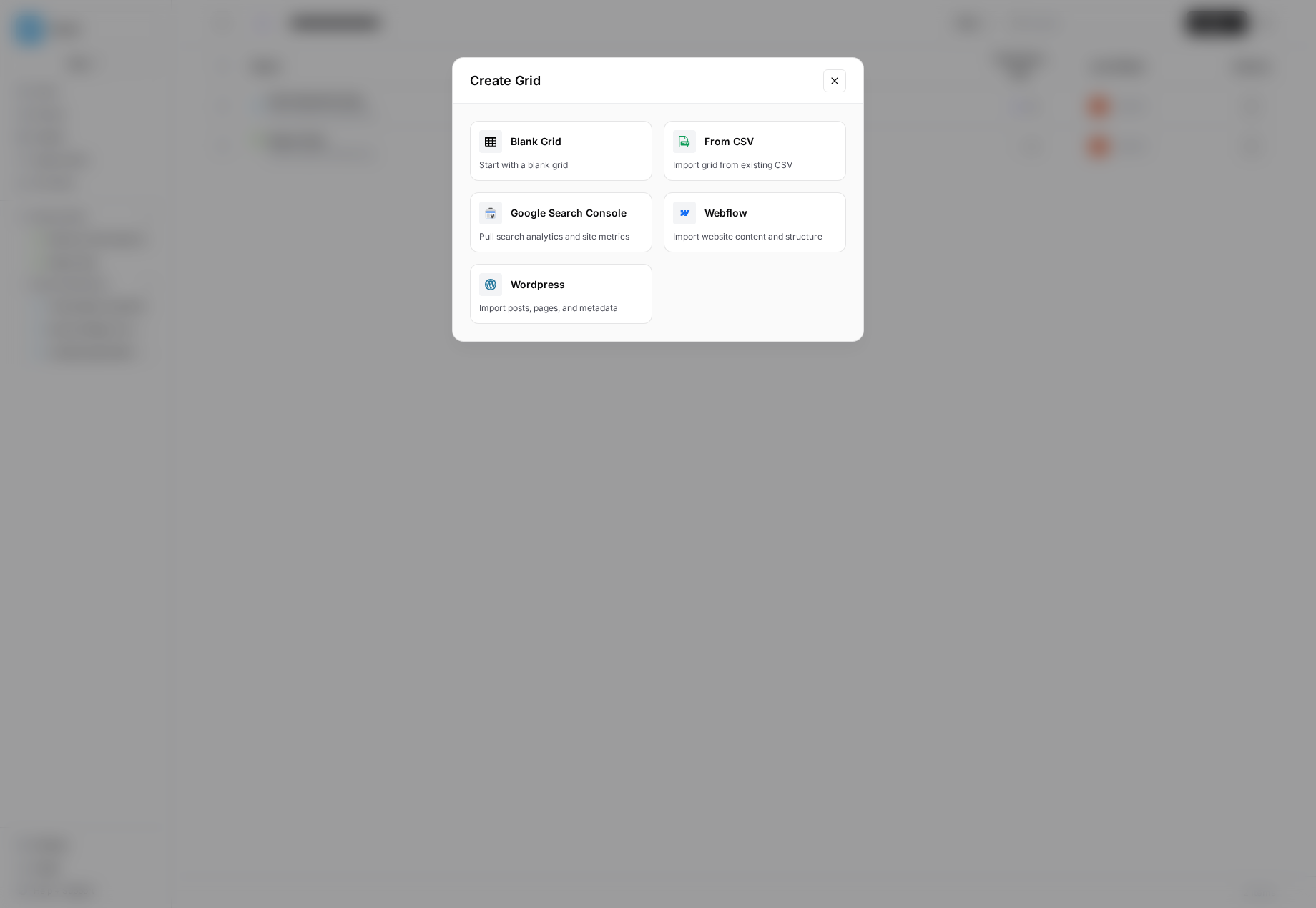
click at [561, 150] on div "Blank Grid" at bounding box center [561, 141] width 164 height 23
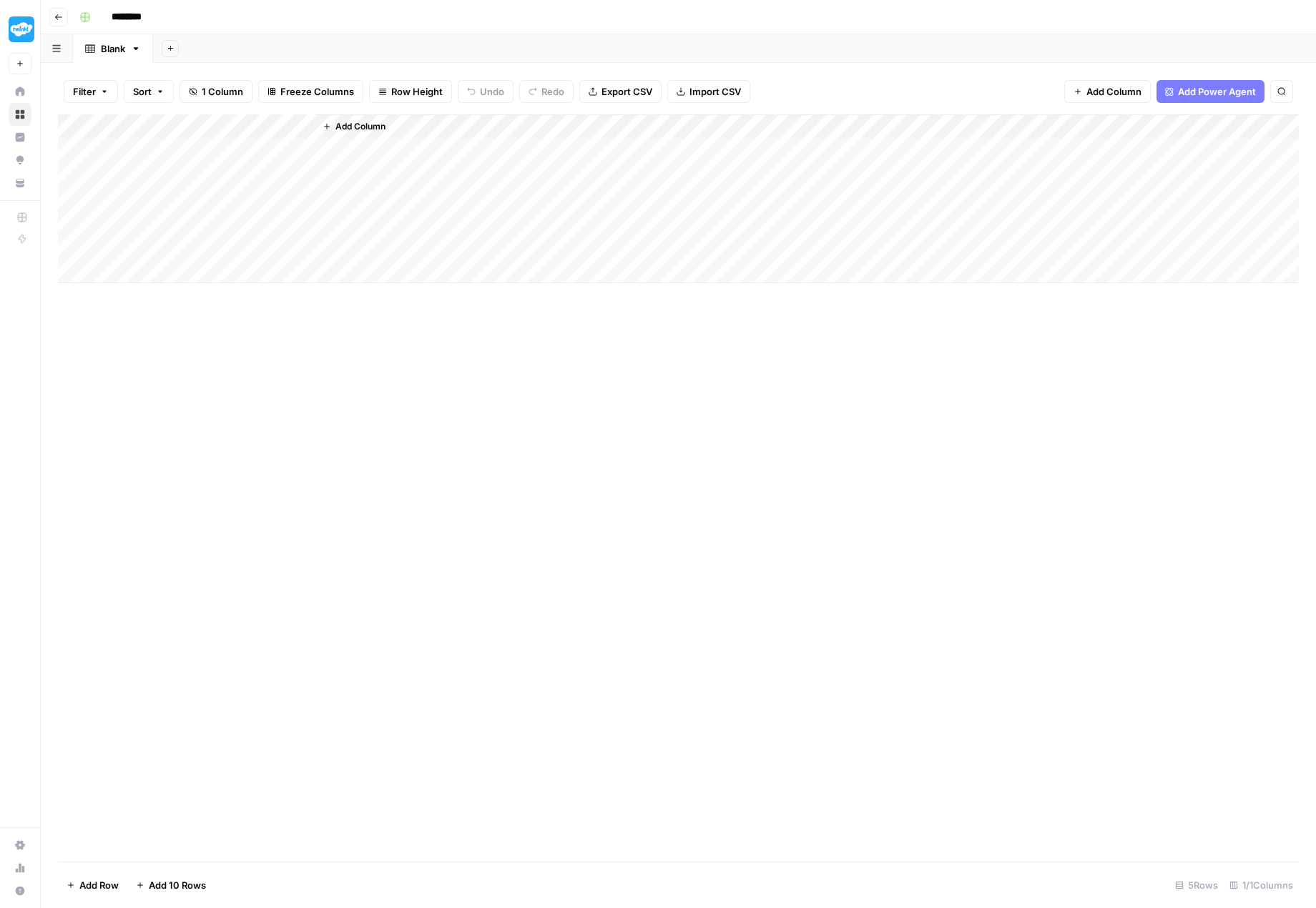
click at [123, 23] on input "********" at bounding box center [145, 17] width 80 height 23
drag, startPoint x: 158, startPoint y: 18, endPoint x: 114, endPoint y: 19, distance: 44.0
click at [114, 19] on input "********" at bounding box center [145, 17] width 80 height 23
type input "**********"
click at [306, 348] on div "Add Column" at bounding box center [678, 488] width 1241 height 747
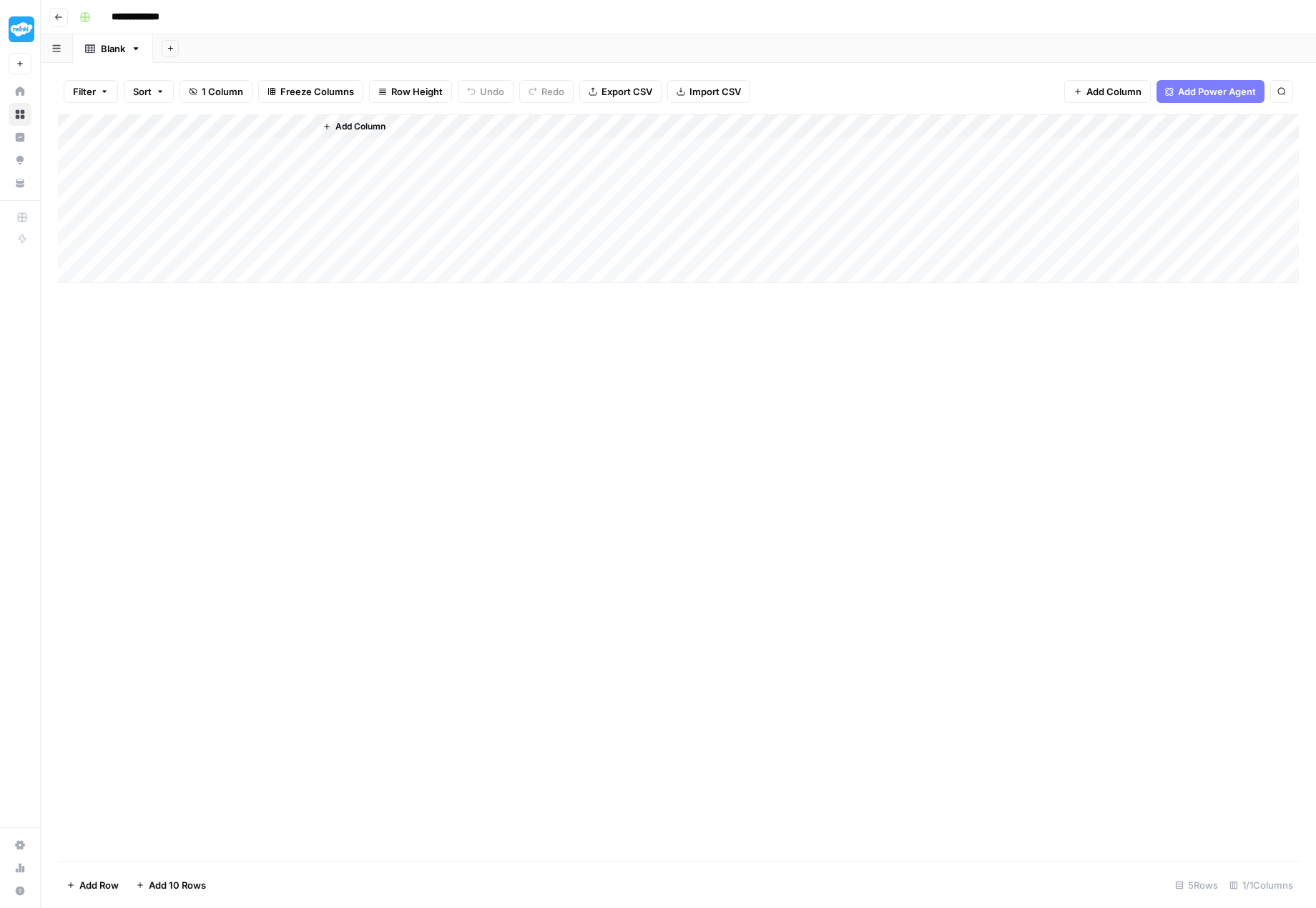
click at [120, 48] on div "Blank" at bounding box center [113, 48] width 24 height 15
type input "*"
type input "**********"
click at [268, 454] on div "Add Column" at bounding box center [678, 488] width 1241 height 747
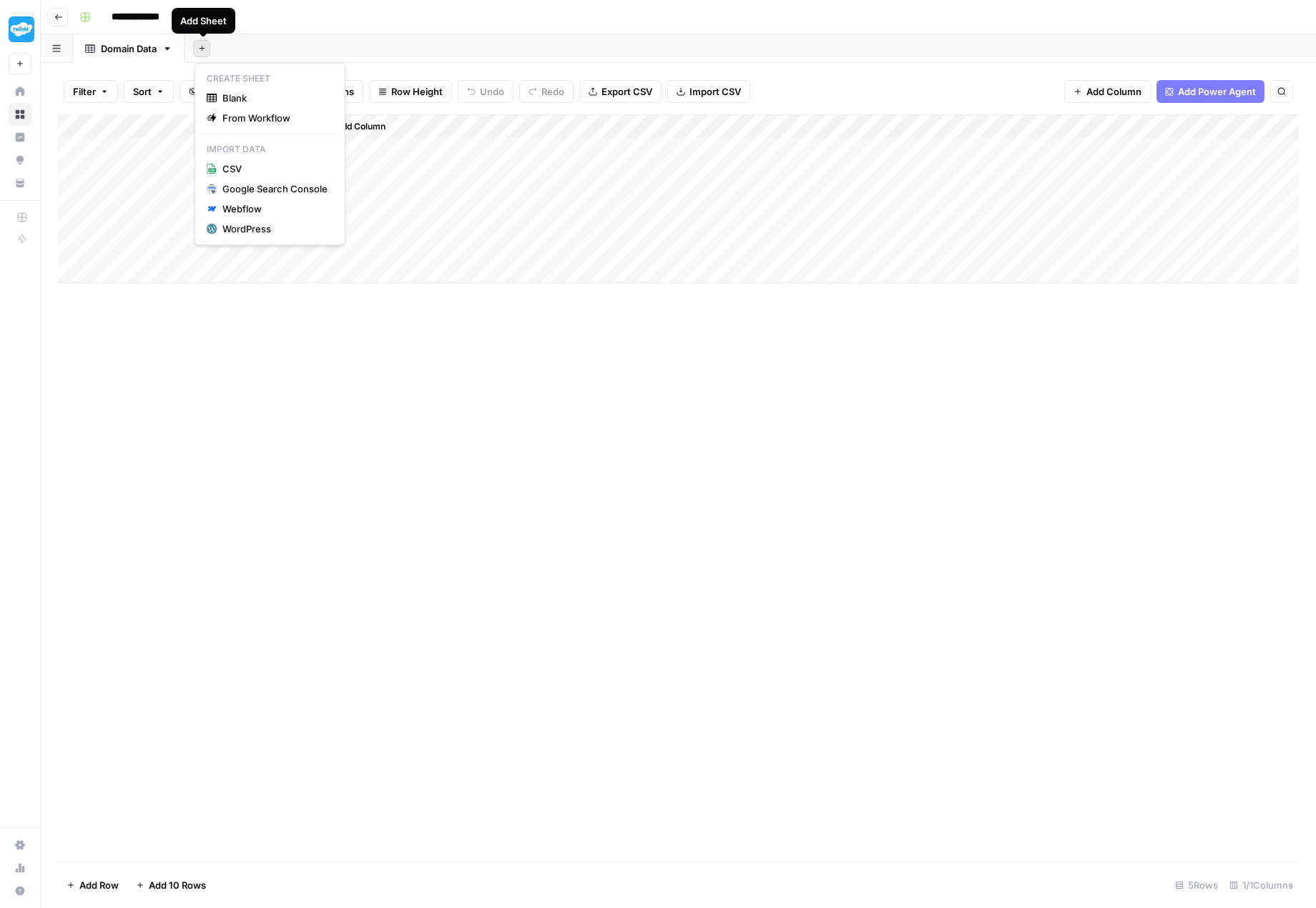
click at [201, 46] on icon "button" at bounding box center [202, 48] width 8 height 8
click at [224, 93] on span "Blank" at bounding box center [274, 98] width 105 height 15
click at [250, 52] on icon "button" at bounding box center [247, 49] width 10 height 10
click at [281, 73] on span "Rename Sheet" at bounding box center [307, 75] width 69 height 15
type input "*"
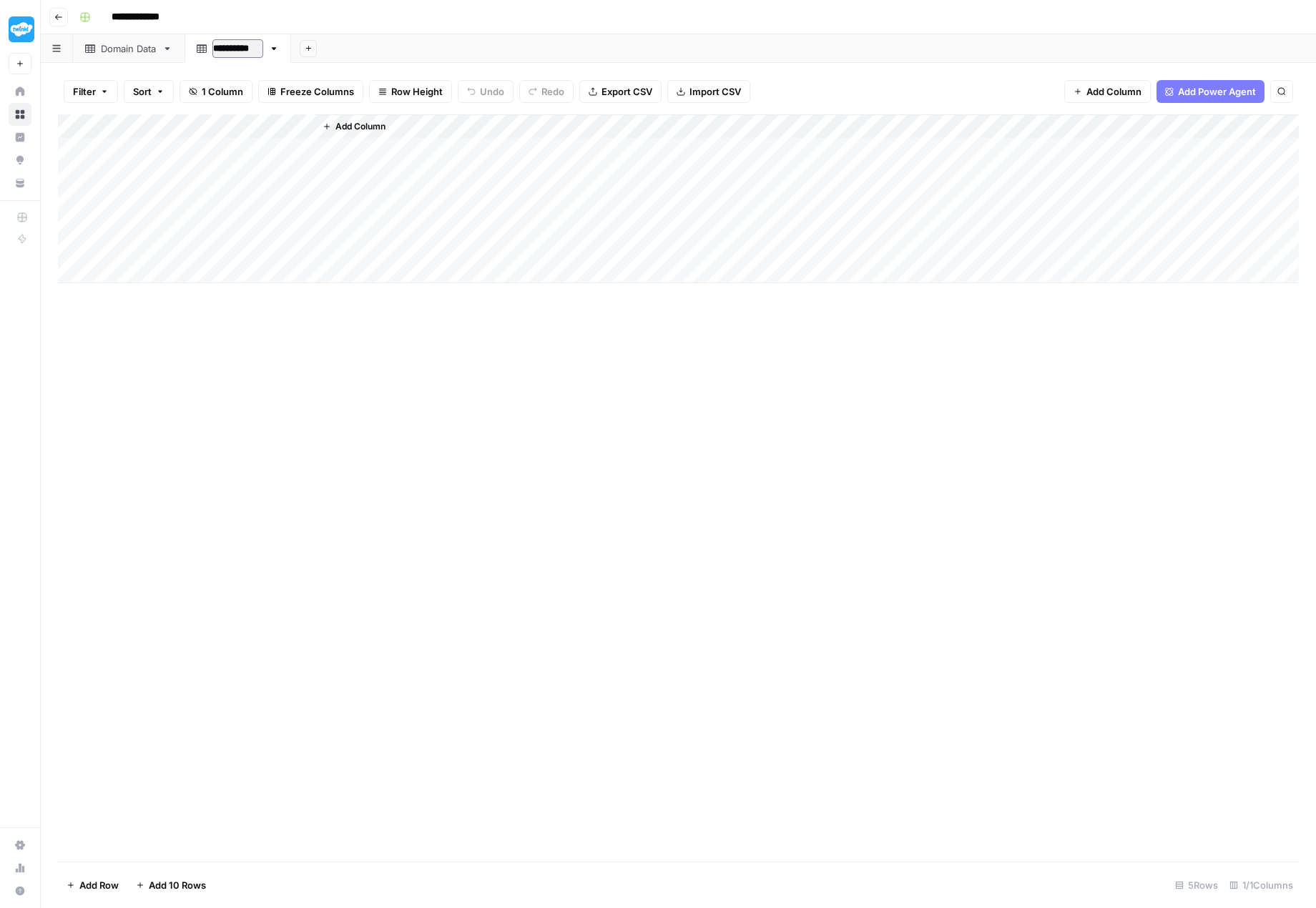
type input "**********"
click at [181, 145] on div "Add Column" at bounding box center [678, 199] width 1241 height 168
type textarea "**********"
click at [231, 405] on div "Add Column" at bounding box center [678, 488] width 1241 height 747
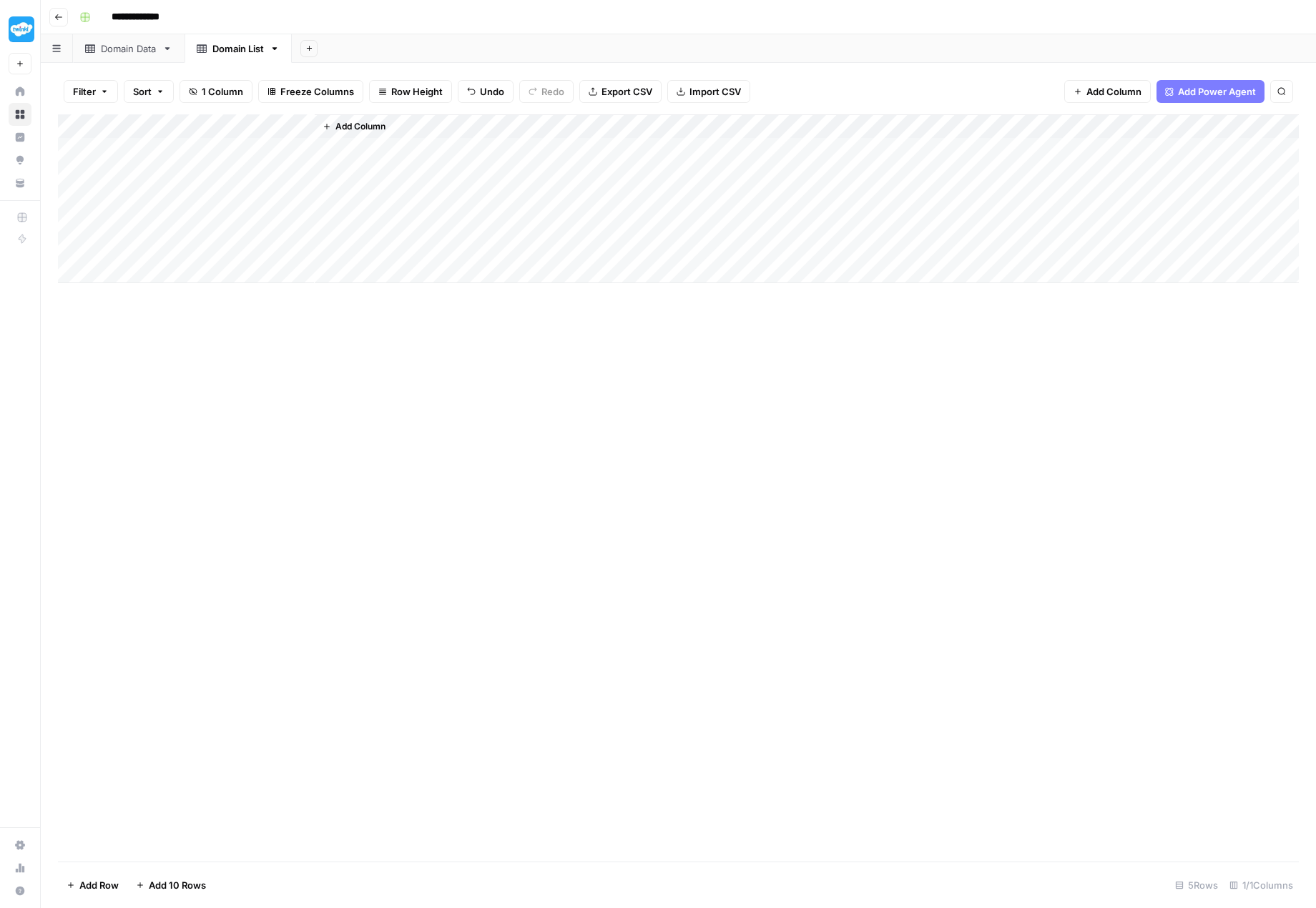
click at [186, 174] on div "Add Column" at bounding box center [678, 199] width 1241 height 168
click at [182, 171] on div "Add Column" at bounding box center [678, 199] width 1241 height 168
type textarea "**********"
click at [167, 189] on div "Add Column" at bounding box center [678, 199] width 1241 height 168
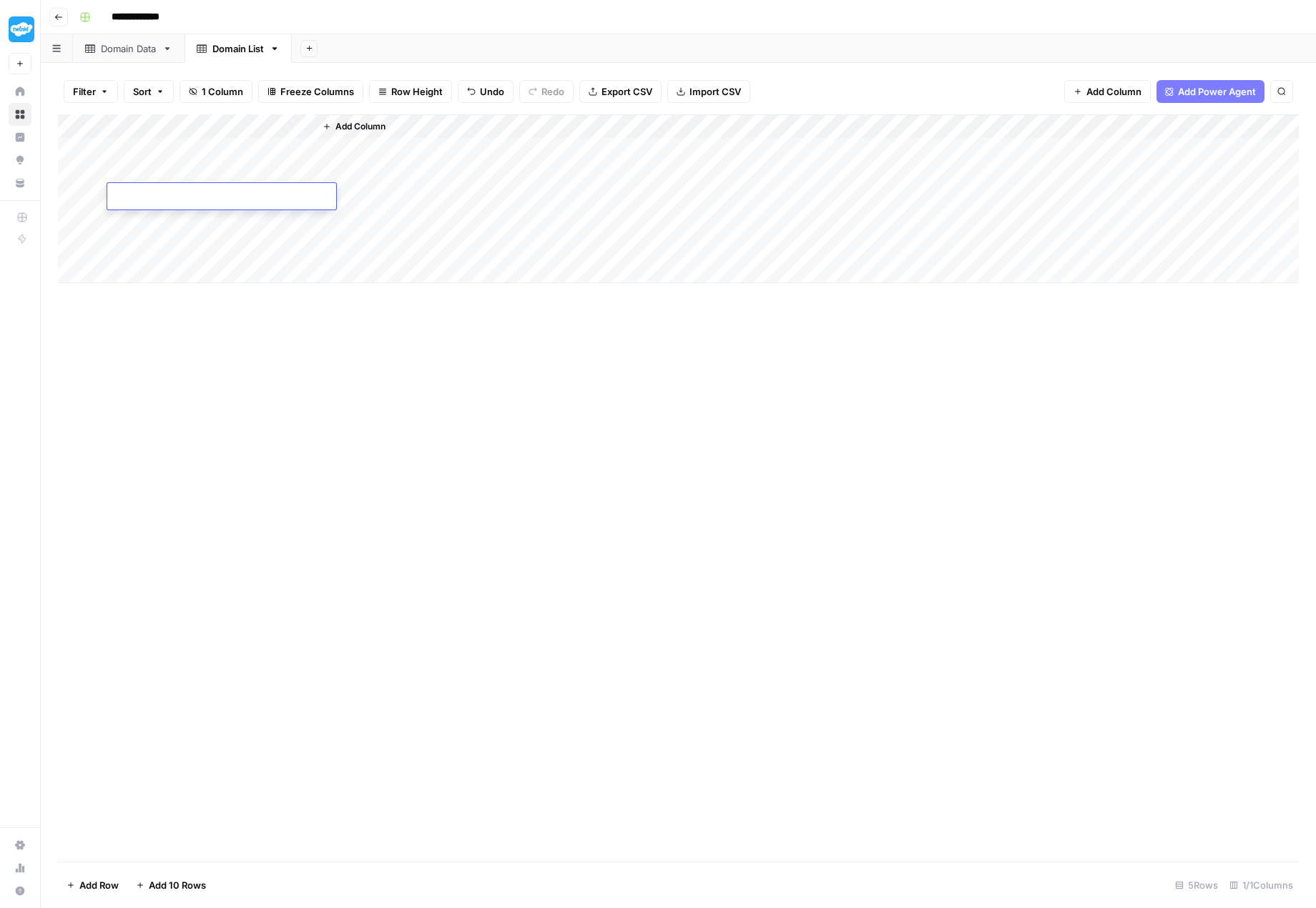
click at [167, 189] on textarea at bounding box center [221, 197] width 229 height 20
type textarea "**********"
click at [368, 398] on div "Add Column" at bounding box center [678, 488] width 1241 height 747
click at [365, 125] on span "Add Column" at bounding box center [360, 126] width 50 height 13
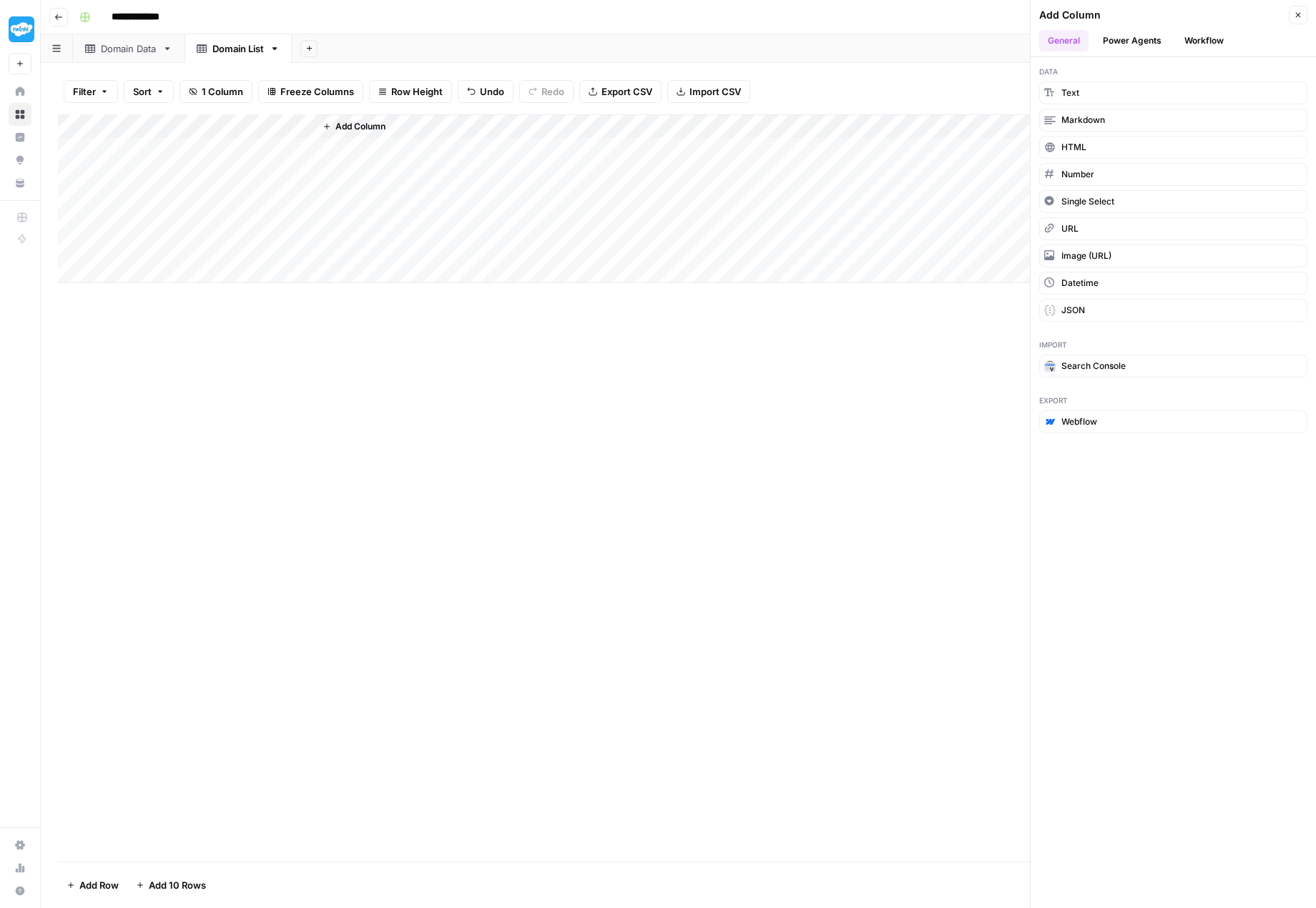
click at [1200, 42] on button "Workflow" at bounding box center [1204, 41] width 57 height 22
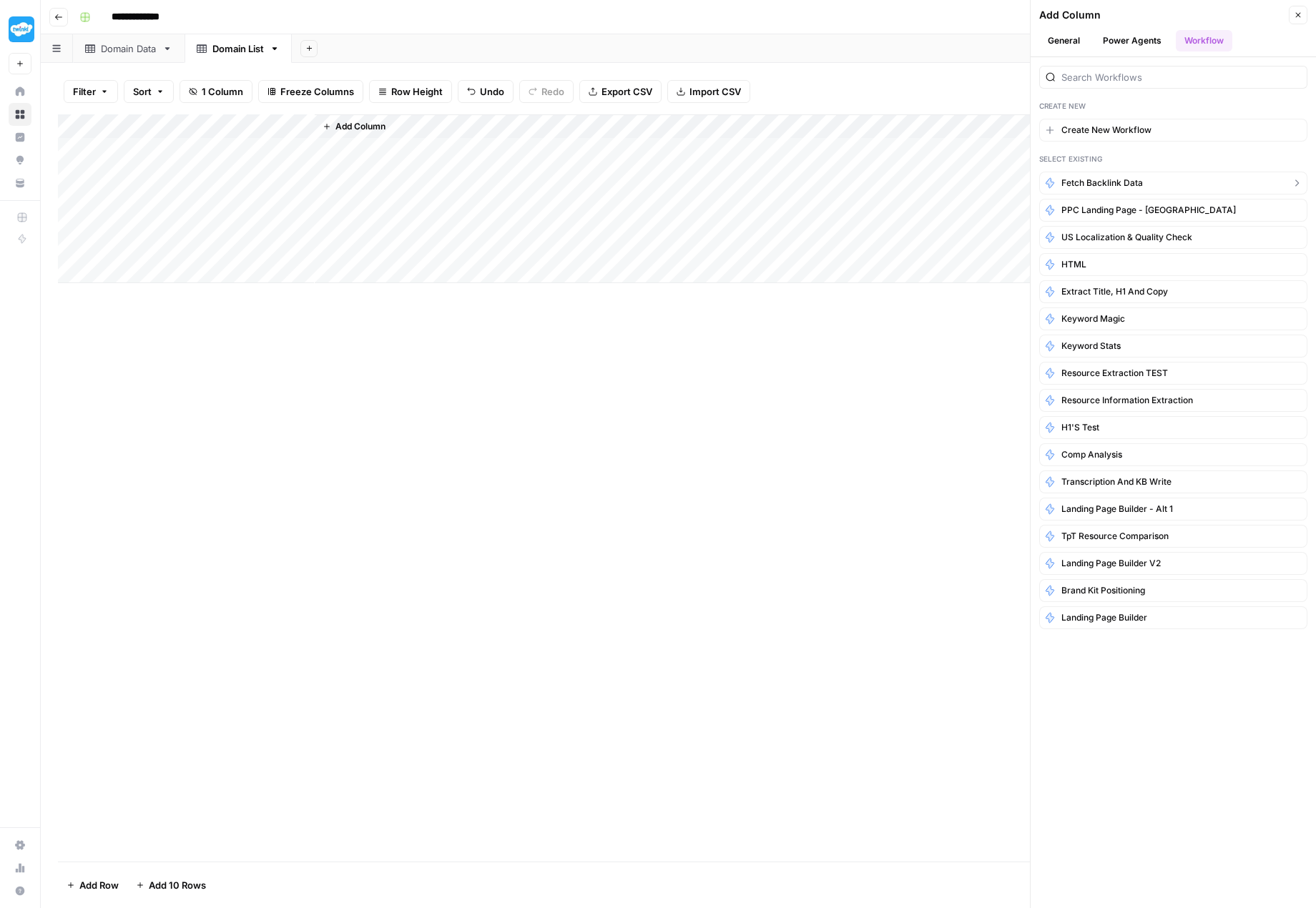
click at [1132, 185] on span "Fetch Backlink Data" at bounding box center [1101, 182] width 81 height 13
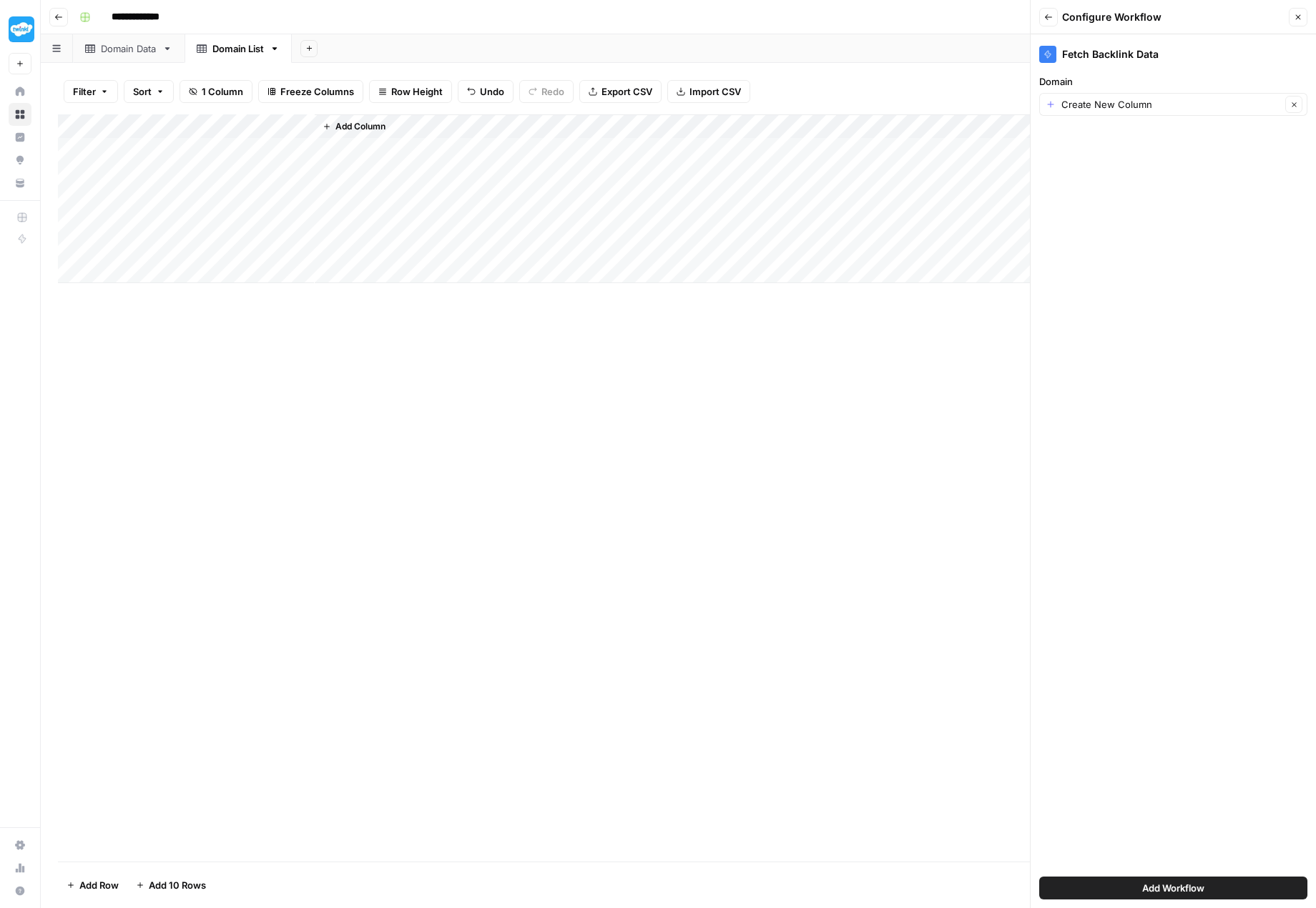
click at [1164, 890] on span "Add Workflow" at bounding box center [1174, 887] width 63 height 15
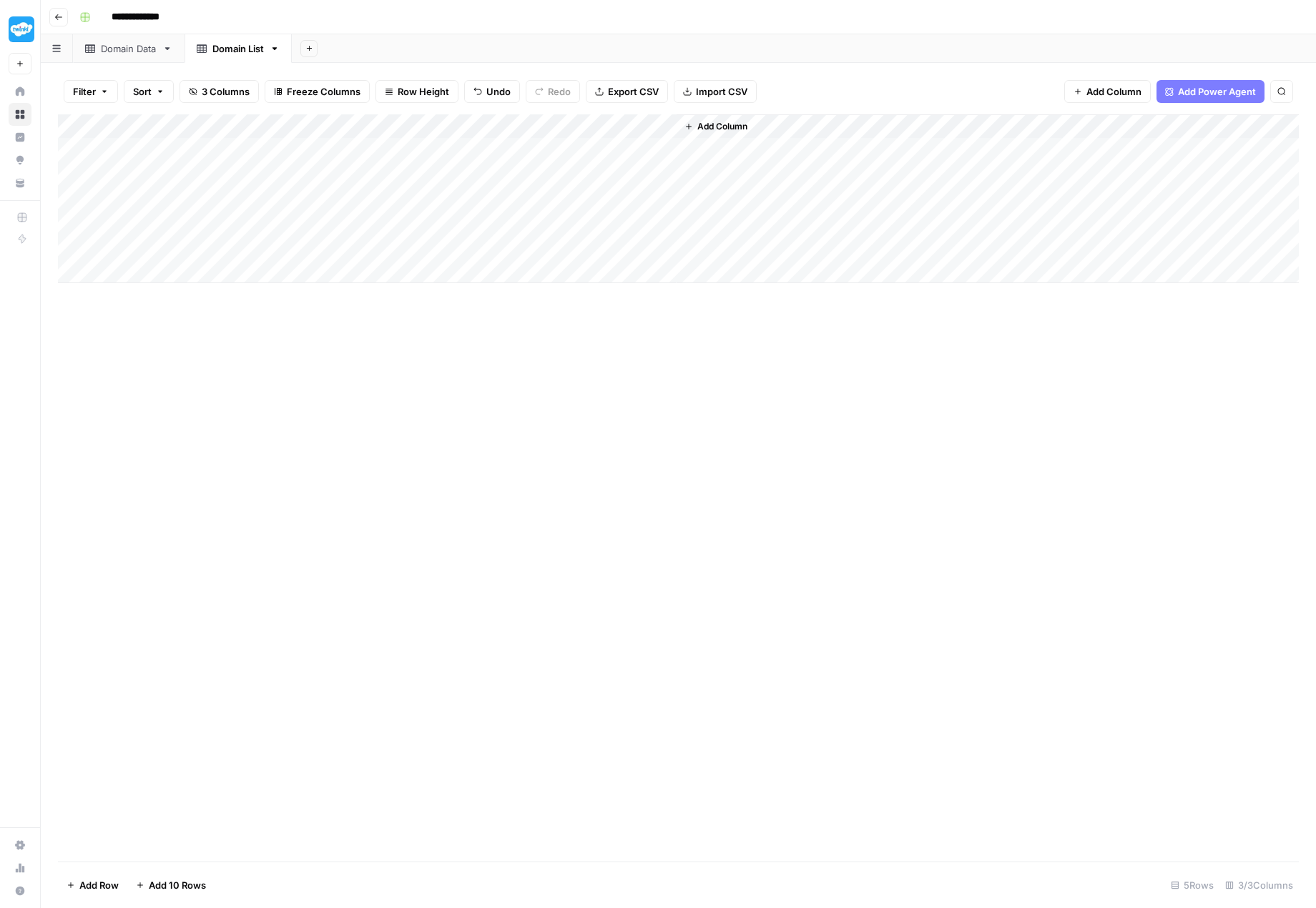
click at [509, 126] on div "Add Column" at bounding box center [678, 199] width 1241 height 168
click at [305, 123] on div "Add Column" at bounding box center [678, 199] width 1241 height 168
click at [206, 312] on span "Remove Column" at bounding box center [199, 316] width 125 height 15
click at [618, 151] on span "Delete" at bounding box center [607, 148] width 30 height 15
click at [195, 137] on div "Add Column" at bounding box center [678, 199] width 1241 height 168
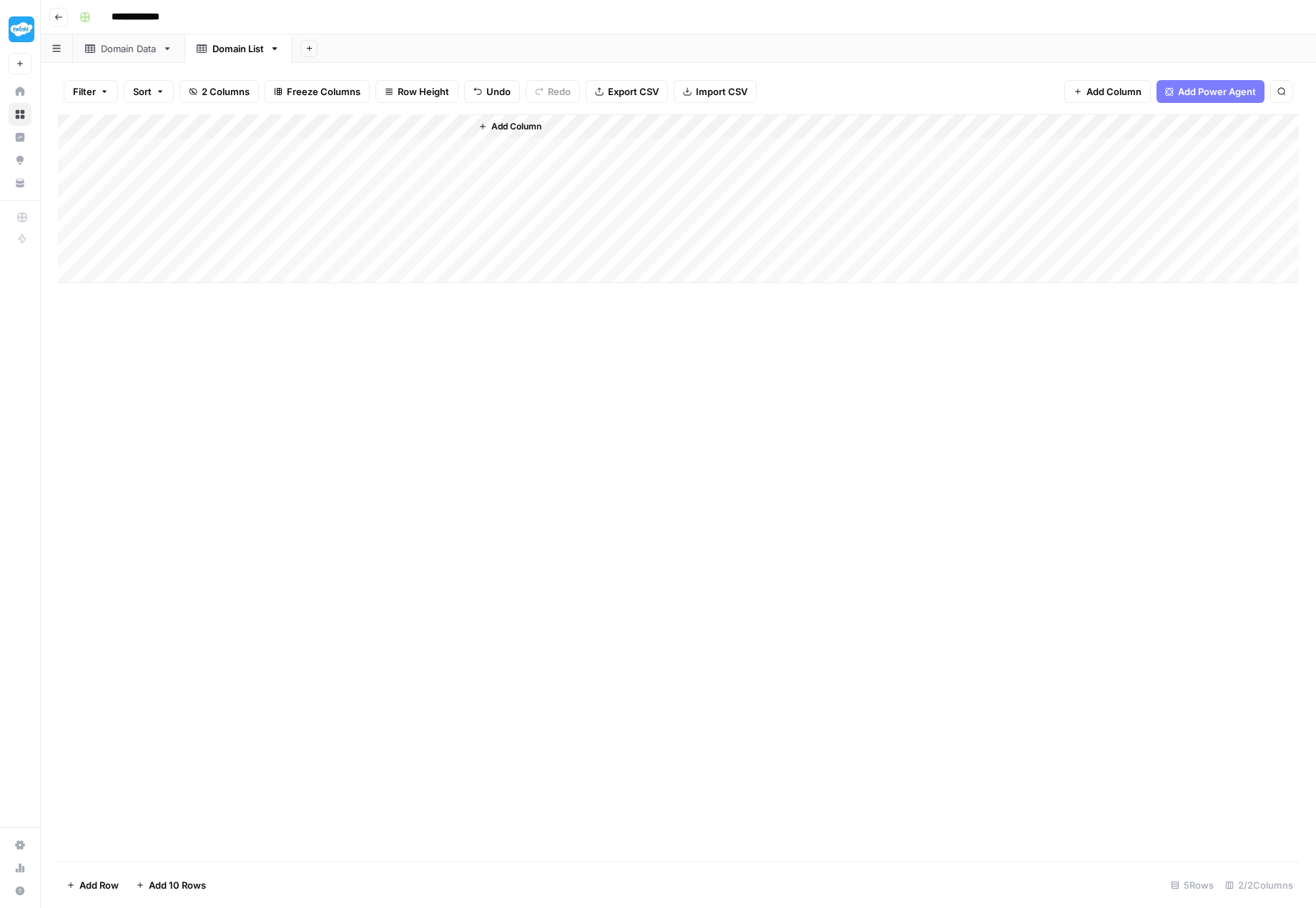
click at [184, 145] on div "Add Column" at bounding box center [678, 199] width 1241 height 168
click at [184, 145] on textarea at bounding box center [221, 149] width 229 height 20
type textarea "**********"
click at [192, 172] on div "Add Column" at bounding box center [678, 199] width 1241 height 168
click at [186, 168] on div "Add Column" at bounding box center [678, 199] width 1241 height 168
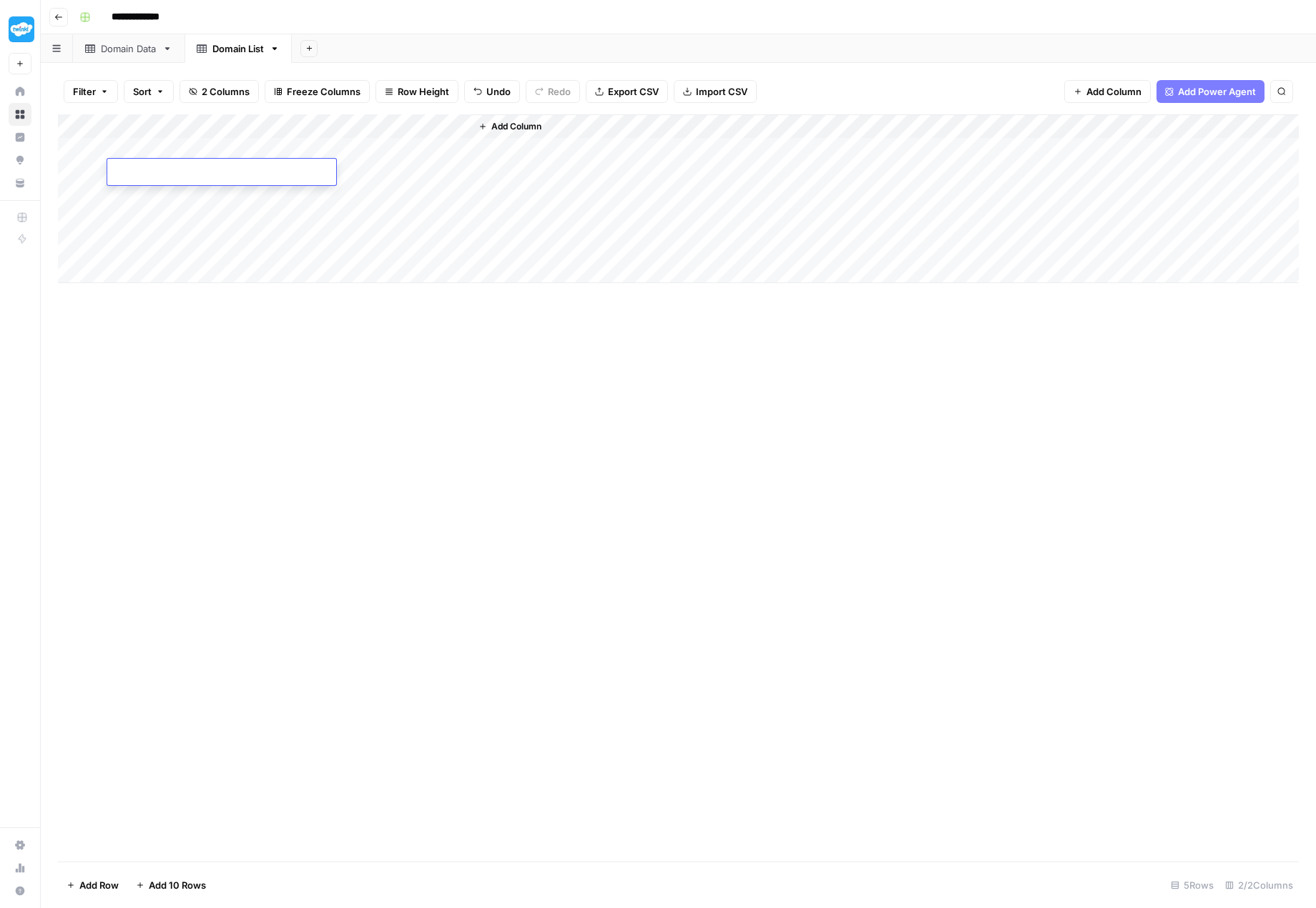
click at [189, 168] on textarea at bounding box center [221, 172] width 229 height 20
type textarea "**********"
click at [150, 195] on div "Add Column" at bounding box center [678, 199] width 1241 height 168
type textarea "**********"
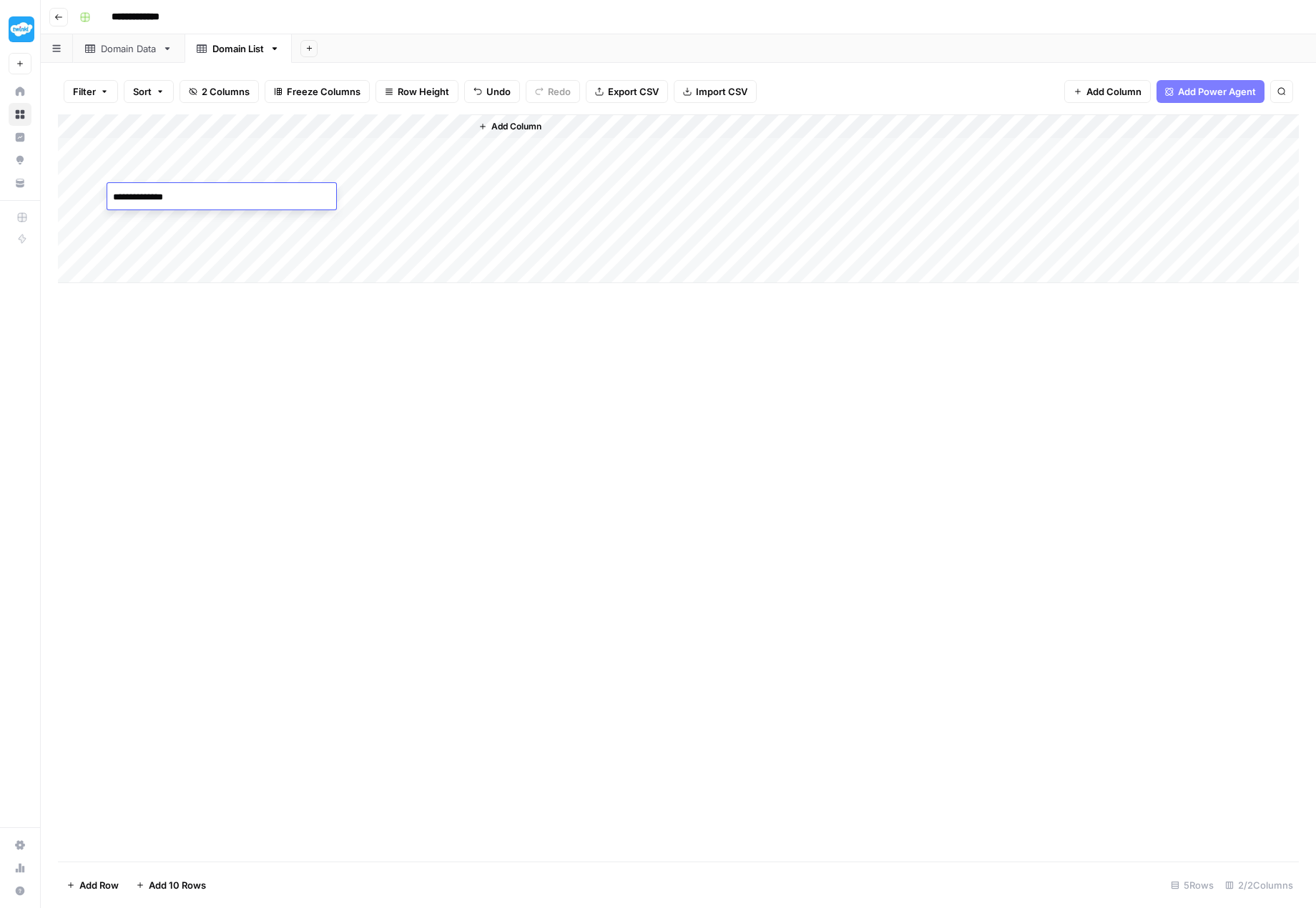
click at [408, 401] on div "Add Column" at bounding box center [678, 488] width 1241 height 747
click at [395, 147] on div "Add Column" at bounding box center [678, 199] width 1241 height 168
click at [118, 49] on div "Domain Data" at bounding box center [128, 48] width 56 height 15
click at [222, 52] on div "Domain List" at bounding box center [238, 48] width 52 height 15
click at [125, 49] on div "Domain Data" at bounding box center [128, 48] width 56 height 15
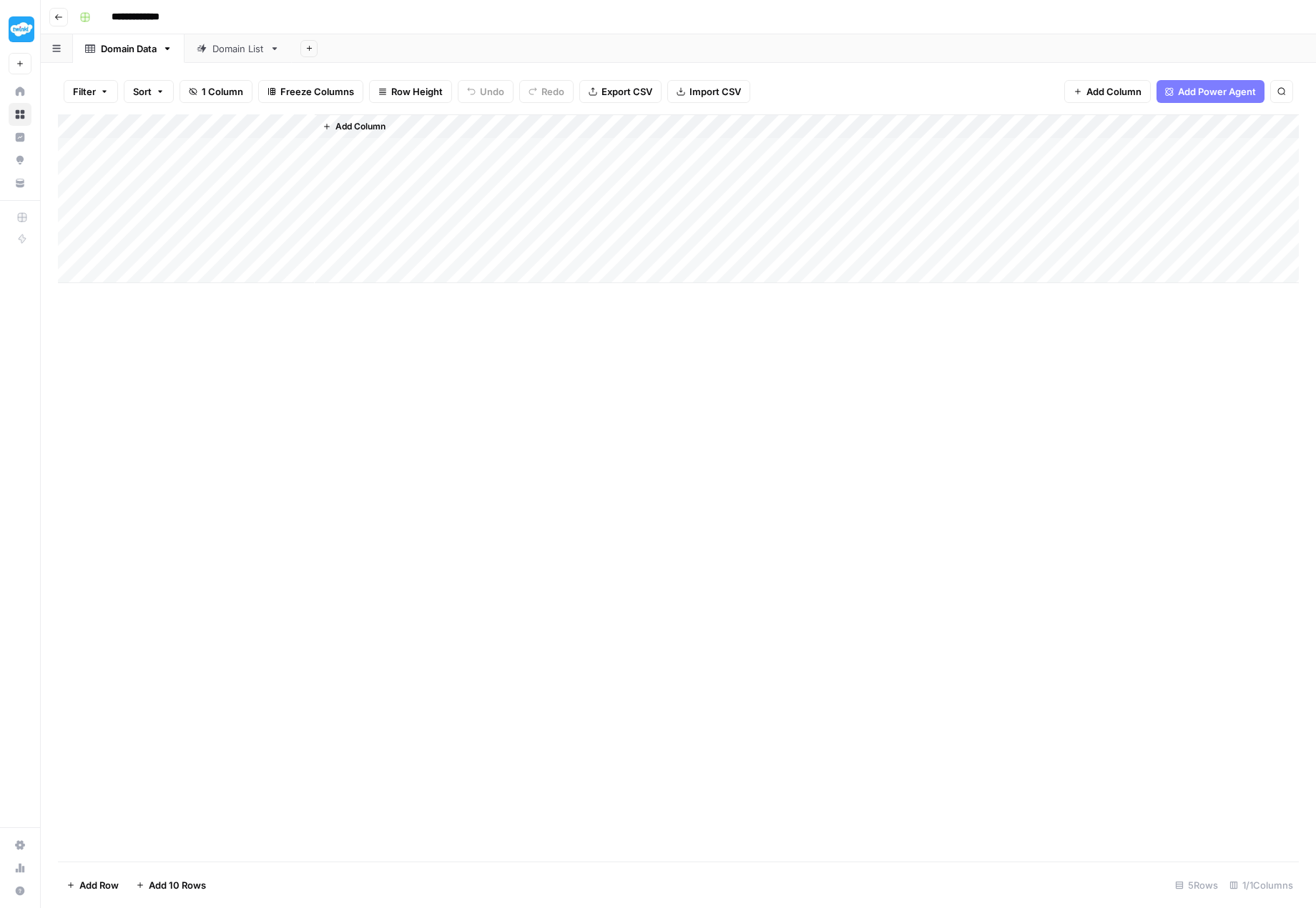
click at [194, 121] on div "Add Column" at bounding box center [678, 199] width 1241 height 168
click at [194, 121] on div at bounding box center [211, 126] width 207 height 28
click at [171, 161] on input "Title" at bounding box center [193, 159] width 145 height 15
drag, startPoint x: 171, startPoint y: 161, endPoint x: 107, endPoint y: 150, distance: 64.9
click at [107, 150] on body "**********" at bounding box center [658, 454] width 1316 height 908
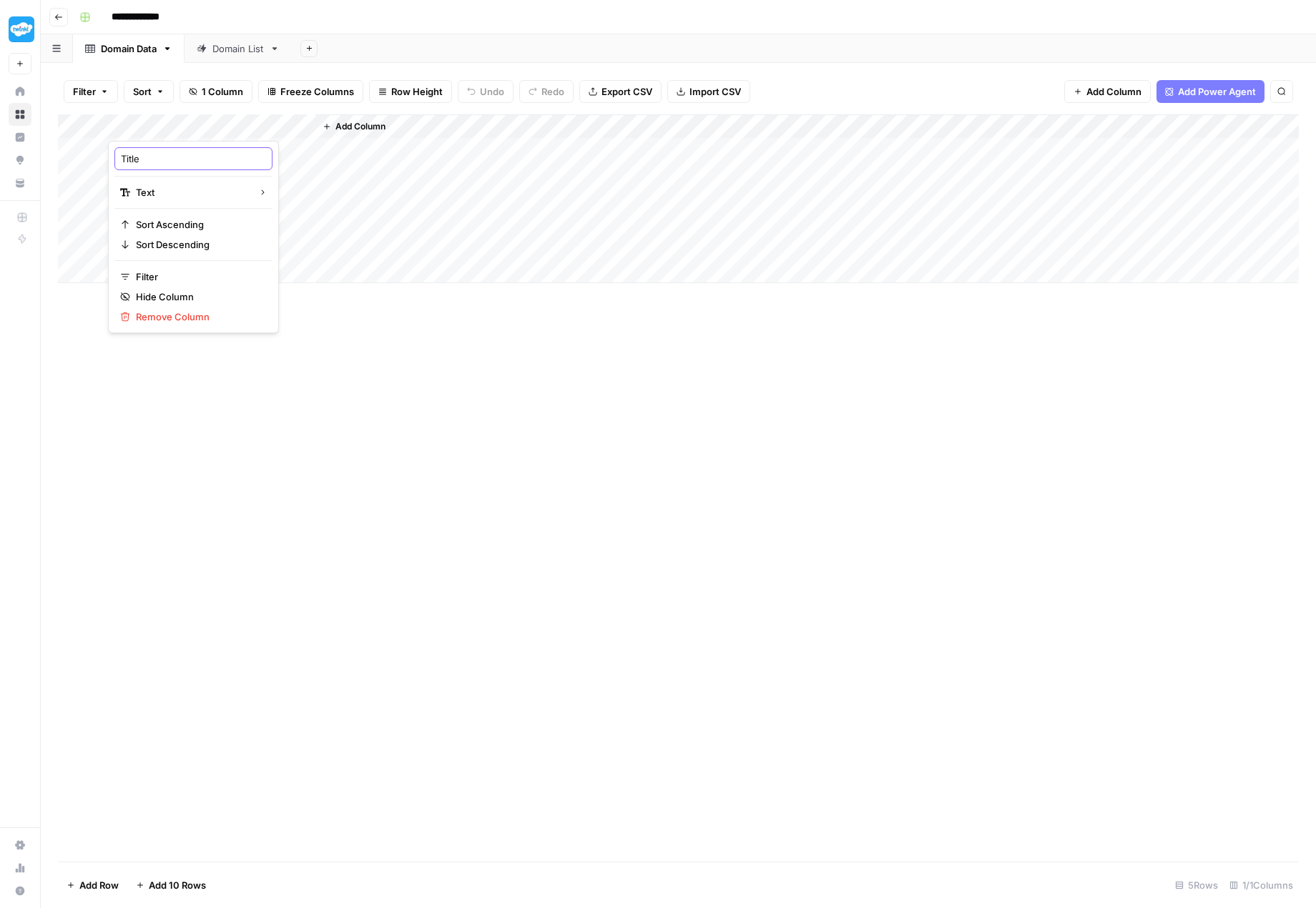
drag, startPoint x: 166, startPoint y: 158, endPoint x: 121, endPoint y: 155, distance: 45.1
click at [121, 155] on input "Title" at bounding box center [193, 159] width 145 height 15
click at [223, 56] on link "Domain List" at bounding box center [237, 48] width 107 height 28
click at [125, 52] on div "Domain Data" at bounding box center [128, 48] width 56 height 15
click at [188, 123] on div "Add Column" at bounding box center [678, 199] width 1241 height 168
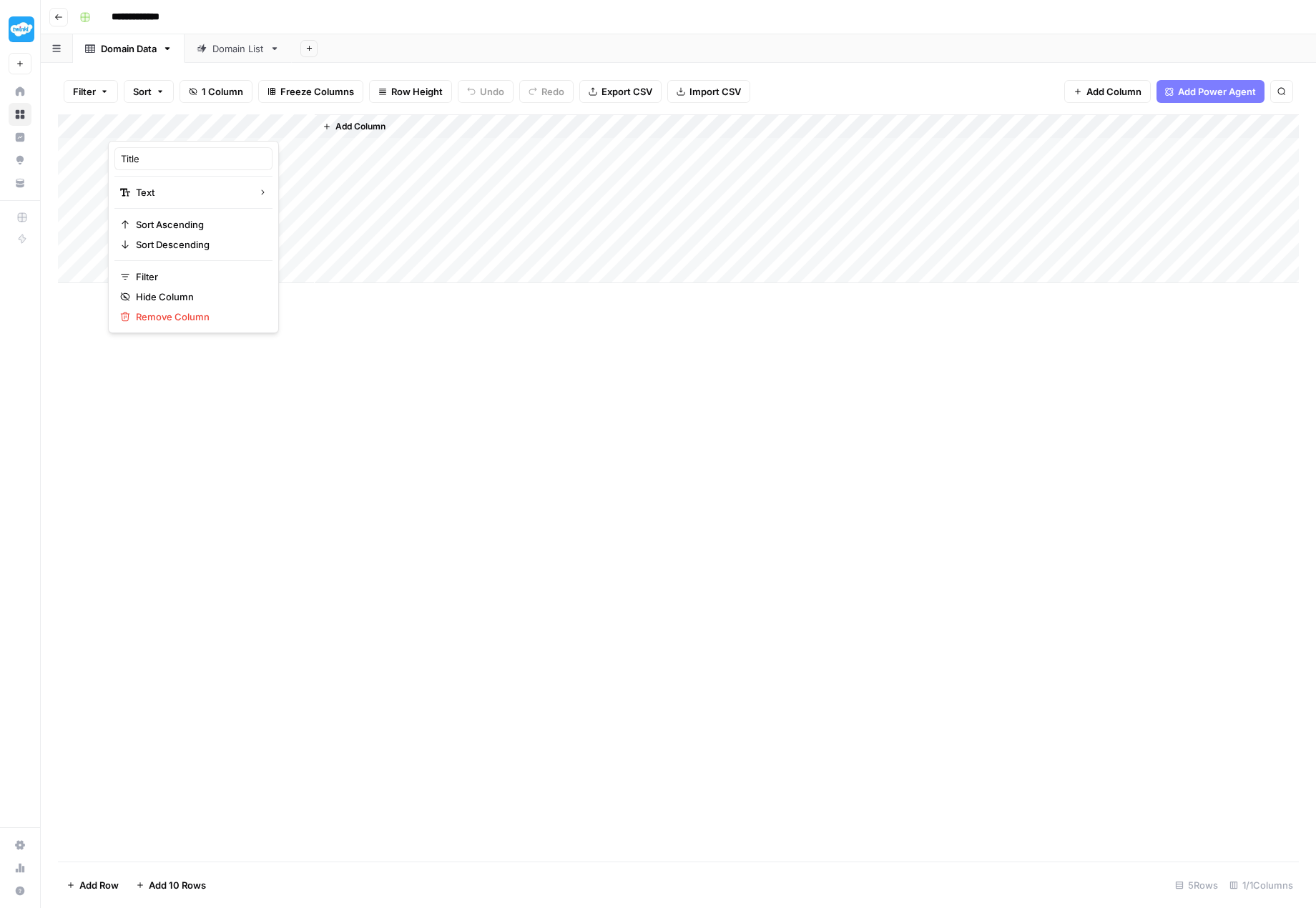
click at [188, 123] on div at bounding box center [211, 126] width 207 height 28
click at [151, 157] on input "Title" at bounding box center [193, 159] width 145 height 15
drag, startPoint x: 150, startPoint y: 159, endPoint x: 113, endPoint y: 157, distance: 37.1
click at [113, 157] on div "Title Text Sort Ascending Sort Descending Filter Hide Column Remove Column" at bounding box center [193, 237] width 171 height 192
type input "date"
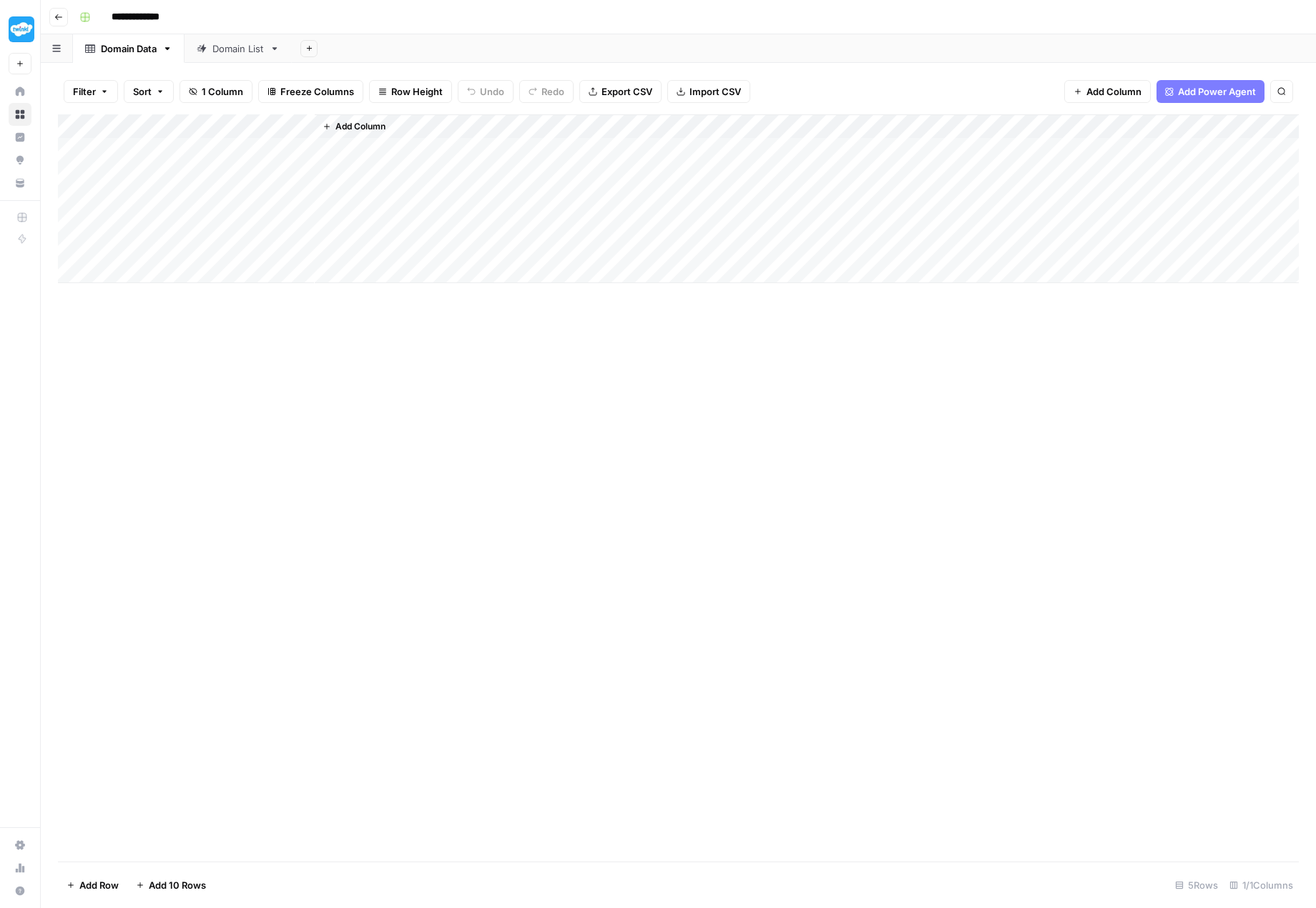
click at [293, 120] on div "Add Column" at bounding box center [678, 199] width 1241 height 168
click at [303, 310] on span "Datetime" at bounding box center [312, 315] width 69 height 15
click at [391, 450] on div "Add Column" at bounding box center [678, 488] width 1241 height 747
click at [359, 125] on span "Add Column" at bounding box center [360, 126] width 50 height 13
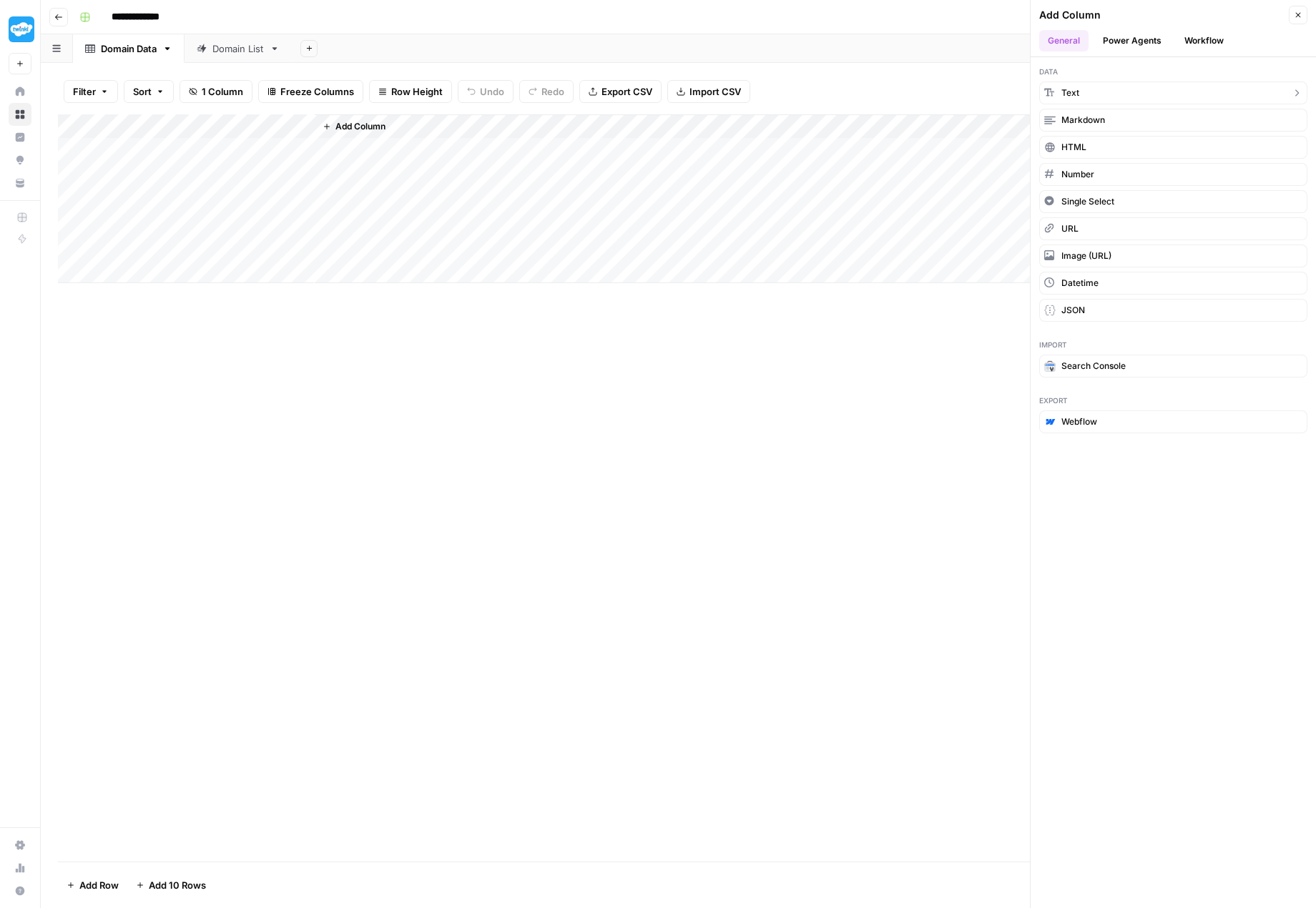
click at [1088, 94] on button "Text" at bounding box center [1174, 92] width 268 height 23
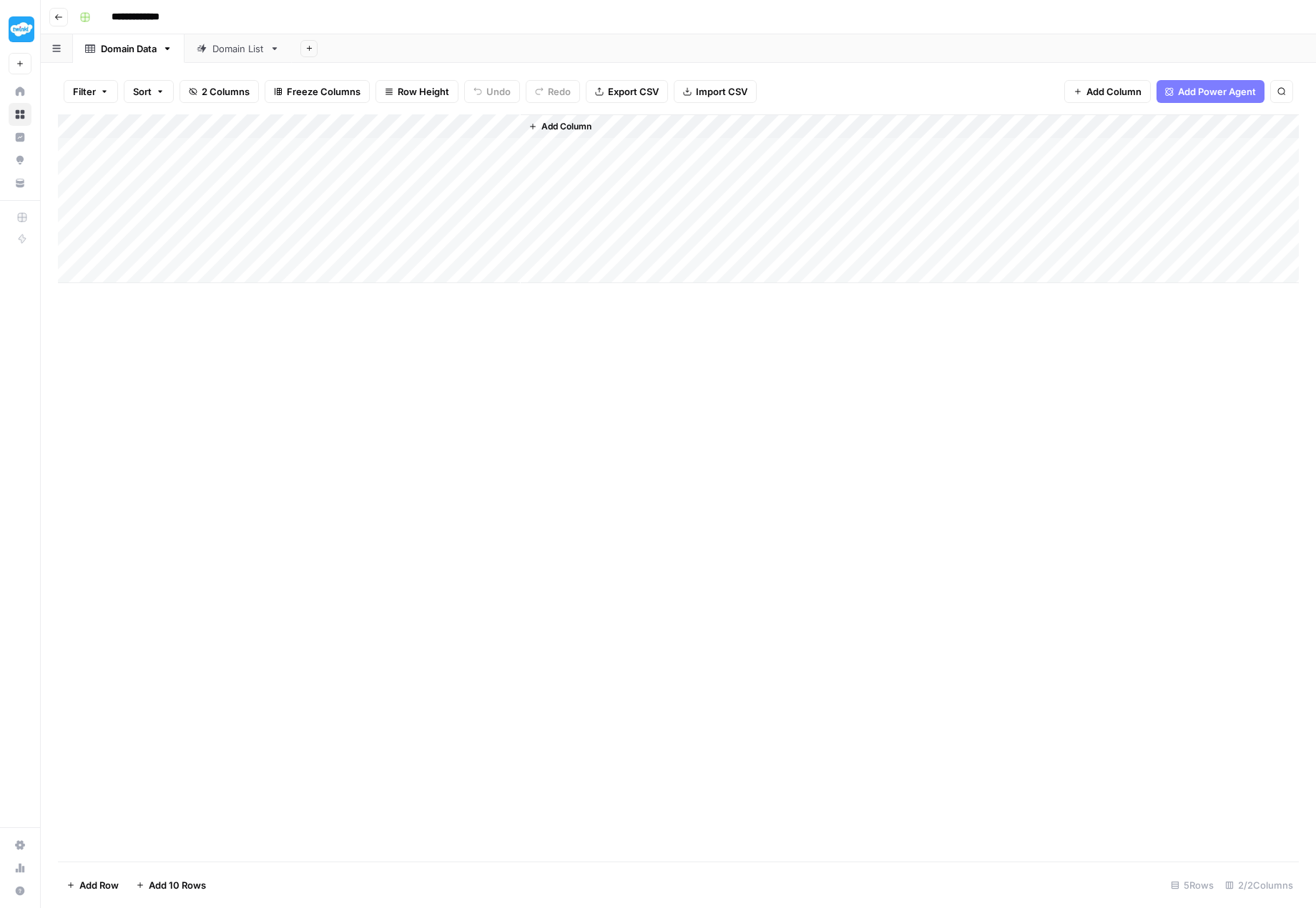
click at [506, 118] on div "Add Column" at bounding box center [678, 199] width 1241 height 168
drag, startPoint x: 399, startPoint y: 158, endPoint x: 327, endPoint y: 158, distance: 72.0
click at [327, 158] on input "New Column" at bounding box center [400, 159] width 145 height 15
type input "domain"
click at [611, 412] on div "Add Column" at bounding box center [678, 488] width 1241 height 747
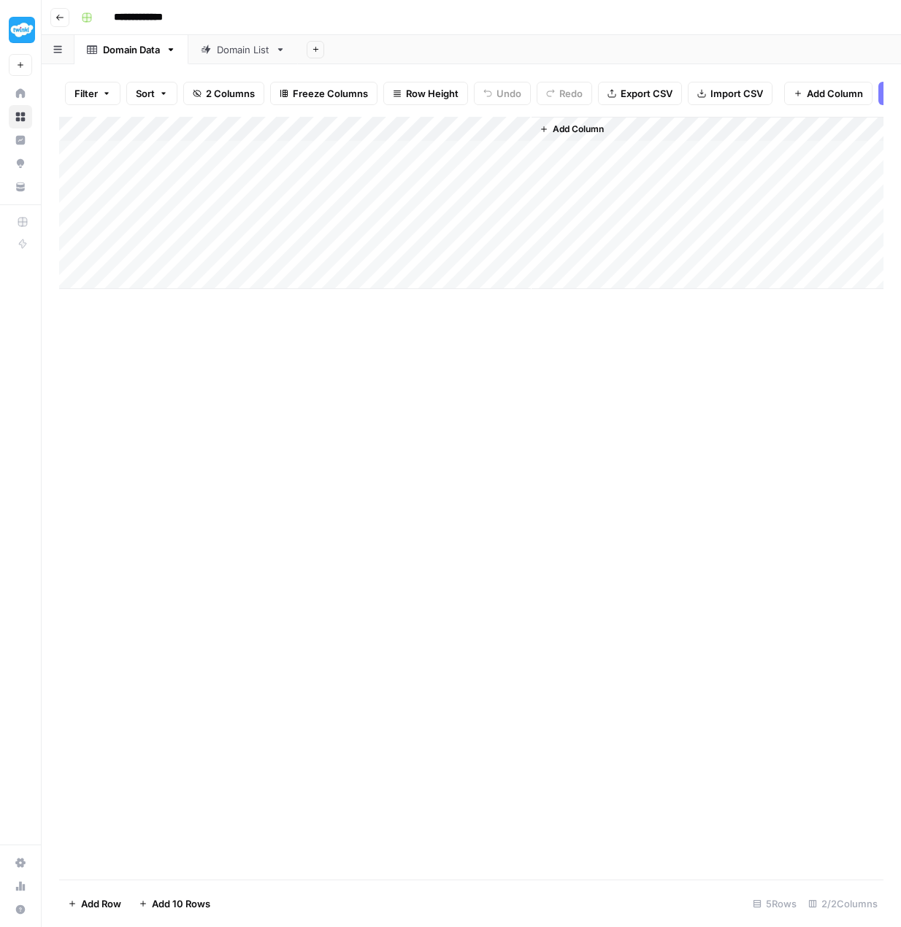
click at [517, 136] on div "Add Column" at bounding box center [471, 203] width 824 height 172
click at [374, 172] on input "New Column" at bounding box center [408, 172] width 148 height 15
drag, startPoint x: 412, startPoint y: 171, endPoint x: 293, endPoint y: 158, distance: 119.6
click at [293, 158] on body "**********" at bounding box center [450, 463] width 901 height 927
click at [295, 158] on div "Add Column" at bounding box center [471, 203] width 824 height 172
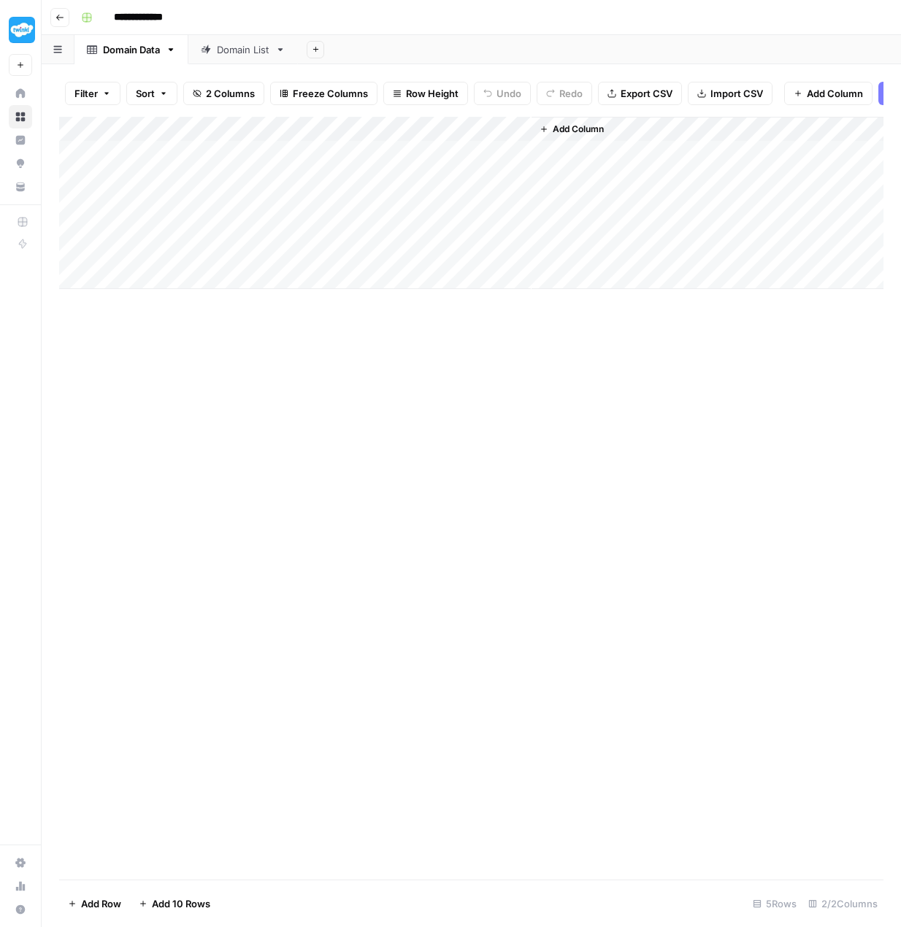
click at [523, 138] on div "Add Column" at bounding box center [471, 203] width 824 height 172
drag, startPoint x: 414, startPoint y: 174, endPoint x: 331, endPoint y: 166, distance: 83.6
click at [331, 166] on div "New Column" at bounding box center [407, 172] width 161 height 23
type input "domain"
click at [460, 515] on div "Add Column" at bounding box center [471, 498] width 824 height 763
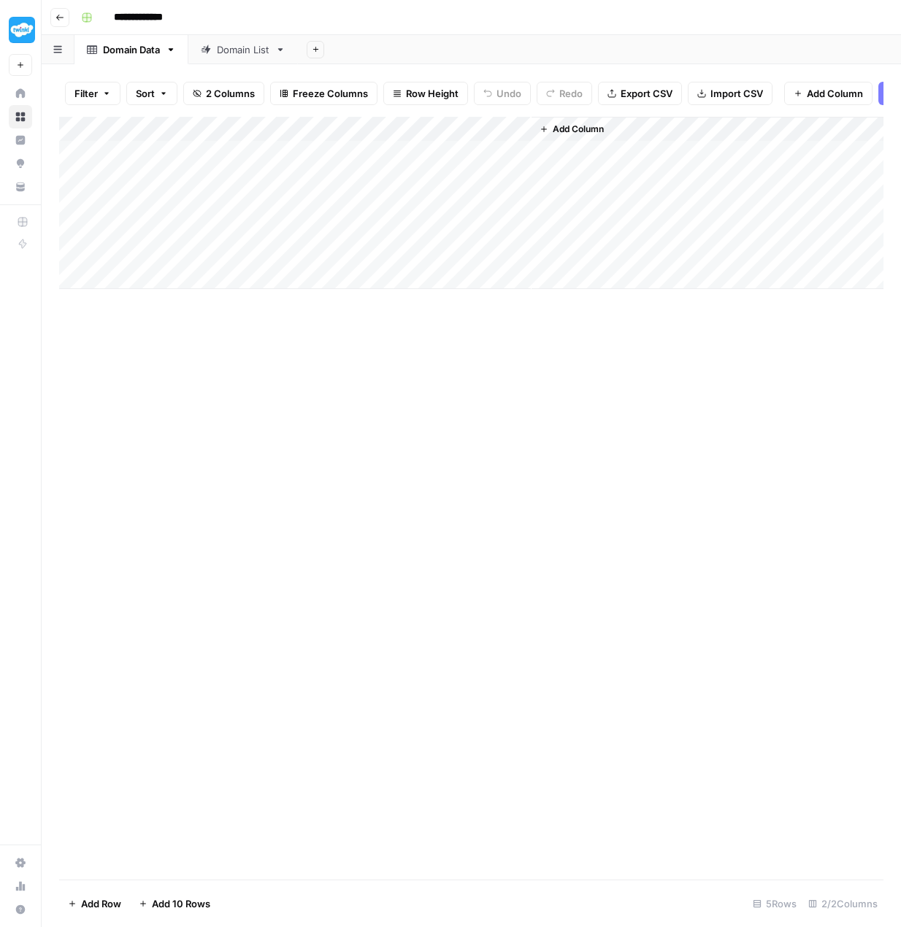
drag, startPoint x: 509, startPoint y: 462, endPoint x: 518, endPoint y: 398, distance: 64.8
click at [509, 461] on div "Add Column" at bounding box center [471, 498] width 824 height 763
click at [587, 130] on button "Add Column" at bounding box center [572, 129] width 76 height 19
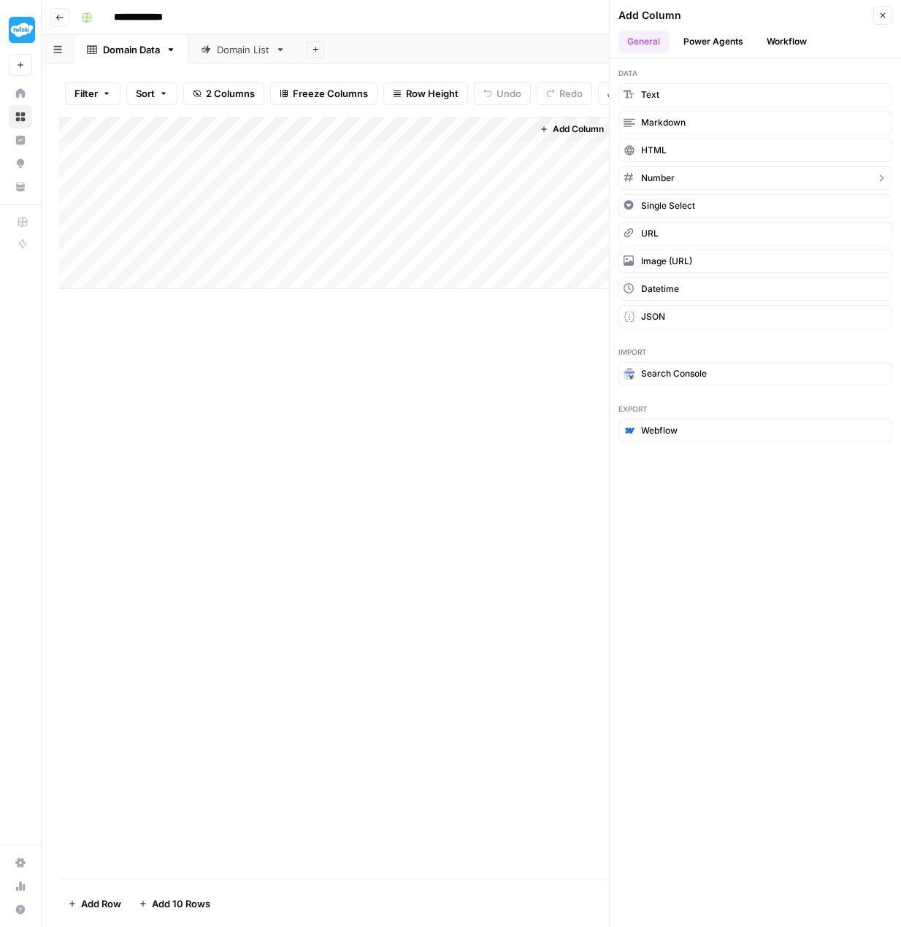
click at [672, 178] on span "Number" at bounding box center [658, 178] width 34 height 13
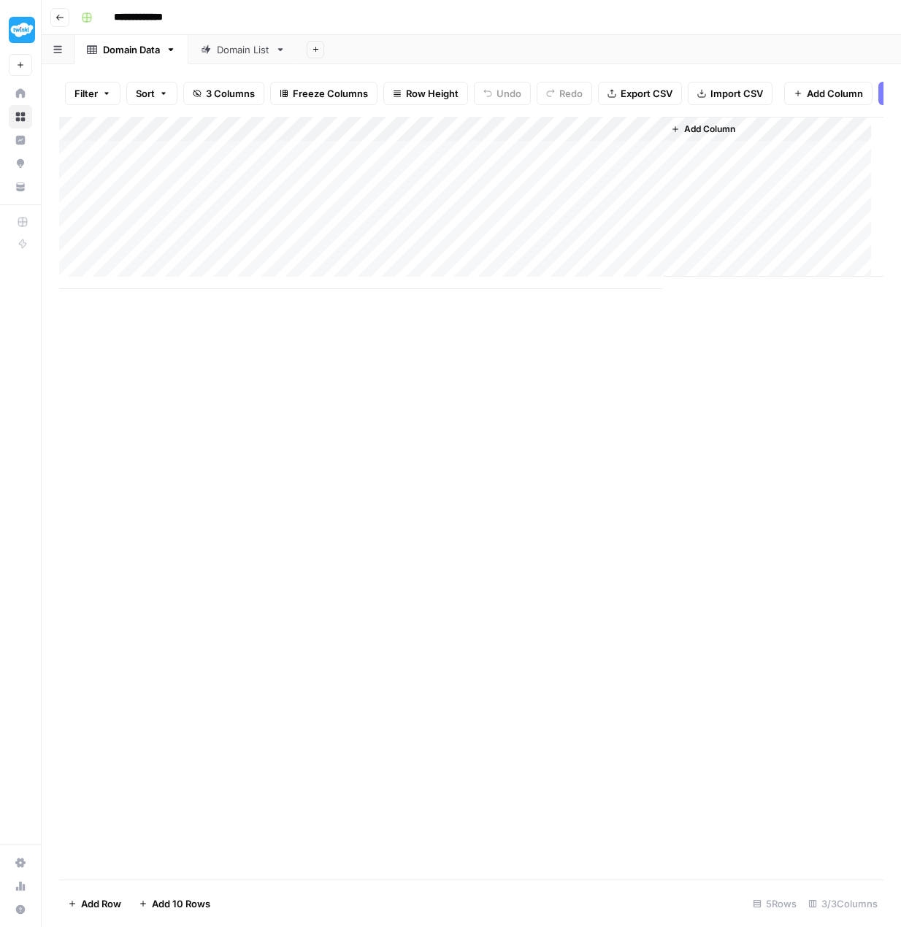
click at [572, 134] on div "Add Column" at bounding box center [471, 203] width 824 height 172
click at [572, 134] on div at bounding box center [597, 139] width 132 height 29
click at [579, 169] on input "New Column" at bounding box center [618, 172] width 148 height 15
drag, startPoint x: 621, startPoint y: 175, endPoint x: 519, endPoint y: 167, distance: 102.5
click at [520, 168] on body "**********" at bounding box center [450, 463] width 901 height 927
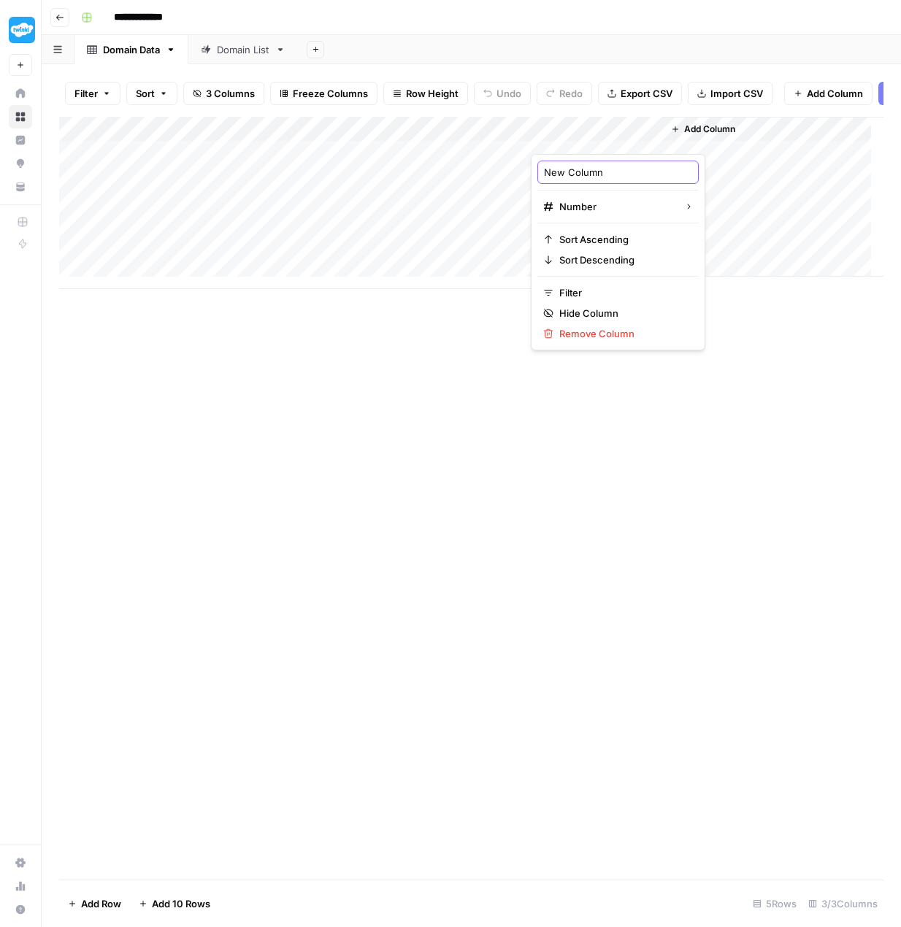
drag, startPoint x: 614, startPoint y: 172, endPoint x: 541, endPoint y: 170, distance: 73.0
click at [541, 170] on div "New Column" at bounding box center [617, 172] width 161 height 23
type input "authority_score"
click at [686, 136] on span "Add Column" at bounding box center [709, 129] width 51 height 13
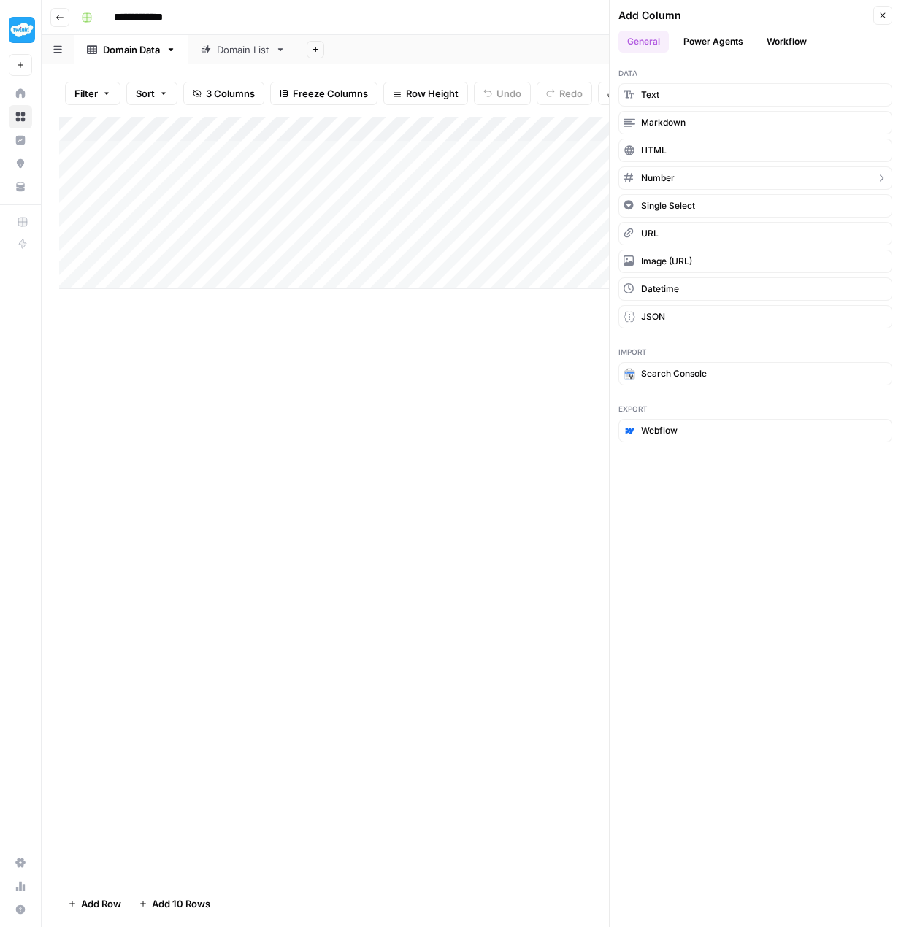
click at [667, 178] on span "Number" at bounding box center [658, 178] width 34 height 13
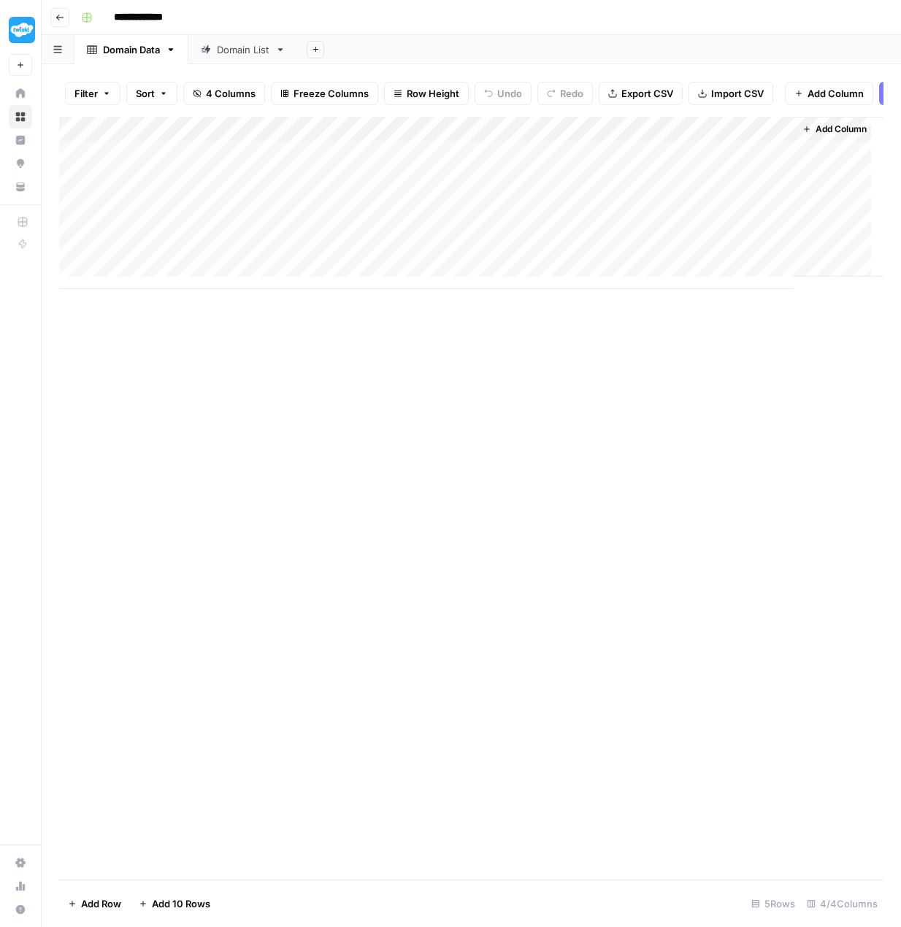
click at [693, 137] on div "Add Column" at bounding box center [471, 203] width 824 height 172
click at [700, 178] on input "New Column" at bounding box center [749, 172] width 148 height 15
drag, startPoint x: 750, startPoint y: 177, endPoint x: 672, endPoint y: 172, distance: 78.2
click at [672, 172] on div "New Column" at bounding box center [749, 172] width 161 height 23
type input "total_backlinks"
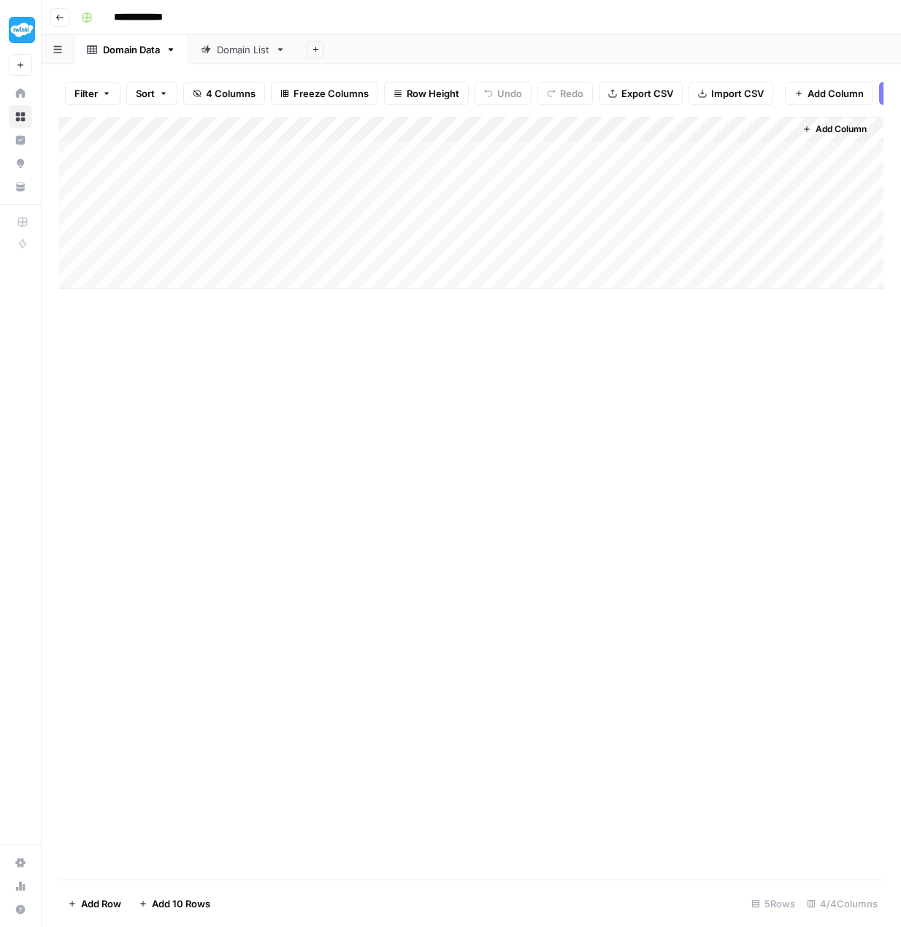
click at [846, 132] on span "Add Column" at bounding box center [840, 129] width 51 height 13
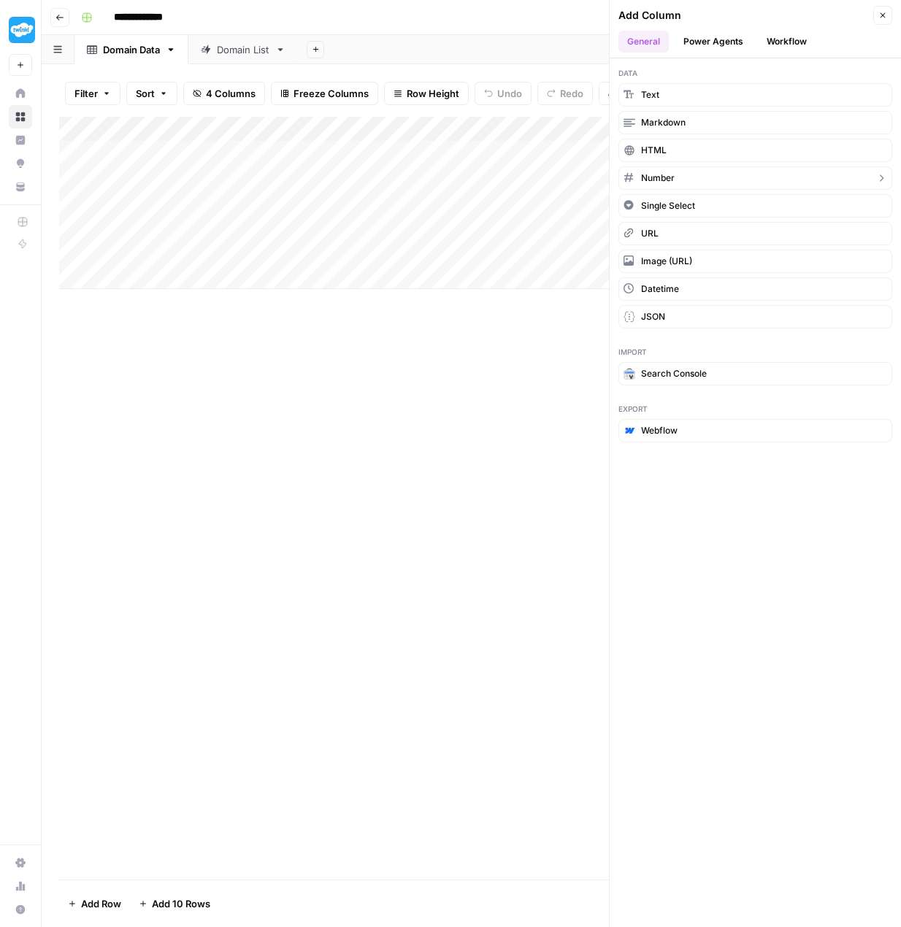
click at [680, 172] on button "Number" at bounding box center [755, 177] width 274 height 23
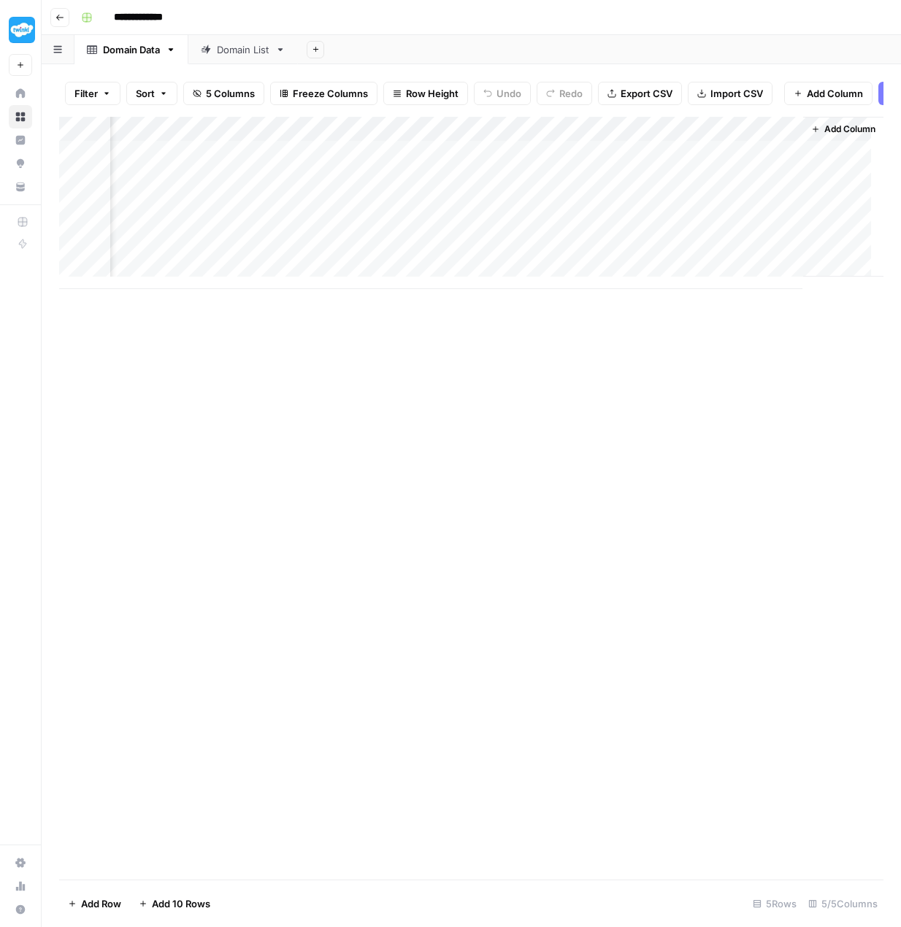
scroll to position [0, 136]
click at [681, 135] on div "Add Column" at bounding box center [471, 203] width 824 height 172
click at [681, 135] on div at bounding box center [724, 139] width 132 height 29
click at [708, 174] on input "New Column" at bounding box center [745, 172] width 148 height 15
drag, startPoint x: 738, startPoint y: 178, endPoint x: 664, endPoint y: 171, distance: 74.8
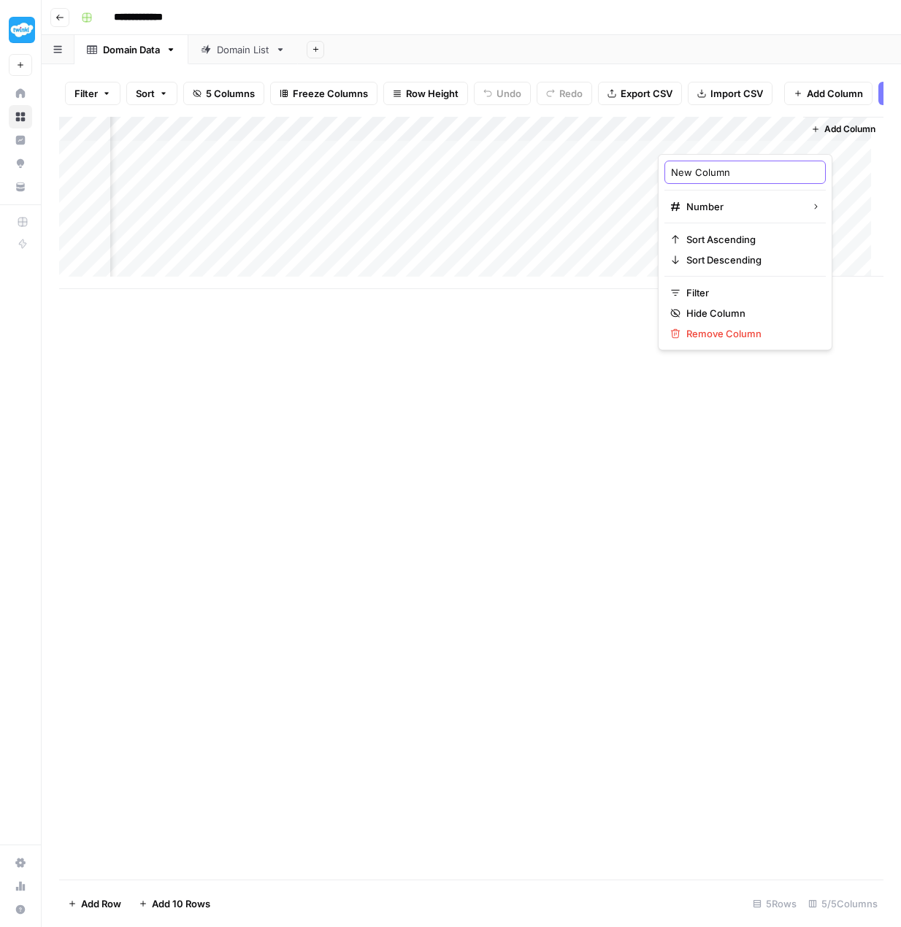
click at [664, 171] on div "New Column Number Sort Ascending Sort Descending Filter Hide Column Remove Colu…" at bounding box center [745, 252] width 174 height 196
click at [694, 134] on div "Add Column" at bounding box center [471, 203] width 824 height 172
drag, startPoint x: 732, startPoint y: 174, endPoint x: 667, endPoint y: 172, distance: 65.0
click at [667, 172] on div "New Column" at bounding box center [744, 172] width 161 height 23
type input "referring_domains"
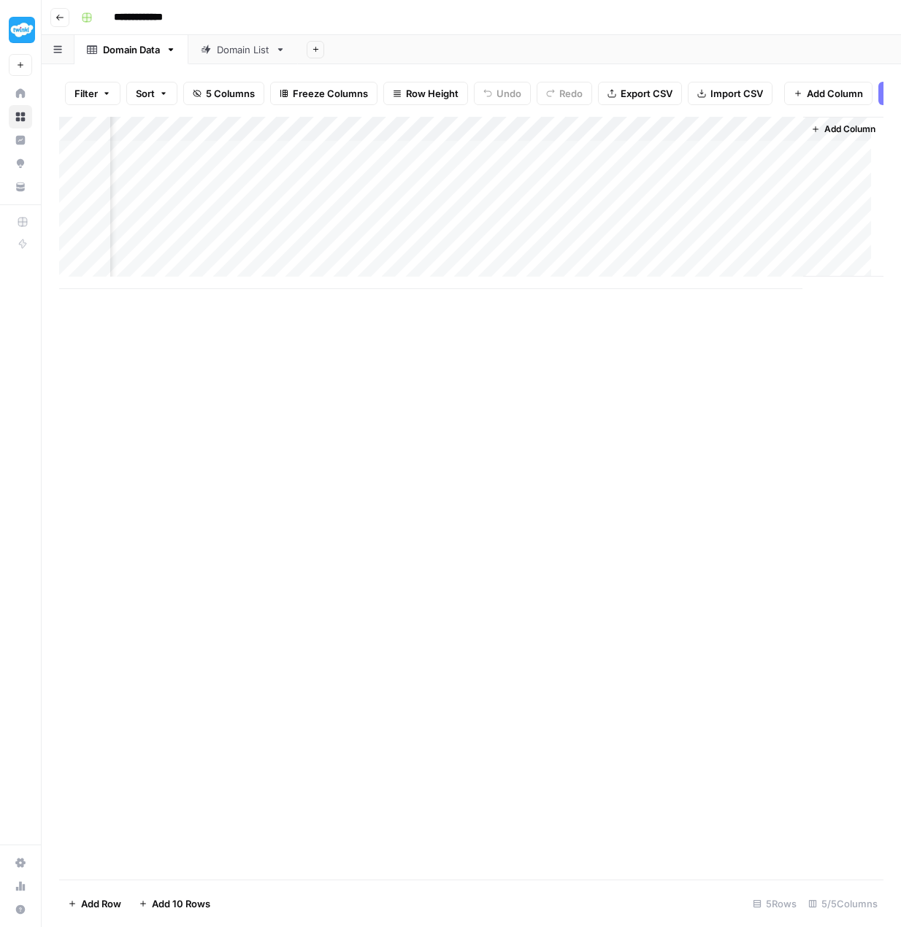
click at [739, 407] on div "Add Column" at bounding box center [471, 498] width 824 height 763
click at [824, 136] on span "Add Column" at bounding box center [849, 129] width 51 height 13
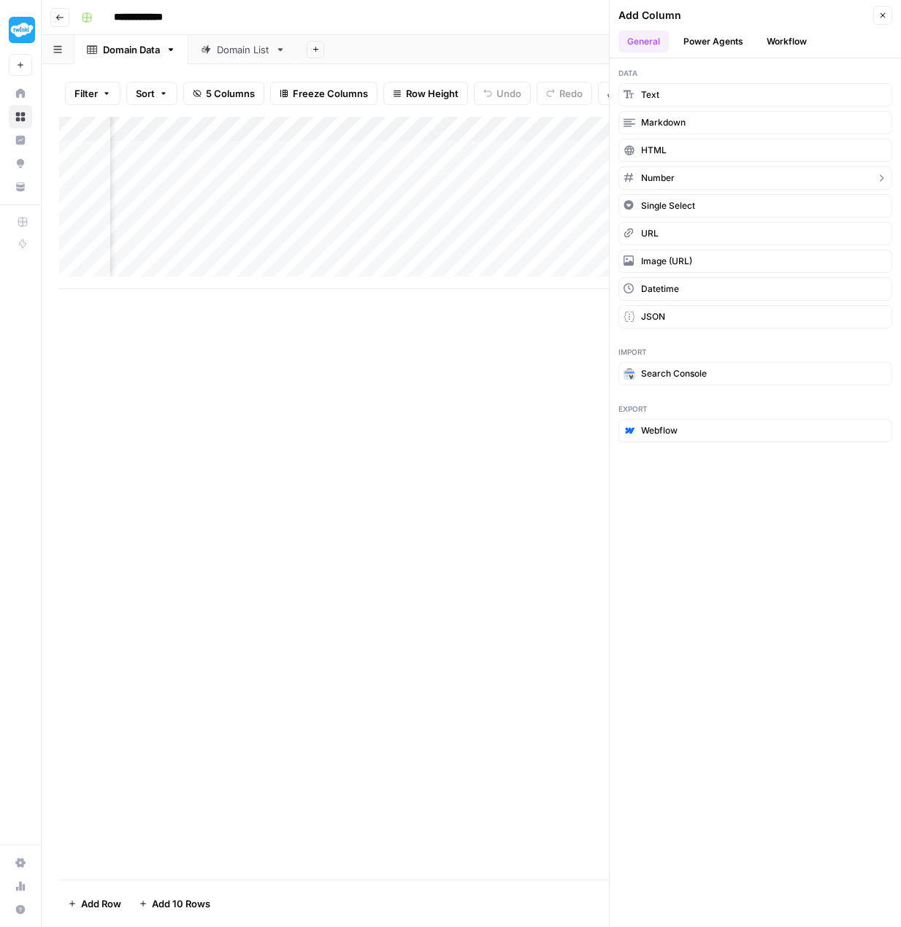
click at [662, 176] on span "Number" at bounding box center [658, 178] width 34 height 13
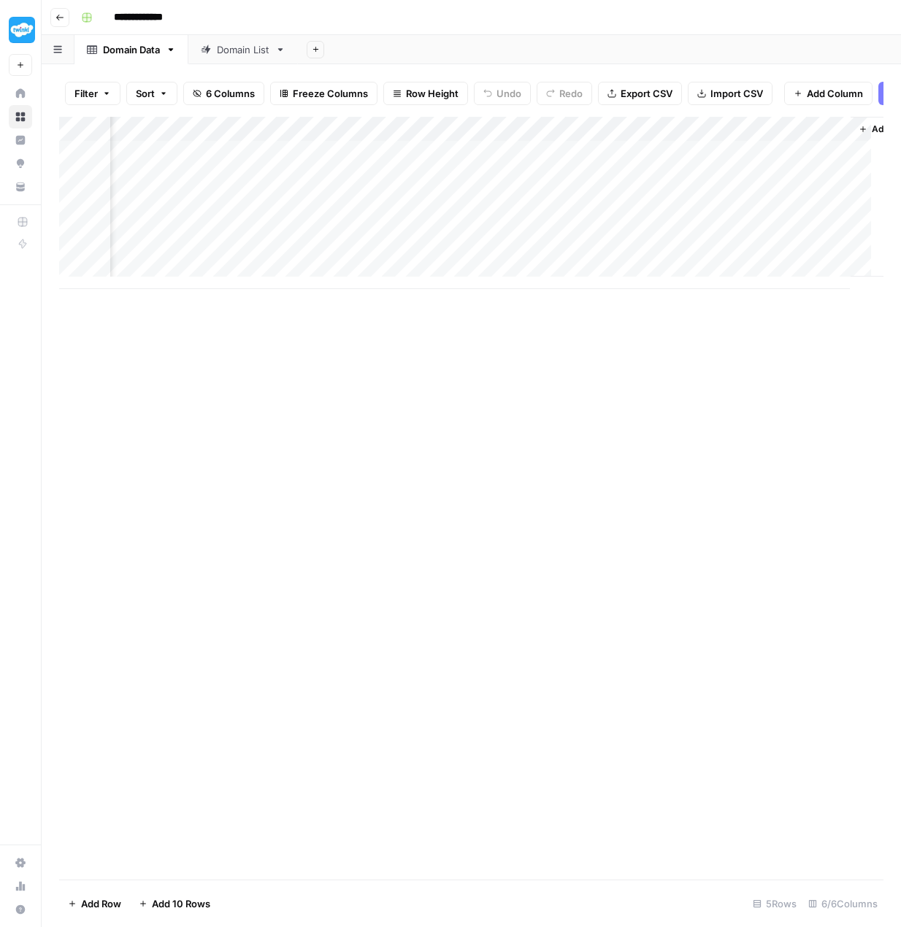
scroll to position [0, 267]
click at [714, 142] on div "Add Column" at bounding box center [471, 203] width 824 height 172
click at [714, 142] on div at bounding box center [724, 139] width 132 height 29
drag, startPoint x: 667, startPoint y: 168, endPoint x: 655, endPoint y: 167, distance: 12.4
click at [655, 167] on body "**********" at bounding box center [450, 463] width 901 height 927
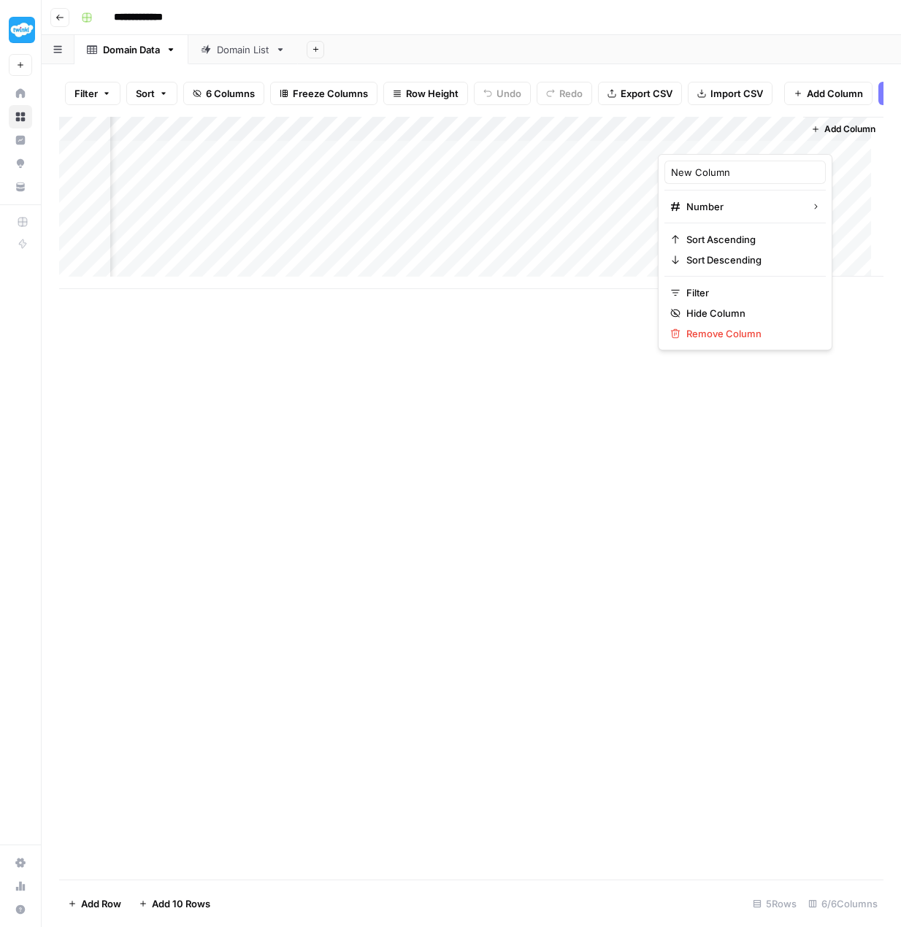
click at [669, 169] on div "Add Column" at bounding box center [471, 203] width 824 height 172
click at [734, 139] on div "Add Column" at bounding box center [471, 203] width 824 height 172
click at [777, 134] on div at bounding box center [724, 139] width 132 height 29
drag, startPoint x: 751, startPoint y: 169, endPoint x: 670, endPoint y: 169, distance: 81.0
click at [670, 169] on div "New Column" at bounding box center [744, 172] width 161 height 23
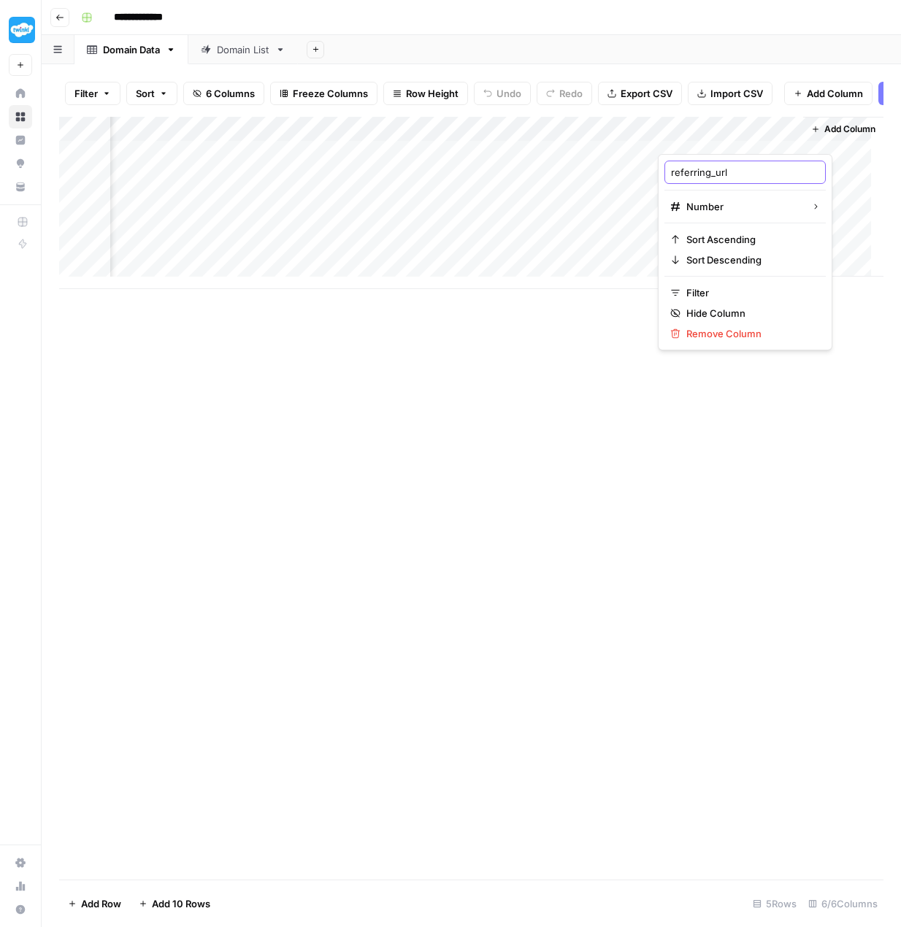
type input "referring_urls"
click at [824, 136] on span "Add Column" at bounding box center [849, 129] width 51 height 13
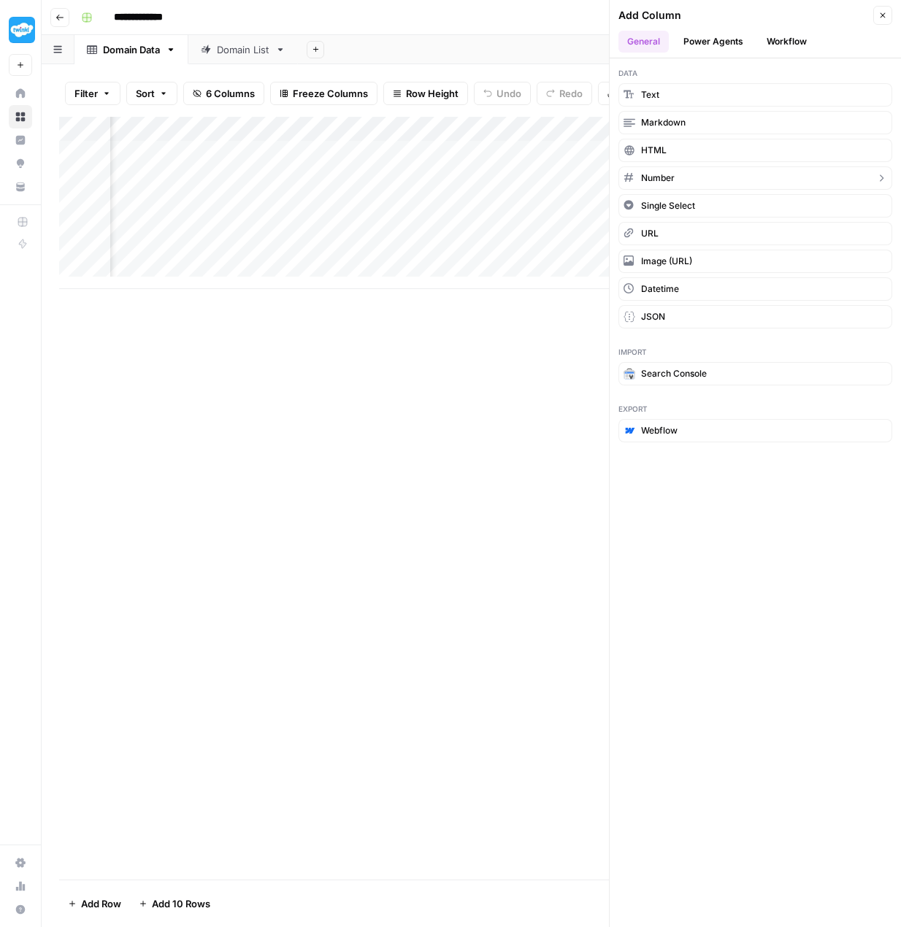
click at [661, 174] on span "Number" at bounding box center [658, 178] width 34 height 13
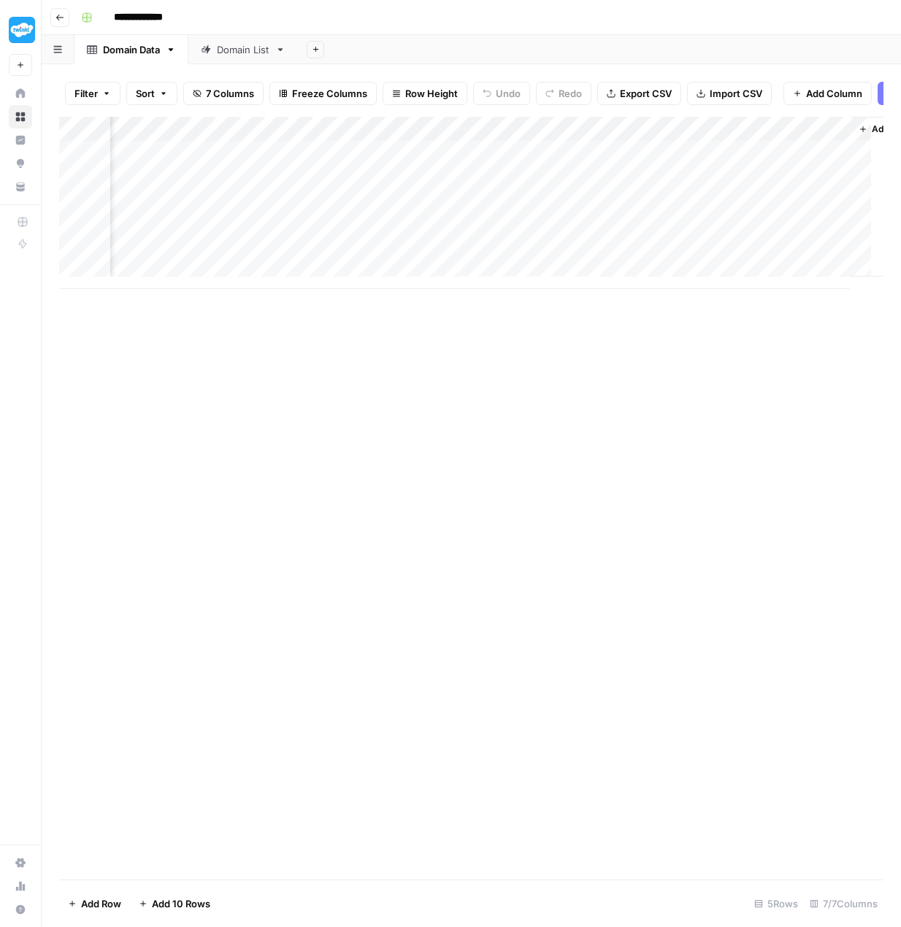
scroll to position [0, 399]
click at [691, 138] on div "Add Column" at bounding box center [471, 203] width 824 height 172
drag, startPoint x: 729, startPoint y: 172, endPoint x: 647, endPoint y: 243, distance: 108.6
click at [666, 168] on div "New Column" at bounding box center [744, 172] width 161 height 23
type input "referring_ips"
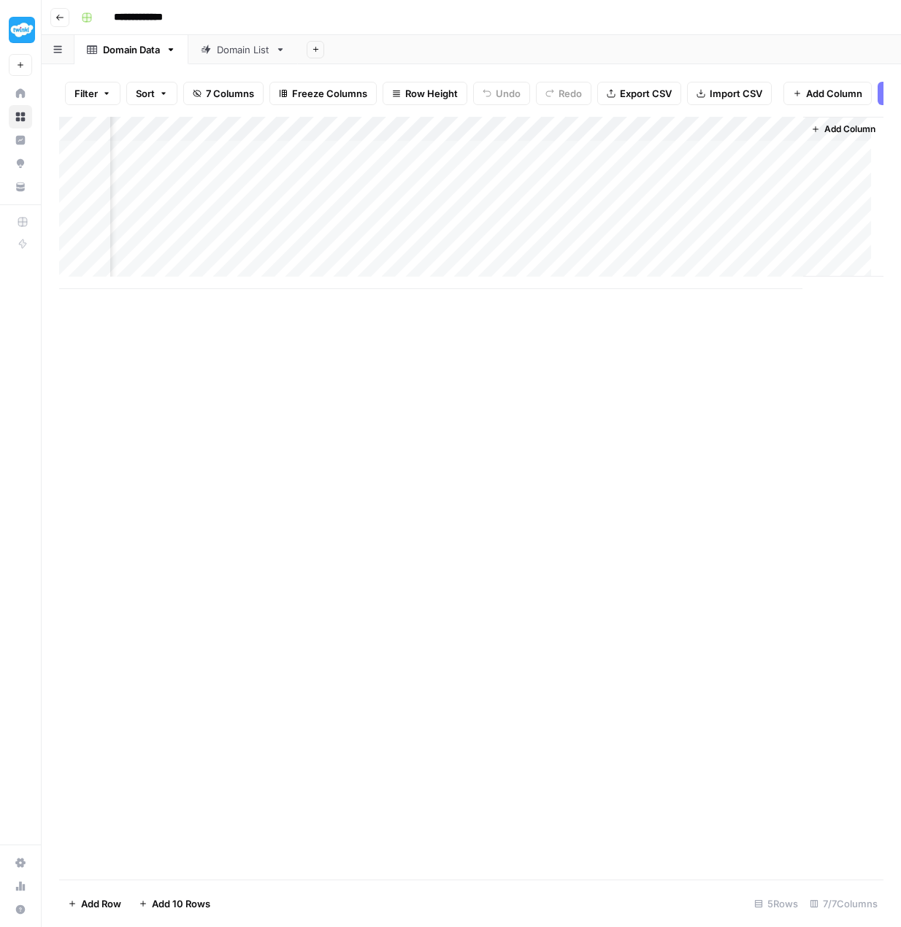
click at [824, 136] on span "Add Column" at bounding box center [849, 129] width 51 height 13
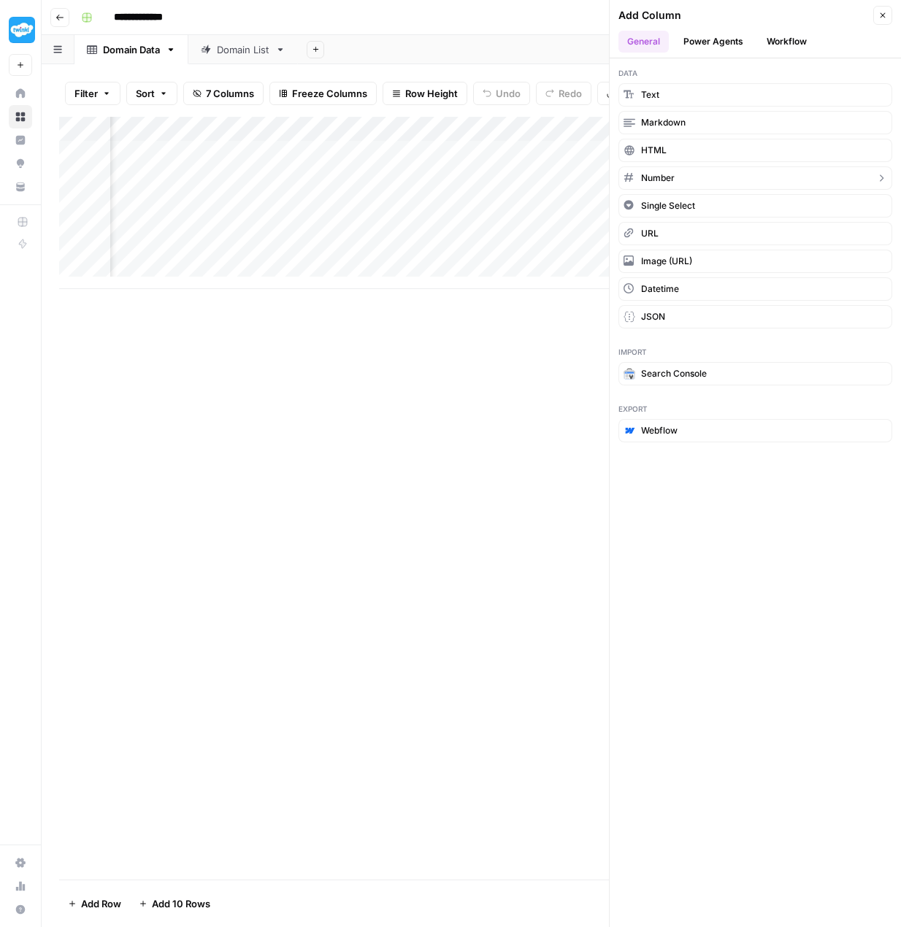
click at [701, 177] on button "Number" at bounding box center [755, 177] width 274 height 23
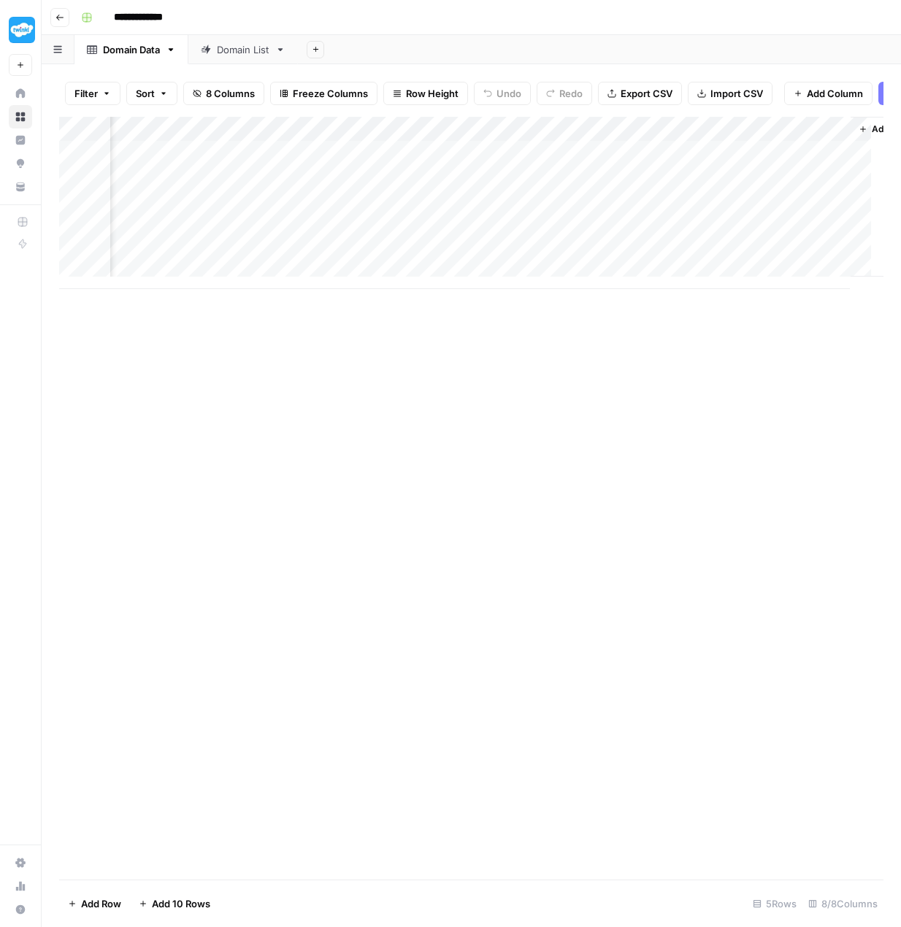
scroll to position [0, 530]
click at [686, 139] on div "Add Column" at bounding box center [471, 203] width 824 height 172
click at [686, 139] on div at bounding box center [724, 139] width 132 height 29
drag, startPoint x: 739, startPoint y: 178, endPoint x: 669, endPoint y: 172, distance: 71.0
click at [669, 172] on div "New Column" at bounding box center [744, 172] width 161 height 23
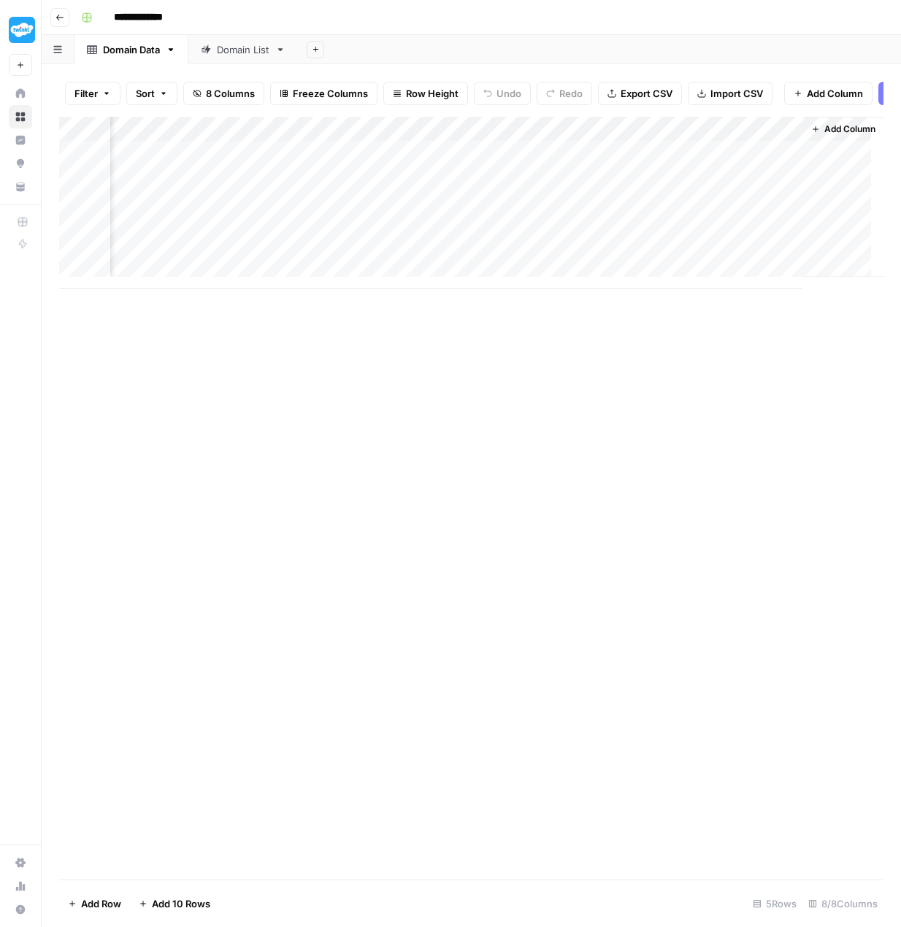
click at [778, 134] on div "Add Column" at bounding box center [471, 203] width 824 height 172
drag, startPoint x: 730, startPoint y: 172, endPoint x: 672, endPoint y: 169, distance: 58.4
click at [672, 169] on input "New Column" at bounding box center [745, 172] width 148 height 15
type input "class_c_ips"
click at [845, 136] on span "Add Column" at bounding box center [849, 129] width 51 height 13
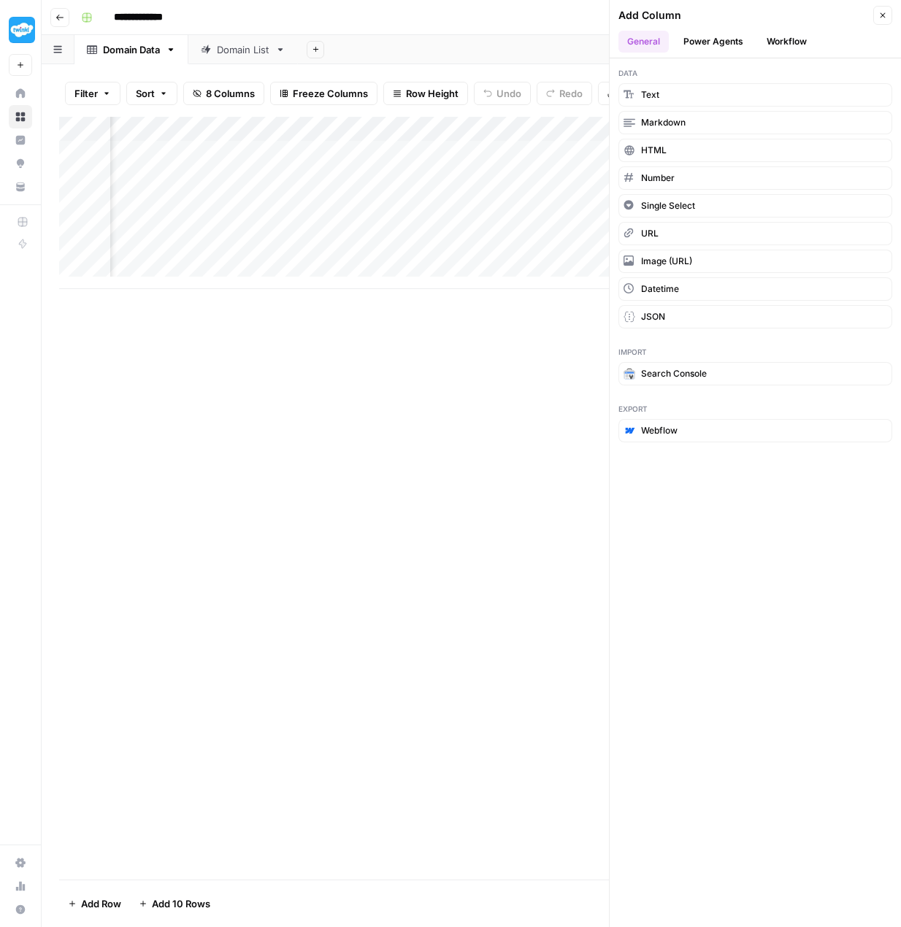
click at [528, 362] on div "Add Column" at bounding box center [471, 498] width 824 height 763
click at [664, 172] on span "Number" at bounding box center [658, 178] width 34 height 13
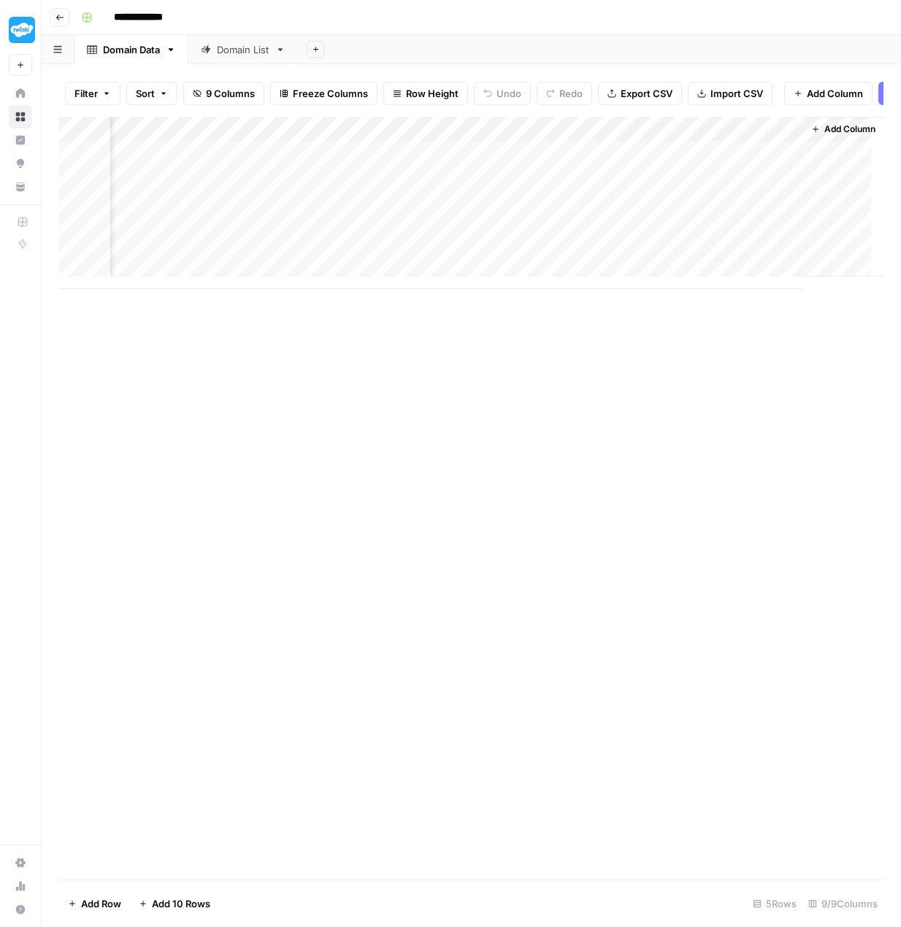
scroll to position [0, 661]
click at [772, 138] on div "Add Column" at bounding box center [471, 203] width 824 height 172
click at [717, 170] on input "New Column" at bounding box center [745, 172] width 148 height 15
drag, startPoint x: 734, startPoint y: 170, endPoint x: 639, endPoint y: 164, distance: 95.8
click at [639, 164] on body "**********" at bounding box center [450, 463] width 901 height 927
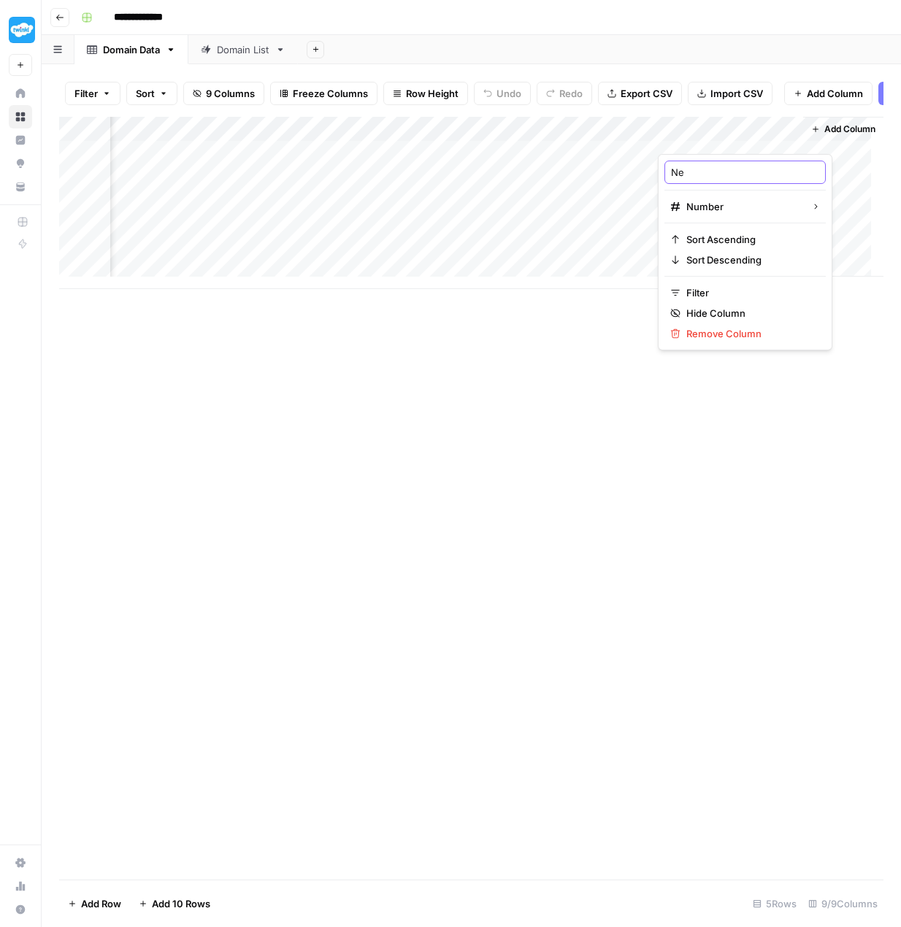
type input "N"
type input "follow_links"
click at [828, 134] on span "Add Column" at bounding box center [849, 129] width 51 height 13
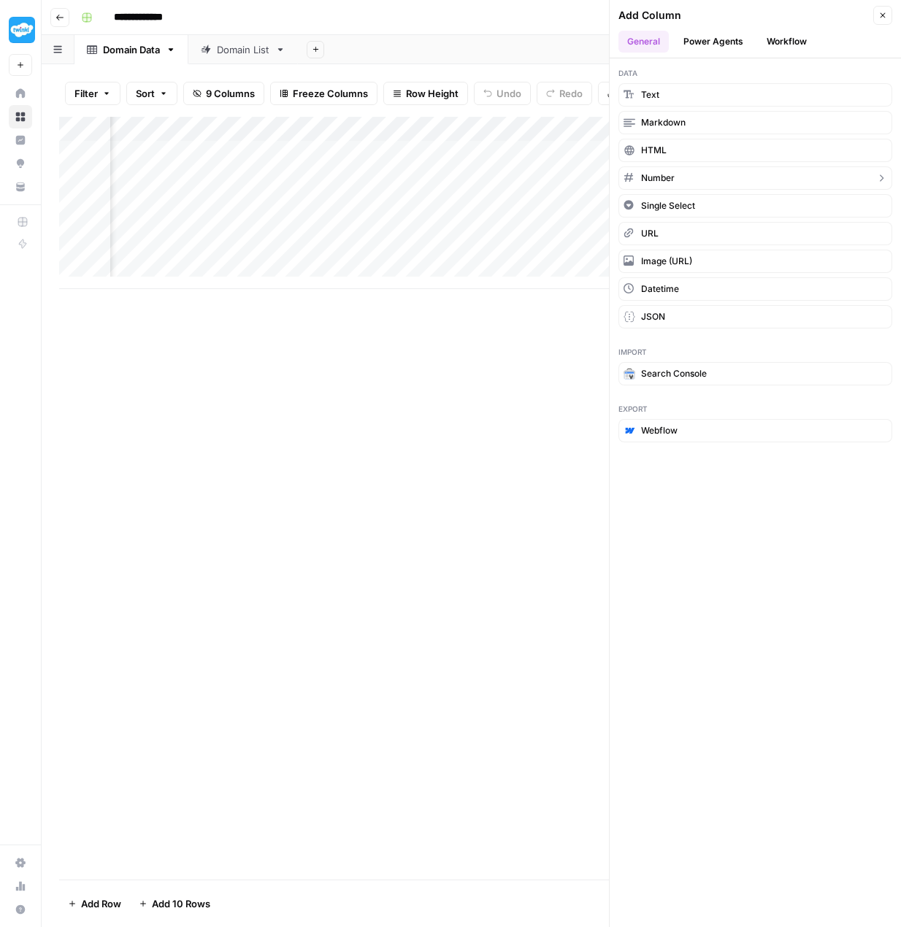
click at [664, 180] on span "Number" at bounding box center [658, 178] width 34 height 13
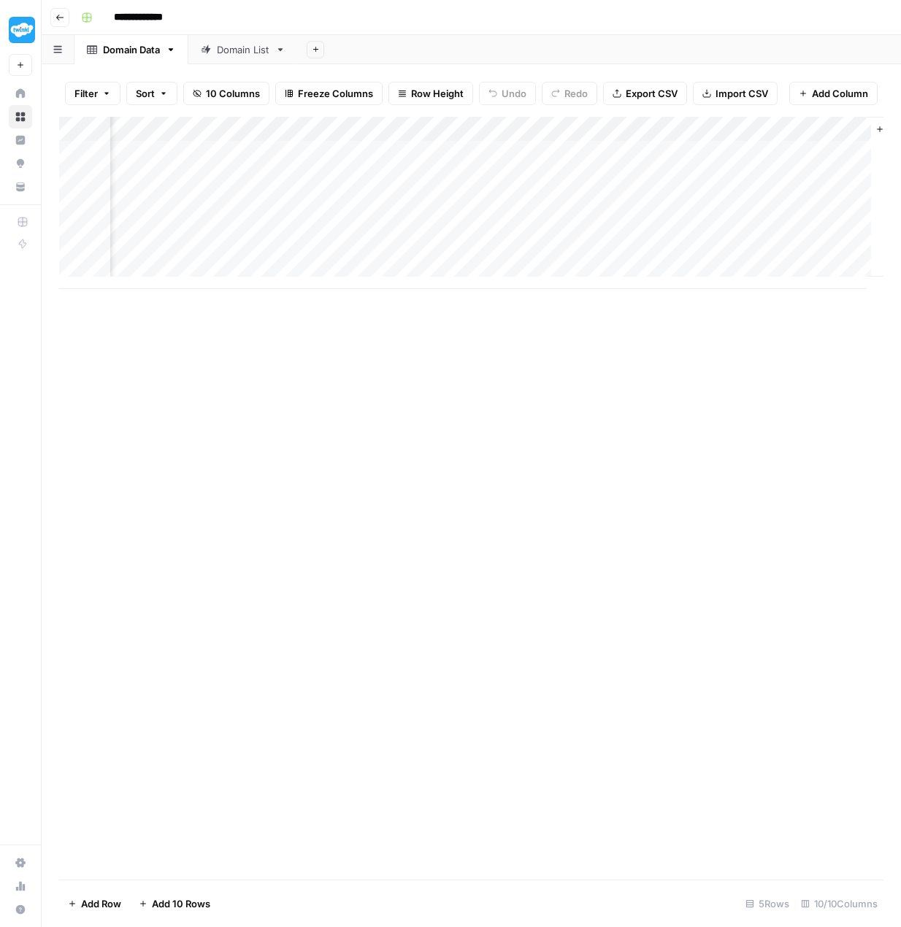
scroll to position [0, 793]
click at [777, 136] on div "Add Column" at bounding box center [471, 203] width 824 height 172
drag, startPoint x: 748, startPoint y: 172, endPoint x: 670, endPoint y: 173, distance: 78.1
click at [670, 173] on div "New Column" at bounding box center [744, 172] width 161 height 23
type input "nofollow_links"
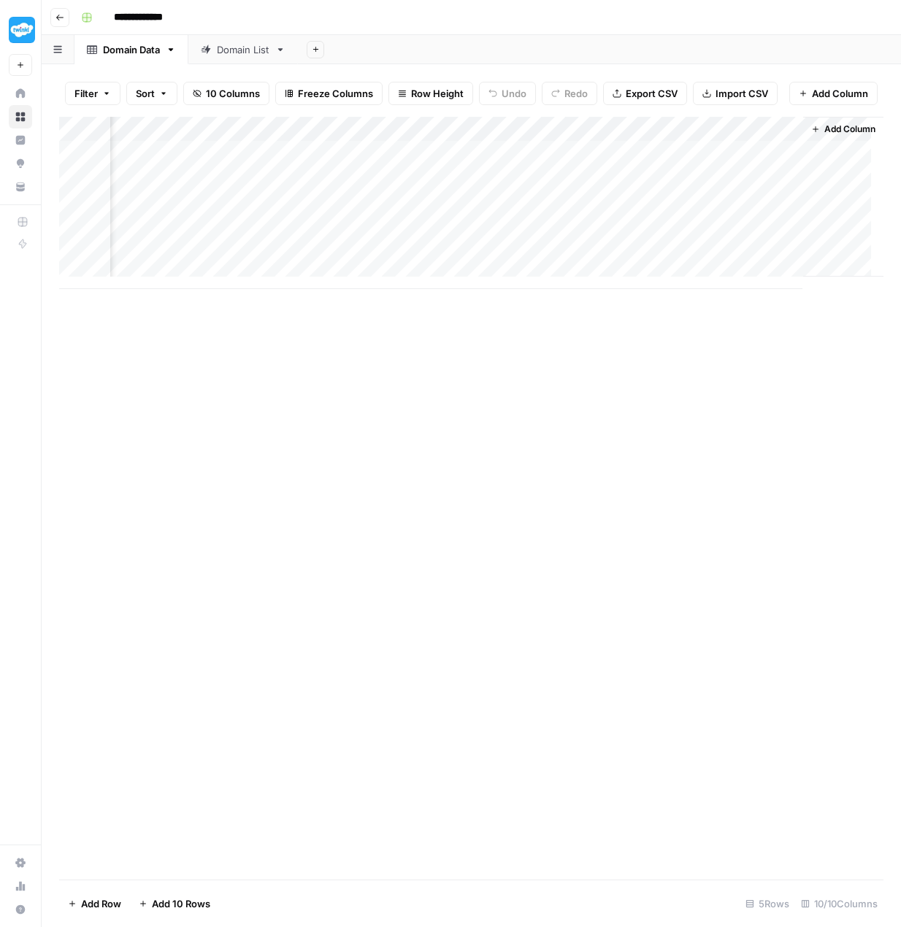
click at [827, 136] on span "Add Column" at bounding box center [849, 129] width 51 height 13
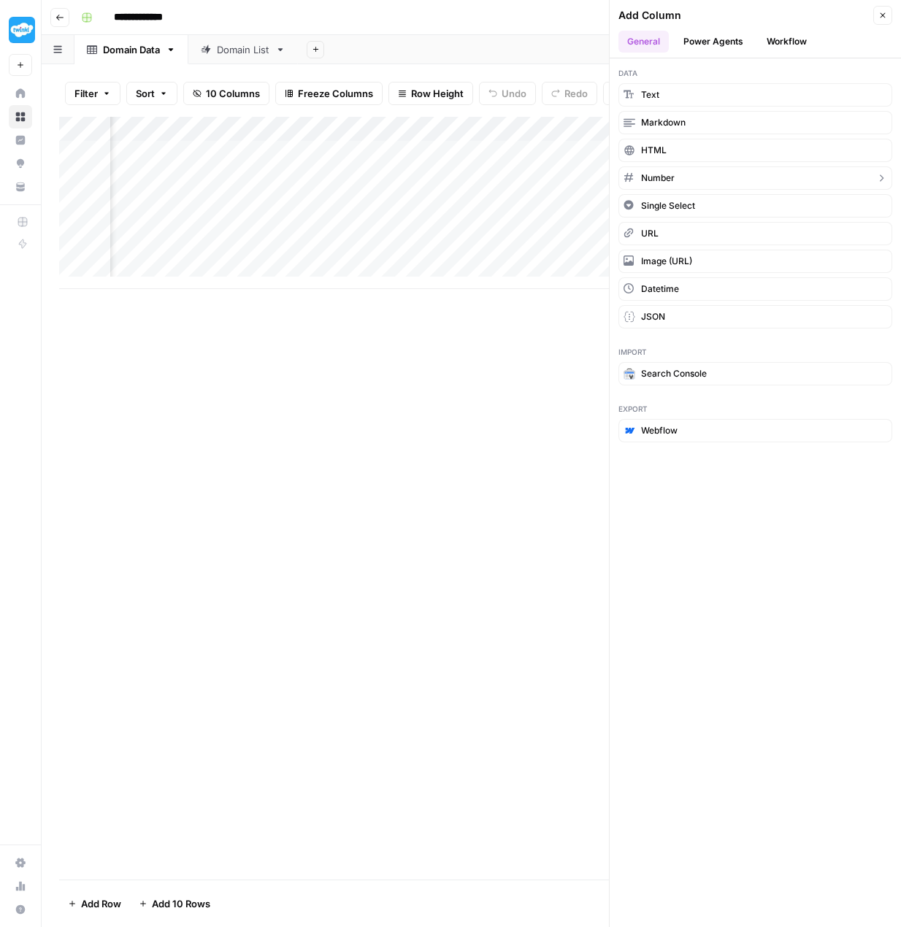
click at [663, 183] on span "Number" at bounding box center [658, 178] width 34 height 13
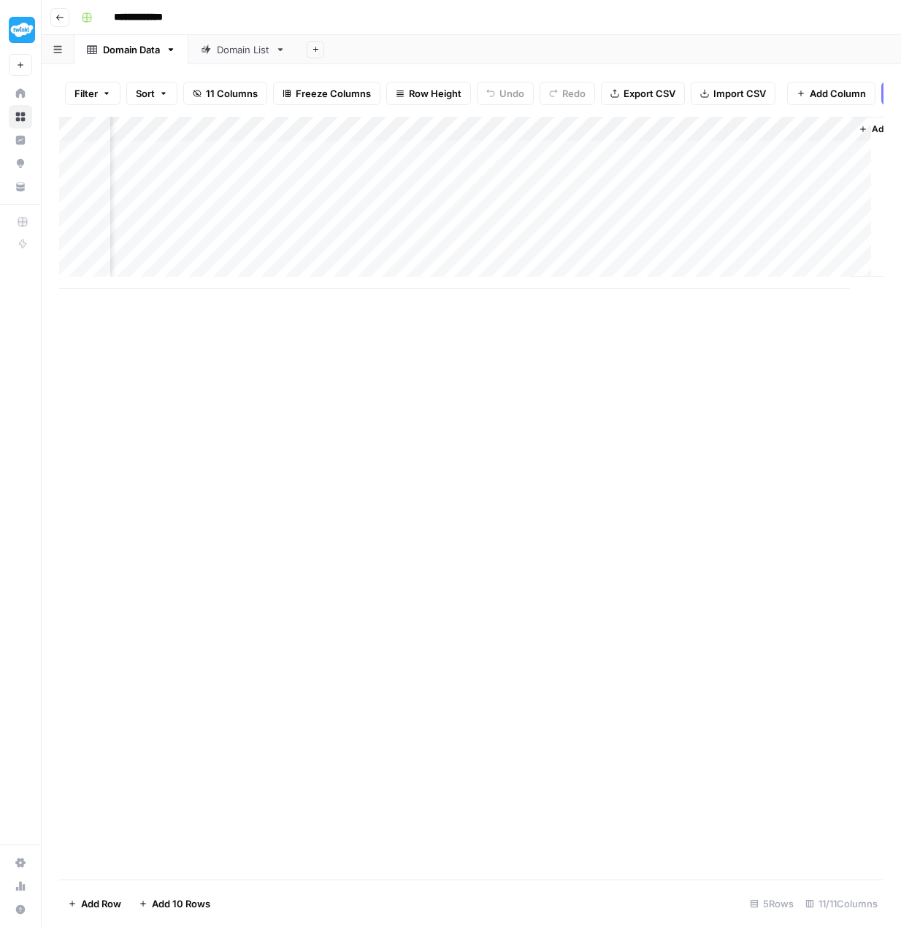
scroll to position [0, 924]
click at [720, 136] on div "Add Column" at bounding box center [471, 203] width 824 height 172
drag, startPoint x: 745, startPoint y: 174, endPoint x: 672, endPoint y: 168, distance: 73.3
click at [672, 168] on input "New Column" at bounding box center [745, 172] width 148 height 15
type input "sponsored_links"
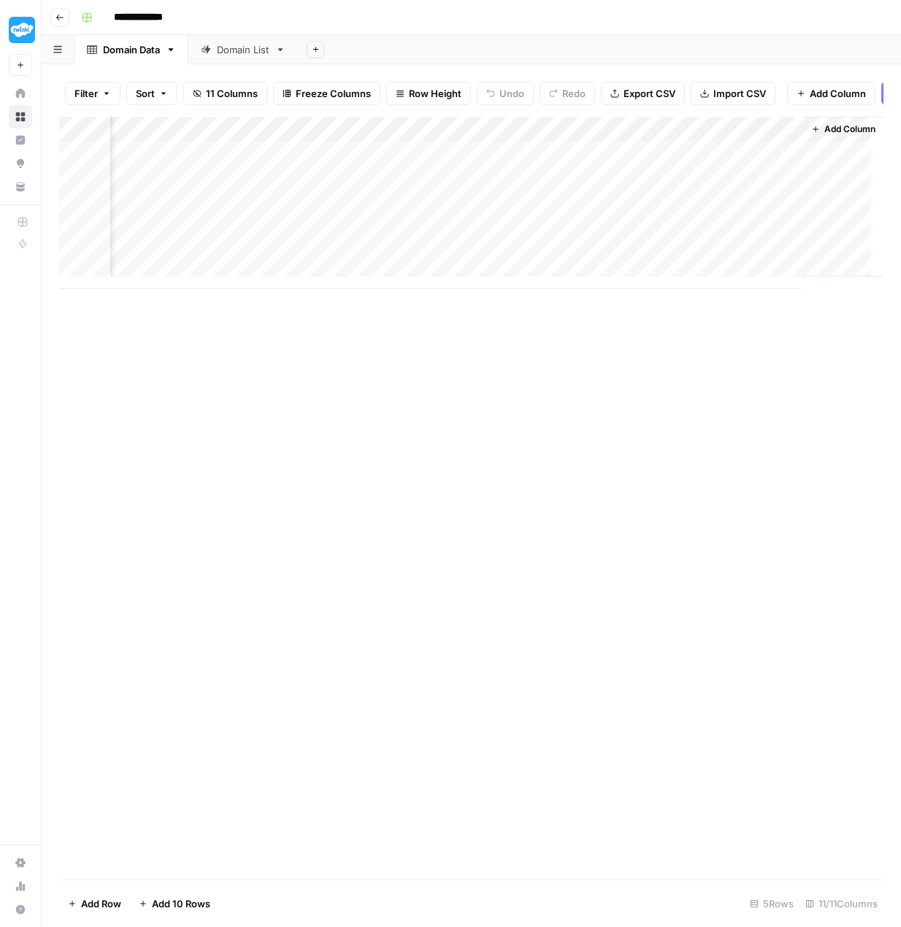
click at [824, 134] on span "Add Column" at bounding box center [849, 129] width 51 height 13
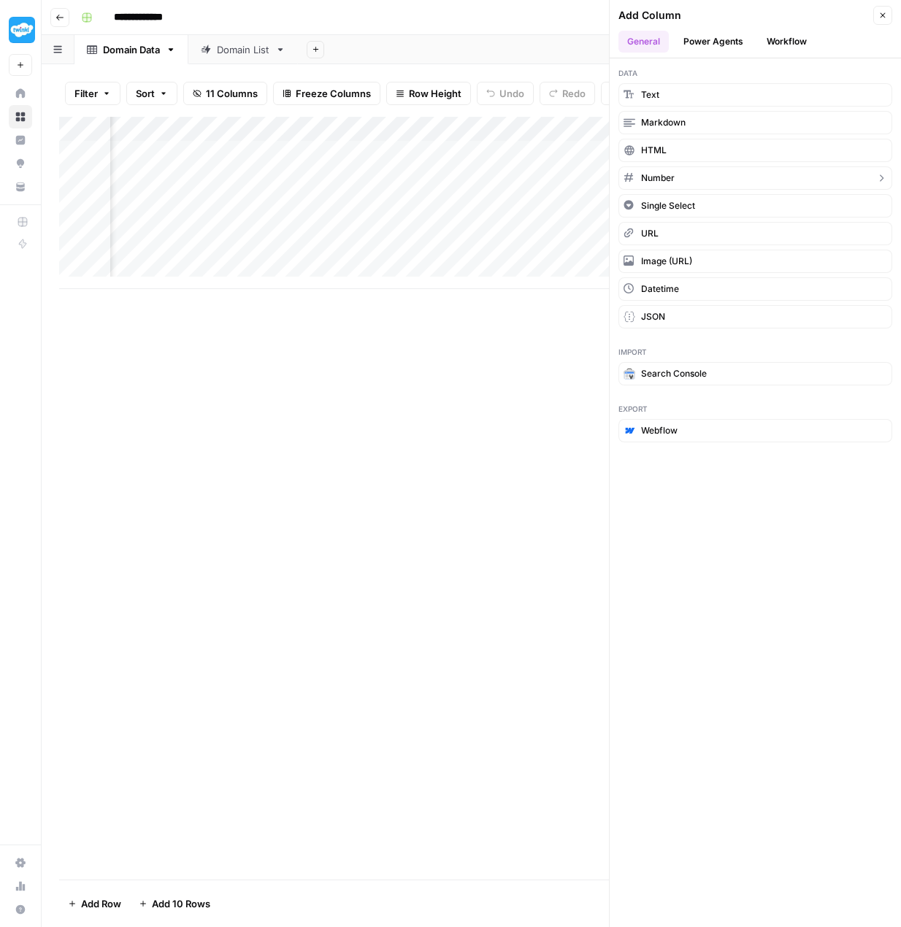
click at [645, 169] on button "Number" at bounding box center [755, 177] width 274 height 23
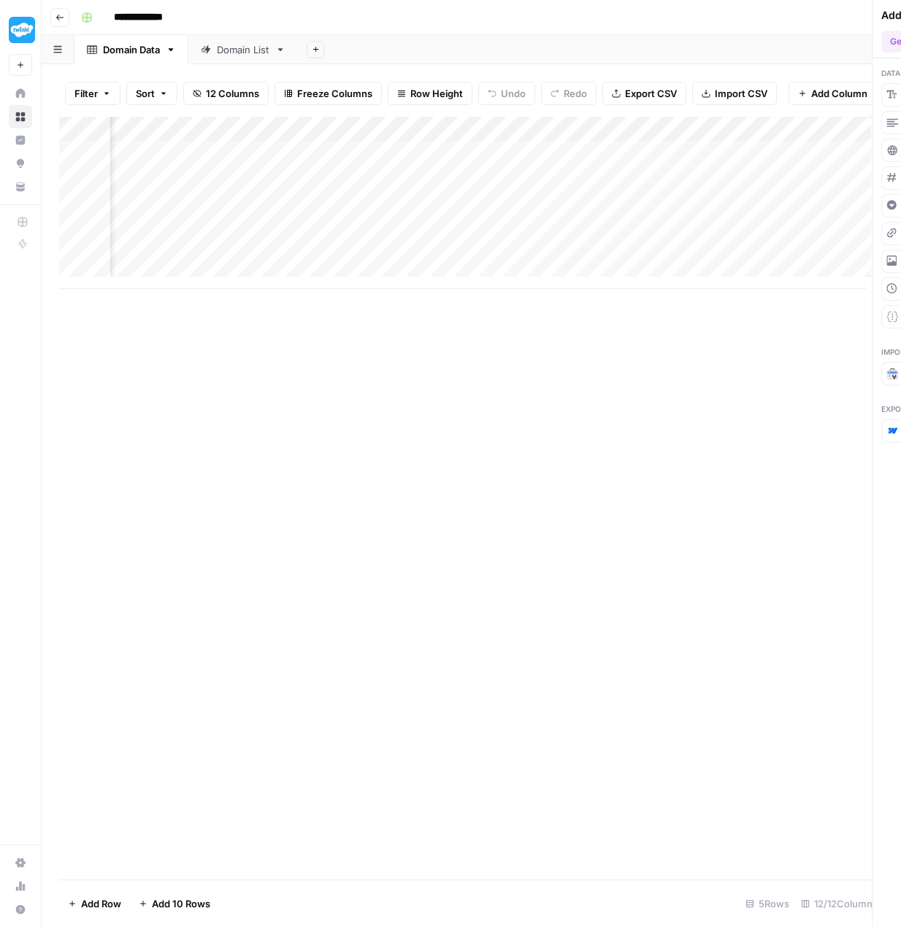
scroll to position [0, 1055]
click at [725, 137] on div "Add Column" at bounding box center [471, 203] width 824 height 172
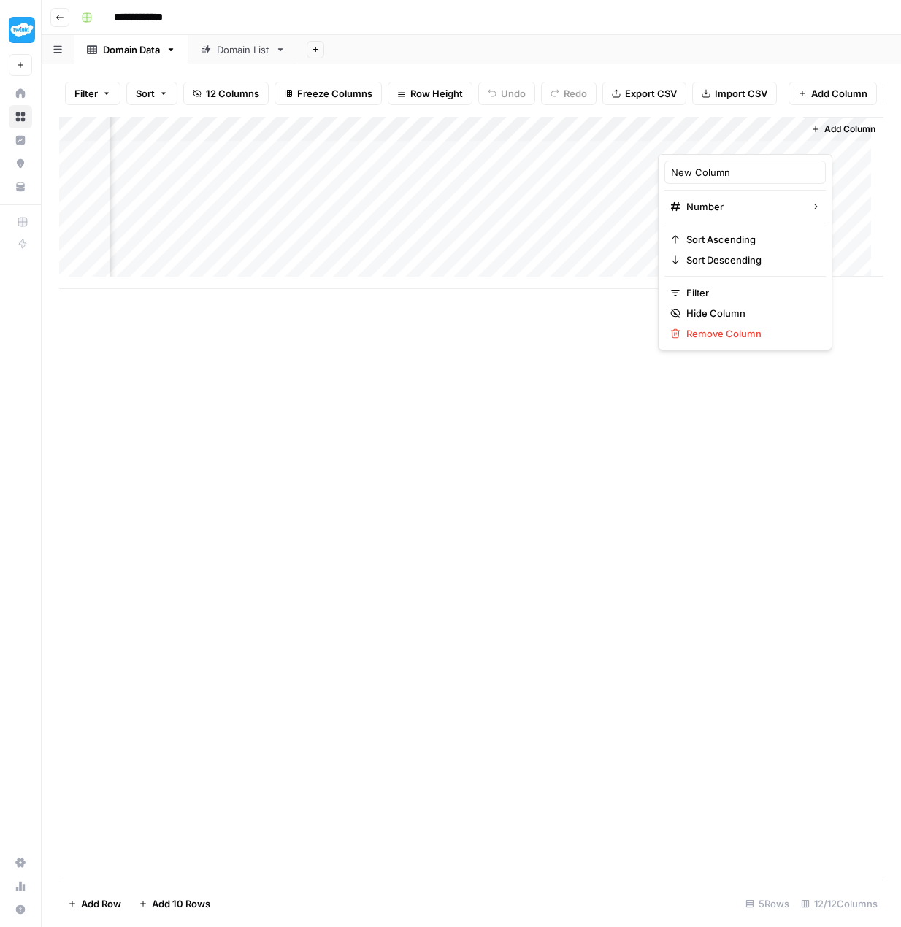
click at [725, 137] on div at bounding box center [724, 139] width 132 height 29
drag, startPoint x: 745, startPoint y: 174, endPoint x: 664, endPoint y: 172, distance: 81.8
click at [664, 172] on div "New Column Number Sort Ascending Sort Descending Filter Hide Column Remove Colu…" at bounding box center [745, 252] width 174 height 196
type input "ugc_links"
click at [830, 134] on span "Add Column" at bounding box center [849, 129] width 51 height 13
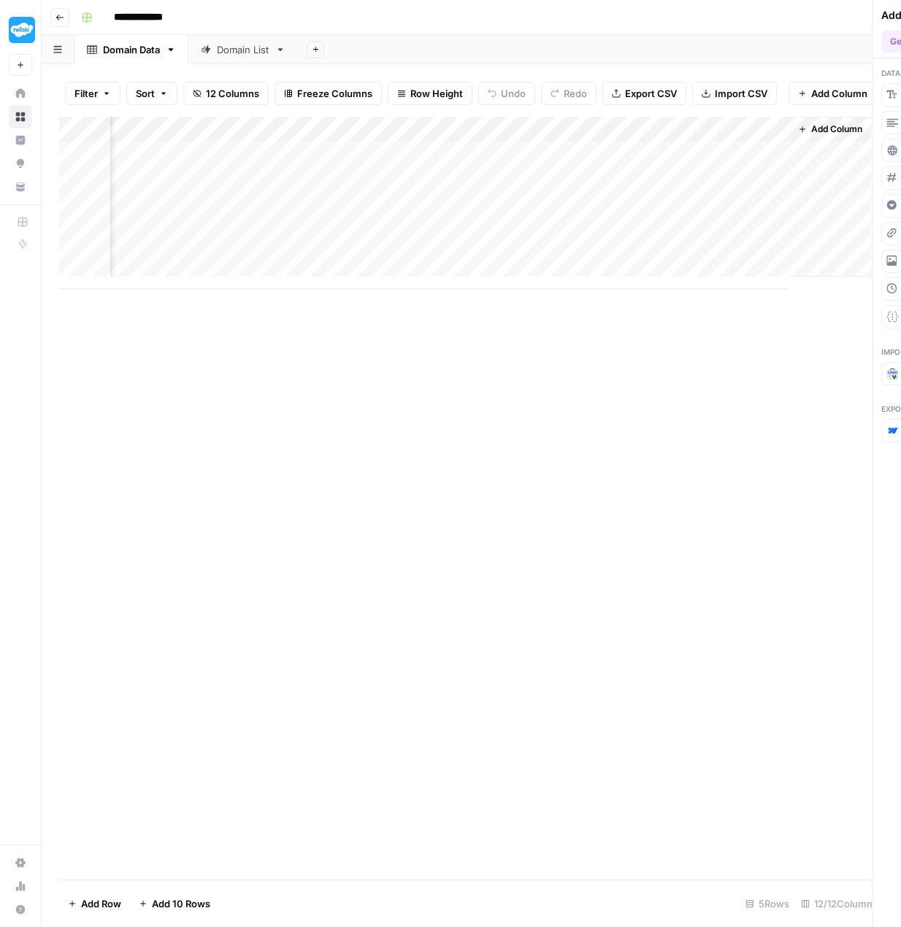
click at [628, 136] on div "Add Column" at bounding box center [471, 203] width 824 height 172
click at [779, 134] on div at bounding box center [684, 139] width 211 height 29
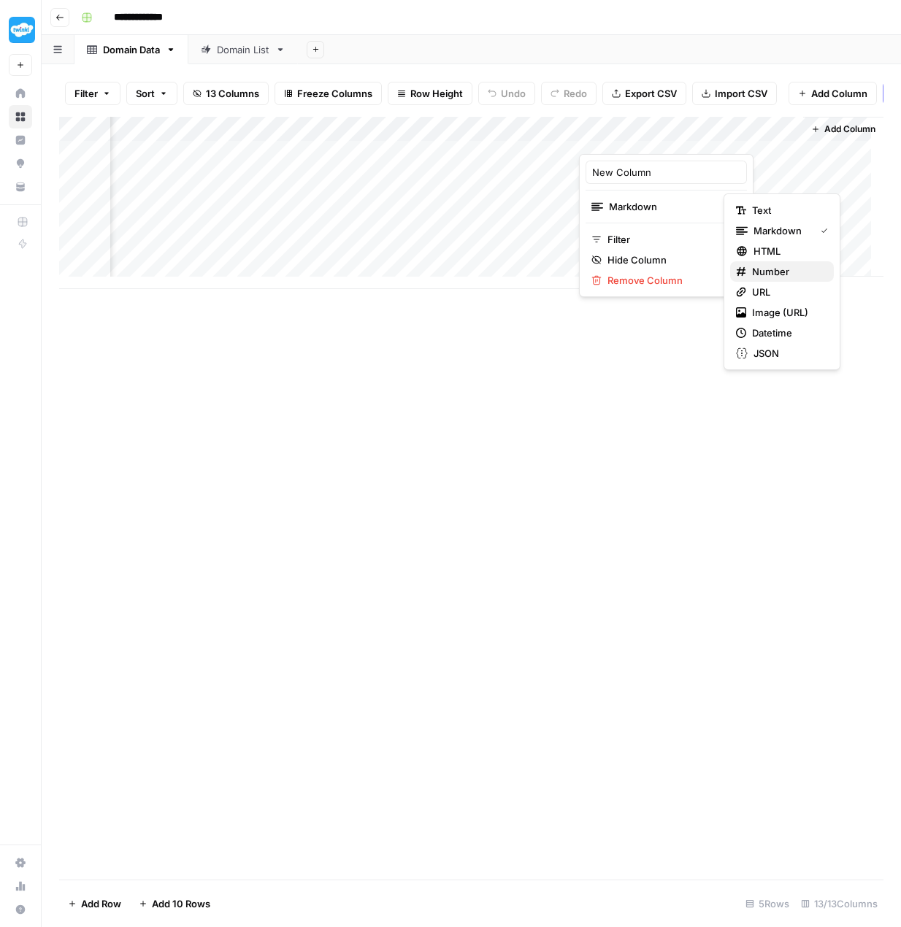
click at [775, 268] on span "Number" at bounding box center [787, 271] width 70 height 15
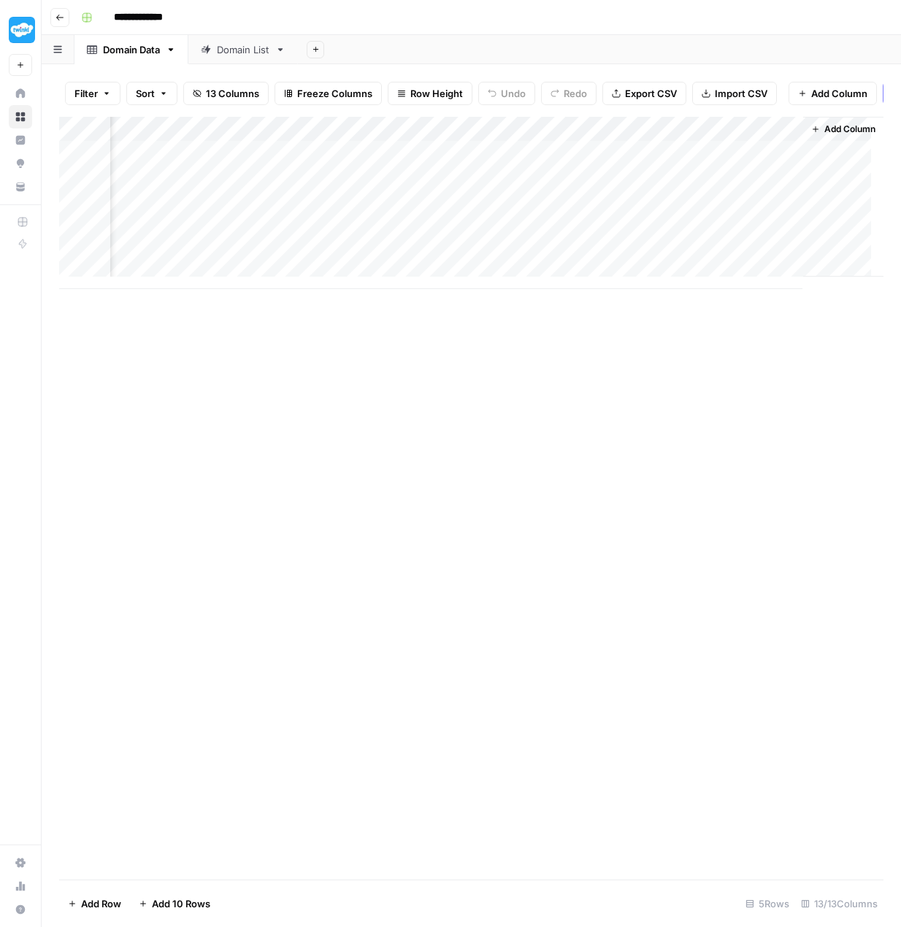
click at [660, 140] on div "Add Column" at bounding box center [471, 203] width 824 height 172
click at [660, 140] on div at bounding box center [684, 139] width 211 height 29
drag, startPoint x: 672, startPoint y: 177, endPoint x: 592, endPoint y: 174, distance: 79.6
click at [592, 174] on input "New Column" at bounding box center [666, 172] width 148 height 15
type input "text_links"
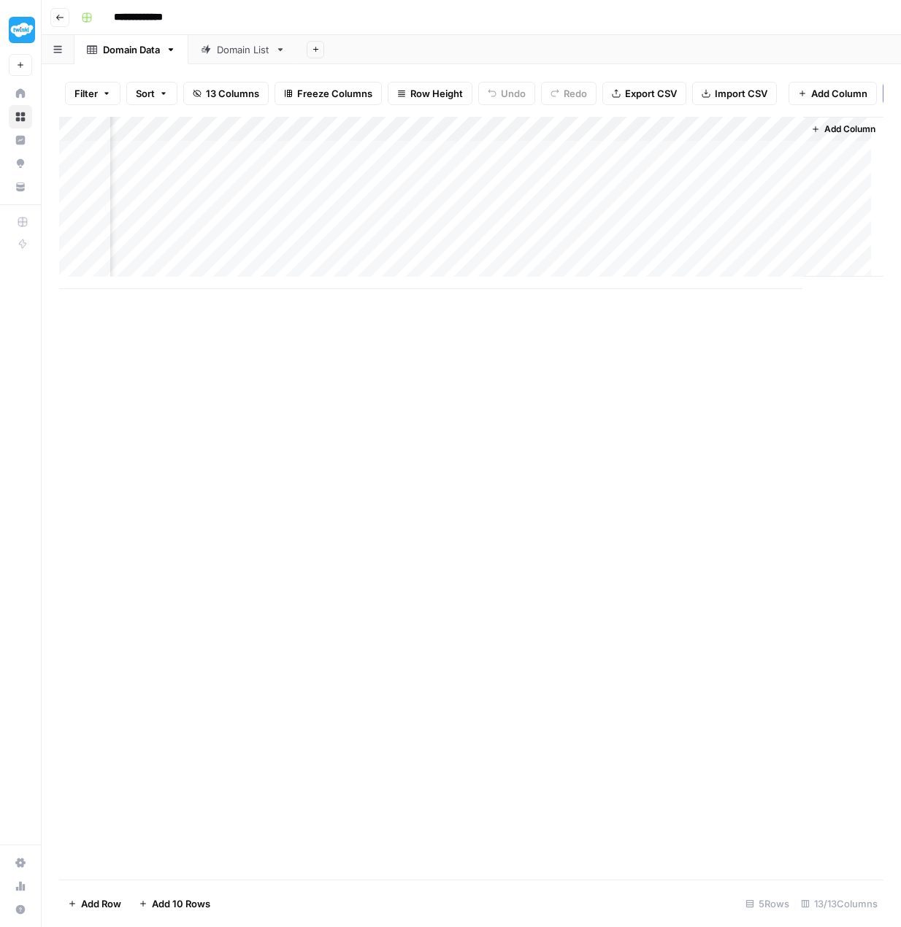
click at [836, 133] on span "Add Column" at bounding box center [849, 129] width 51 height 13
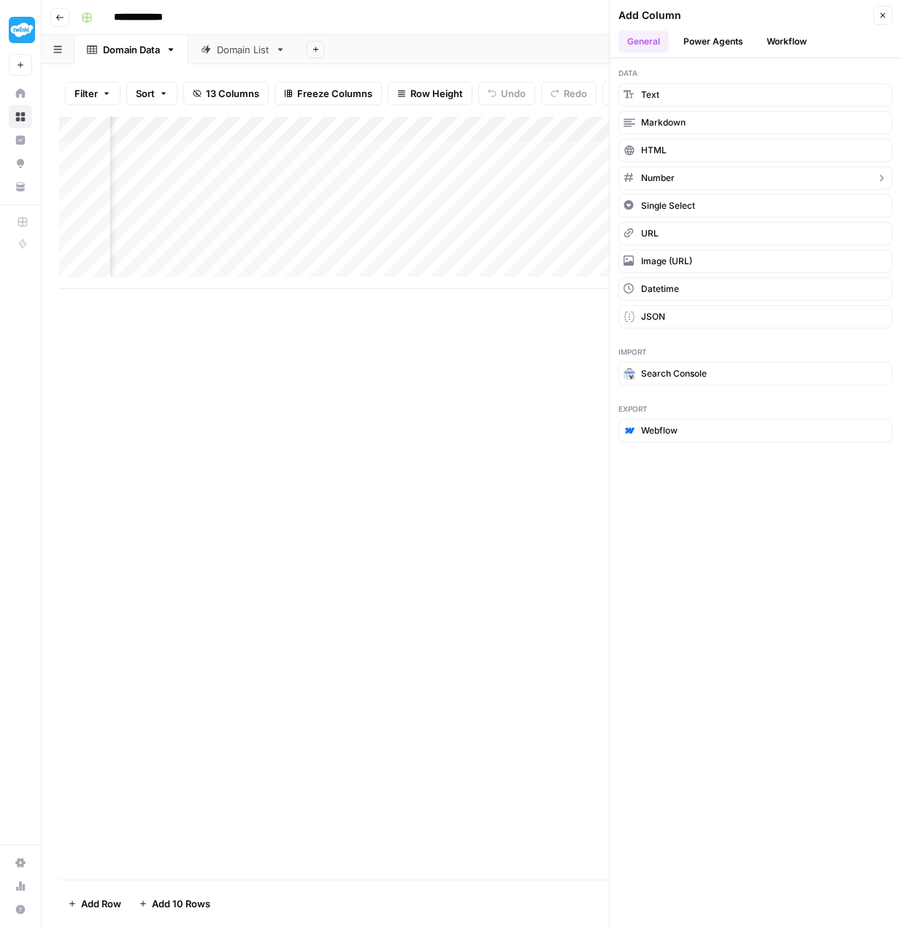
click at [666, 174] on span "Number" at bounding box center [658, 178] width 34 height 13
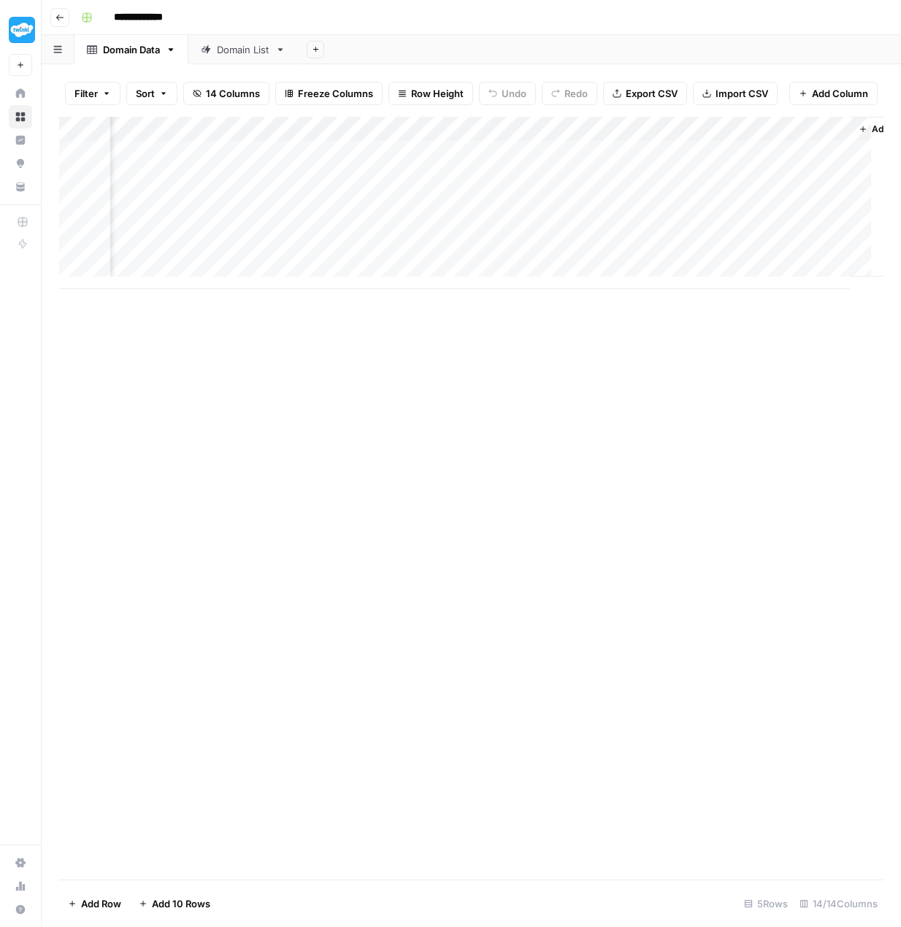
scroll to position [0, 1397]
click at [773, 134] on div "Add Column" at bounding box center [471, 203] width 824 height 172
drag, startPoint x: 733, startPoint y: 173, endPoint x: 663, endPoint y: 173, distance: 70.1
click at [663, 173] on div "New Column Number Sort Ascending Sort Descending Filter Hide Column Remove Colu…" at bounding box center [745, 252] width 174 height 196
type input "image_links"
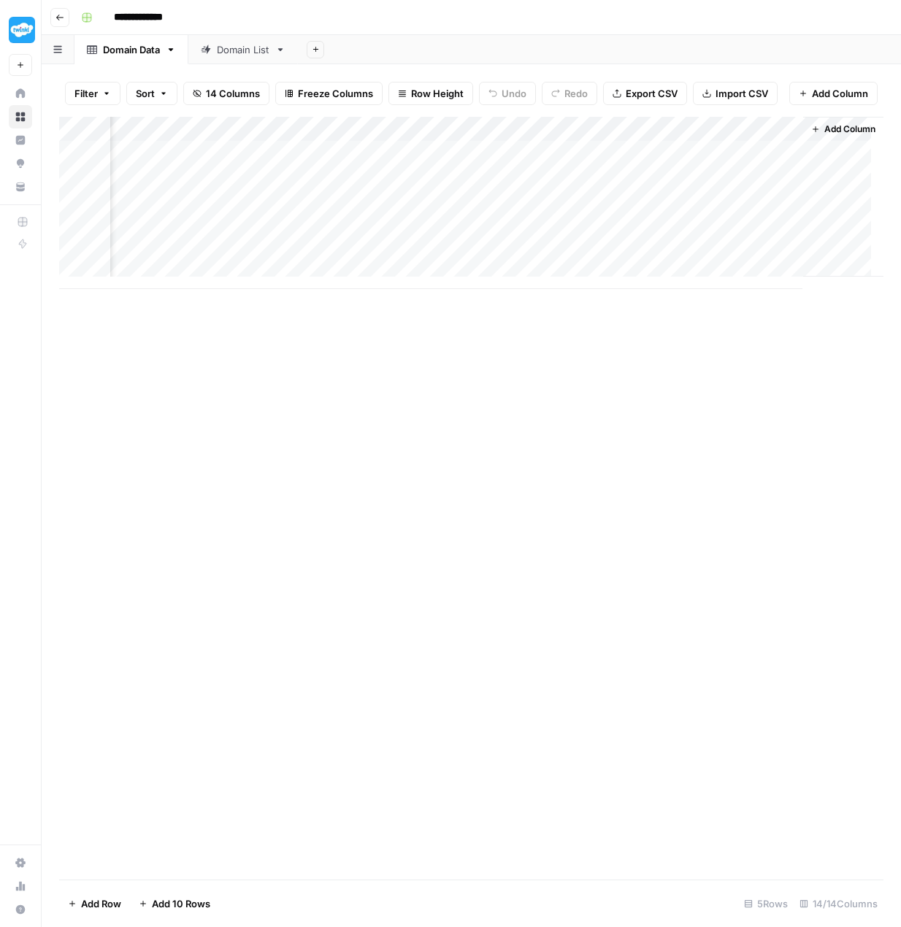
click at [828, 132] on span "Add Column" at bounding box center [849, 129] width 51 height 13
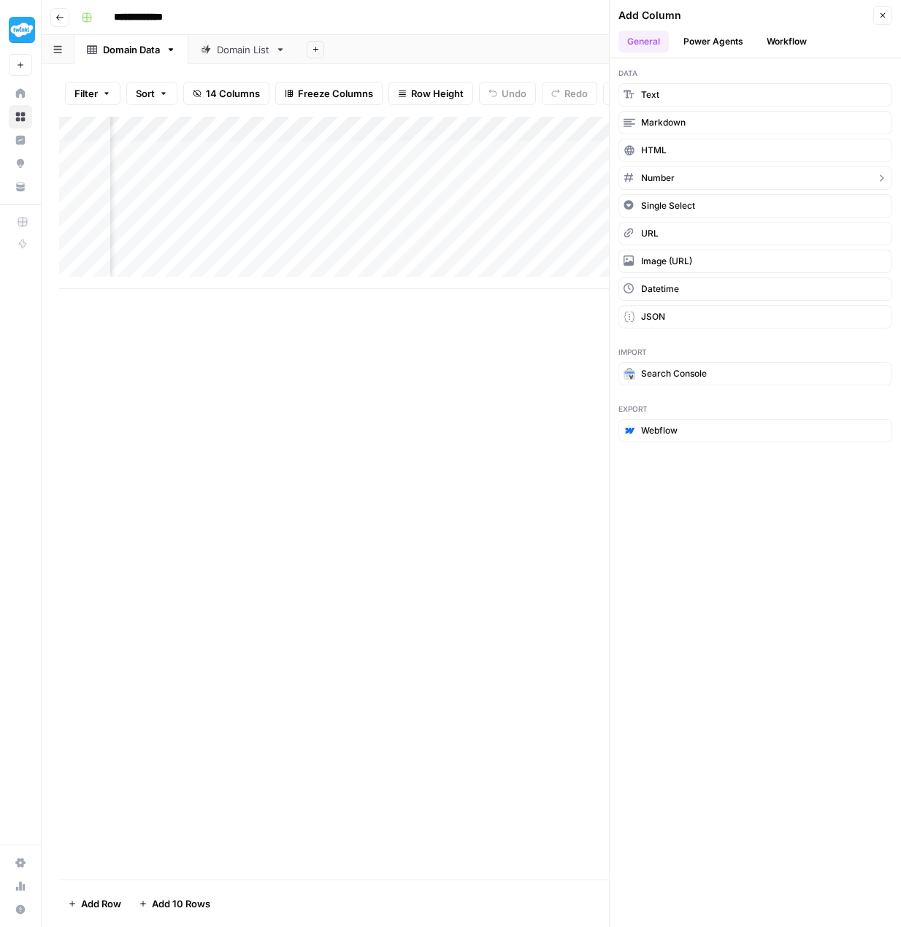
click at [698, 180] on button "Number" at bounding box center [755, 177] width 274 height 23
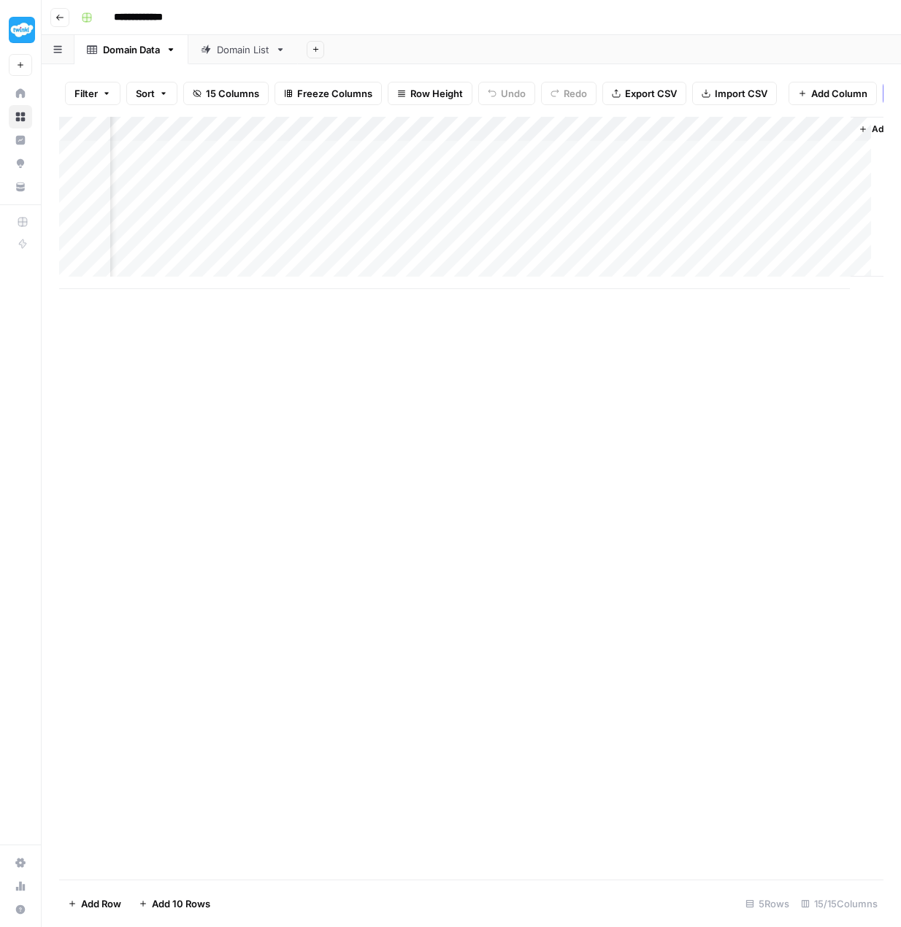
scroll to position [0, 1528]
click at [778, 136] on div "Add Column" at bounding box center [471, 203] width 824 height 172
drag, startPoint x: 746, startPoint y: 171, endPoint x: 670, endPoint y: 169, distance: 75.9
click at [670, 169] on div "New Column" at bounding box center [744, 172] width 161 height 23
type input "form_links"
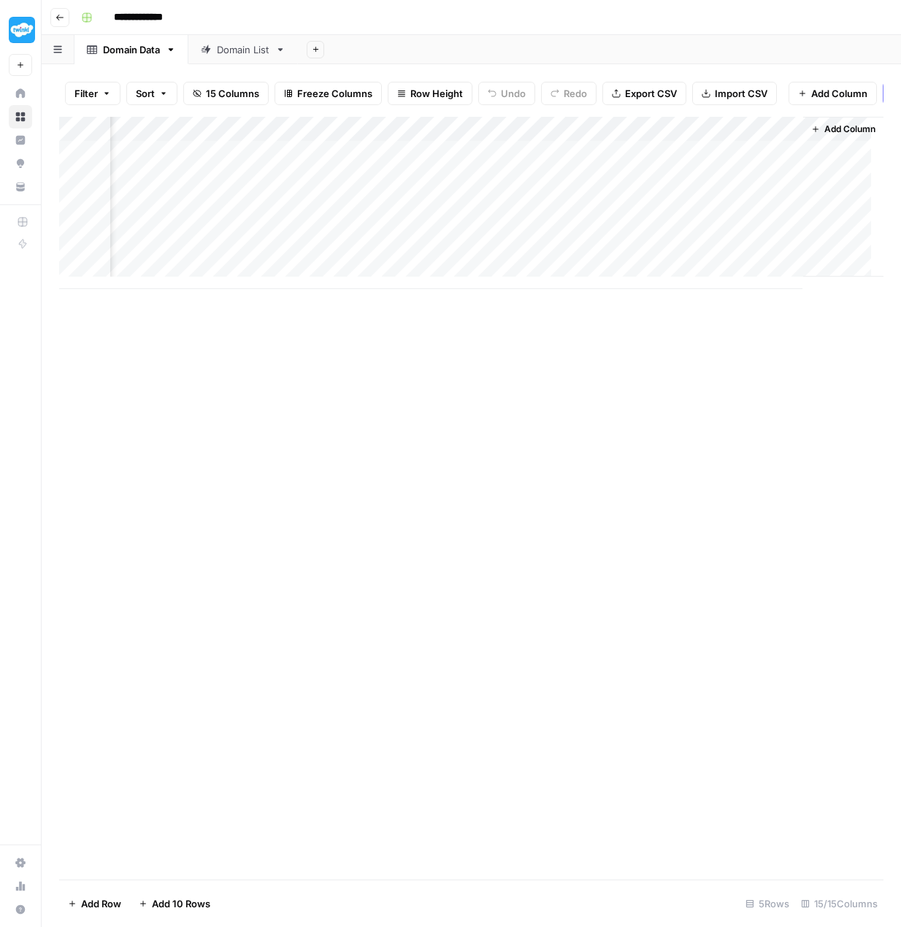
click at [824, 136] on span "Add Column" at bounding box center [849, 129] width 51 height 13
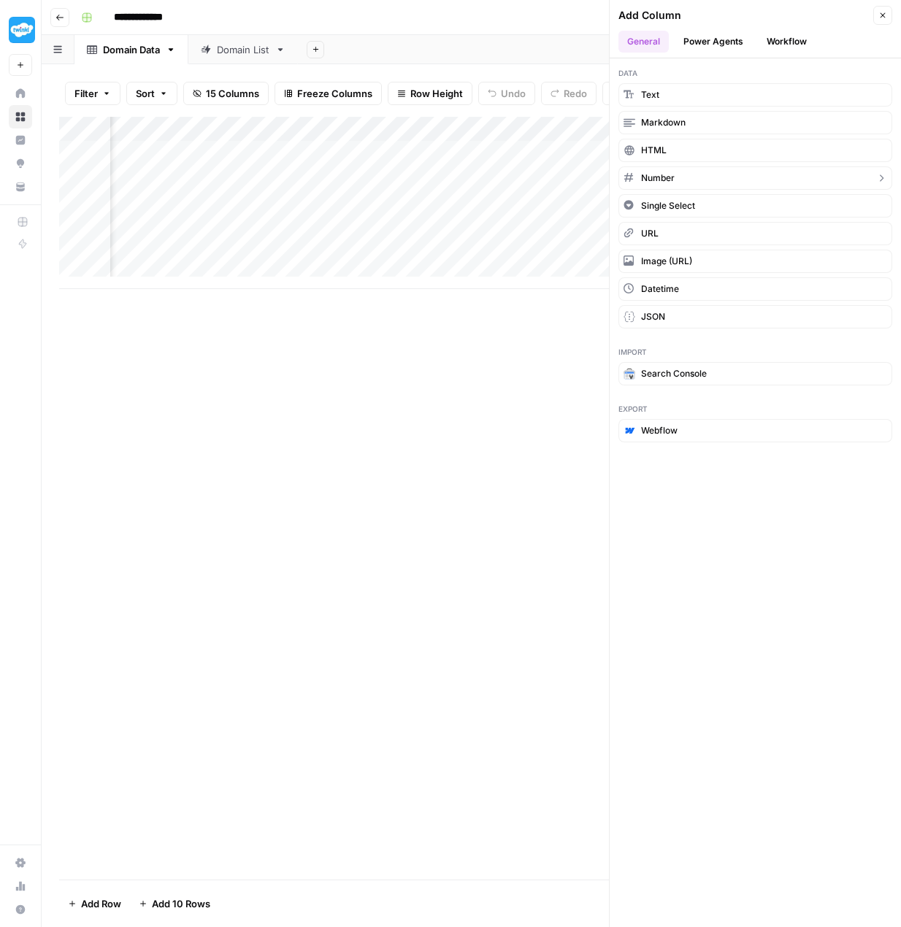
click at [649, 179] on span "Number" at bounding box center [658, 178] width 34 height 13
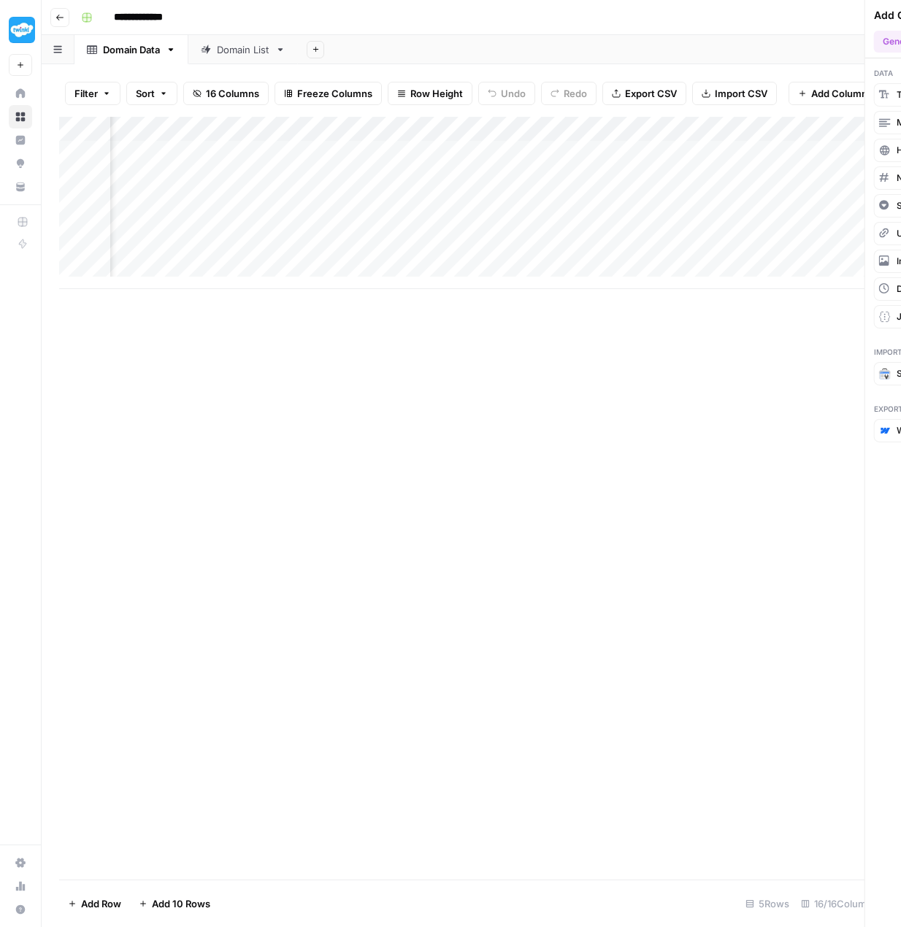
scroll to position [0, 1660]
click at [686, 137] on div "Add Column" at bounding box center [471, 203] width 824 height 172
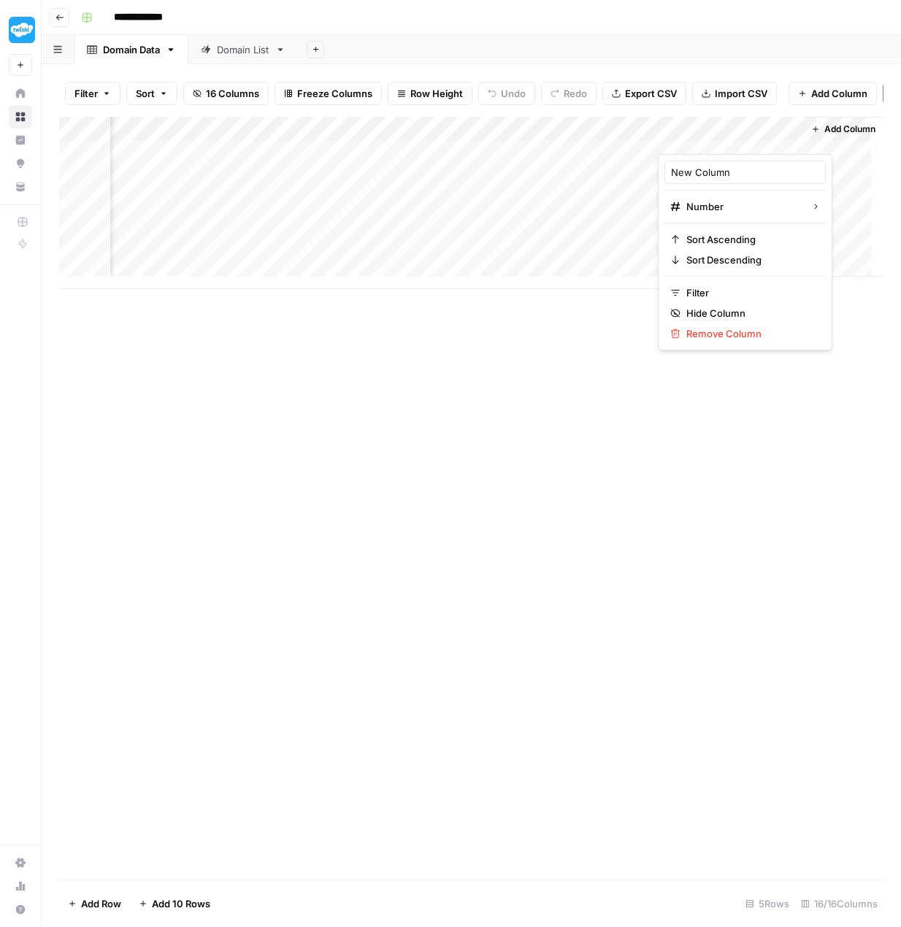
click at [686, 137] on div at bounding box center [724, 139] width 132 height 29
click at [613, 269] on span "Number" at bounding box center [604, 271] width 57 height 15
click at [778, 136] on div "Add Column" at bounding box center [471, 203] width 824 height 172
drag, startPoint x: 739, startPoint y: 177, endPoint x: 664, endPoint y: 169, distance: 75.5
click at [664, 169] on div "New Column Number Sort Ascending Sort Descending Filter Hide Column Remove Colu…" at bounding box center [745, 252] width 174 height 196
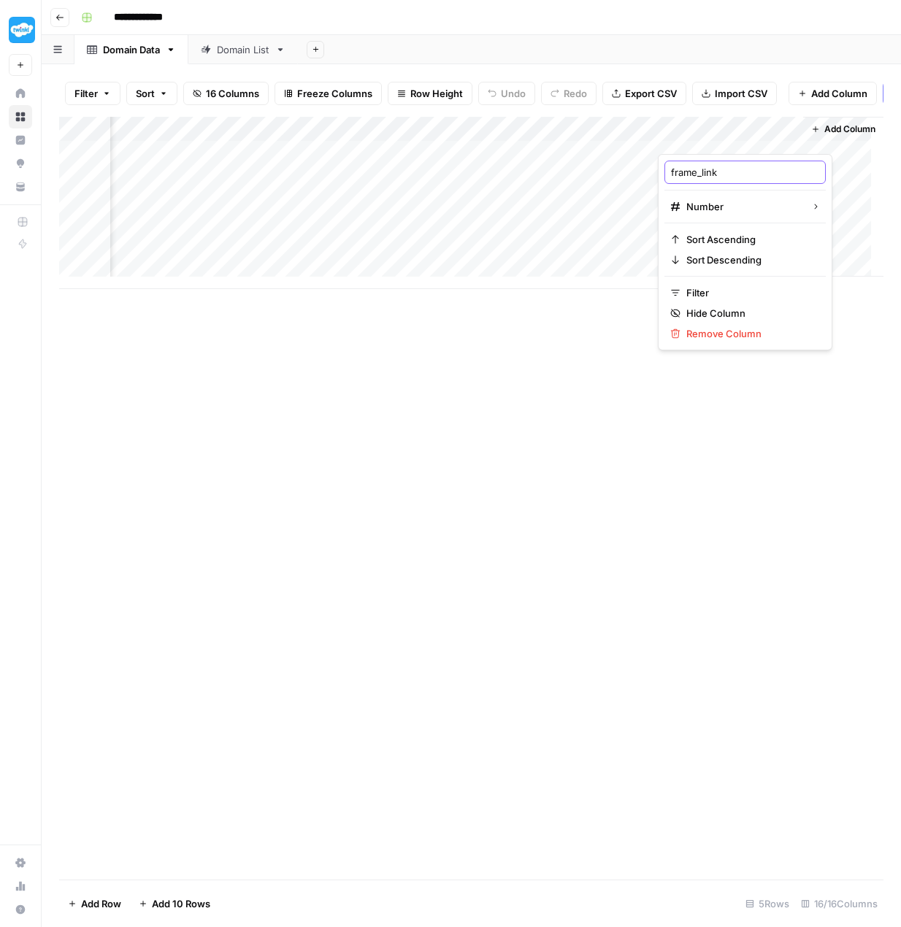
type input "frame_links"
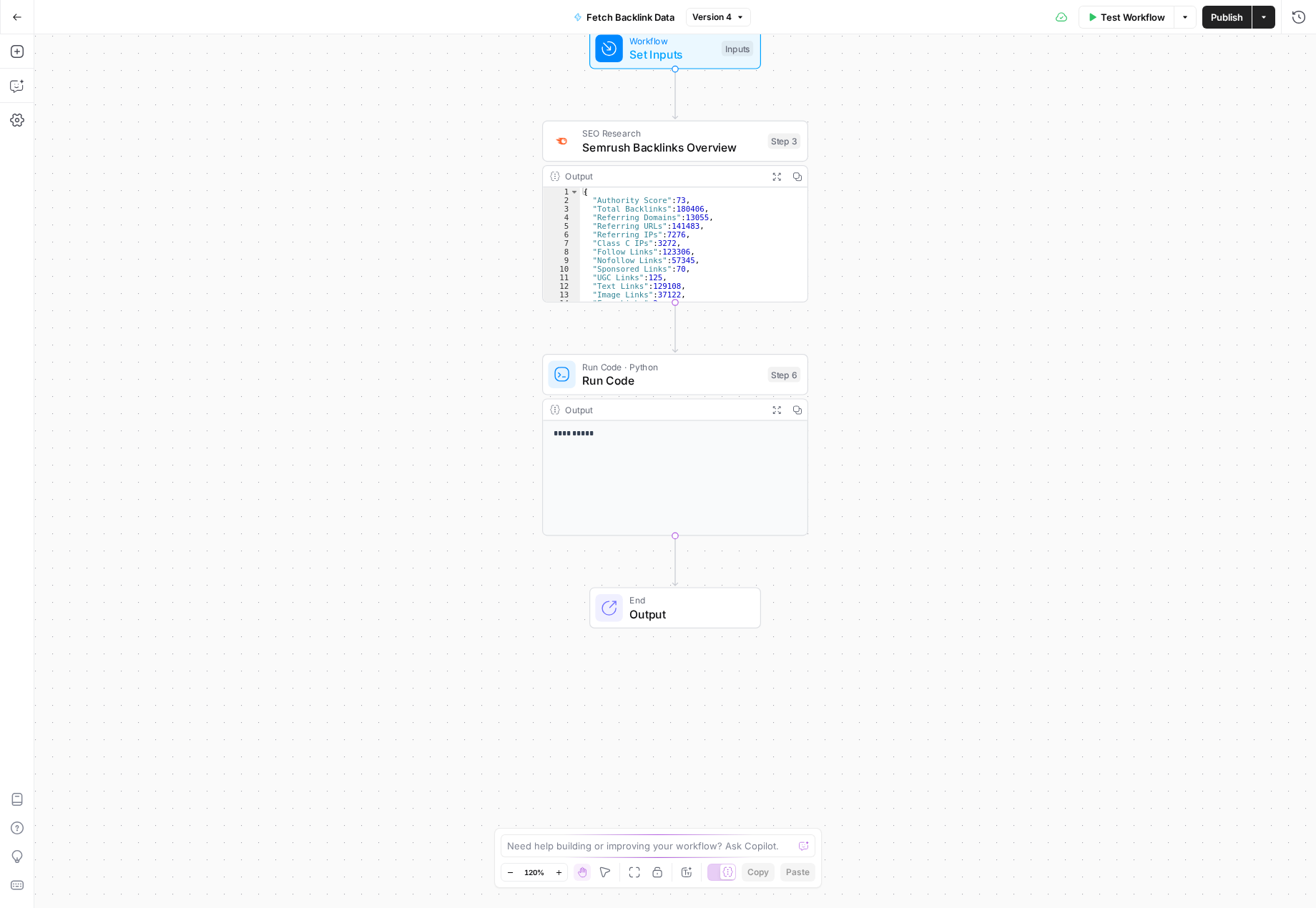
click at [720, 450] on div "**********" at bounding box center [675, 478] width 265 height 115
click at [735, 378] on span "Run Code" at bounding box center [671, 381] width 178 height 18
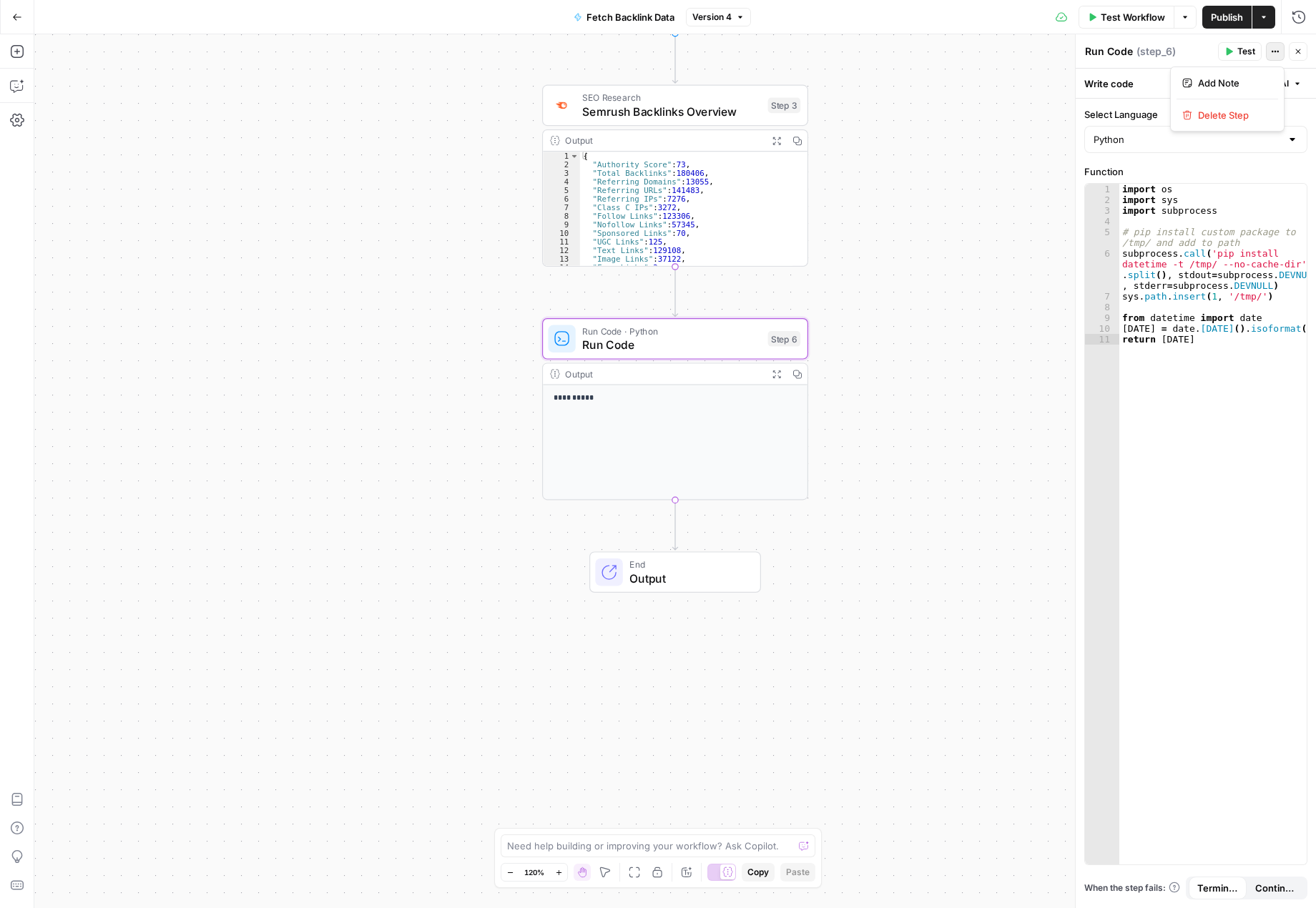
click at [1273, 54] on icon "button" at bounding box center [1275, 51] width 9 height 9
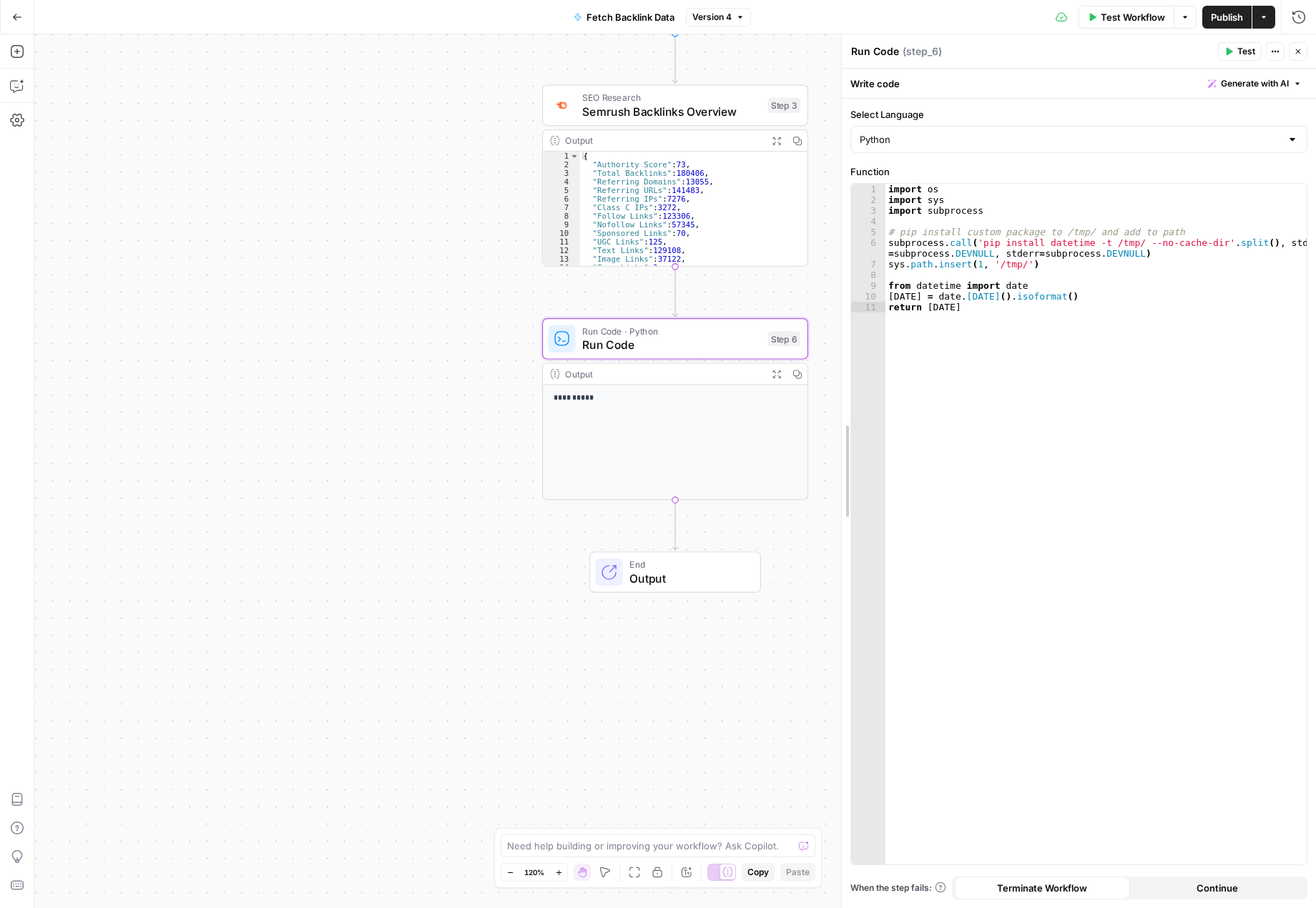
drag, startPoint x: 1074, startPoint y: 92, endPoint x: 841, endPoint y: 106, distance: 233.4
click at [841, 106] on div at bounding box center [842, 471] width 15 height 874
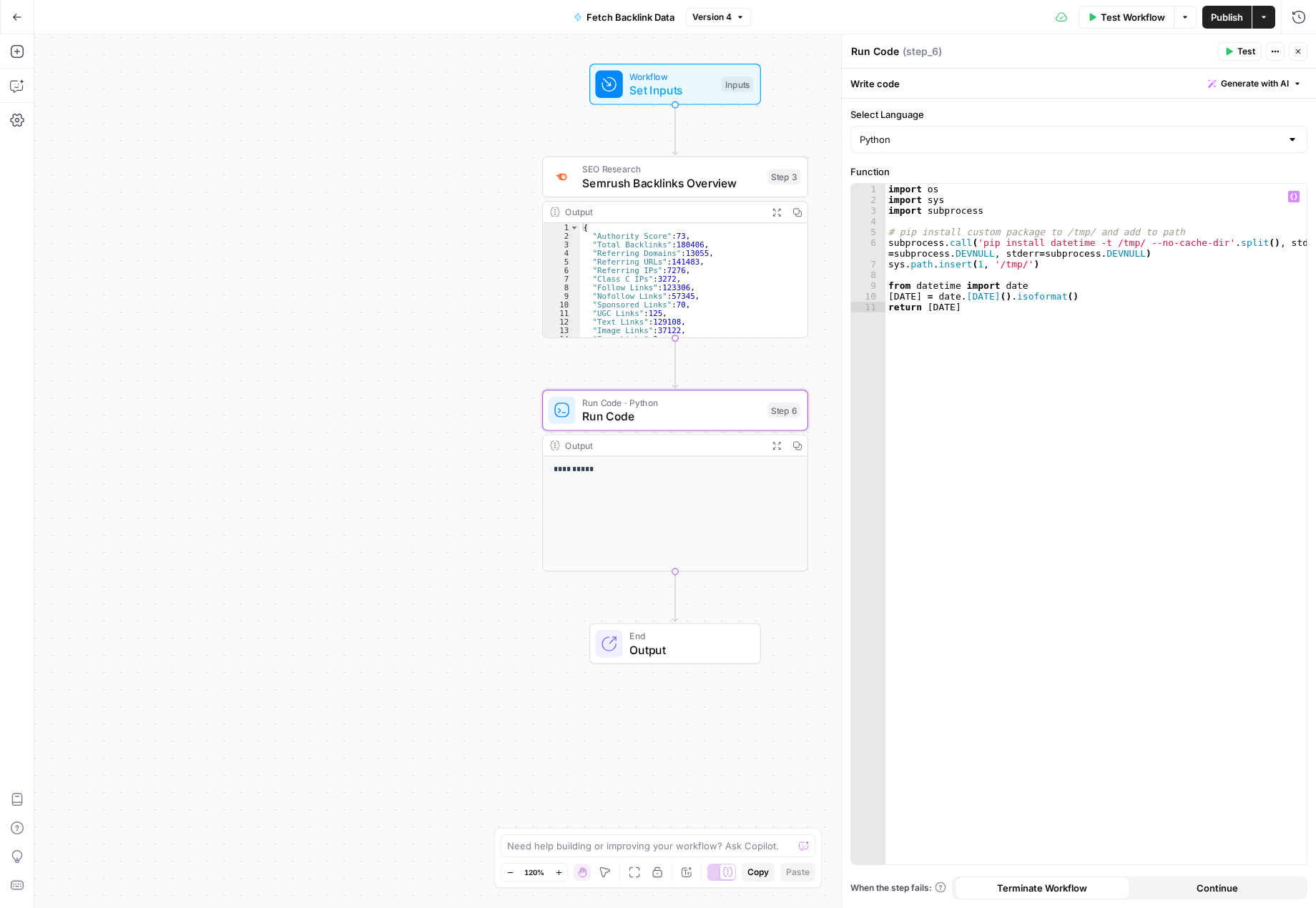
type textarea "**********"
drag, startPoint x: 1065, startPoint y: 295, endPoint x: 997, endPoint y: 293, distance: 68.0
click at [997, 293] on div "import os import sys import subprocess # pip install custom package to /tmp/ an…" at bounding box center [1097, 535] width 421 height 702
click at [704, 382] on icon "button" at bounding box center [702, 379] width 14 height 14
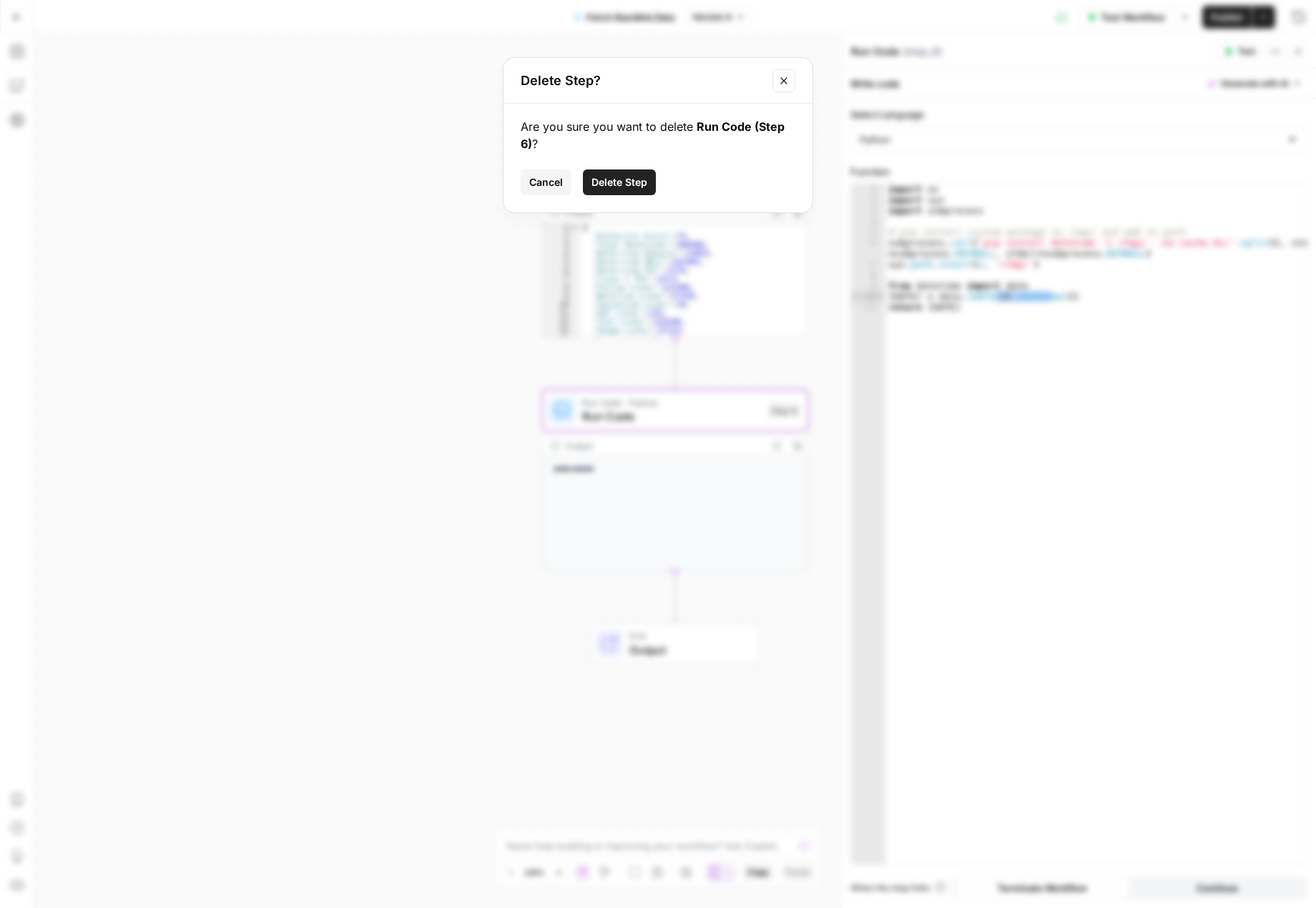
click at [622, 179] on span "Delete Step" at bounding box center [619, 182] width 56 height 15
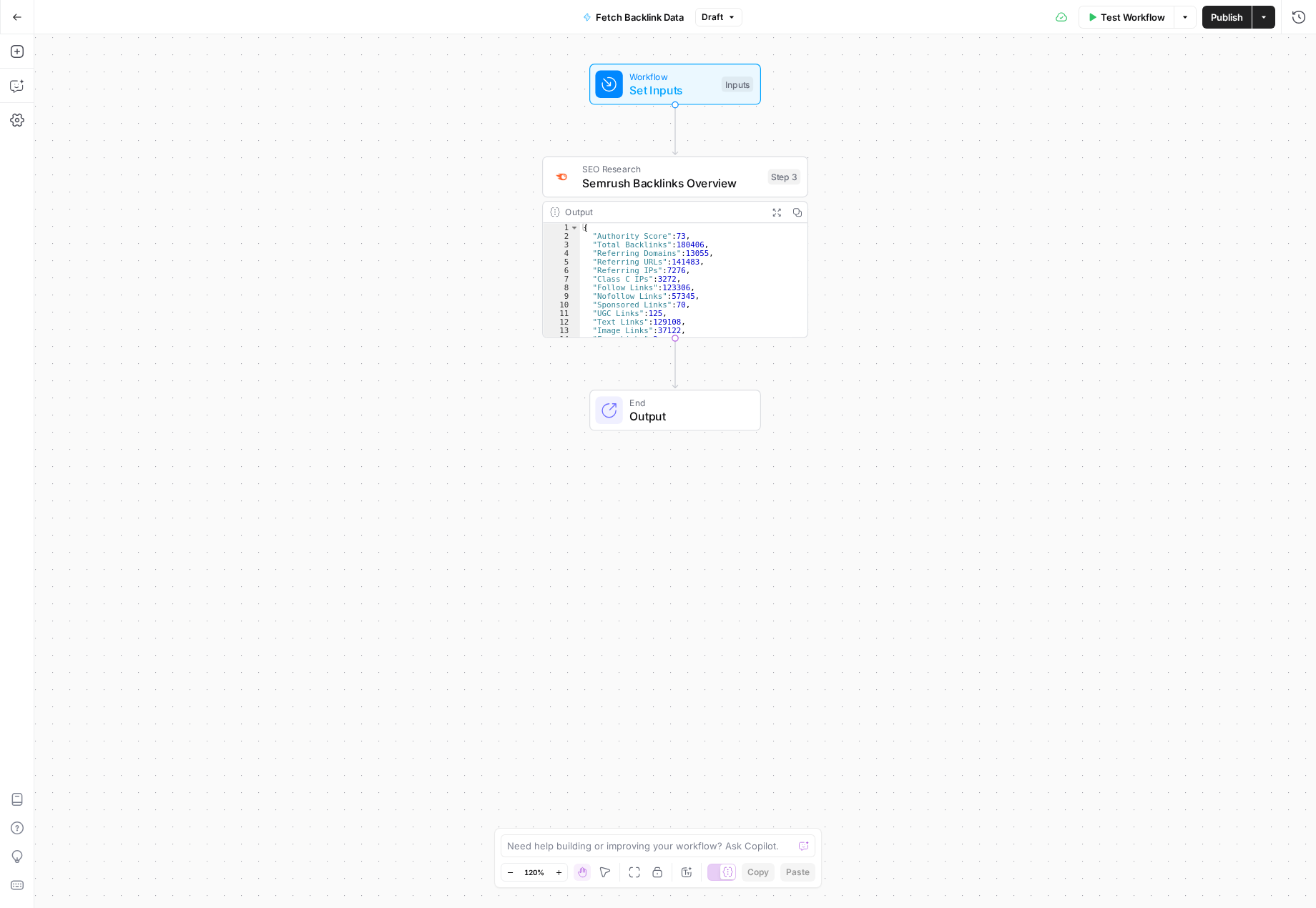
click at [676, 413] on span "Output" at bounding box center [687, 416] width 117 height 18
click at [17, 55] on icon "button" at bounding box center [17, 51] width 15 height 15
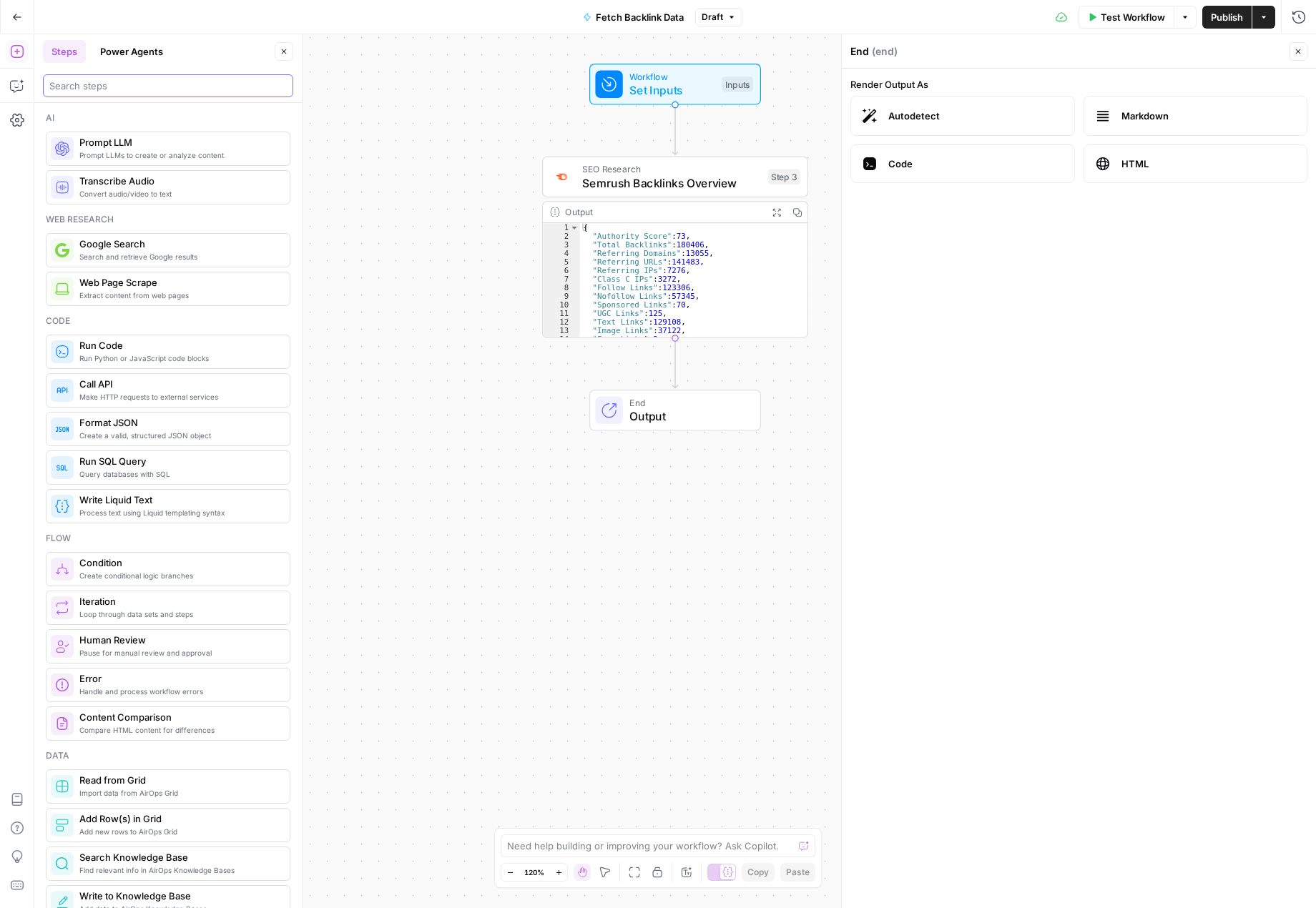
click at [172, 81] on input "search" at bounding box center [168, 85] width 237 height 15
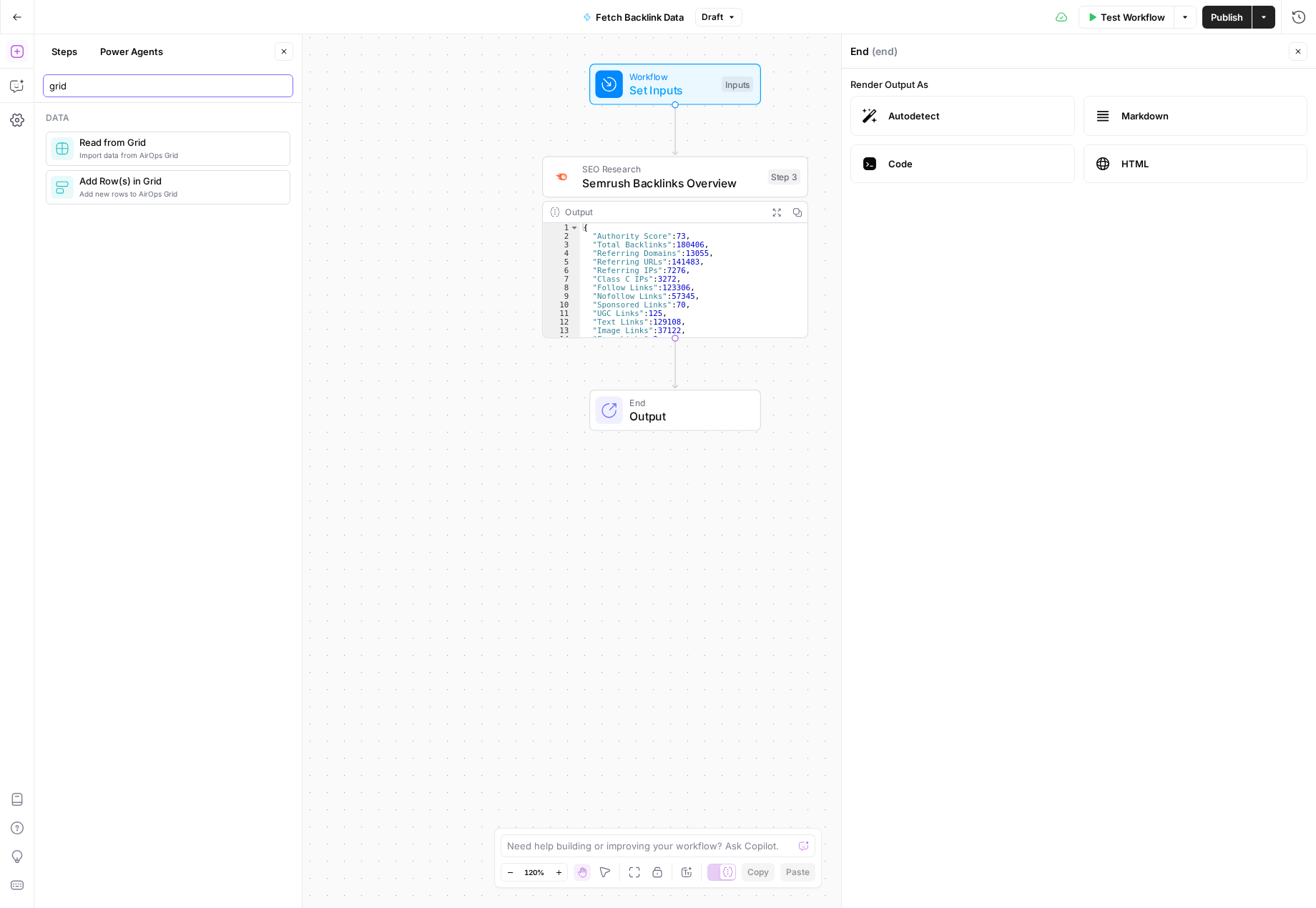
type input "grid"
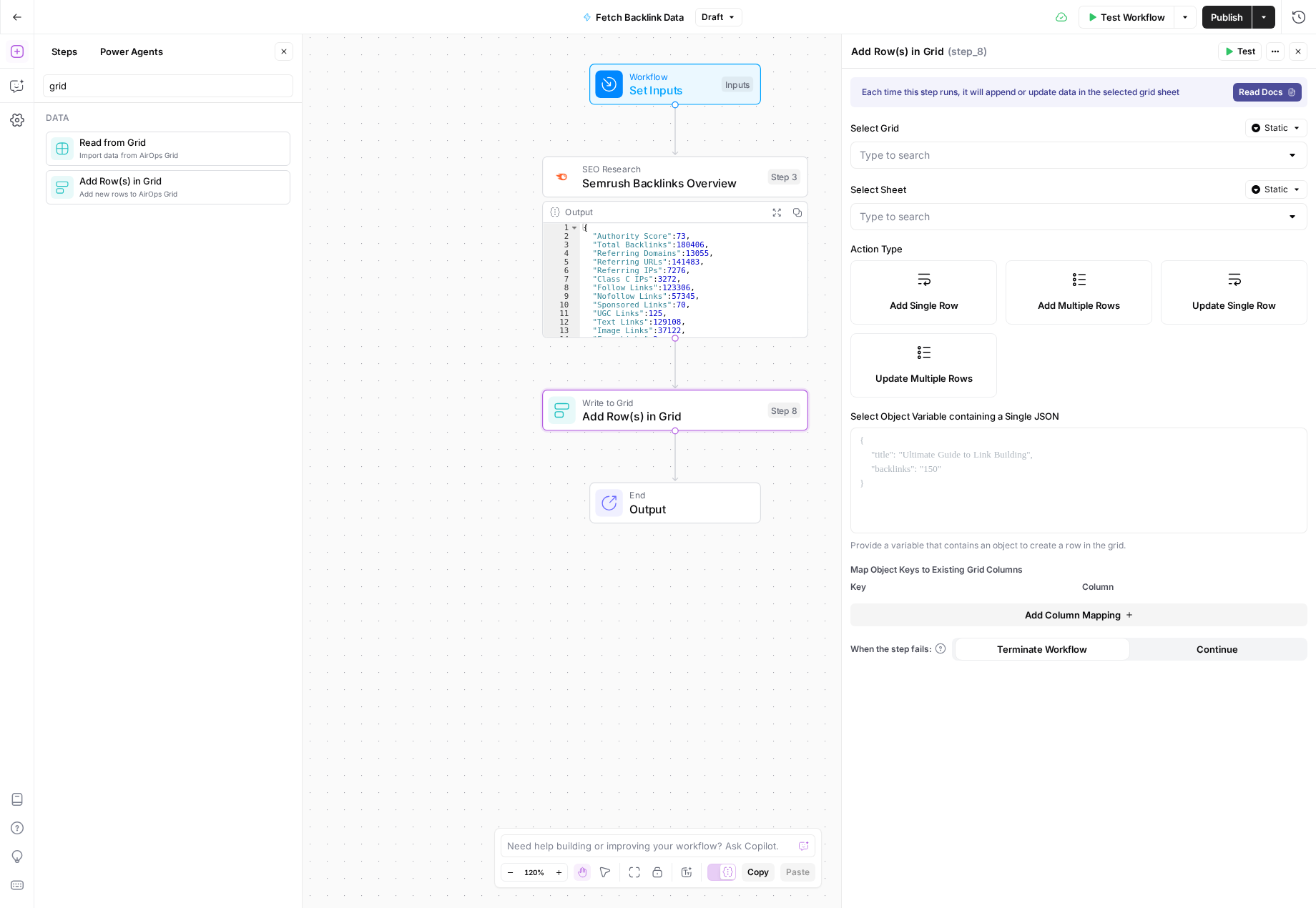
click at [927, 293] on label "Add Single Row" at bounding box center [924, 293] width 147 height 65
click at [918, 152] on input "Select Grid" at bounding box center [1070, 155] width 421 height 15
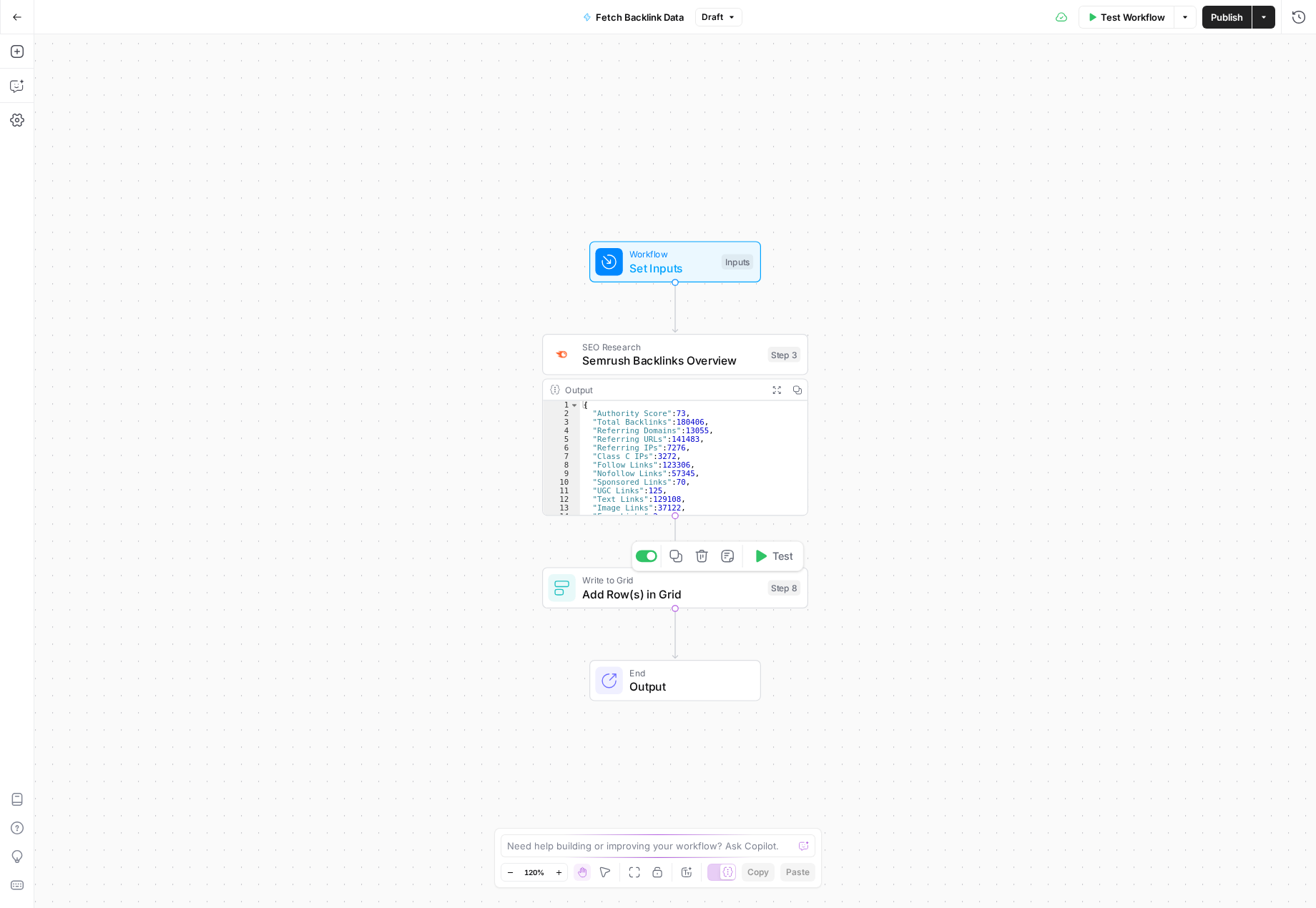
click at [705, 592] on span "Add Row(s) in Grid" at bounding box center [671, 595] width 178 height 18
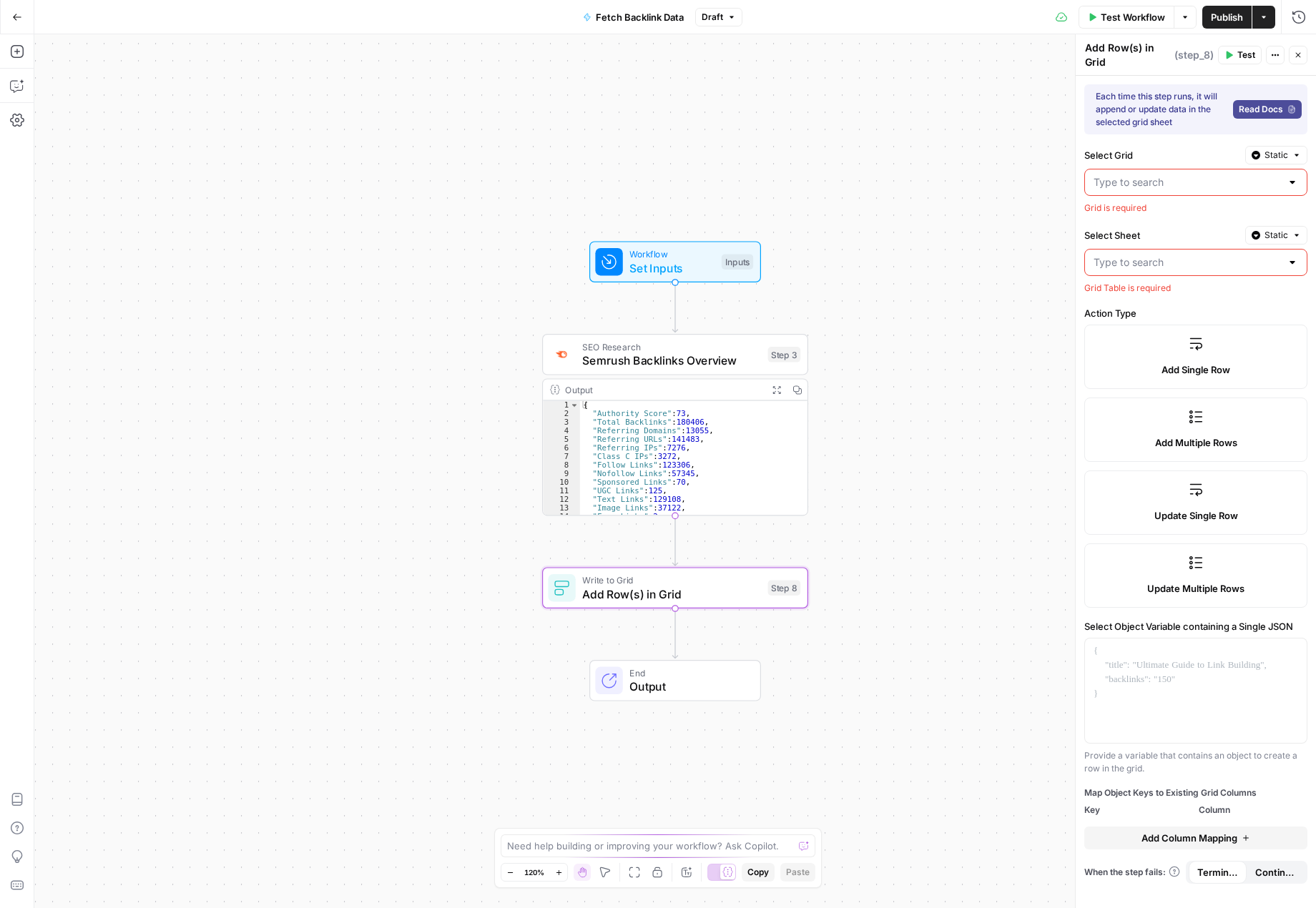
click at [1217, 184] on input "Select Grid" at bounding box center [1187, 182] width 187 height 15
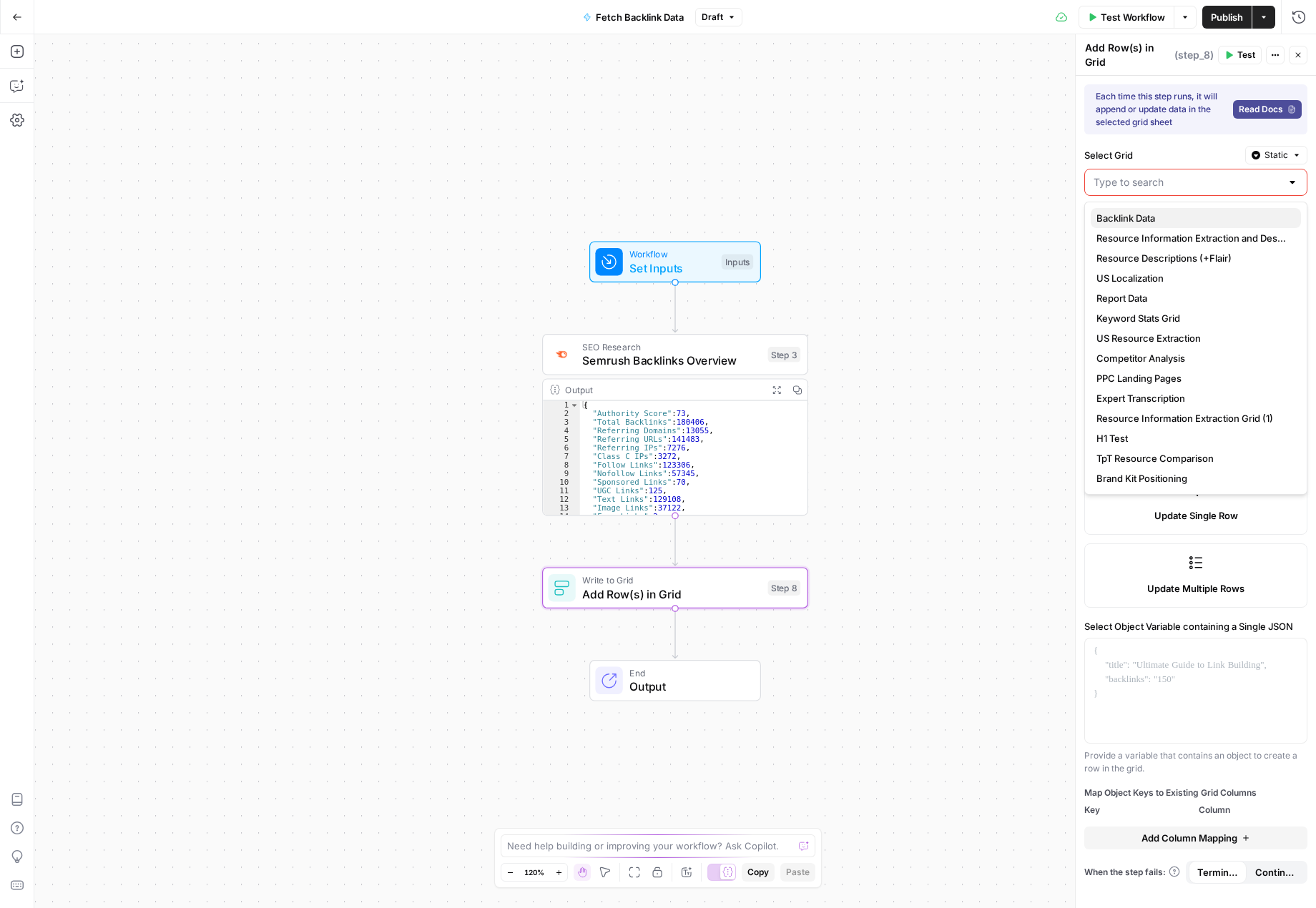
click at [1148, 217] on span "Backlink Data" at bounding box center [1193, 217] width 193 height 15
type input "Backlink Data"
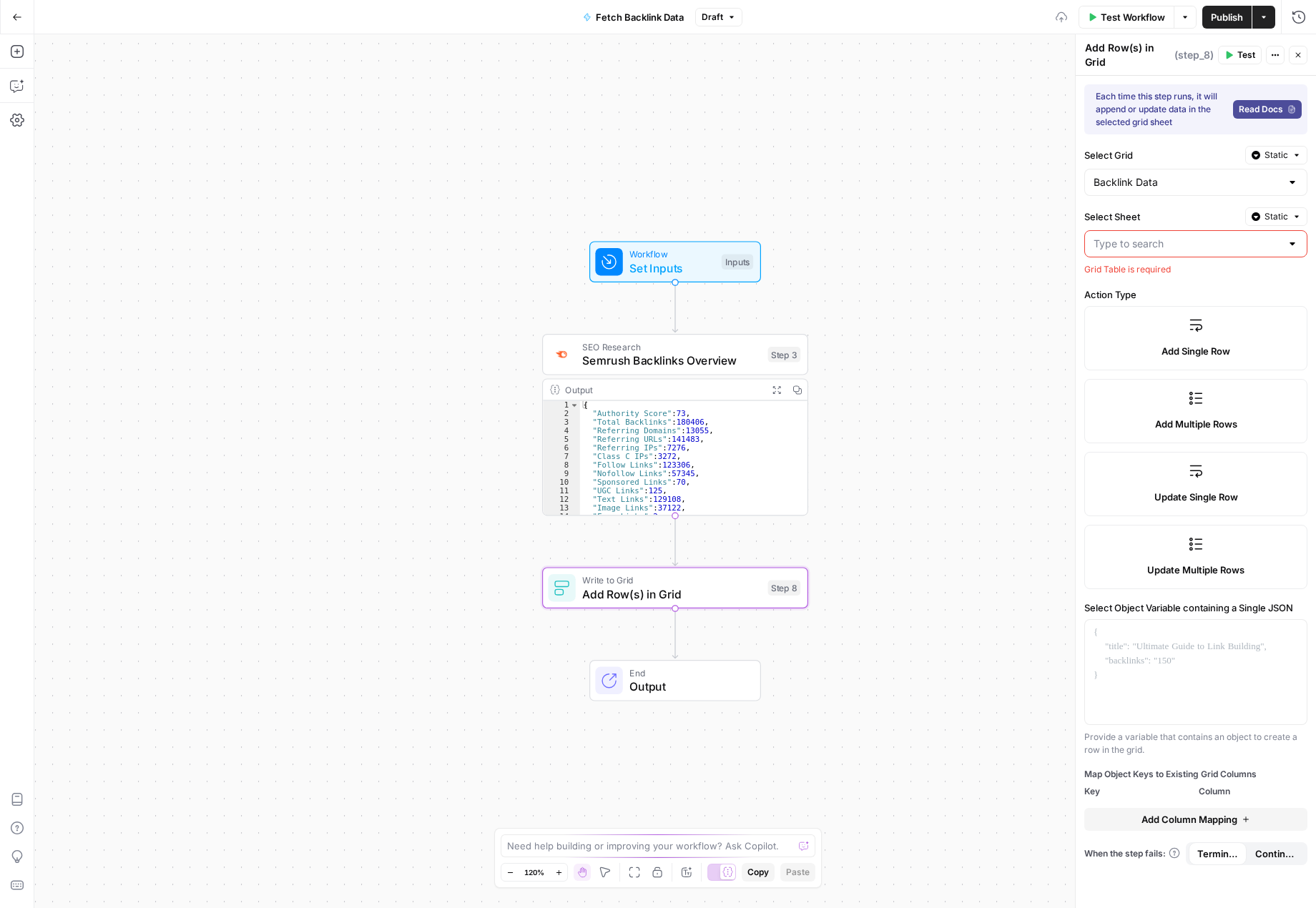
click at [1155, 248] on input "Select Sheet" at bounding box center [1187, 244] width 187 height 15
click at [983, 323] on div "Workflow Set Inputs Inputs SEO Research Semrush Backlinks Overview Step 3 Outpu…" at bounding box center [675, 471] width 1282 height 874
click at [1163, 240] on input "Select Sheet" at bounding box center [1187, 244] width 187 height 15
click at [1131, 281] on span "Blank" at bounding box center [1193, 279] width 193 height 15
type input "Blank"
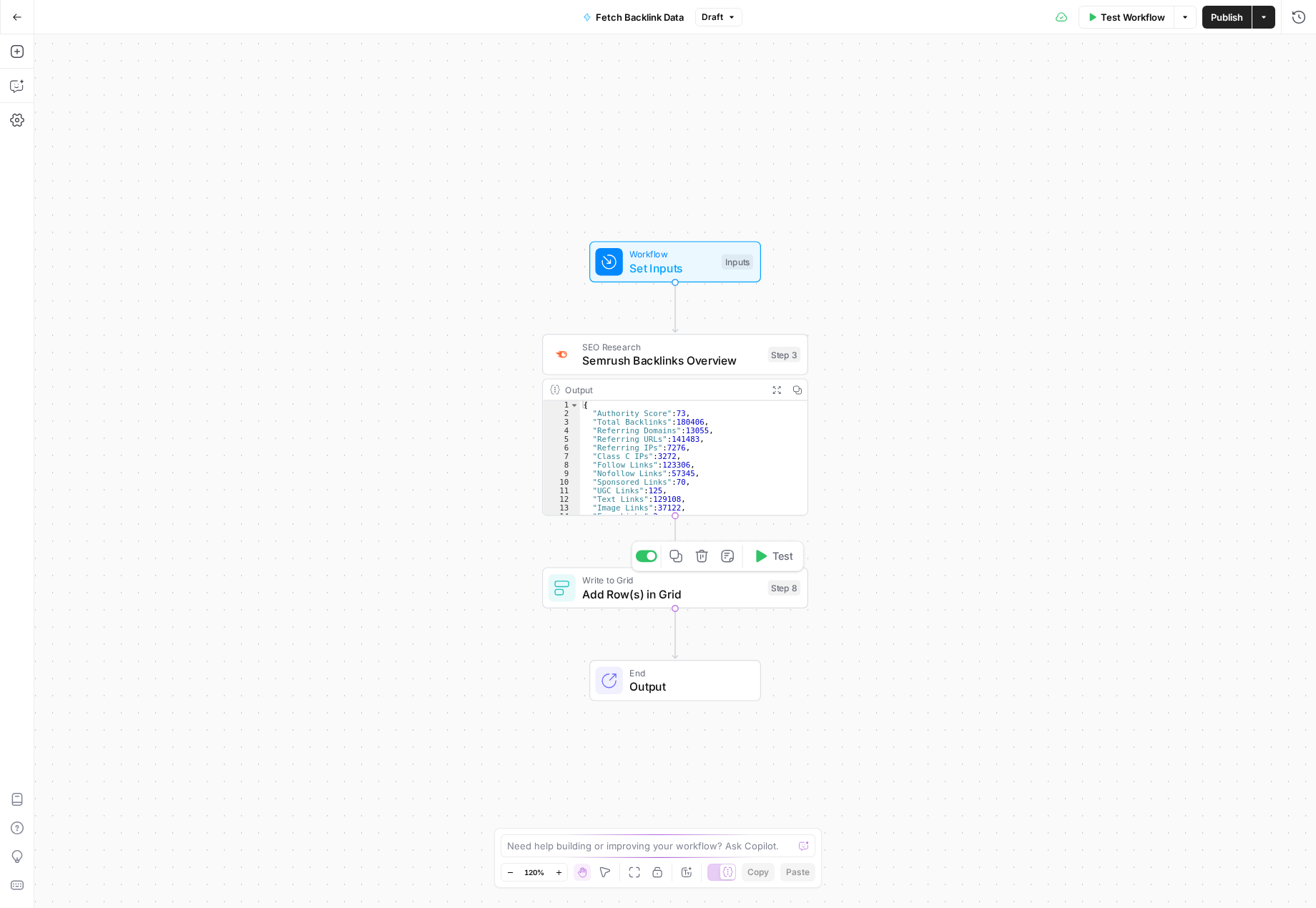
click at [701, 595] on span "Add Row(s) in Grid" at bounding box center [671, 595] width 178 height 18
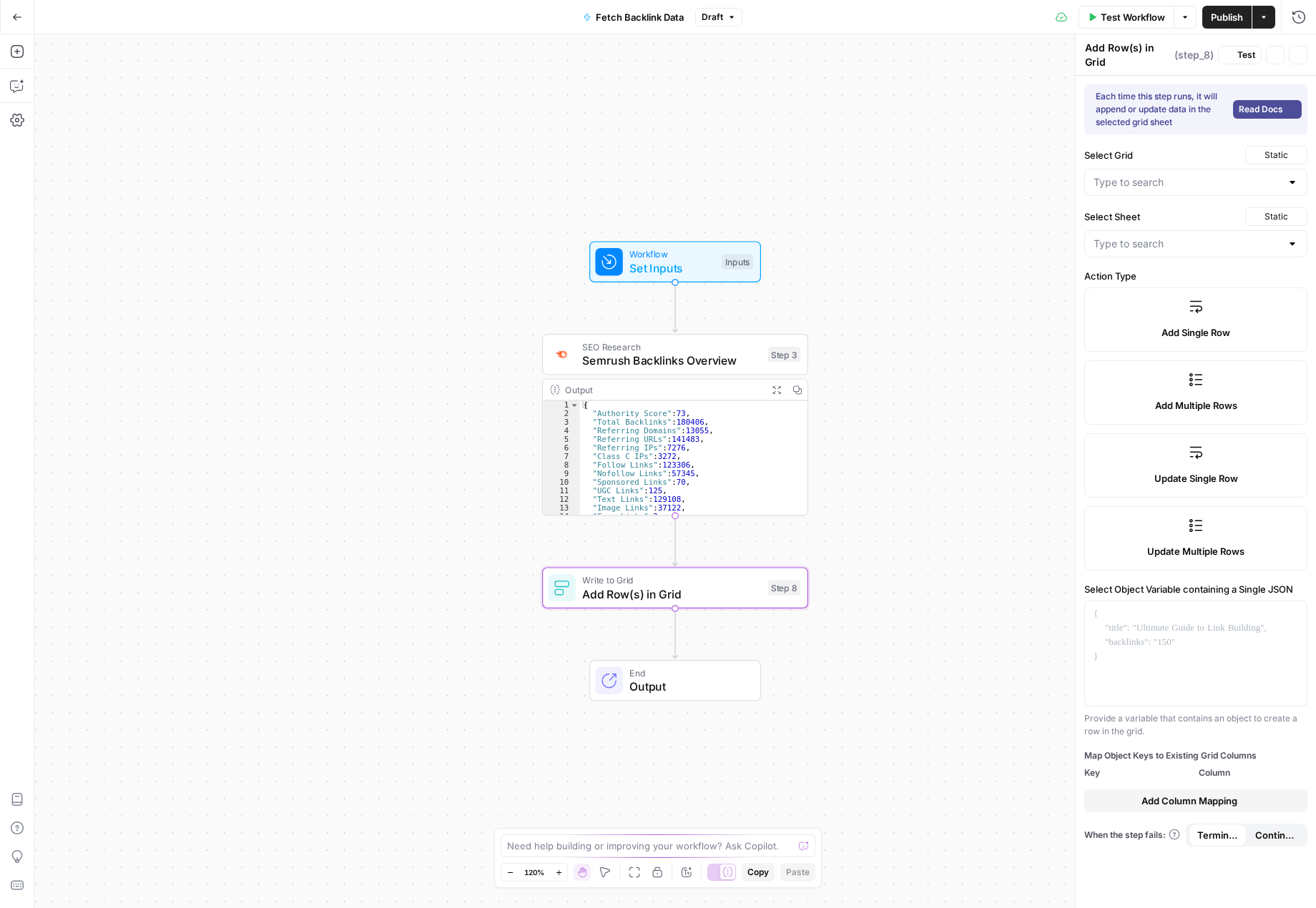
type input "Backlink Data"
type input "Domain Data"
click at [1191, 320] on label "Add Single Row" at bounding box center [1196, 319] width 223 height 65
click at [1295, 611] on icon "button" at bounding box center [1293, 614] width 7 height 7
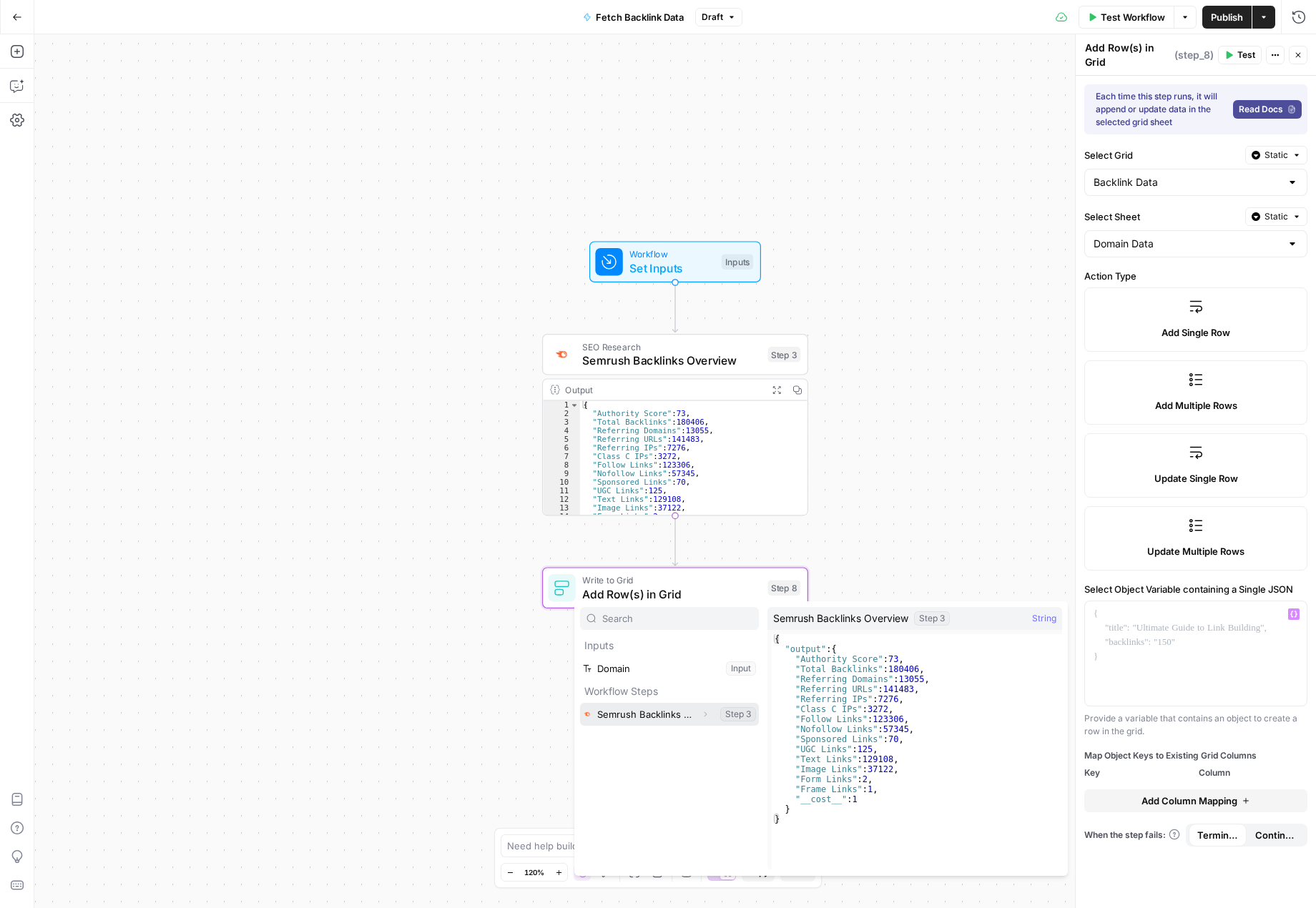
click at [674, 715] on button "Select variable Semrush Backlinks Overview" at bounding box center [669, 714] width 178 height 23
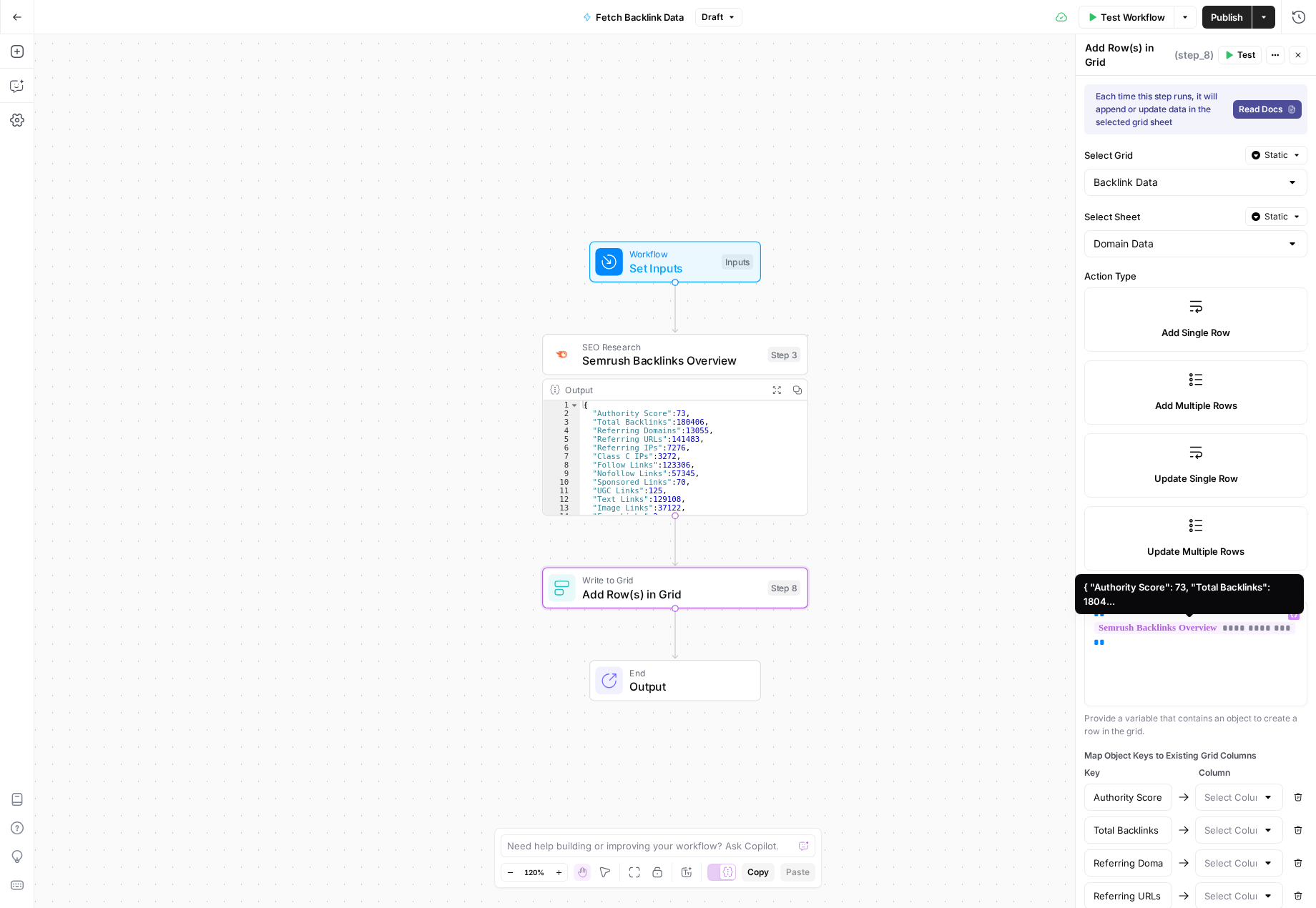
click at [1257, 627] on span "**********" at bounding box center [1194, 628] width 201 height 12
drag, startPoint x: 1226, startPoint y: 656, endPoint x: 1085, endPoint y: 621, distance: 145.3
click at [1085, 621] on div "**********" at bounding box center [1196, 653] width 223 height 106
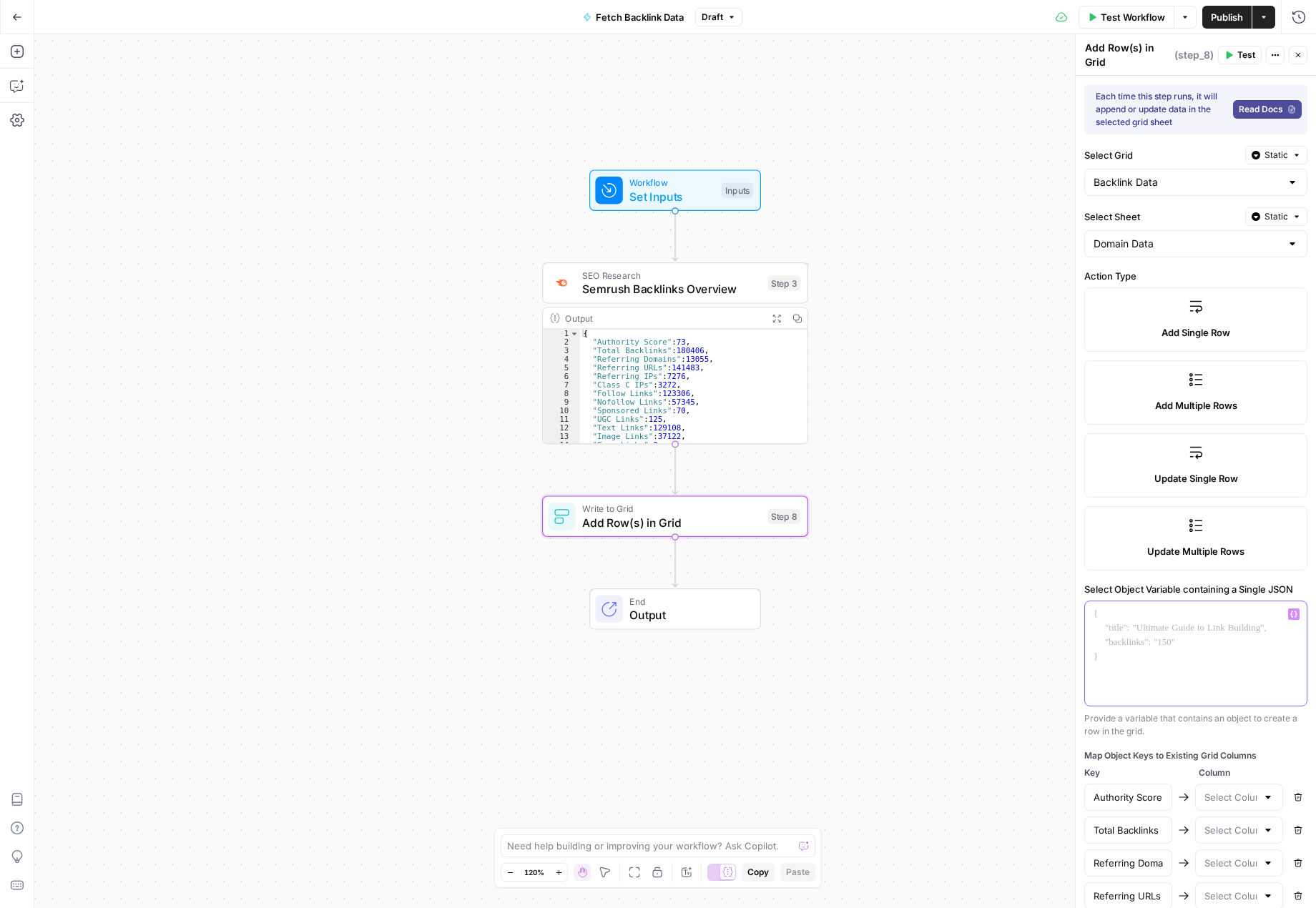
click at [1291, 610] on icon "button" at bounding box center [1293, 613] width 7 height 7
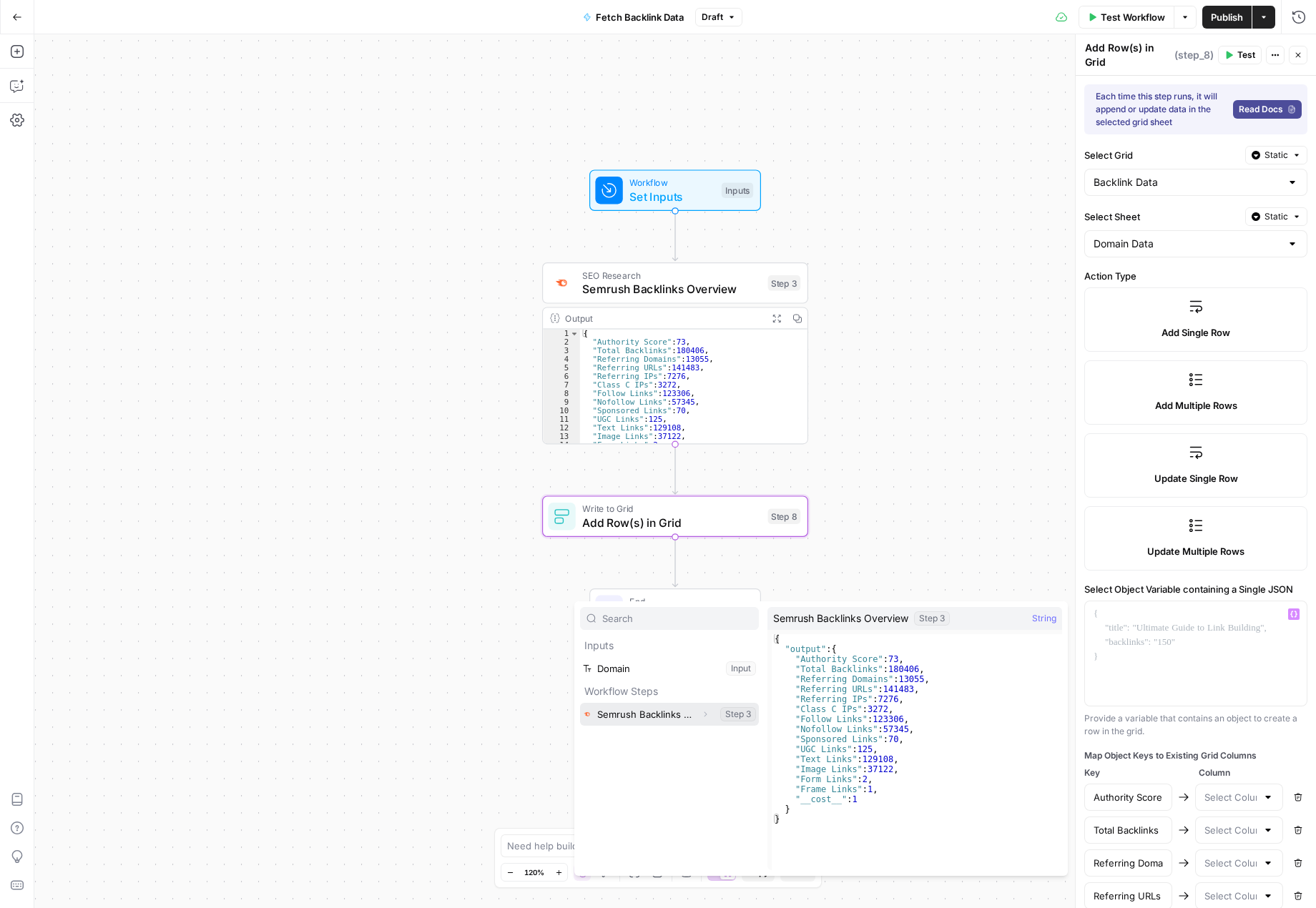
click at [663, 719] on button "Select variable Semrush Backlinks Overview" at bounding box center [669, 714] width 178 height 23
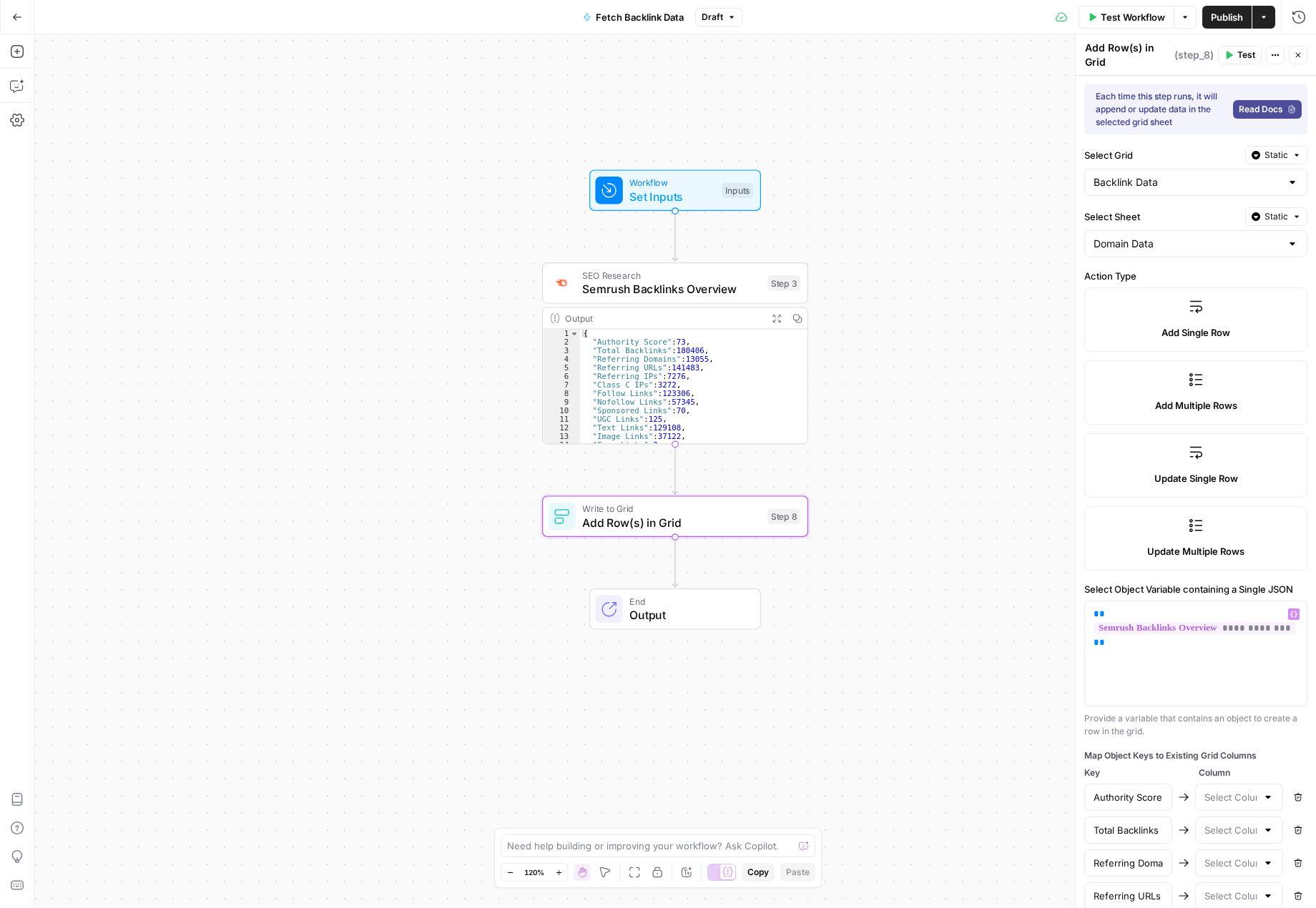
click at [651, 190] on span "Set Inputs" at bounding box center [671, 197] width 85 height 18
click at [641, 189] on span "Set Inputs" at bounding box center [673, 196] width 85 height 18
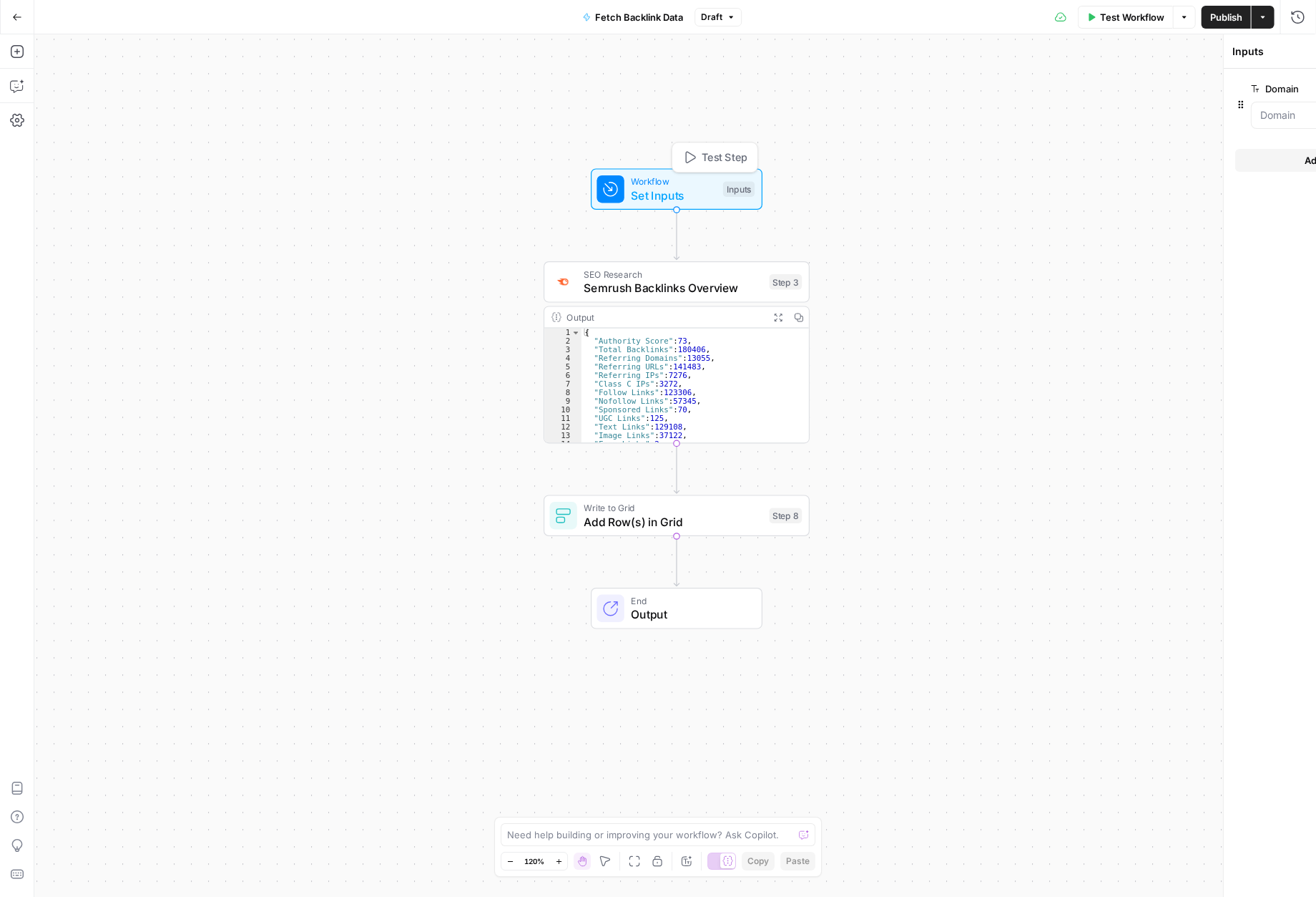
click at [641, 189] on span "Set Inputs" at bounding box center [673, 196] width 85 height 18
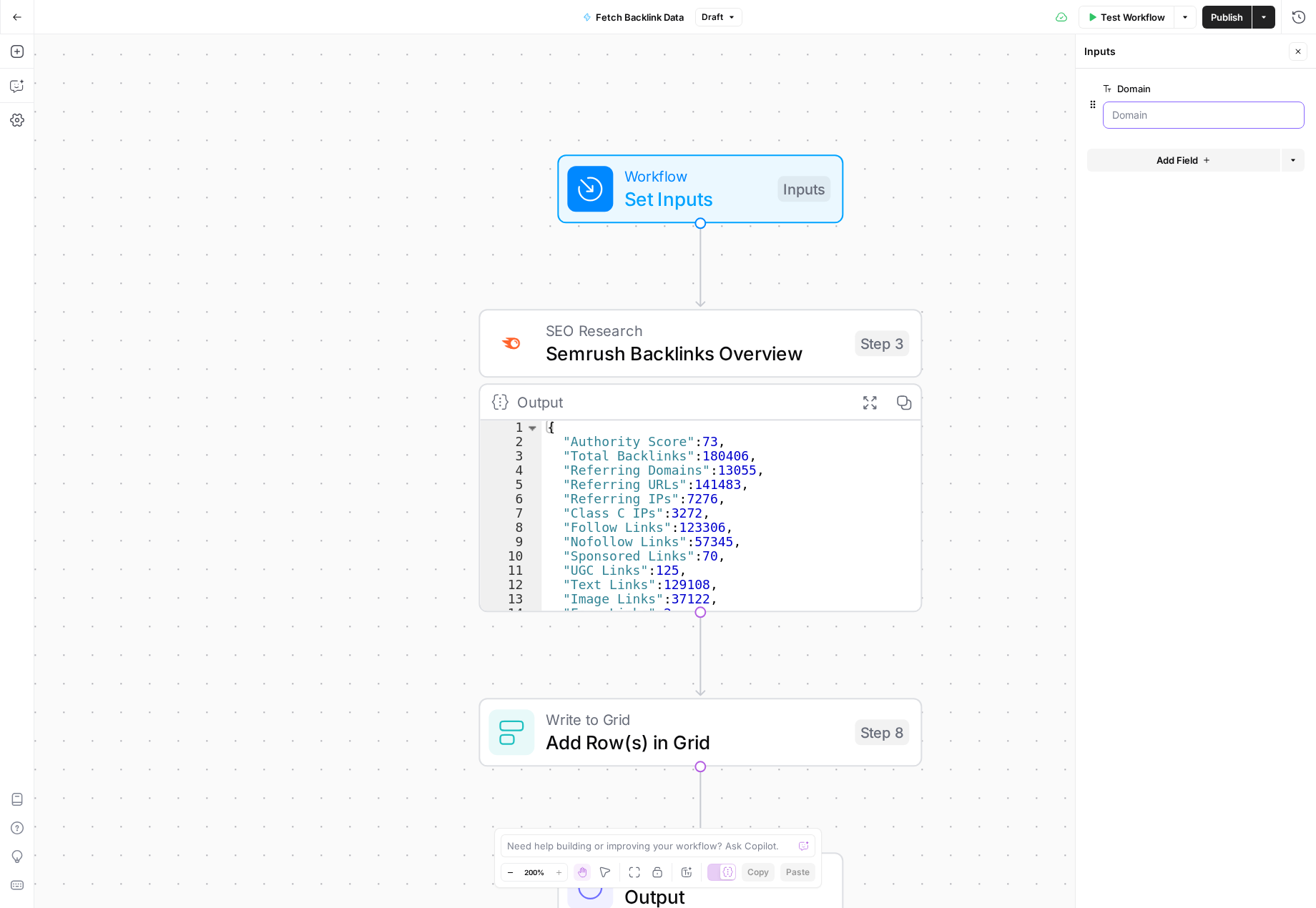
click at [1165, 115] on input "Domain" at bounding box center [1203, 115] width 183 height 15
click at [1194, 155] on span "Add Field" at bounding box center [1177, 160] width 41 height 15
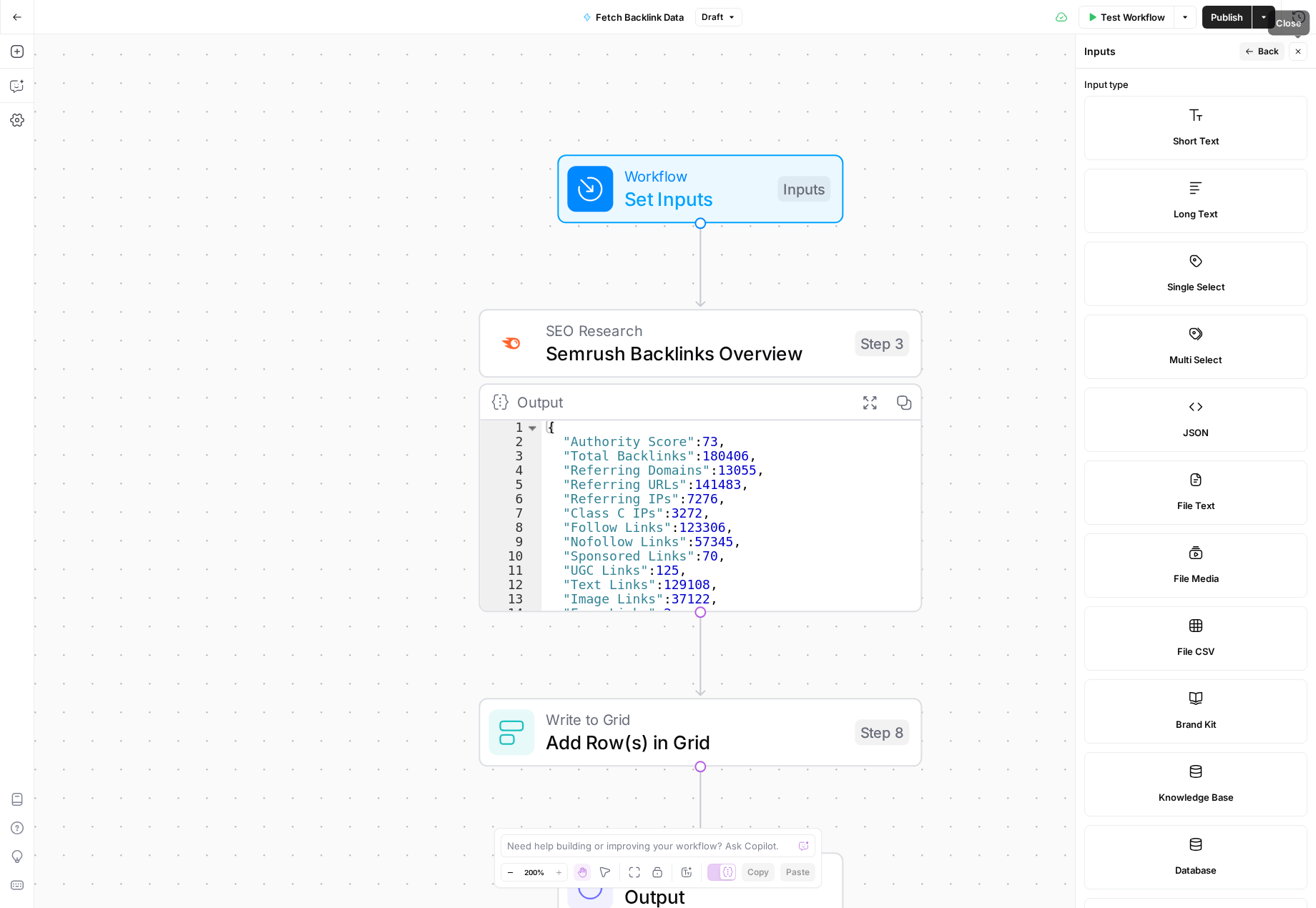
click at [1296, 57] on button "Close" at bounding box center [1297, 51] width 19 height 19
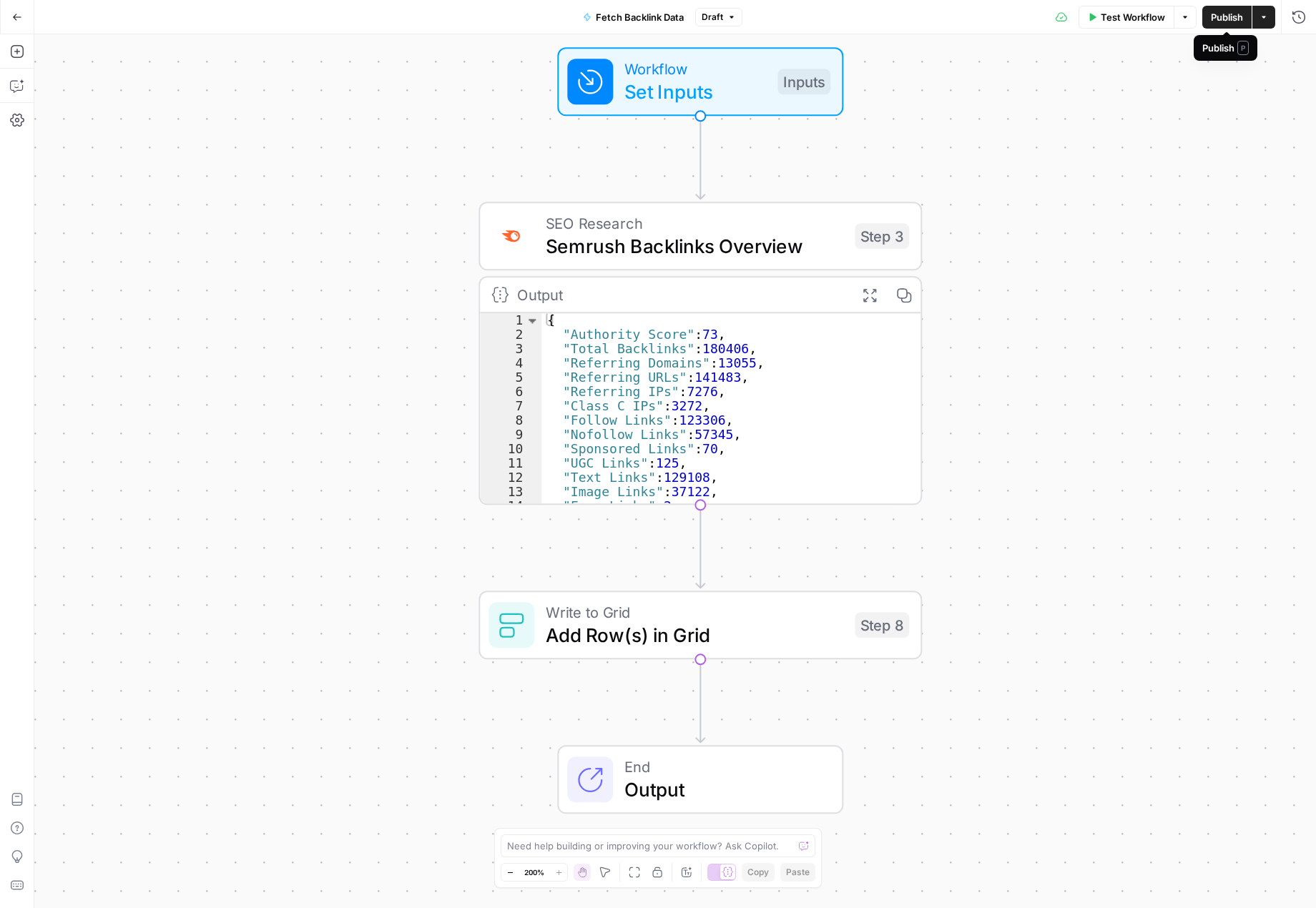
click at [1236, 21] on span "Publish" at bounding box center [1227, 17] width 32 height 15
click at [778, 626] on span "Add Row(s) in Grid" at bounding box center [695, 635] width 298 height 28
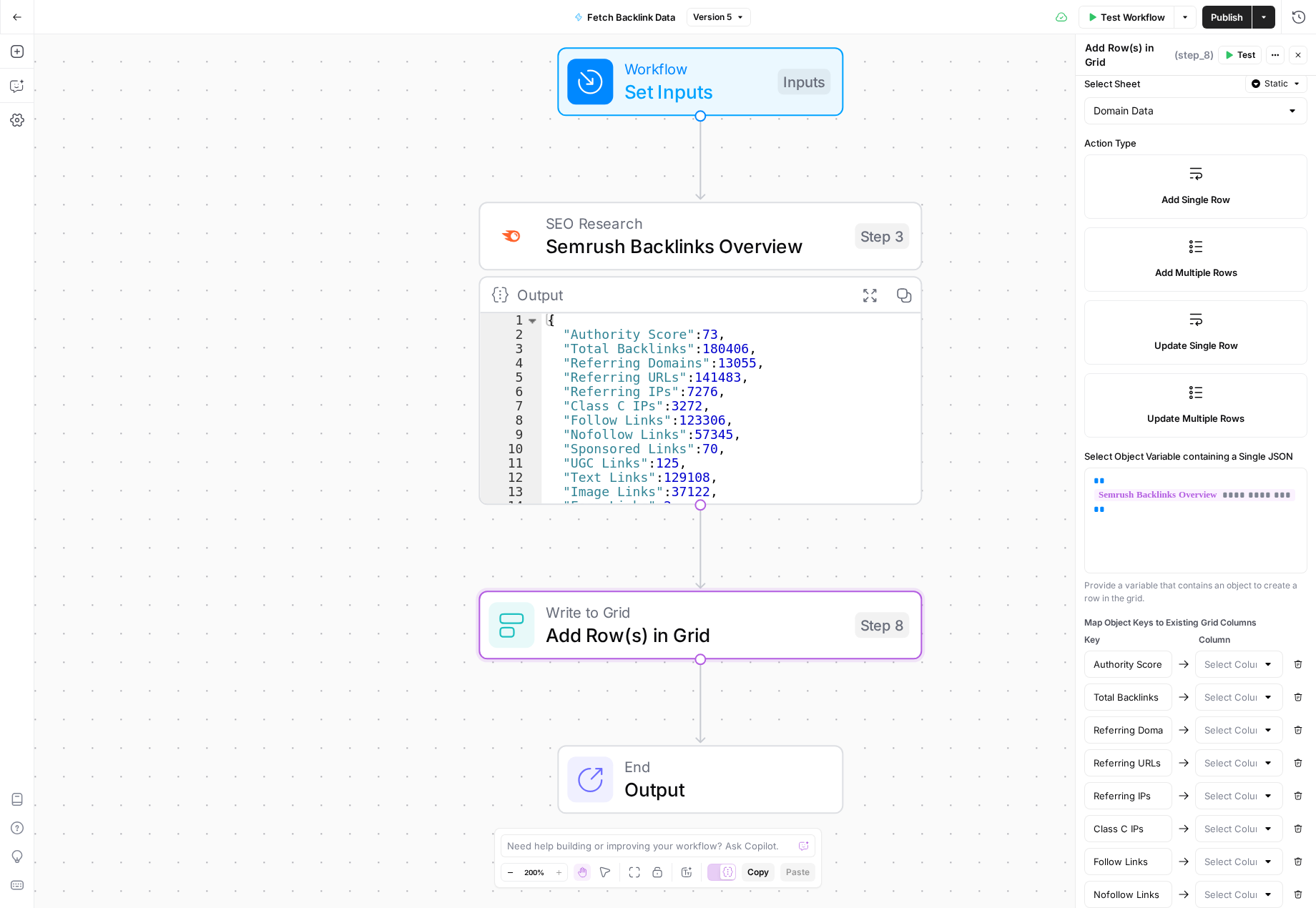
scroll to position [143, 0]
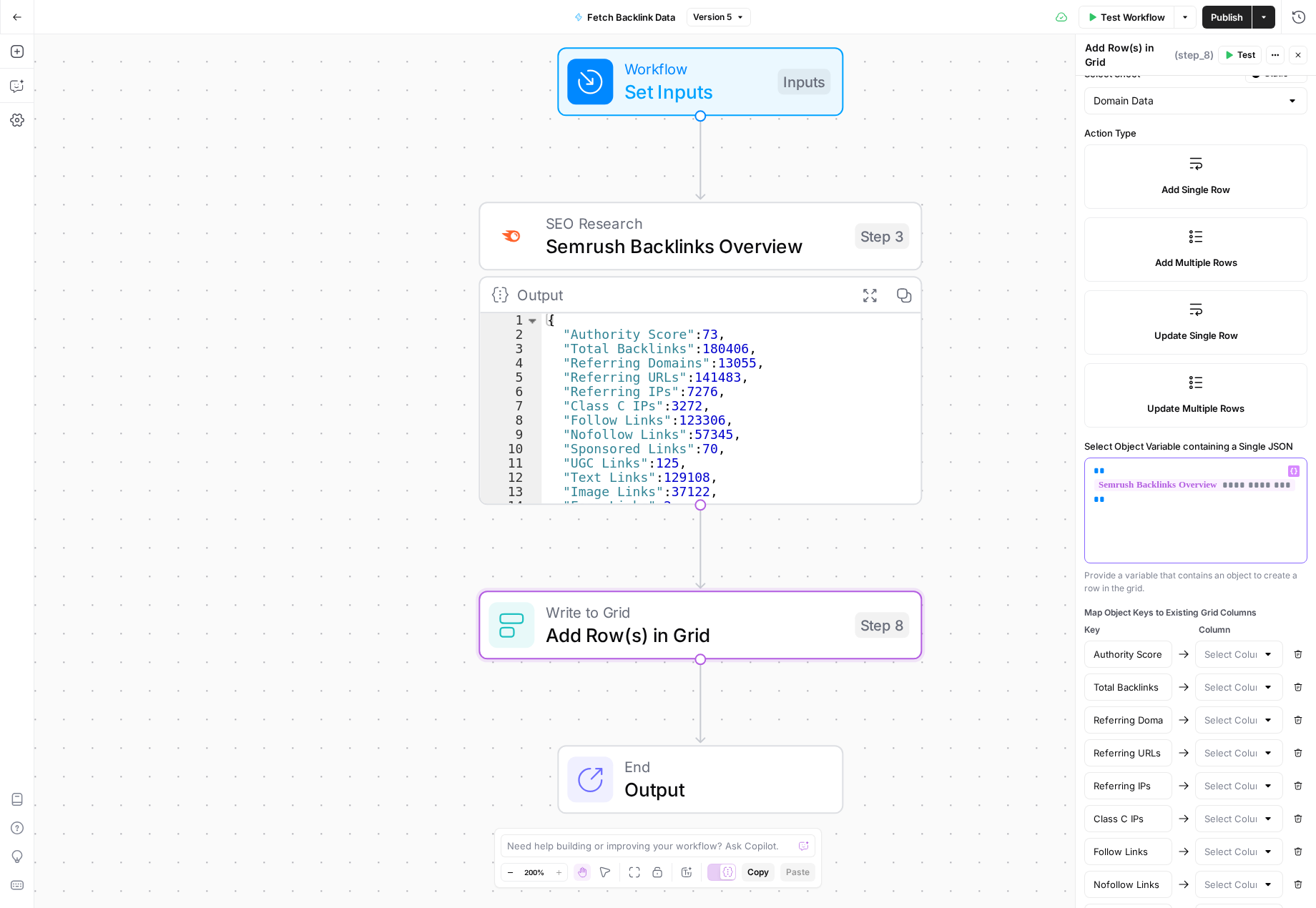
drag, startPoint x: 1130, startPoint y: 504, endPoint x: 1082, endPoint y: 467, distance: 60.6
click at [1082, 467] on div "**********" at bounding box center [1195, 471] width 241 height 874
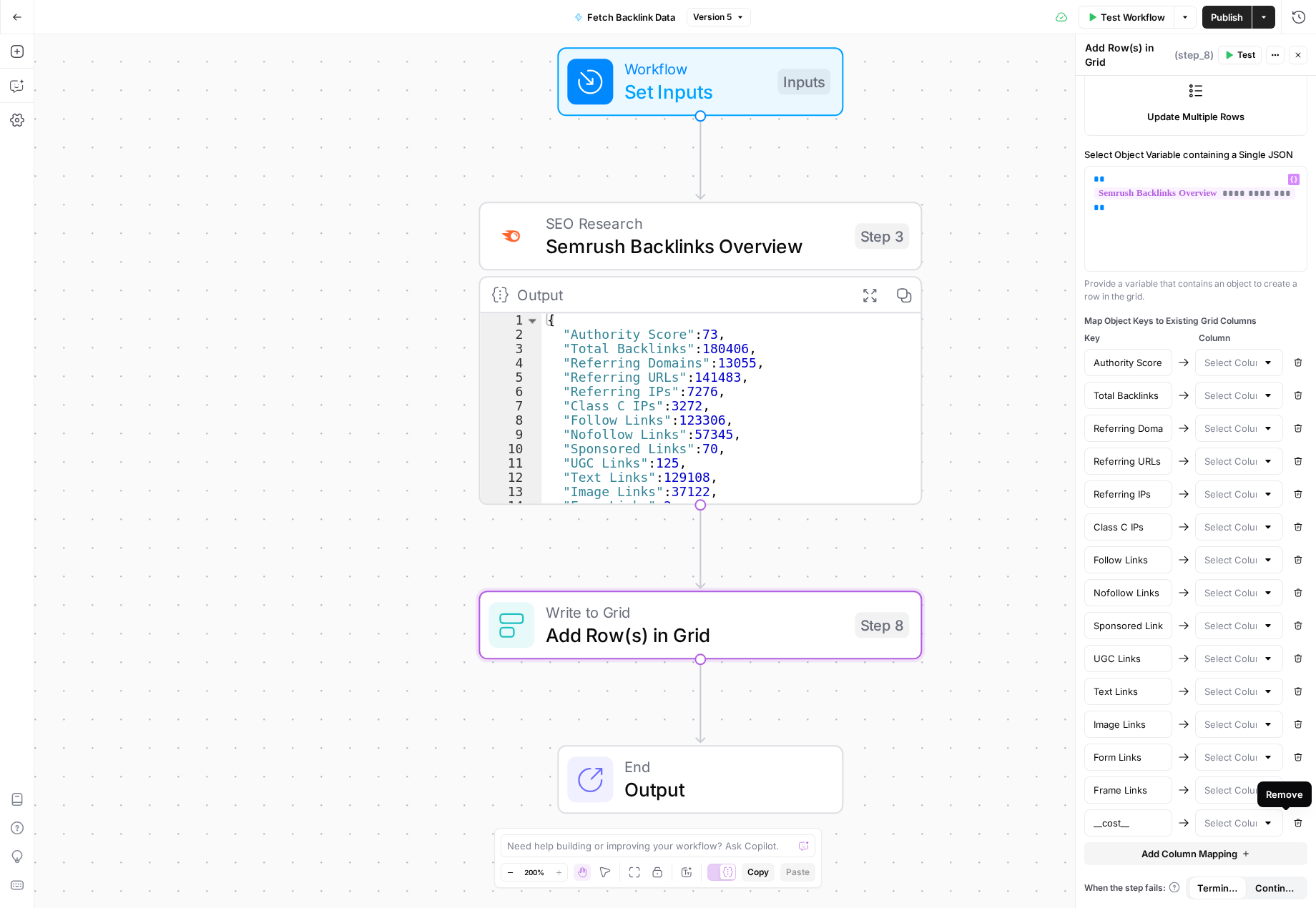
click at [1294, 823] on button "Remove" at bounding box center [1297, 823] width 19 height 19
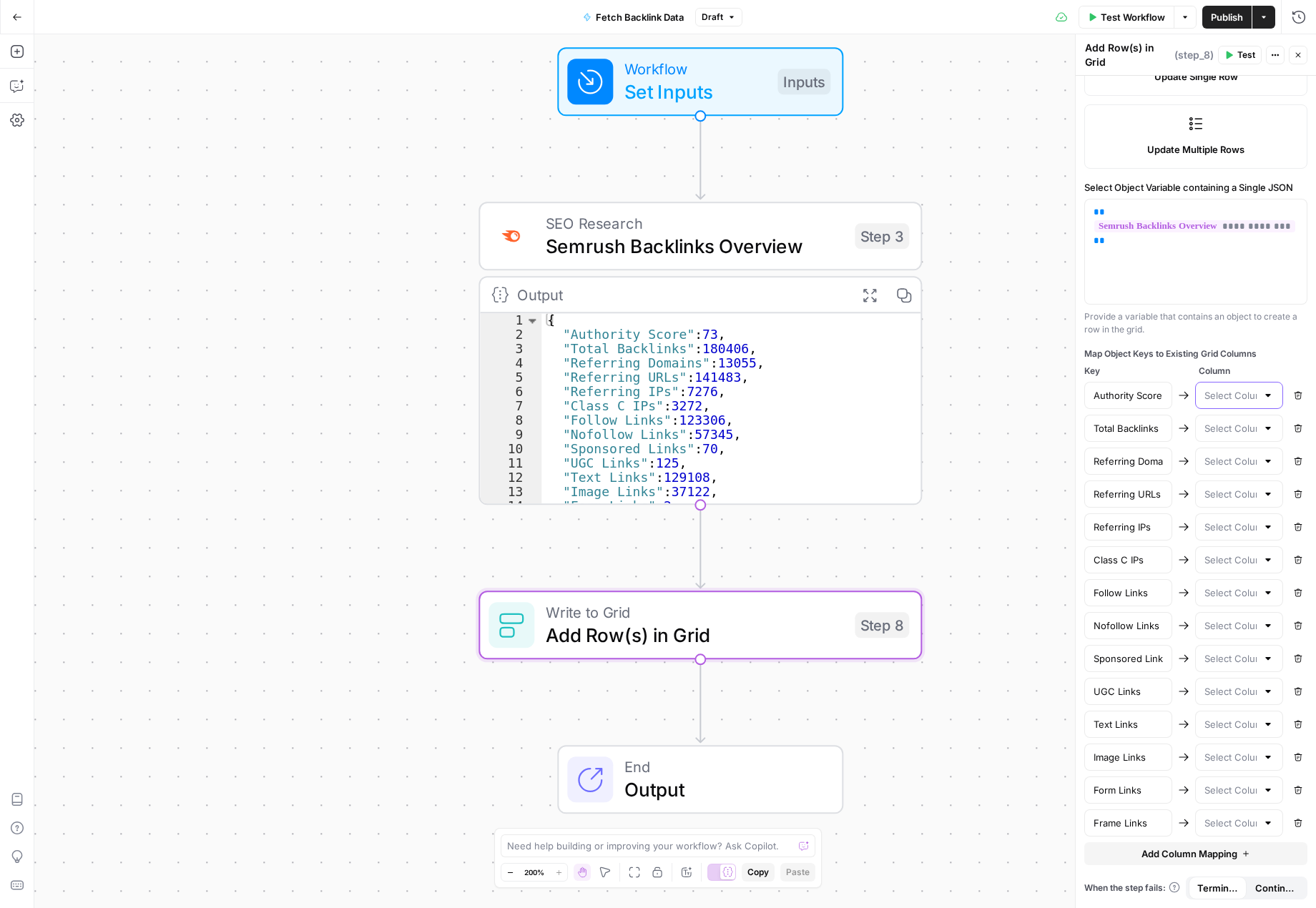
click at [1204, 396] on input "text" at bounding box center [1230, 395] width 52 height 15
click at [1262, 393] on div at bounding box center [1268, 395] width 12 height 15
click at [1215, 332] on div "Provide a variable that contains an object to create a row in the grid." at bounding box center [1196, 323] width 223 height 25
click at [1230, 394] on input "text" at bounding box center [1230, 395] width 52 height 15
click at [799, 220] on span "SEO Research" at bounding box center [695, 222] width 298 height 23
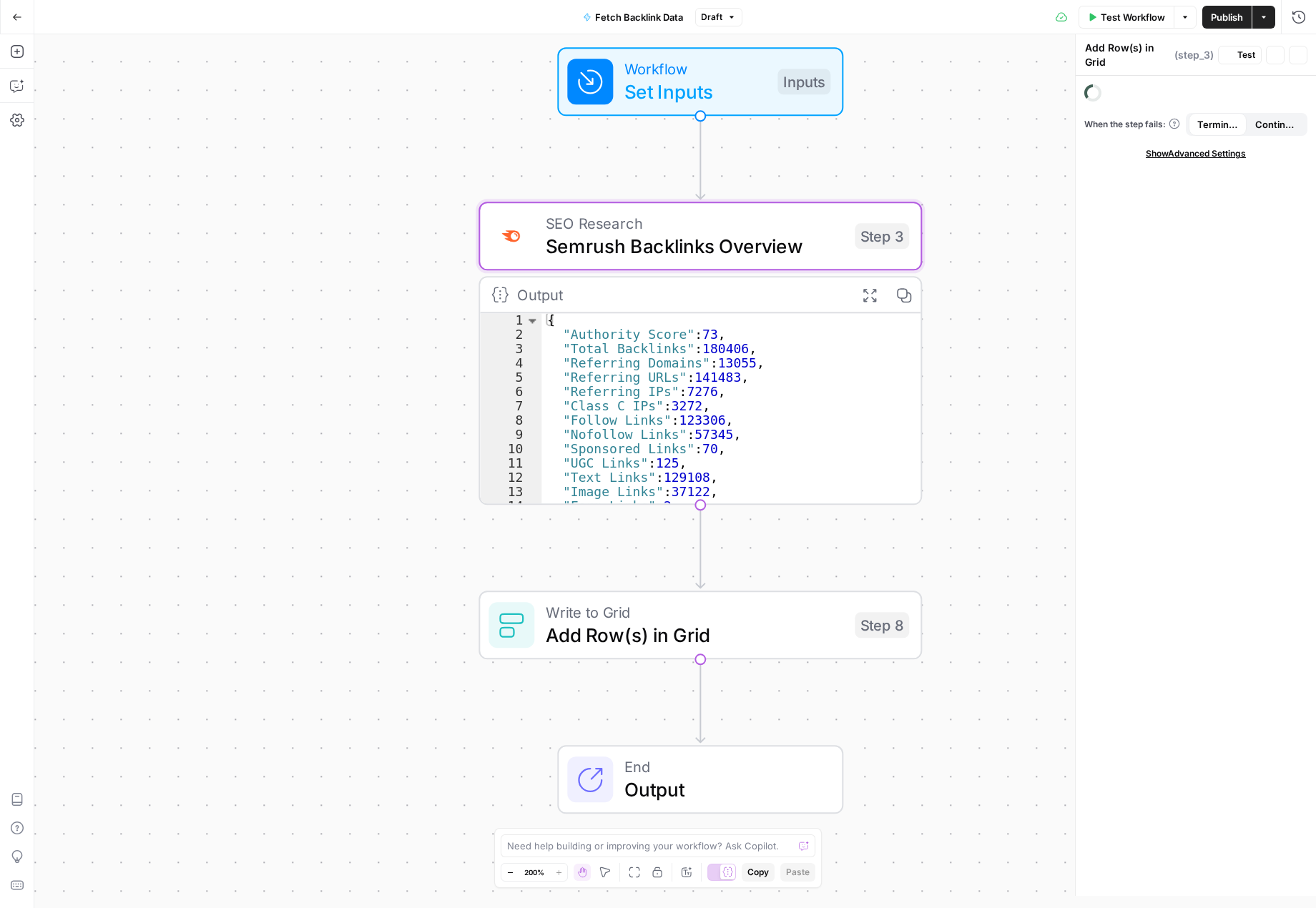
type textarea "Semrush Backlinks Overview"
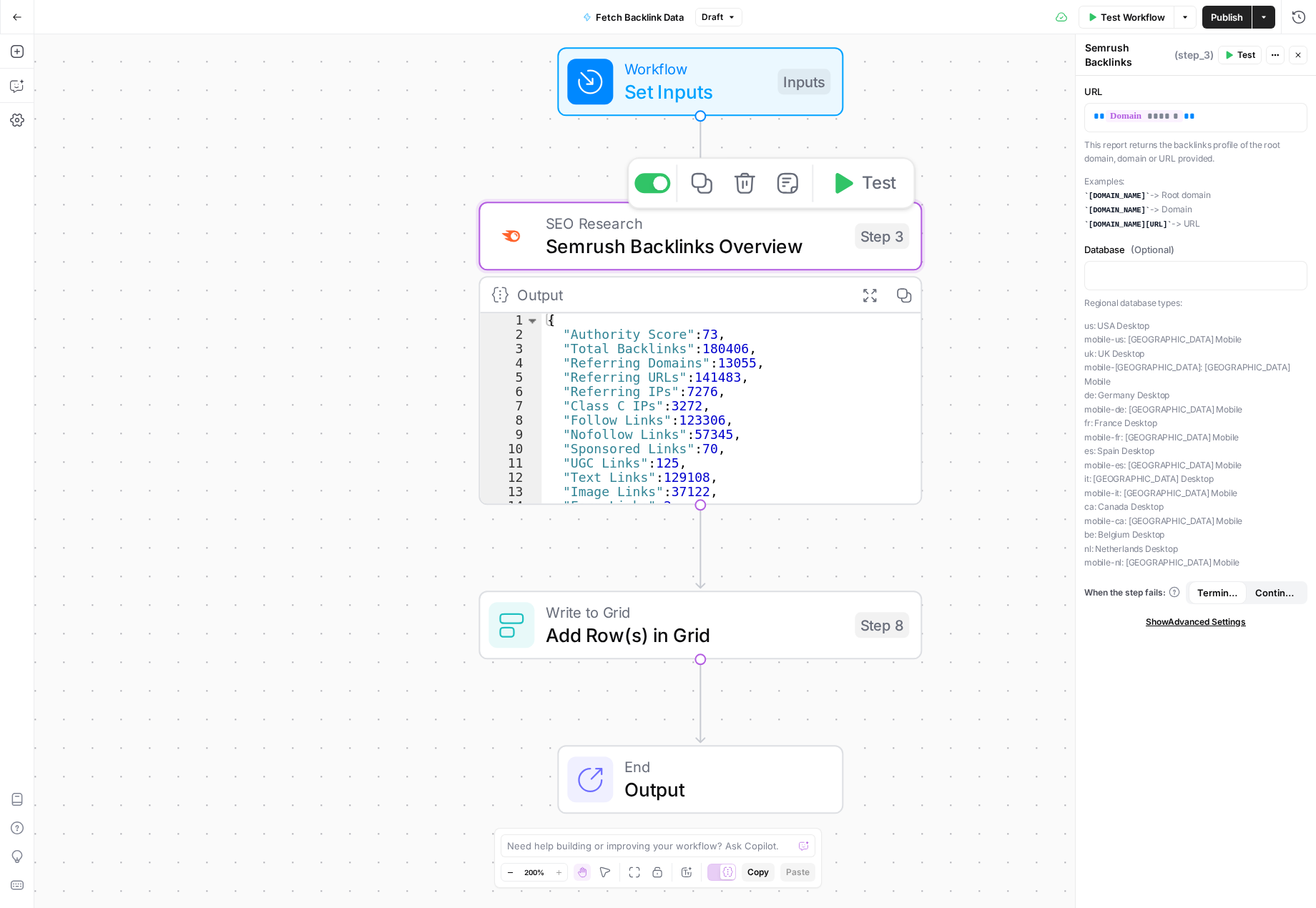
click at [854, 191] on button "Test" at bounding box center [863, 183] width 89 height 37
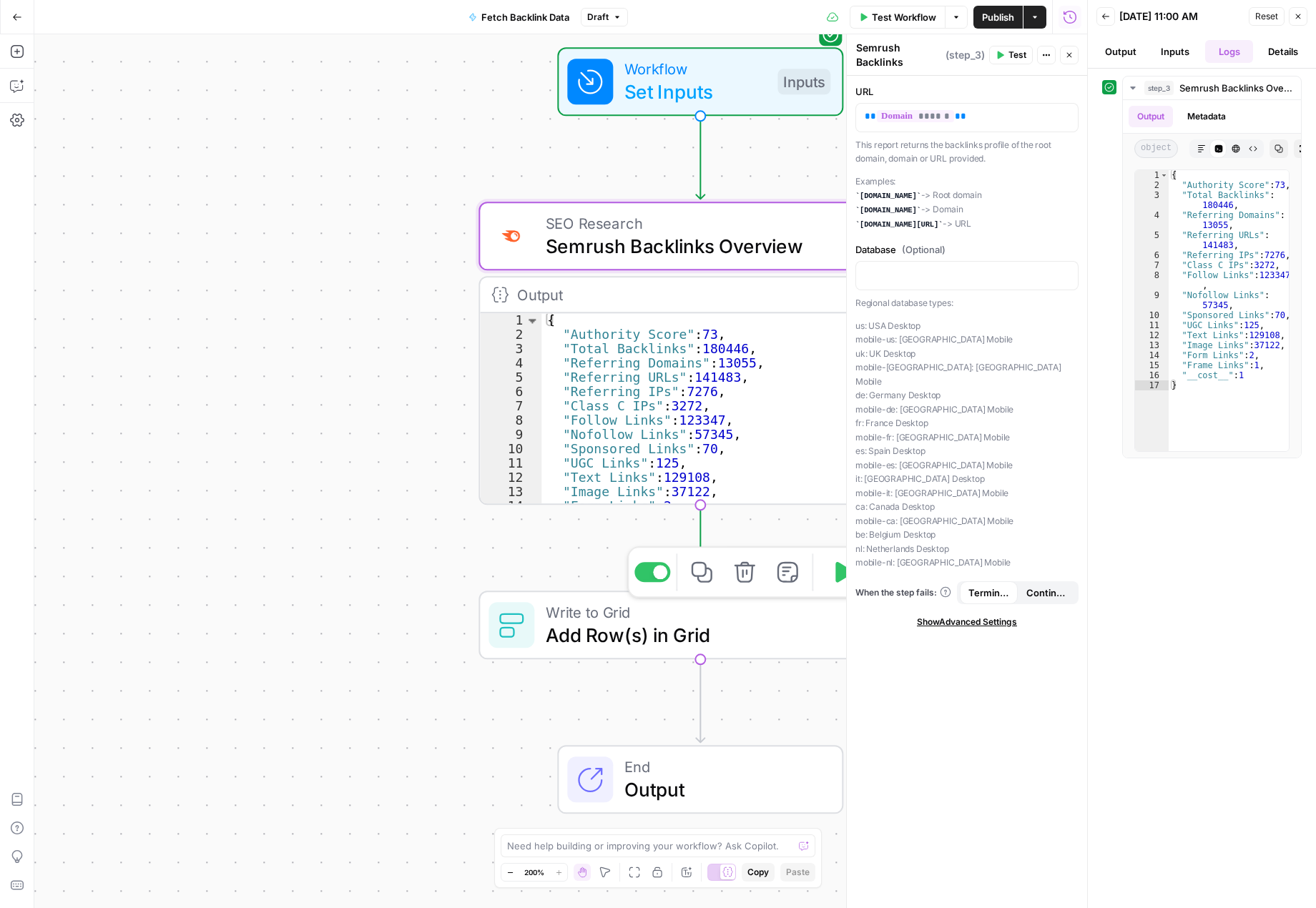
click at [754, 635] on span "Add Row(s) in Grid" at bounding box center [695, 635] width 298 height 28
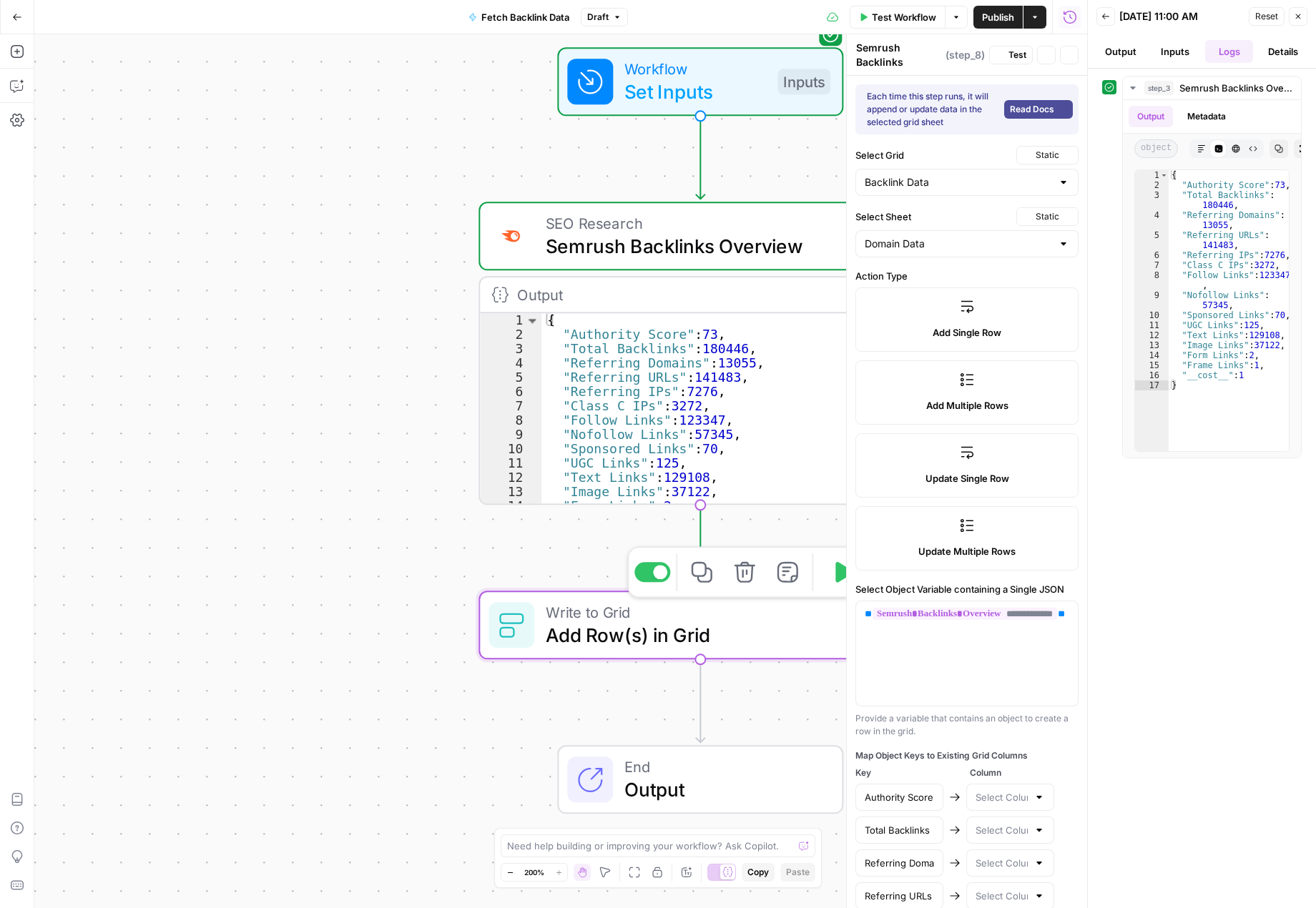
type textarea "Add Row(s) in Grid"
click at [830, 580] on icon "button" at bounding box center [841, 571] width 23 height 23
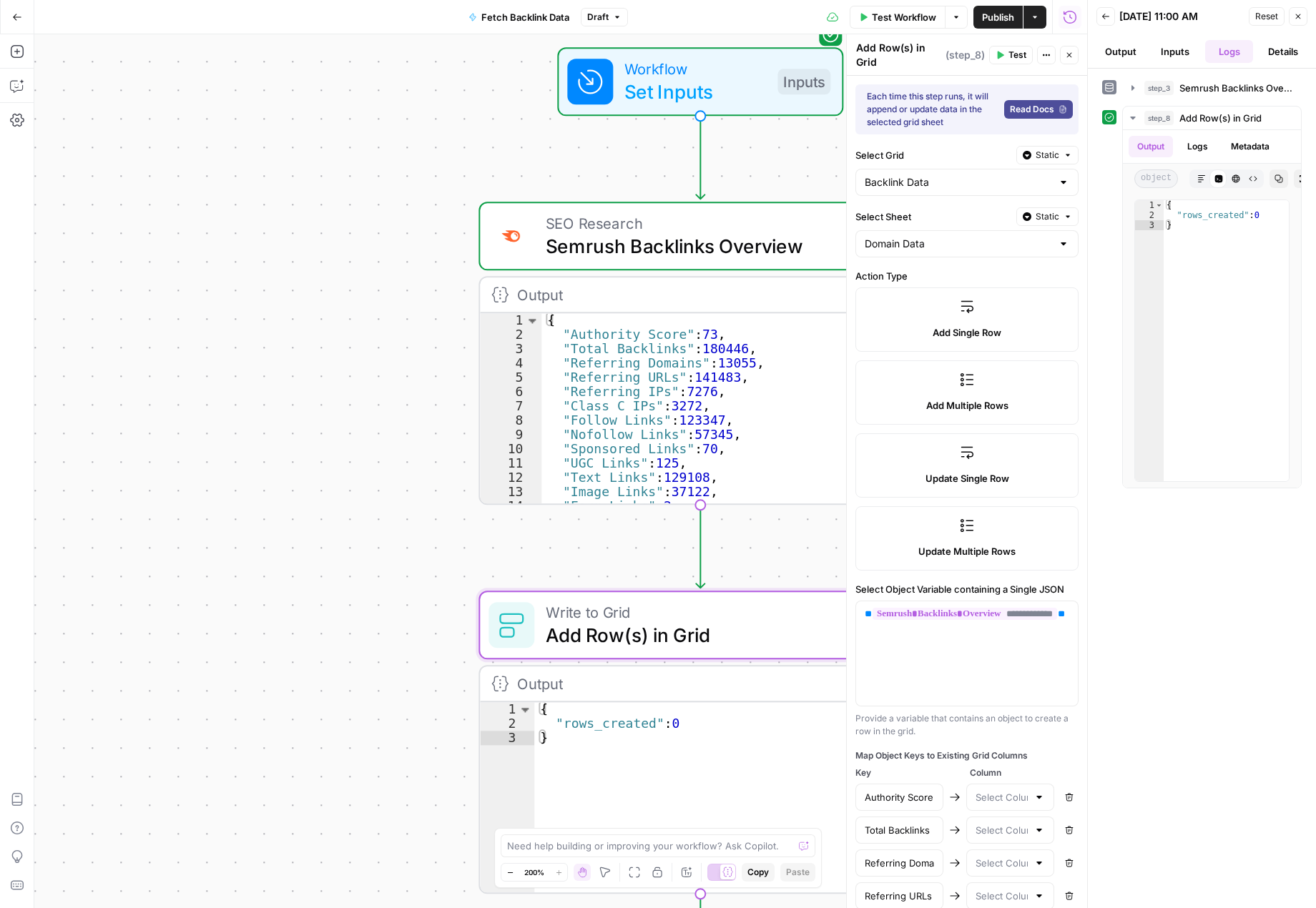
click at [1190, 83] on span "Semrush Backlinks Overview" at bounding box center [1236, 87] width 113 height 15
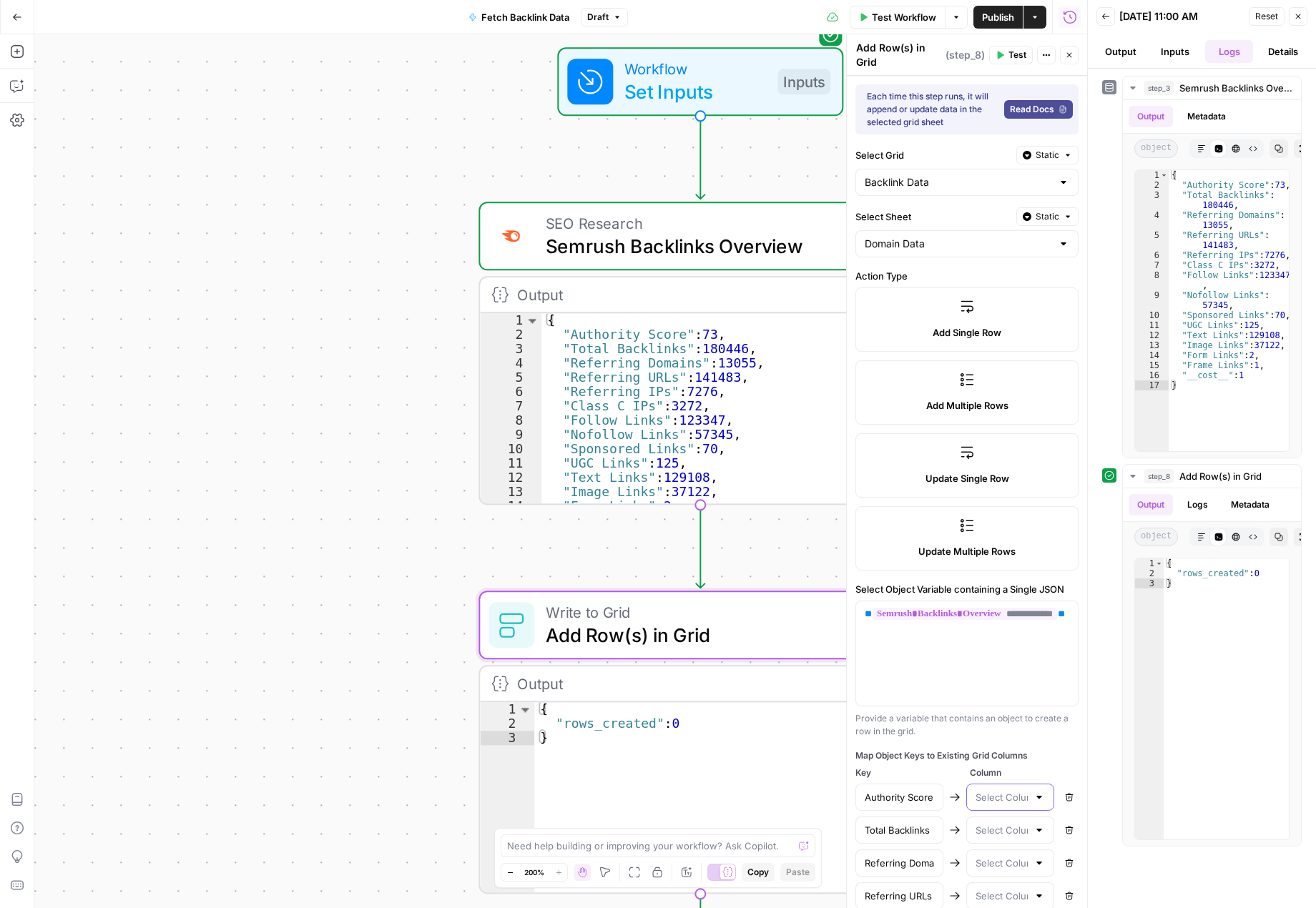
click at [1003, 795] on input "text" at bounding box center [1001, 797] width 52 height 15
drag, startPoint x: 909, startPoint y: 651, endPoint x: 857, endPoint y: 615, distance: 63.2
click at [857, 615] on div "**********" at bounding box center [967, 653] width 221 height 105
click at [785, 731] on div "{ "rows_created" : 0 }" at bounding box center [727, 811] width 386 height 218
drag, startPoint x: 853, startPoint y: 605, endPoint x: 1007, endPoint y: 592, distance: 154.5
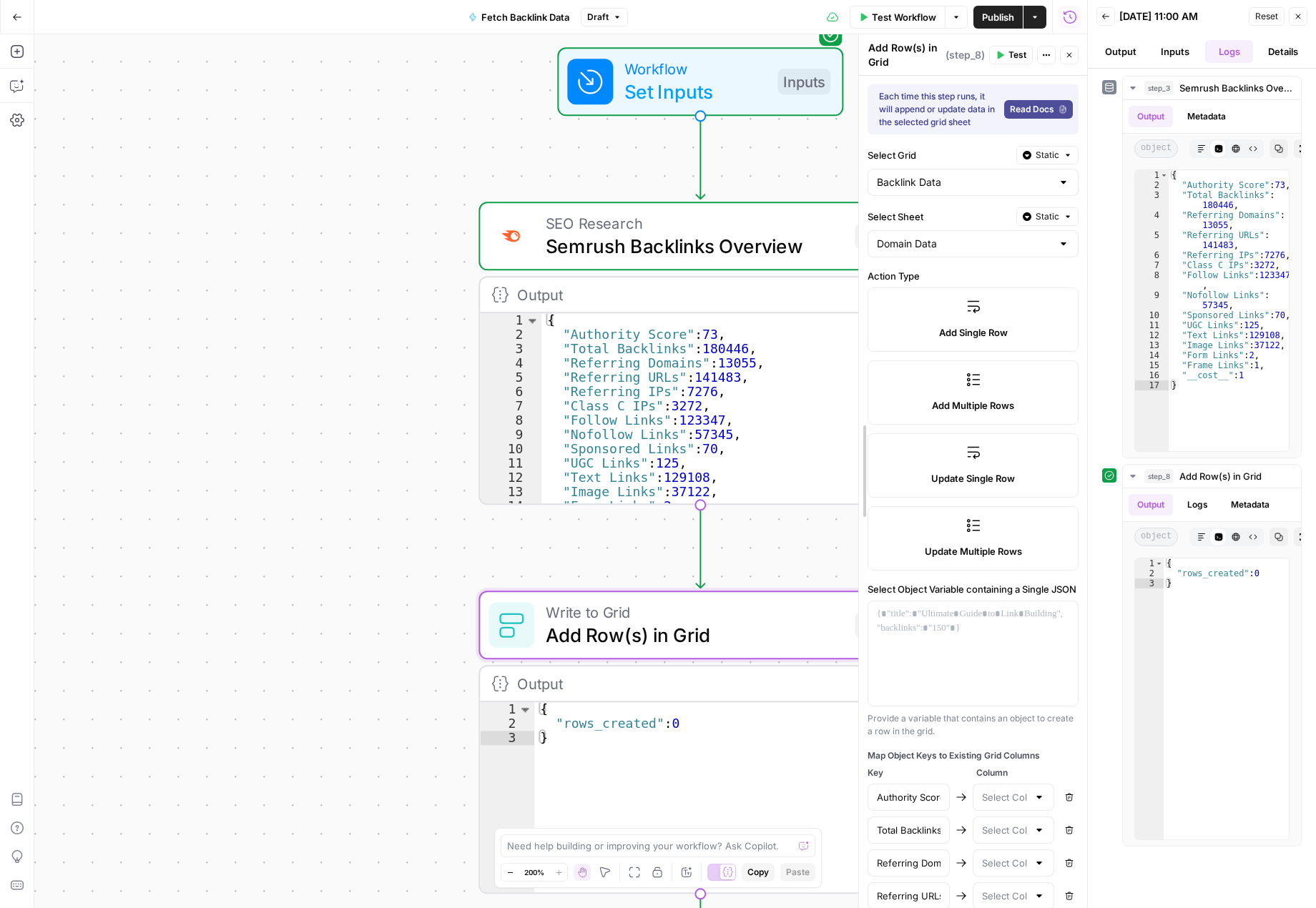
drag, startPoint x: 862, startPoint y: 576, endPoint x: 842, endPoint y: 611, distance: 40.3
click at [841, 570] on icon "button" at bounding box center [845, 572] width 18 height 21
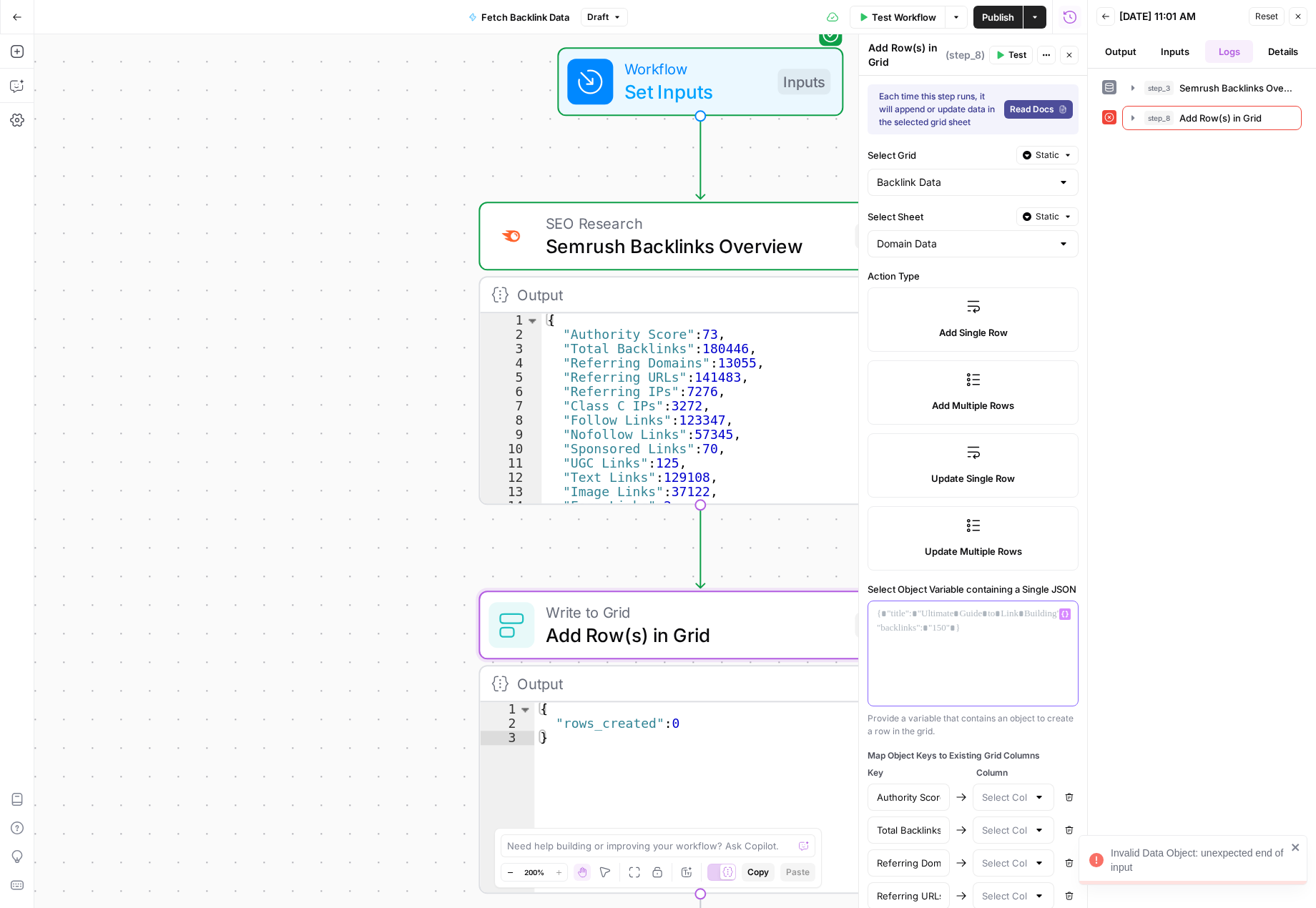
click at [970, 654] on div at bounding box center [973, 653] width 210 height 105
click at [1059, 620] on button "Variables Menu" at bounding box center [1065, 614] width 12 height 12
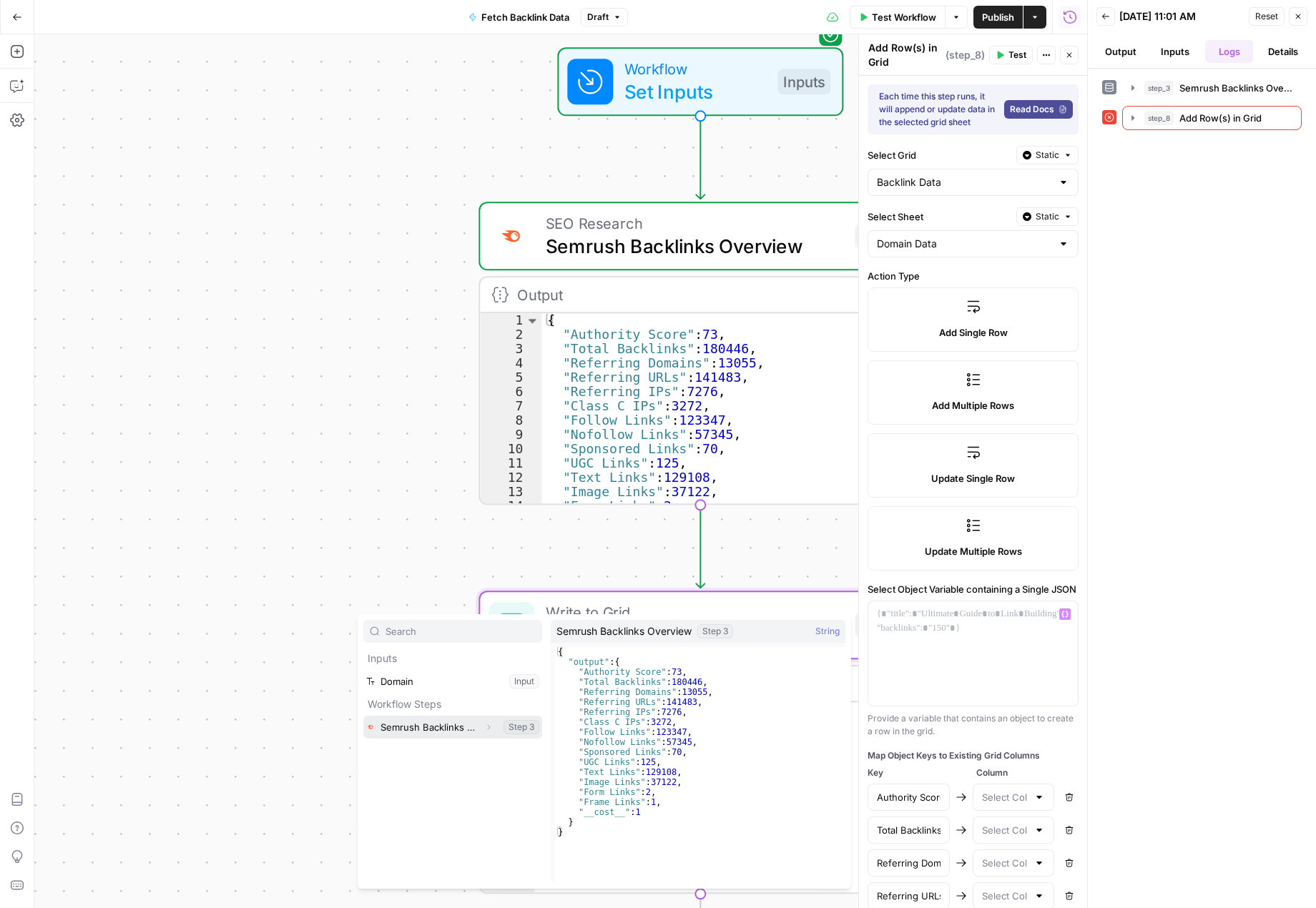
click at [473, 732] on button "Select variable Semrush Backlinks Overview" at bounding box center [453, 727] width 178 height 23
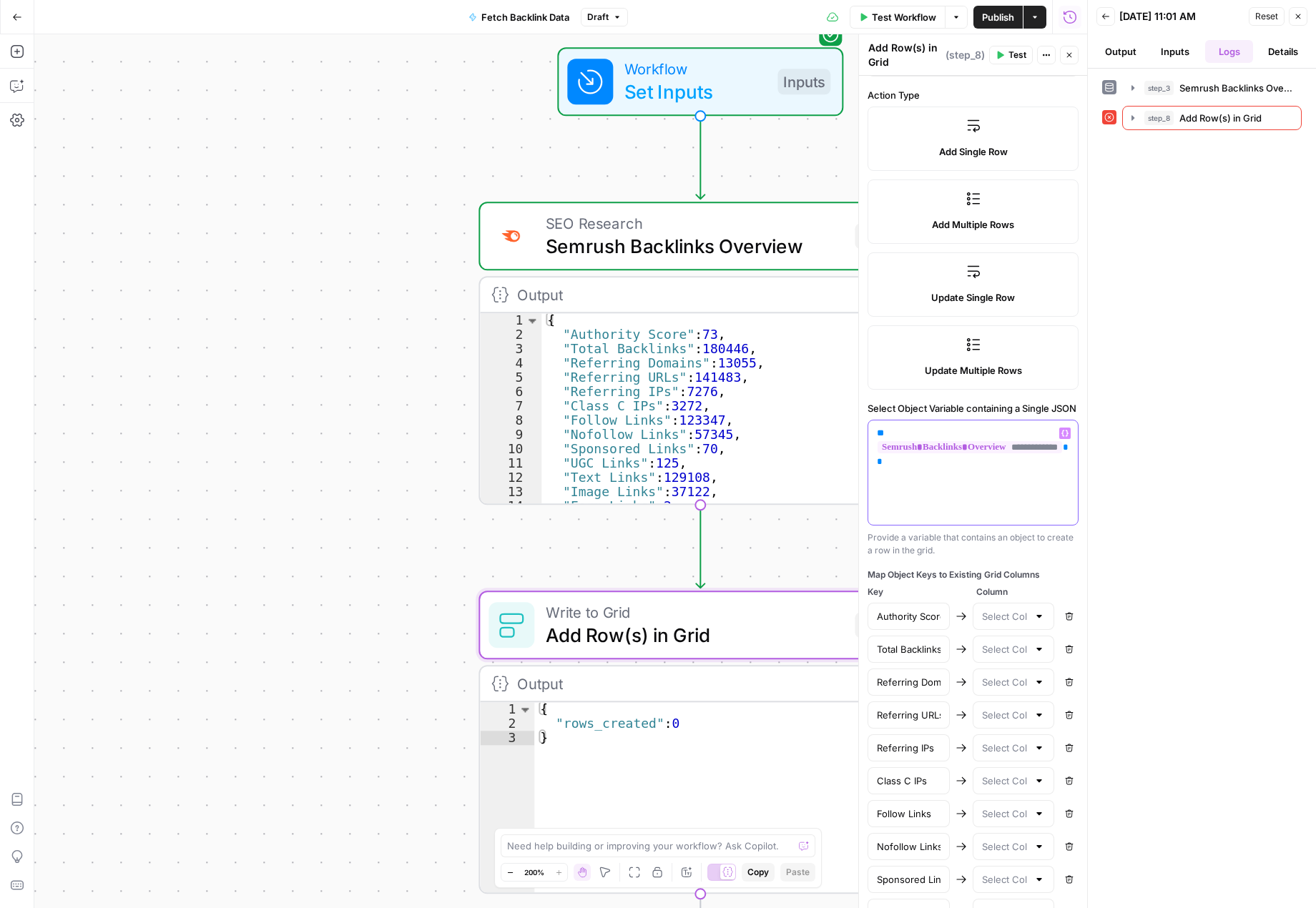
scroll to position [215, 0]
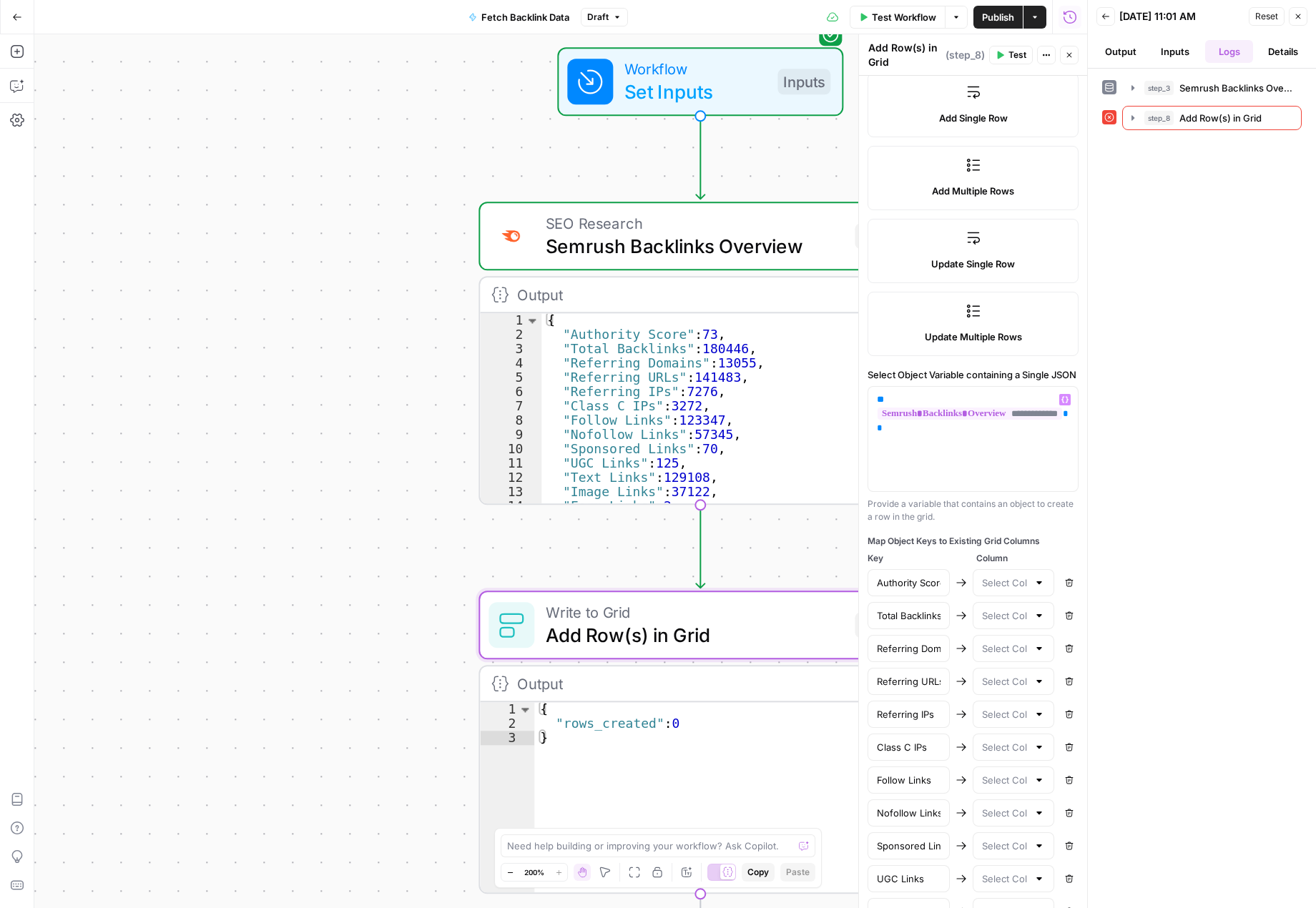
click at [1017, 596] on div at bounding box center [1014, 583] width 82 height 27
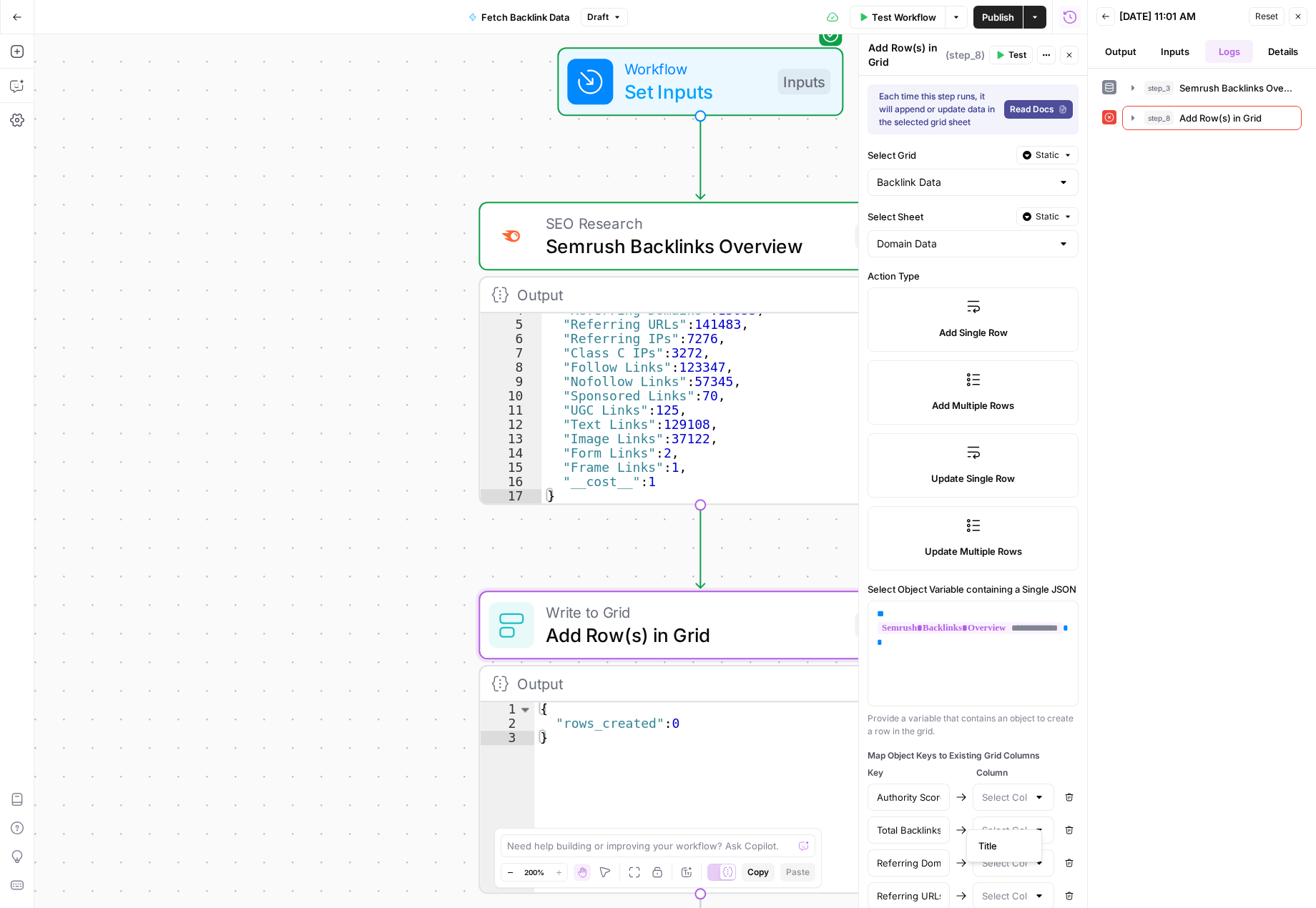
scroll to position [26, 0]
drag, startPoint x: 576, startPoint y: 742, endPoint x: 532, endPoint y: 708, distance: 55.6
click at [532, 708] on div "* 1 2 3 { "rows_created" : 0 } XXXXXXXXXXXXXXXXXXXXXXXXXXXXXXXXXXXXXXXXXXXXXXXX…" at bounding box center [701, 797] width 441 height 190
type textarea "**********"
click at [749, 646] on span "Add Row(s) in Grid" at bounding box center [695, 635] width 298 height 28
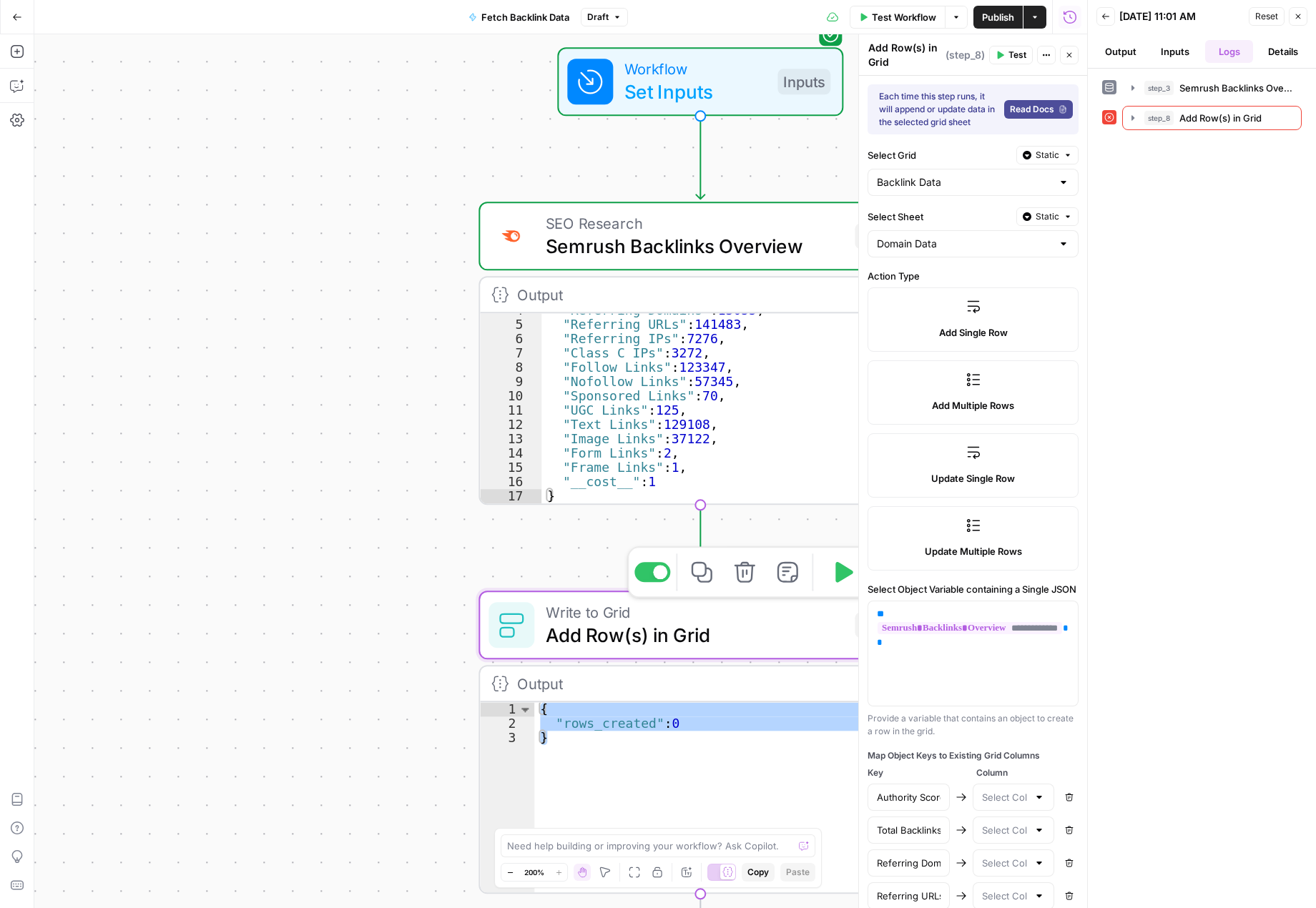
click at [747, 573] on icon "button" at bounding box center [745, 572] width 21 height 21
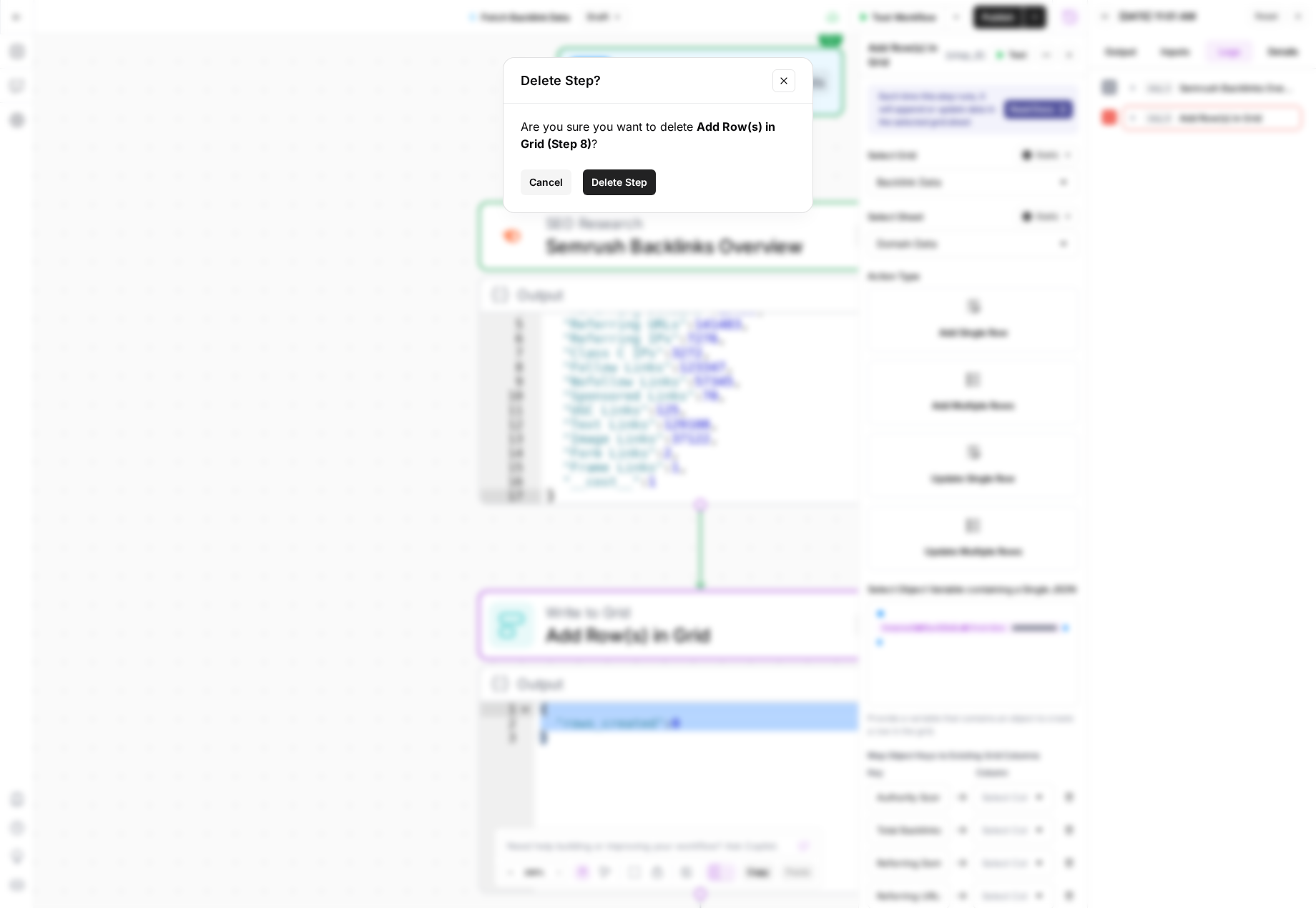
click at [631, 180] on span "Delete Step" at bounding box center [619, 182] width 56 height 15
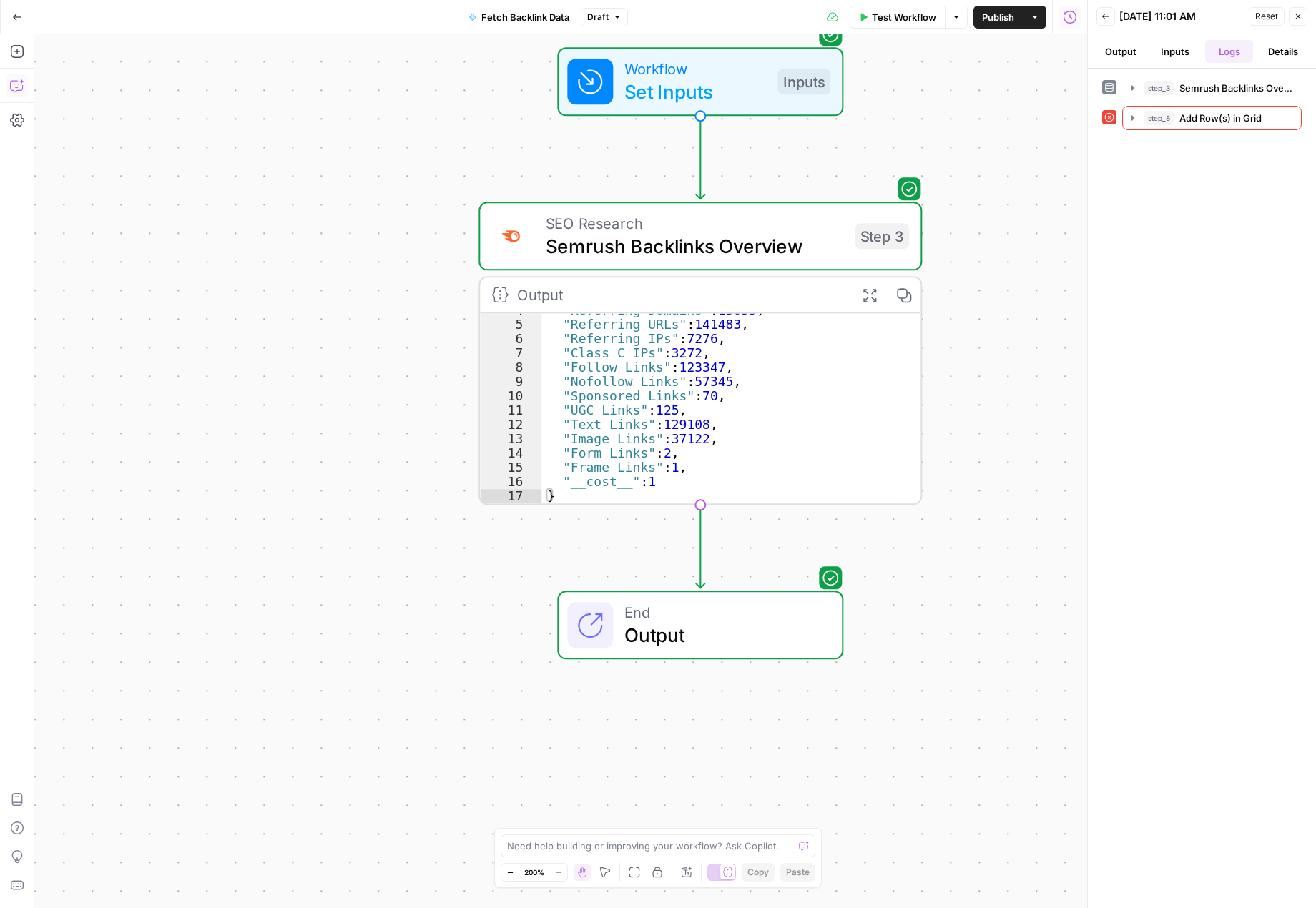
click at [17, 87] on icon "button" at bounding box center [17, 85] width 15 height 15
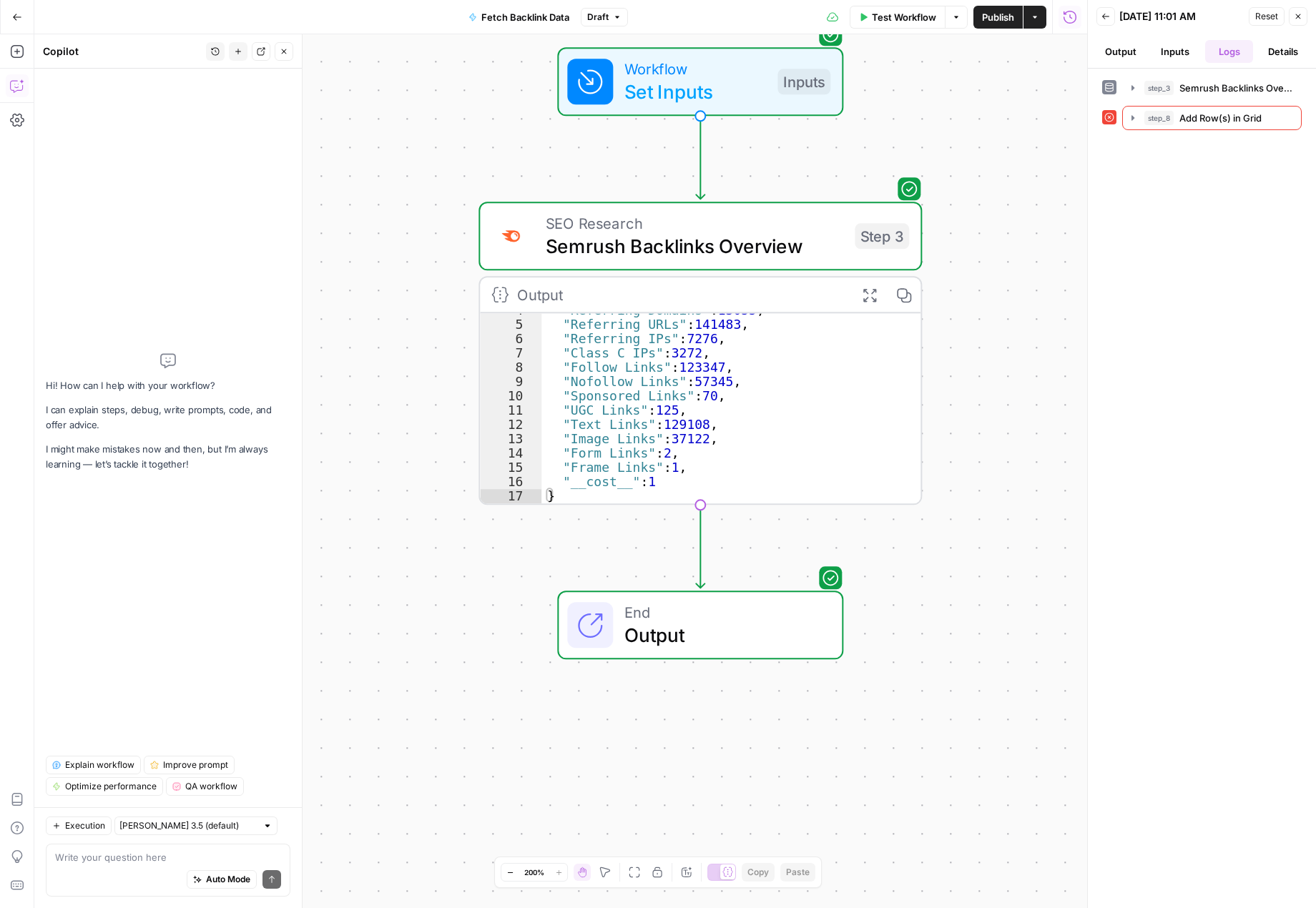
click at [101, 860] on textarea at bounding box center [168, 857] width 226 height 15
click at [263, 830] on div at bounding box center [268, 826] width 10 height 10
click at [213, 792] on span "Claude Opus 4.1" at bounding box center [183, 794] width 115 height 15
type input "Claude Opus 4.1"
click at [148, 867] on div "Auto Mode Send" at bounding box center [168, 880] width 226 height 31
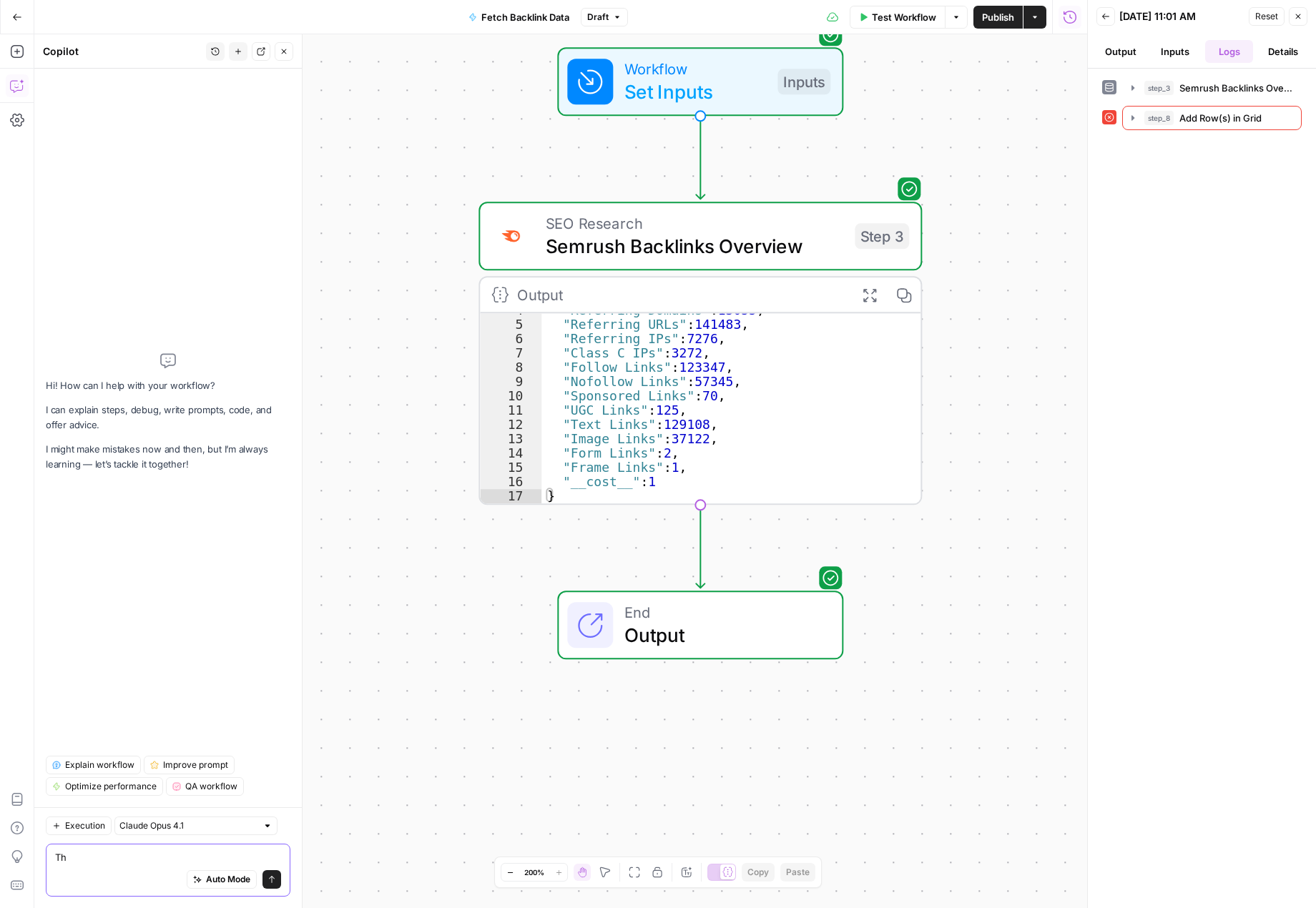
type textarea "T"
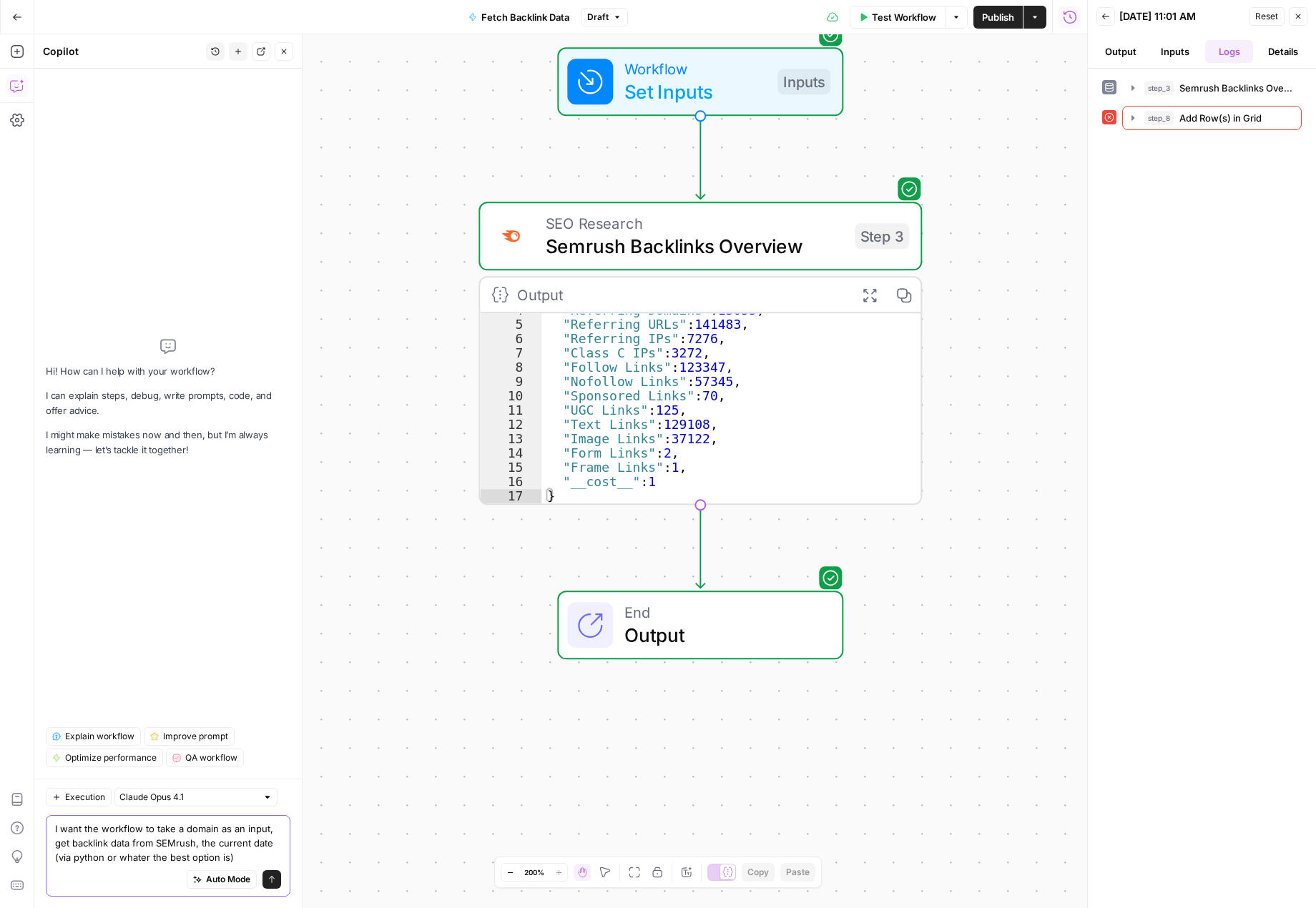
click at [145, 858] on textarea "I want the workflow to take a domain as an input, get backlink data from SEMrus…" at bounding box center [168, 843] width 226 height 43
click at [261, 856] on textarea "I want the workflow to take a domain as an input, get backlink data from SEMrus…" at bounding box center [168, 843] width 226 height 43
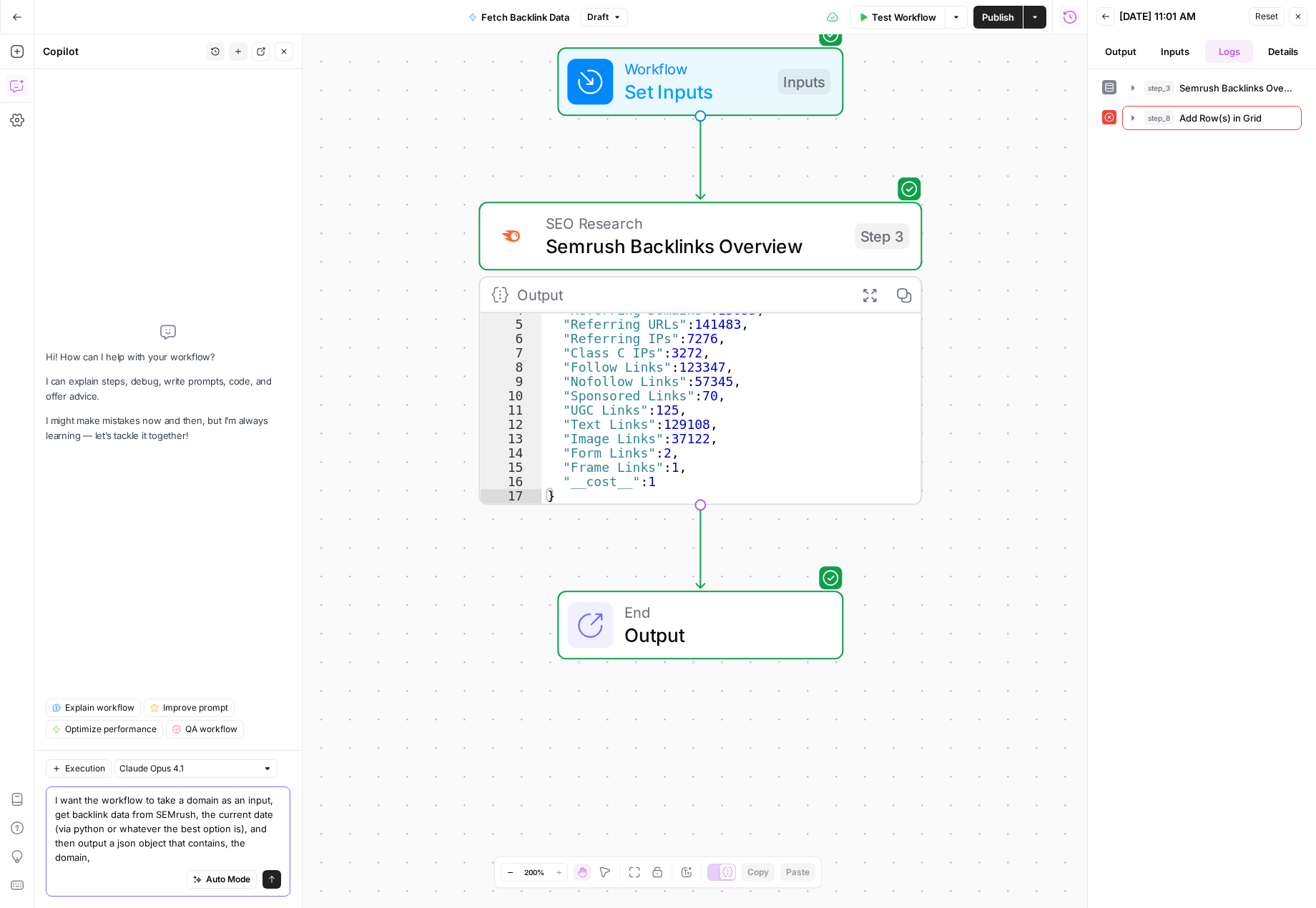
scroll to position [0, 0]
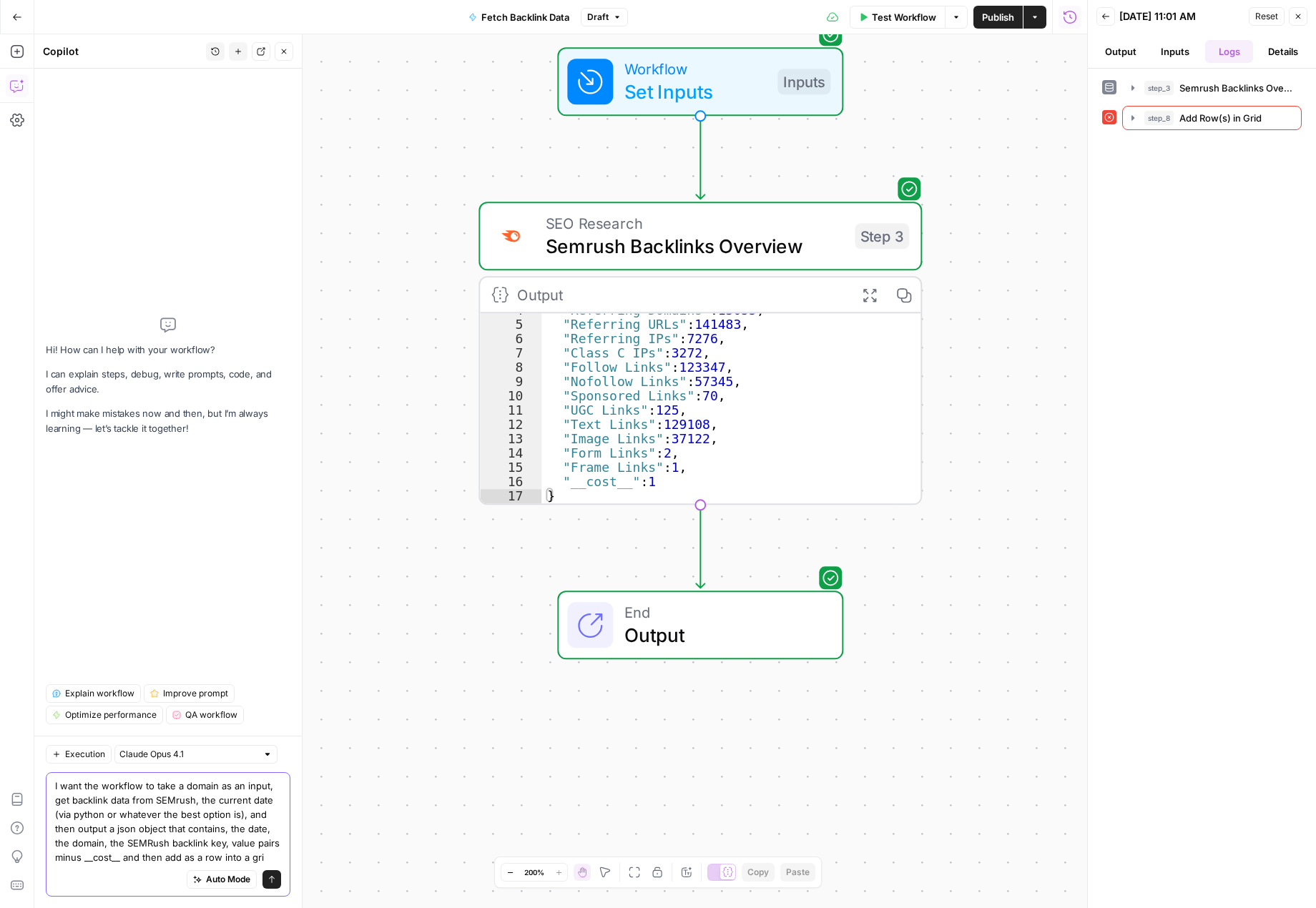
type textarea "I want the workflow to take a domain as an input, get backlink data from SEMrus…"
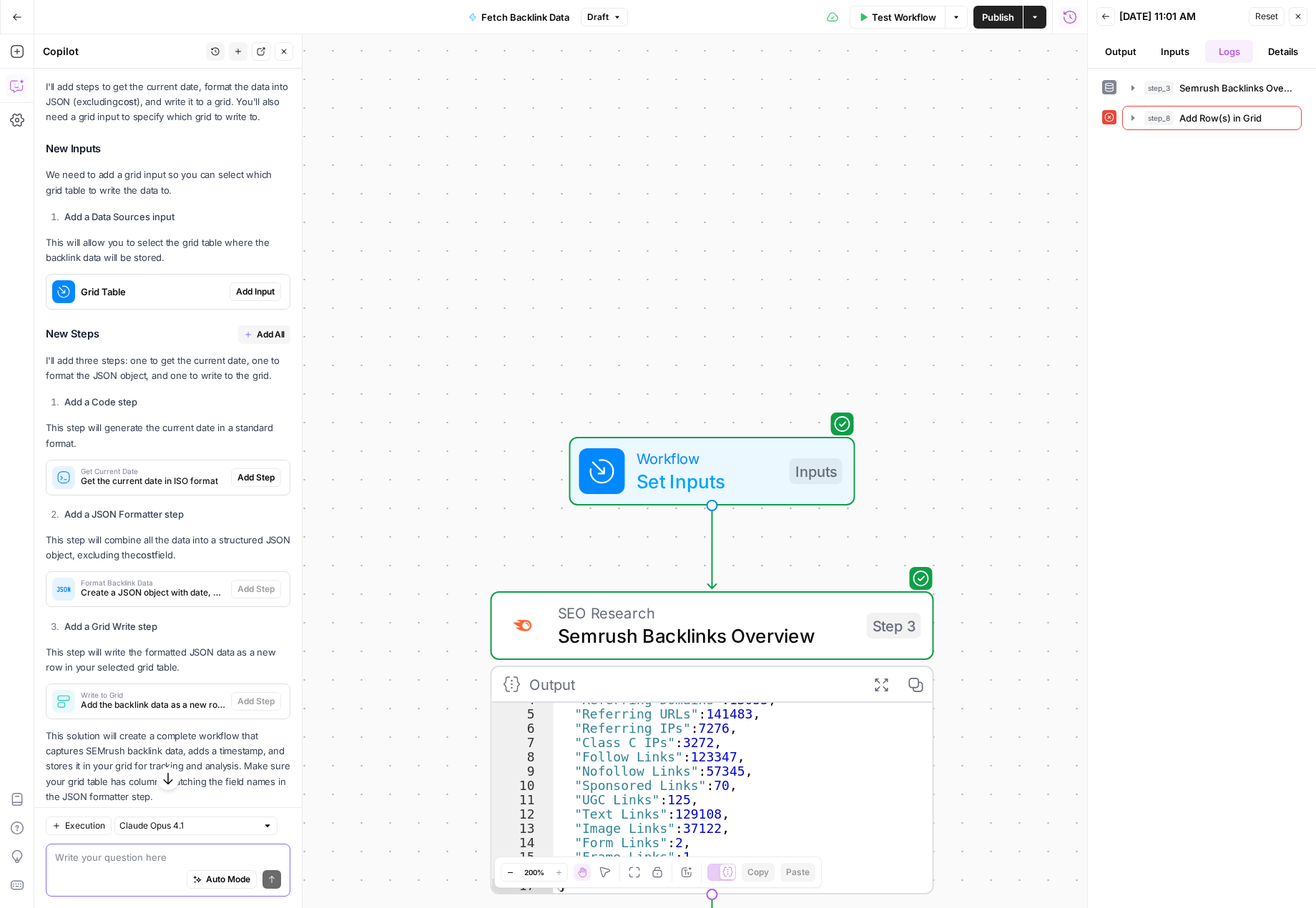
scroll to position [389, 0]
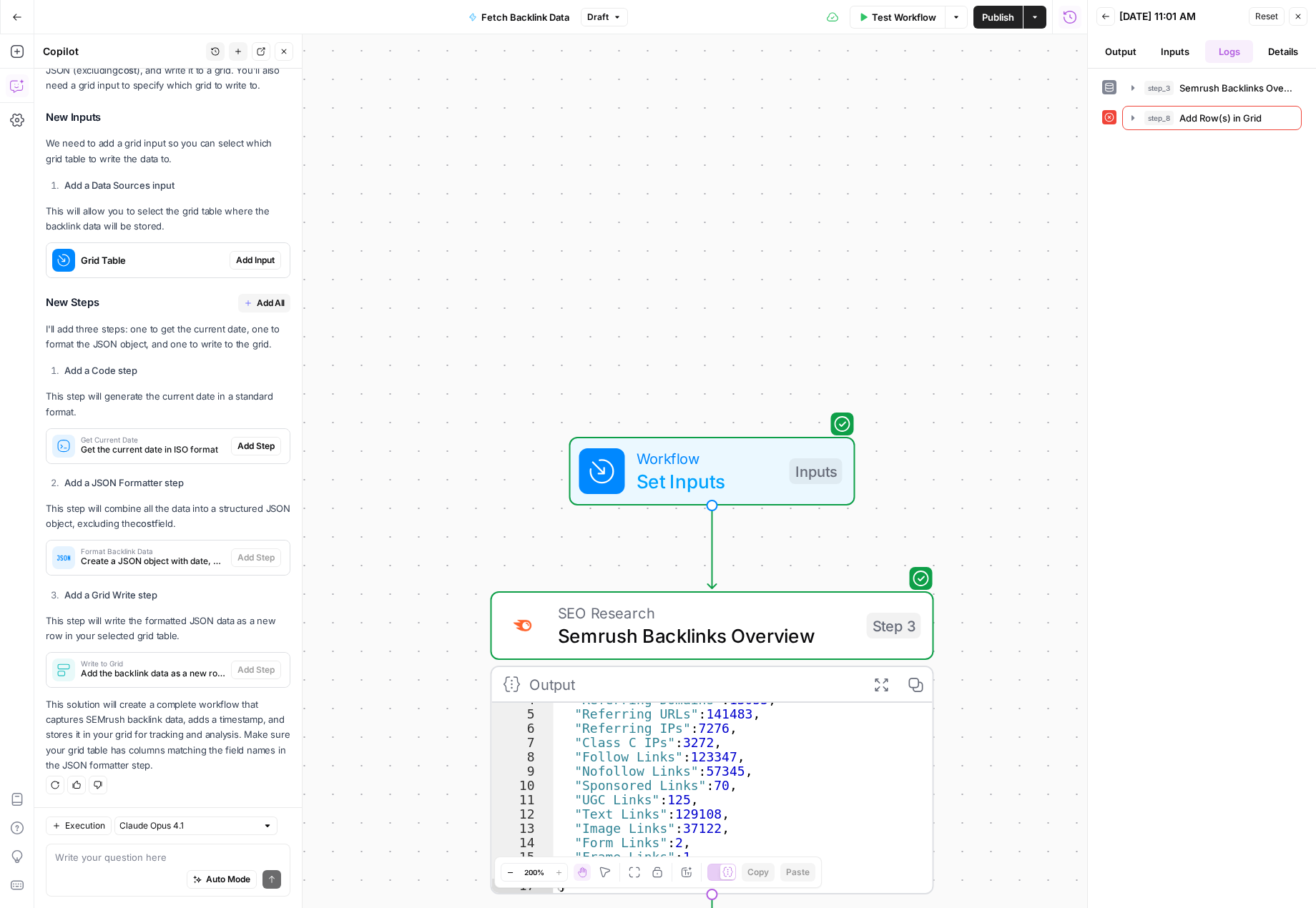
click at [134, 866] on div "Auto Mode Send" at bounding box center [168, 880] width 226 height 31
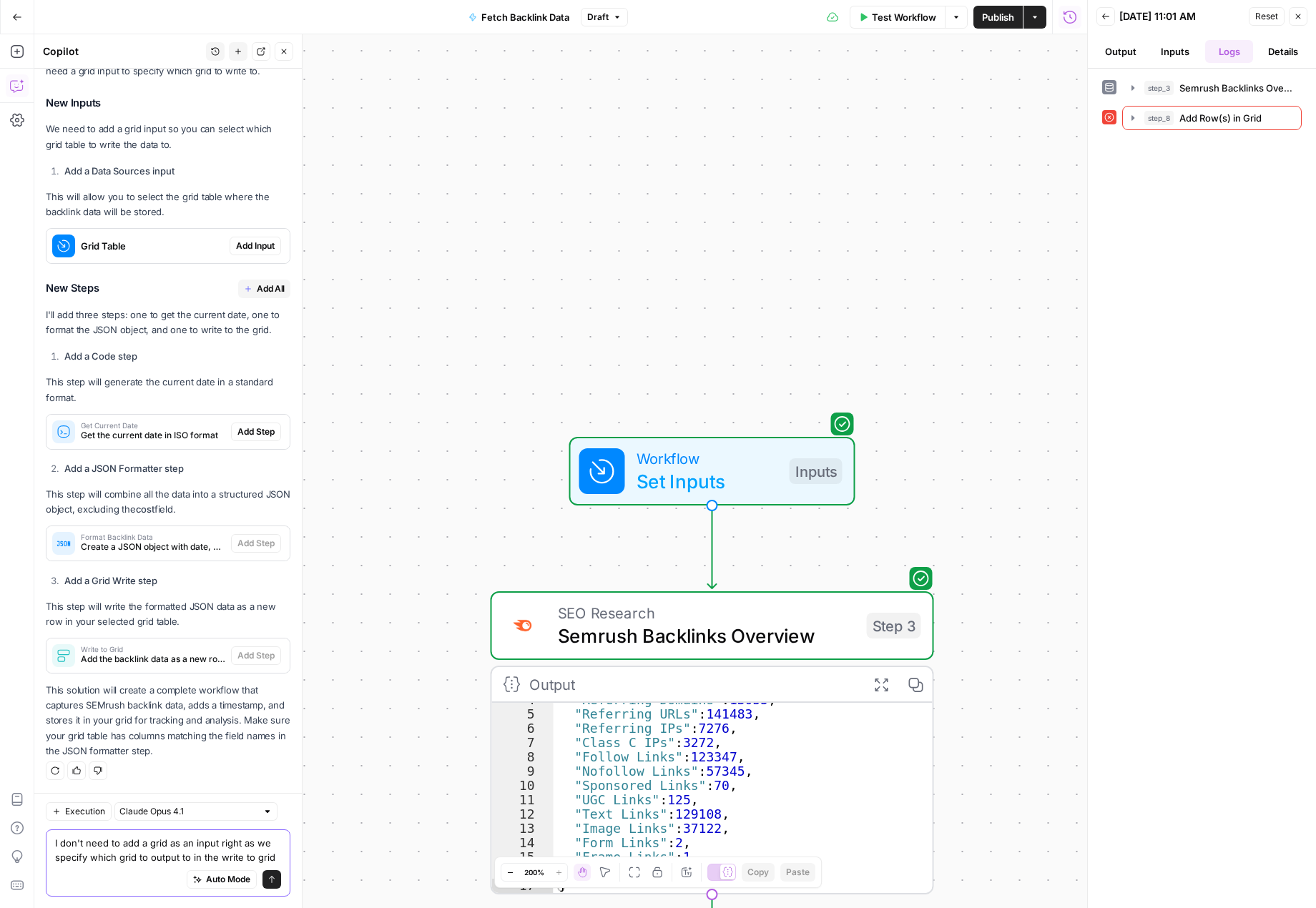
scroll to position [417, 0]
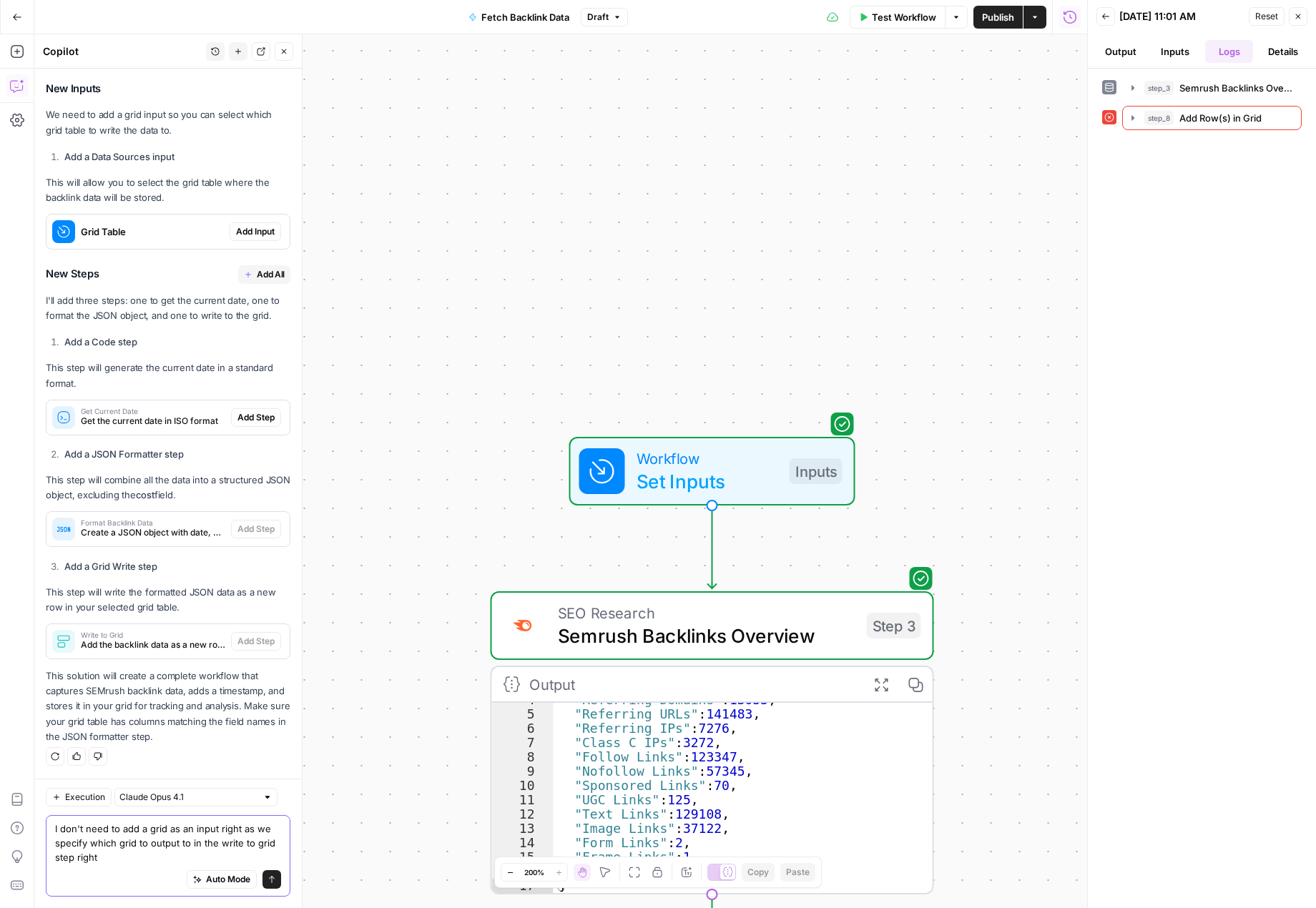
type textarea "I don't need to add a grid as an input right as we specify which grid to output…"
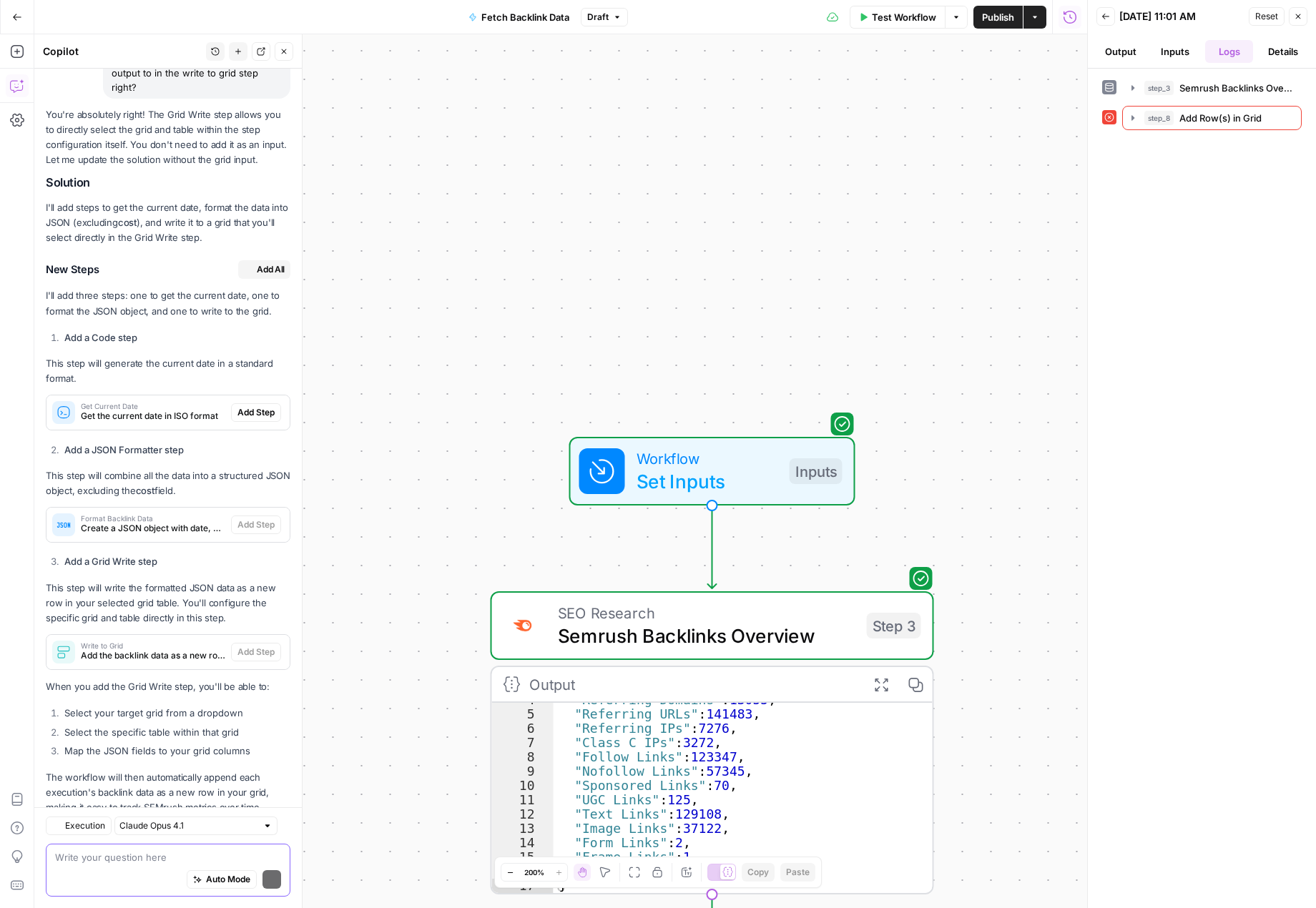
scroll to position [1195, 0]
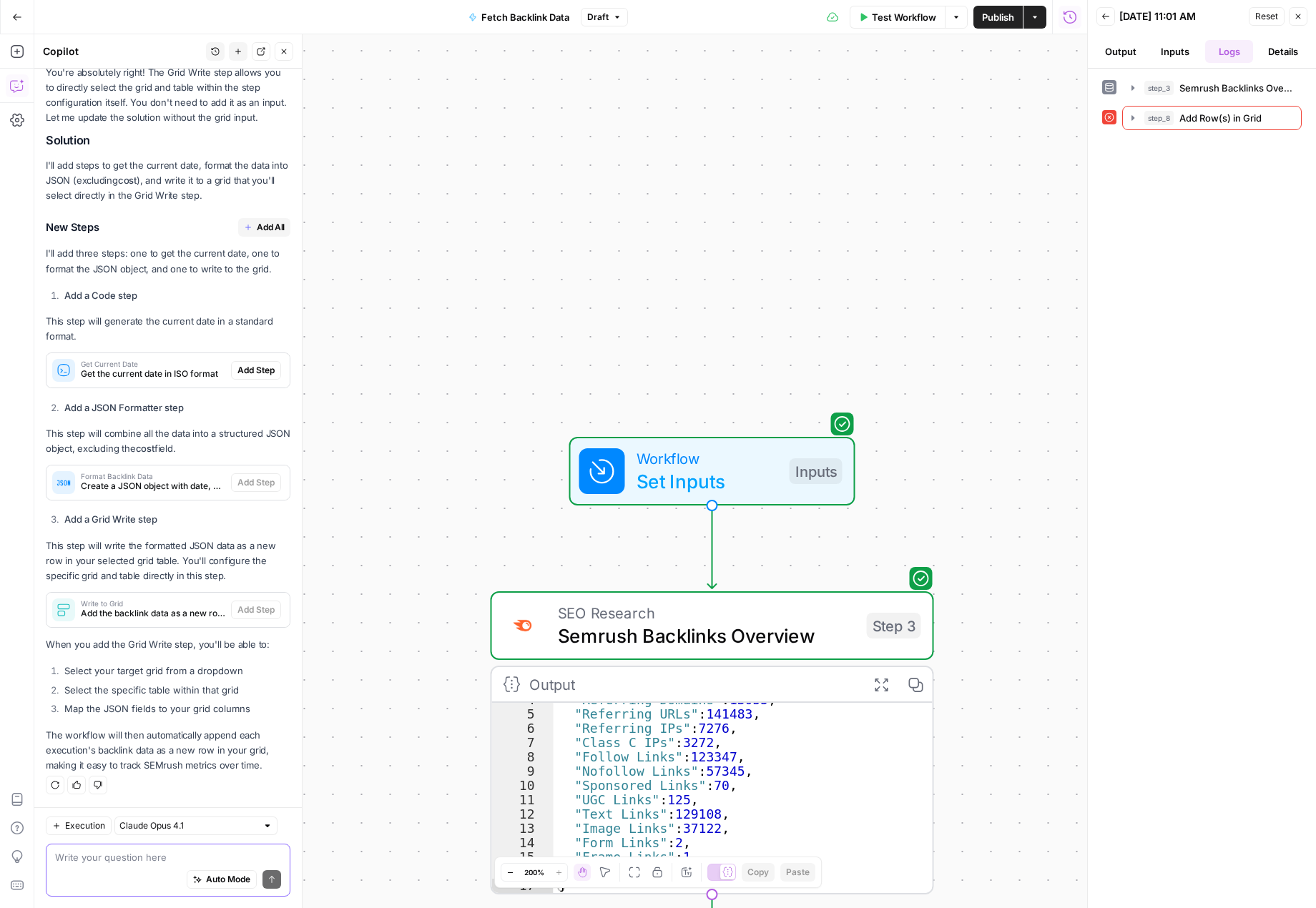
click at [143, 860] on textarea at bounding box center [168, 857] width 226 height 15
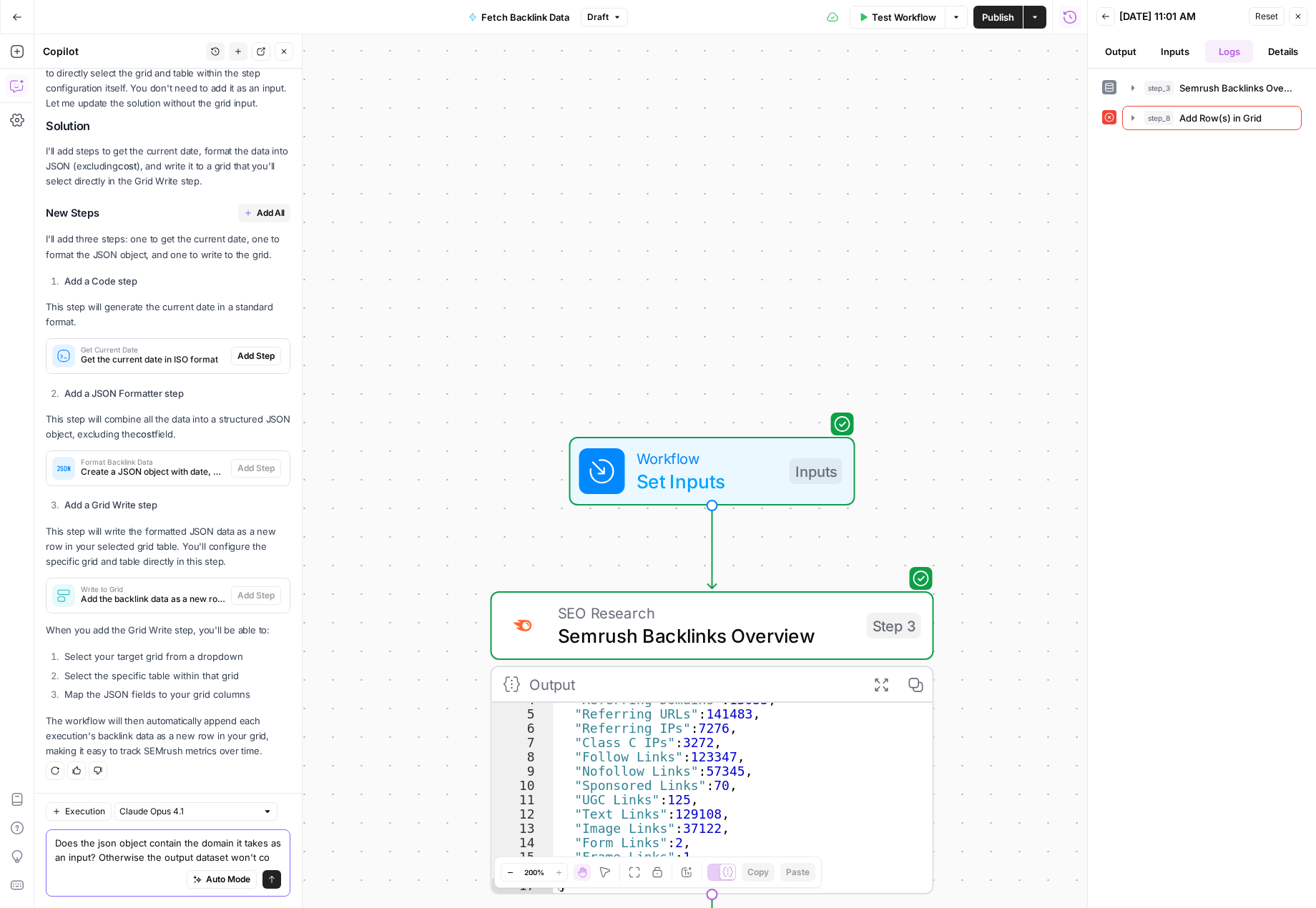
scroll to position [1223, 0]
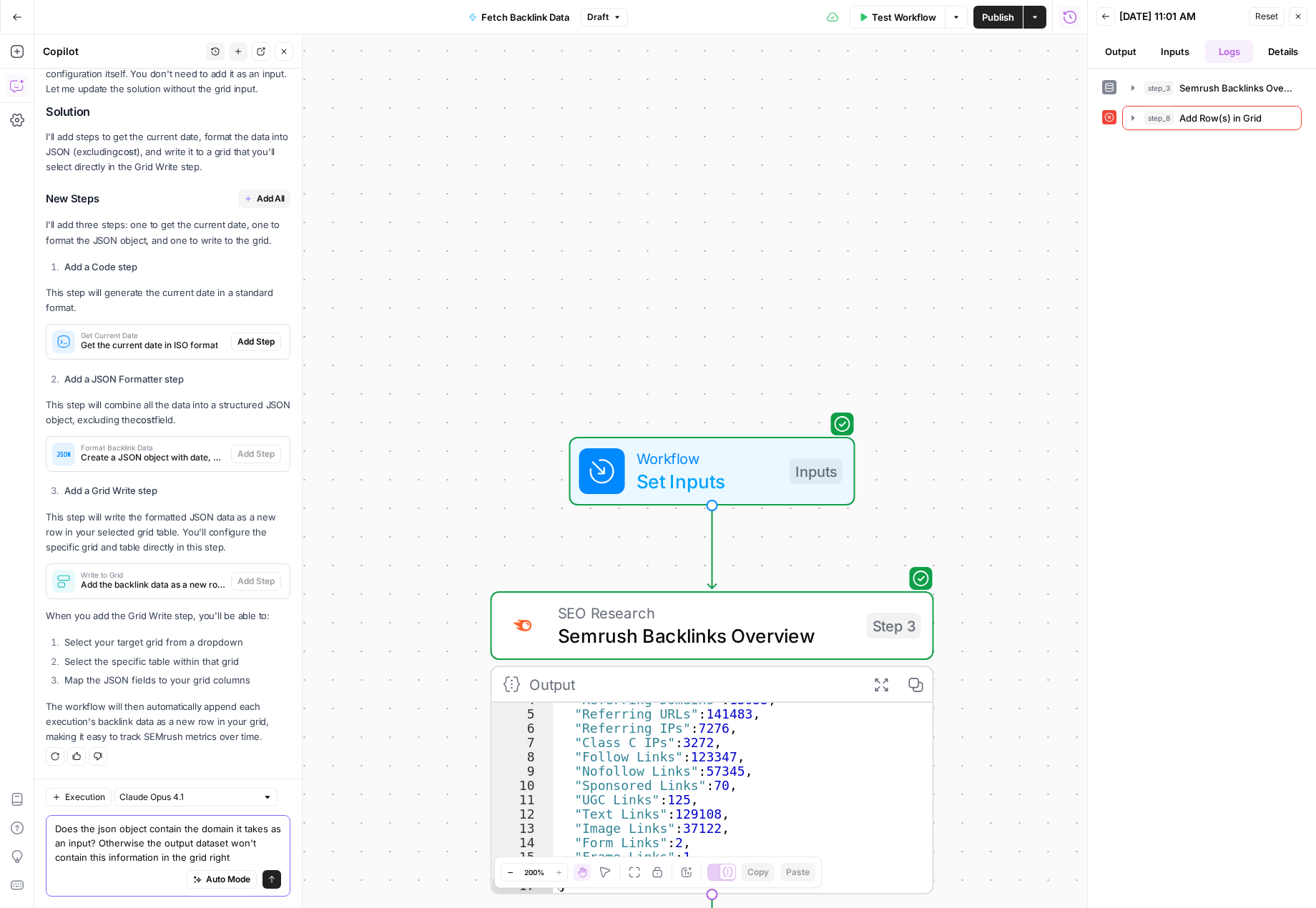
type textarea "Does the json object contain the domain it takes as an input? Otherwise the out…"
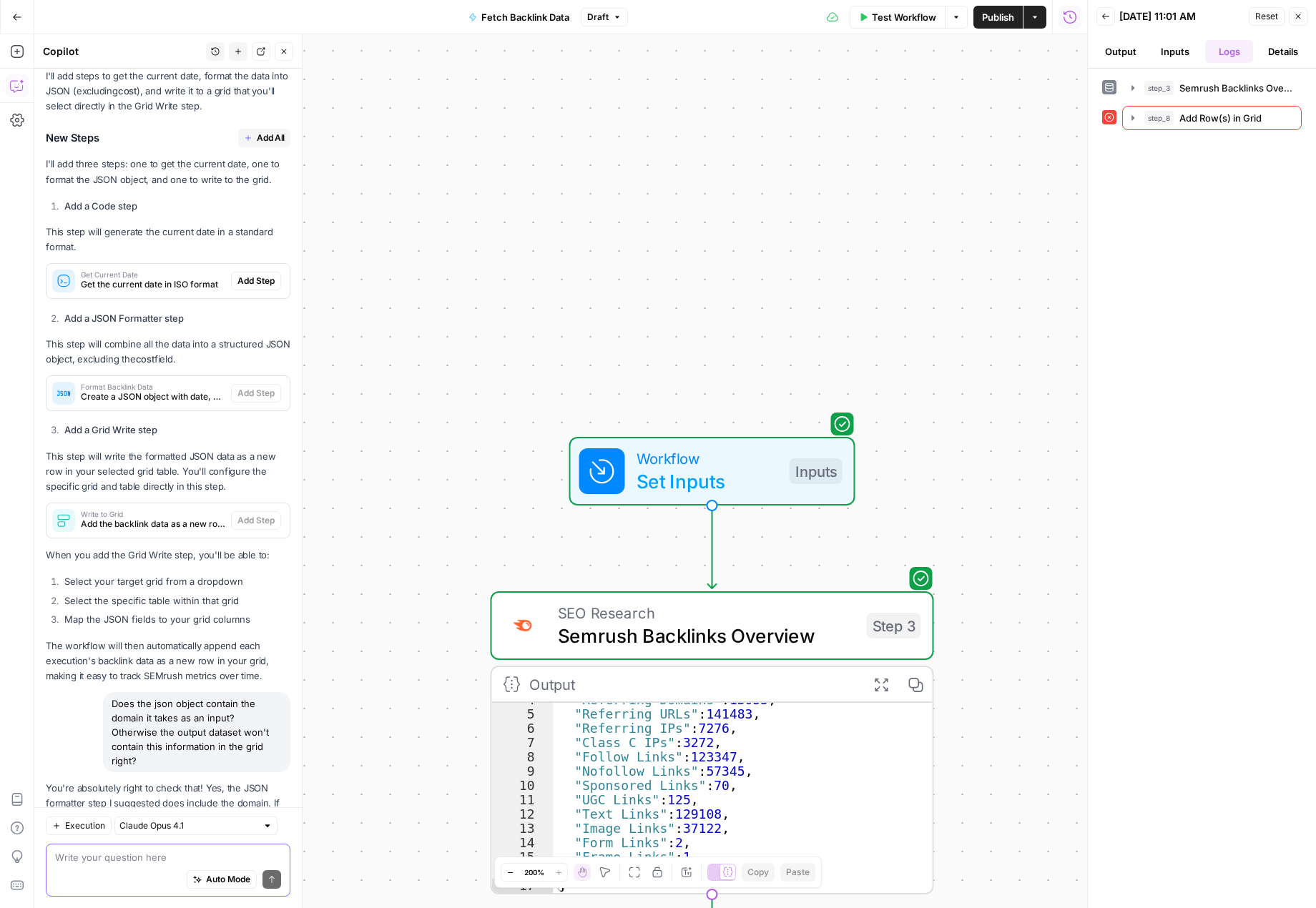
scroll to position [1262, 0]
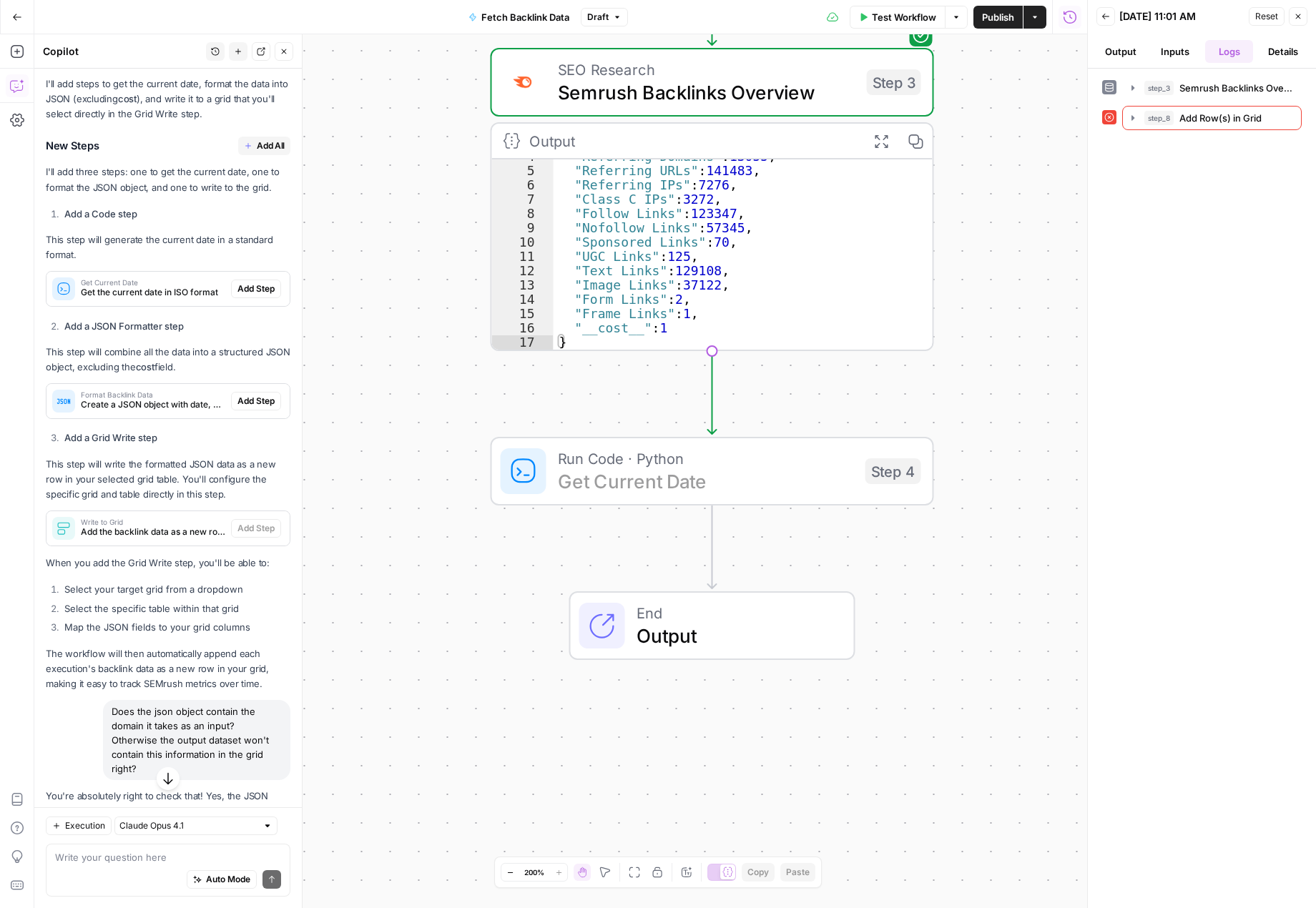
click at [248, 295] on span "Add Step" at bounding box center [256, 288] width 37 height 13
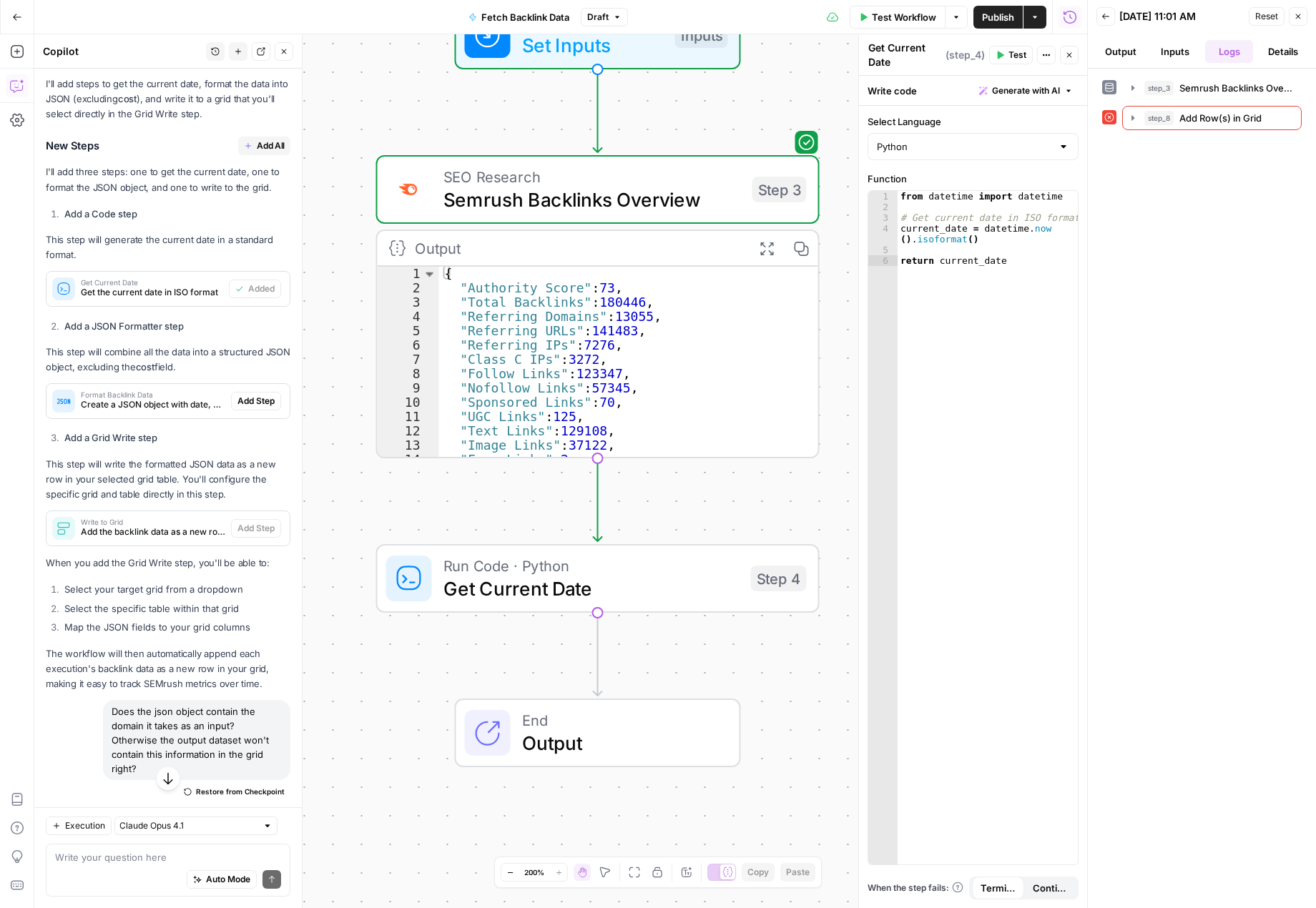
scroll to position [0, 0]
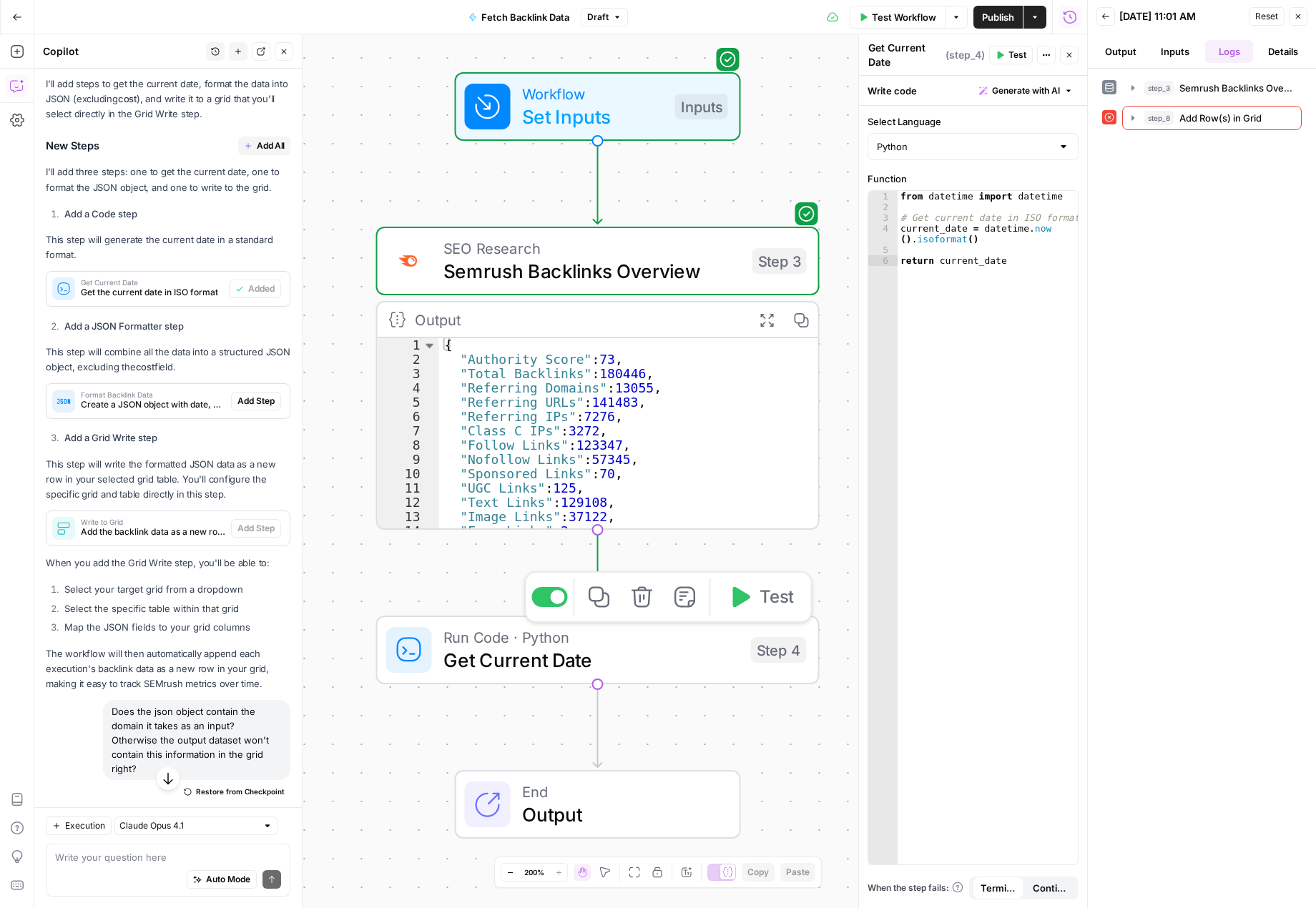
click at [684, 669] on span "Get Current Date" at bounding box center [592, 659] width 296 height 28
click at [746, 602] on icon "button" at bounding box center [739, 597] width 23 height 23
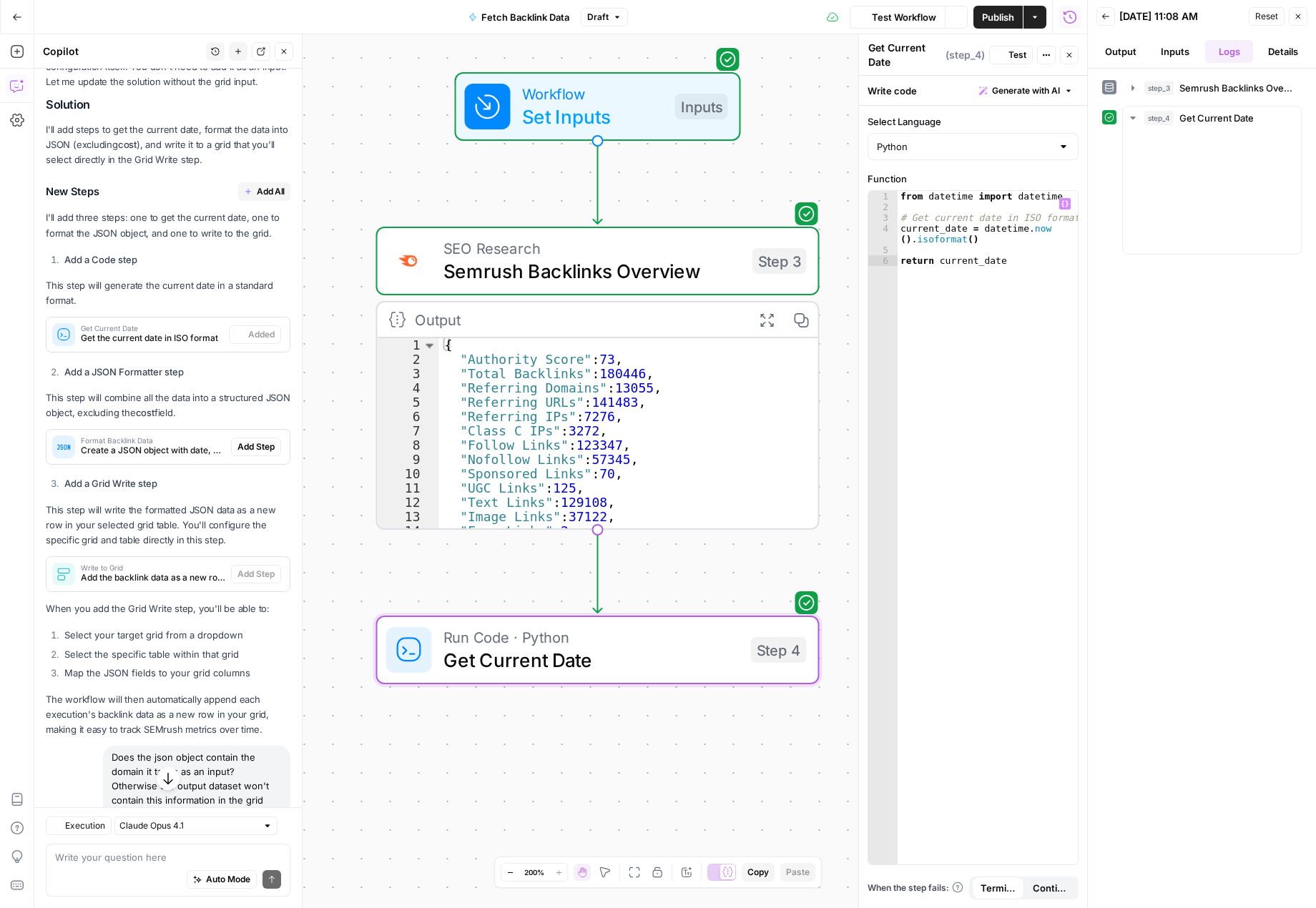
scroll to position [1307, 0]
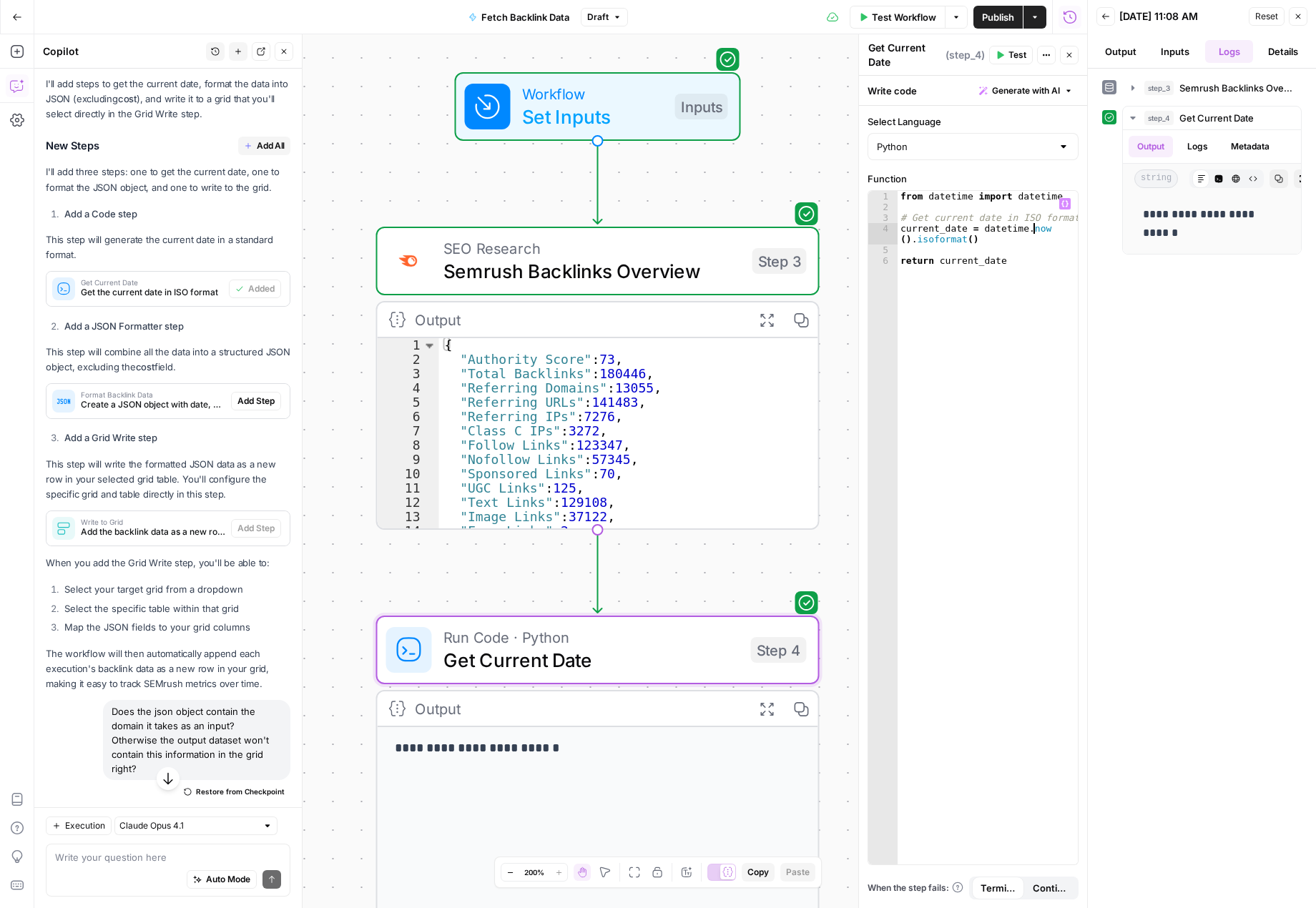
click at [1038, 227] on div "from datetime import datetime # Get current date in ISO format current_date = d…" at bounding box center [988, 538] width 180 height 694
drag, startPoint x: 988, startPoint y: 237, endPoint x: 977, endPoint y: 229, distance: 13.6
click at [977, 229] on div "from datetime import datetime # Get current date in ISO format current_date = d…" at bounding box center [988, 538] width 180 height 694
paste textarea "*"
drag, startPoint x: 1049, startPoint y: 196, endPoint x: 1008, endPoint y: 197, distance: 41.0
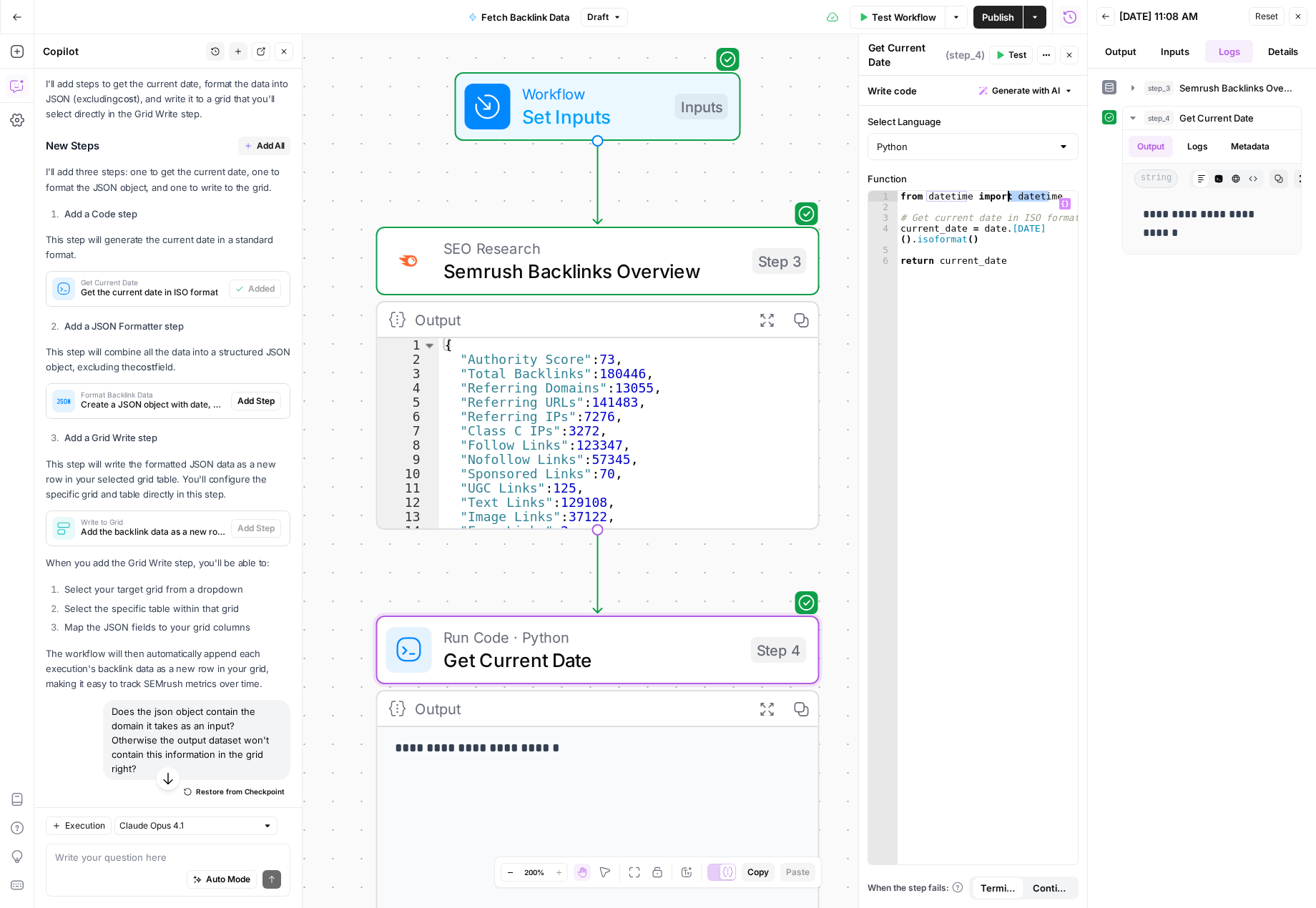
click at [1008, 197] on div "from datetime import datetime # Get current date in ISO format current_date = d…" at bounding box center [988, 538] width 180 height 694
click at [1017, 279] on div "from datetime import date # Get current date in ISO format current_date = date …" at bounding box center [988, 538] width 180 height 694
type textarea "**********"
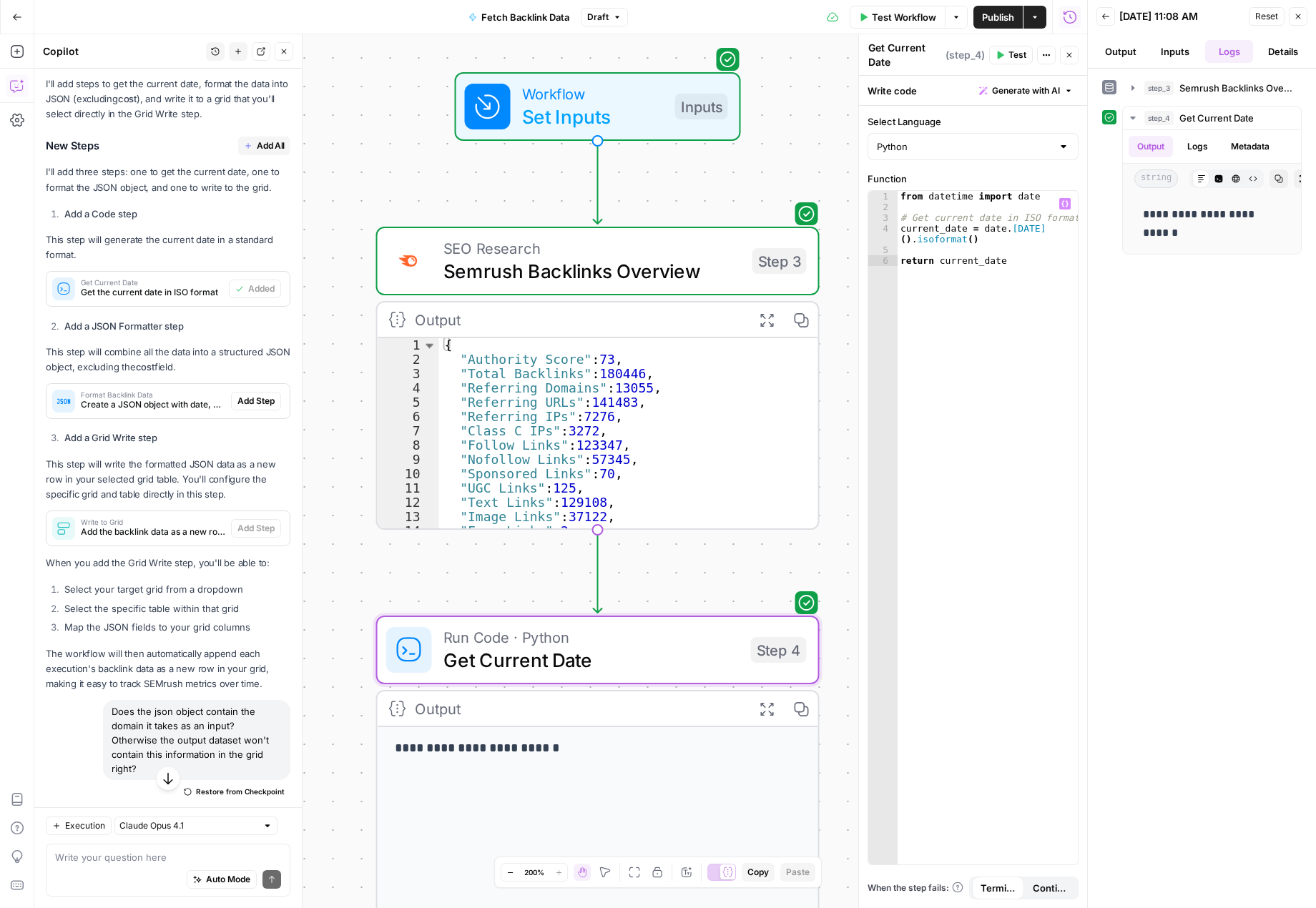
click at [1015, 60] on span "Test" at bounding box center [1017, 55] width 18 height 13
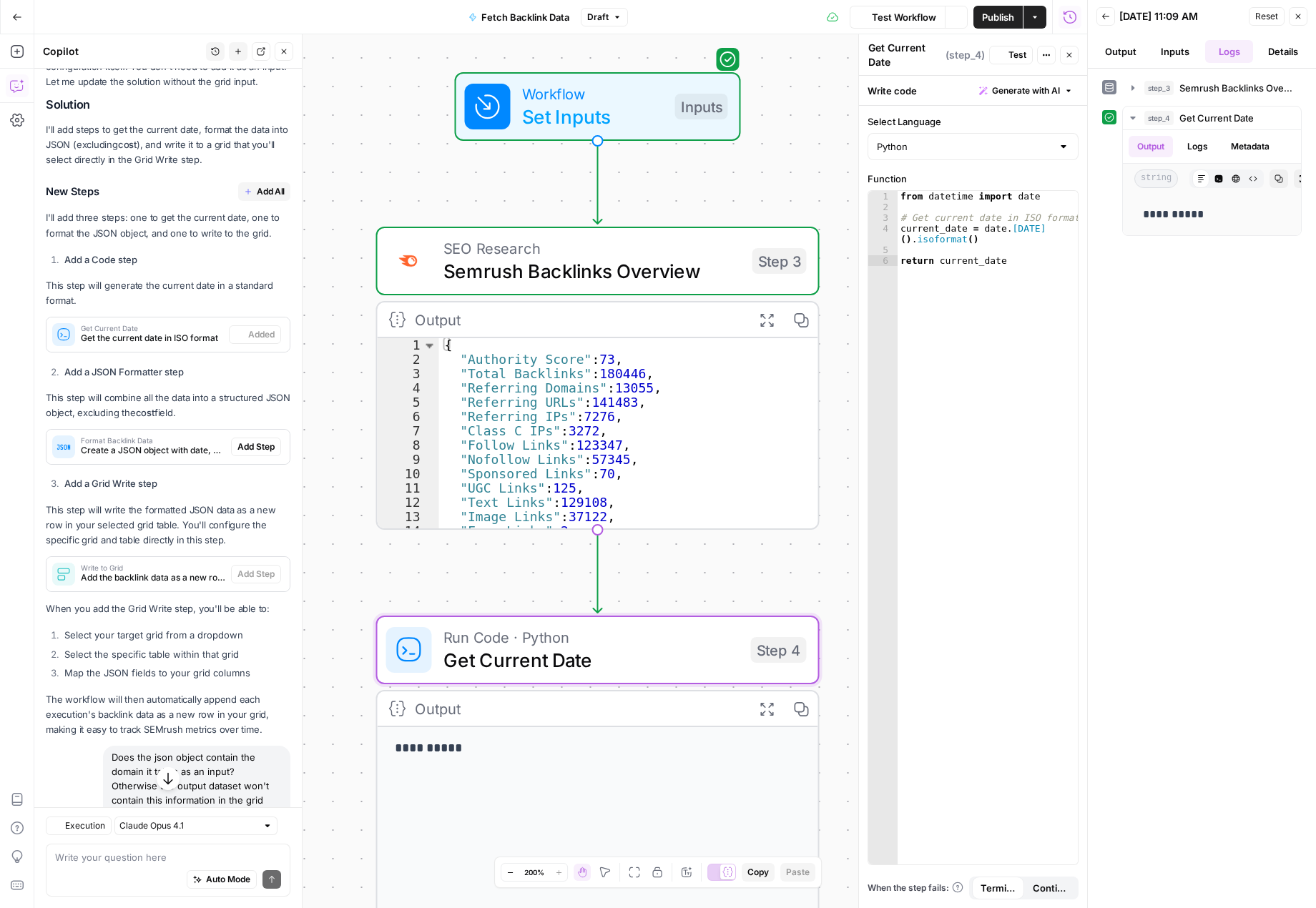
scroll to position [1307, 0]
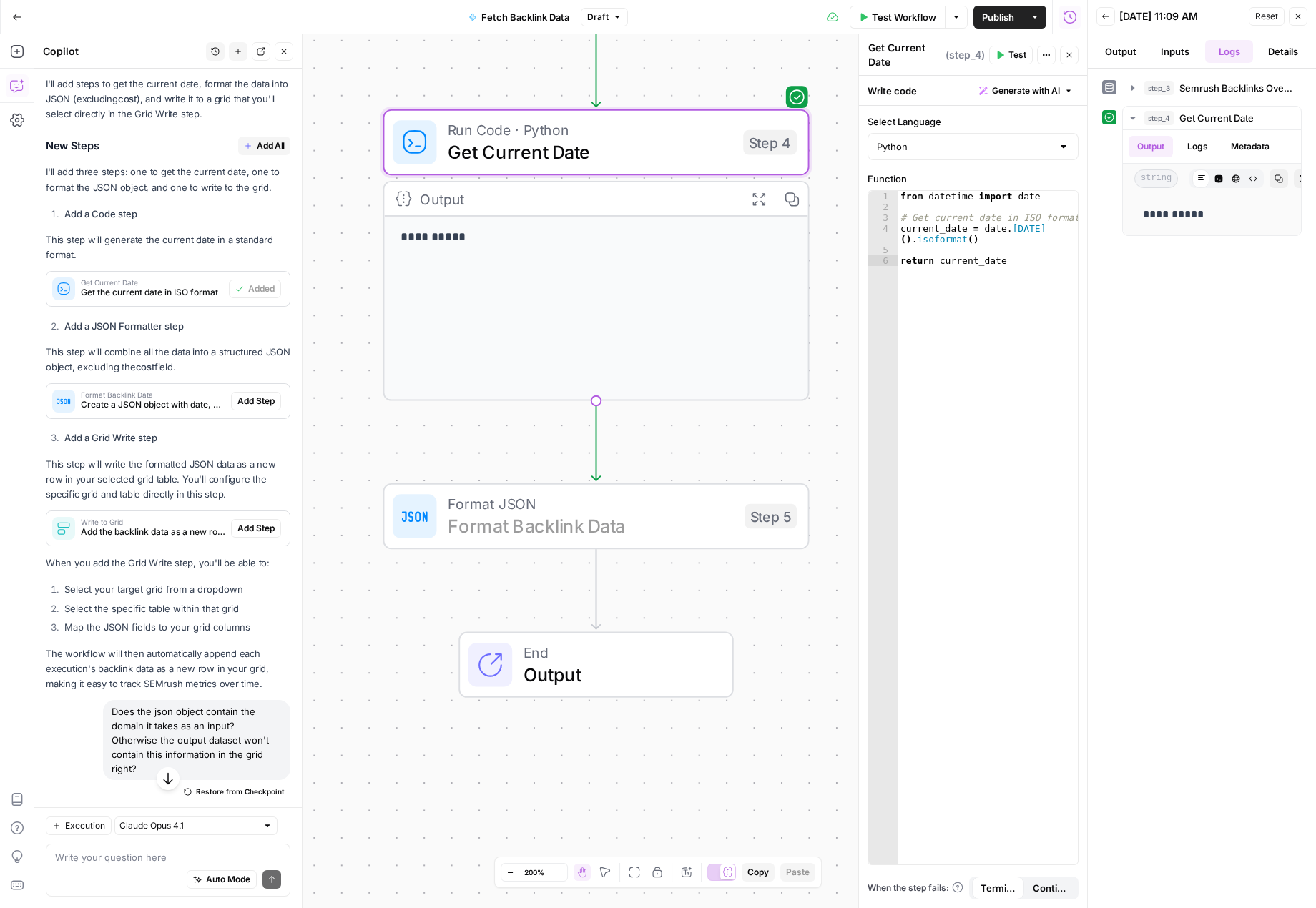
click at [237, 407] on span "Add Step" at bounding box center [256, 401] width 37 height 13
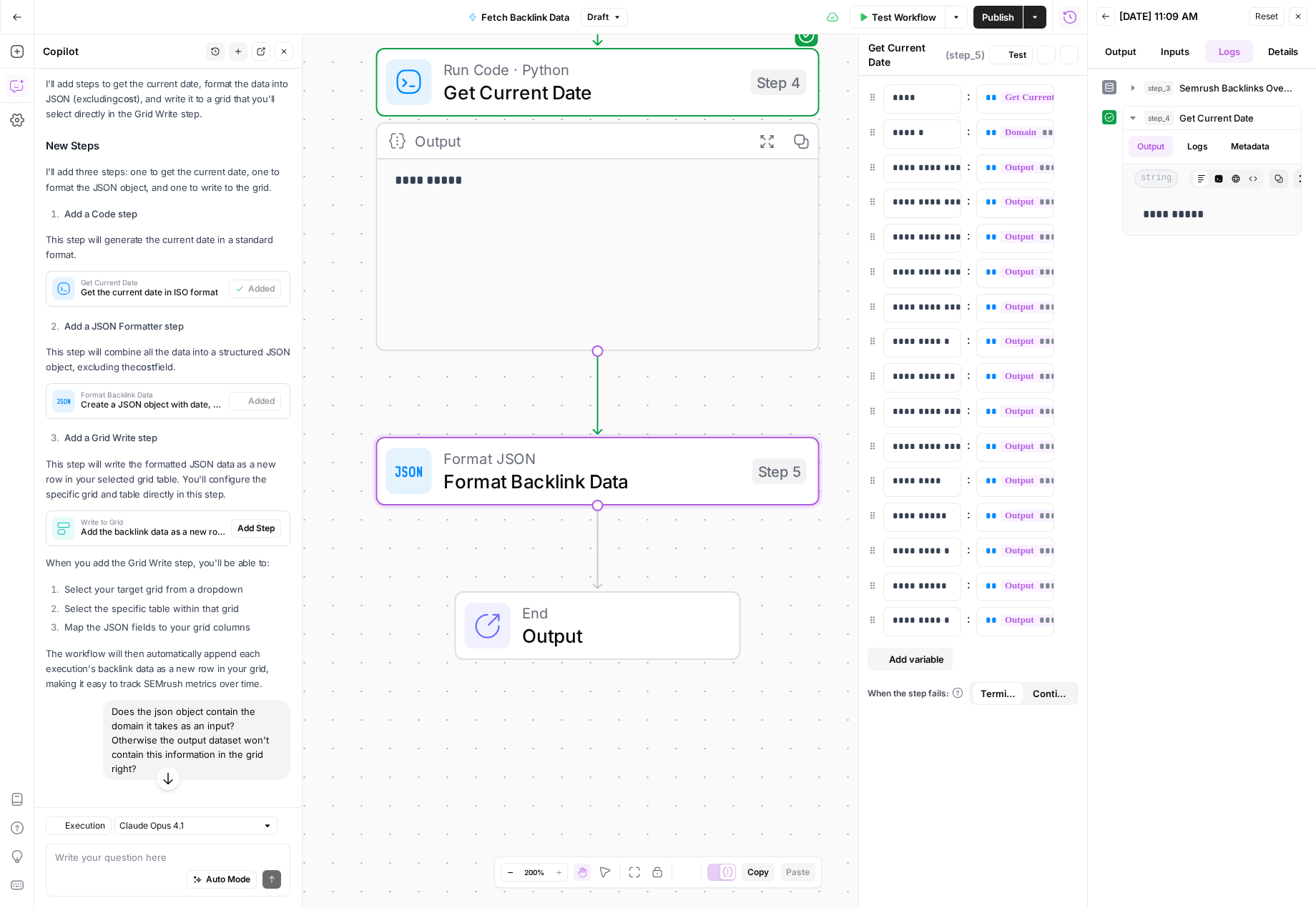
type textarea "Format Backlink Data"
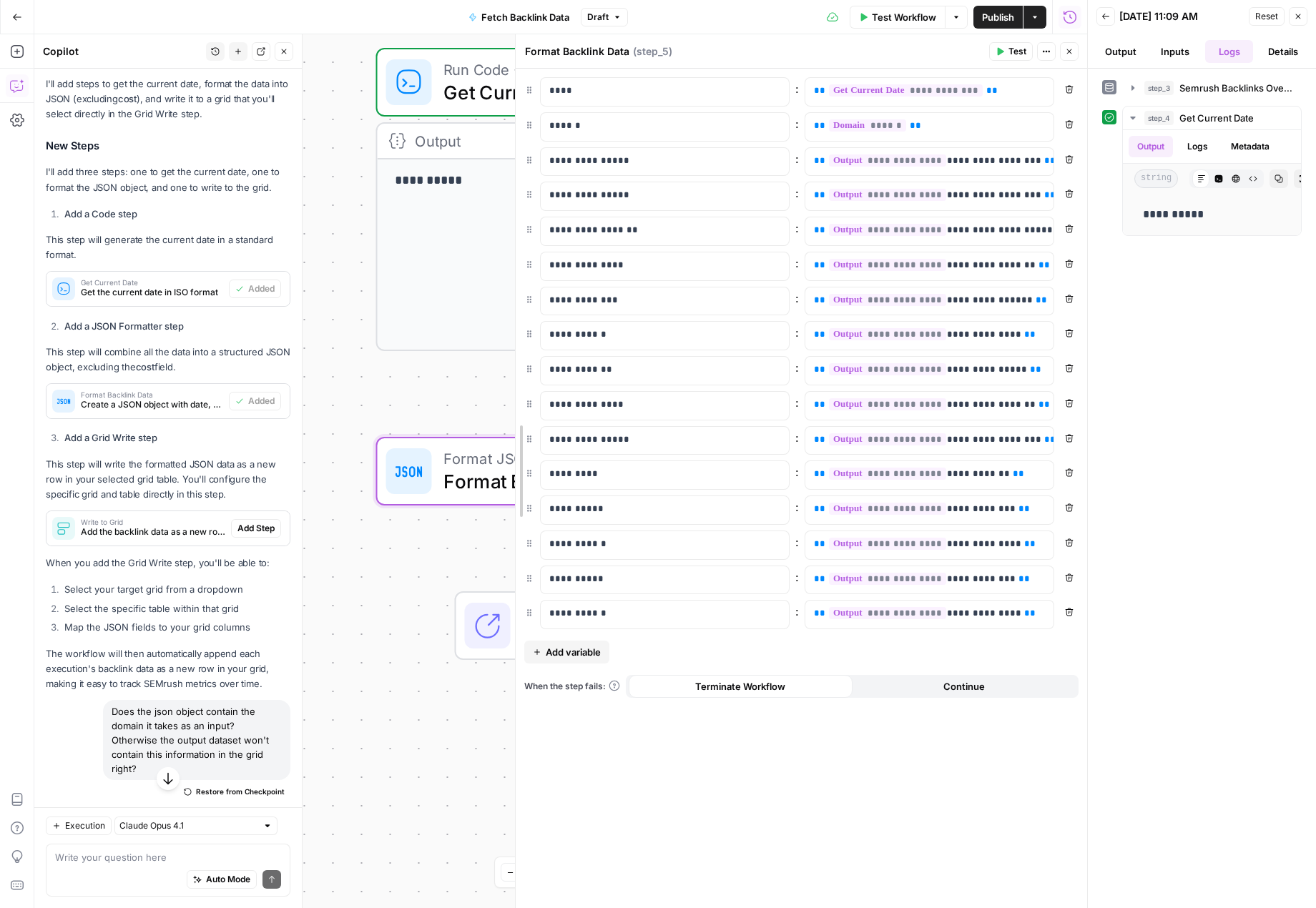
drag, startPoint x: 864, startPoint y: 153, endPoint x: 496, endPoint y: 155, distance: 368.0
click at [496, 155] on body "Twinkl New Home Browse Insights Opportunities Your Data Recent Grids Resource I…" at bounding box center [658, 454] width 1316 height 908
click at [1008, 47] on span "Test" at bounding box center [1017, 51] width 18 height 13
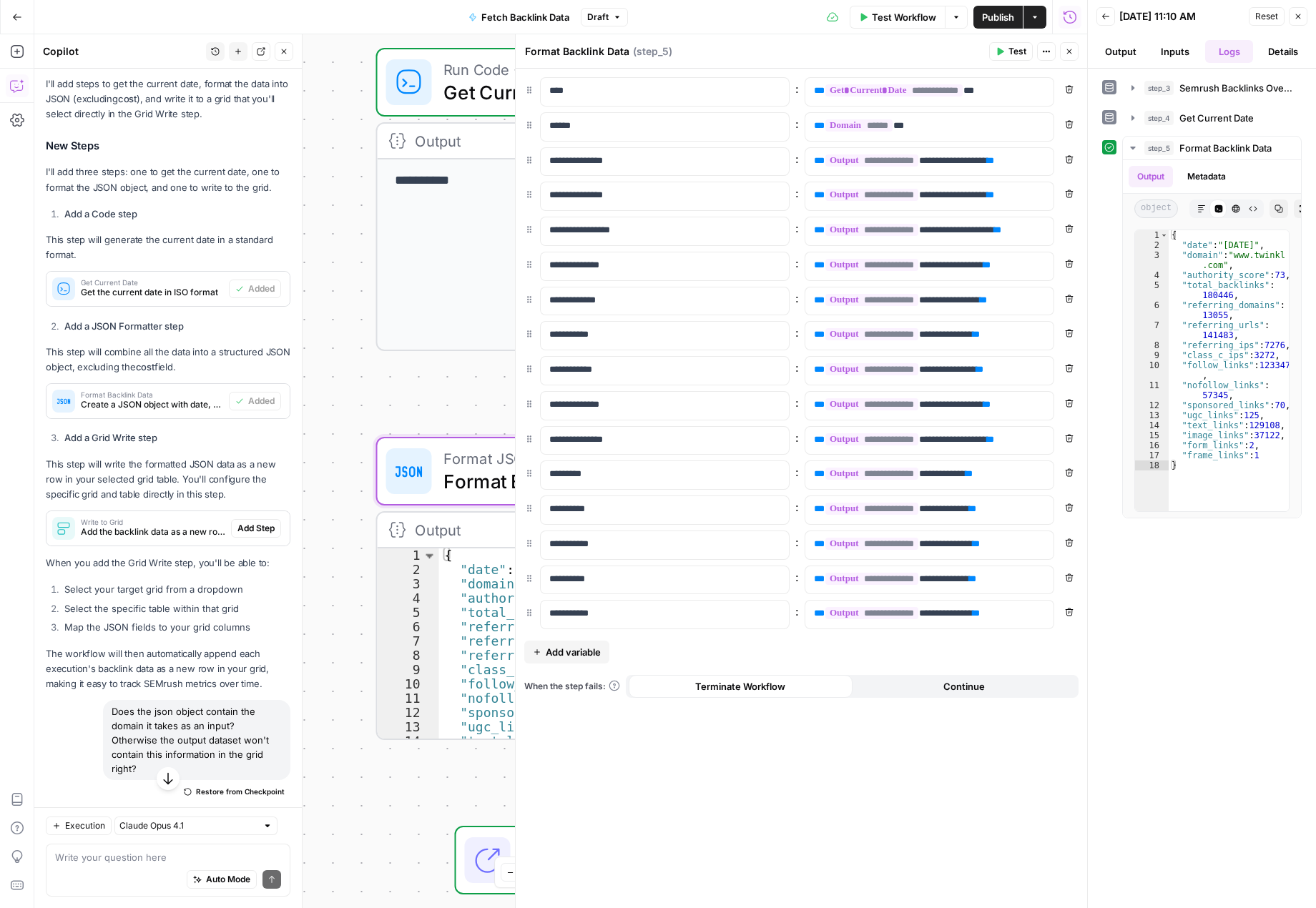
click at [1070, 57] on button "Close" at bounding box center [1069, 51] width 19 height 19
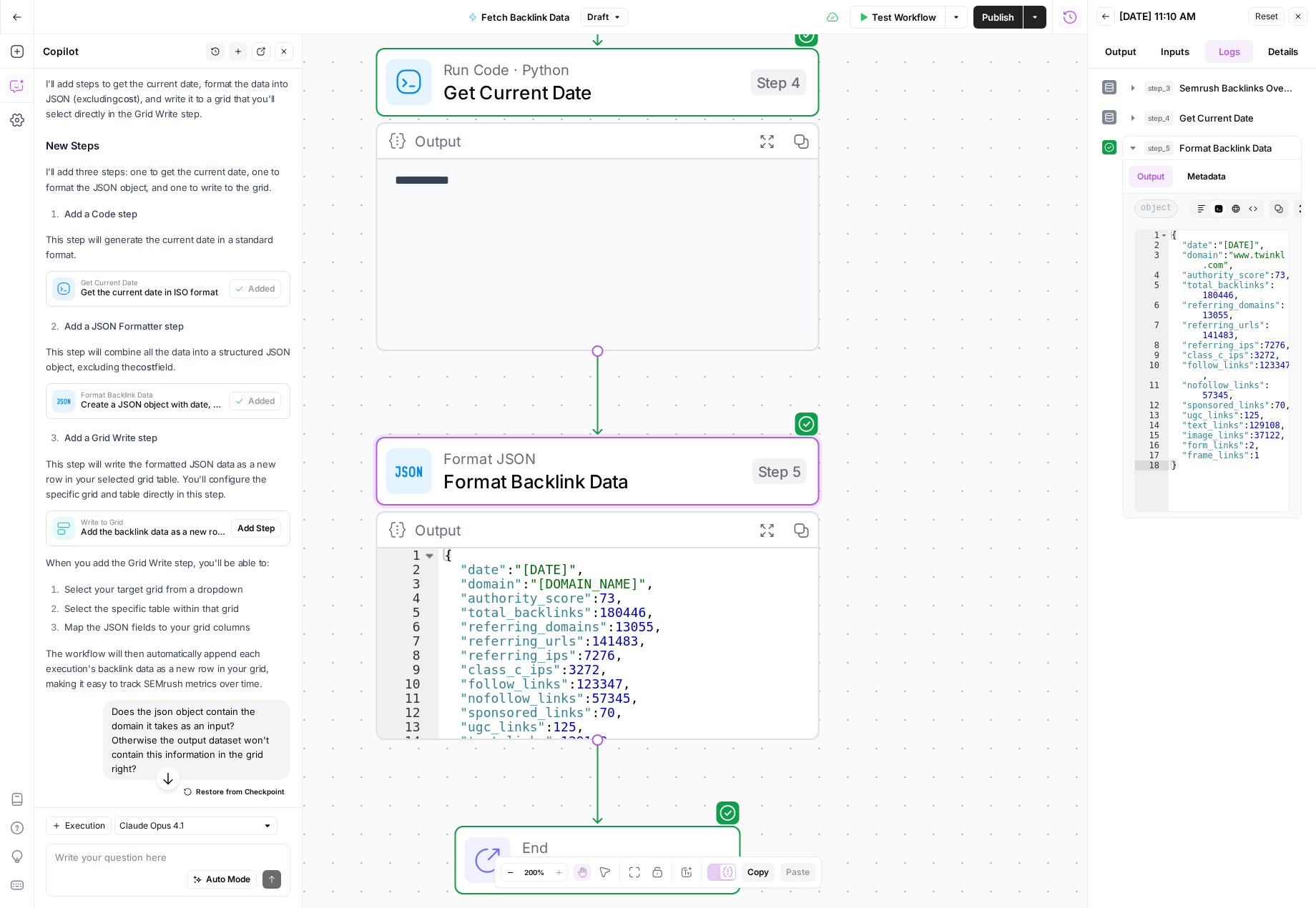
click at [246, 535] on span "Add Step" at bounding box center [256, 528] width 37 height 13
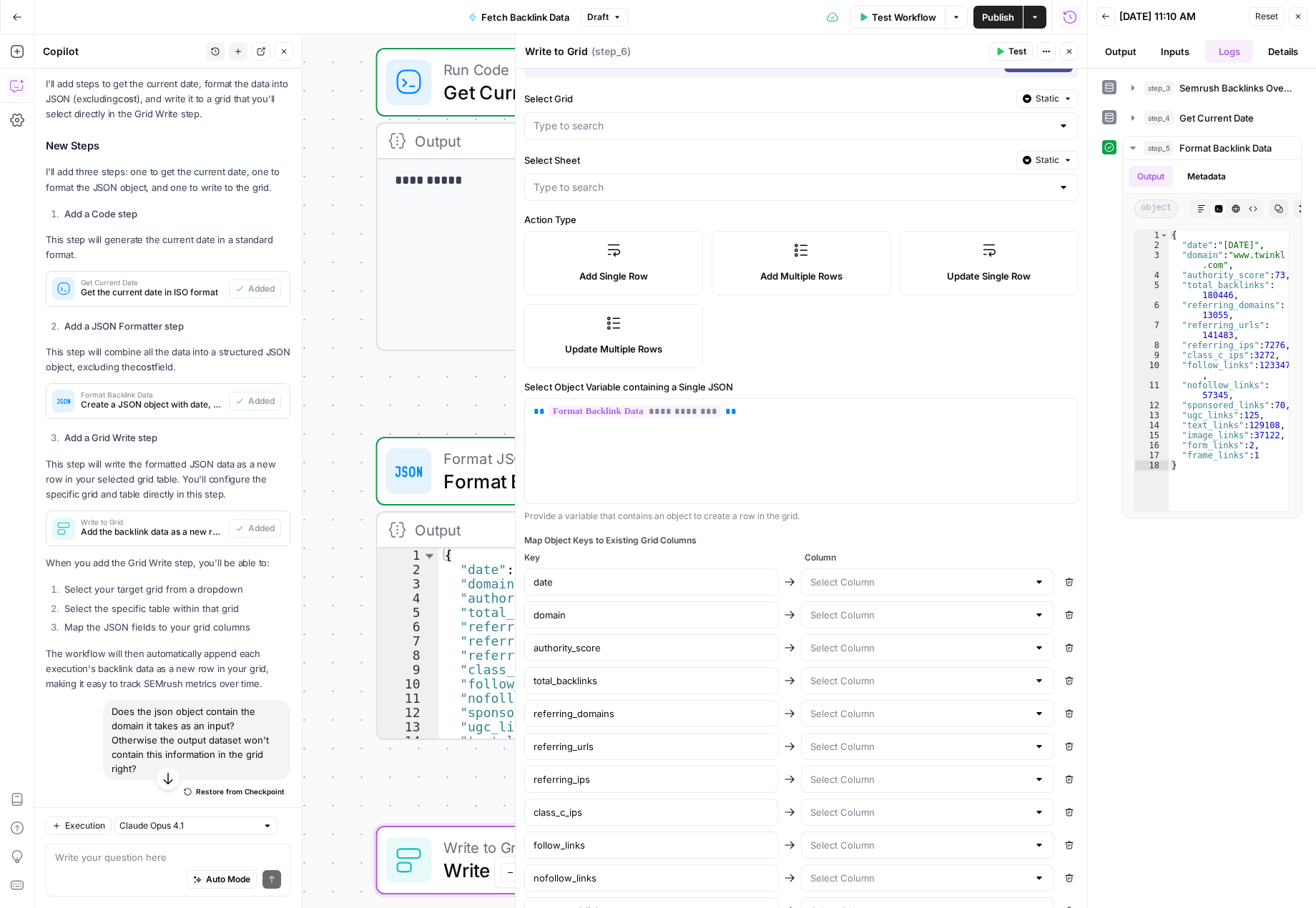
scroll to position [0, 0]
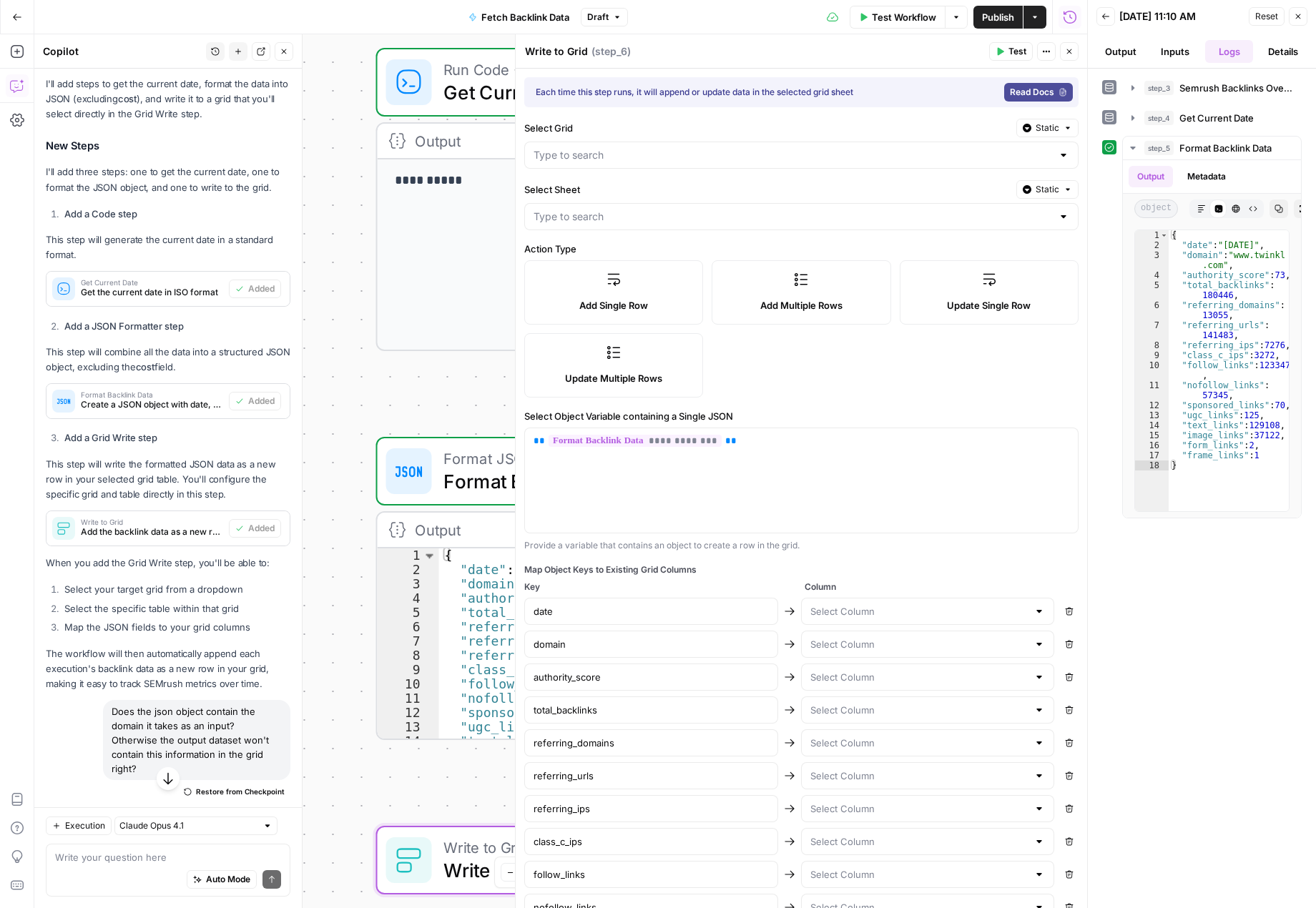
click at [1013, 52] on span "Test" at bounding box center [1017, 51] width 18 height 13
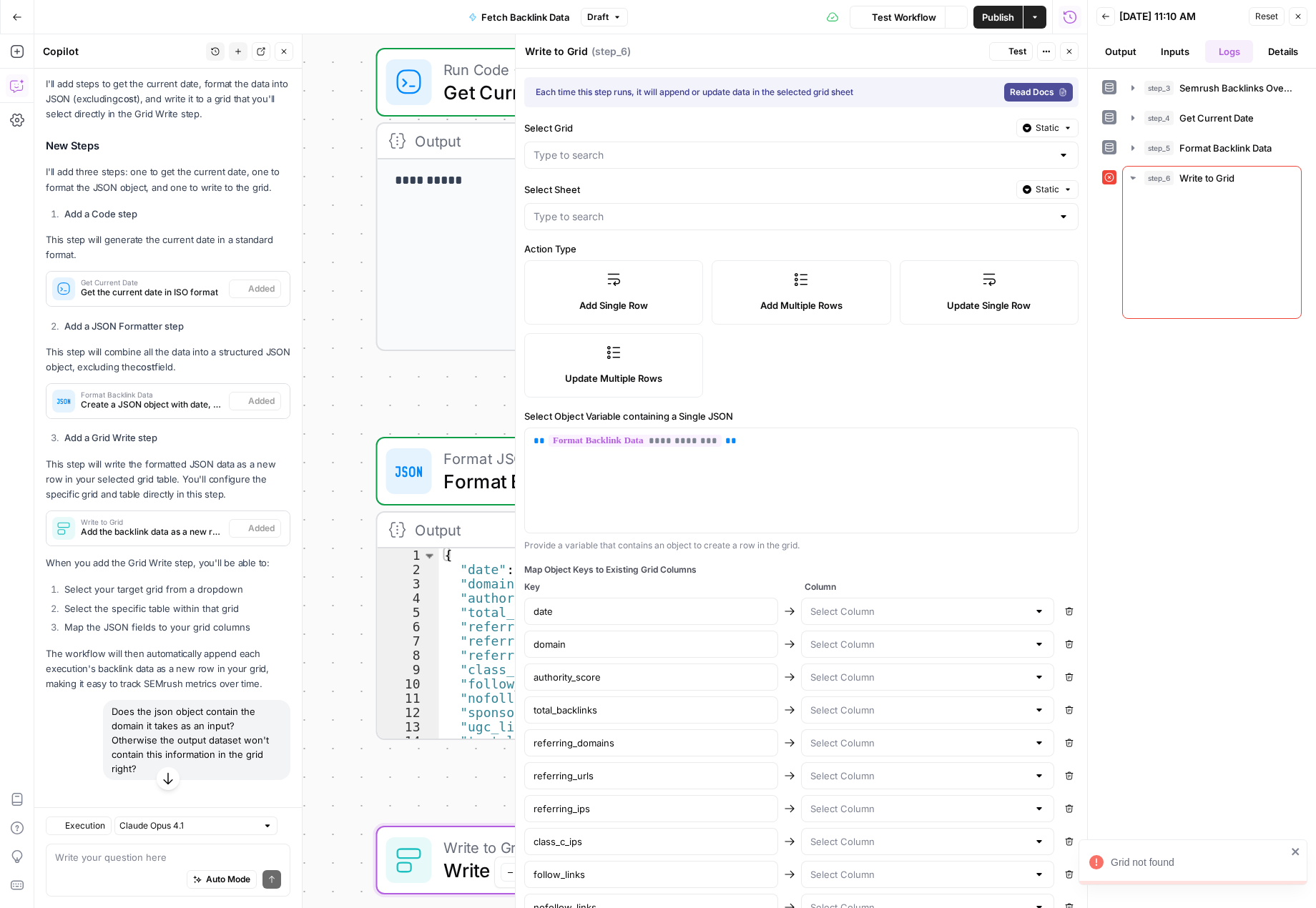
scroll to position [1307, 0]
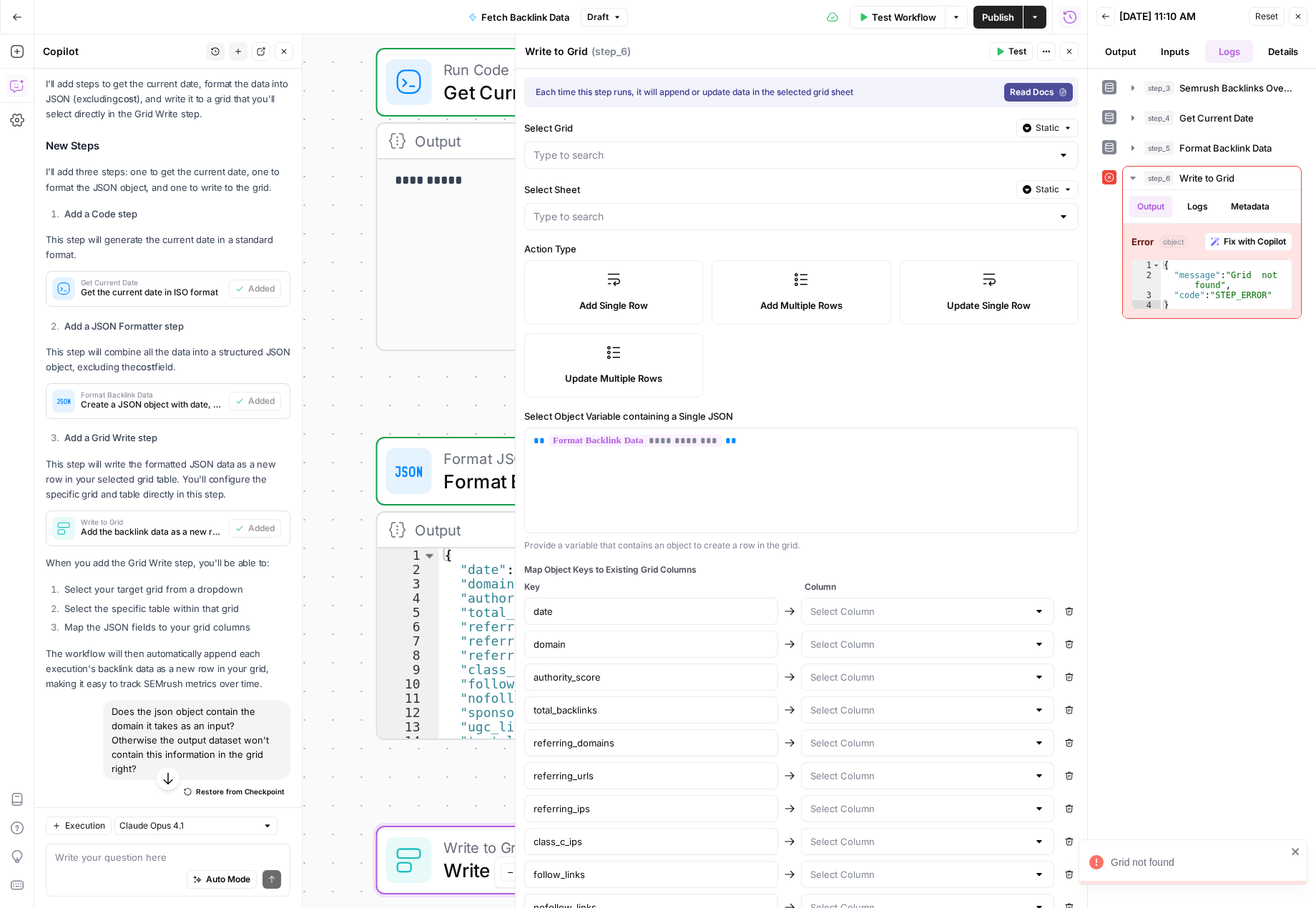
click at [902, 142] on div at bounding box center [802, 156] width 555 height 27
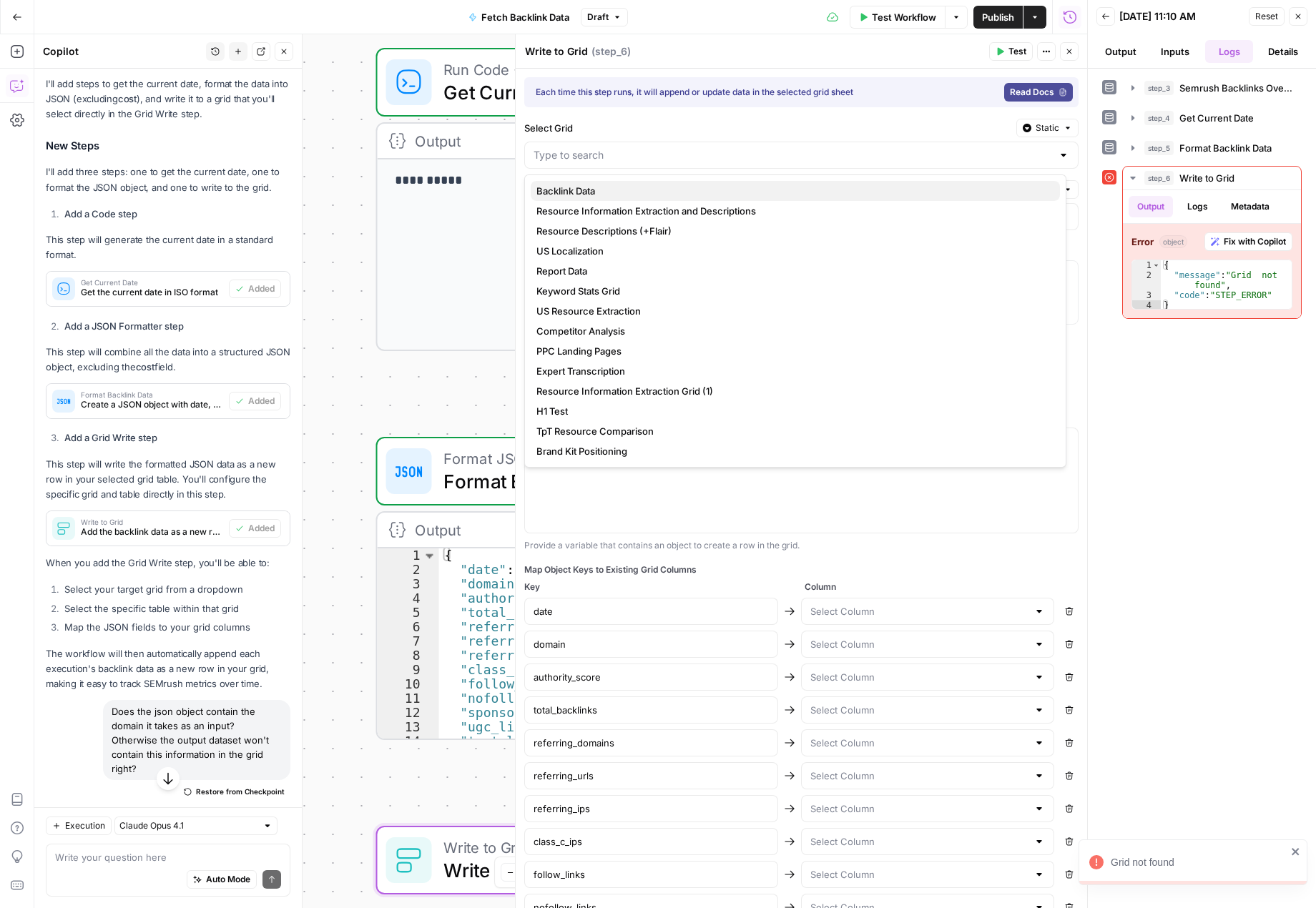
click at [598, 187] on span "Backlink Data" at bounding box center [792, 191] width 512 height 15
type input "Backlink Data"
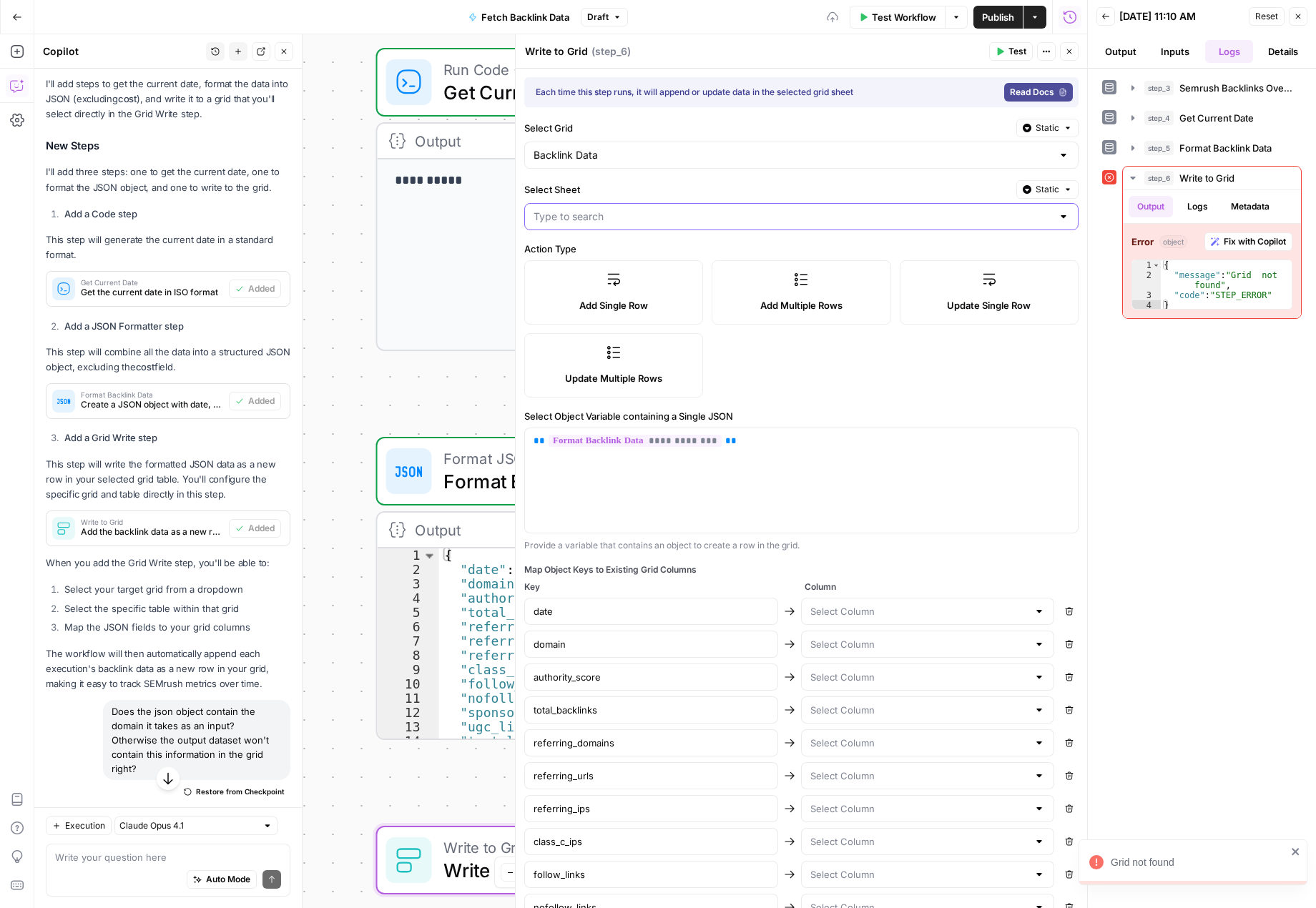
click at [836, 217] on input "Select Sheet" at bounding box center [793, 216] width 518 height 15
click at [589, 256] on span "Domain Data" at bounding box center [792, 252] width 512 height 15
type input "Domain Data"
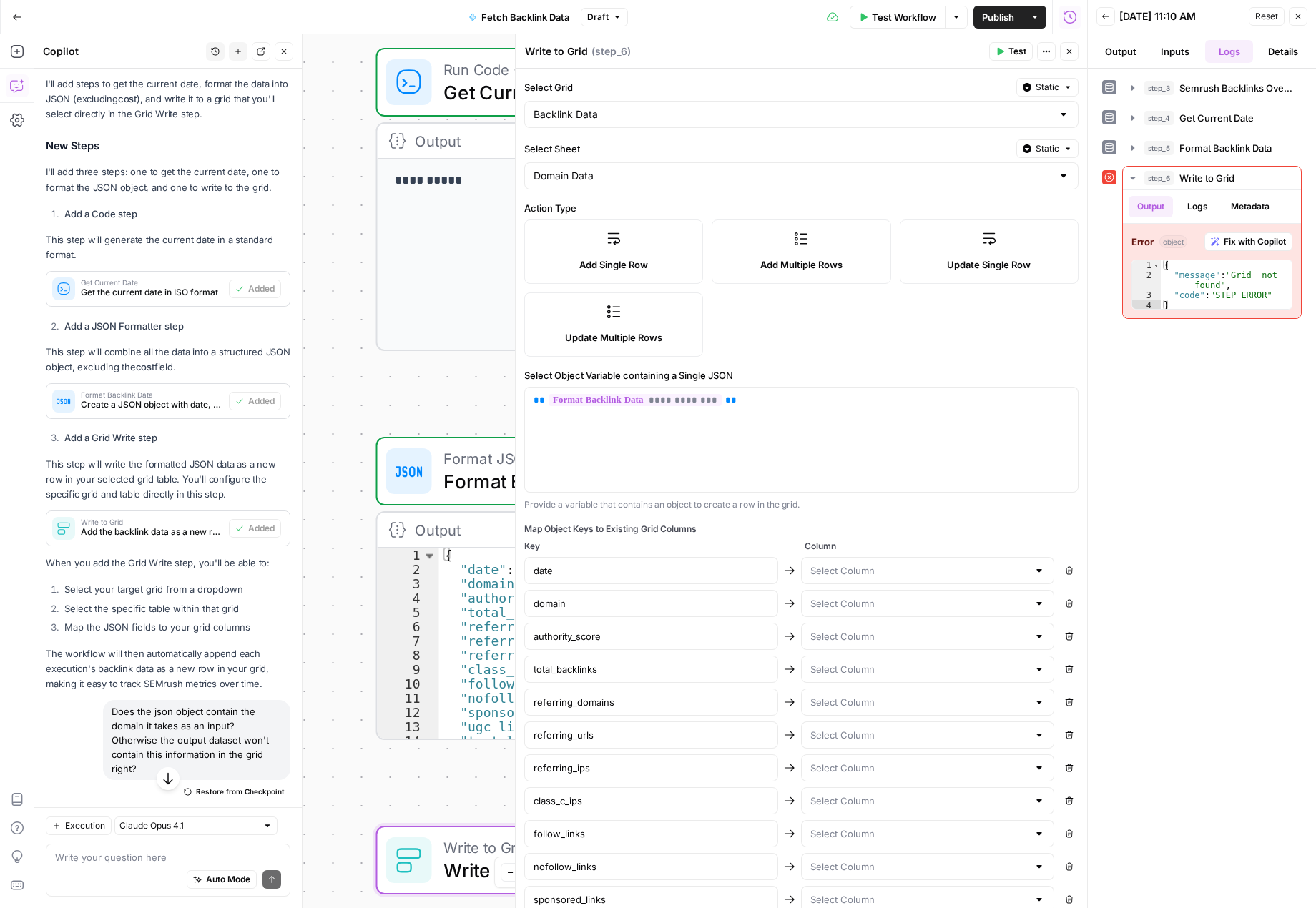
scroll to position [0, 0]
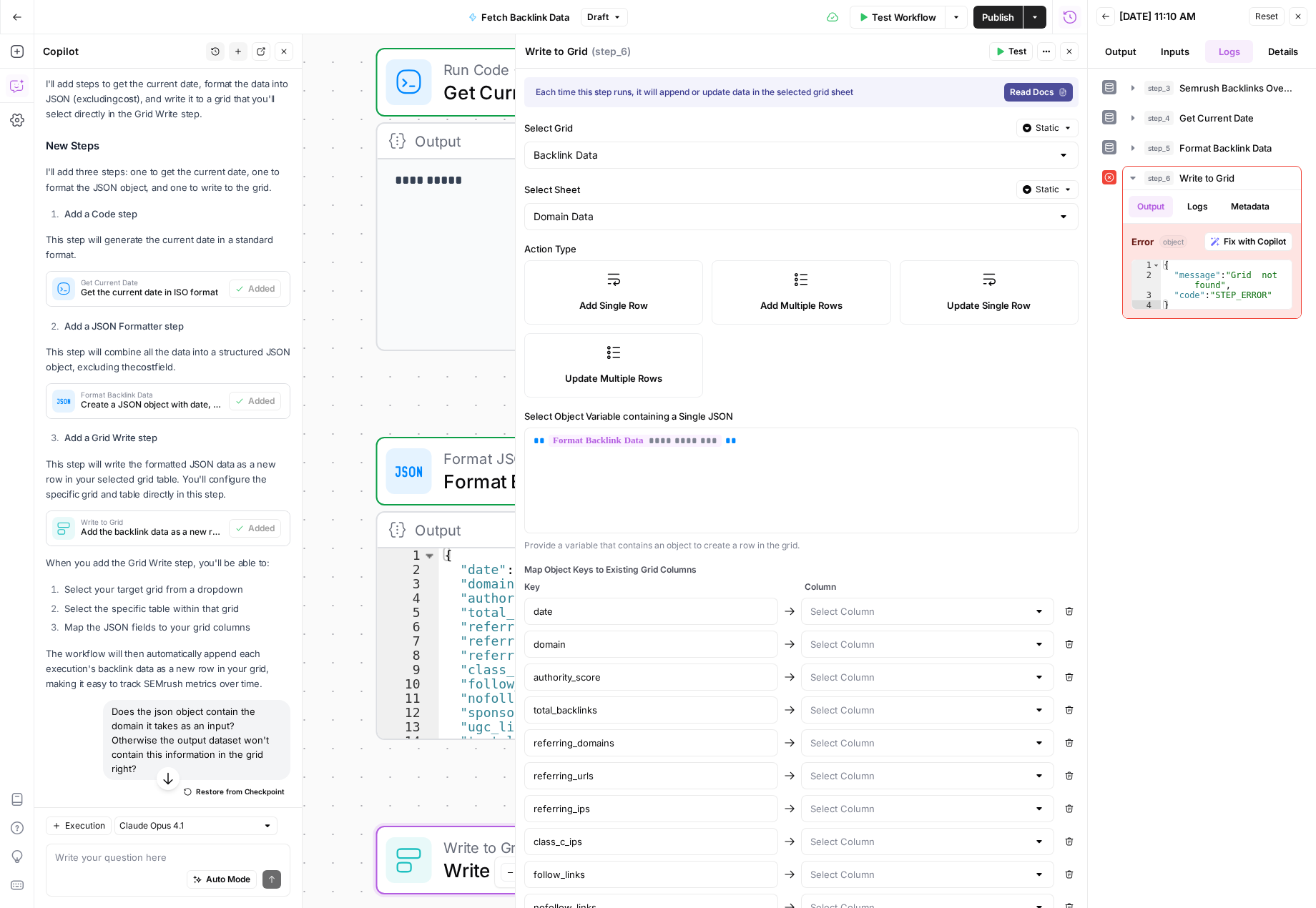
drag, startPoint x: 1001, startPoint y: 52, endPoint x: 823, endPoint y: 245, distance: 262.6
click at [1001, 52] on icon "button" at bounding box center [1000, 52] width 7 height 8
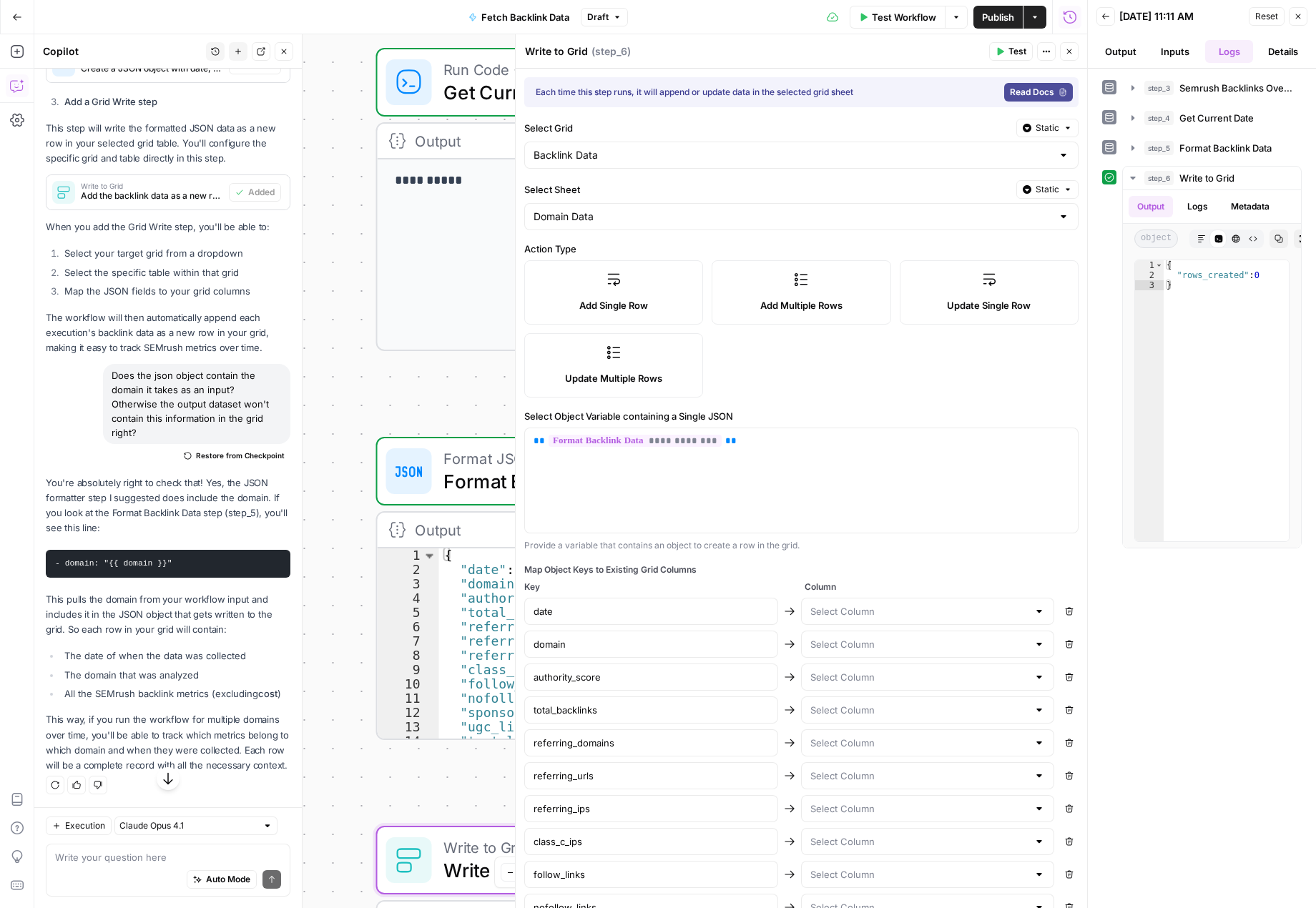
scroll to position [1688, 0]
click at [866, 606] on input "text" at bounding box center [919, 611] width 219 height 15
click at [155, 861] on textarea at bounding box center [168, 857] width 226 height 15
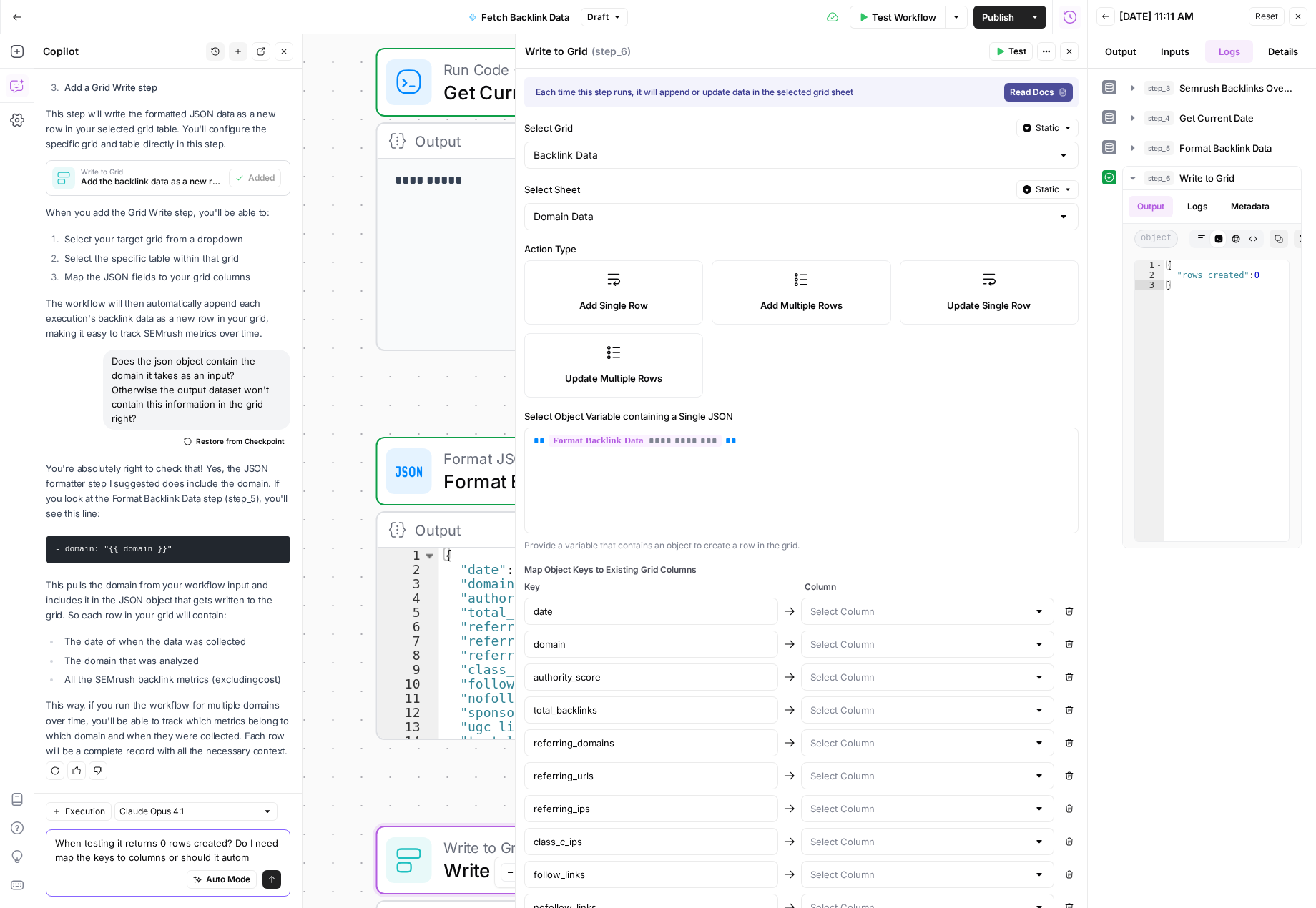
scroll to position [1716, 0]
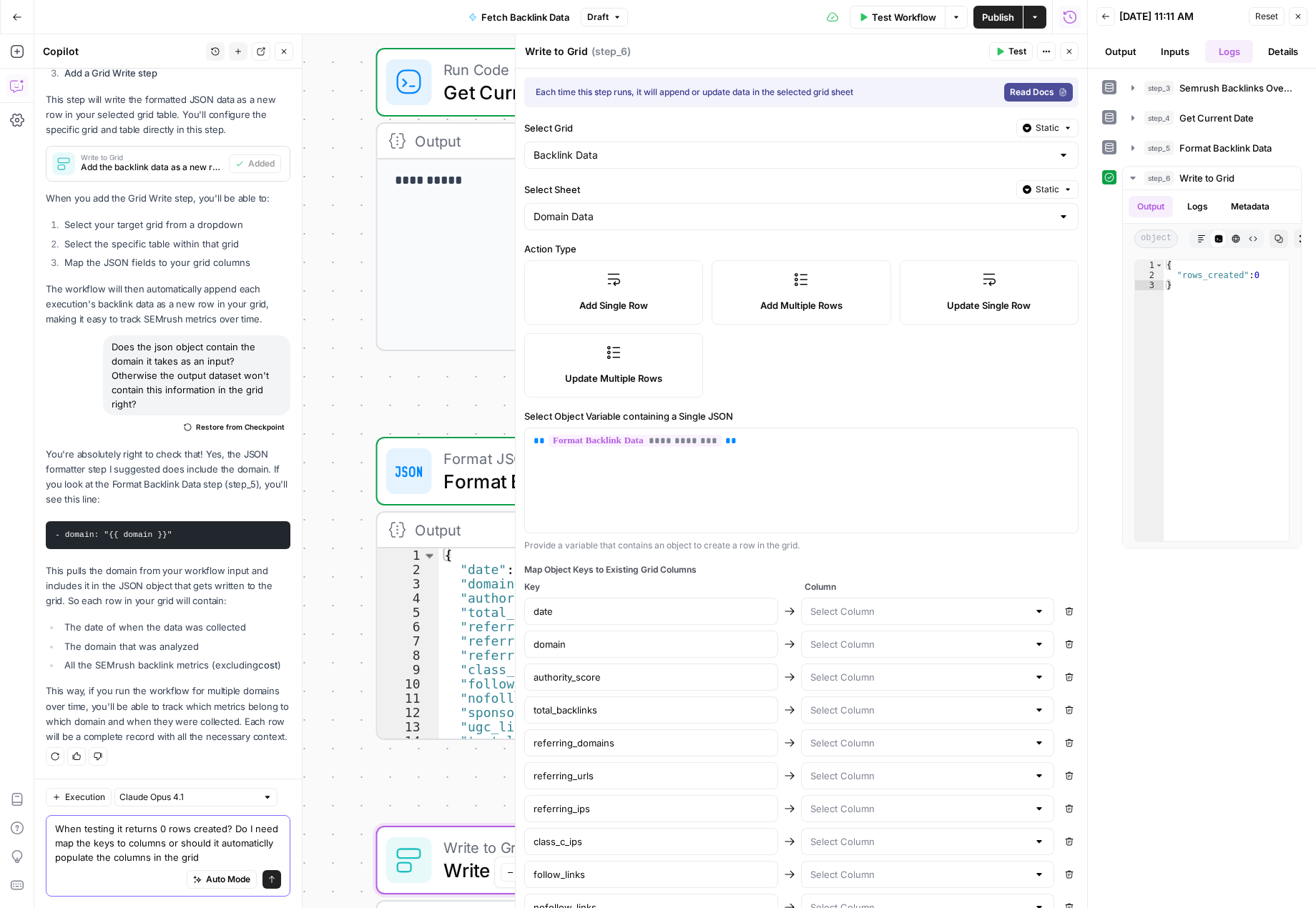
type textarea "When testing it returns 0 rows created? Do I need map the keys to columns or sh…"
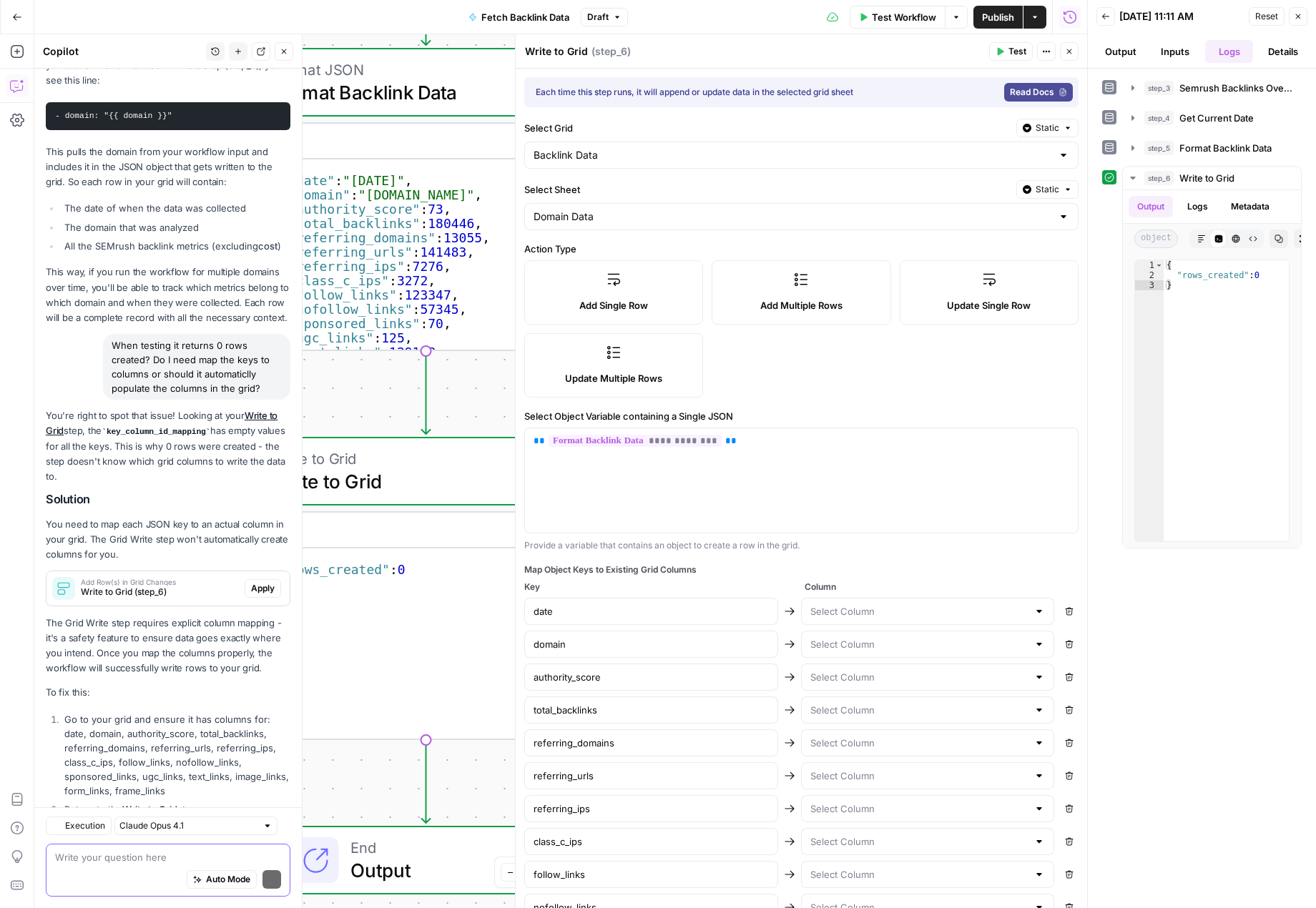
scroll to position [2218, 0]
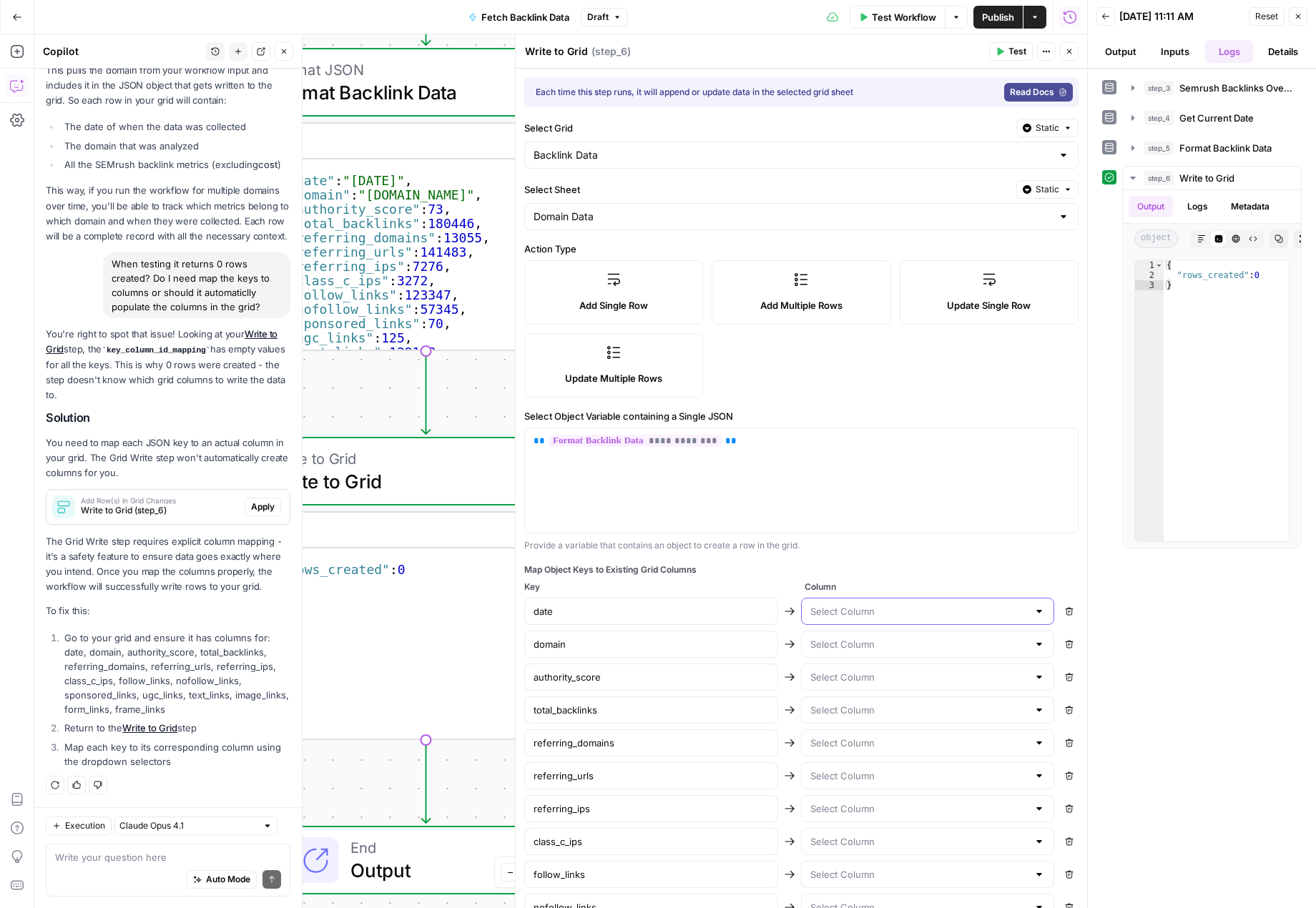
click at [856, 607] on input "text" at bounding box center [919, 611] width 219 height 15
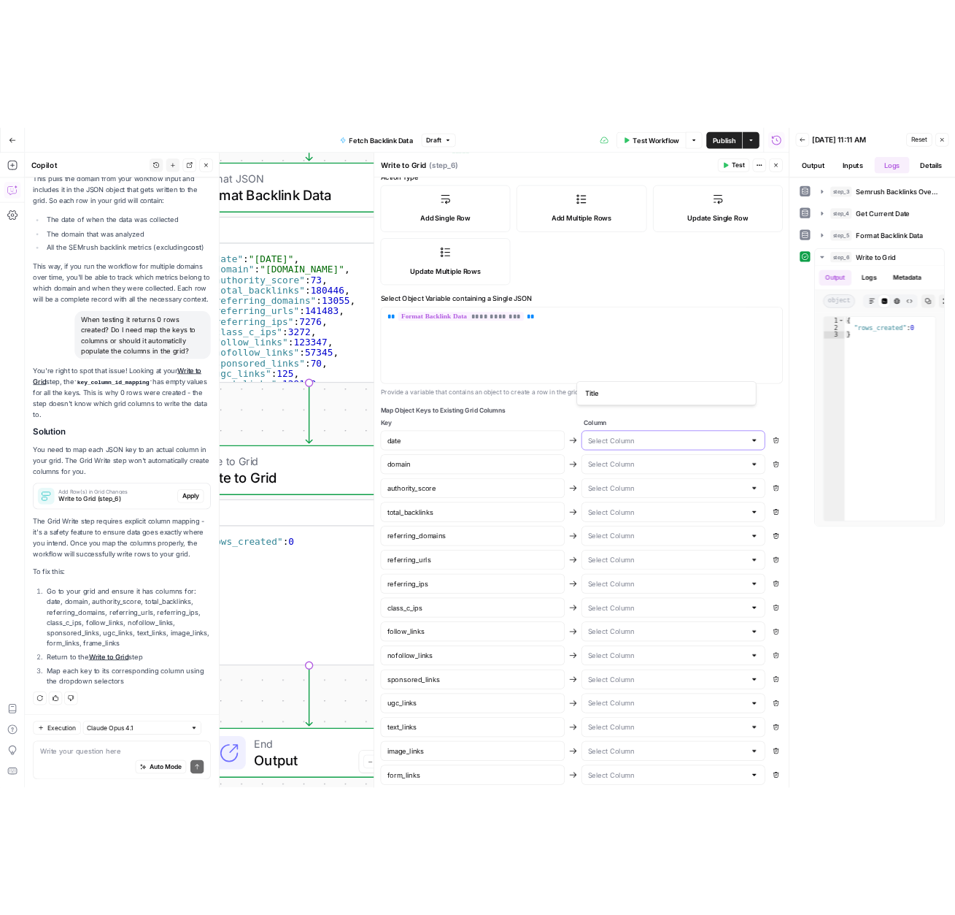
scroll to position [288, 0]
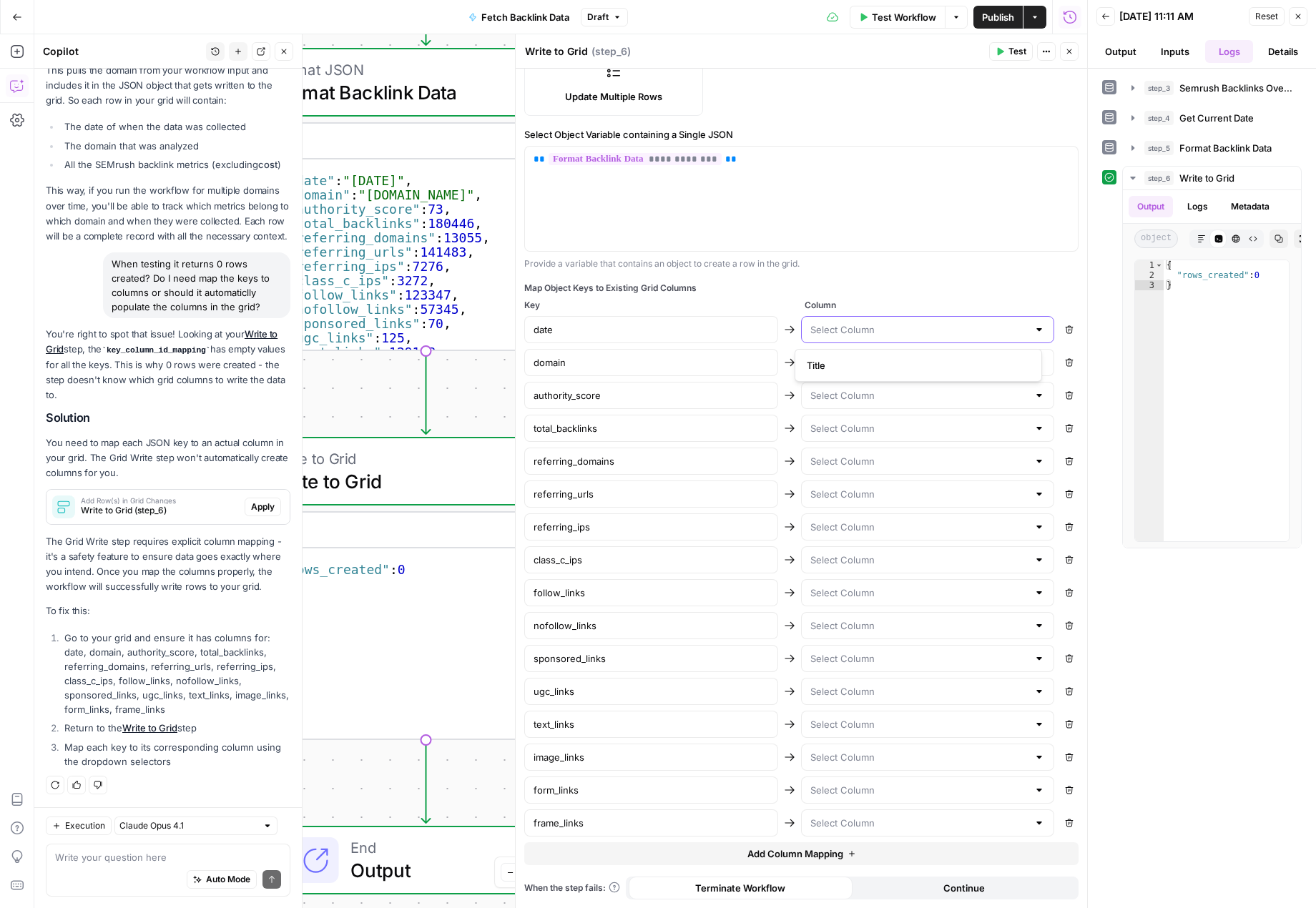
click at [853, 329] on input "text" at bounding box center [919, 329] width 219 height 15
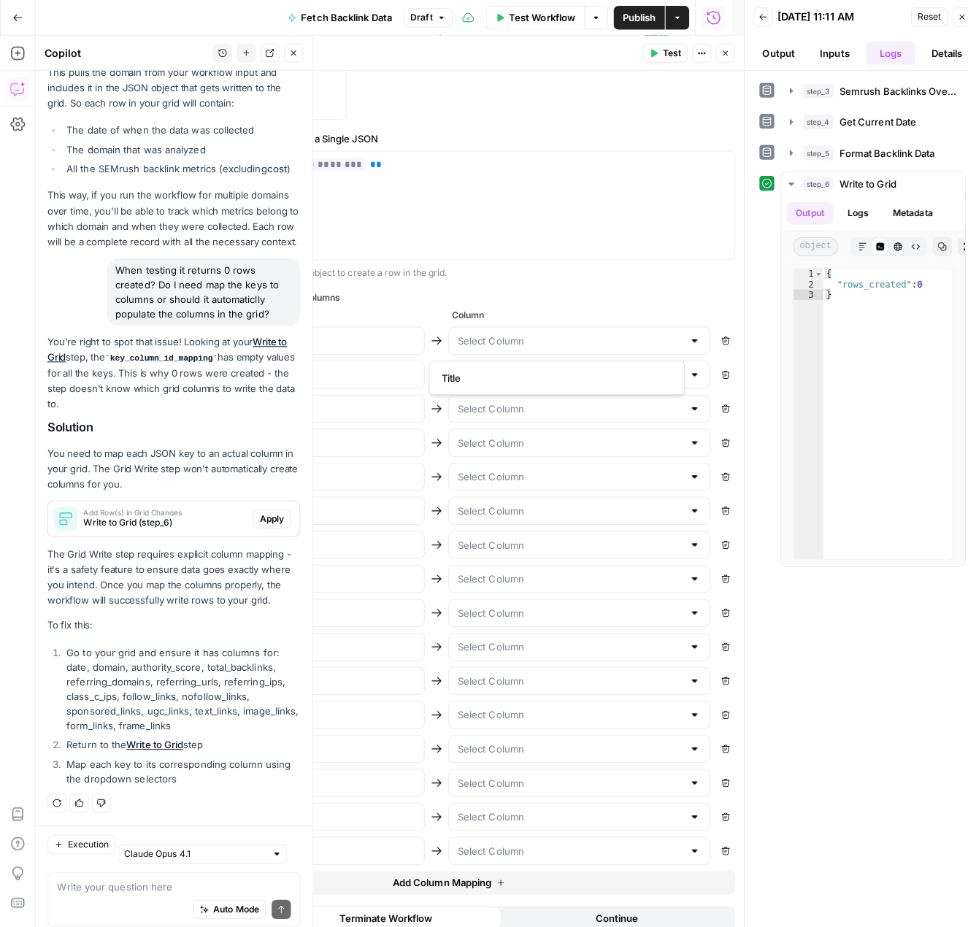
scroll to position [2264, 0]
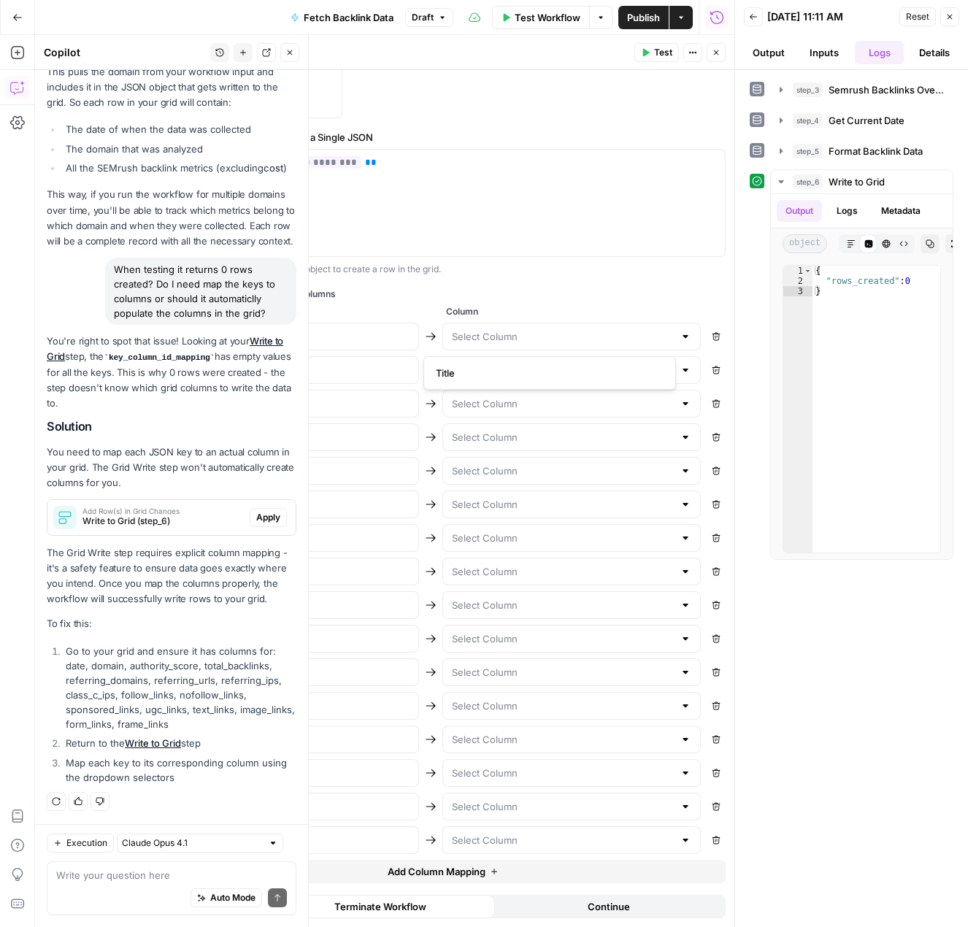
click at [290, 55] on icon "button" at bounding box center [289, 52] width 9 height 9
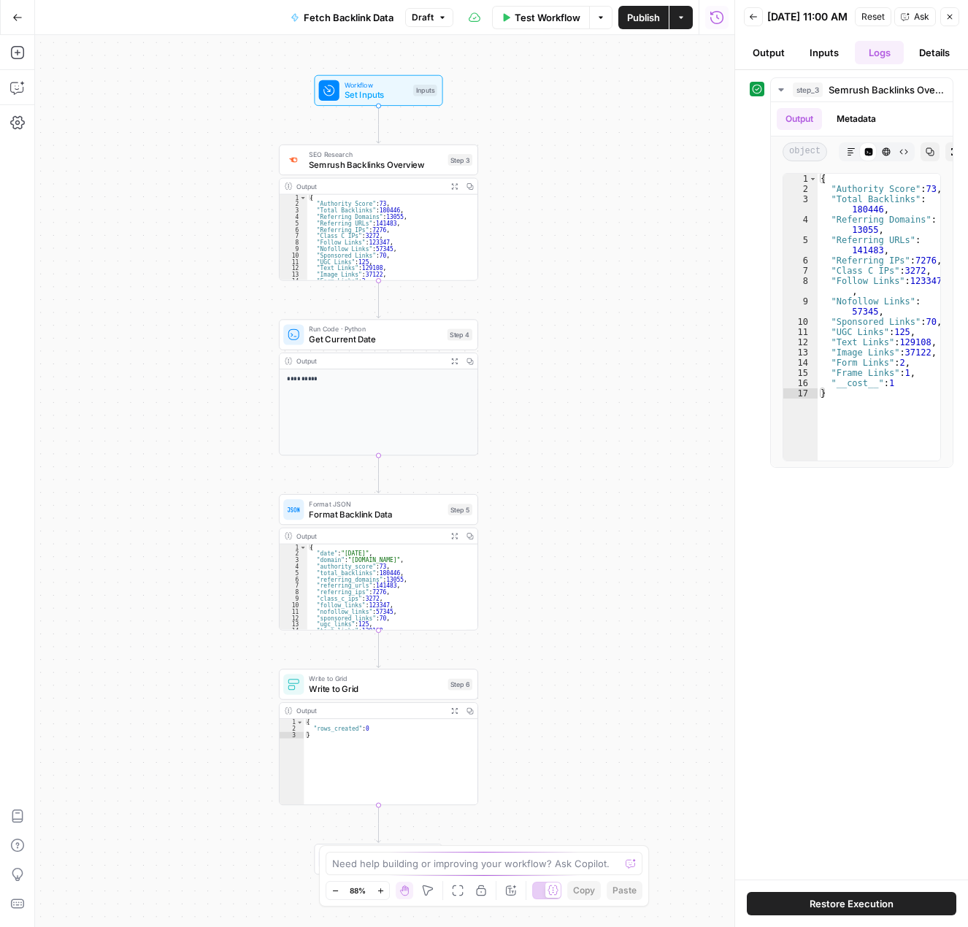
type textarea "*"
click at [423, 749] on div "{ "rows_created" : 0 }" at bounding box center [391, 768] width 174 height 99
click at [401, 685] on span "Write to Grid" at bounding box center [376, 688] width 134 height 13
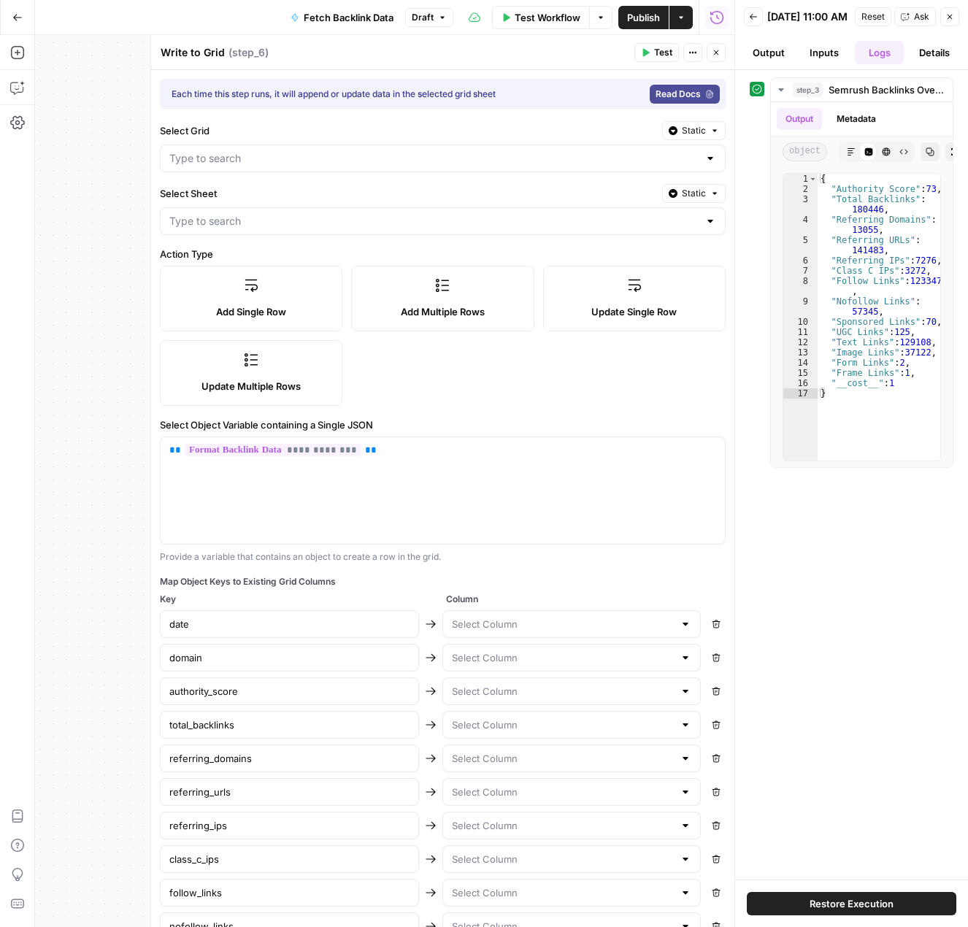
type input "Backlink Data"
type input "Domain Data"
click at [541, 618] on input "text" at bounding box center [563, 624] width 223 height 15
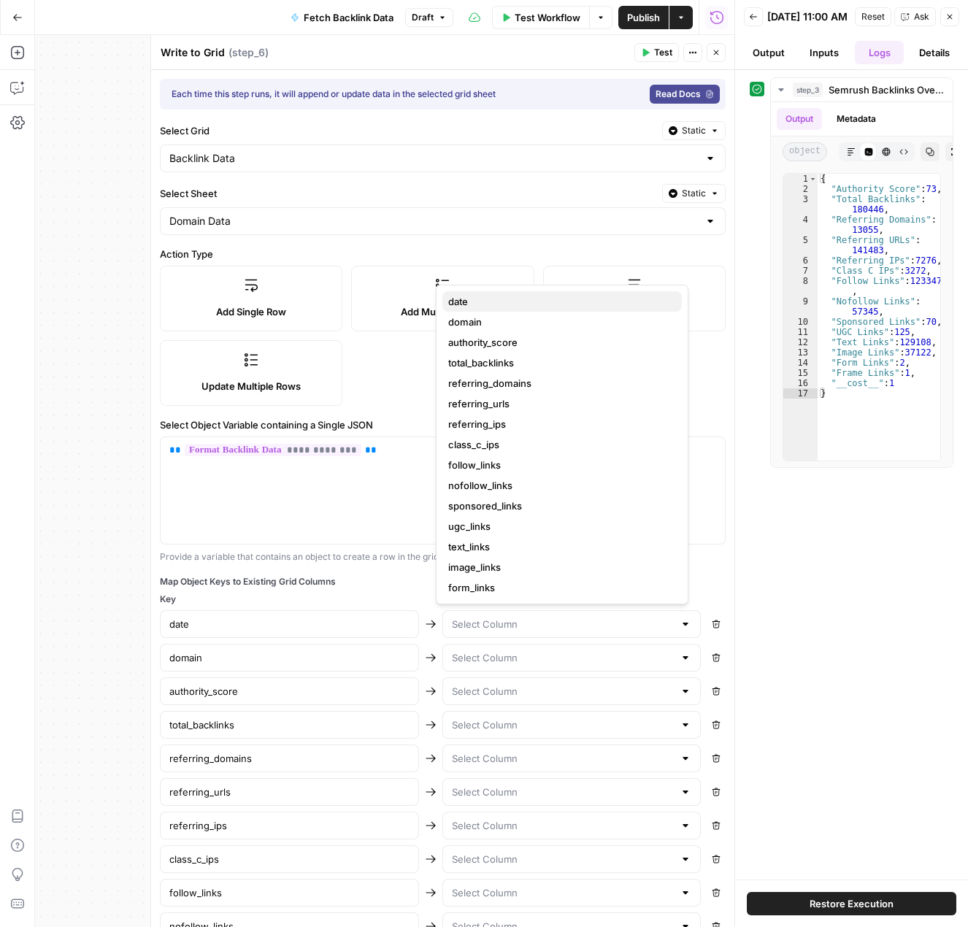
click at [470, 299] on span "date" at bounding box center [559, 301] width 222 height 15
type input "date"
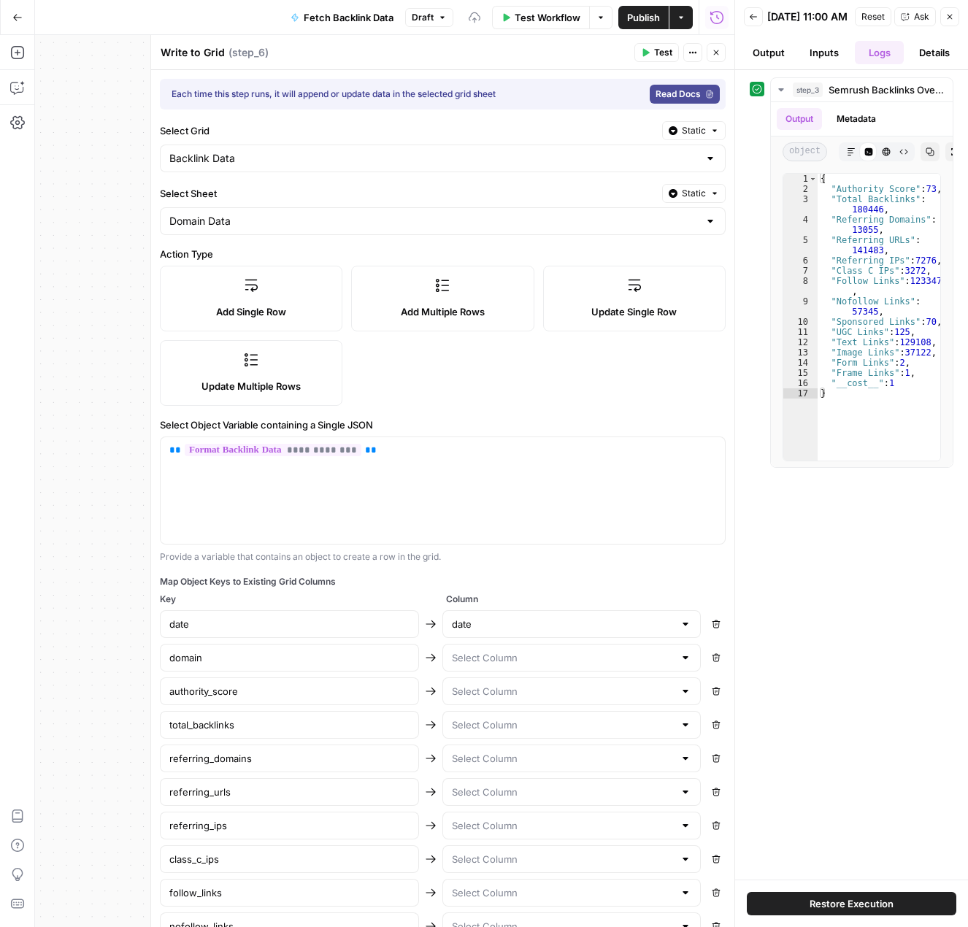
click at [578, 666] on div at bounding box center [571, 658] width 259 height 28
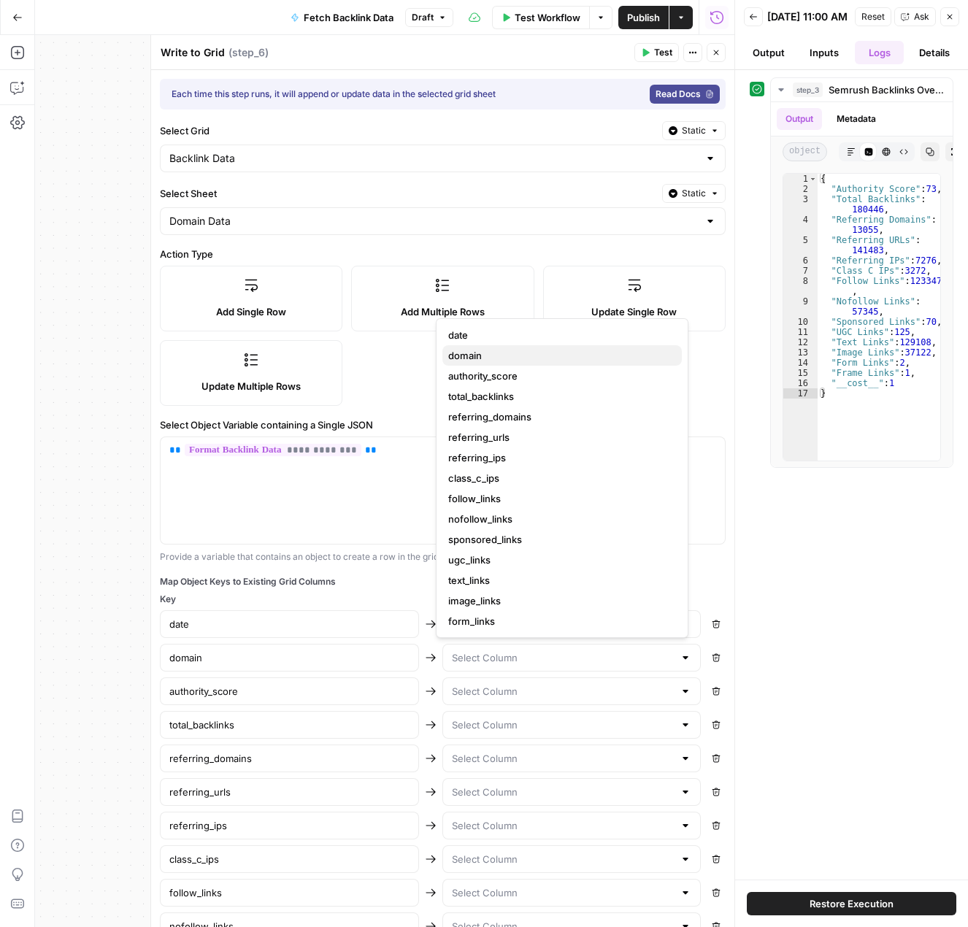
click at [477, 345] on button "domain" at bounding box center [561, 355] width 239 height 20
type input "domain"
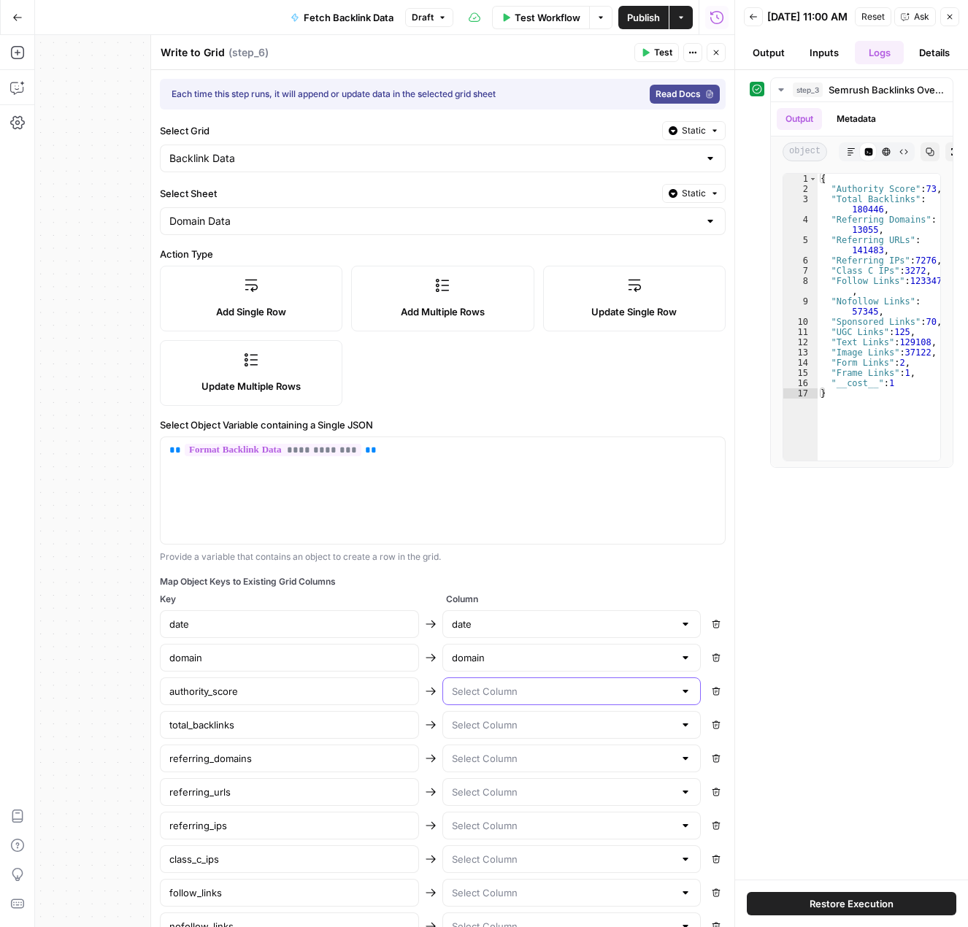
click at [514, 687] on input "text" at bounding box center [563, 691] width 223 height 15
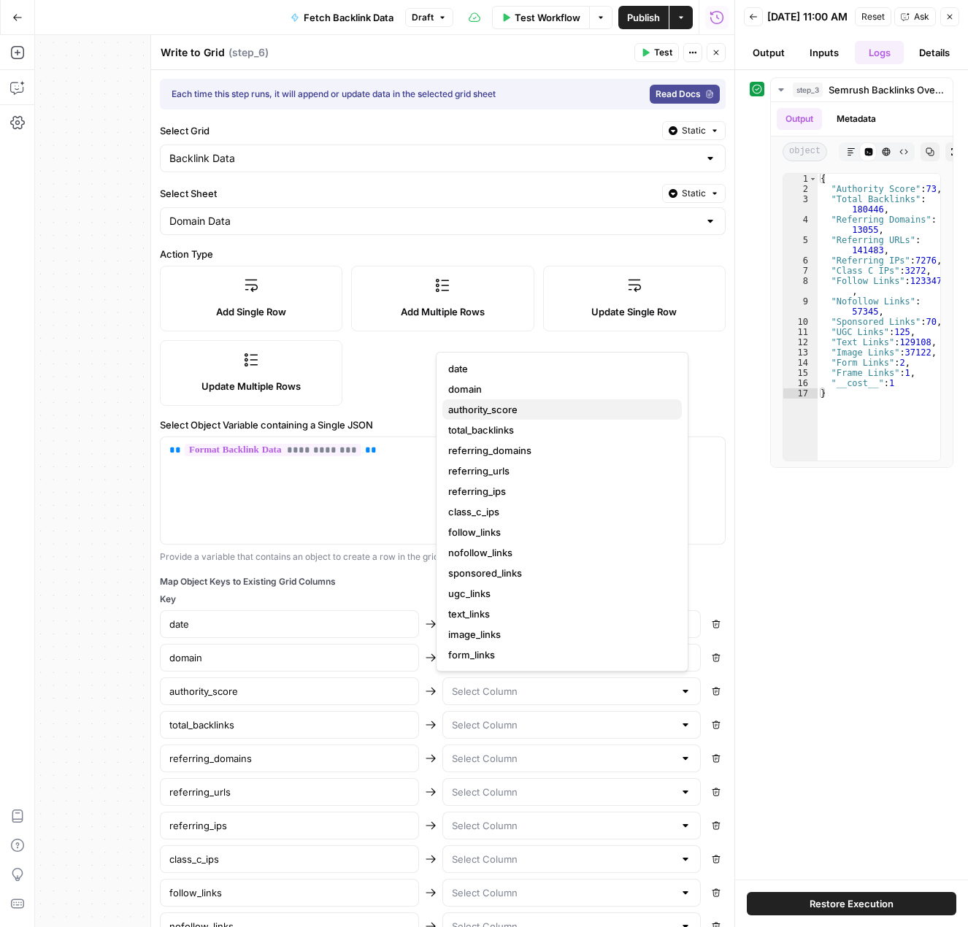
click at [493, 402] on span "authority_score" at bounding box center [559, 409] width 222 height 15
type input "authority_score"
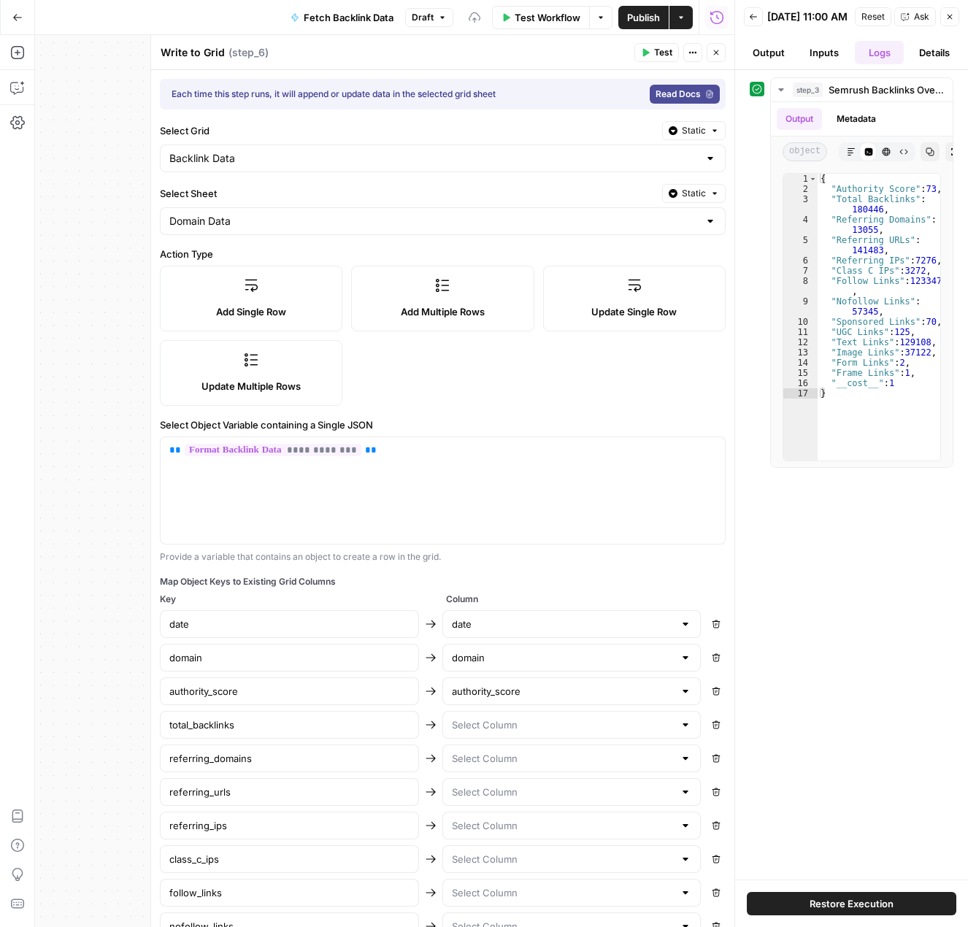
scroll to position [73, 0]
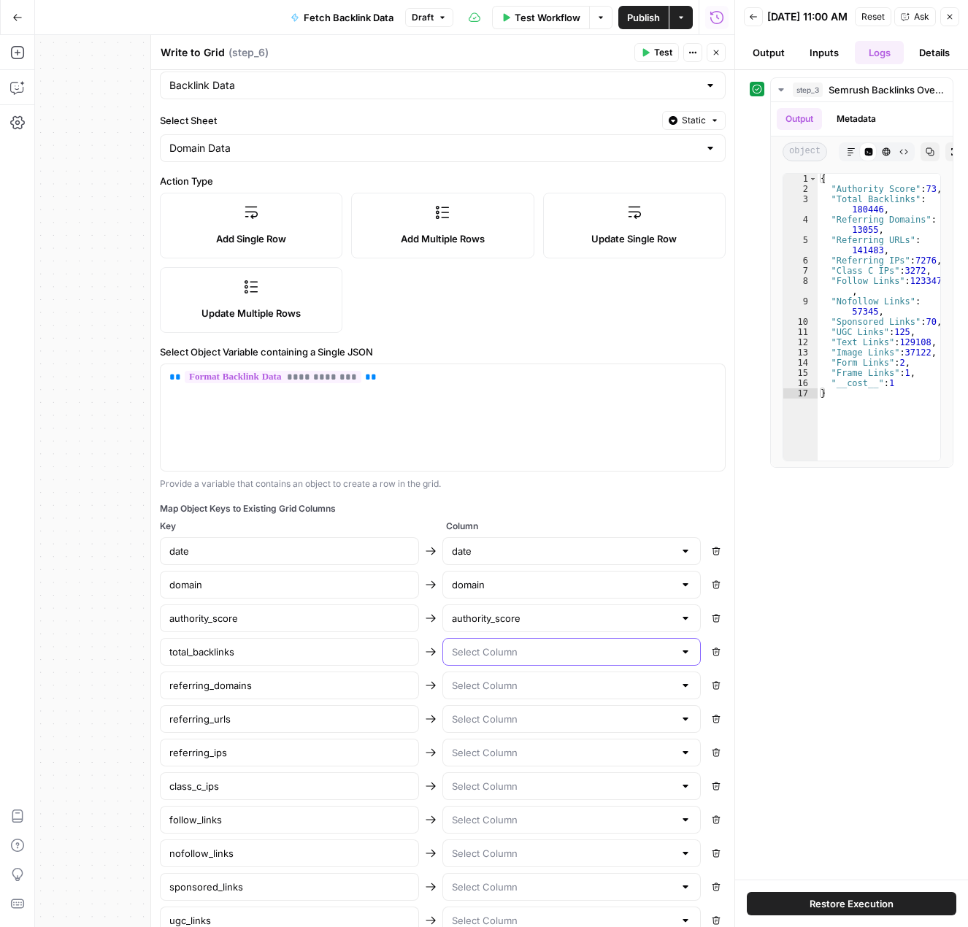
click at [516, 654] on input "text" at bounding box center [563, 652] width 223 height 15
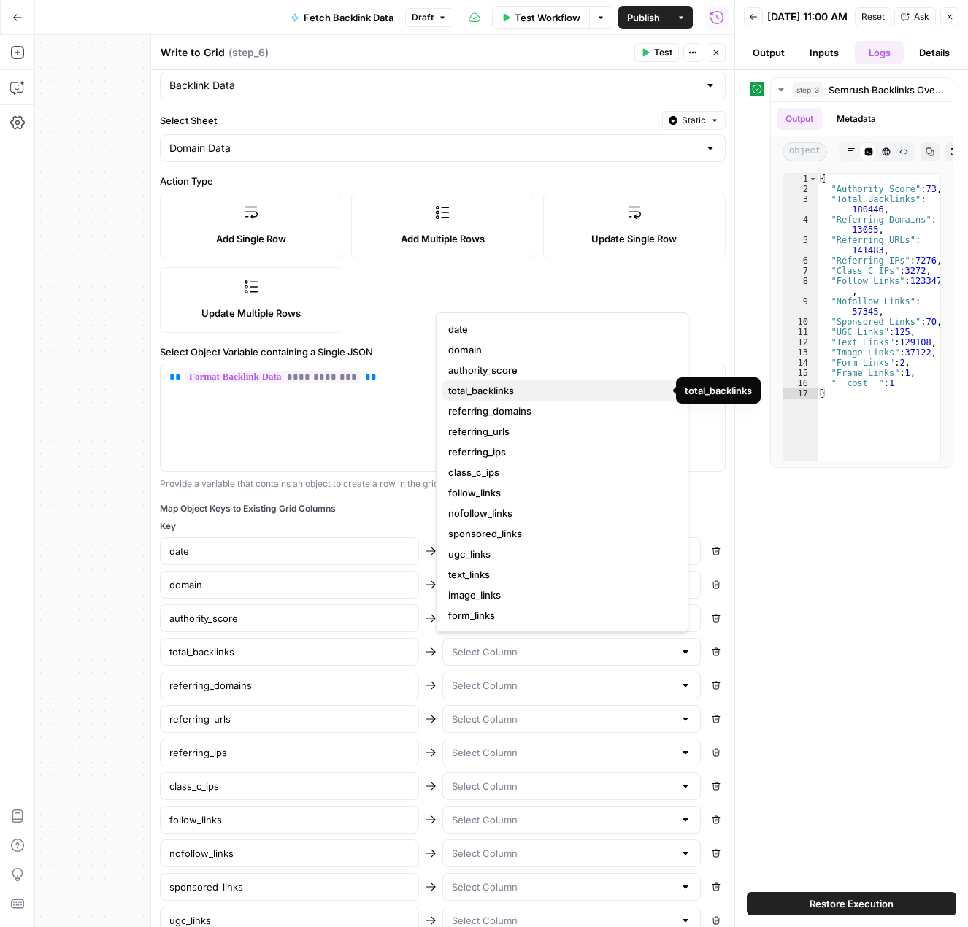
click at [496, 392] on span "total_backlinks" at bounding box center [559, 390] width 222 height 15
type input "total_backlinks"
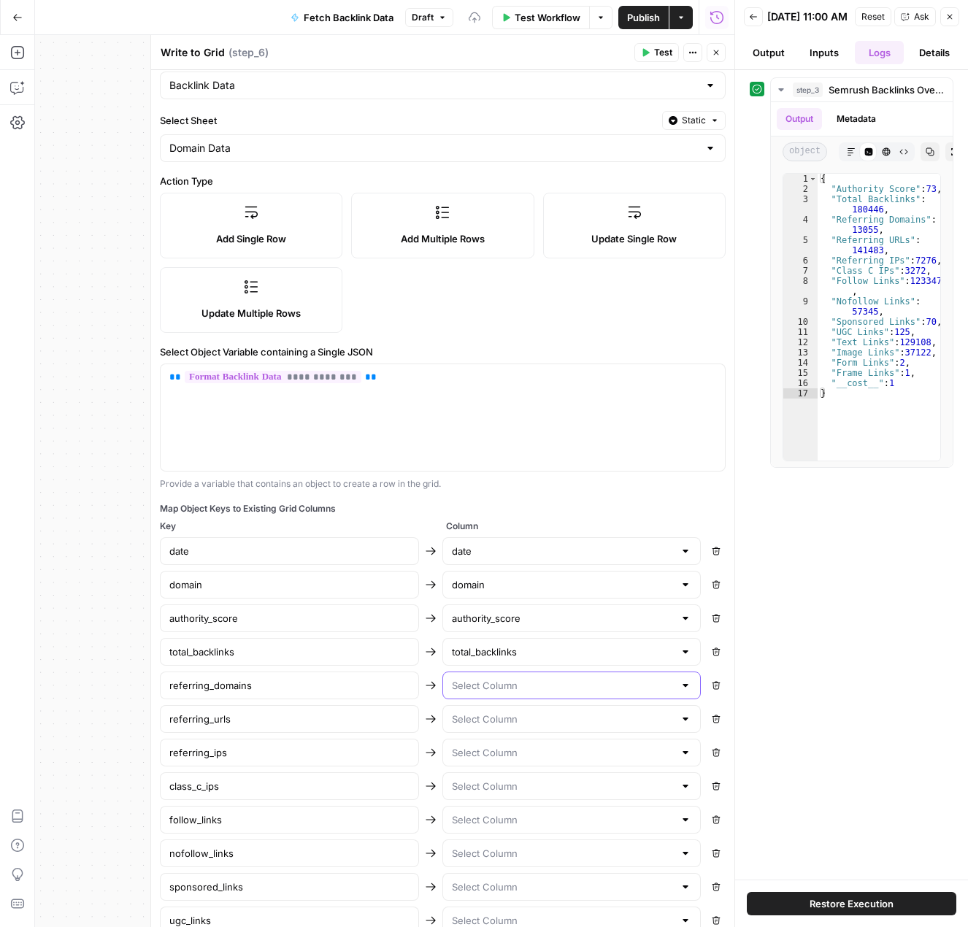
click at [520, 690] on input "text" at bounding box center [563, 685] width 223 height 15
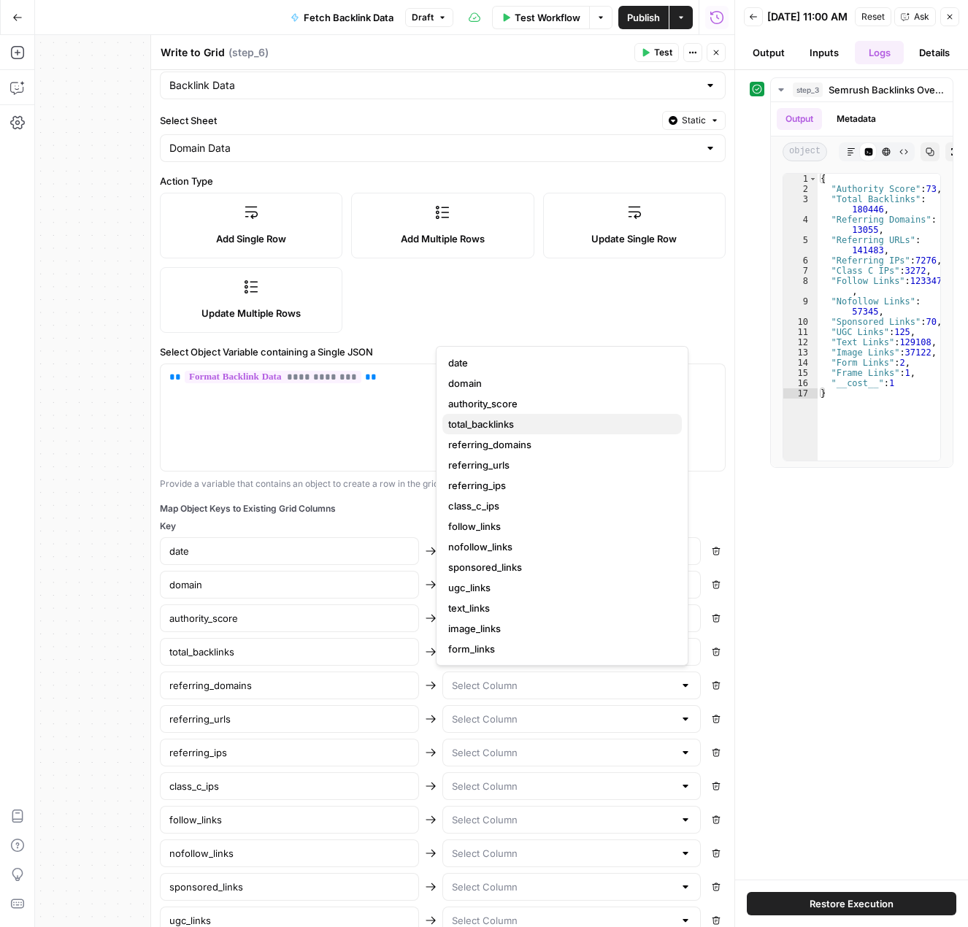
click at [521, 434] on button "total_backlinks" at bounding box center [561, 424] width 239 height 20
type input "total_backlinks"
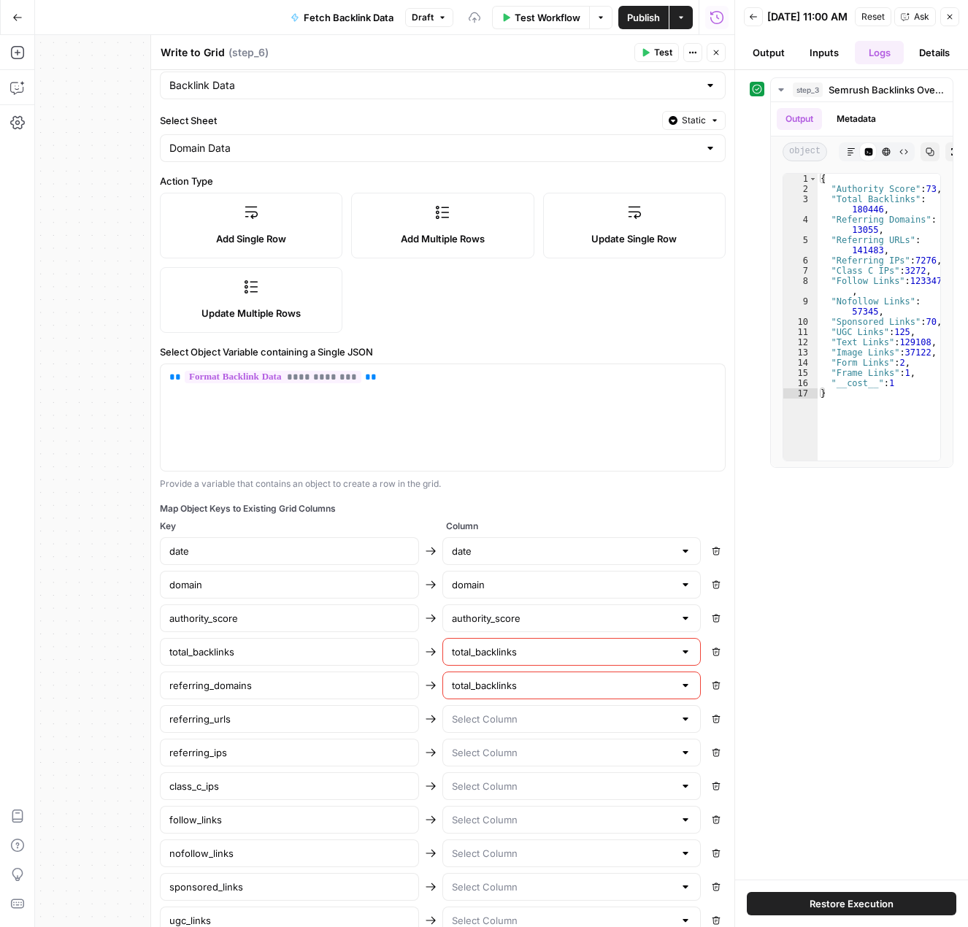
click at [531, 687] on input "total_backlinks" at bounding box center [563, 685] width 223 height 15
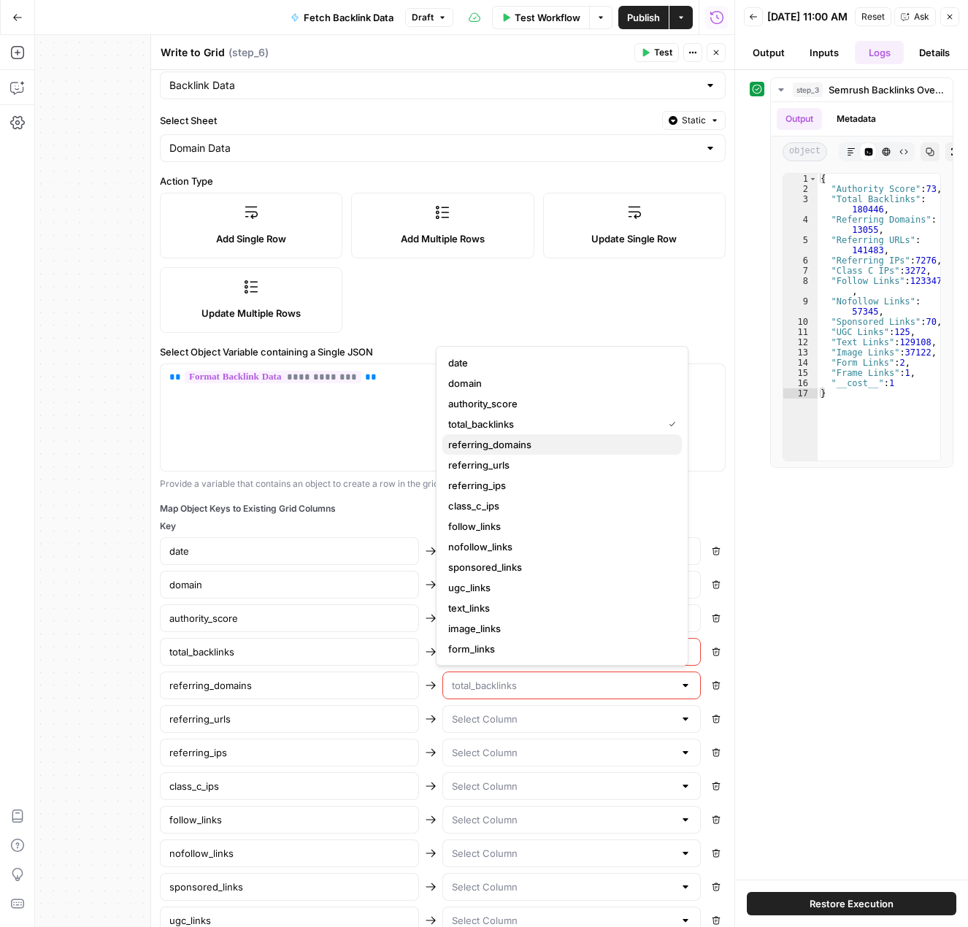
click at [501, 451] on span "referring_domains" at bounding box center [559, 444] width 222 height 15
type input "referring_domains"
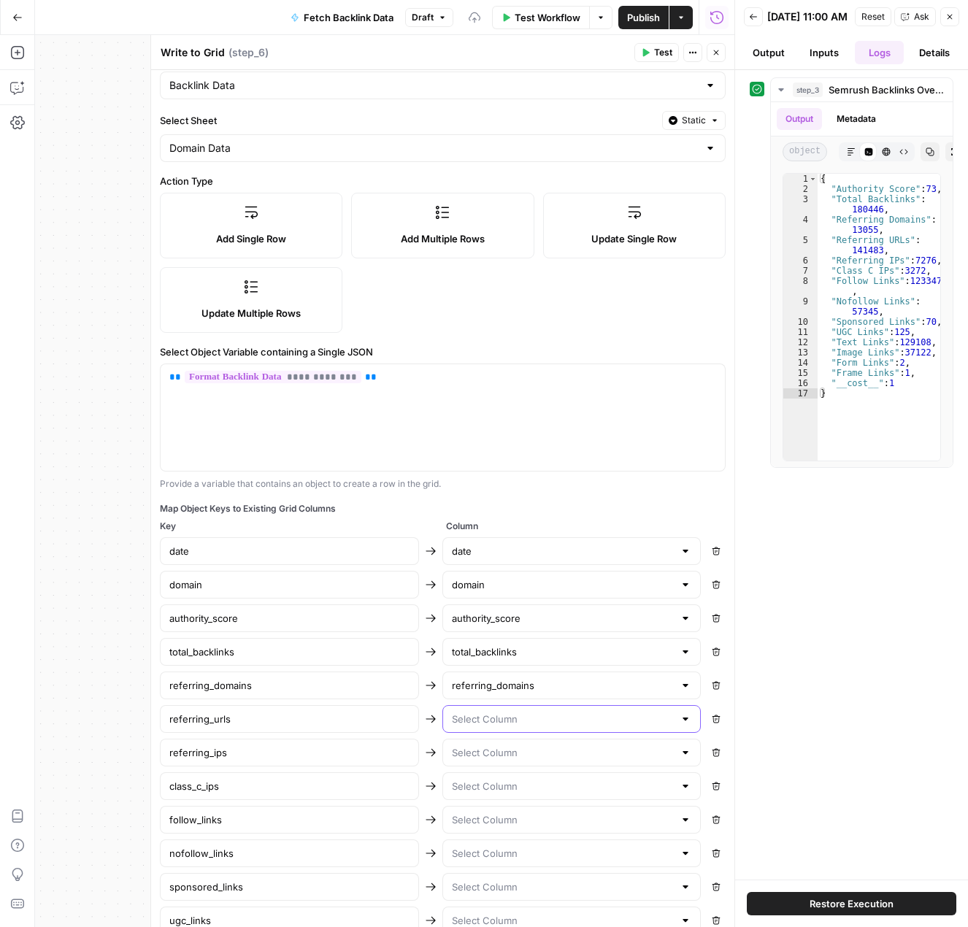
click at [506, 713] on input "text" at bounding box center [563, 719] width 223 height 15
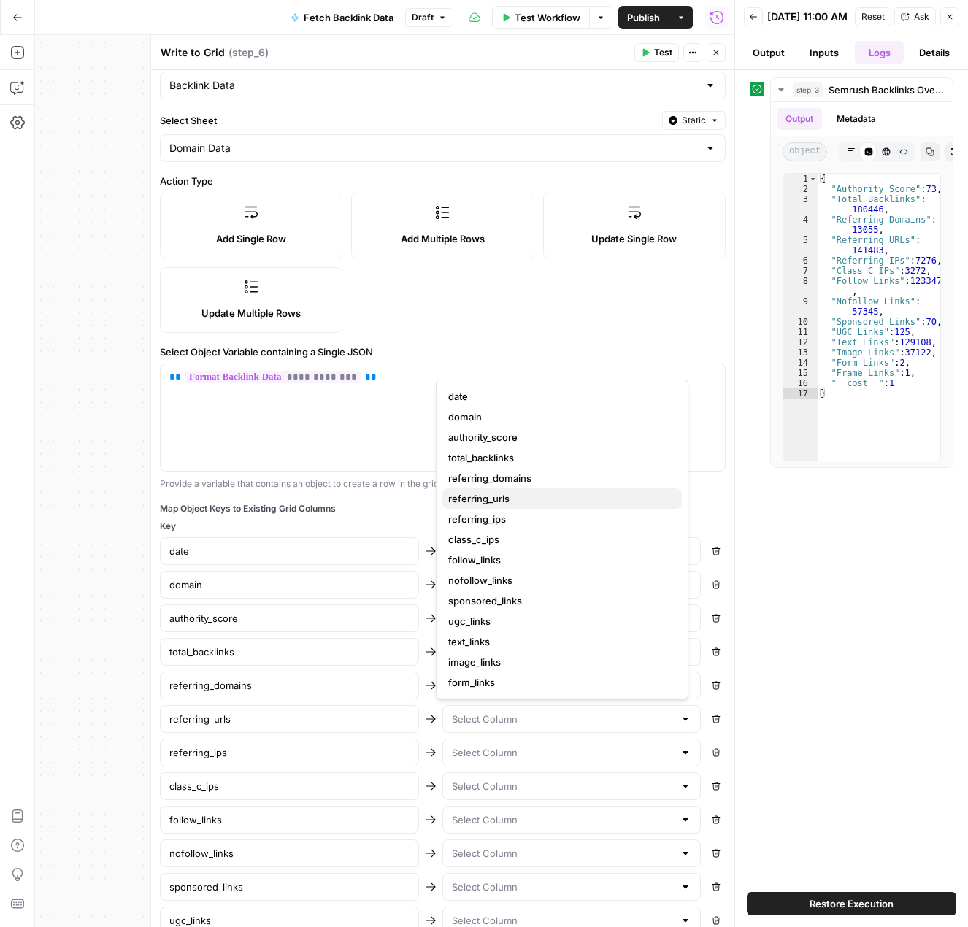
click at [505, 501] on span "referring_urls" at bounding box center [559, 498] width 222 height 15
type input "referring_urls"
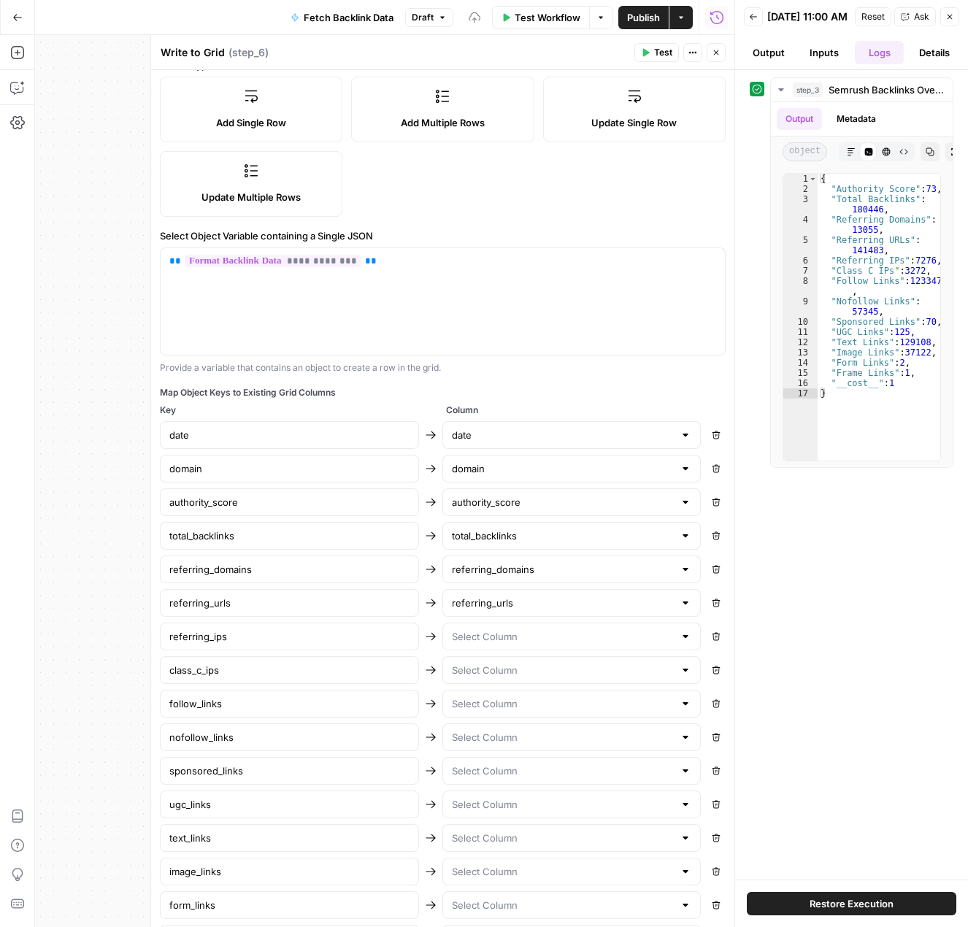
scroll to position [219, 0]
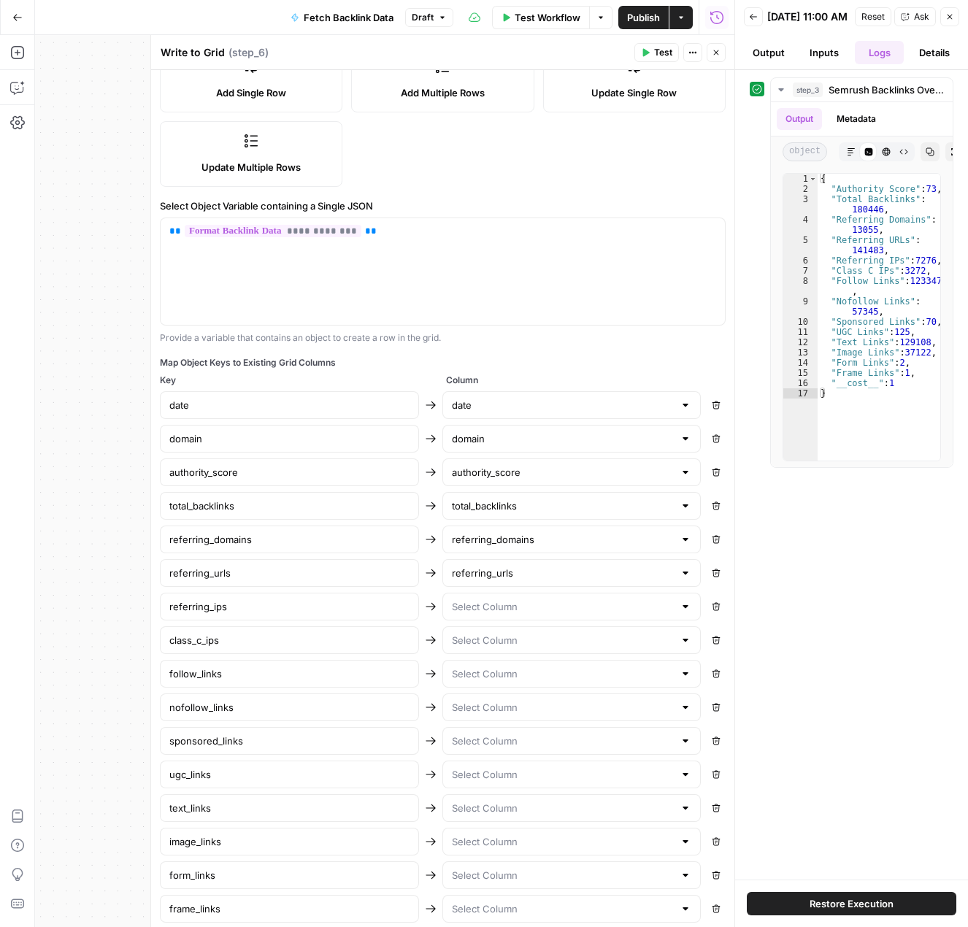
click at [513, 615] on div at bounding box center [571, 607] width 259 height 28
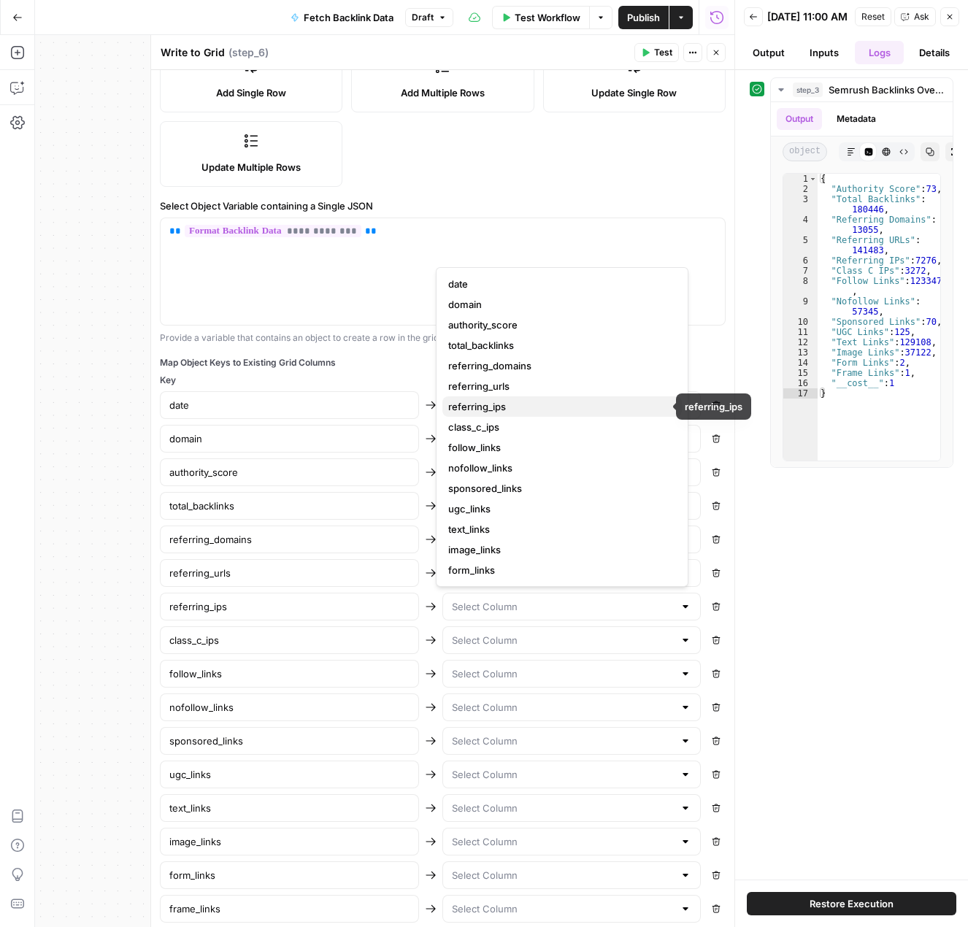
click at [501, 412] on span "referring_ips" at bounding box center [559, 406] width 222 height 15
type input "referring_ips"
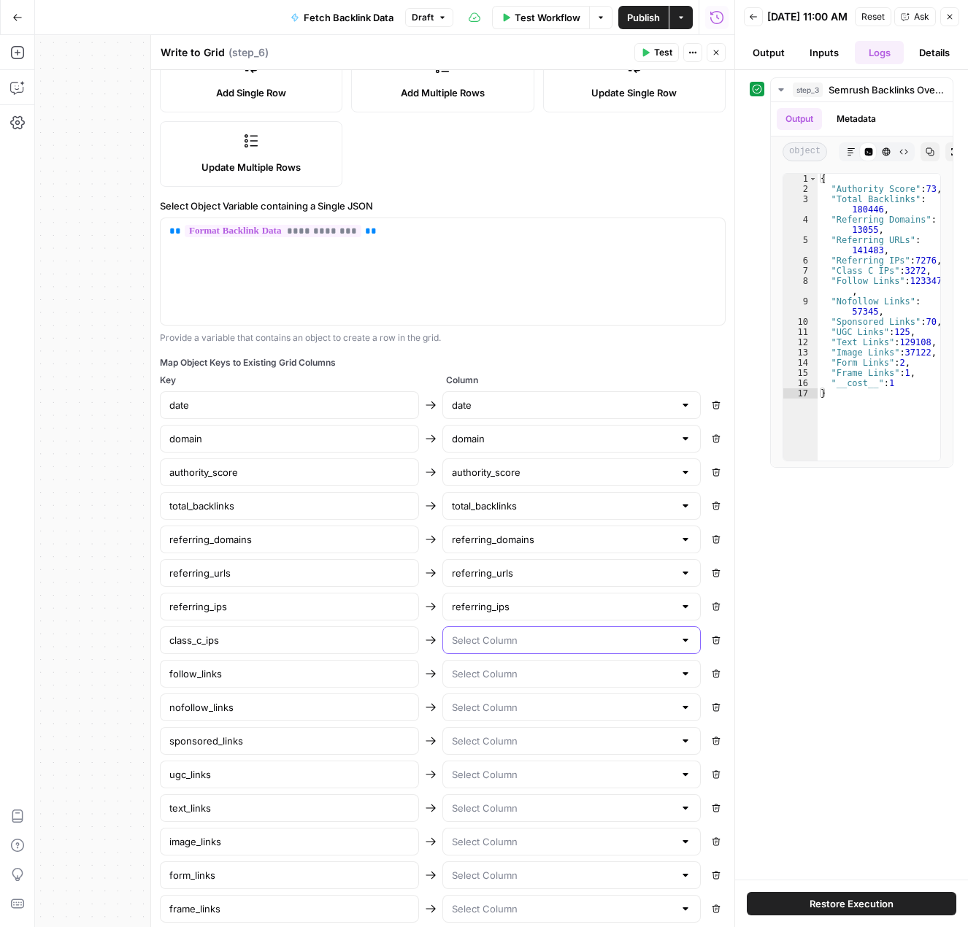
click at [511, 635] on input "text" at bounding box center [563, 640] width 223 height 15
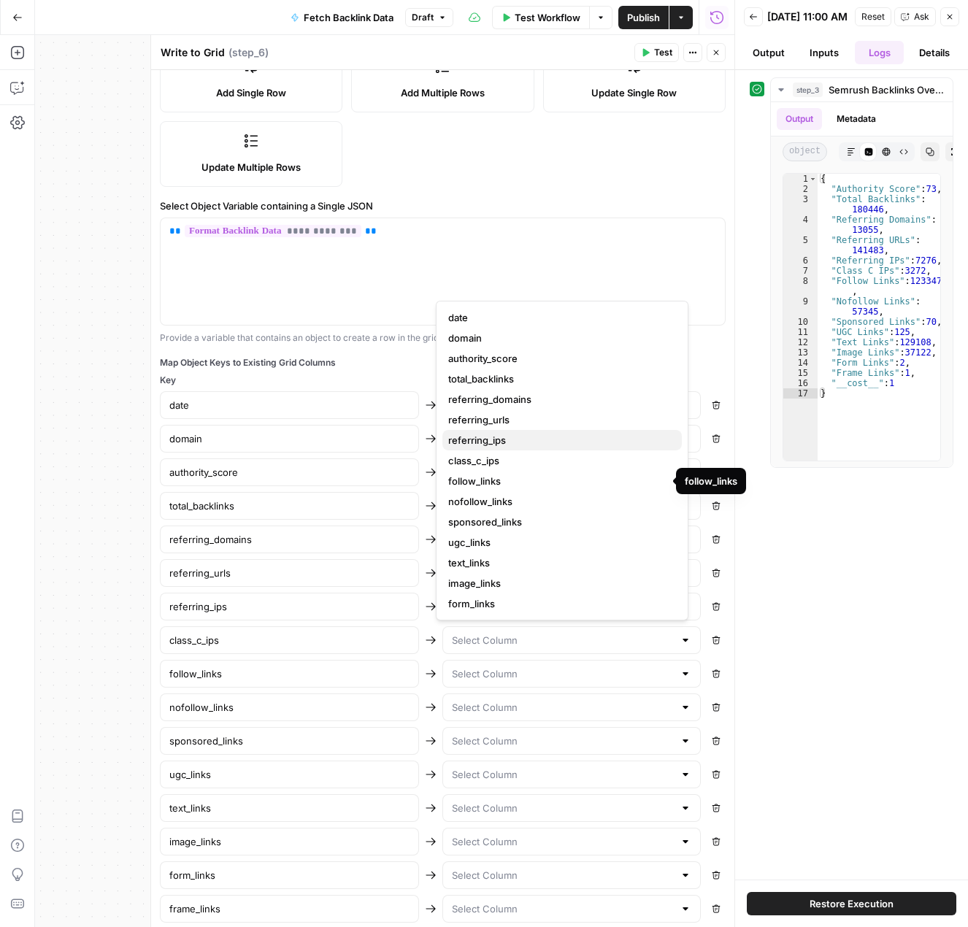
click at [491, 439] on span "referring_ips" at bounding box center [559, 440] width 222 height 15
type input "referring_ips"
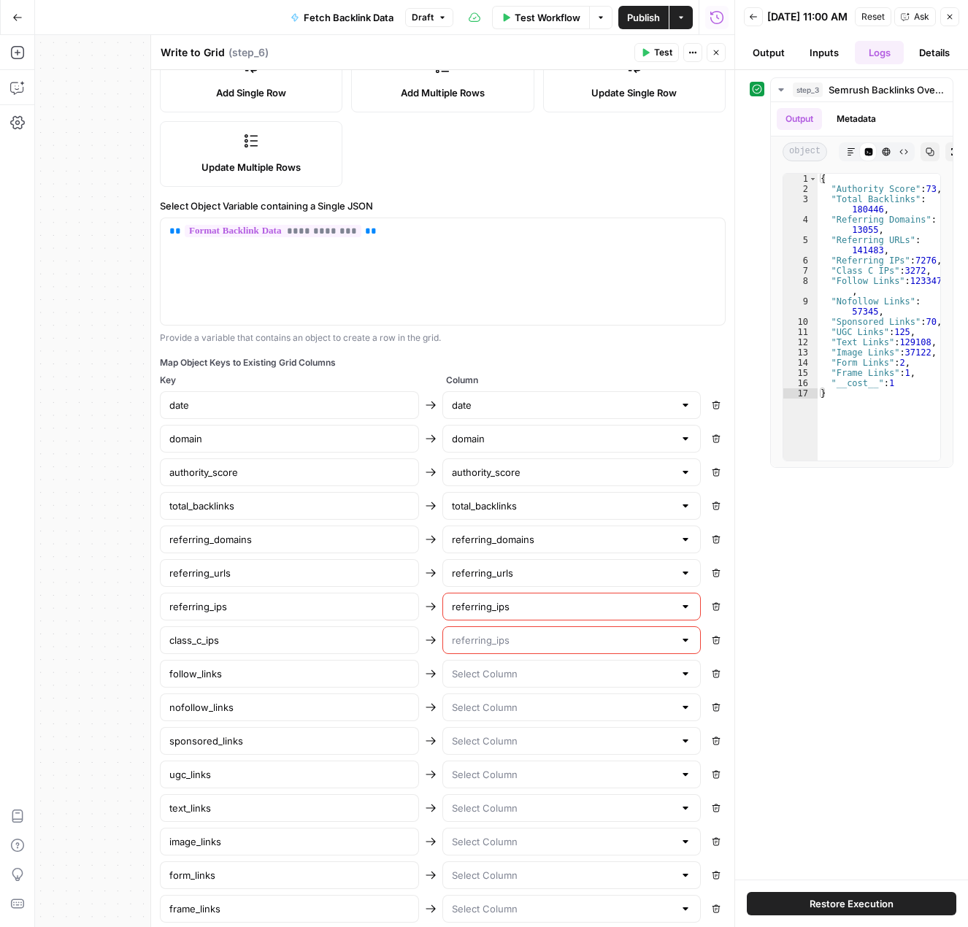
click at [536, 642] on input "text" at bounding box center [563, 640] width 223 height 15
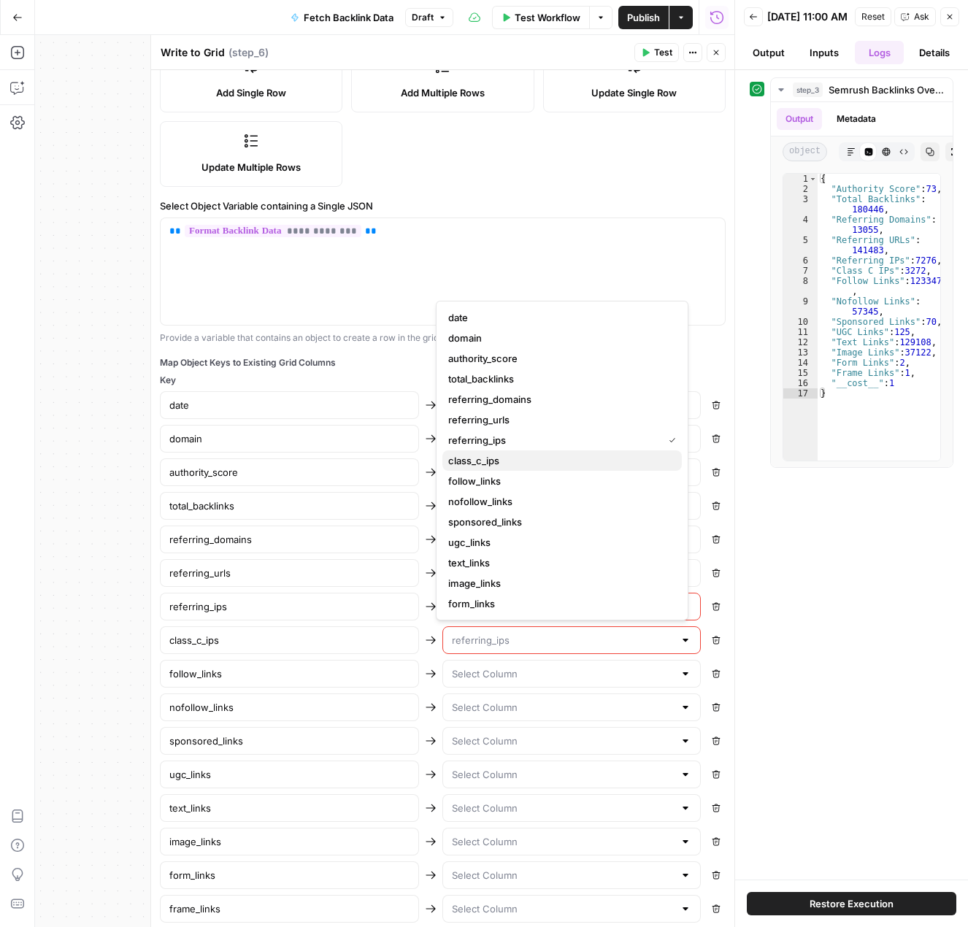
drag, startPoint x: 481, startPoint y: 464, endPoint x: 489, endPoint y: 496, distance: 33.1
click at [481, 463] on span "class_c_ips" at bounding box center [559, 460] width 222 height 15
type input "class_c_ips"
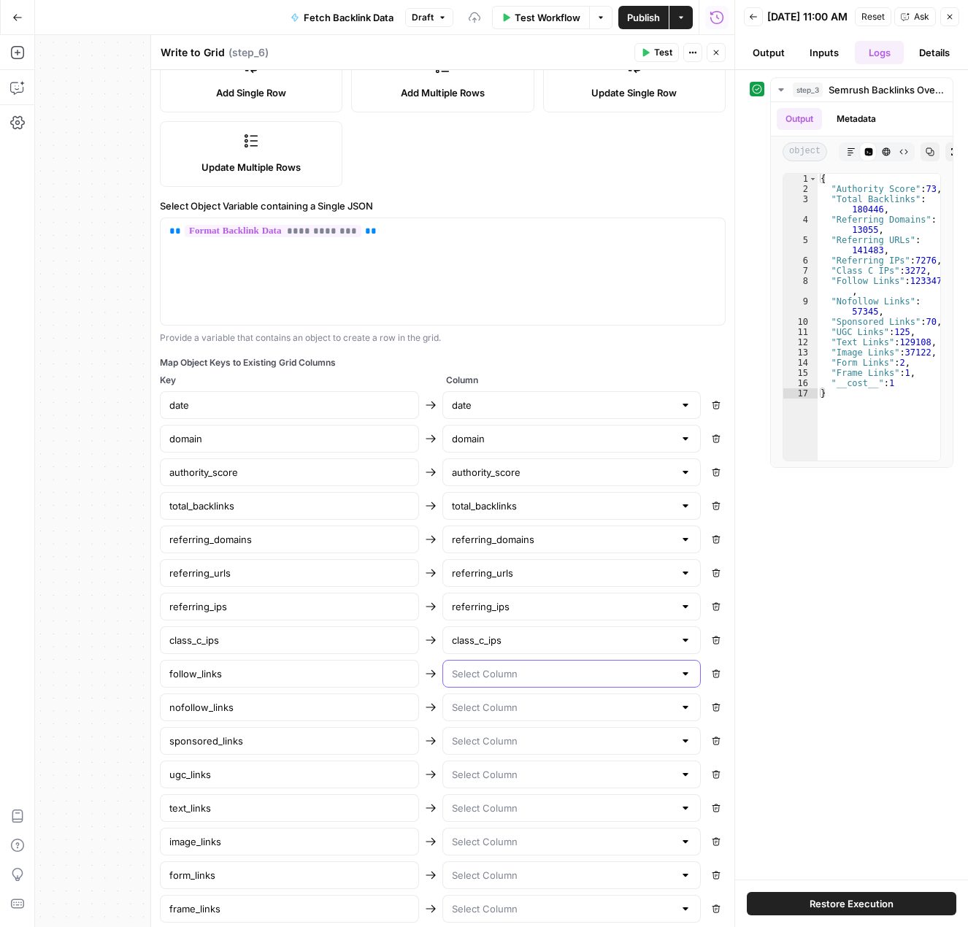
click at [512, 675] on input "text" at bounding box center [563, 673] width 223 height 15
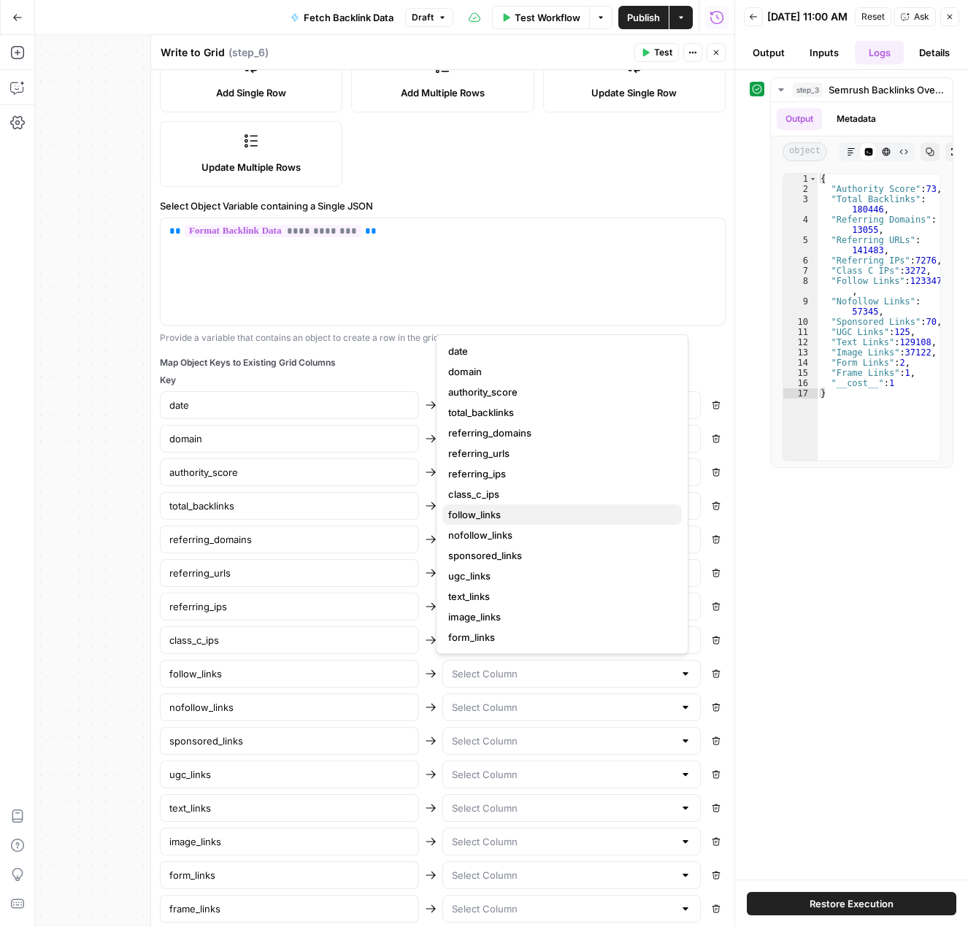
click at [485, 514] on span "follow_links" at bounding box center [559, 514] width 222 height 15
type input "follow_links"
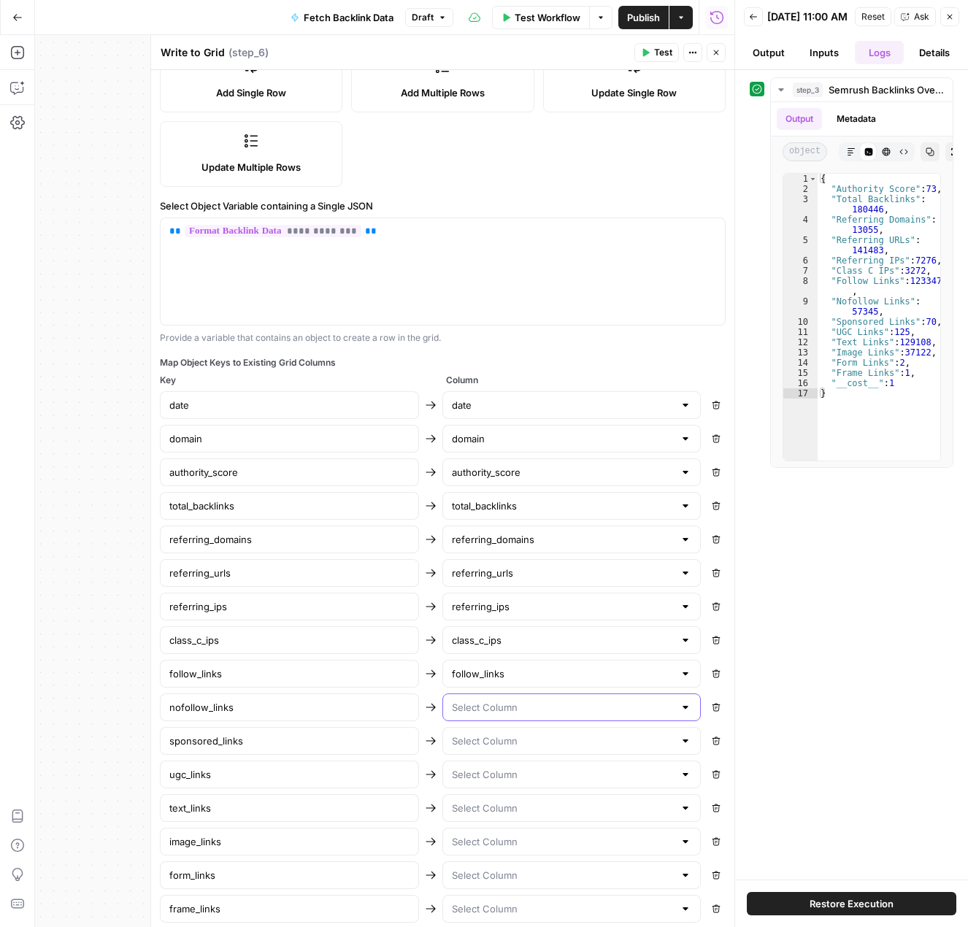
click at [509, 705] on input "text" at bounding box center [563, 707] width 223 height 15
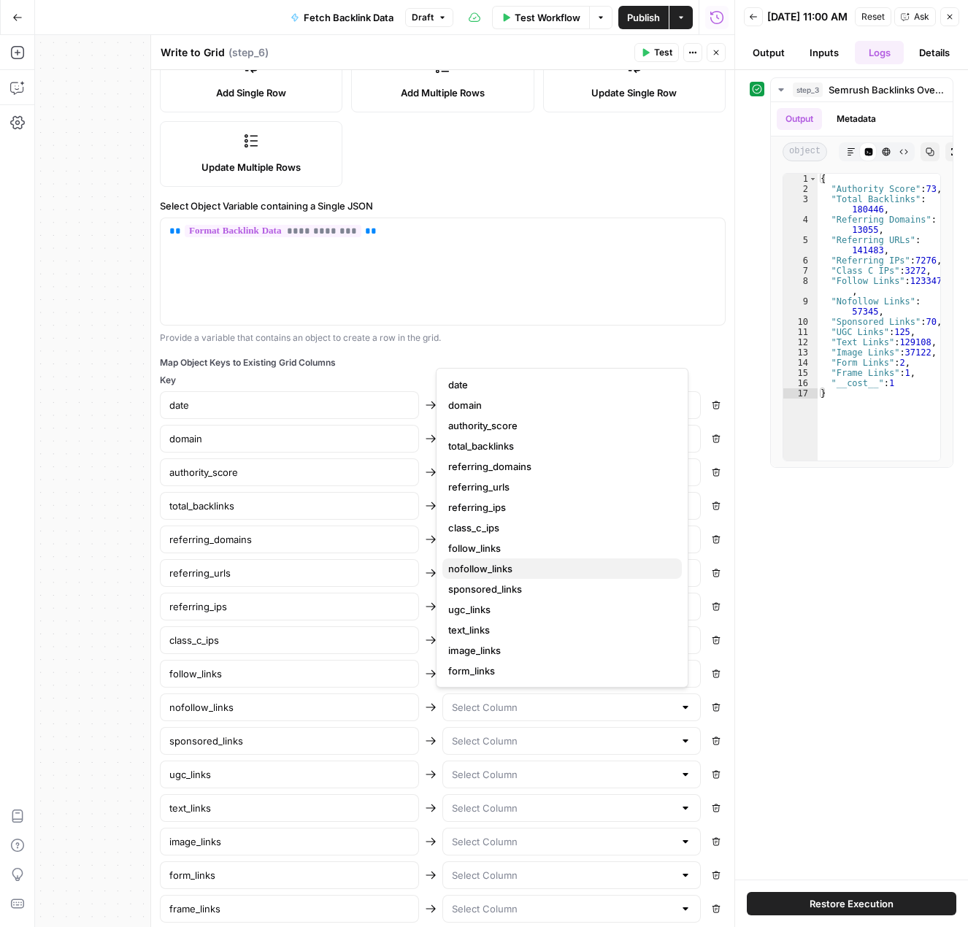
click at [496, 571] on span "nofollow_links" at bounding box center [559, 568] width 222 height 15
type input "nofollow_links"
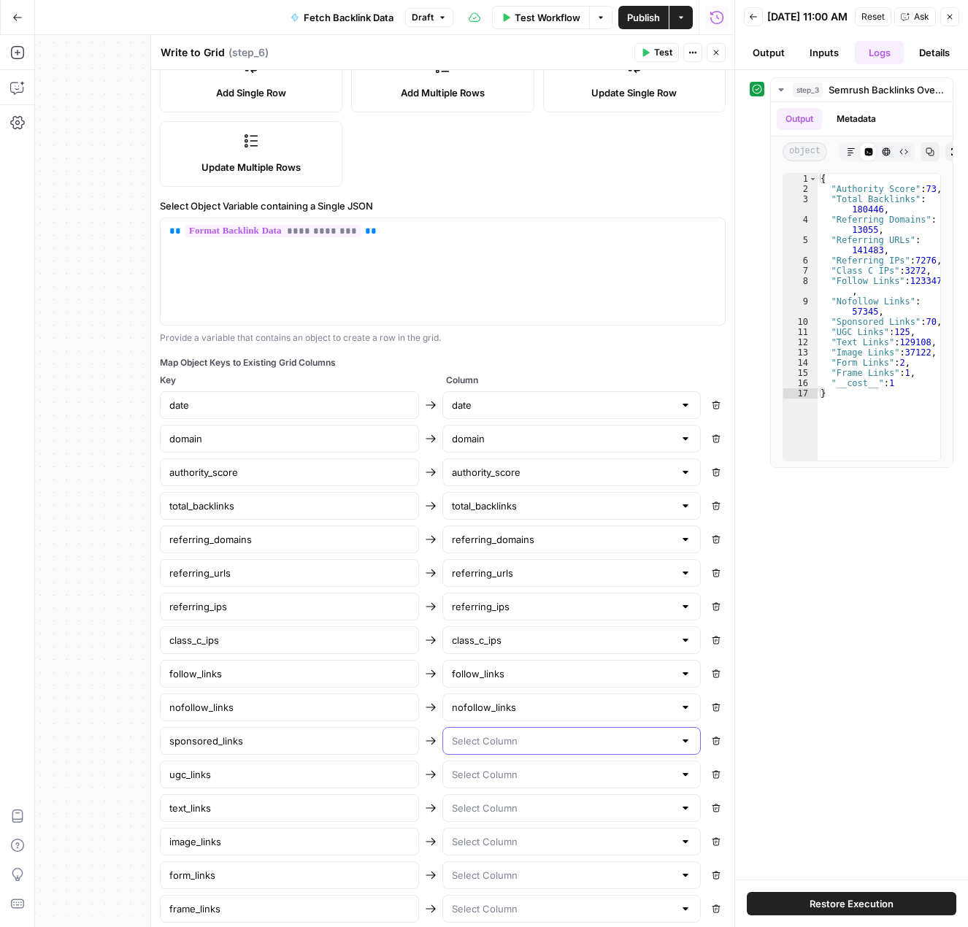
click at [512, 734] on input "text" at bounding box center [563, 741] width 223 height 15
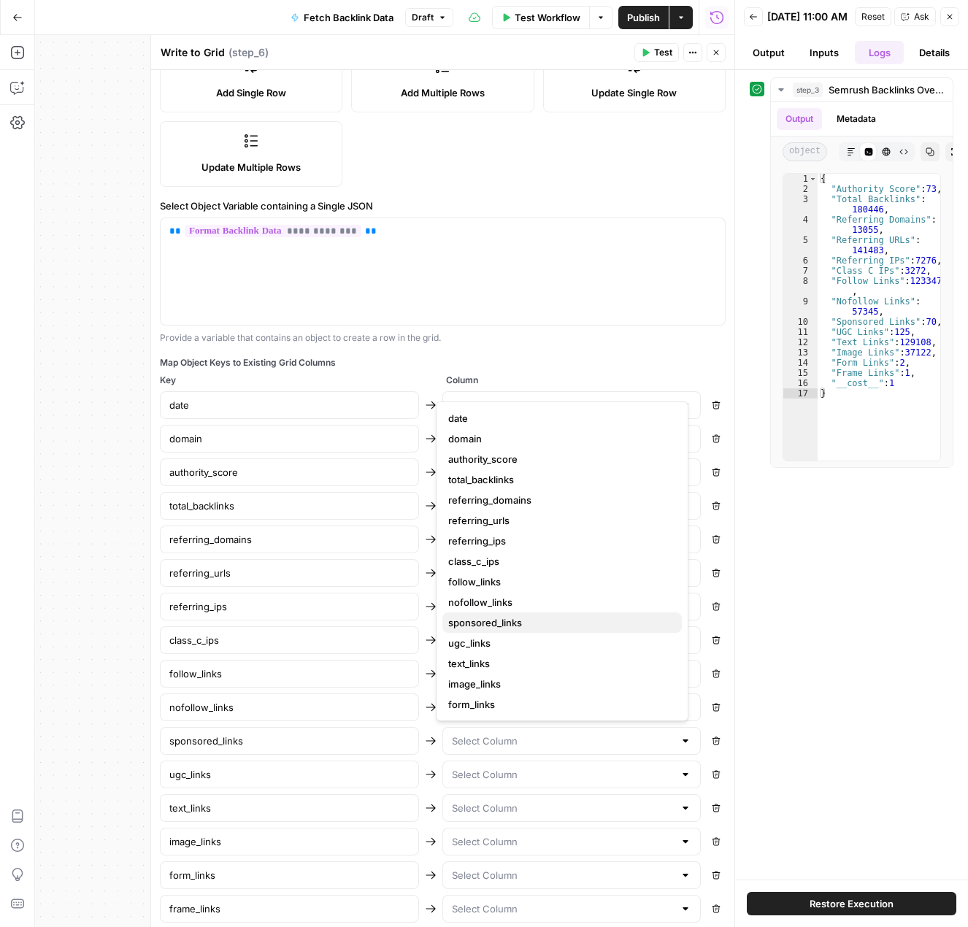
click at [519, 626] on span "sponsored_links" at bounding box center [559, 622] width 222 height 15
type input "sponsored_links"
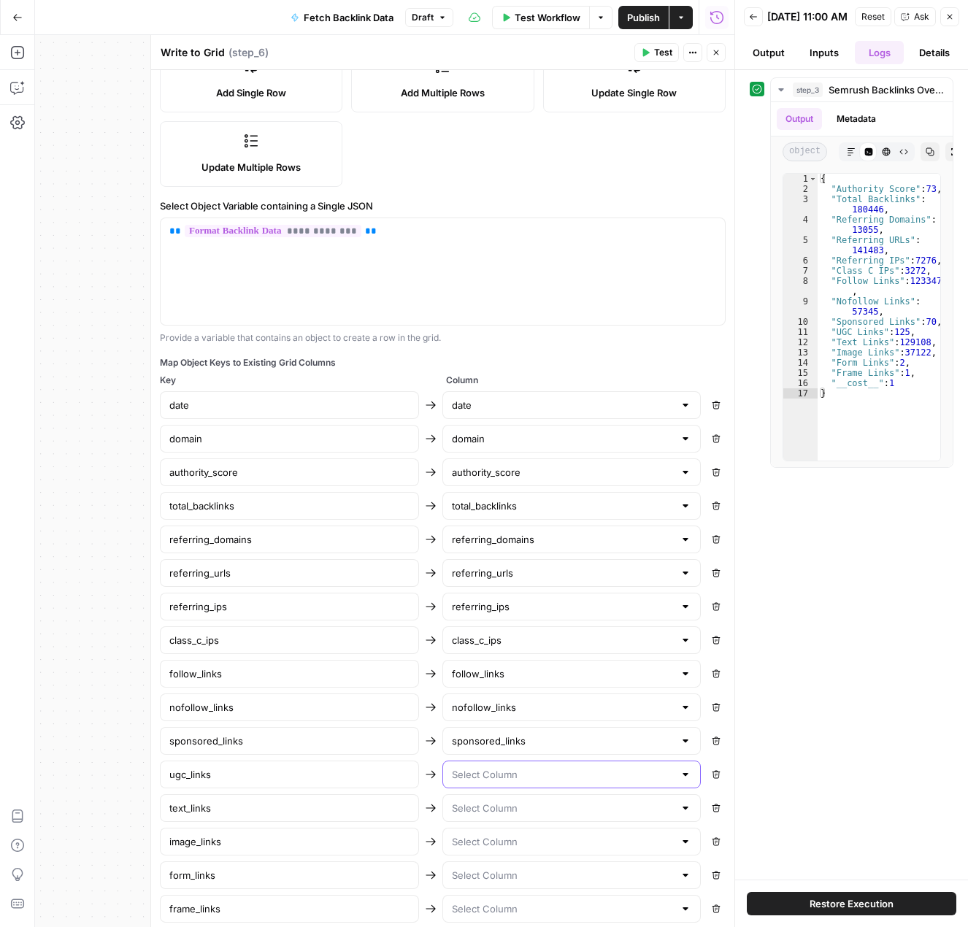
click at [518, 780] on input "text" at bounding box center [563, 774] width 223 height 15
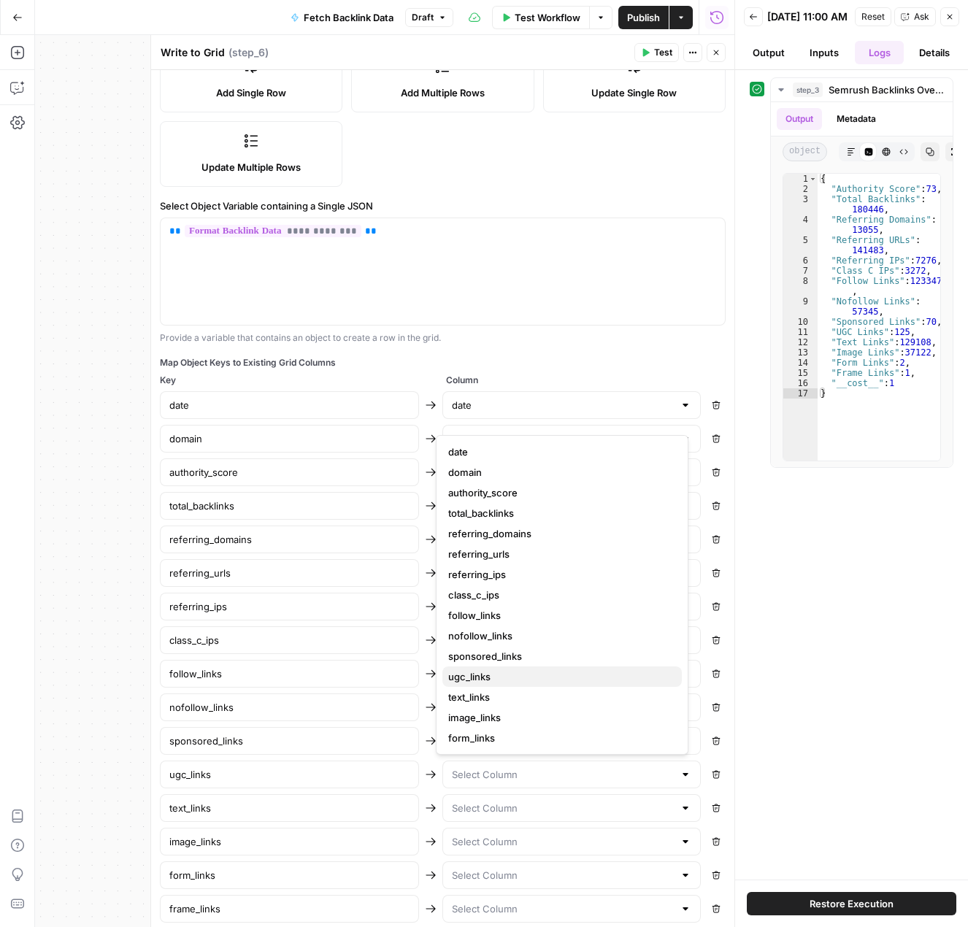
click at [491, 678] on span "ugc_links" at bounding box center [559, 676] width 222 height 15
type input "ugc_links"
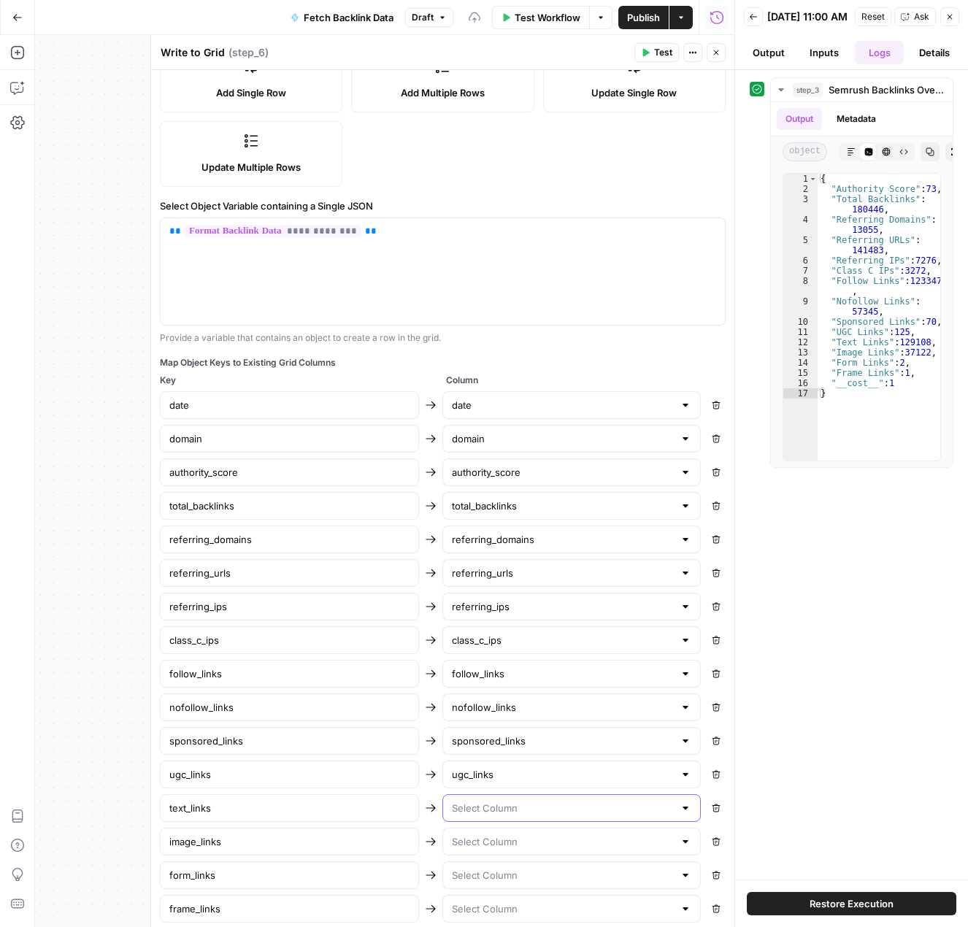
click at [504, 811] on input "text" at bounding box center [563, 808] width 223 height 15
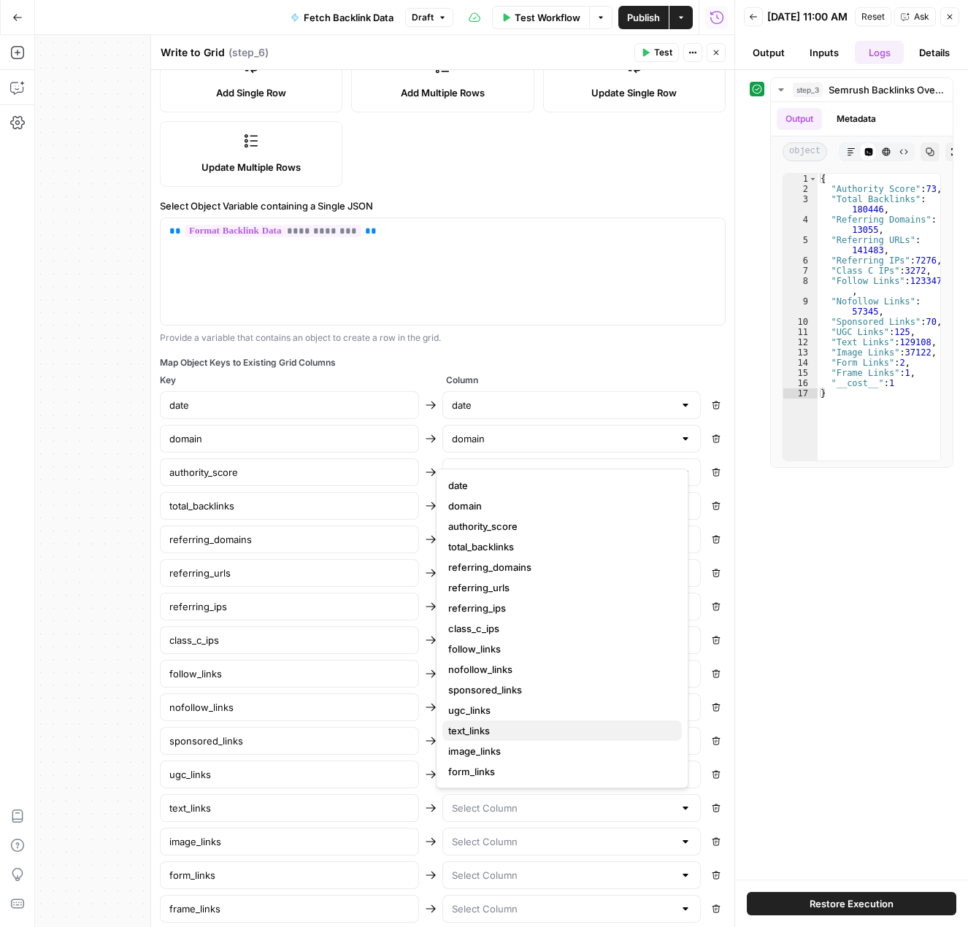
click at [511, 735] on span "text_links" at bounding box center [559, 730] width 222 height 15
type input "text_links"
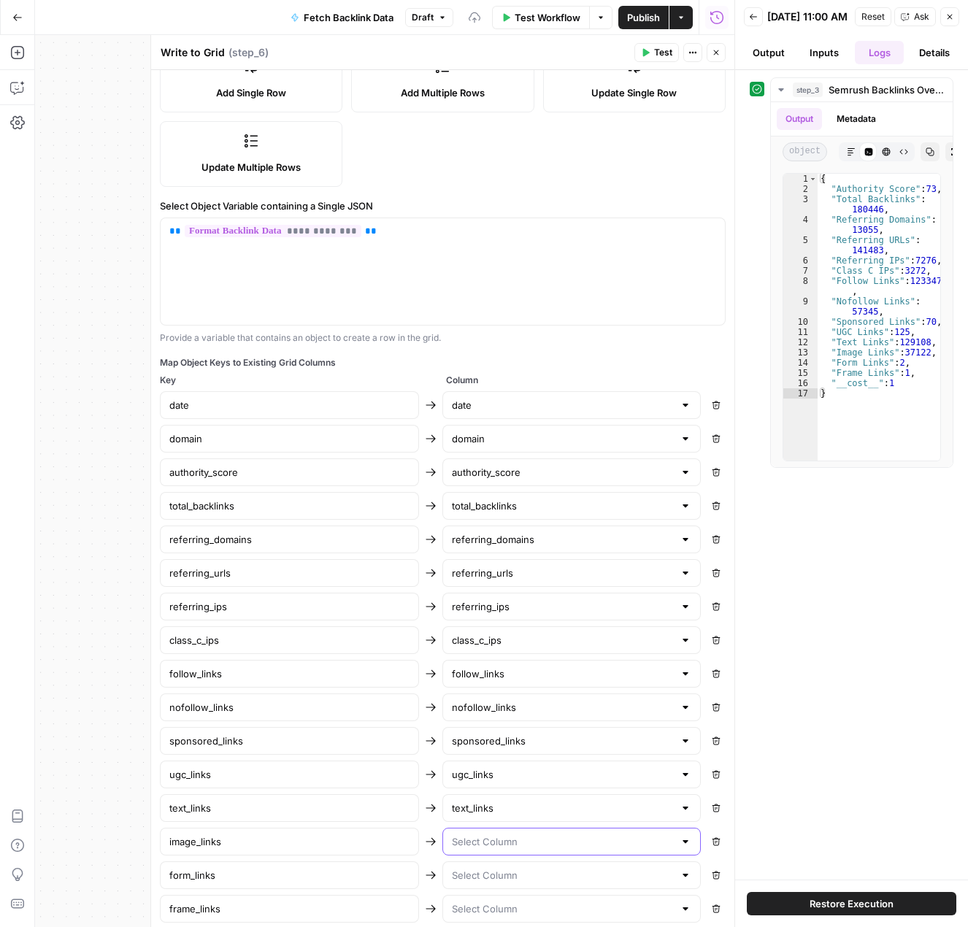
click at [491, 836] on input "text" at bounding box center [563, 841] width 223 height 15
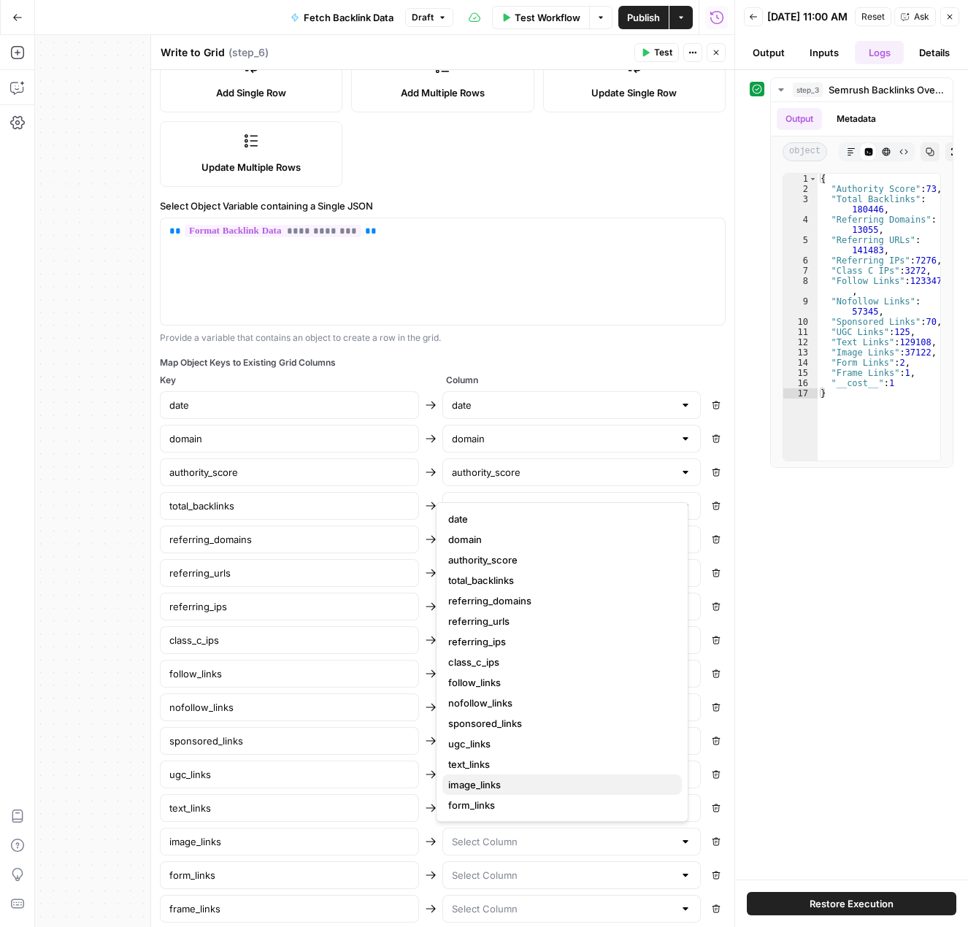
click at [504, 777] on span "image_links" at bounding box center [559, 784] width 222 height 15
type input "image_links"
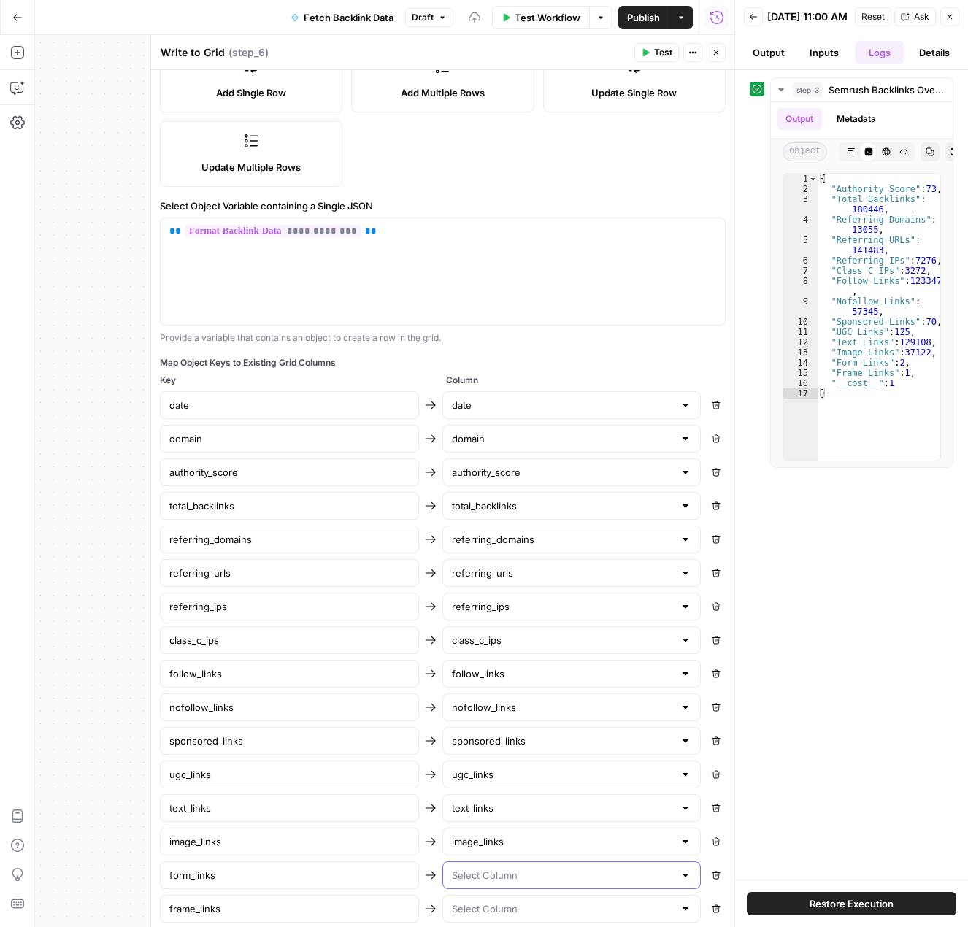
drag, startPoint x: 496, startPoint y: 870, endPoint x: 493, endPoint y: 877, distance: 7.9
click at [495, 874] on input "text" at bounding box center [563, 875] width 223 height 15
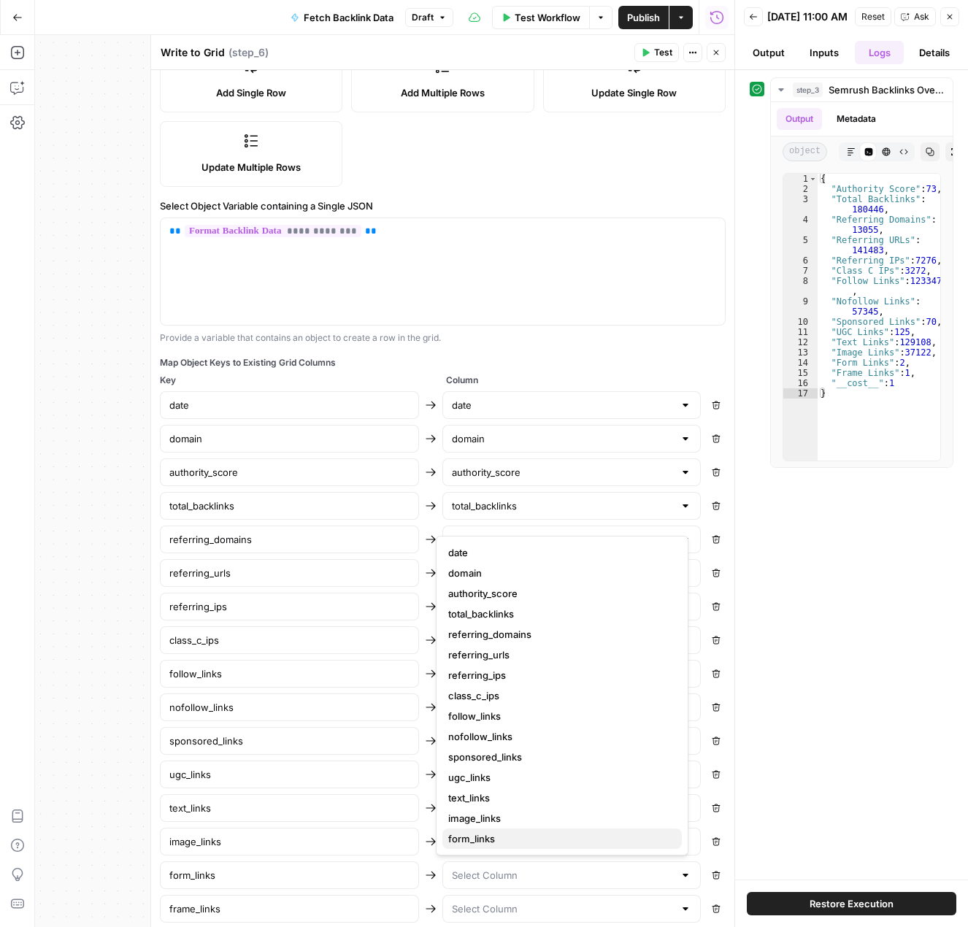
click at [502, 839] on span "form_links" at bounding box center [559, 838] width 222 height 15
type input "form_links"
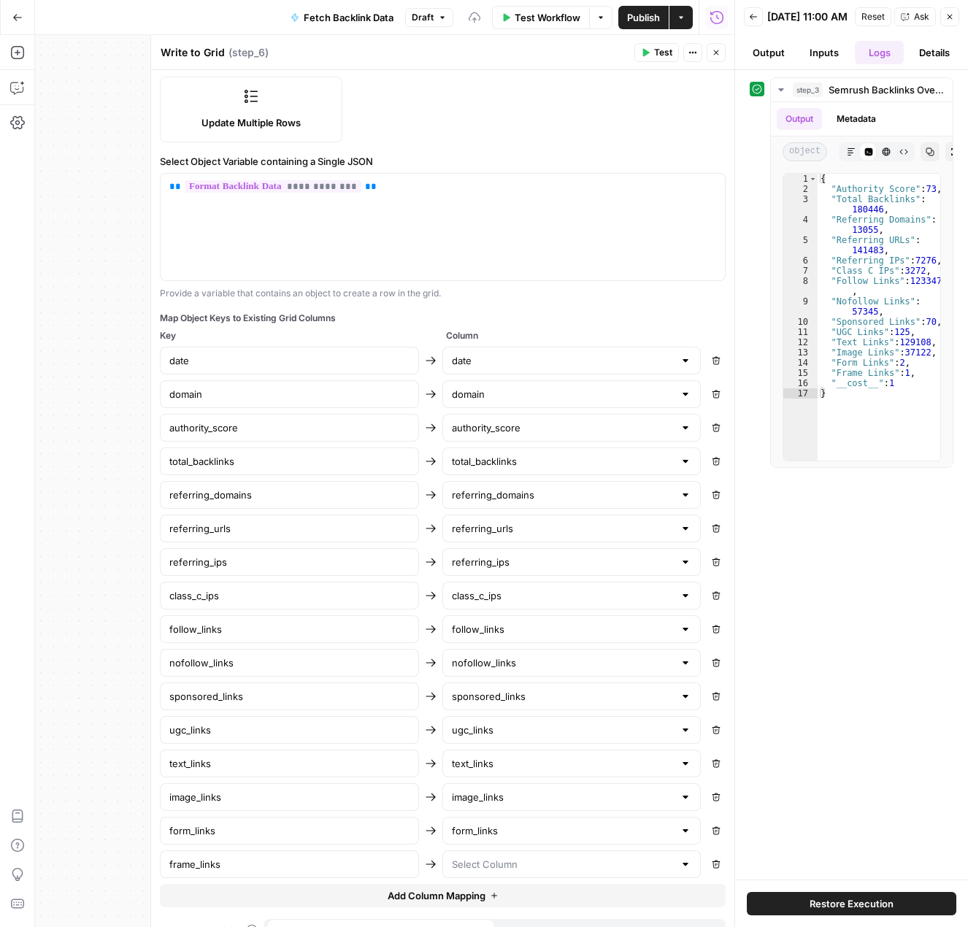
scroll to position [288, 0]
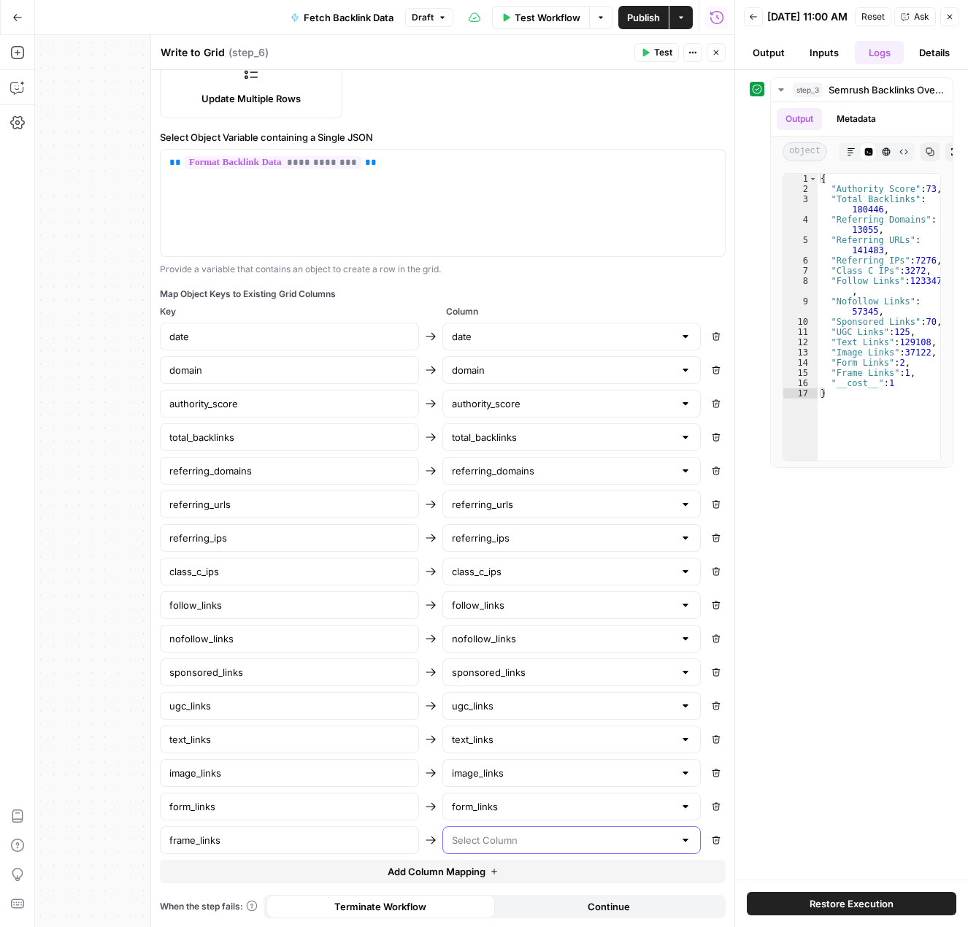
click at [565, 835] on input "text" at bounding box center [563, 840] width 223 height 15
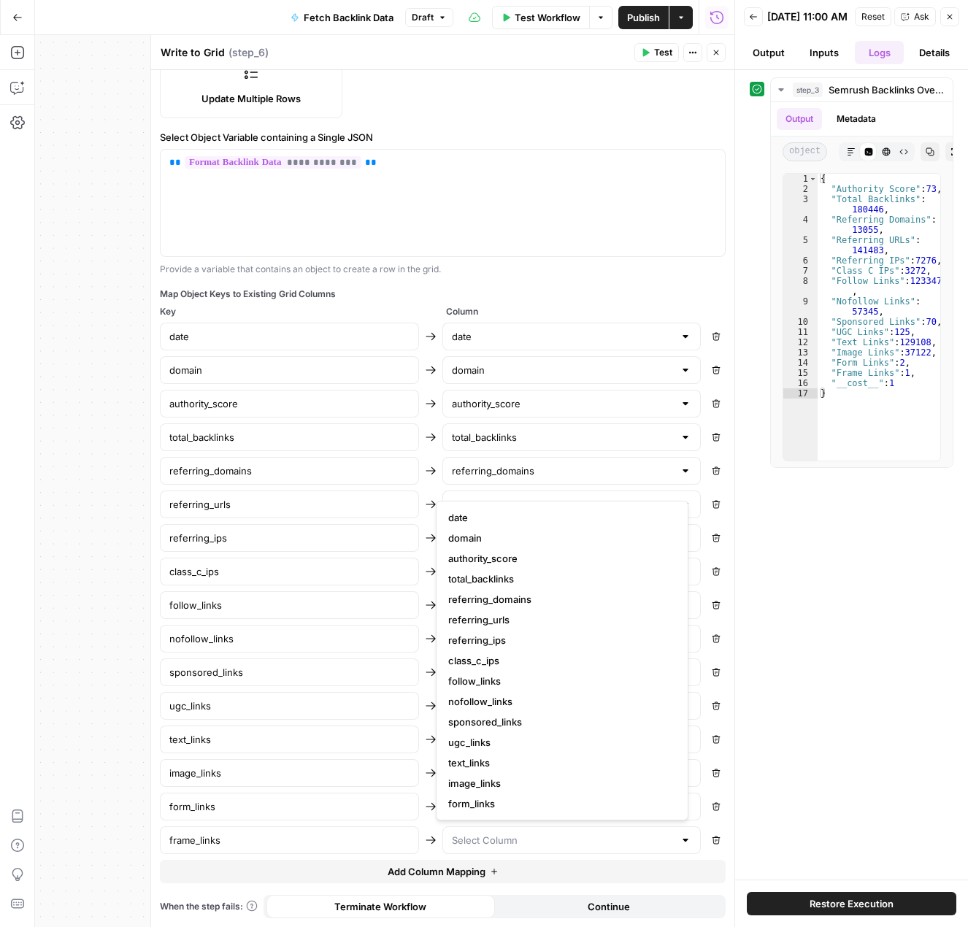
scroll to position [20, 0]
click at [581, 804] on span "frame_links" at bounding box center [559, 803] width 222 height 15
type input "frame_links"
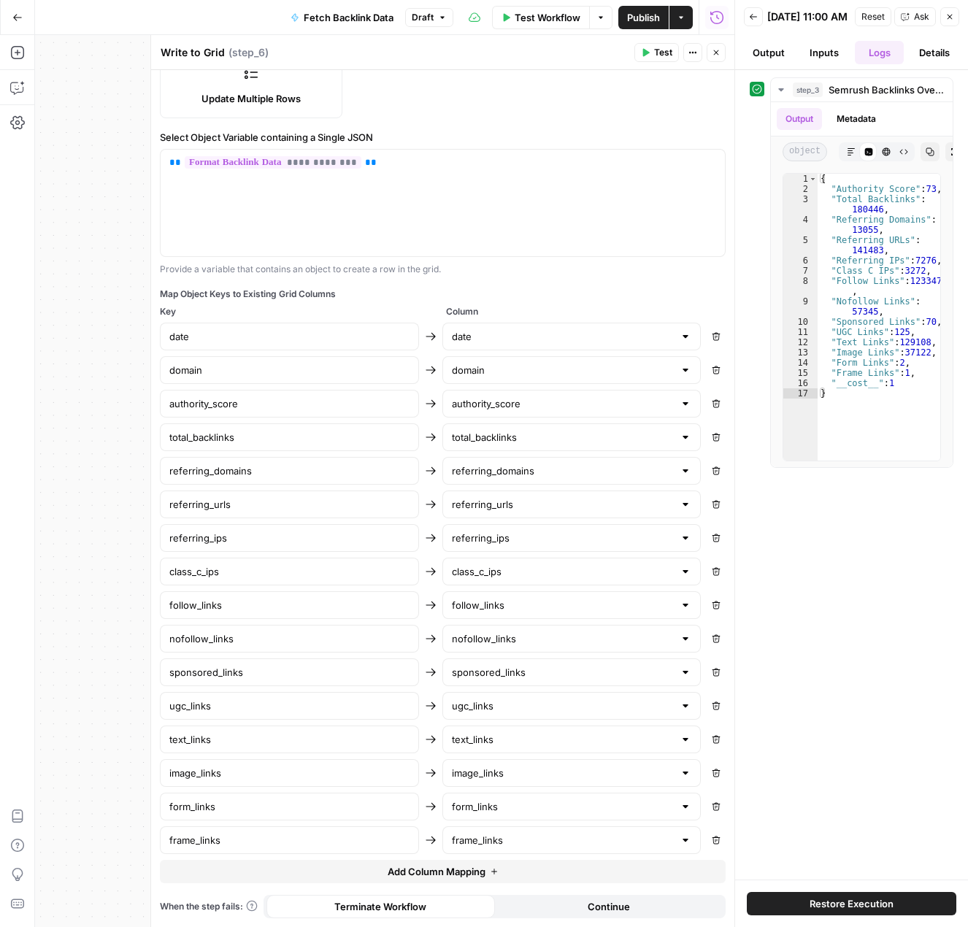
click at [651, 51] on button "Test" at bounding box center [656, 52] width 45 height 19
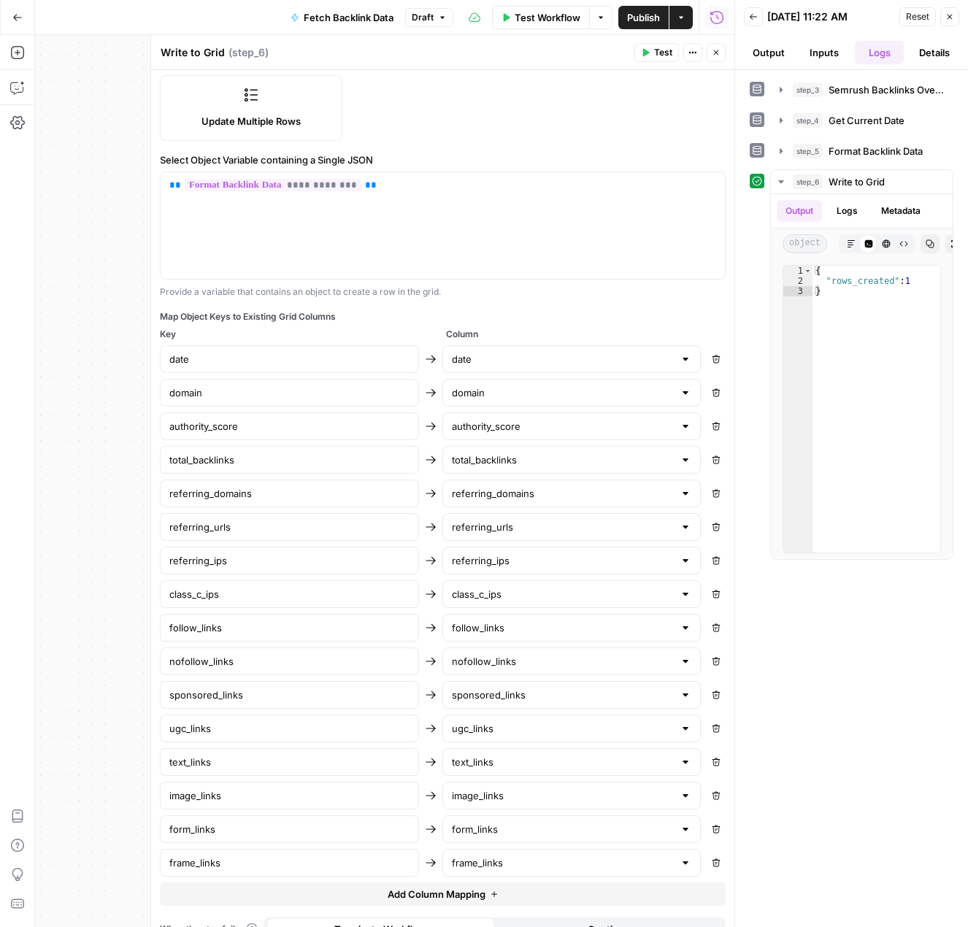
scroll to position [288, 0]
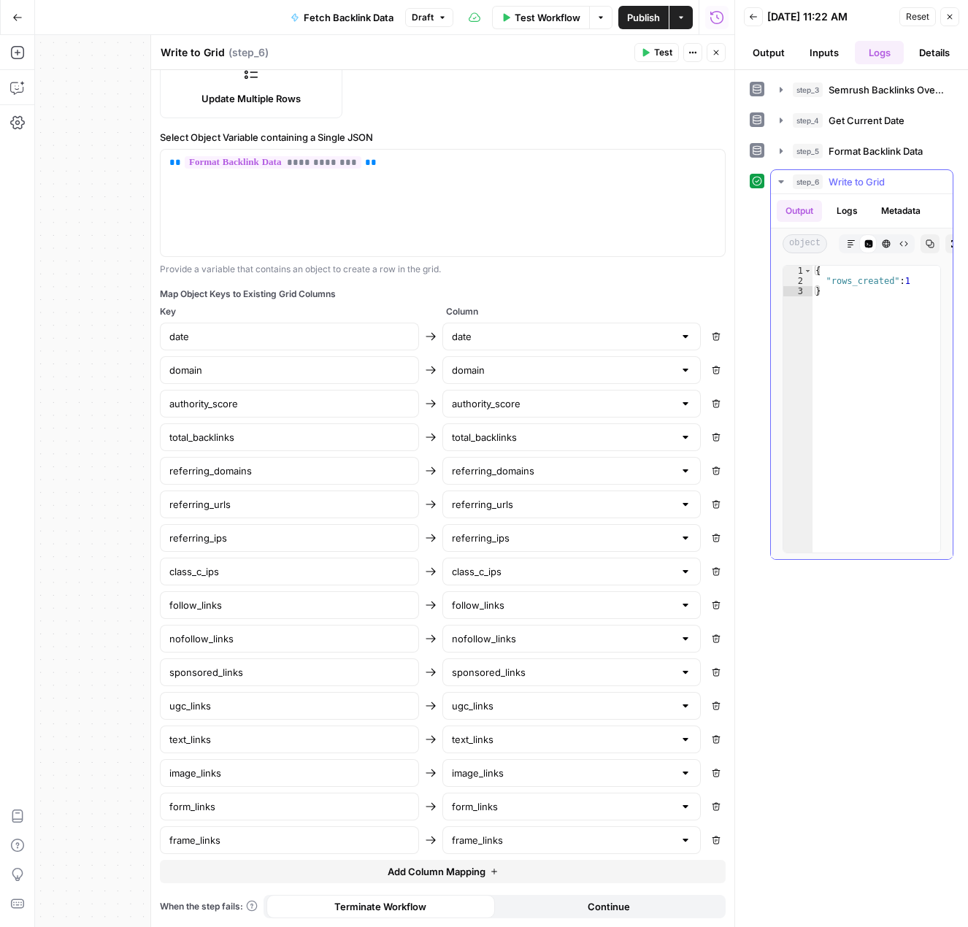
click at [782, 178] on icon "button" at bounding box center [781, 182] width 12 height 12
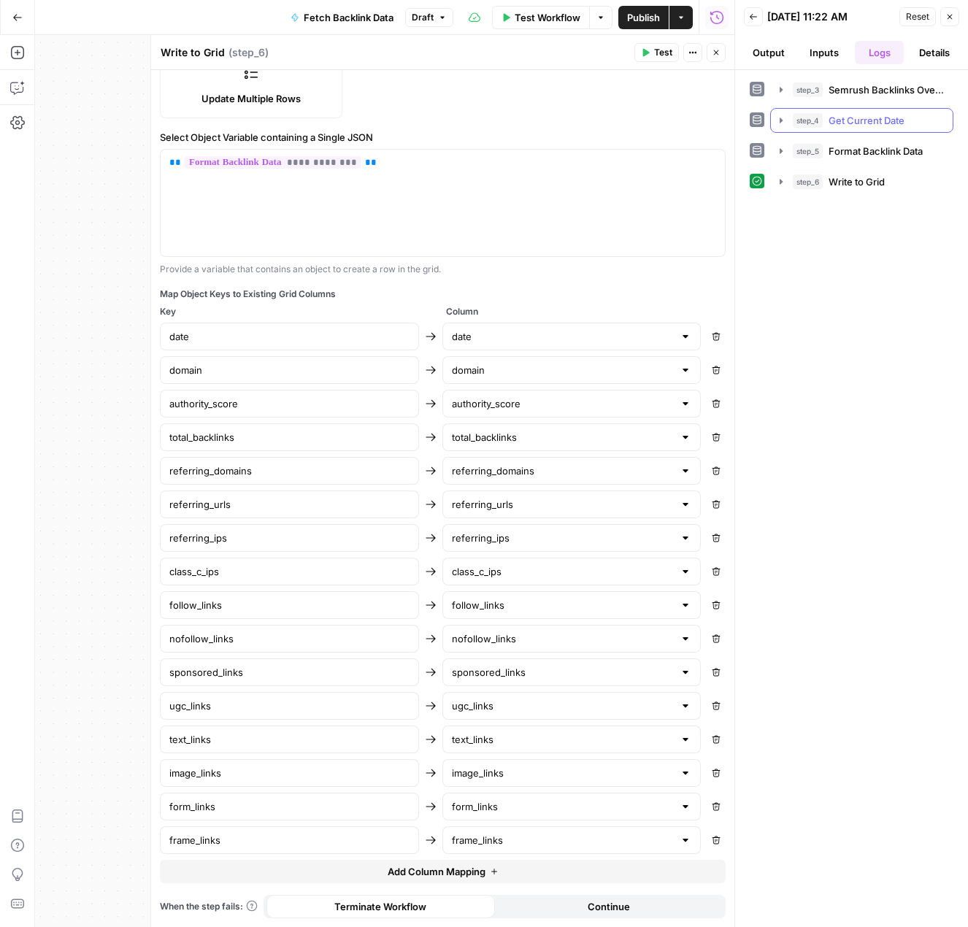
click at [778, 119] on icon "button" at bounding box center [781, 121] width 12 height 12
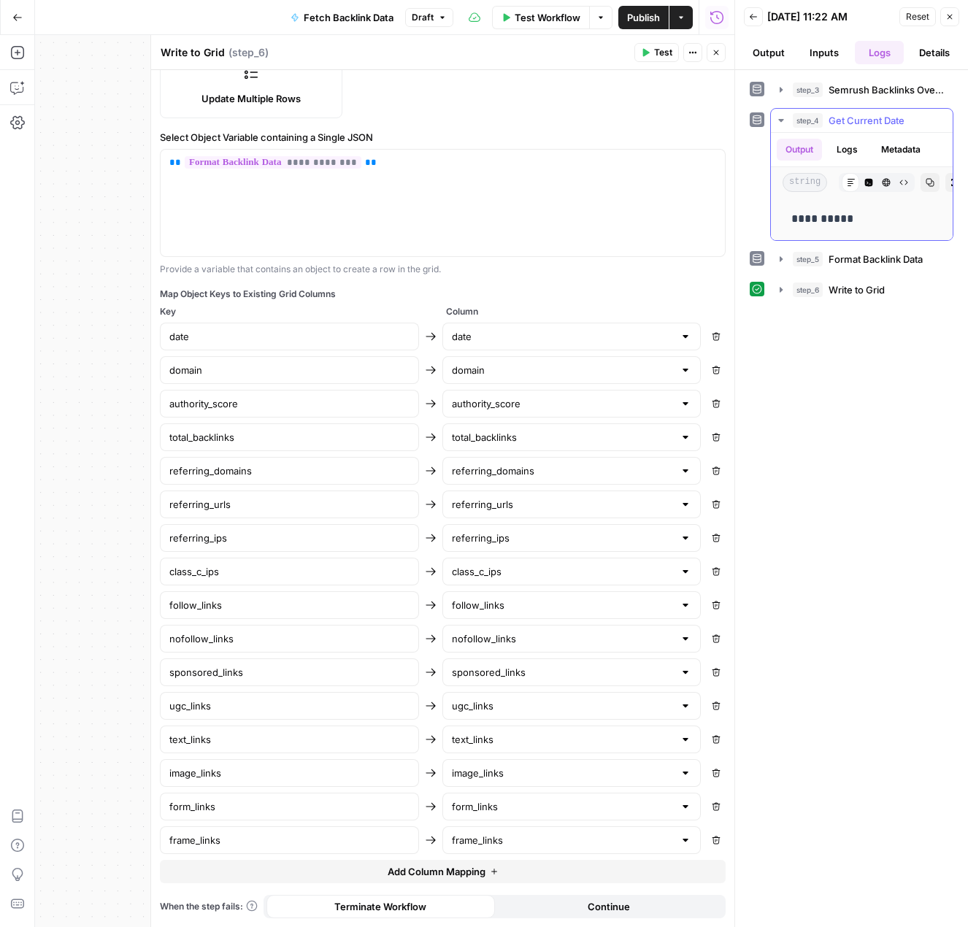
click at [837, 120] on span "Get Current Date" at bounding box center [866, 120] width 76 height 15
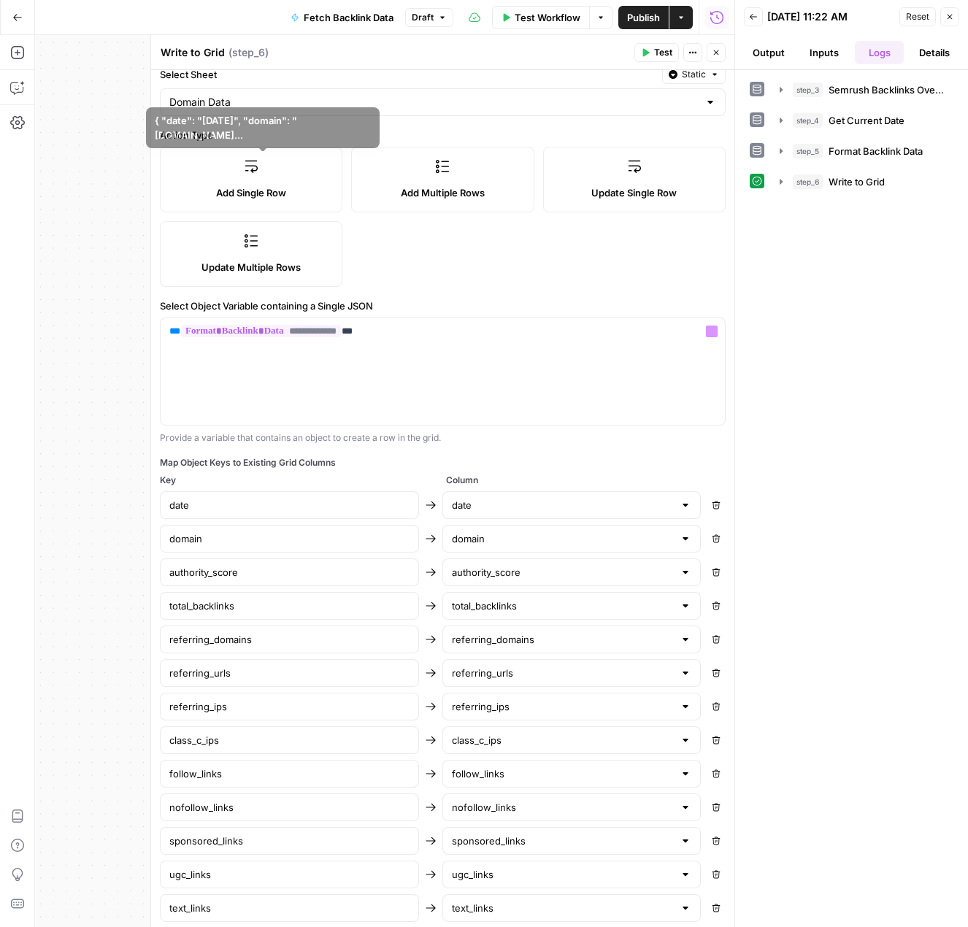
scroll to position [0, 0]
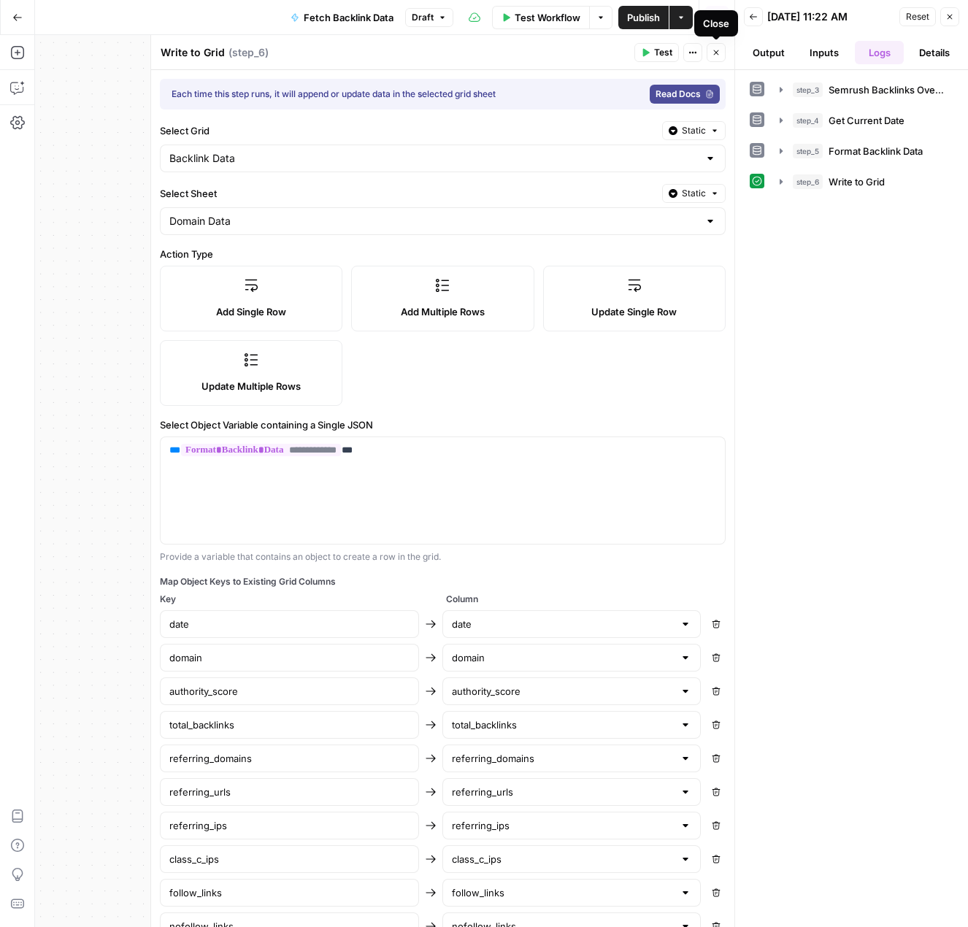
click at [713, 56] on icon "button" at bounding box center [716, 52] width 9 height 9
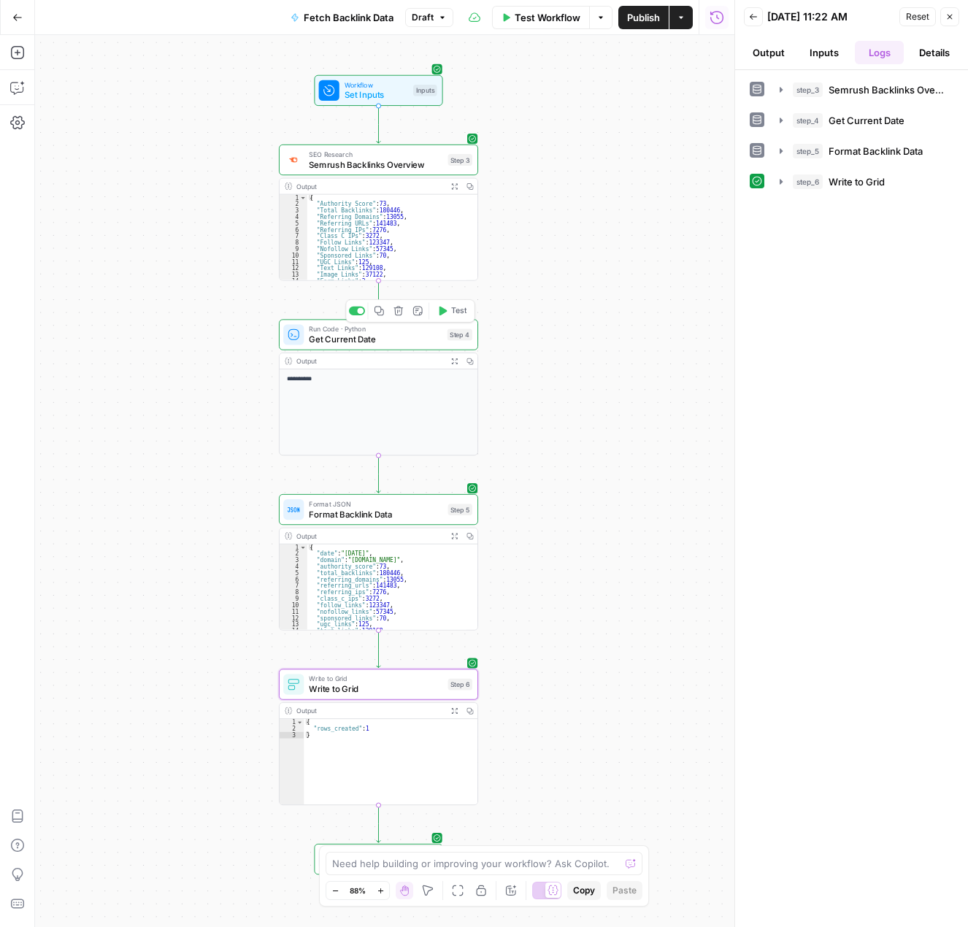
click at [394, 342] on span "Get Current Date" at bounding box center [375, 339] width 133 height 13
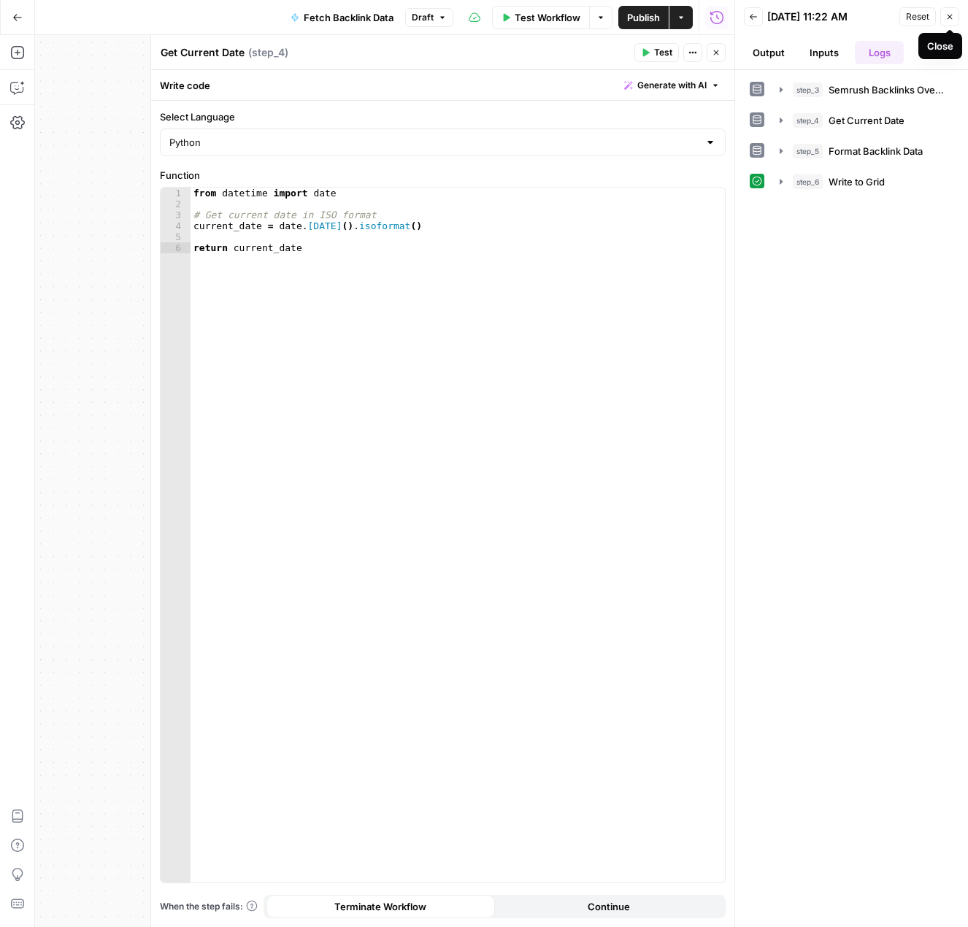
click at [955, 16] on button "Close" at bounding box center [949, 16] width 19 height 19
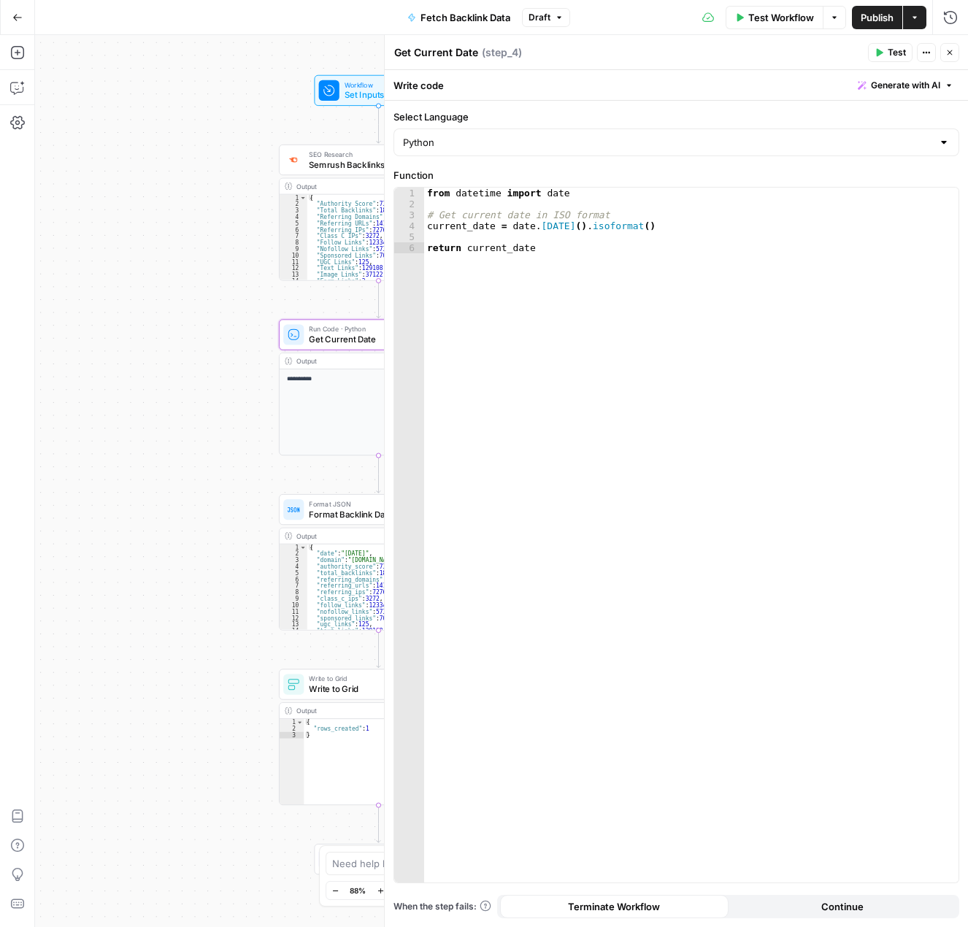
click at [947, 52] on icon "button" at bounding box center [949, 52] width 9 height 9
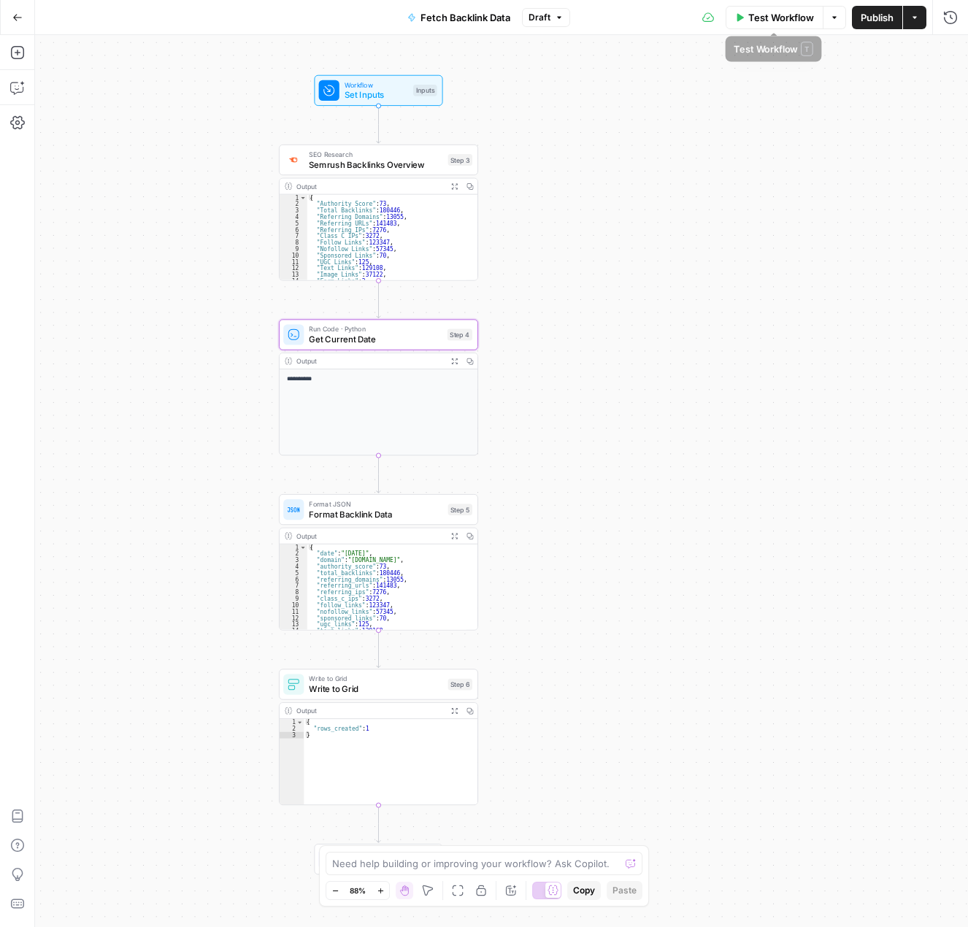
click at [787, 18] on span "Test Workflow" at bounding box center [781, 17] width 66 height 15
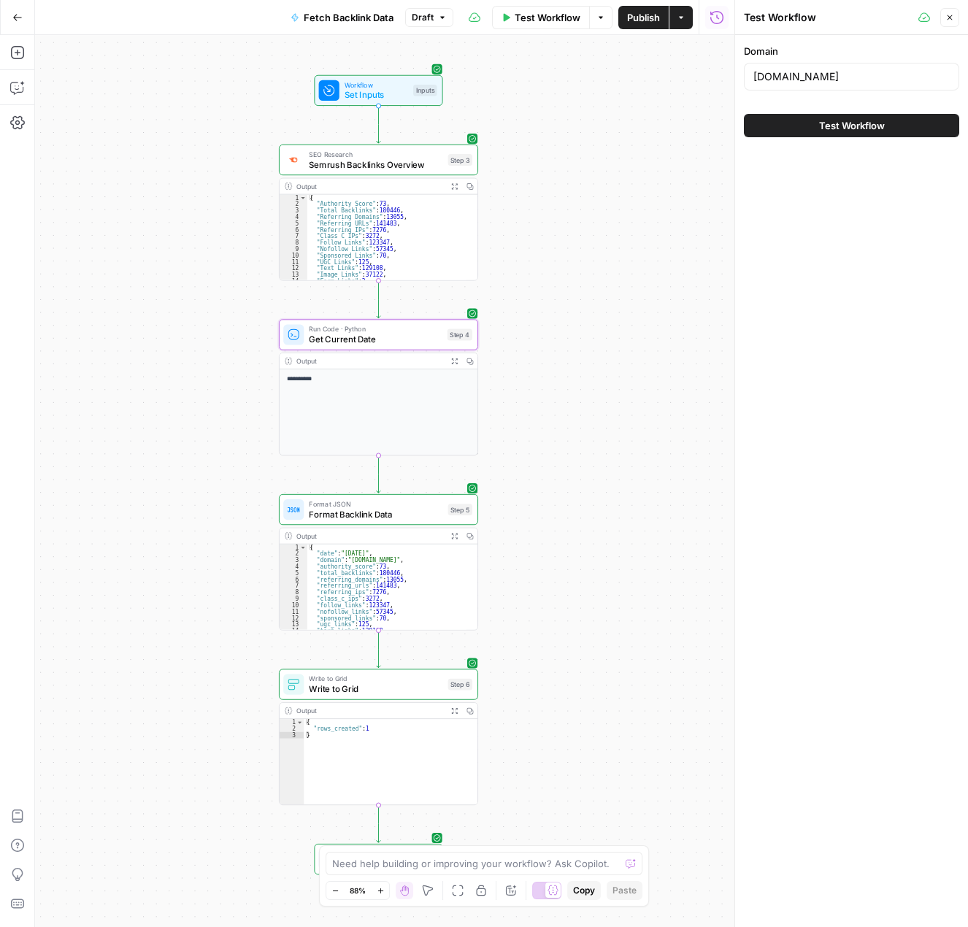
click at [812, 120] on button "Test Workflow" at bounding box center [851, 125] width 215 height 23
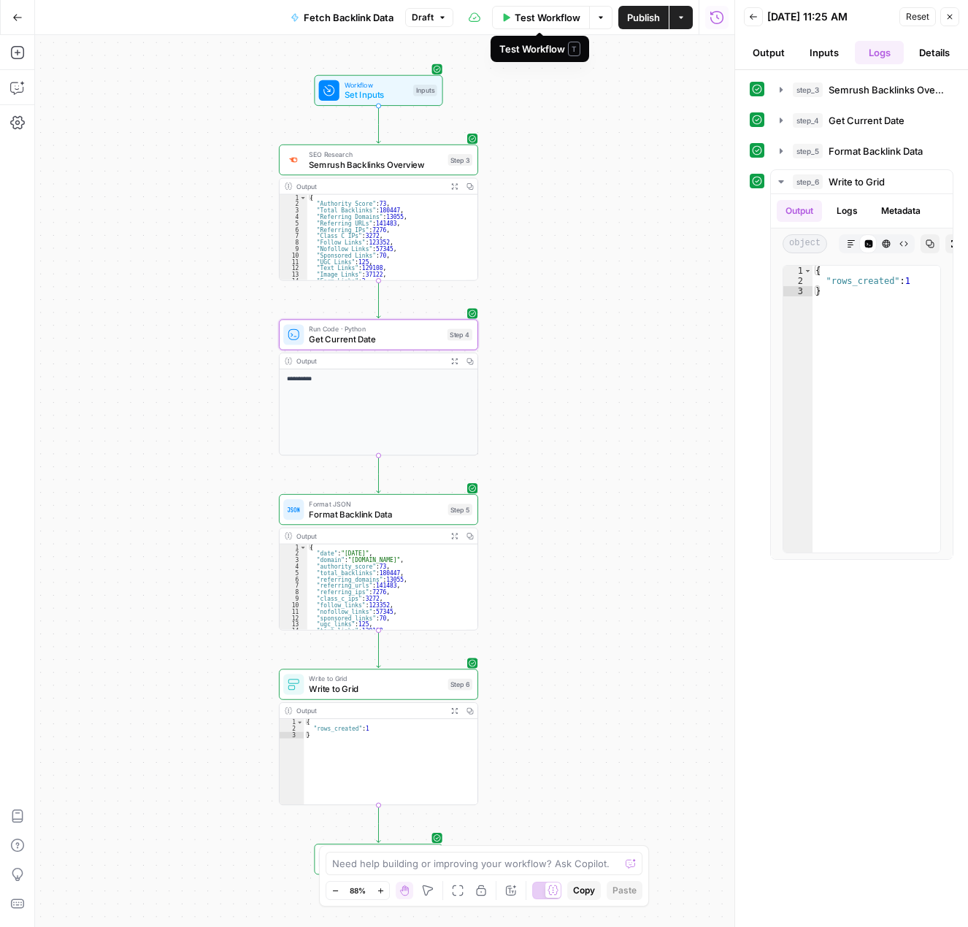
click at [536, 20] on span "Test Workflow" at bounding box center [548, 17] width 66 height 15
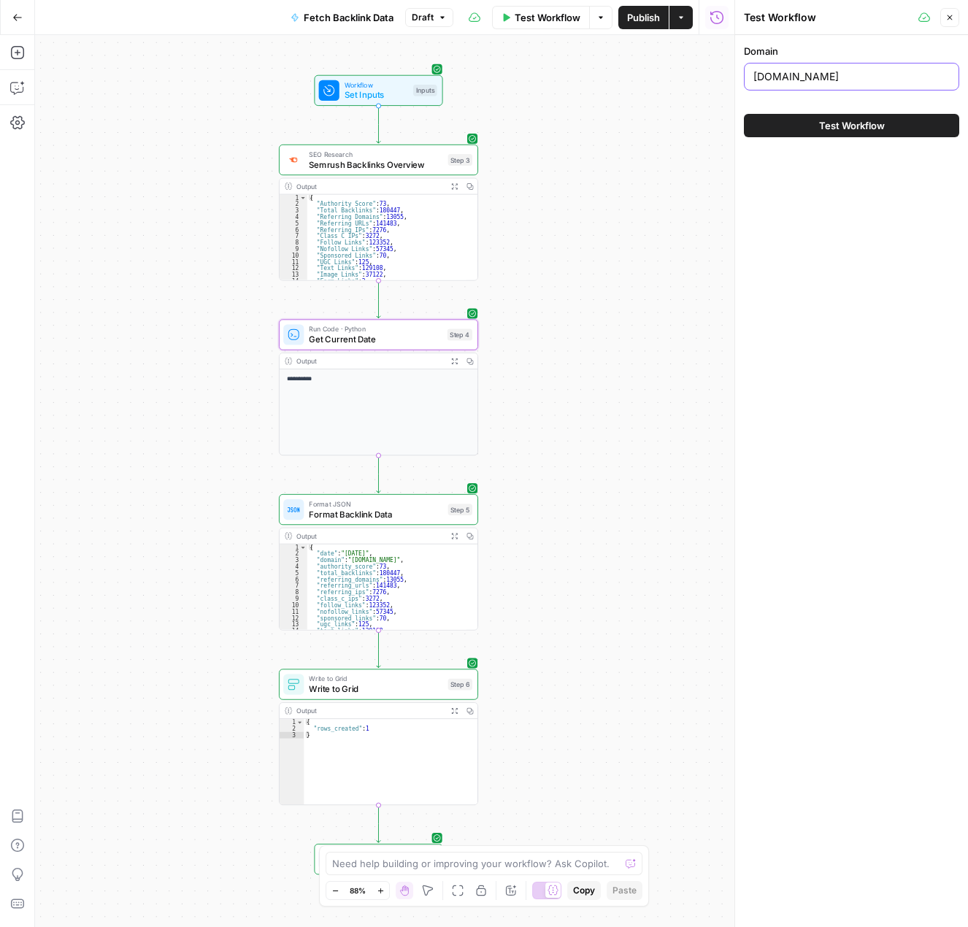
click at [849, 81] on input "[DOMAIN_NAME]" at bounding box center [851, 76] width 196 height 15
type input "[DOMAIN_NAME]"
click at [857, 119] on span "Test Workflow" at bounding box center [852, 125] width 66 height 15
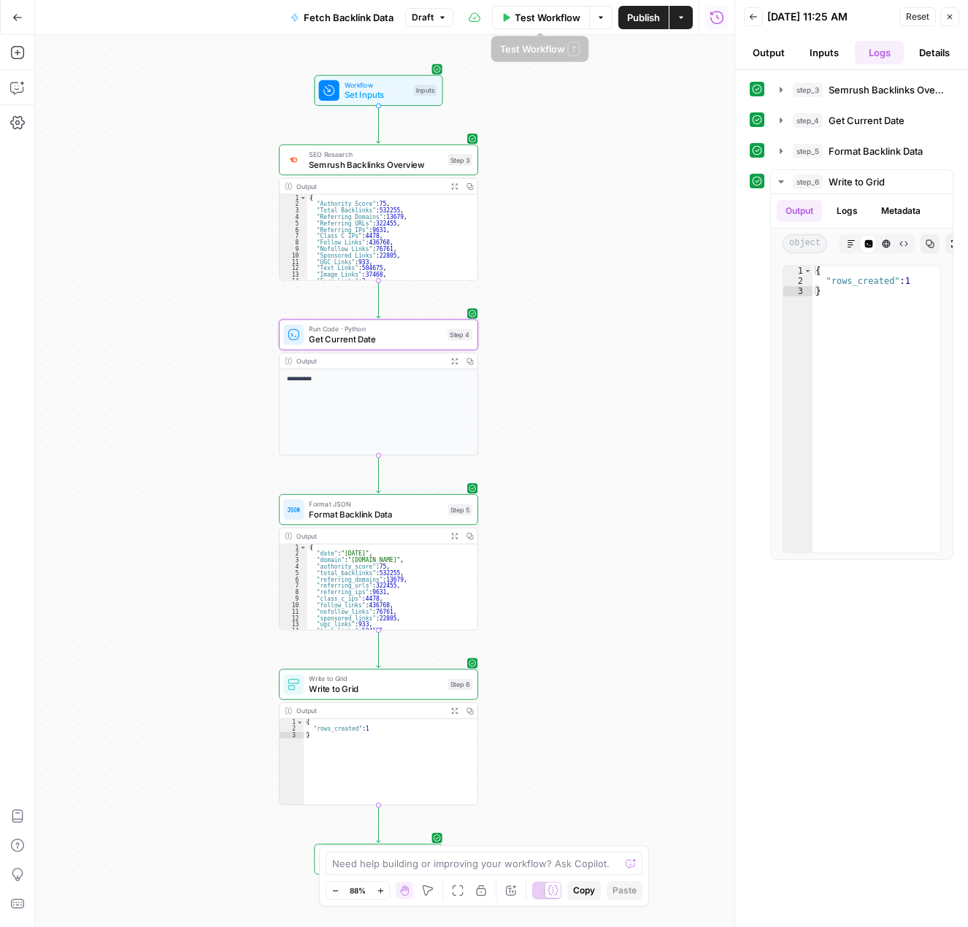
click at [533, 15] on span "Test Workflow" at bounding box center [548, 17] width 66 height 15
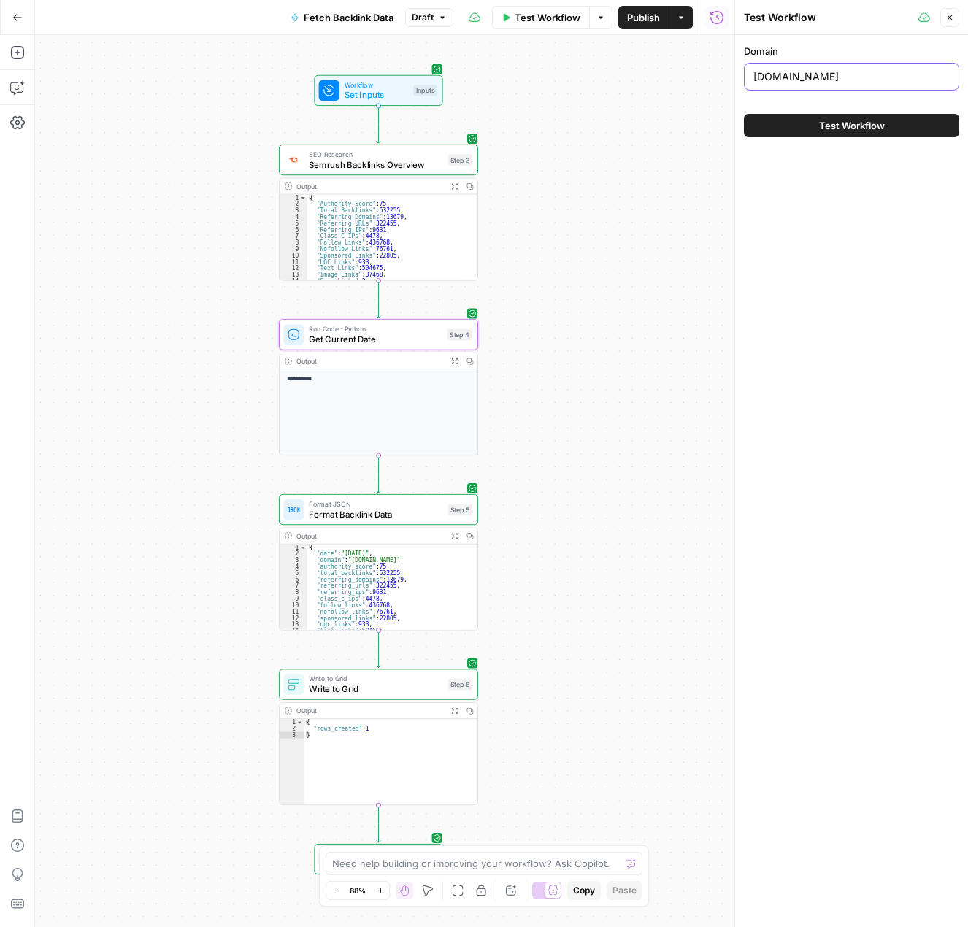
click at [872, 77] on input "[DOMAIN_NAME]" at bounding box center [851, 76] width 196 height 15
type input "[DOMAIN_NAME]"
click at [872, 131] on span "Test Workflow" at bounding box center [852, 125] width 66 height 15
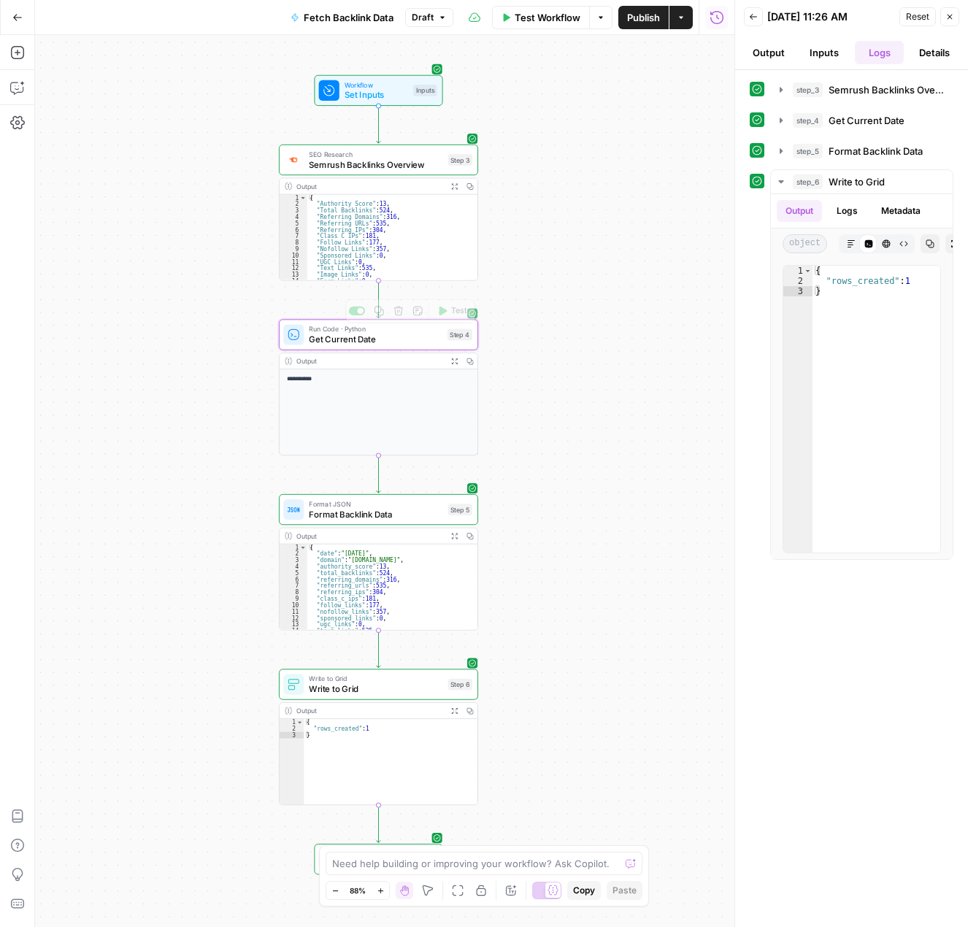
scroll to position [27, 0]
click at [415, 864] on textarea at bounding box center [476, 863] width 288 height 15
click at [11, 83] on icon "button" at bounding box center [16, 88] width 12 height 12
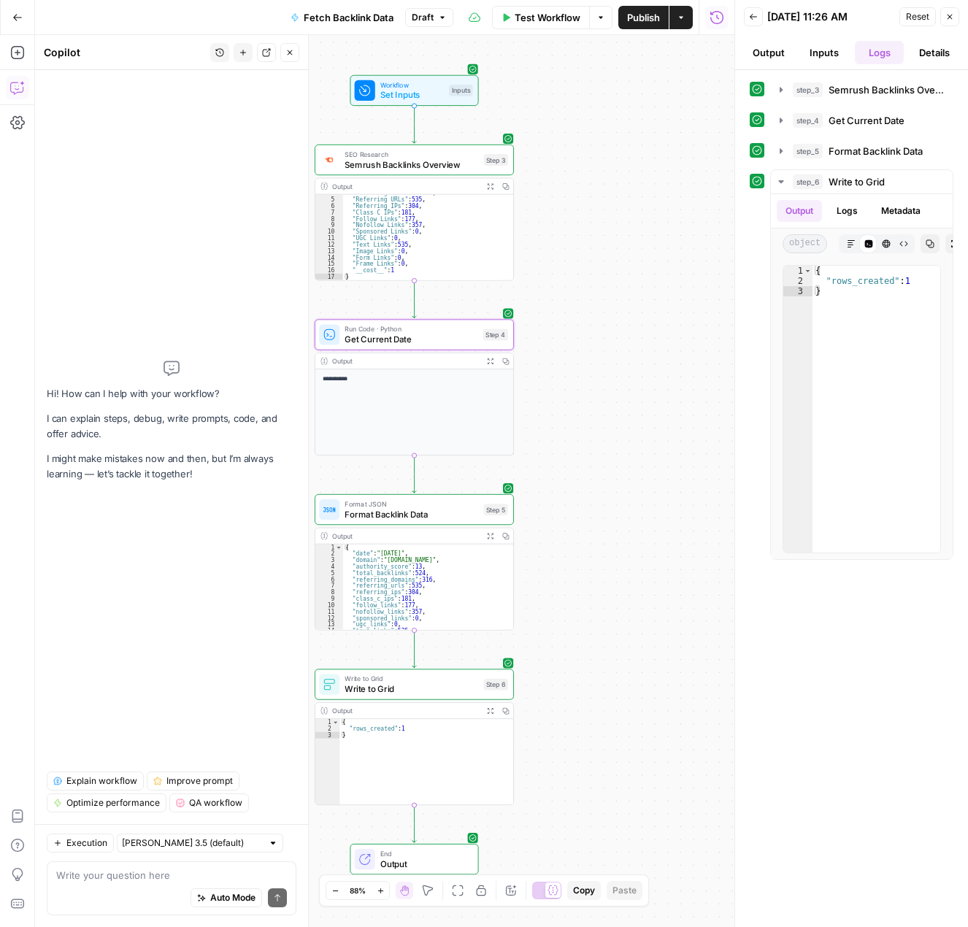
click at [185, 869] on textarea at bounding box center [171, 875] width 231 height 15
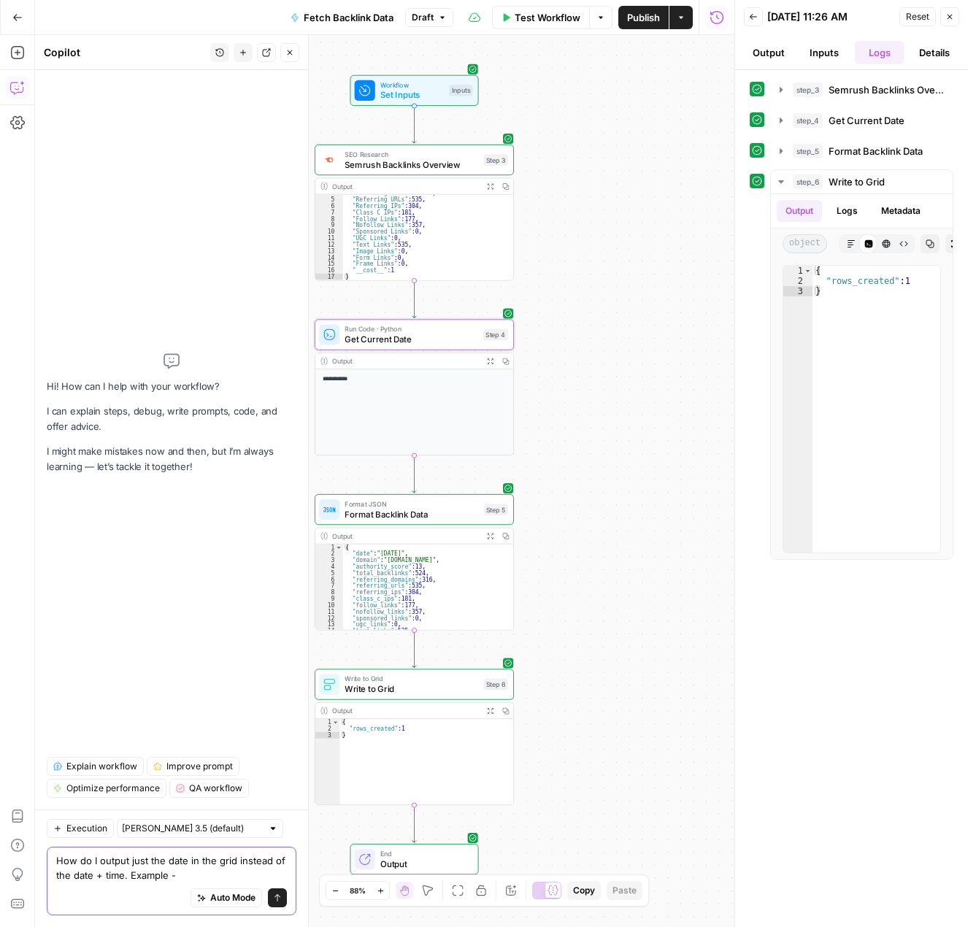
click at [193, 878] on textarea "How do I output just the date in the grid instead of the date + time. Example -" at bounding box center [171, 867] width 231 height 29
paste textarea "[URL][DOMAIN_NAME]"
type textarea "How do I output just the date in the grid instead of the date + time. Example -"
click at [533, 15] on span "Test Workflow" at bounding box center [548, 17] width 66 height 15
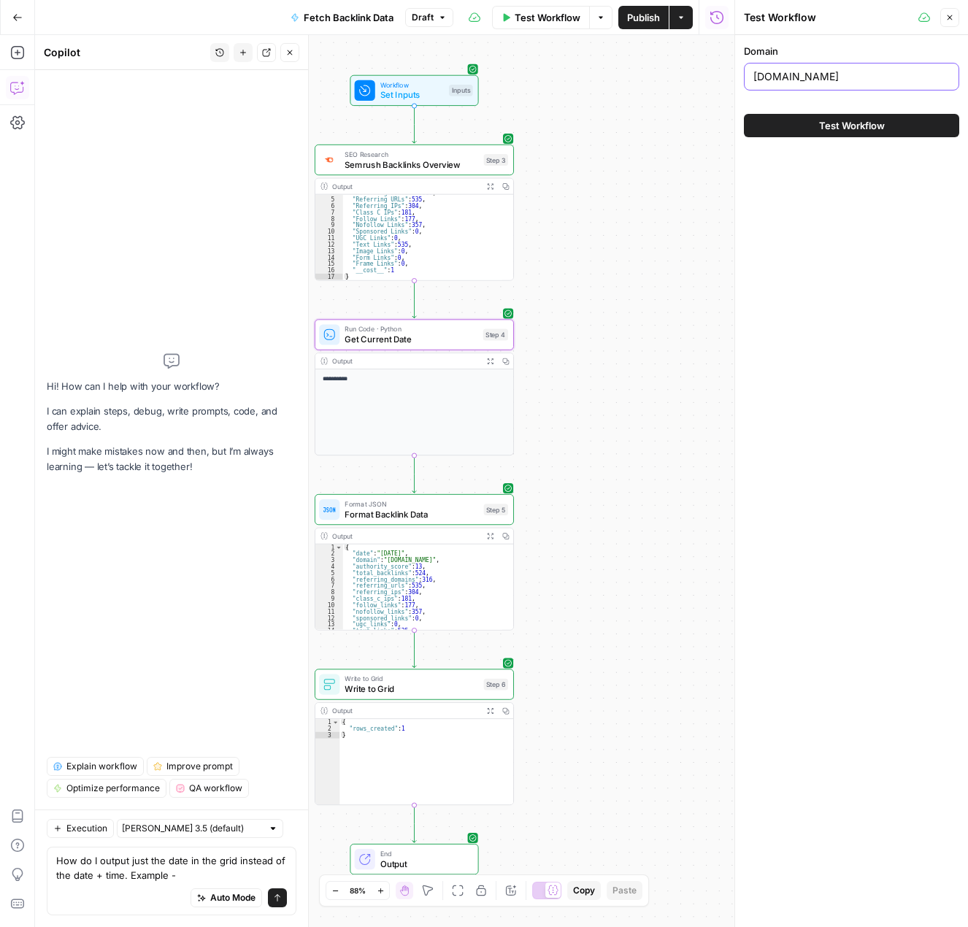
drag, startPoint x: 843, startPoint y: 77, endPoint x: 828, endPoint y: 74, distance: 15.6
click at [828, 74] on input "[DOMAIN_NAME]" at bounding box center [851, 76] width 196 height 15
type input "[DOMAIN_NAME]"
click at [895, 124] on button "Test Workflow" at bounding box center [851, 125] width 215 height 23
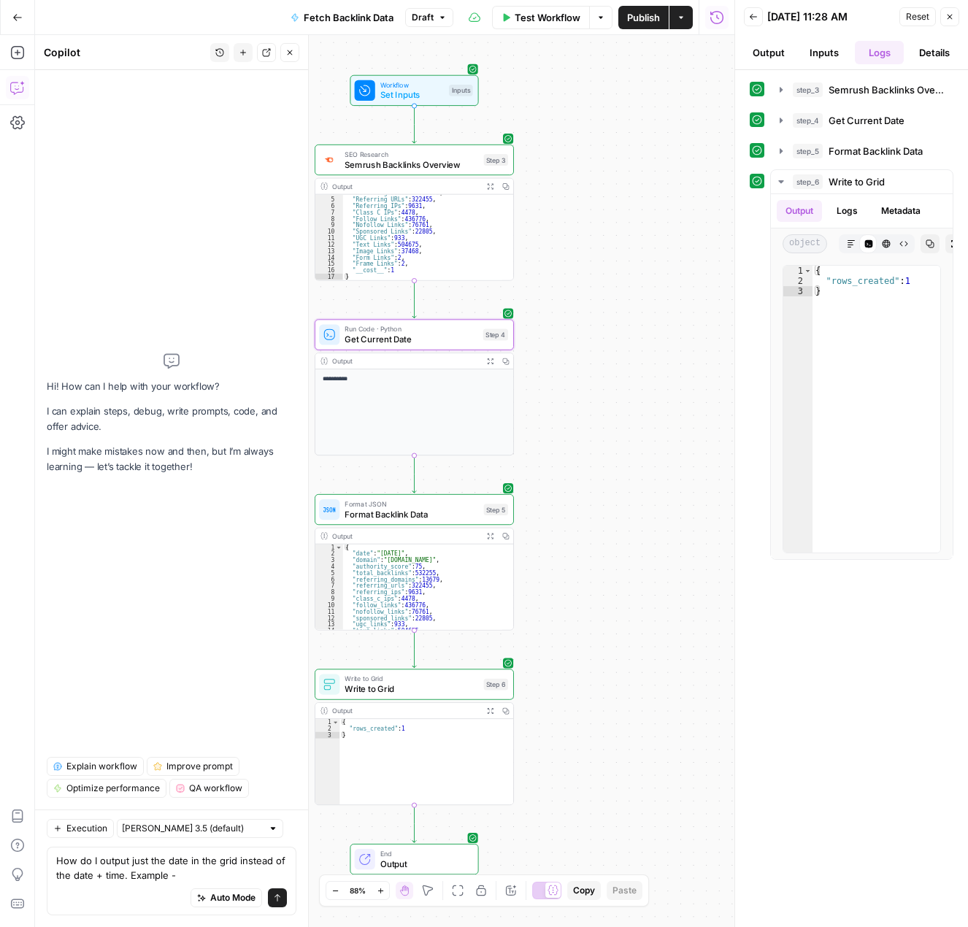
click at [645, 12] on span "Publish" at bounding box center [643, 17] width 33 height 15
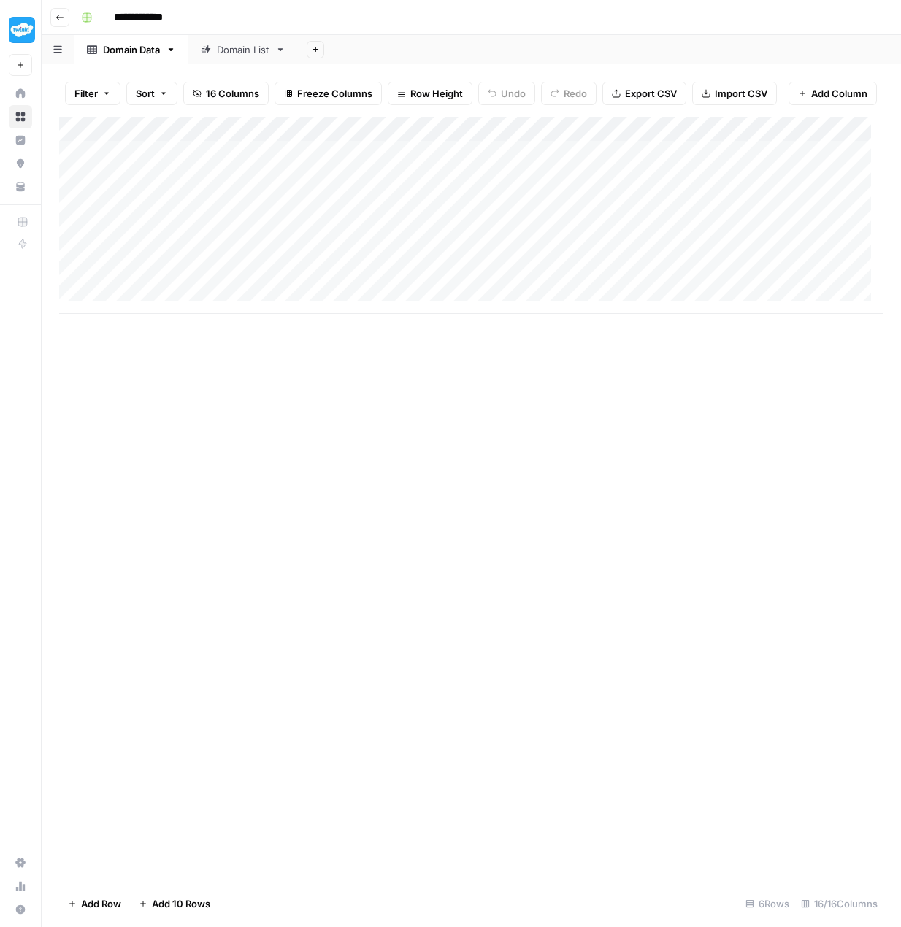
click at [86, 282] on div "Add Column" at bounding box center [471, 215] width 824 height 197
click at [73, 155] on div "Add Column" at bounding box center [471, 215] width 824 height 197
click at [77, 283] on div "Add Column" at bounding box center [471, 215] width 824 height 197
click at [96, 900] on span "Delete 6 Rows" at bounding box center [100, 903] width 65 height 15
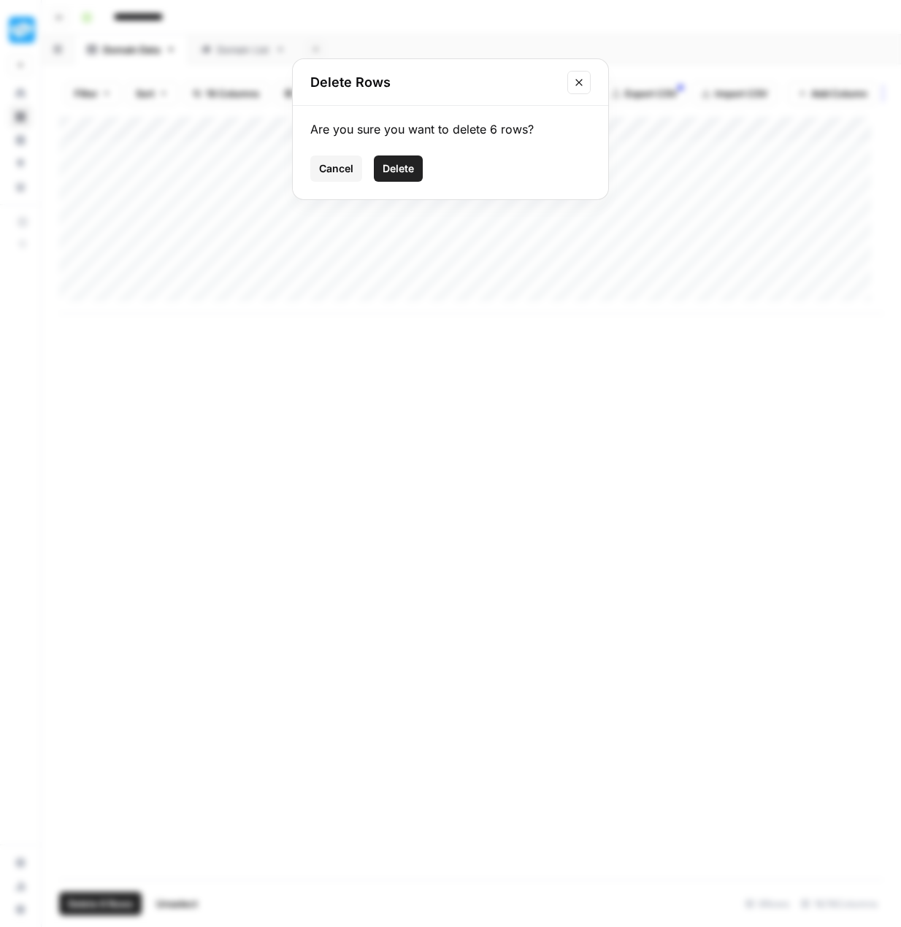
click at [409, 168] on span "Delete" at bounding box center [397, 168] width 31 height 15
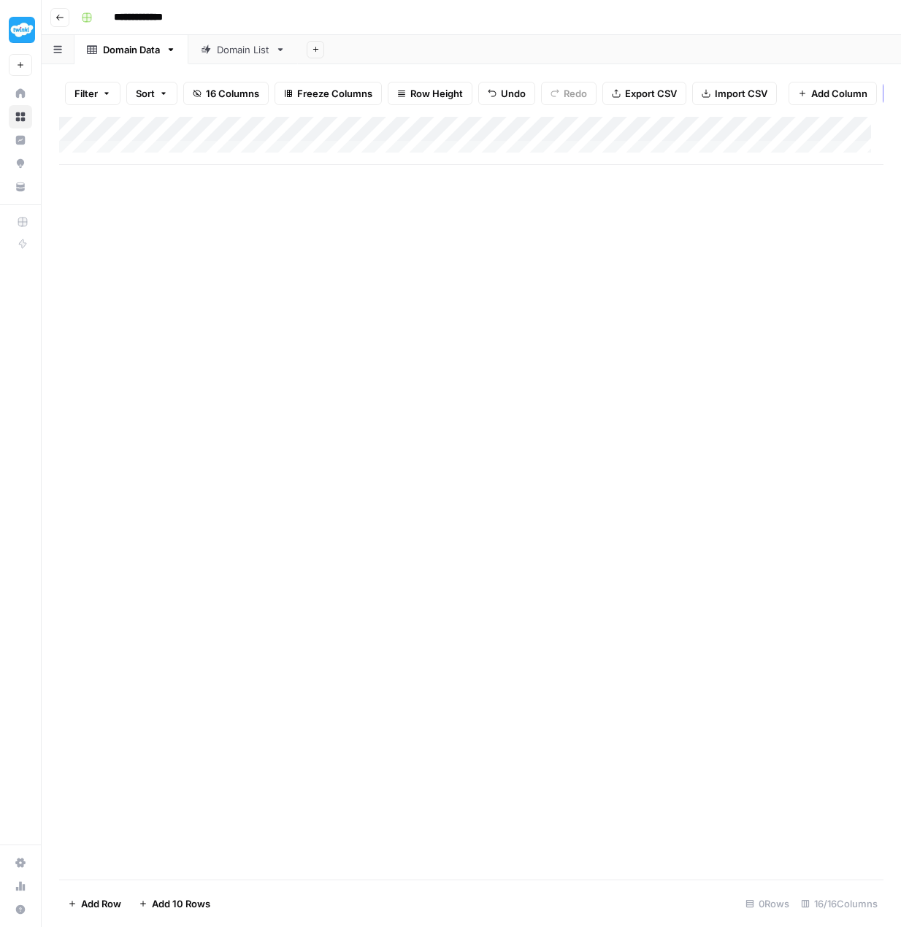
scroll to position [0, 710]
click at [360, 204] on div "Add Column" at bounding box center [471, 498] width 824 height 763
click at [223, 203] on div "Add Column" at bounding box center [471, 178] width 824 height 123
click at [220, 209] on div "Add Column" at bounding box center [471, 178] width 824 height 123
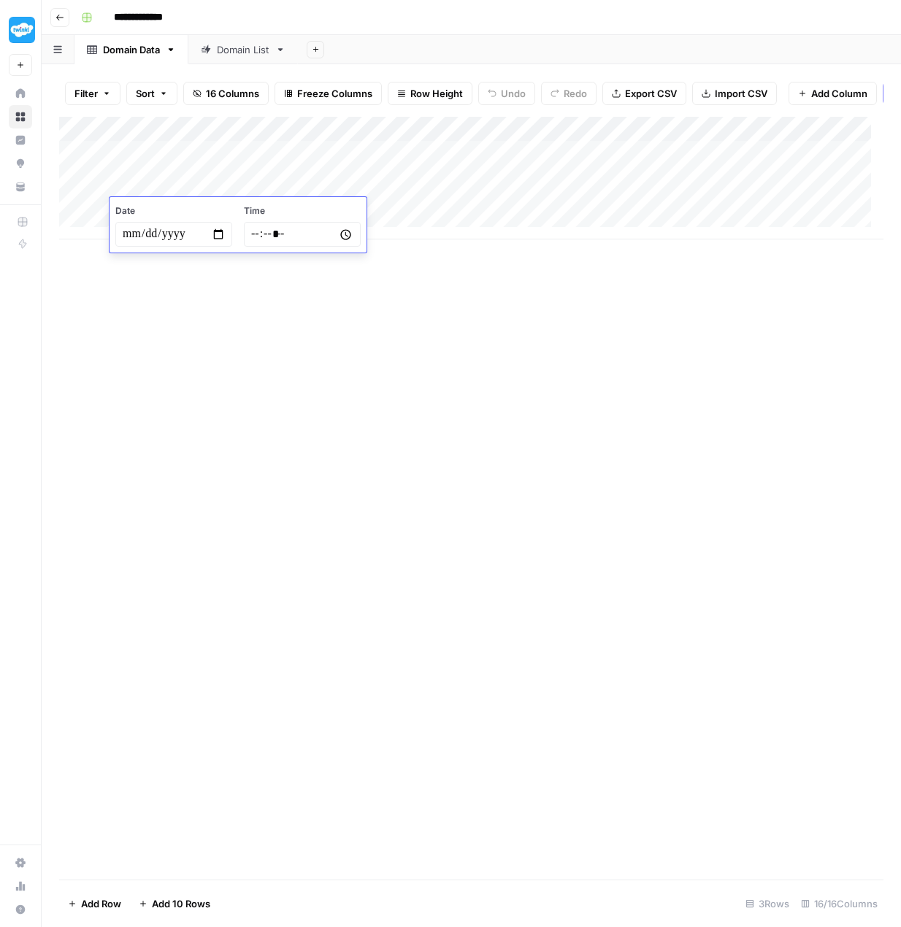
click at [220, 209] on span "Date" at bounding box center [173, 210] width 117 height 13
click at [305, 326] on div "Add Column" at bounding box center [471, 498] width 824 height 763
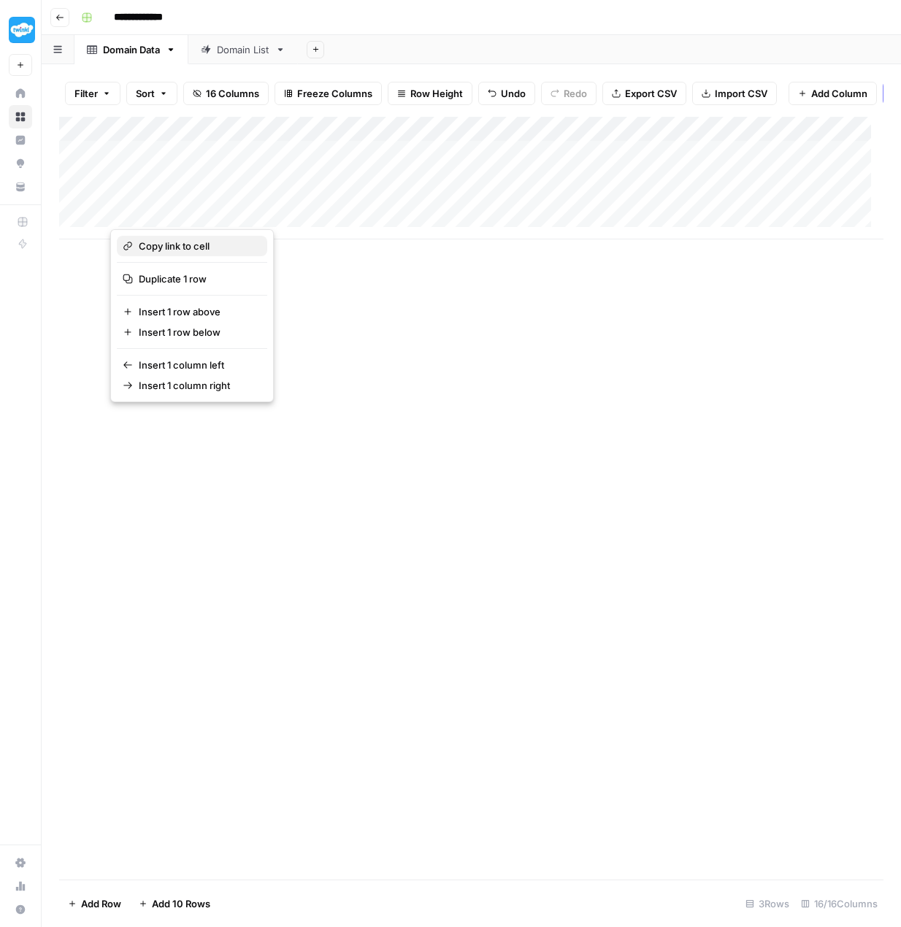
click at [210, 240] on span "Copy link to cell" at bounding box center [197, 246] width 117 height 15
click at [217, 215] on button "button" at bounding box center [215, 211] width 211 height 26
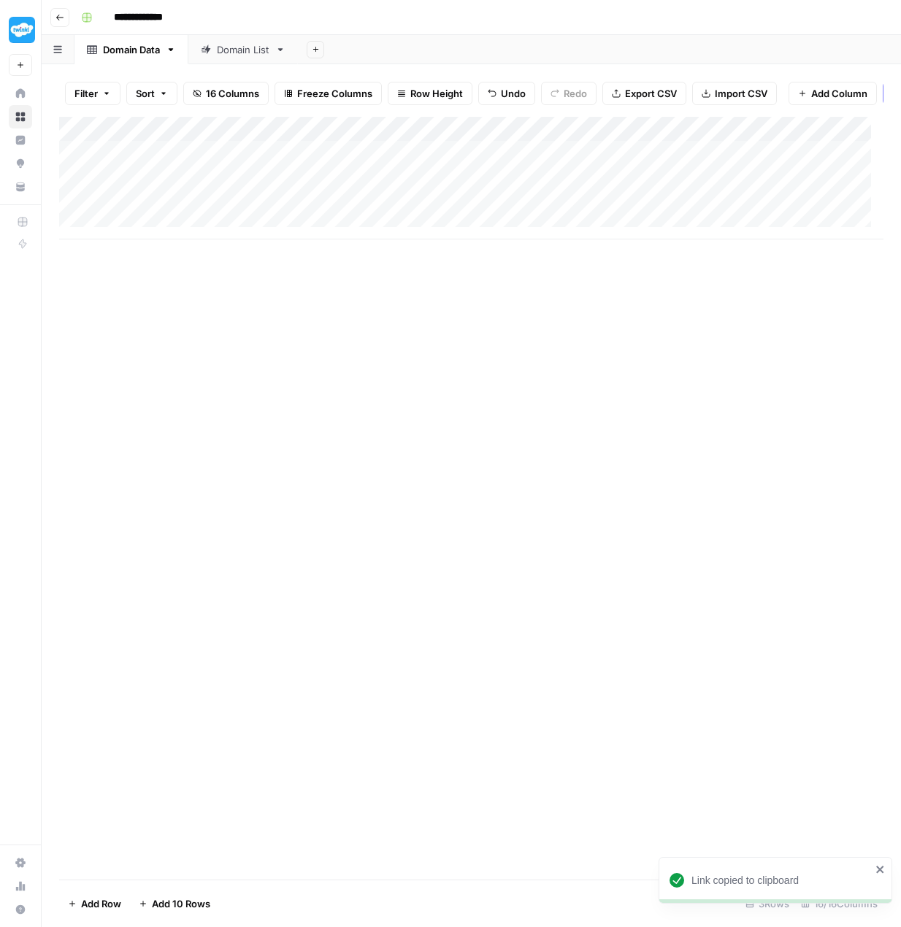
click at [383, 393] on div "Add Column" at bounding box center [471, 498] width 824 height 763
click at [196, 211] on div "Add Column" at bounding box center [471, 178] width 824 height 123
click at [286, 233] on input "*****" at bounding box center [302, 234] width 117 height 25
click at [349, 235] on input "*****" at bounding box center [302, 234] width 117 height 25
click at [385, 382] on div "Add Column" at bounding box center [471, 498] width 824 height 763
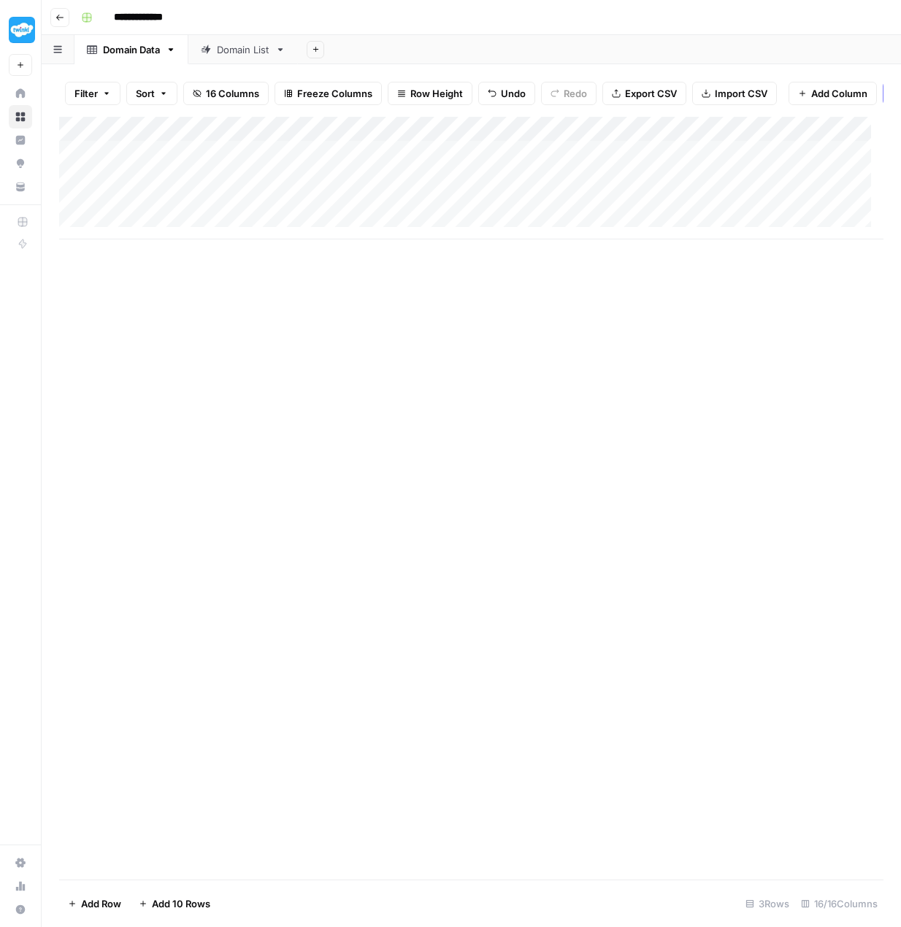
click at [194, 134] on div "Add Column" at bounding box center [471, 178] width 824 height 123
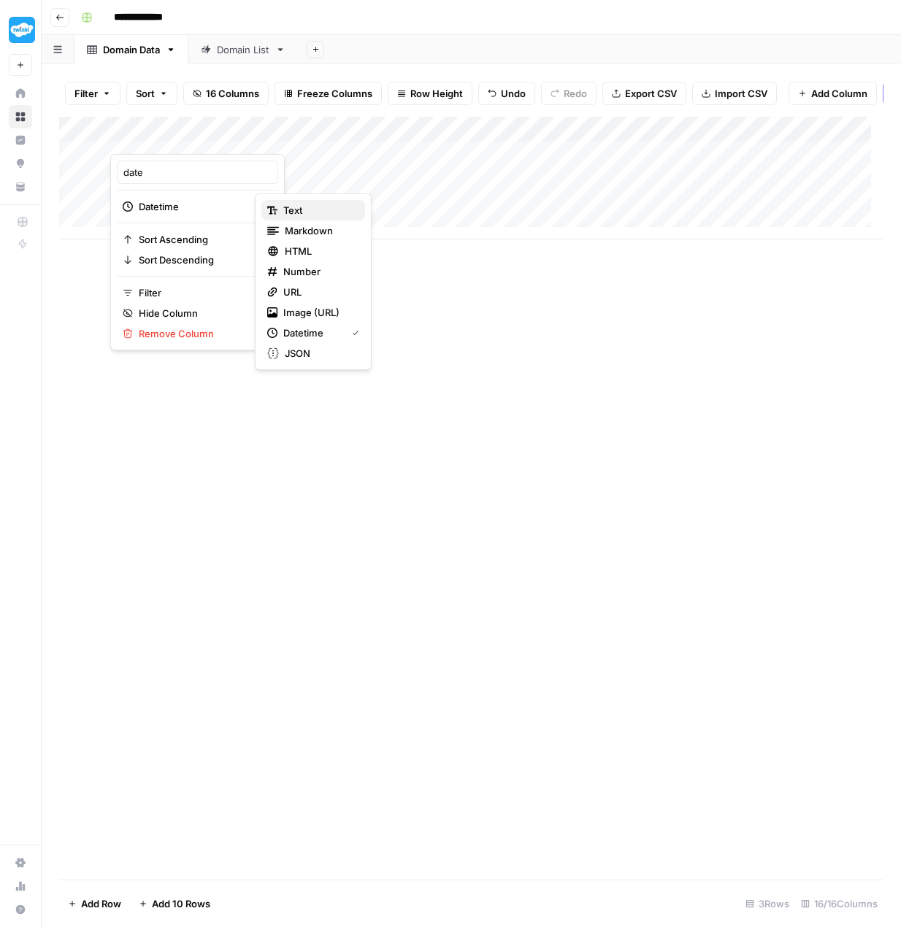
click at [283, 208] on span "Text" at bounding box center [318, 210] width 70 height 15
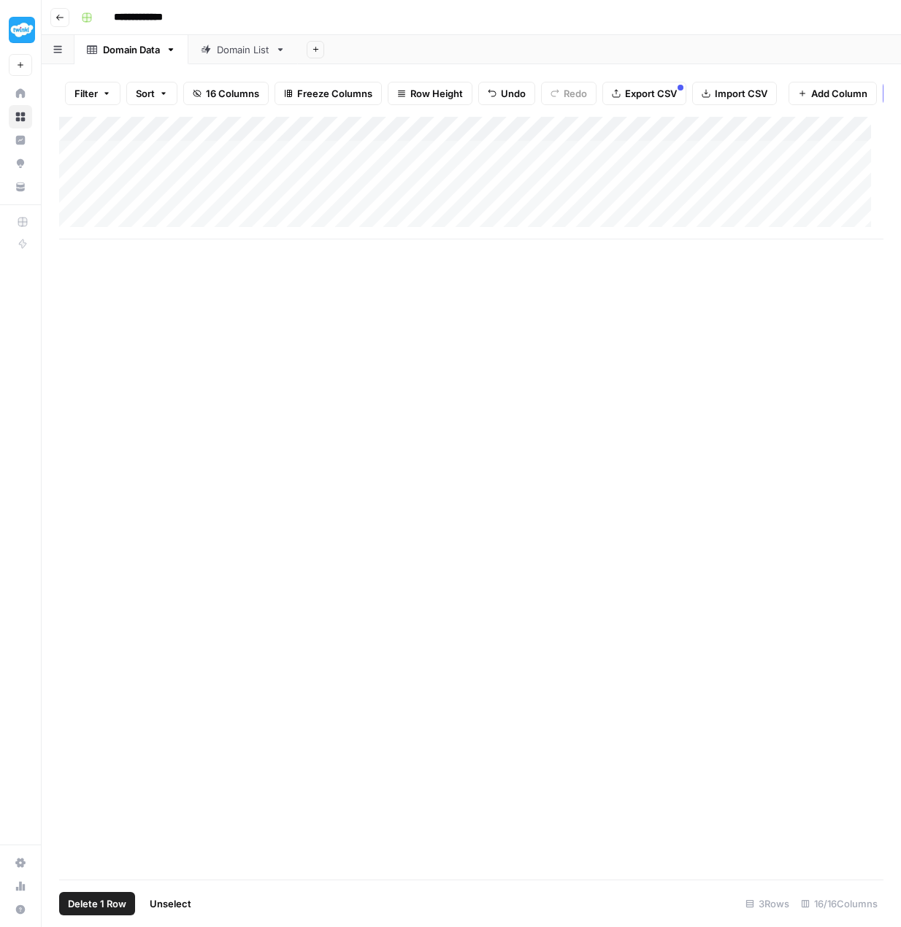
click at [71, 160] on div "Add Column" at bounding box center [471, 178] width 824 height 123
click at [81, 215] on div "Add Column" at bounding box center [471, 178] width 824 height 123
click at [83, 137] on div "Add Column" at bounding box center [471, 178] width 824 height 123
click at [74, 161] on div "Add Column" at bounding box center [471, 178] width 824 height 123
drag, startPoint x: 75, startPoint y: 179, endPoint x: 75, endPoint y: 193, distance: 13.9
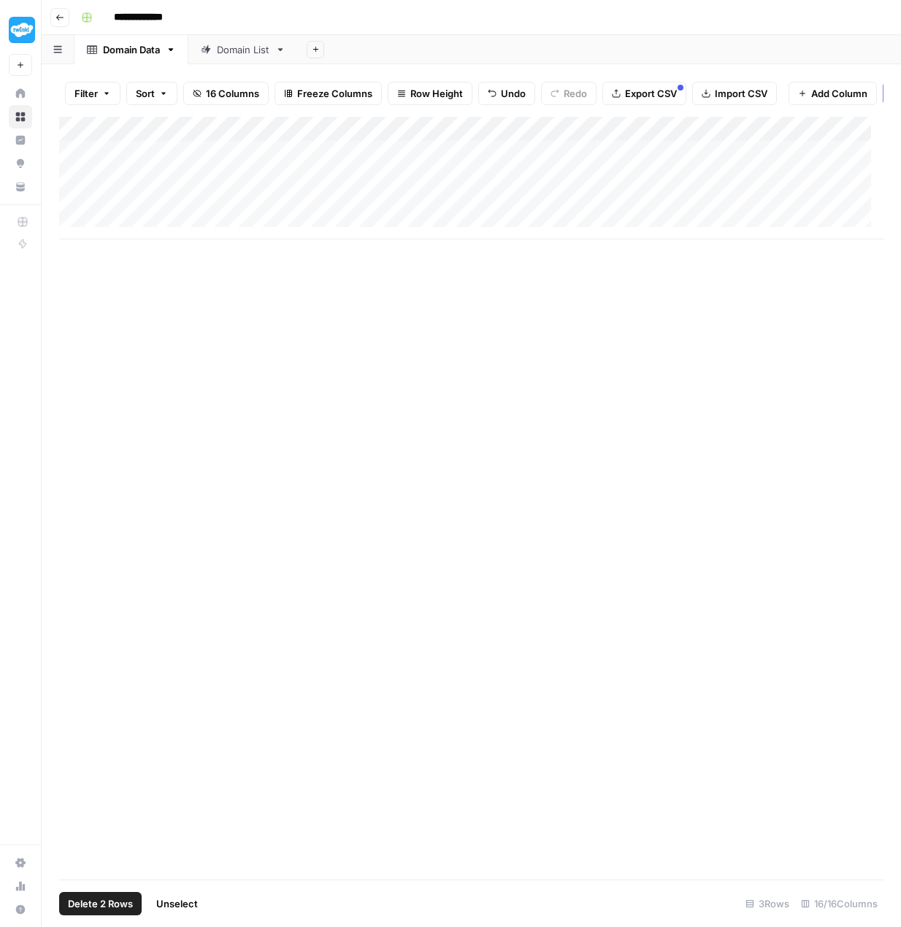
click at [75, 180] on div "Add Column" at bounding box center [471, 178] width 824 height 123
drag, startPoint x: 74, startPoint y: 208, endPoint x: 76, endPoint y: 226, distance: 17.6
click at [74, 209] on div "Add Column" at bounding box center [471, 178] width 824 height 123
click at [87, 899] on span "Delete 3 Rows" at bounding box center [100, 903] width 65 height 15
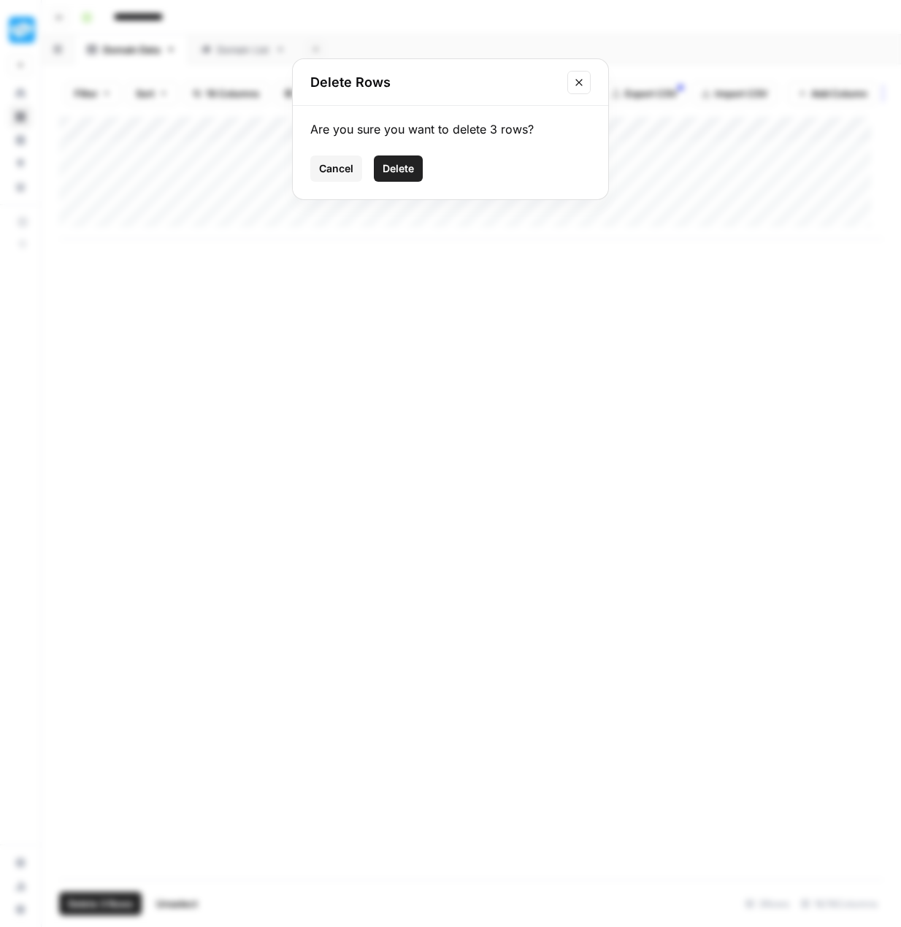
click at [410, 172] on span "Delete" at bounding box center [397, 168] width 31 height 15
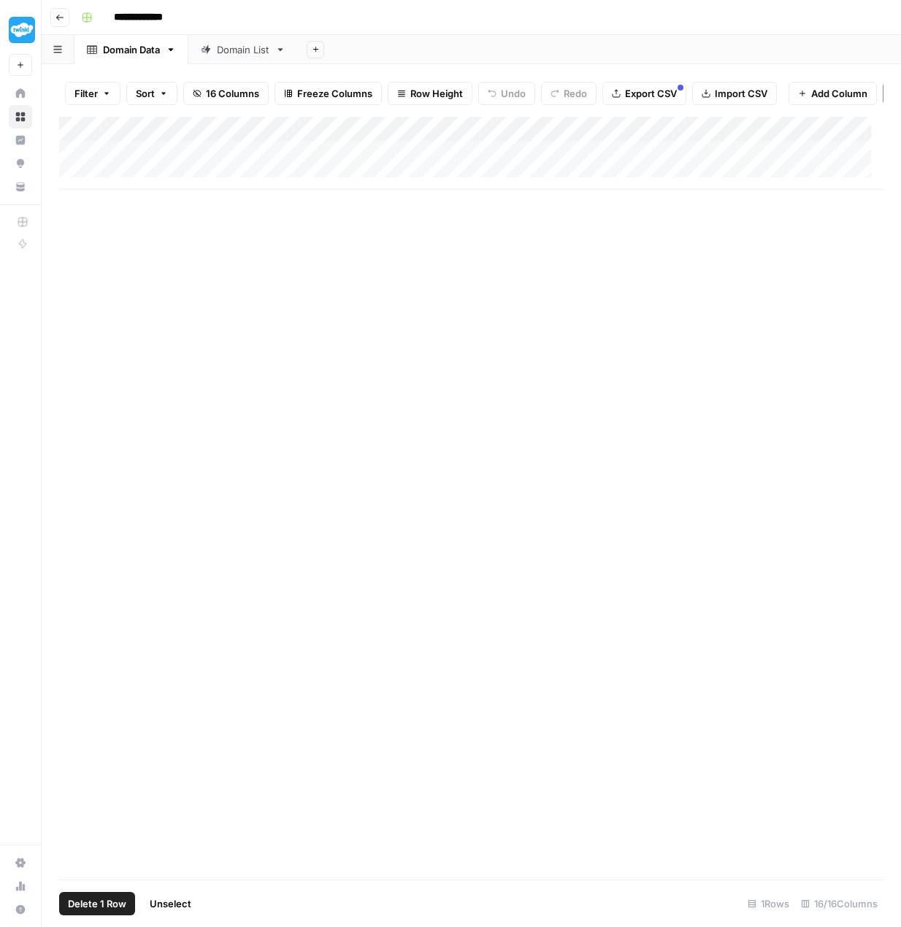
click at [79, 161] on div "Add Column" at bounding box center [471, 153] width 824 height 73
click at [107, 901] on span "Delete 1 Row" at bounding box center [97, 903] width 58 height 15
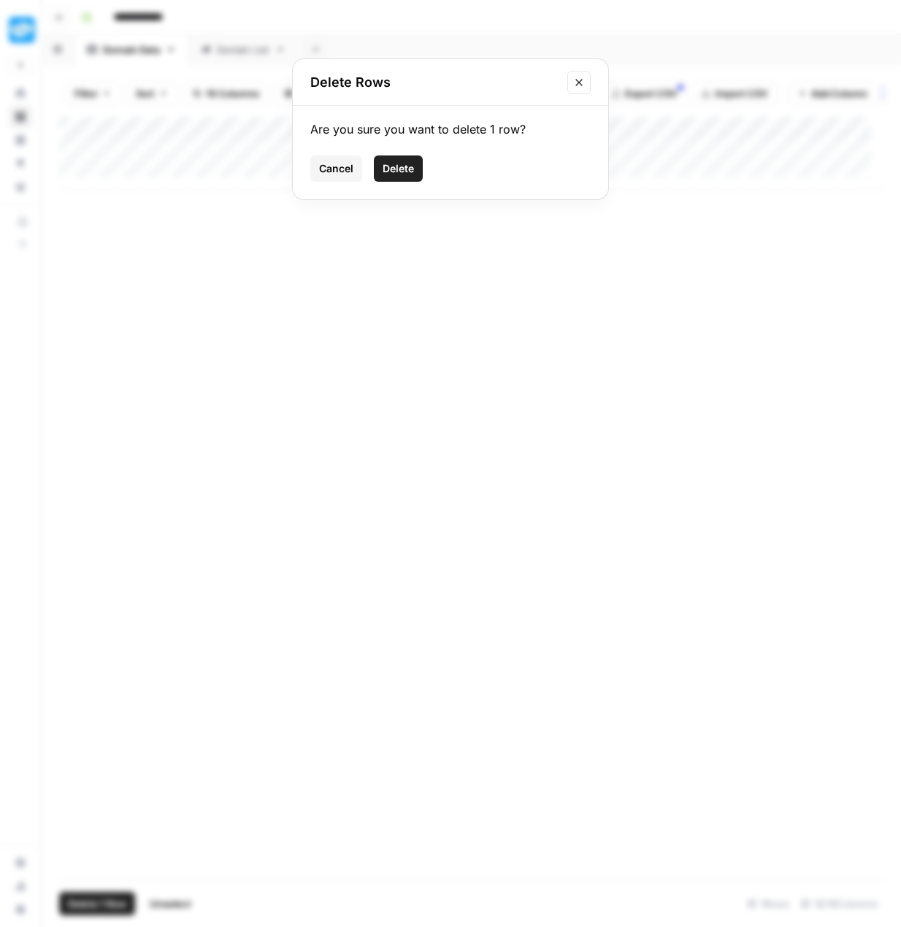
click at [399, 169] on span "Delete" at bounding box center [397, 168] width 31 height 15
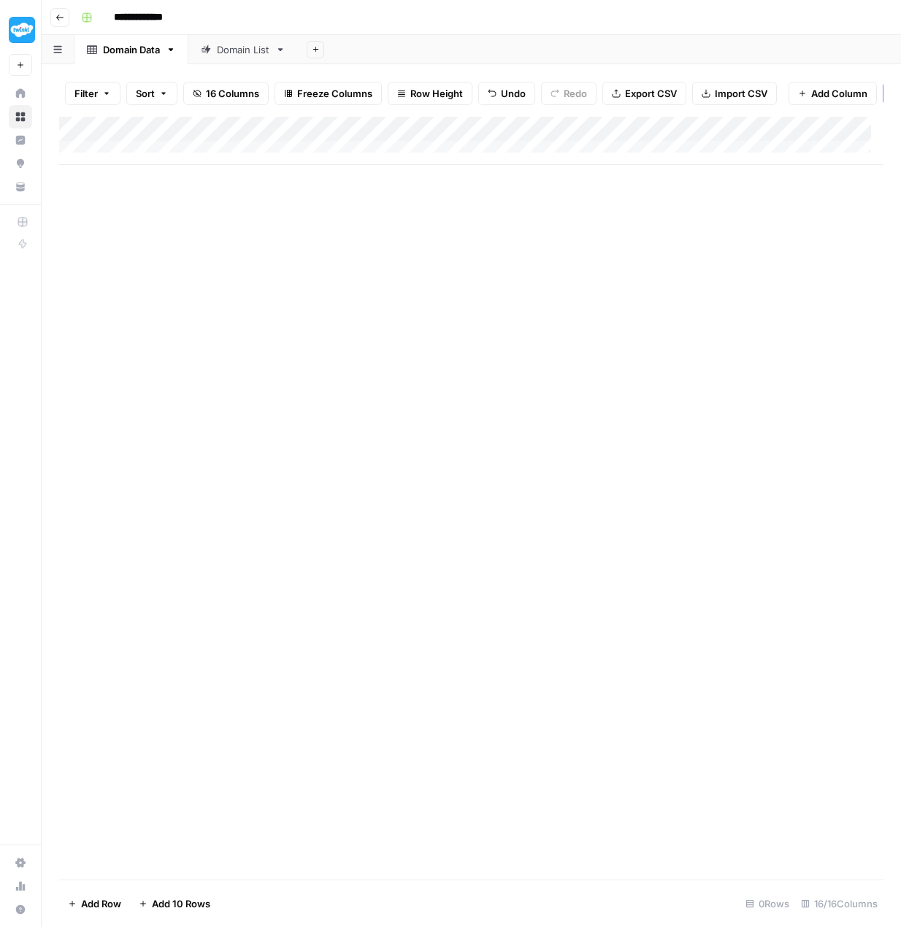
click at [225, 53] on div "Domain List" at bounding box center [243, 49] width 53 height 15
click at [78, 234] on div "Add Column" at bounding box center [471, 203] width 824 height 172
click at [79, 260] on div "Add Column" at bounding box center [471, 203] width 824 height 172
click at [117, 906] on span "Delete 2 Rows" at bounding box center [100, 903] width 65 height 15
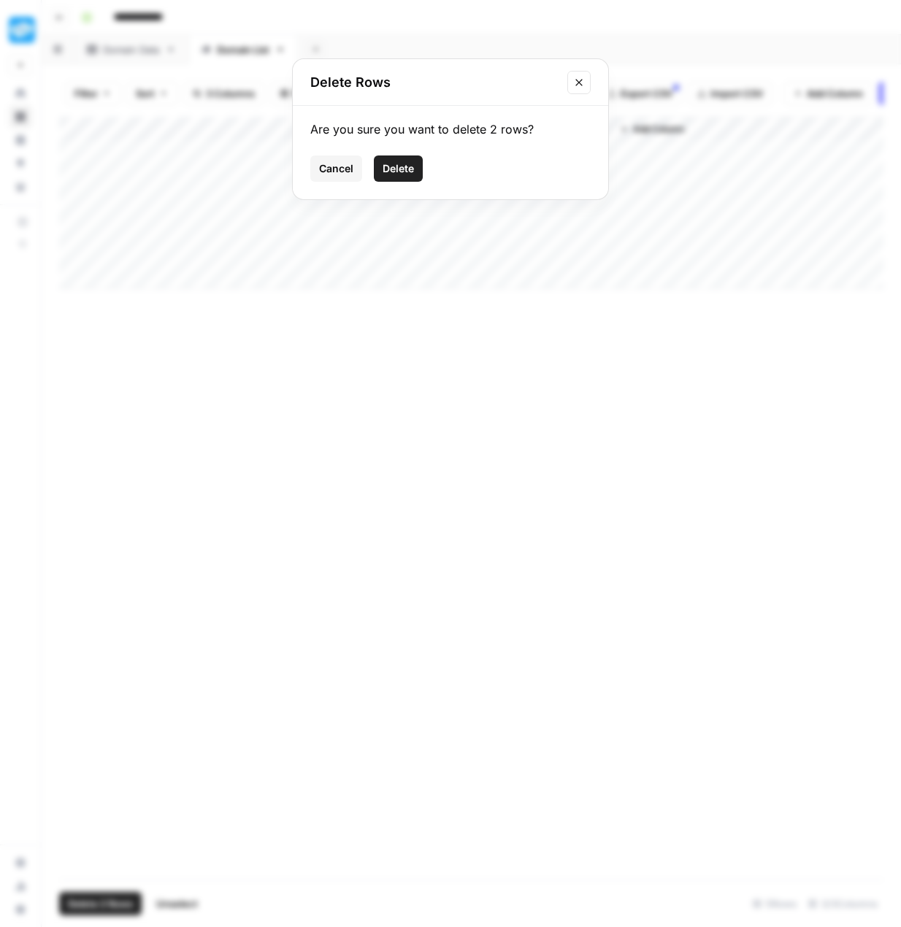
click at [399, 175] on span "Delete" at bounding box center [397, 168] width 31 height 15
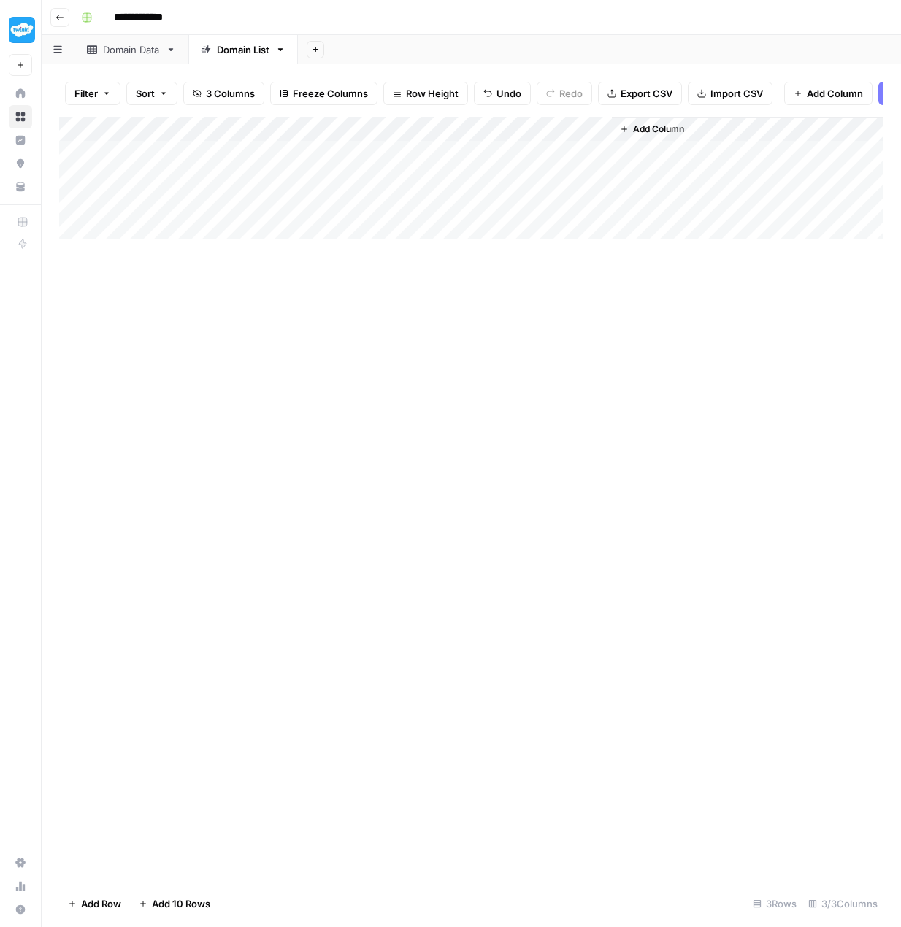
click at [450, 139] on div "Add Column" at bounding box center [471, 178] width 824 height 123
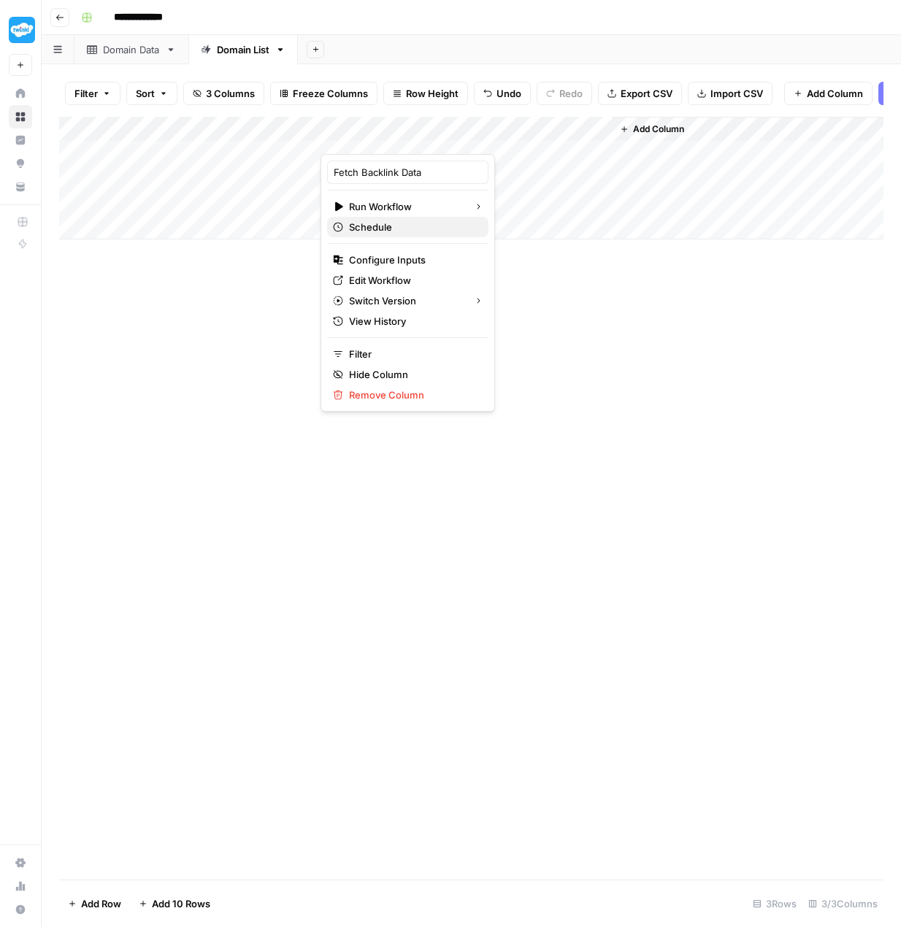
click at [388, 231] on span "Schedule" at bounding box center [413, 227] width 128 height 15
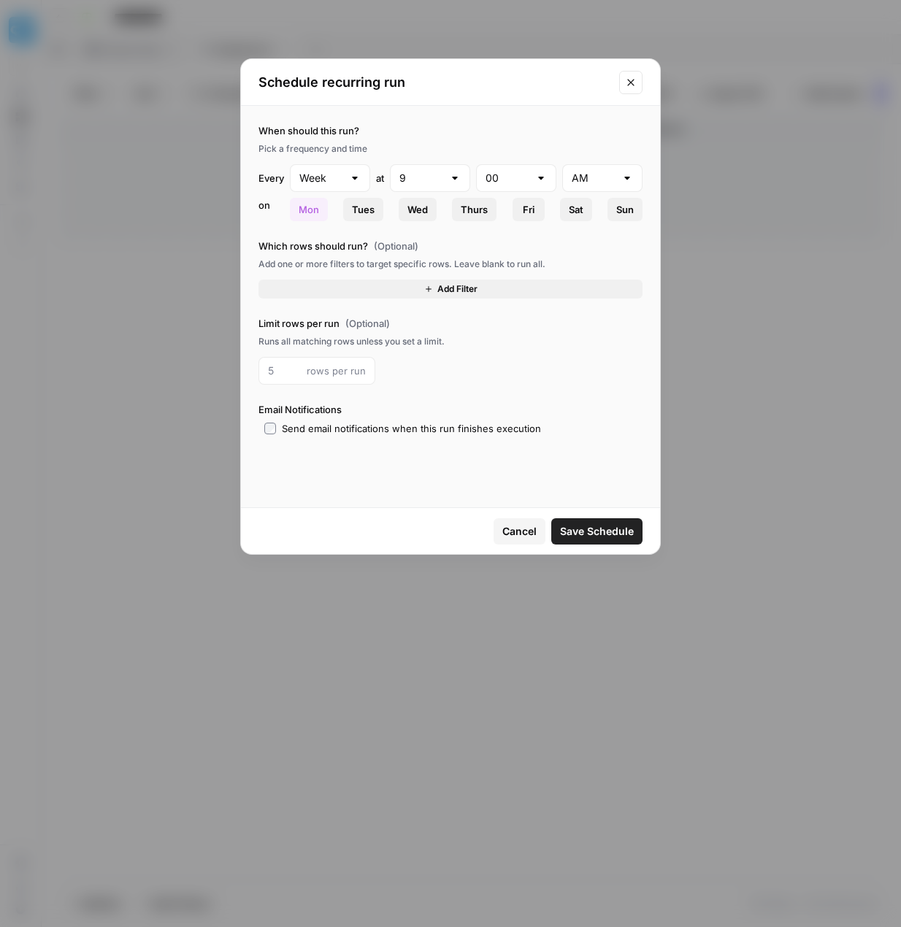
click at [626, 79] on icon "Close modal" at bounding box center [631, 83] width 12 height 12
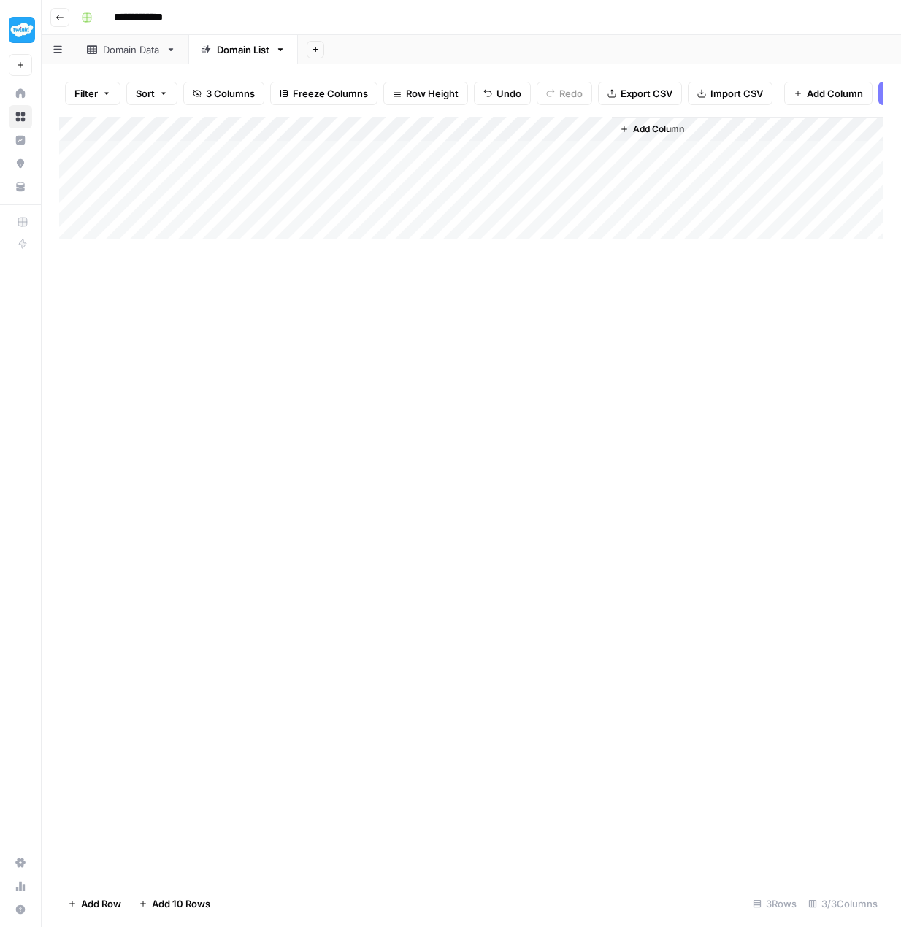
click at [471, 136] on div "Add Column" at bounding box center [471, 178] width 824 height 123
click at [512, 166] on span "All Rows" at bounding box center [519, 171] width 92 height 15
click at [123, 53] on div "Domain Data" at bounding box center [131, 49] width 57 height 15
click at [228, 43] on div "Domain List" at bounding box center [243, 49] width 53 height 15
click at [451, 134] on div "Add Column" at bounding box center [471, 178] width 824 height 123
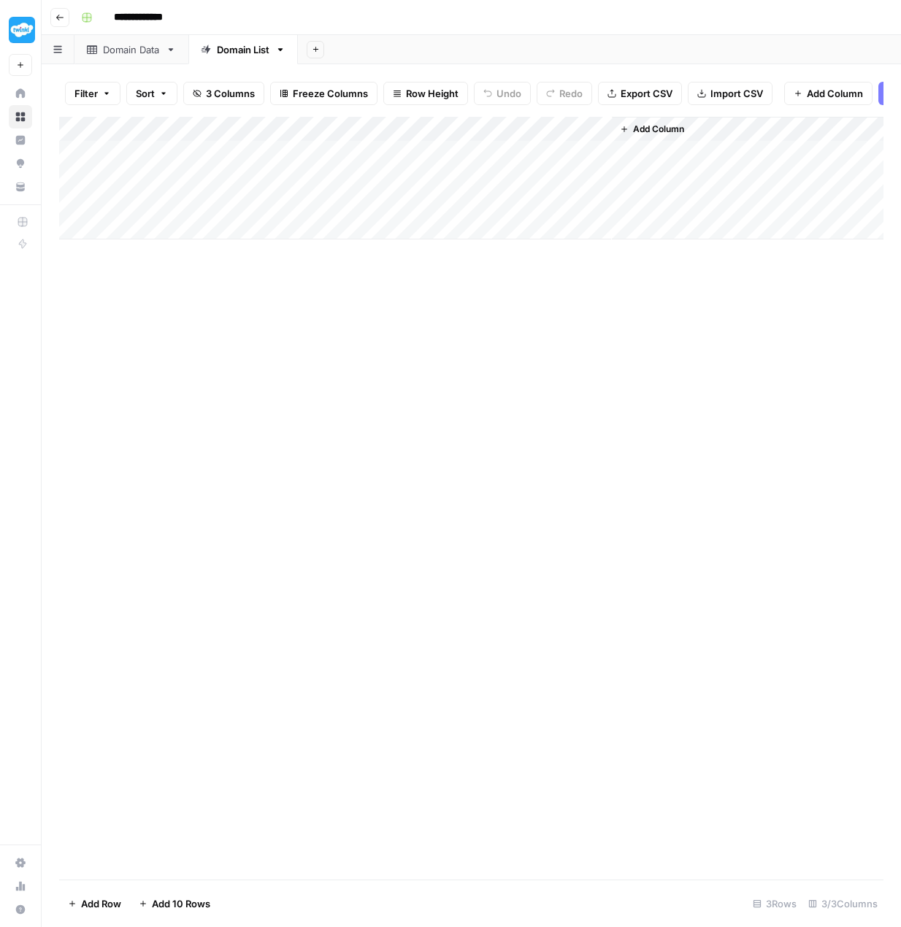
click at [244, 387] on div "Add Column" at bounding box center [471, 498] width 824 height 763
click at [469, 138] on div "Add Column" at bounding box center [471, 178] width 824 height 123
click at [531, 171] on span "All Rows" at bounding box center [519, 171] width 92 height 15
click at [140, 50] on div "Domain Data" at bounding box center [131, 49] width 57 height 15
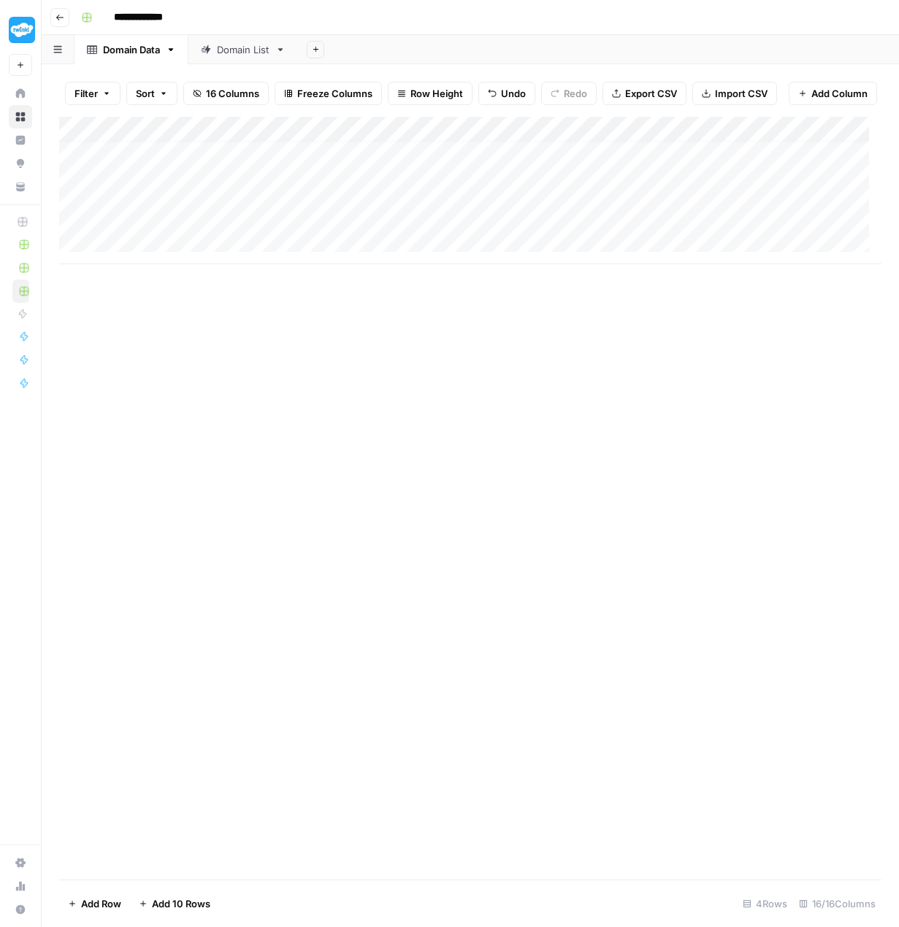
drag, startPoint x: 312, startPoint y: 234, endPoint x: 310, endPoint y: 255, distance: 21.3
click at [296, 241] on div "Add Column" at bounding box center [470, 190] width 822 height 147
click at [78, 220] on div "Add Column" at bounding box center [470, 190] width 822 height 147
click at [115, 902] on span "Delete 1 Row" at bounding box center [97, 903] width 58 height 15
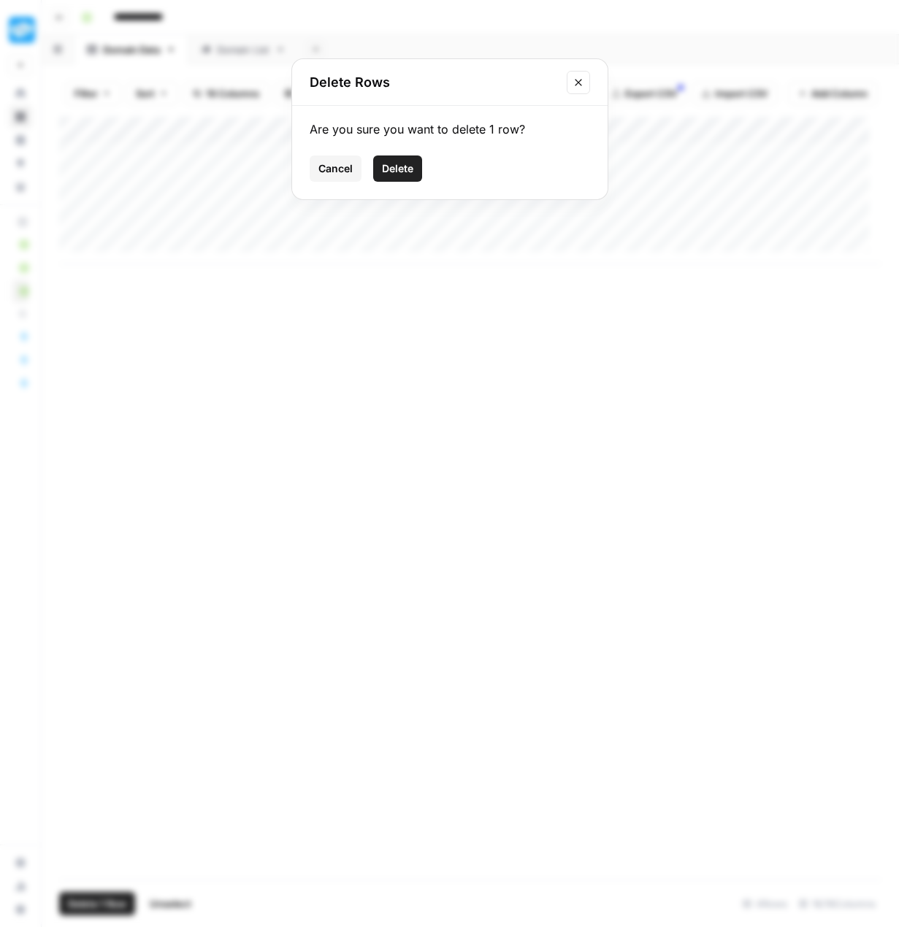
click at [390, 168] on span "Delete" at bounding box center [397, 168] width 31 height 15
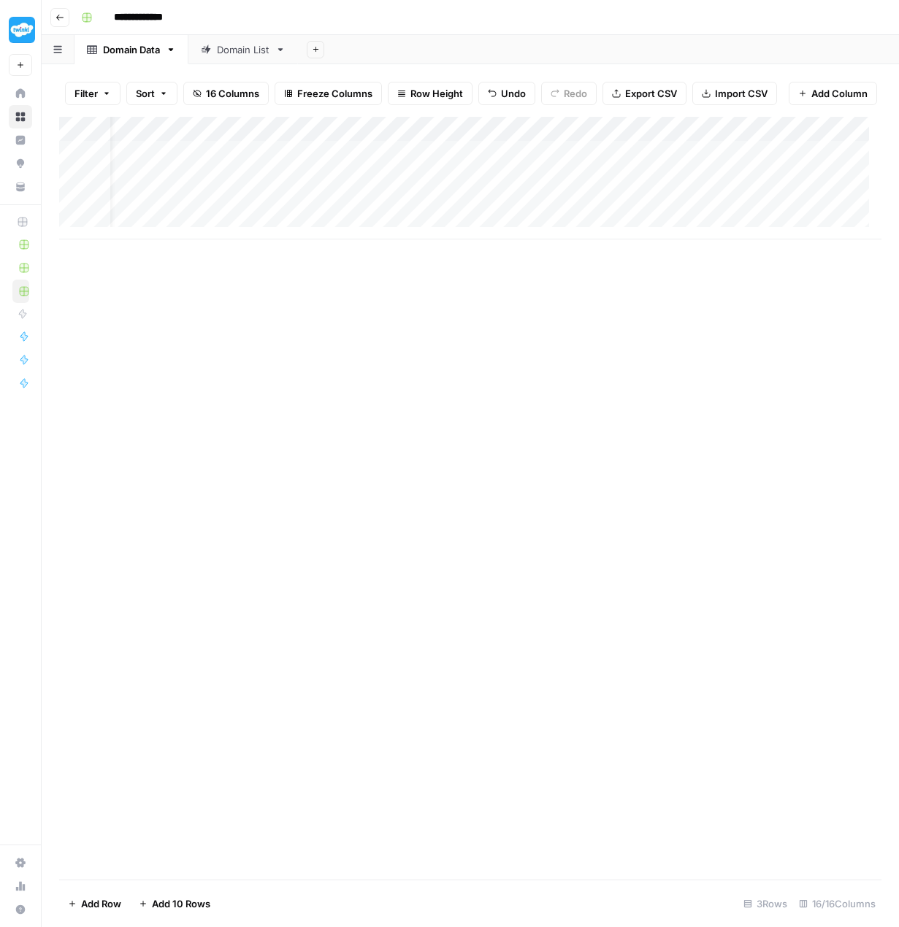
scroll to position [0, 0]
click at [226, 51] on div "Domain List" at bounding box center [243, 49] width 53 height 15
click at [136, 54] on div "Domain Data" at bounding box center [131, 49] width 57 height 15
click at [75, 158] on div "Add Column" at bounding box center [470, 178] width 822 height 123
click at [80, 180] on div "Add Column" at bounding box center [470, 178] width 822 height 123
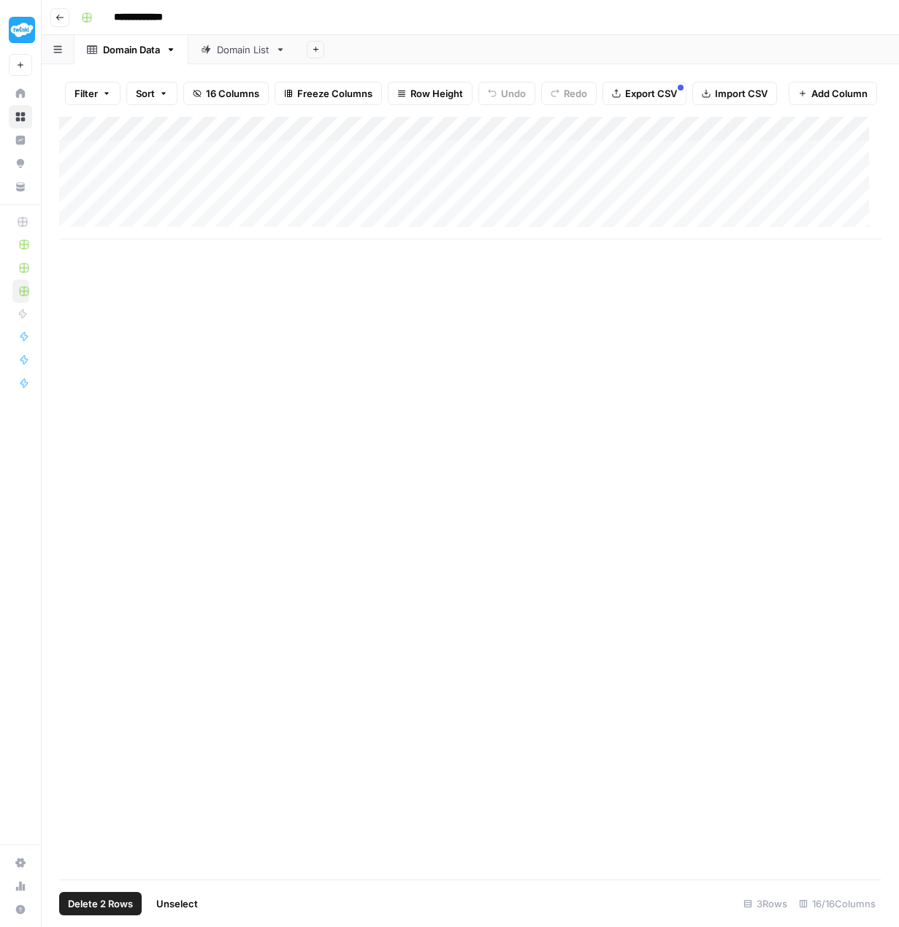
click at [74, 210] on div "Add Column" at bounding box center [470, 178] width 822 height 123
click at [132, 909] on span "Delete 3 Rows" at bounding box center [100, 903] width 65 height 15
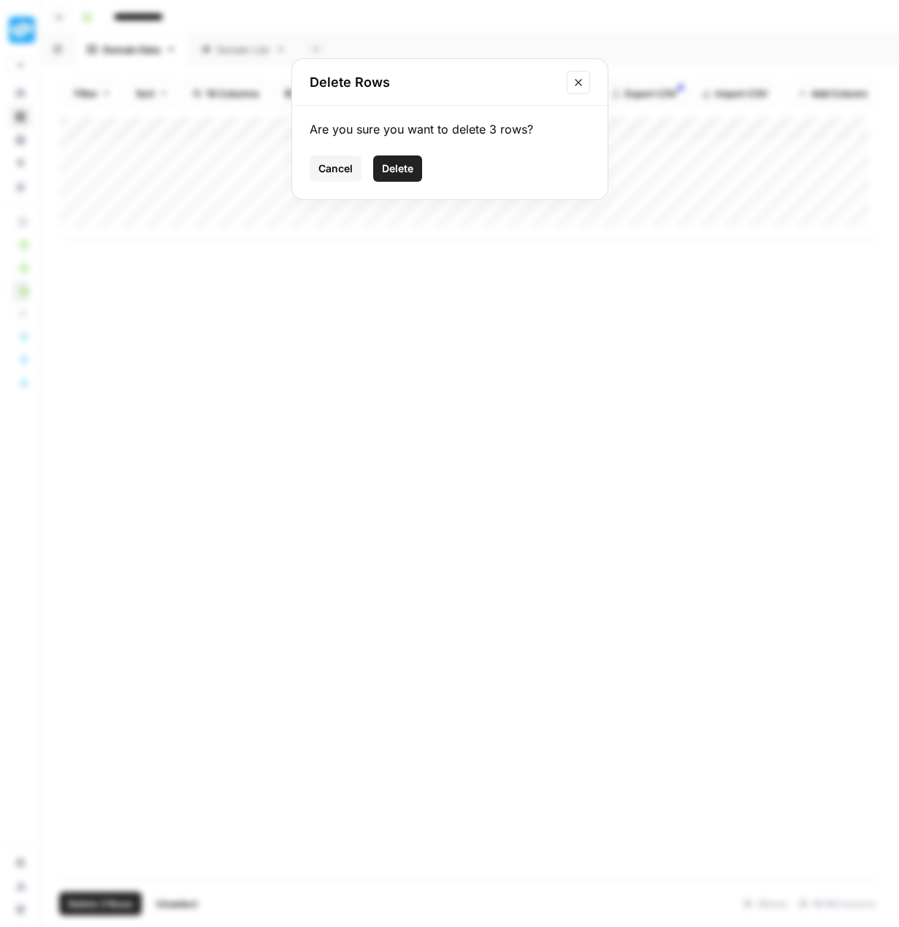
click at [404, 167] on span "Delete" at bounding box center [397, 168] width 31 height 15
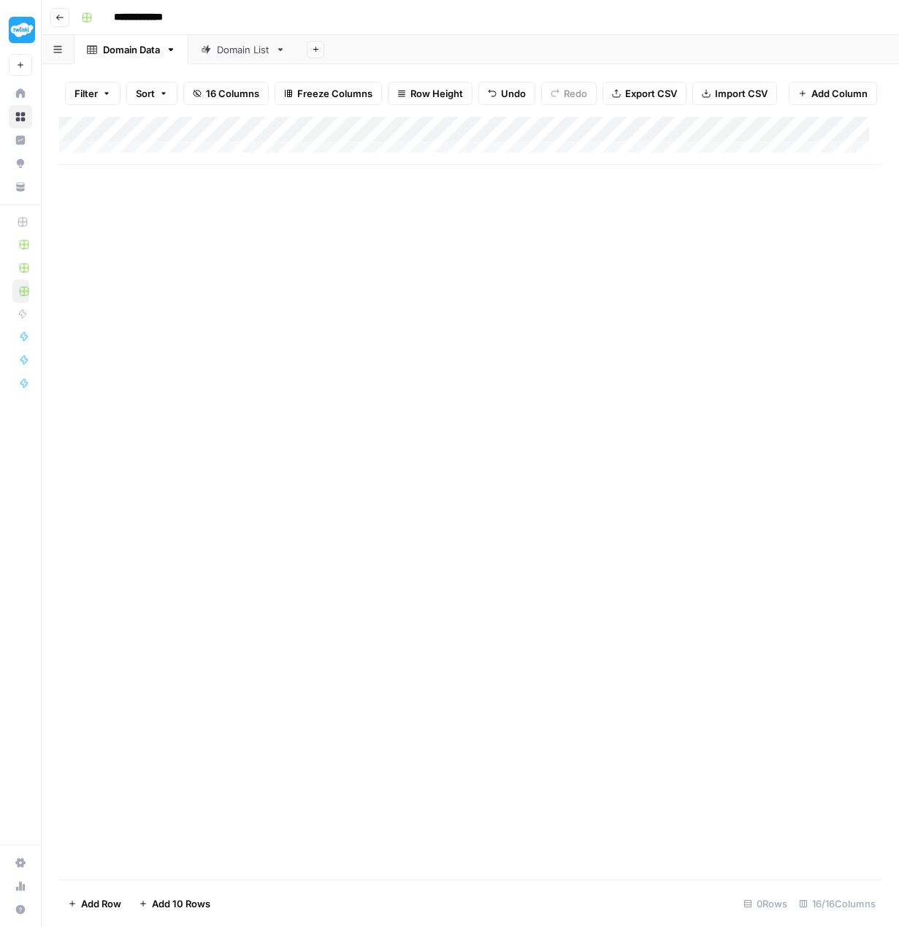
click at [240, 48] on div "Domain List" at bounding box center [243, 49] width 53 height 15
click at [124, 161] on div "Add Column" at bounding box center [470, 178] width 822 height 123
click at [122, 158] on div "Add Column" at bounding box center [470, 178] width 822 height 123
click at [122, 158] on textarea "**********" at bounding box center [226, 162] width 234 height 20
click at [118, 163] on textarea "**********" at bounding box center [226, 162] width 234 height 20
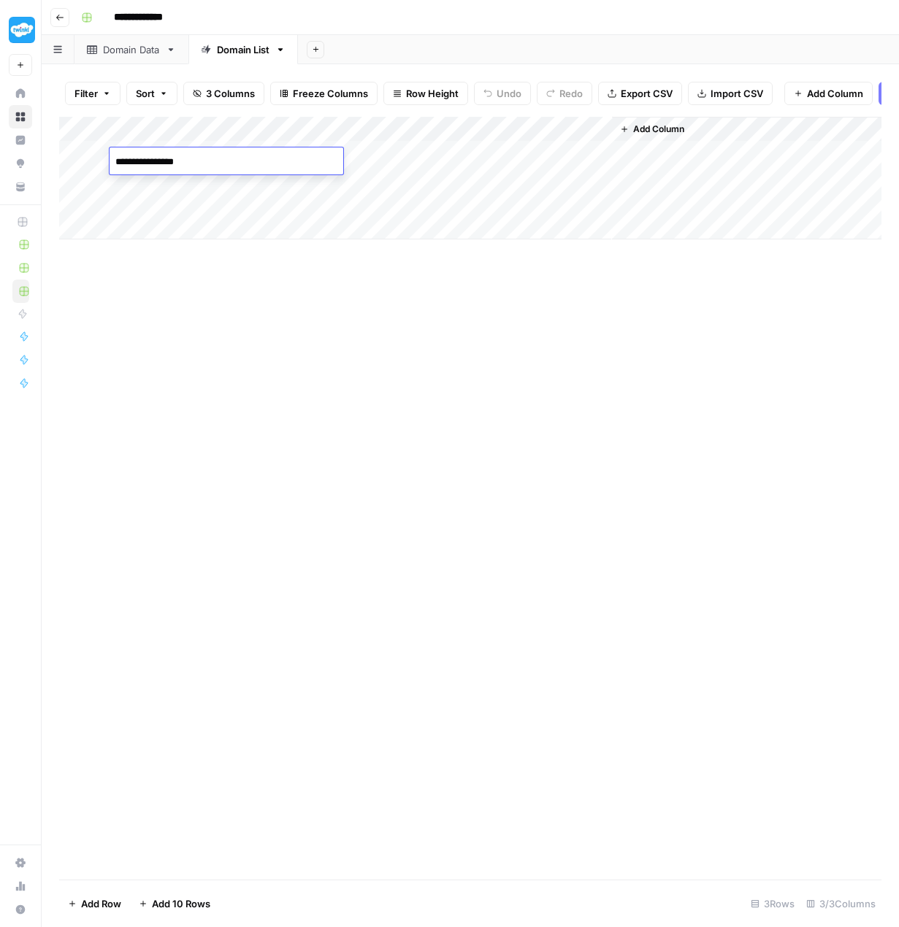
click at [116, 161] on textarea "**********" at bounding box center [226, 162] width 234 height 20
type textarea "**********"
click at [245, 339] on div "Add Column" at bounding box center [470, 498] width 822 height 763
click at [467, 160] on div "Add Column" at bounding box center [470, 178] width 822 height 123
click at [125, 53] on div "Domain Data" at bounding box center [131, 49] width 57 height 15
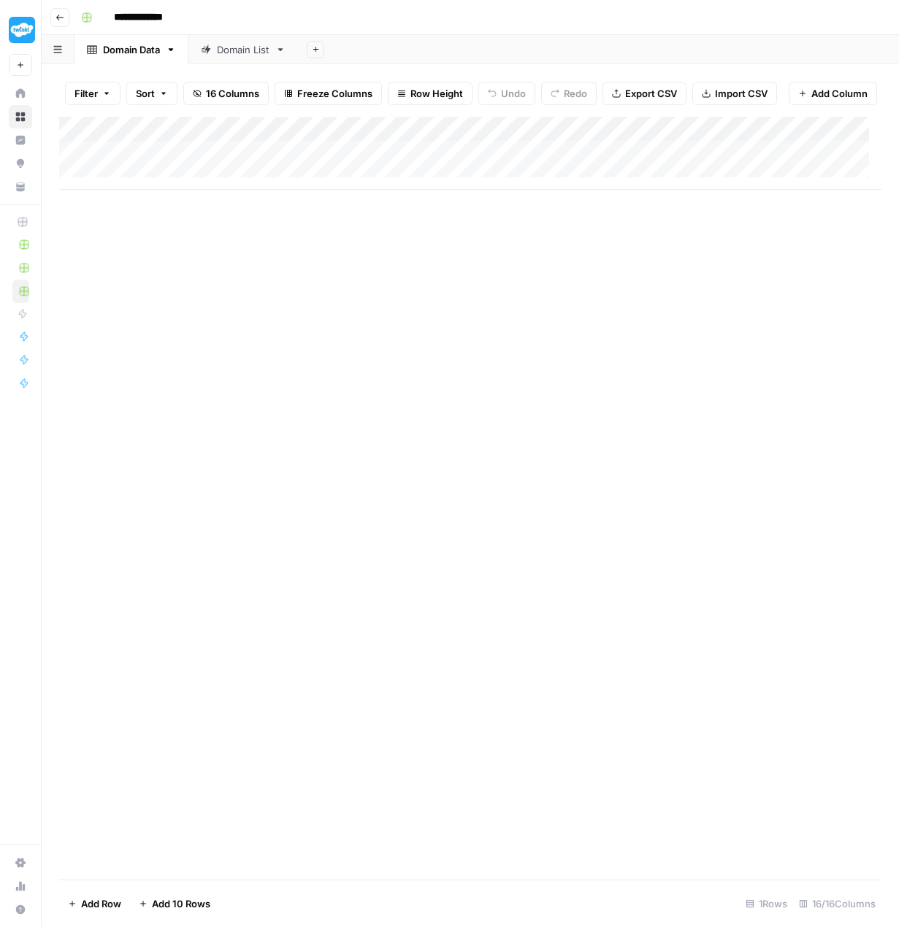
click at [228, 49] on div "Domain List" at bounding box center [243, 49] width 53 height 15
click at [122, 181] on div "Add Column" at bounding box center [470, 178] width 822 height 123
click at [119, 182] on div "Add Column" at bounding box center [470, 178] width 822 height 123
click at [119, 182] on textarea "**********" at bounding box center [226, 187] width 234 height 20
click at [116, 185] on textarea "**********" at bounding box center [226, 187] width 234 height 20
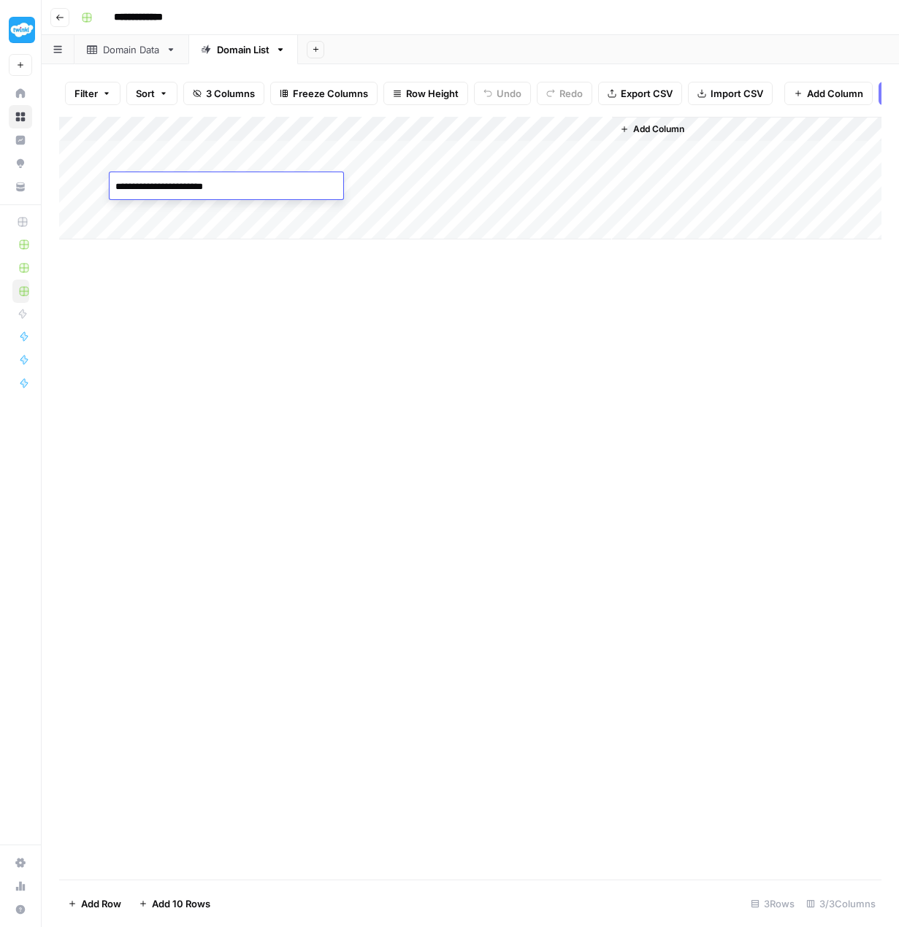
type textarea "**********"
click at [238, 352] on div "Add Column" at bounding box center [470, 498] width 822 height 763
click at [120, 208] on div "Add Column" at bounding box center [470, 178] width 822 height 123
click at [115, 213] on textarea "**********" at bounding box center [226, 211] width 234 height 20
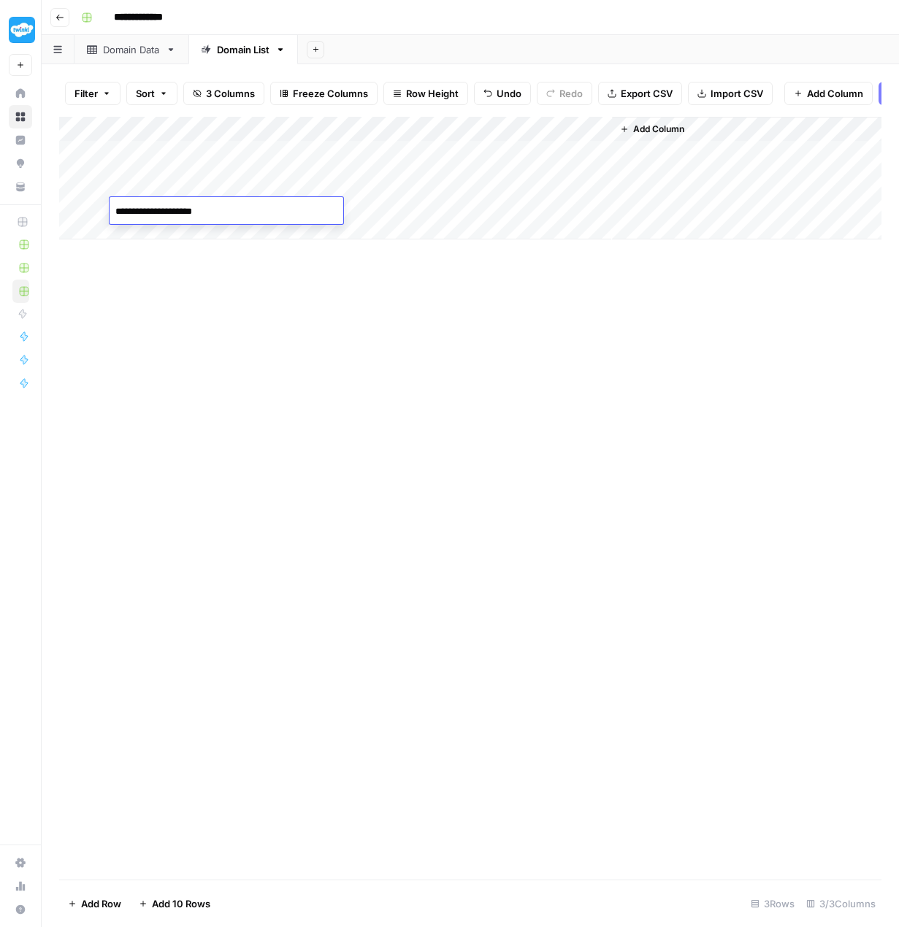
type textarea "**********"
click at [277, 392] on div "Add Column" at bounding box center [470, 498] width 822 height 763
click at [309, 136] on div "Add Column" at bounding box center [470, 178] width 822 height 123
click at [355, 412] on div "Add Column" at bounding box center [470, 498] width 822 height 763
click at [147, 50] on div "Domain Data" at bounding box center [131, 49] width 57 height 15
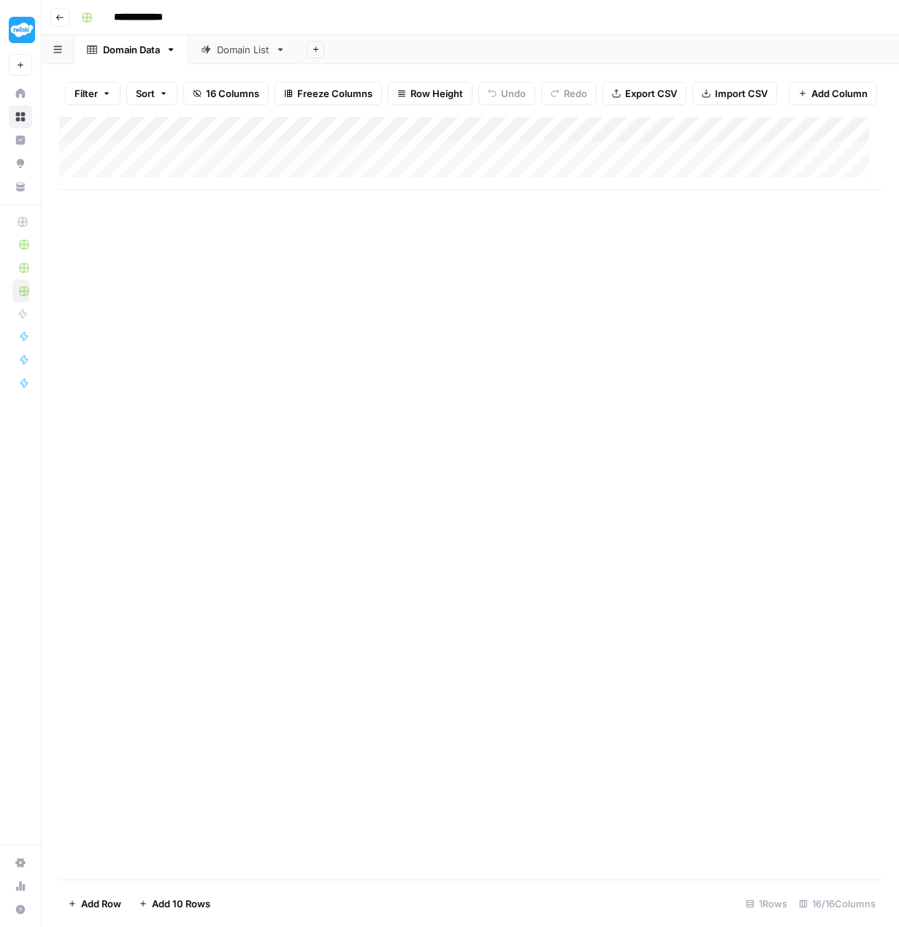
click at [77, 159] on div "Add Column" at bounding box center [470, 153] width 822 height 73
click at [108, 898] on span "Delete 1 Row" at bounding box center [97, 903] width 58 height 15
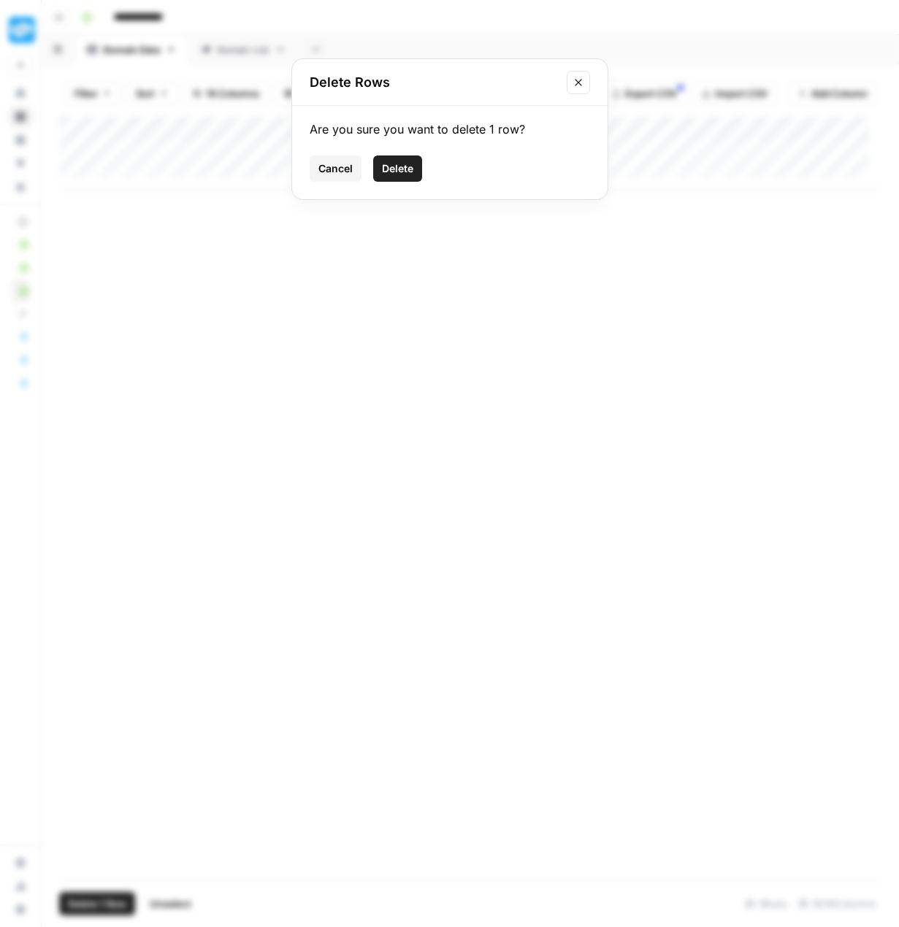
click at [411, 164] on span "Delete" at bounding box center [397, 168] width 31 height 15
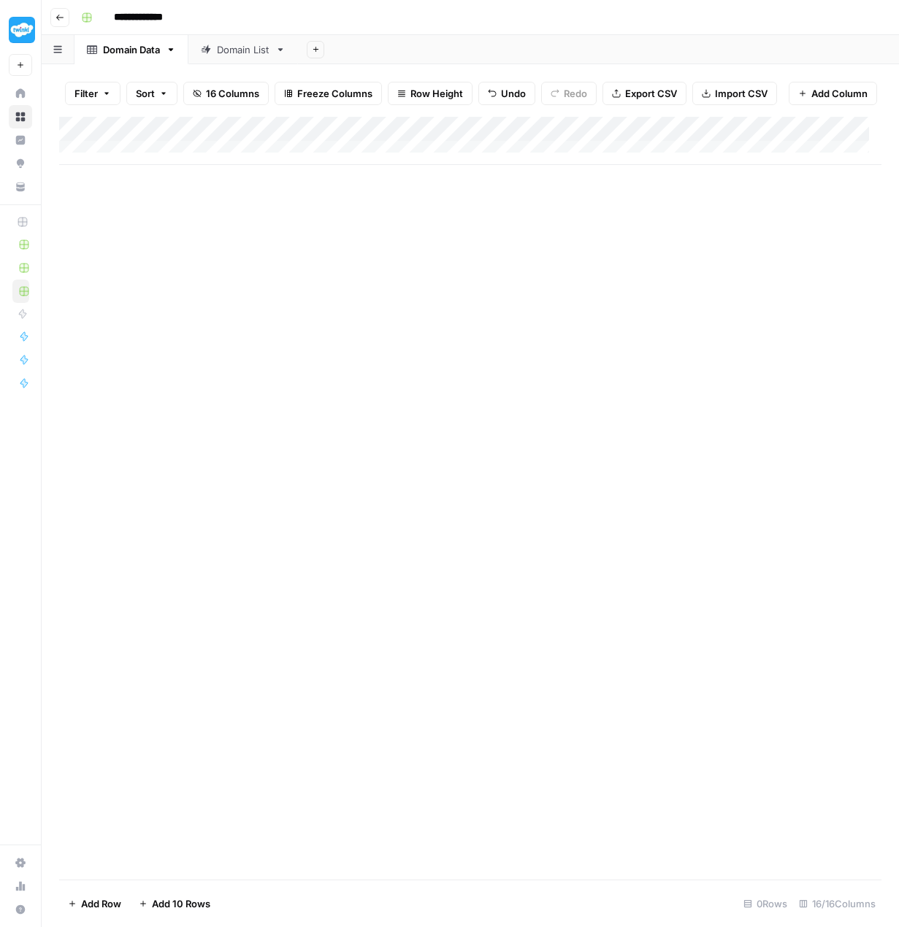
click at [236, 43] on div "Domain List" at bounding box center [243, 49] width 53 height 15
click at [121, 53] on div "Domain Data" at bounding box center [131, 49] width 57 height 15
click at [331, 86] on span "Freeze Columns" at bounding box center [334, 93] width 75 height 15
click at [358, 280] on div "Add Column" at bounding box center [470, 498] width 823 height 763
click at [239, 47] on div "Domain List" at bounding box center [243, 49] width 53 height 15
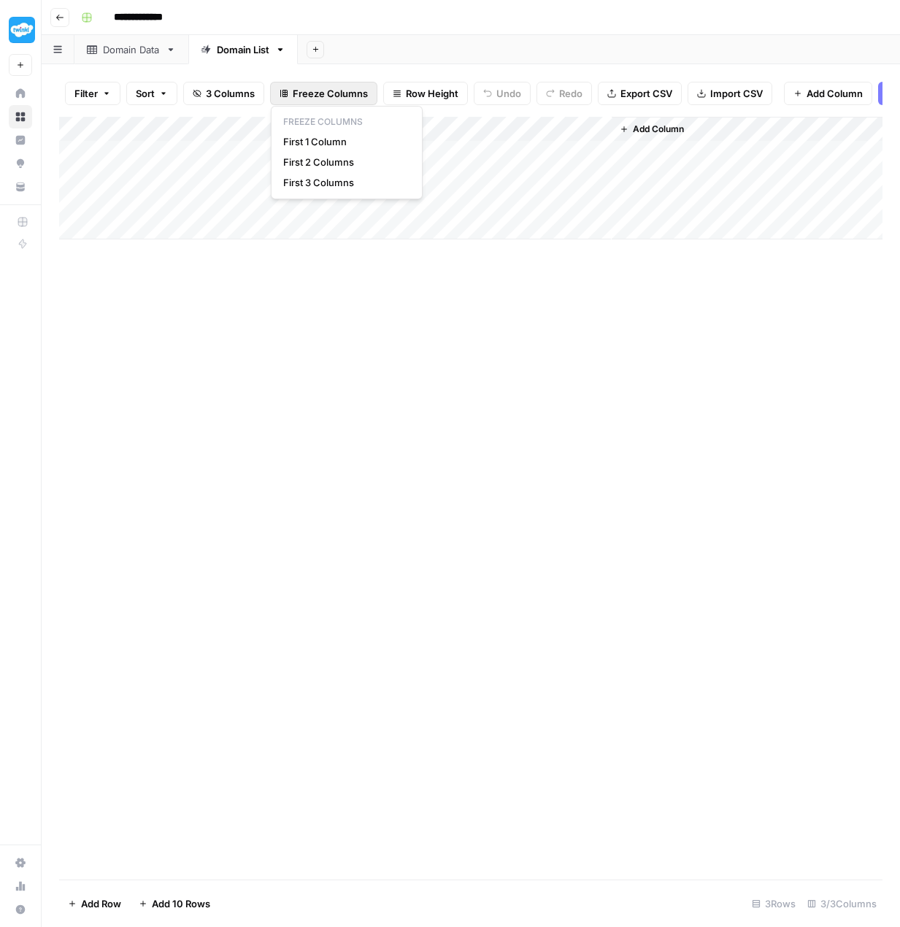
click at [301, 91] on span "Freeze Columns" at bounding box center [330, 93] width 75 height 15
click at [316, 139] on span "First 1 Column" at bounding box center [343, 141] width 121 height 15
click at [332, 91] on span "Freeze Columns" at bounding box center [330, 93] width 75 height 15
click at [354, 163] on span "First 2 Columns" at bounding box center [343, 162] width 121 height 15
click at [390, 331] on div "Add Column" at bounding box center [470, 498] width 823 height 763
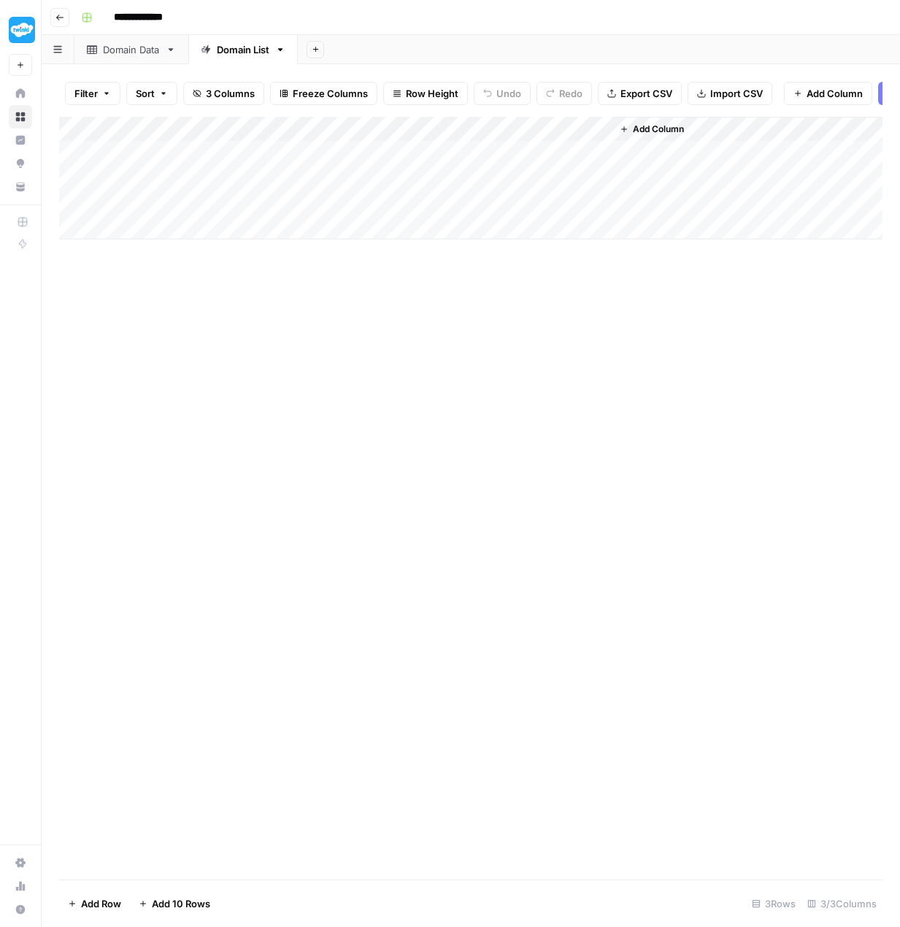
click at [324, 93] on span "Freeze Columns" at bounding box center [330, 93] width 75 height 15
click at [351, 182] on span "First 3 Columns" at bounding box center [343, 182] width 121 height 15
click at [401, 342] on div "Add Column" at bounding box center [470, 498] width 823 height 763
click at [142, 53] on div "Domain Data" at bounding box center [131, 49] width 57 height 15
click at [235, 50] on div "Domain List" at bounding box center [243, 49] width 53 height 15
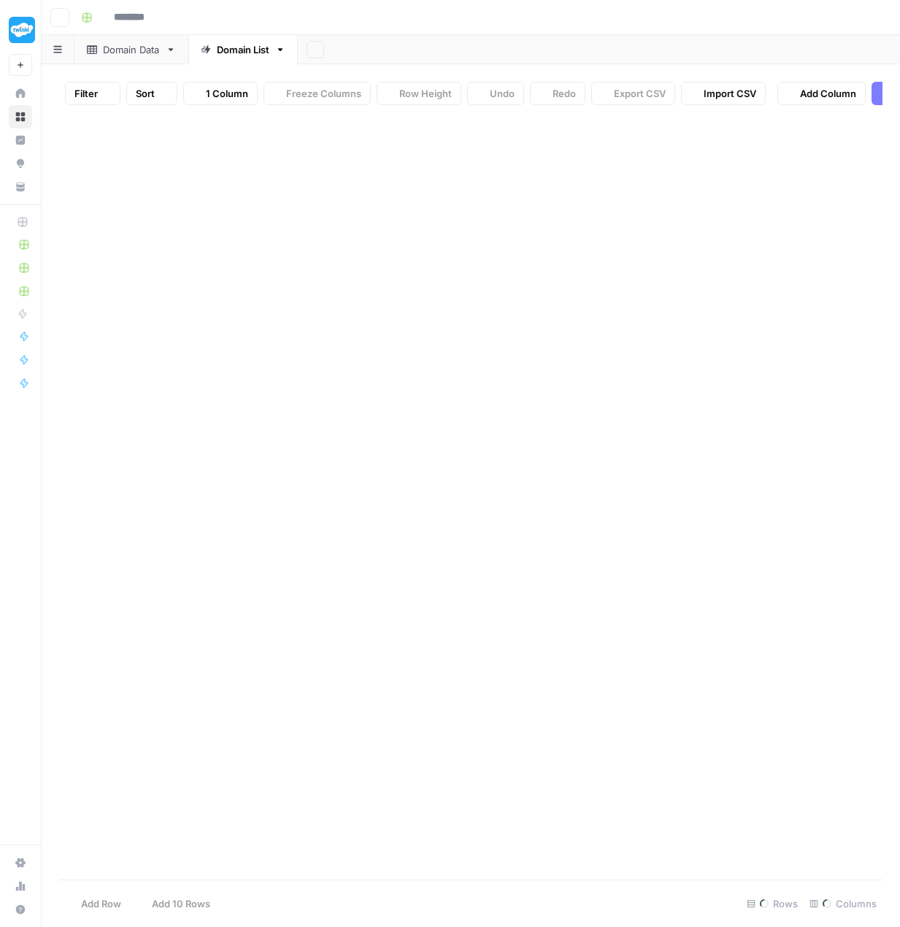
type input "**********"
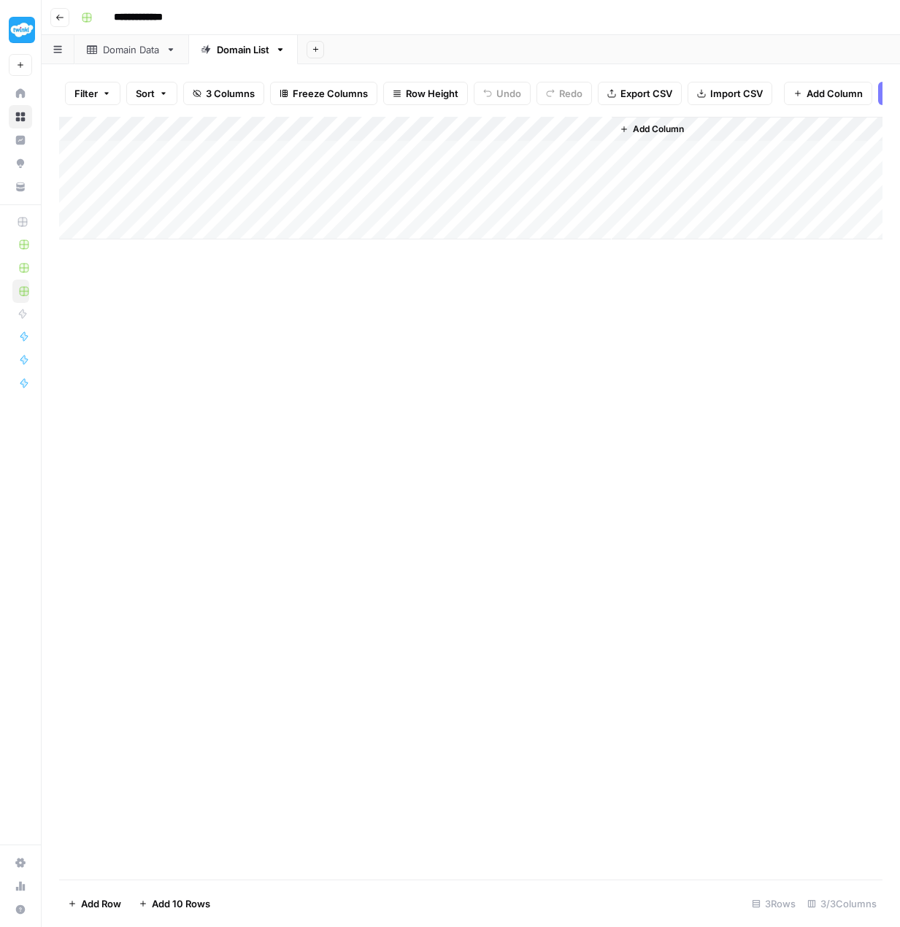
click at [123, 54] on div "Domain Data" at bounding box center [131, 49] width 57 height 15
click at [252, 55] on div "Domain List" at bounding box center [243, 49] width 53 height 15
click at [466, 134] on div "Add Column" at bounding box center [470, 178] width 823 height 123
click at [489, 164] on span "All Rows" at bounding box center [519, 171] width 92 height 15
click at [134, 50] on div "Domain Data" at bounding box center [131, 49] width 57 height 15
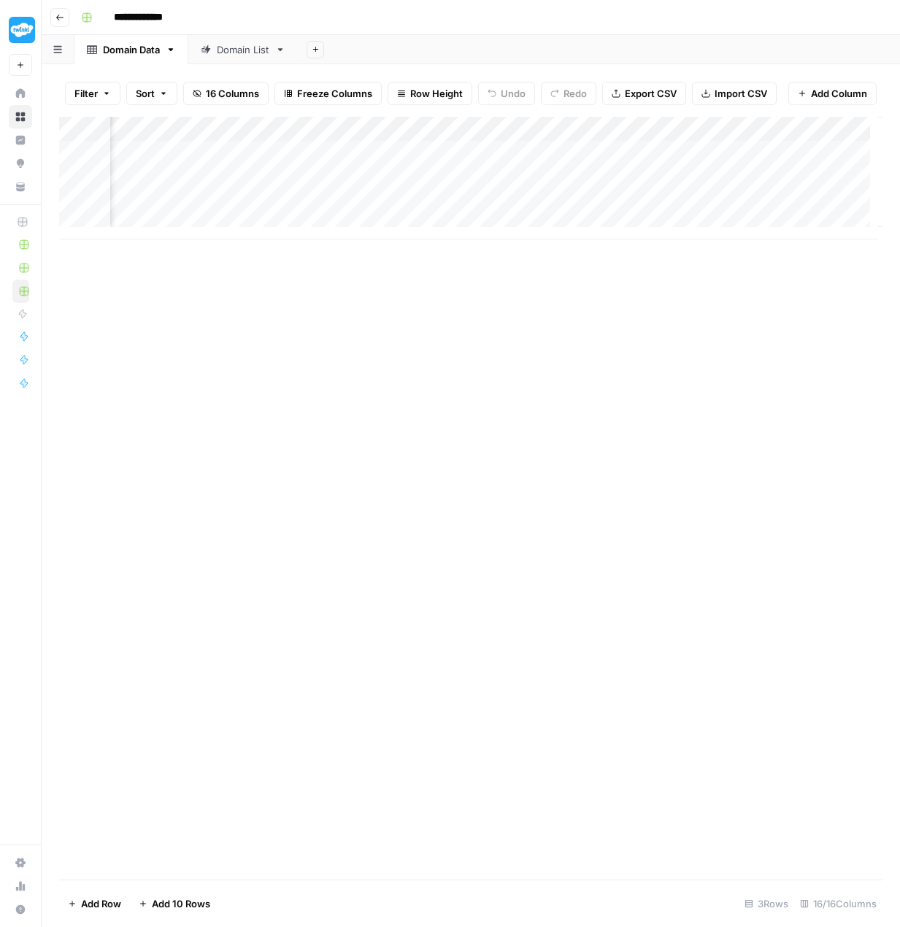
scroll to position [0, 1661]
click at [661, 86] on span "Export CSV" at bounding box center [651, 93] width 52 height 15
